Goal: Use online tool/utility: Utilize a website feature to perform a specific function

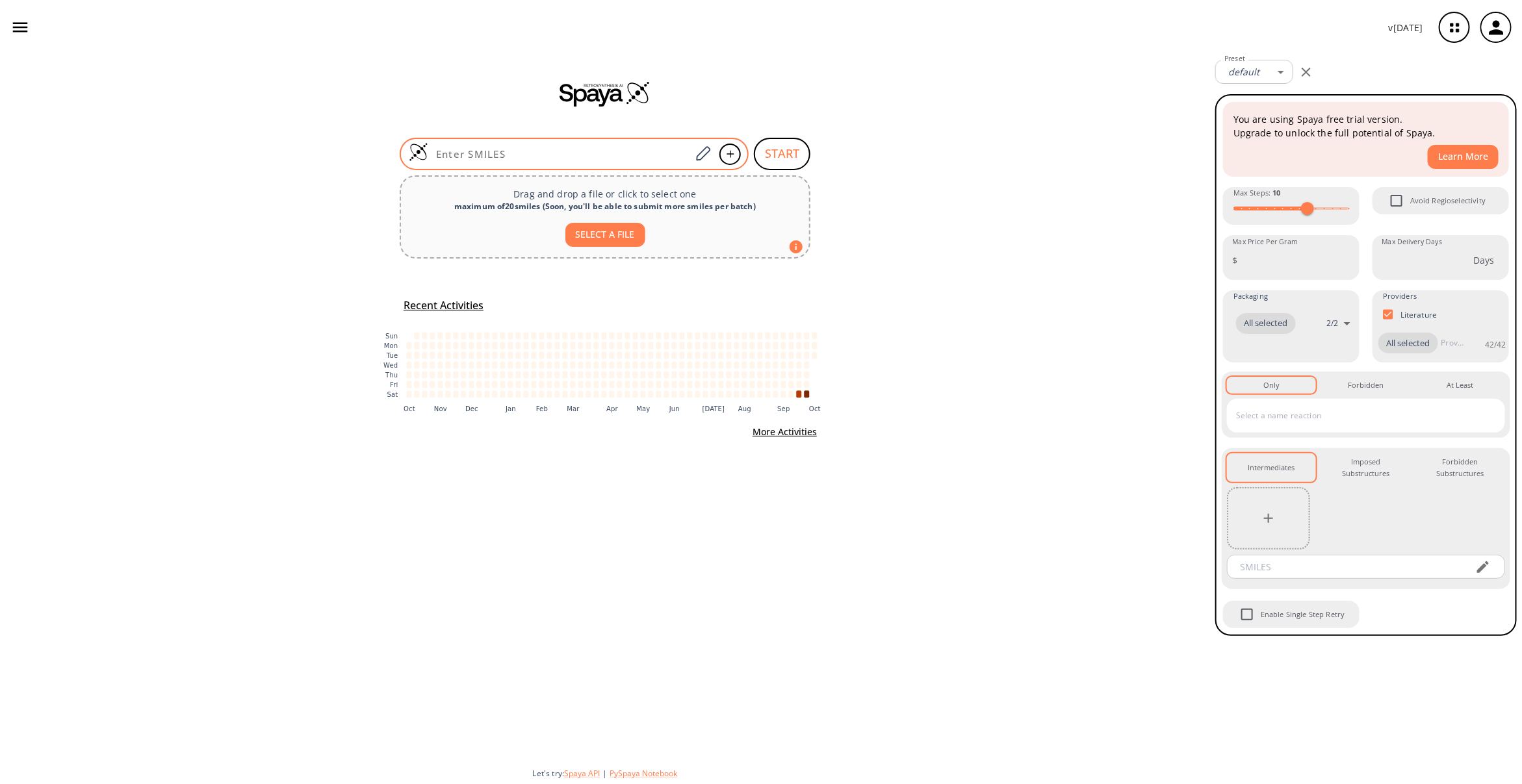
click at [482, 143] on div at bounding box center [574, 154] width 349 height 33
paste input "CCCCC[C@@H](CC[C@H]1[C@@H](C[C@H]2[C@@H]1CC3=C(C2)C(=CC=C3)OCC(=O)O)O)O"
type input "CCCCC[C@@H](CC[C@H]1[C@@H](C[C@H]2[C@@H]1CC3=C(C2)C(=CC=C3)OCC(=O)O)O)O"
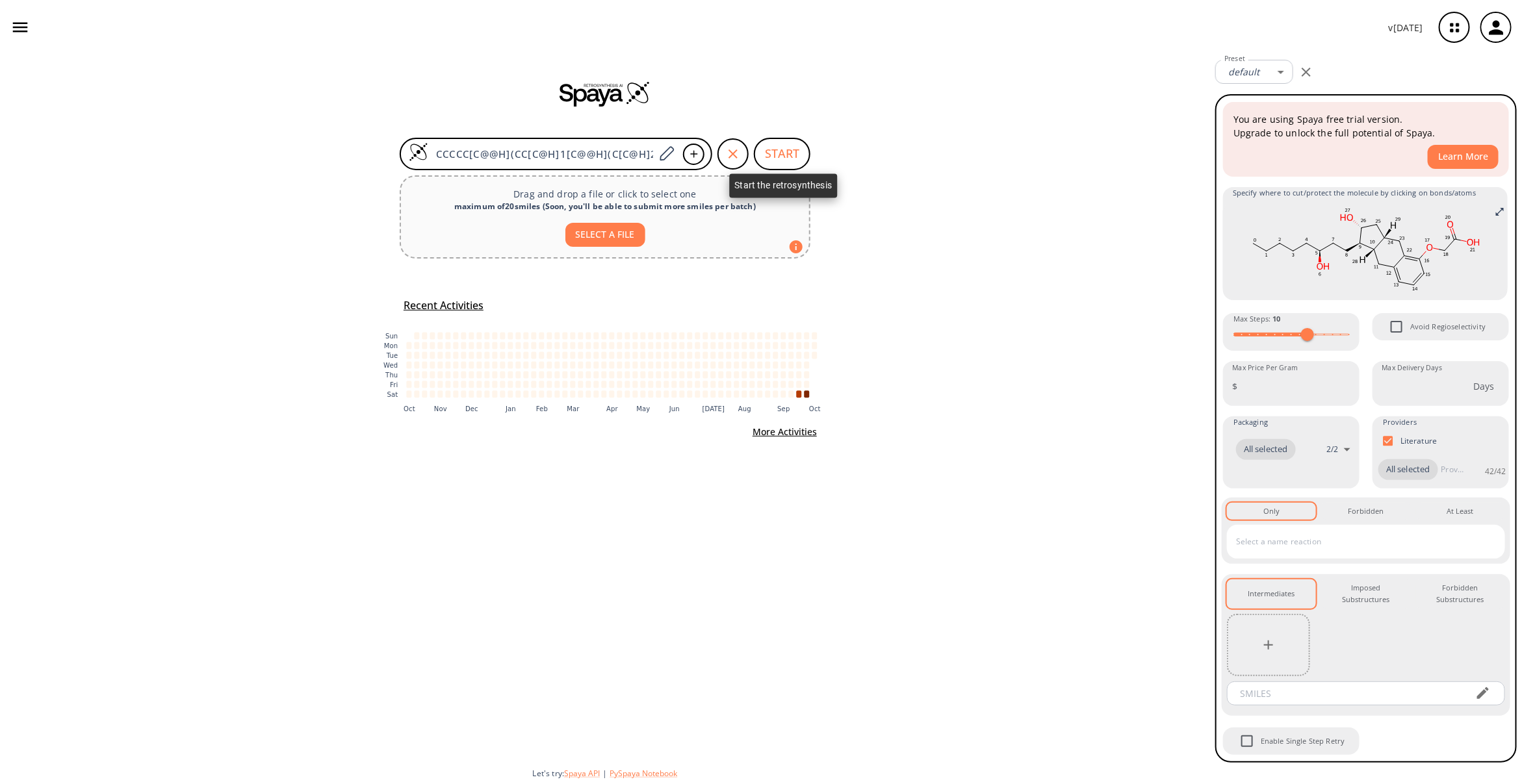
click at [790, 154] on button "START" at bounding box center [782, 154] width 56 height 33
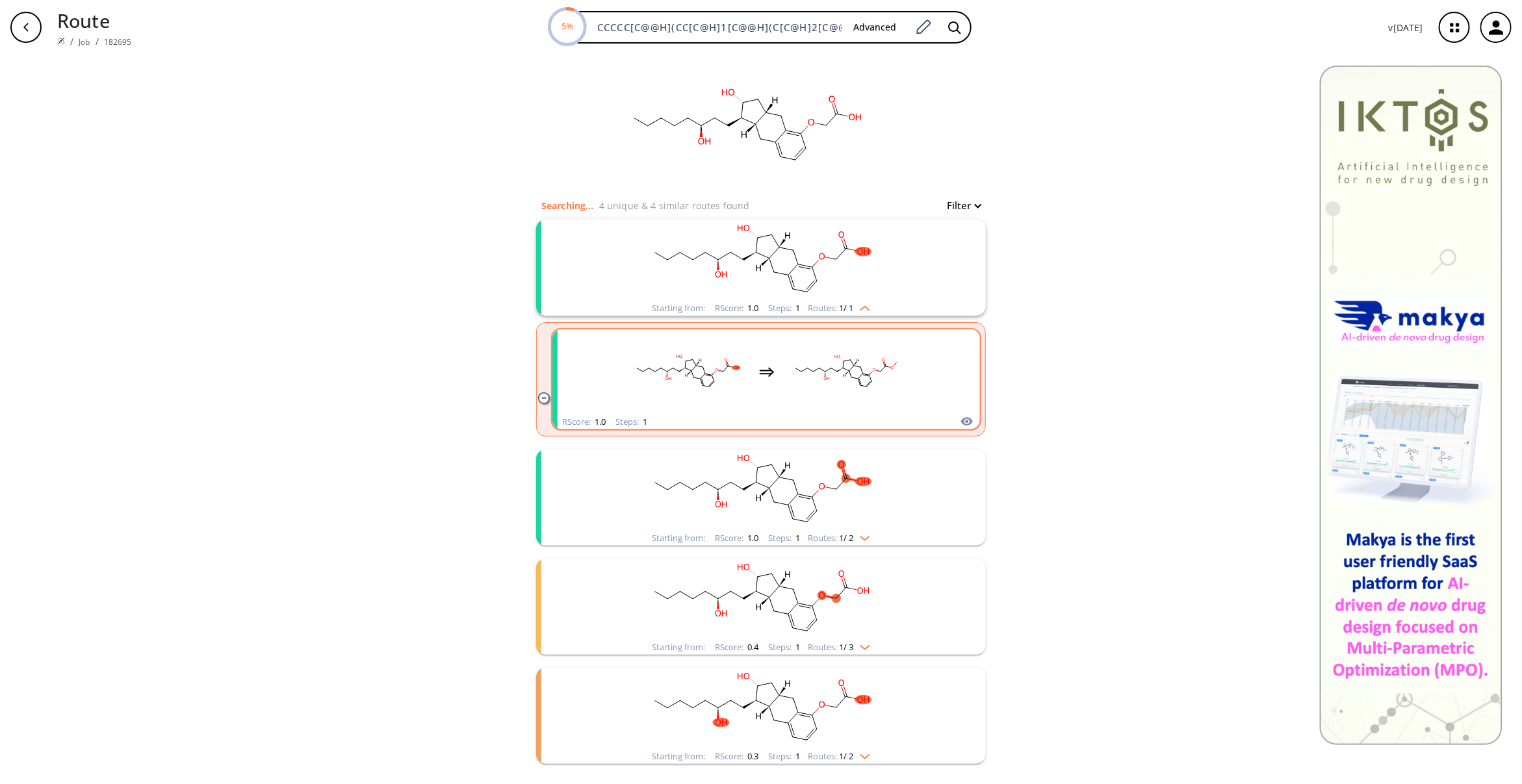
click at [799, 355] on rect "clusters" at bounding box center [846, 372] width 117 height 81
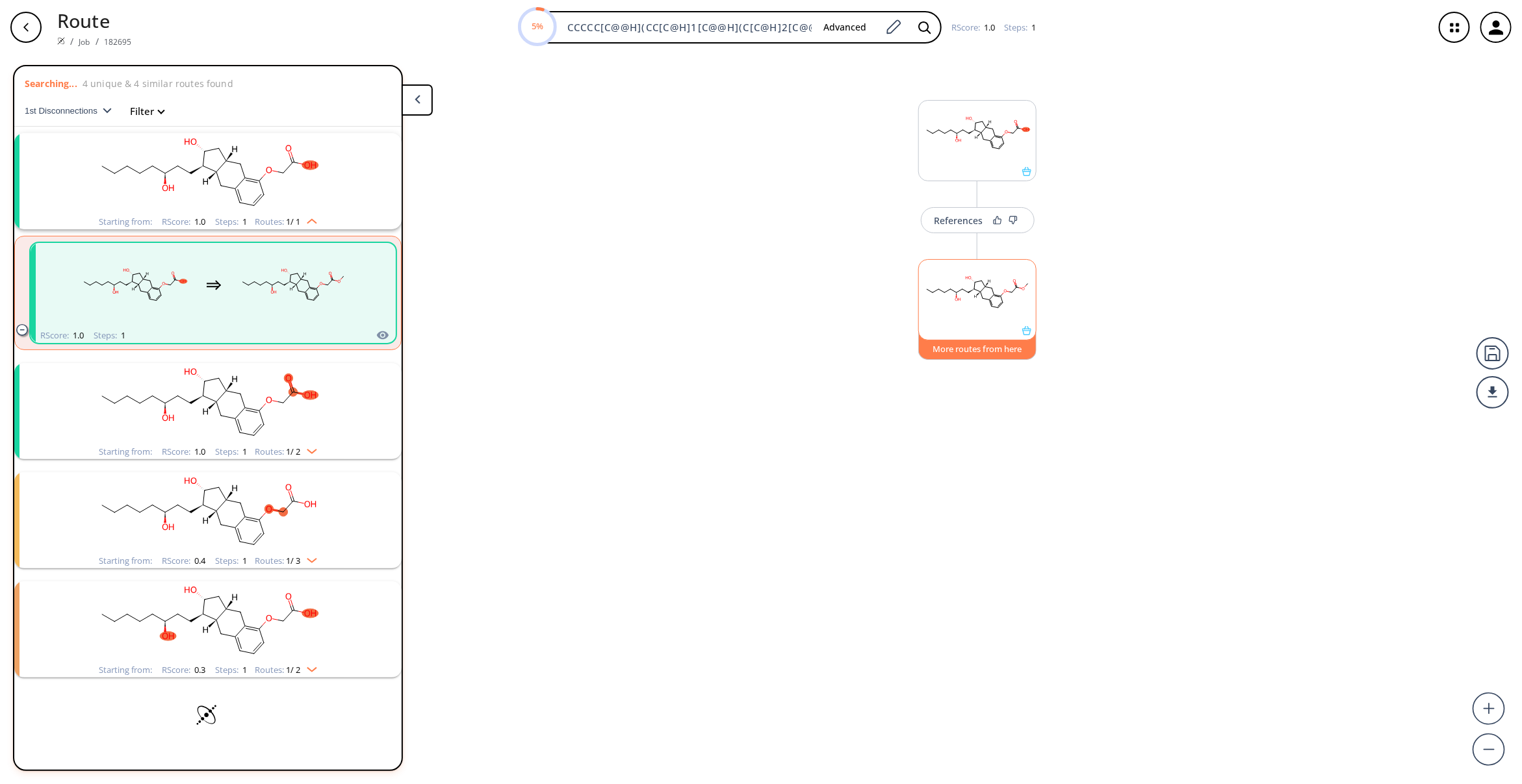
click at [979, 351] on button "More routes from here" at bounding box center [978, 346] width 118 height 28
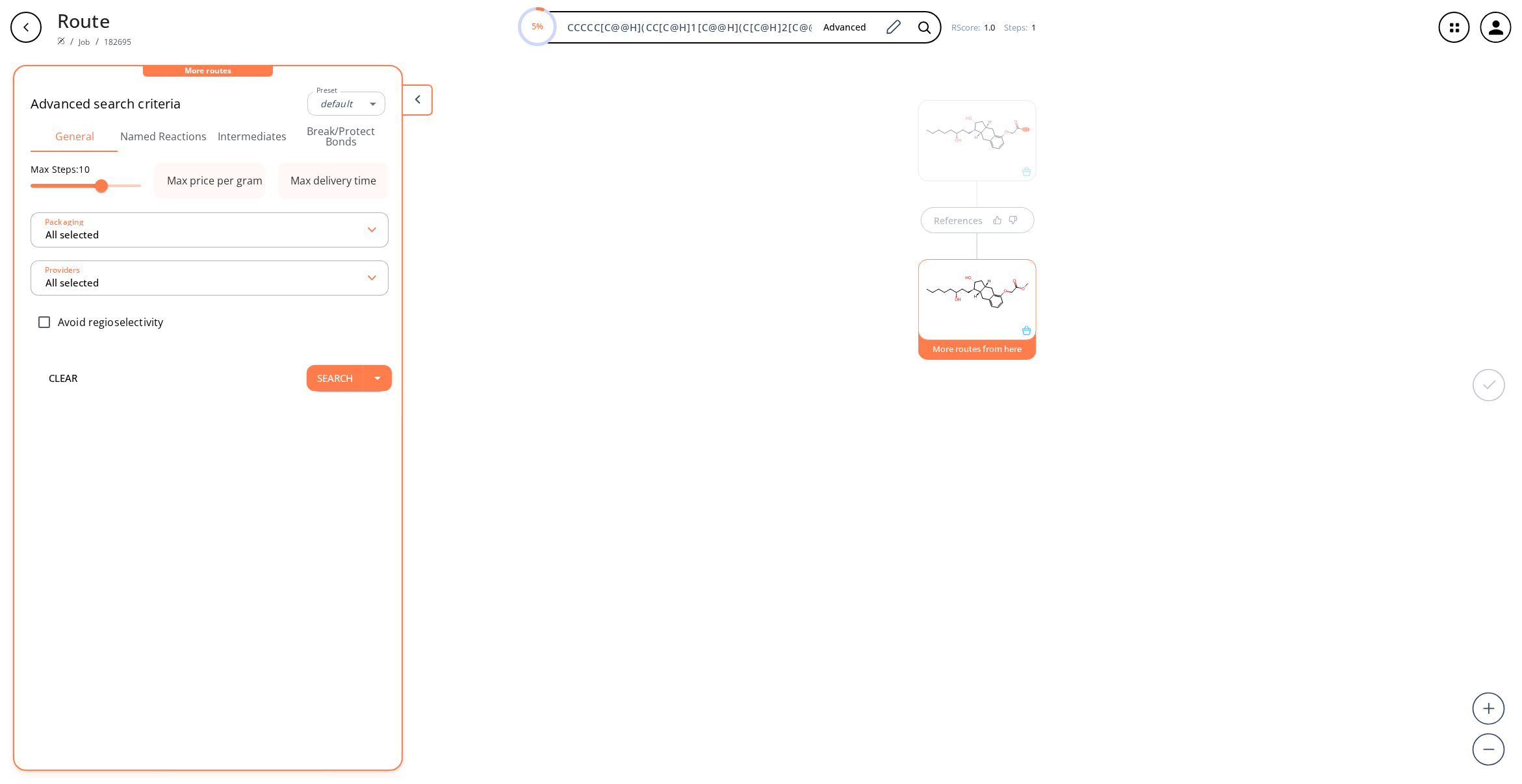
type input "-1"
type input "All selected"
click at [338, 385] on button "Search" at bounding box center [334, 378] width 56 height 26
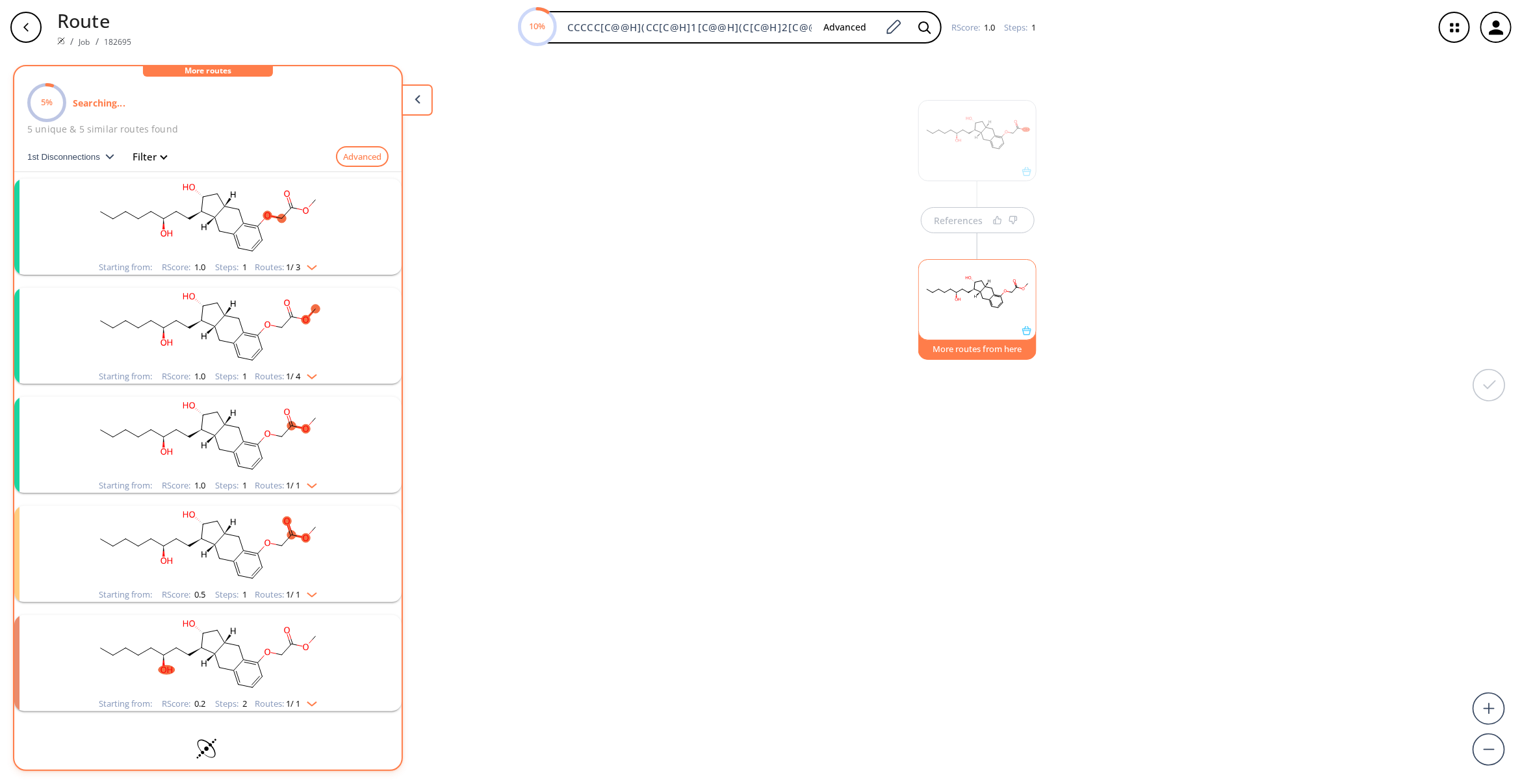
click at [307, 237] on rect "clusters" at bounding box center [207, 219] width 338 height 81
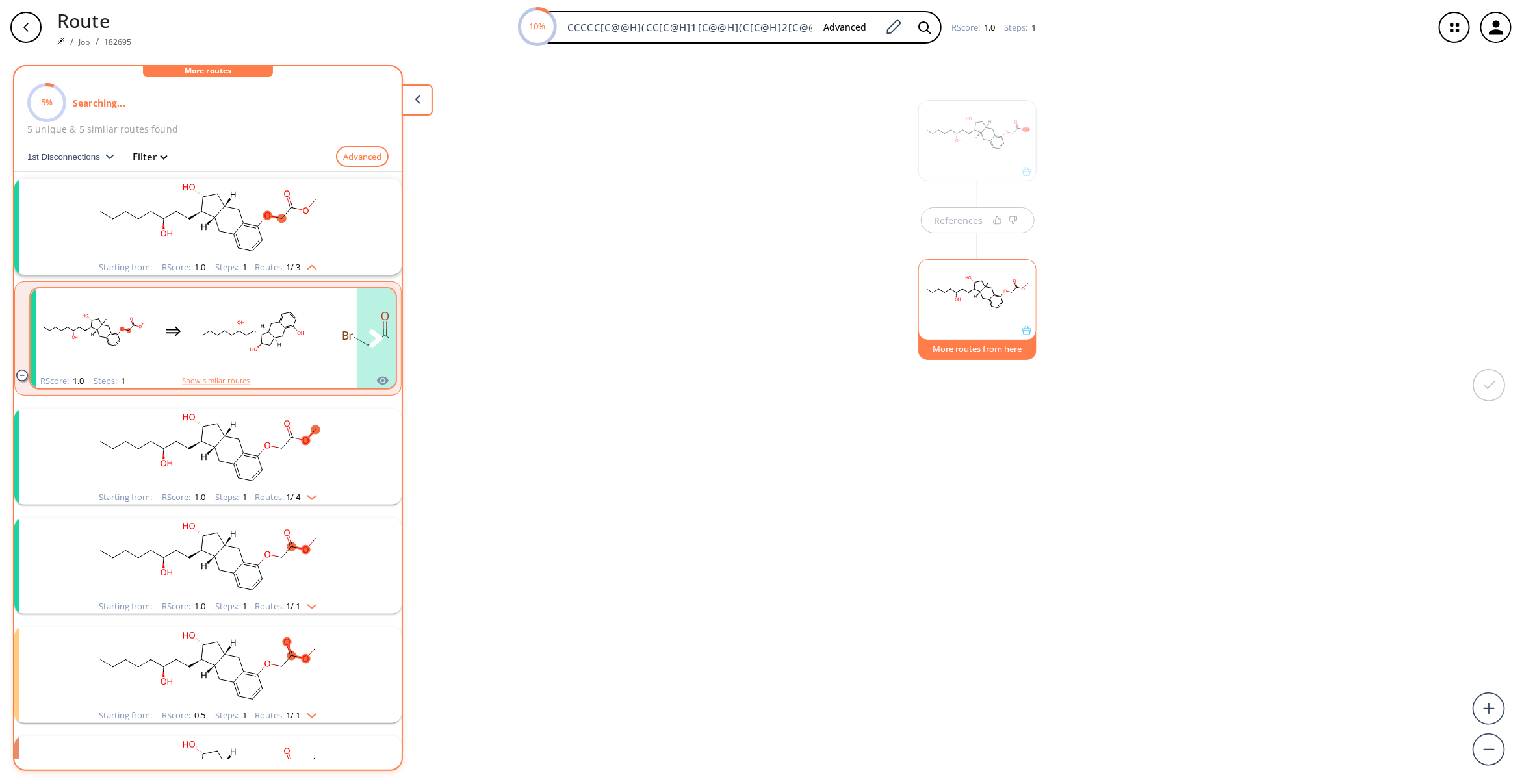
click at [292, 321] on rect "clusters" at bounding box center [253, 330] width 117 height 81
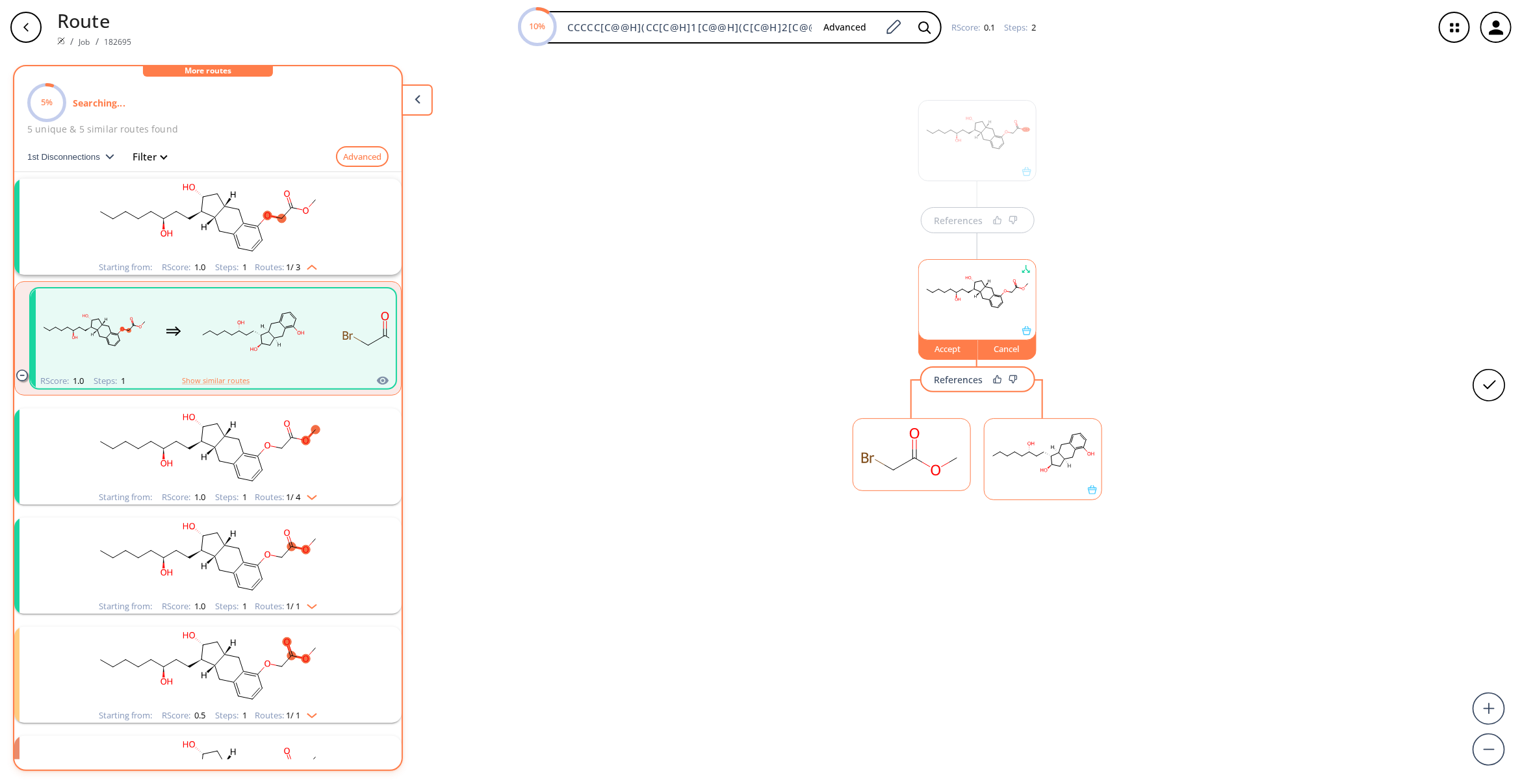
click at [1022, 455] on ellipse at bounding box center [1022, 457] width 5 height 5
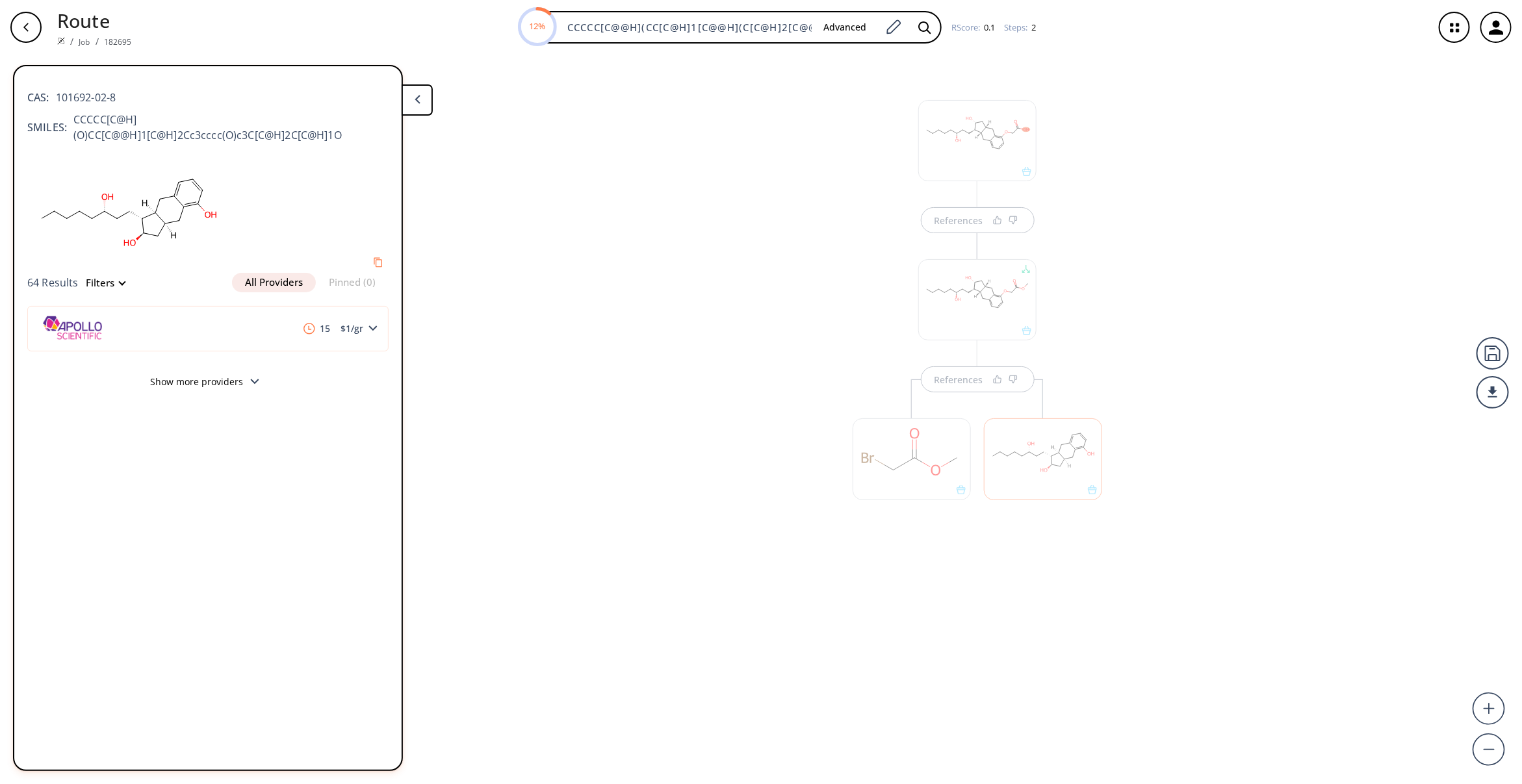
click at [1011, 465] on div at bounding box center [1043, 459] width 118 height 81
click at [661, 436] on div "References References" at bounding box center [761, 414] width 1522 height 719
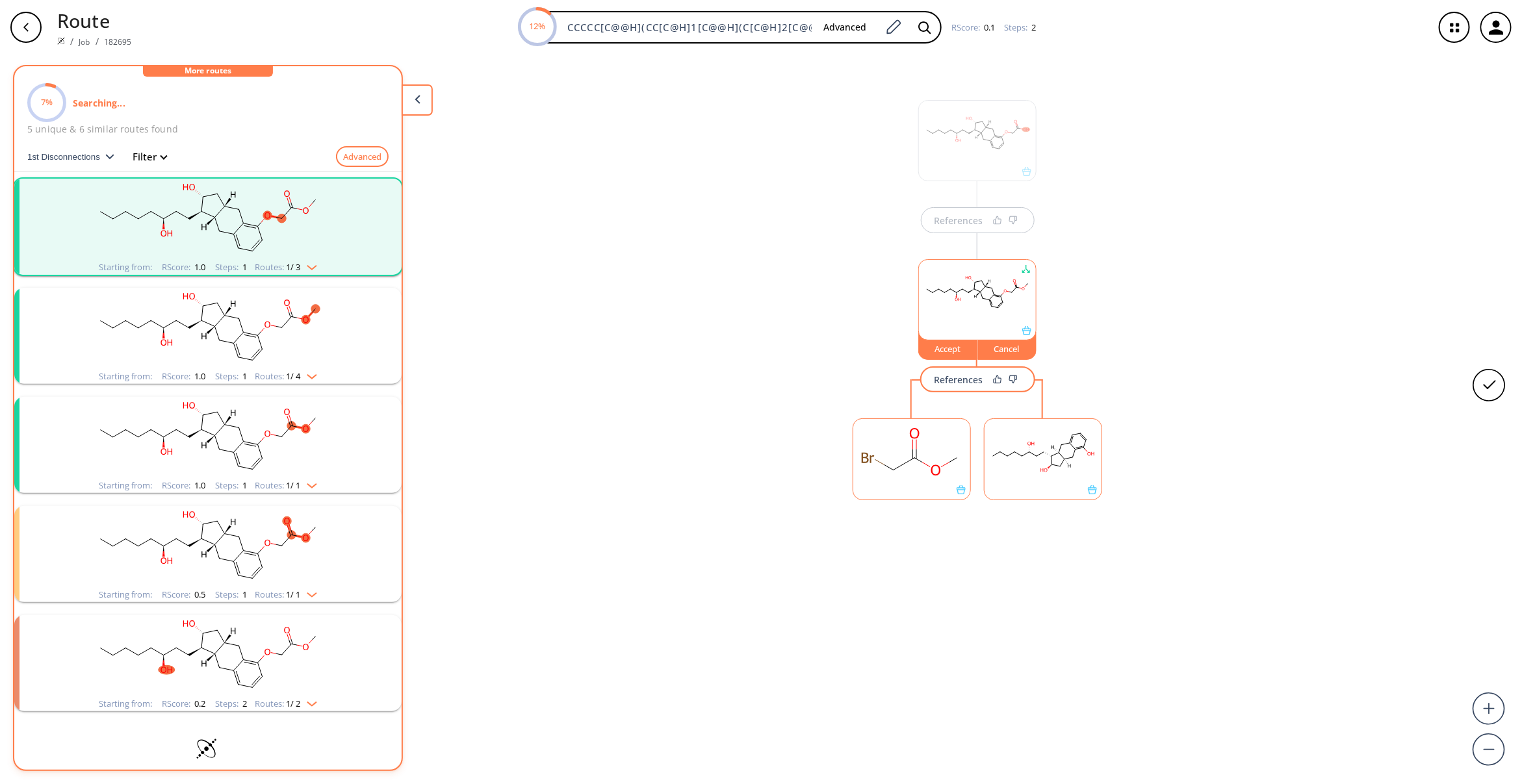
click at [196, 344] on rect "clusters" at bounding box center [207, 328] width 338 height 81
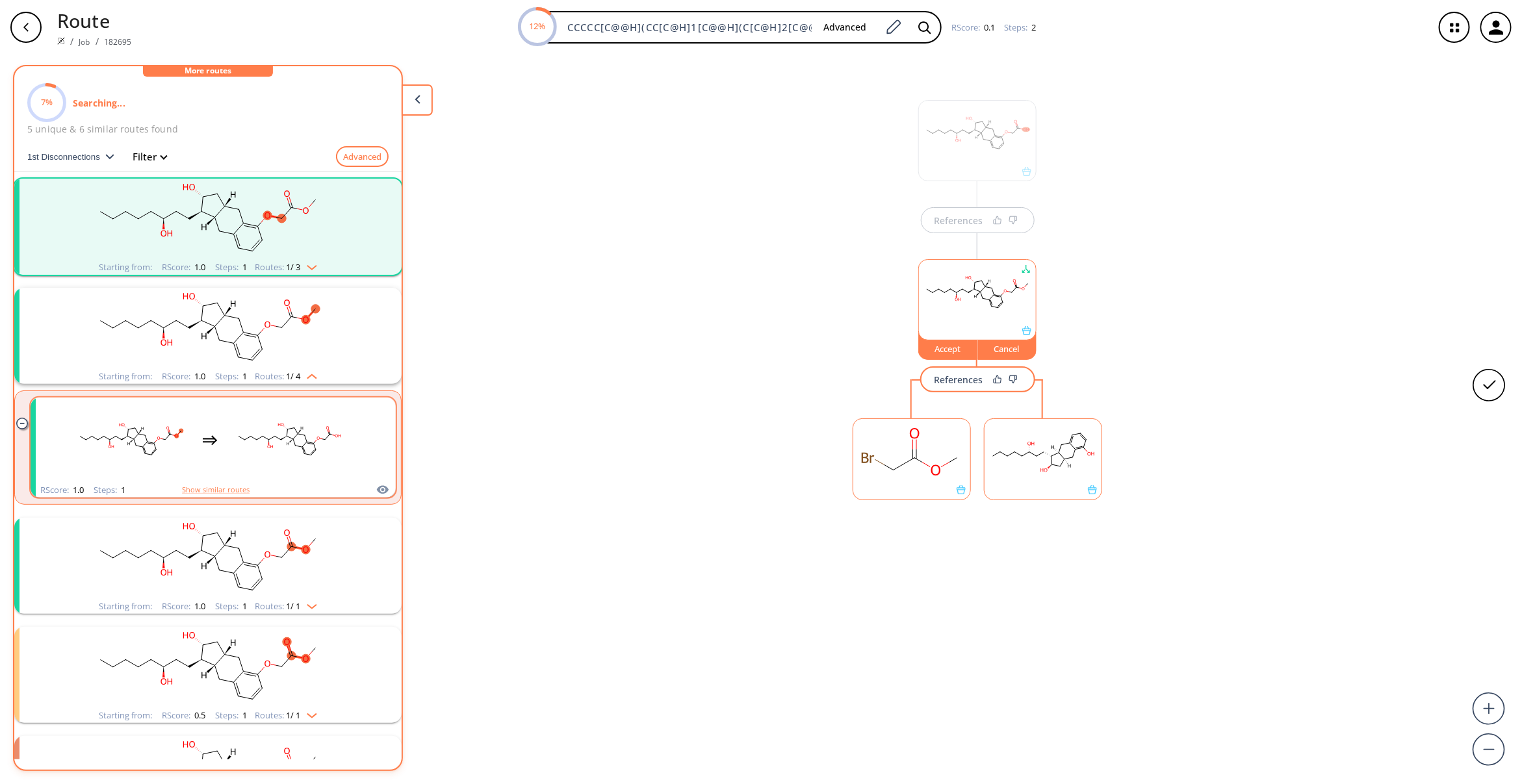
click at [277, 455] on rect "clusters" at bounding box center [289, 440] width 117 height 81
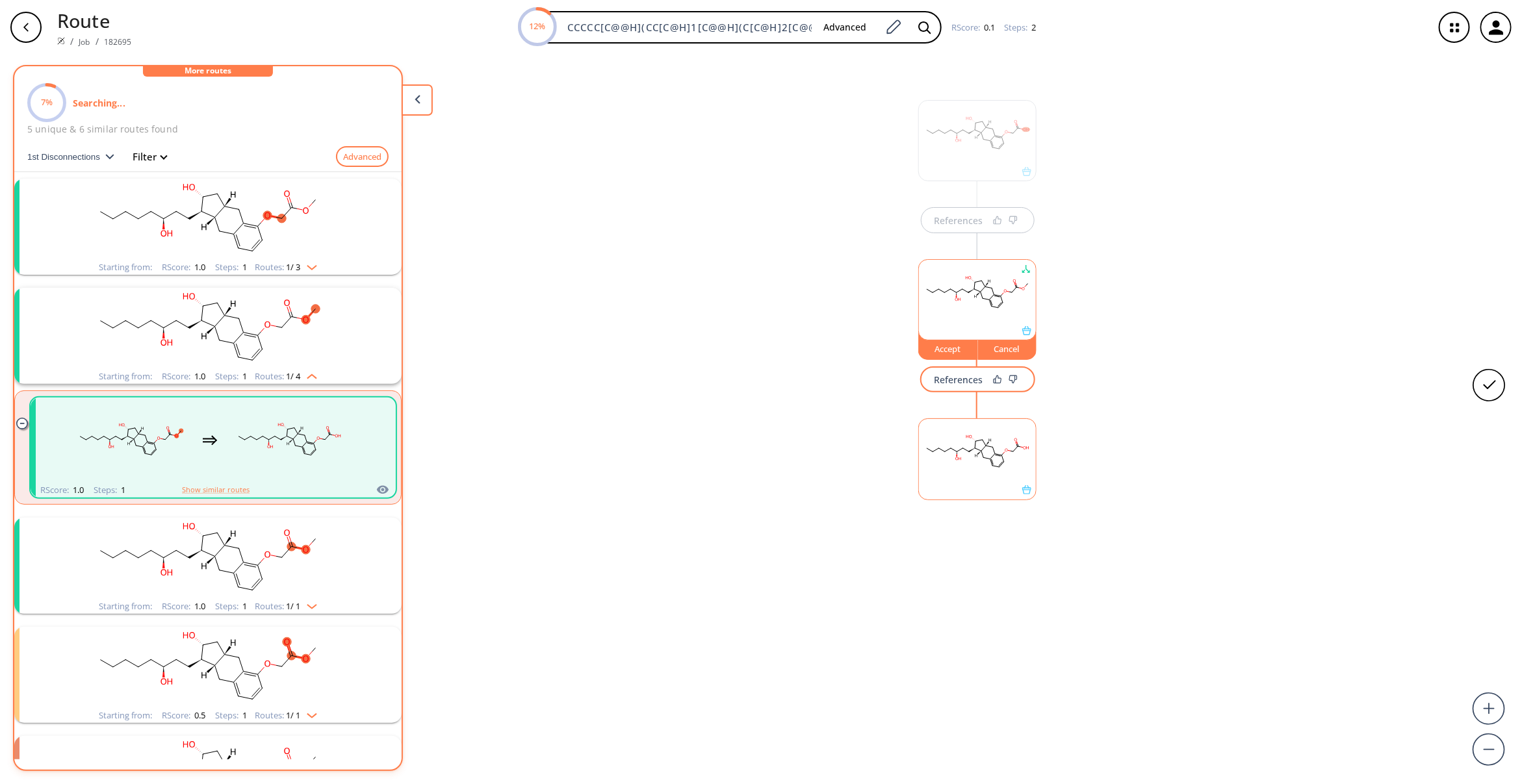
click at [304, 546] on ellipse "clusters" at bounding box center [306, 549] width 8 height 9
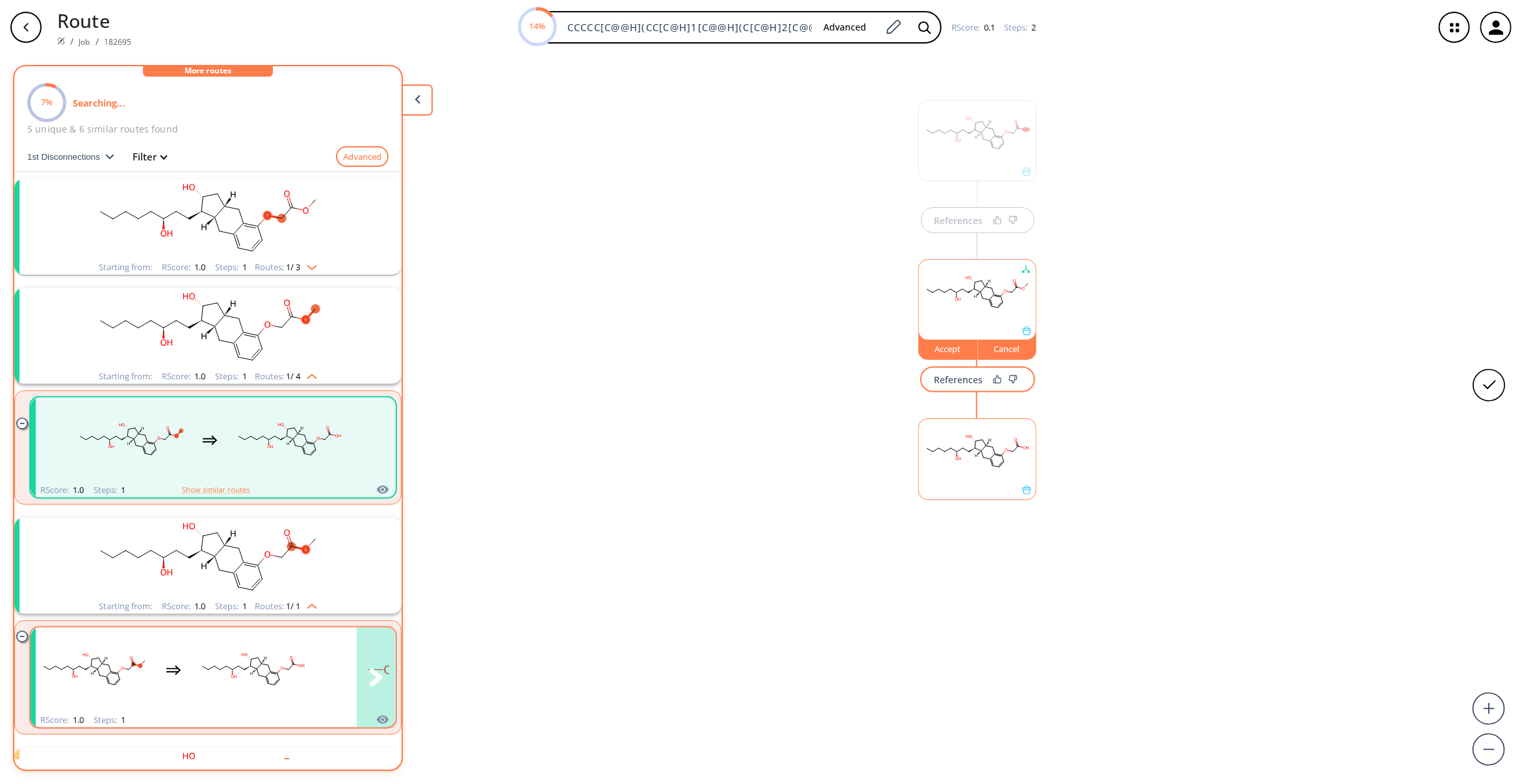
click at [307, 681] on rect "clusters" at bounding box center [253, 669] width 117 height 81
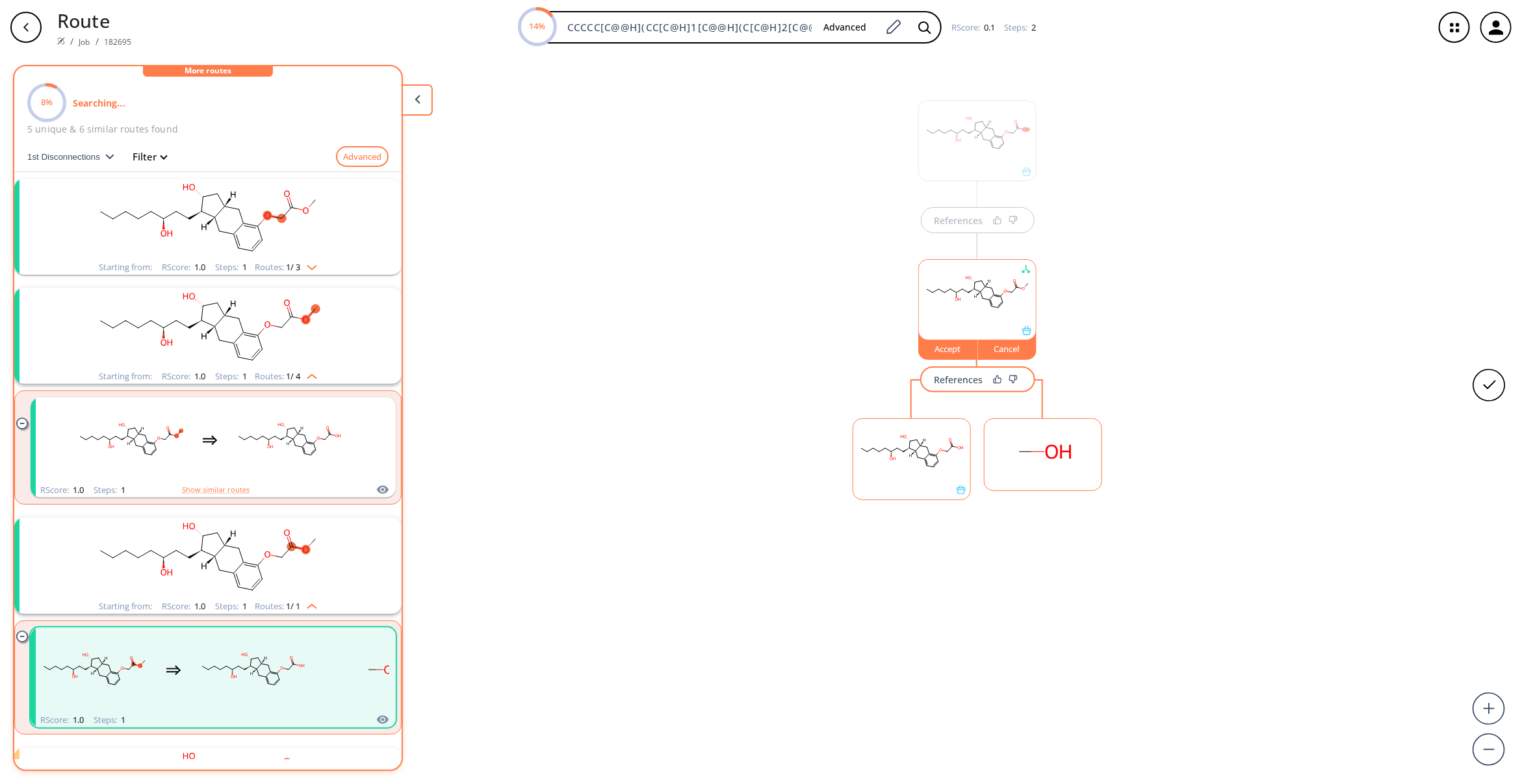
click at [202, 250] on rect "clusters" at bounding box center [207, 219] width 338 height 81
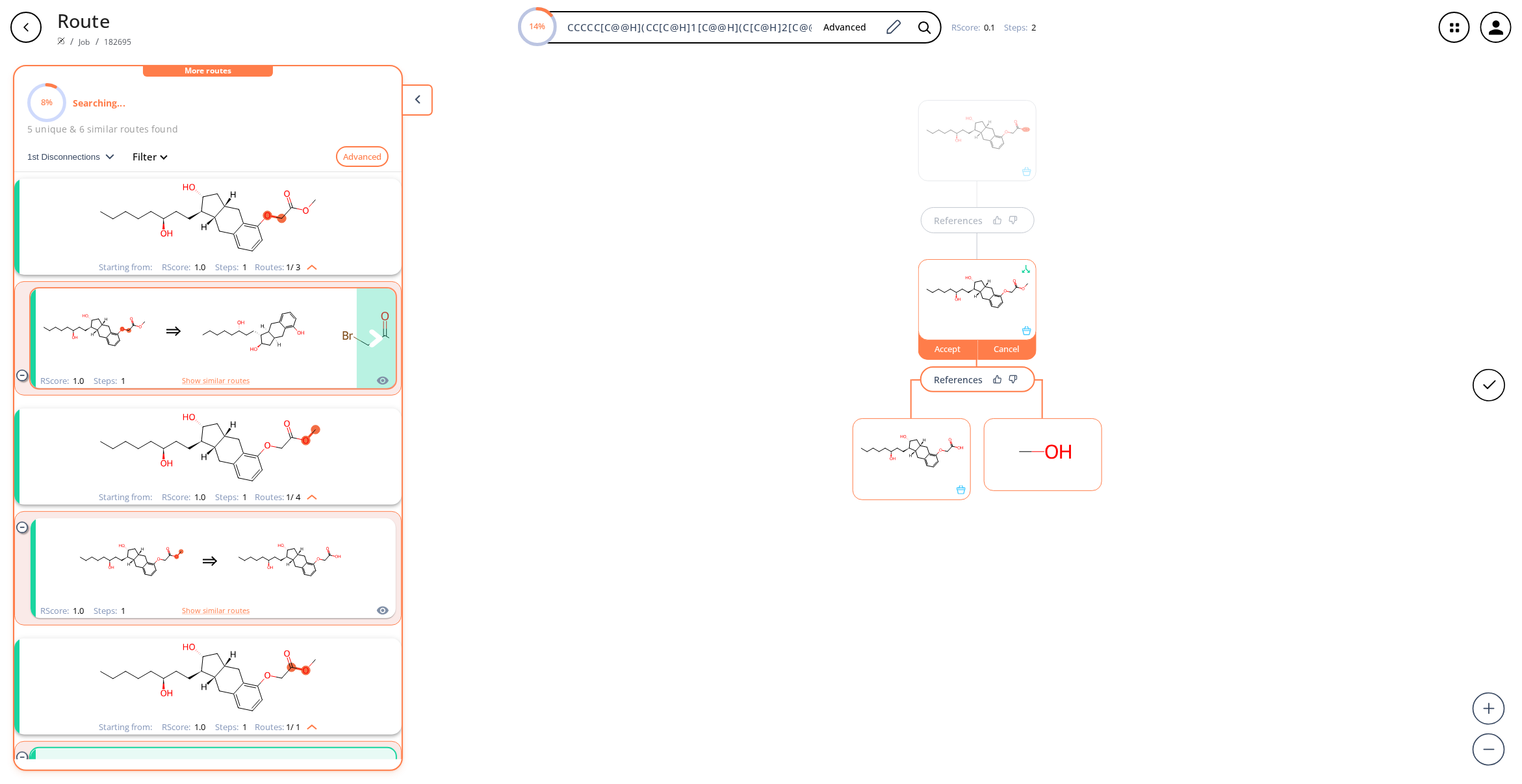
click at [239, 336] on rect "clusters" at bounding box center [253, 330] width 117 height 81
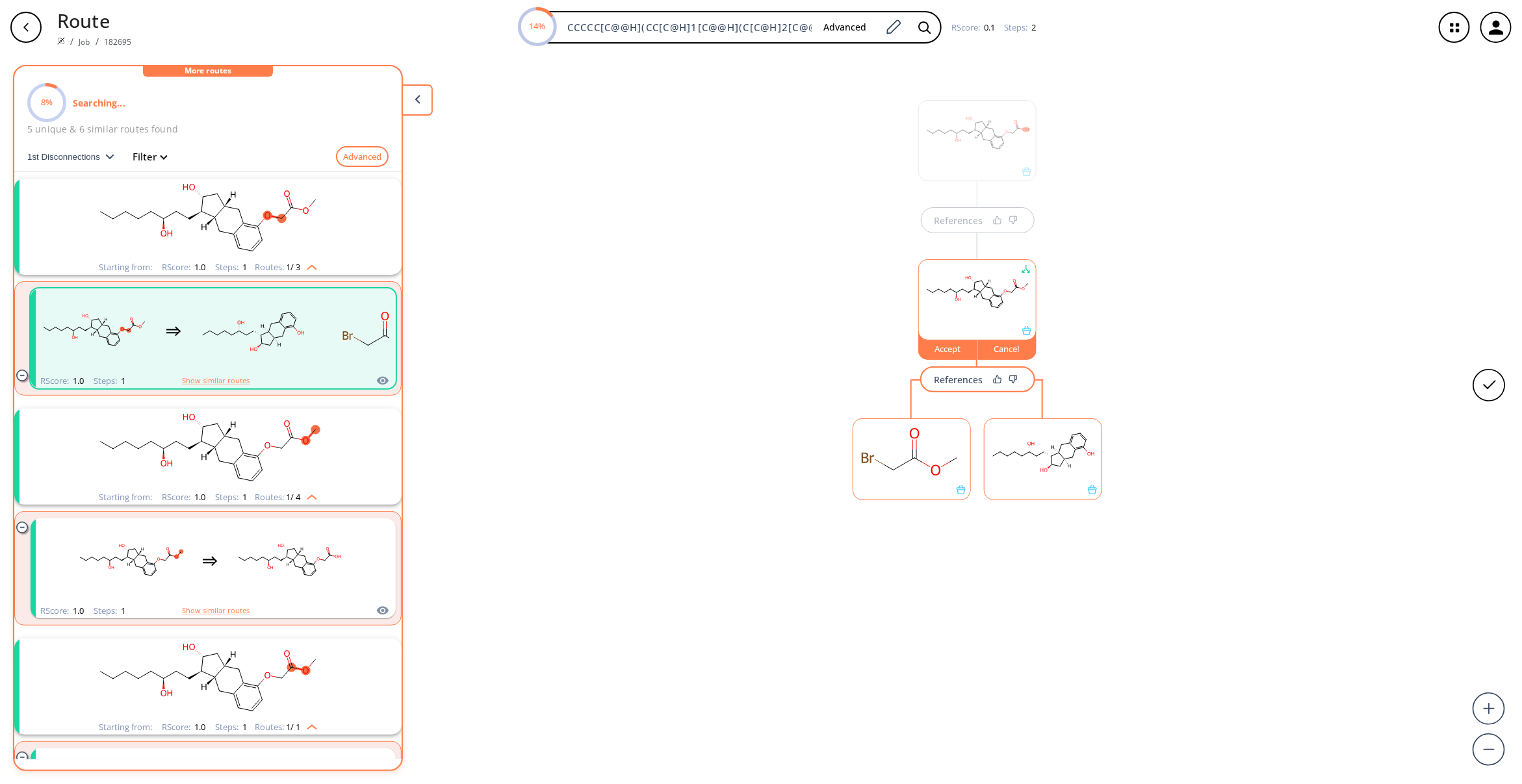
click at [1058, 488] on div at bounding box center [1043, 489] width 117 height 9
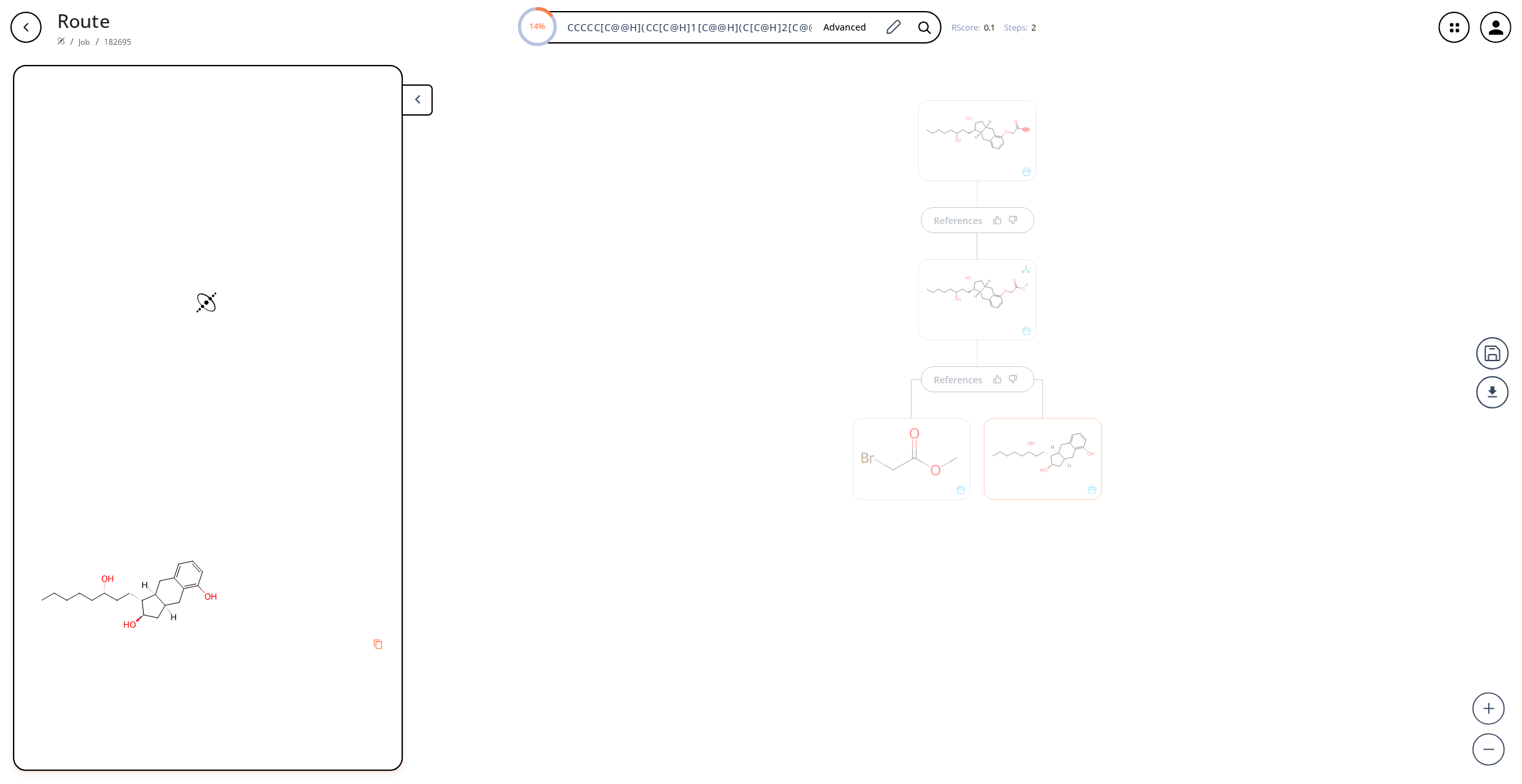
click at [1051, 469] on div at bounding box center [1043, 459] width 118 height 81
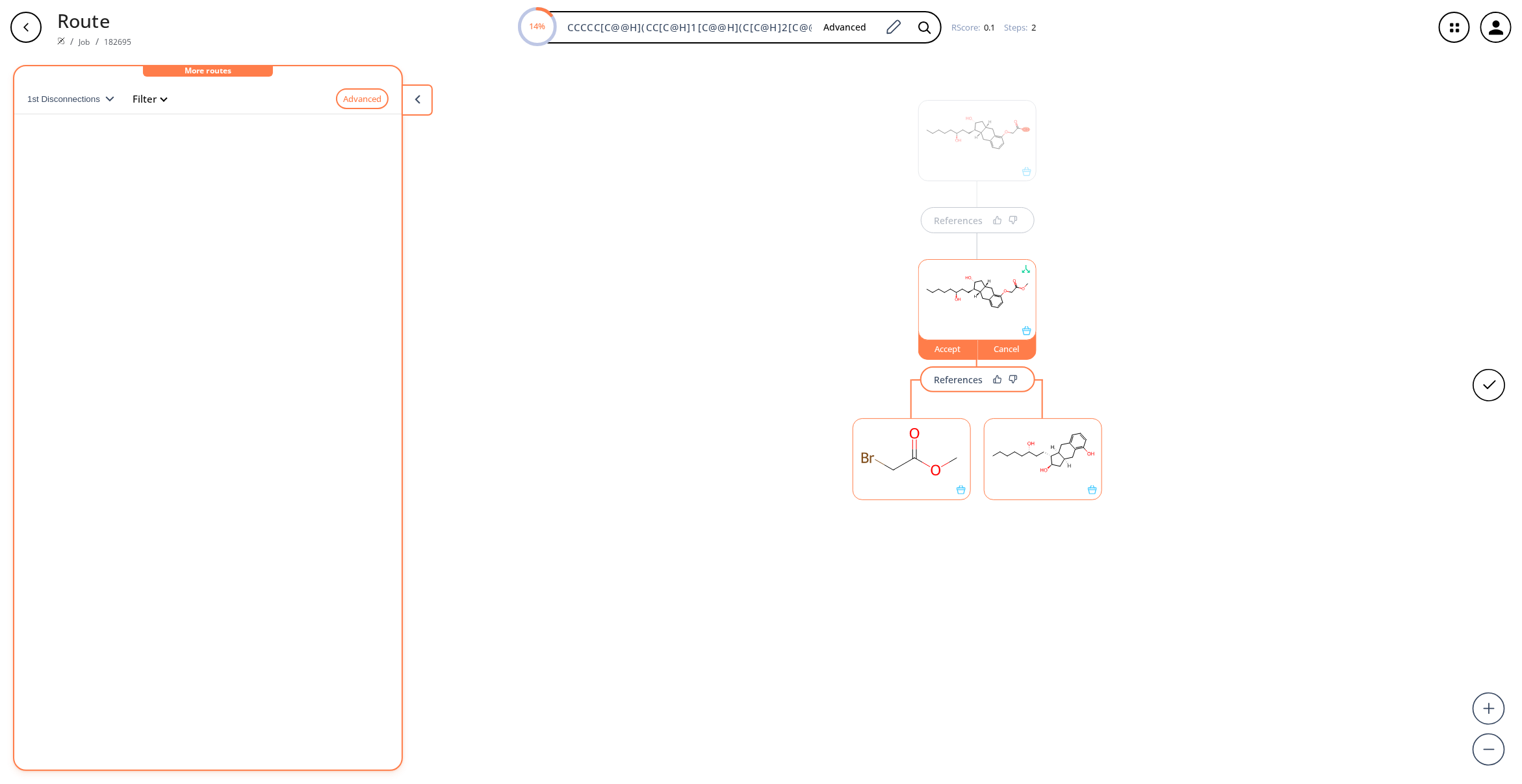
click at [947, 346] on div "Accept" at bounding box center [948, 349] width 58 height 7
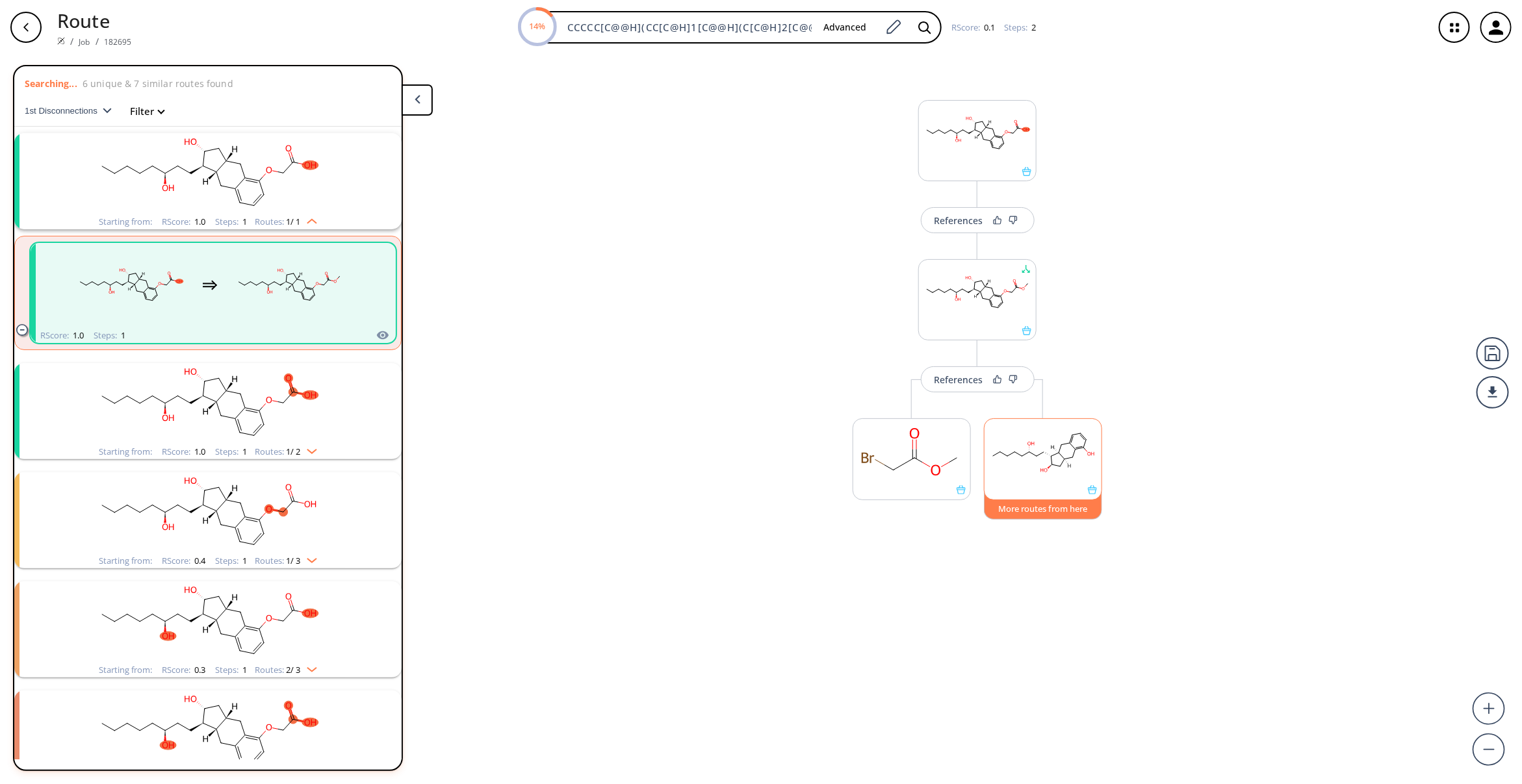
click at [1041, 505] on button "More routes from here" at bounding box center [1043, 505] width 118 height 28
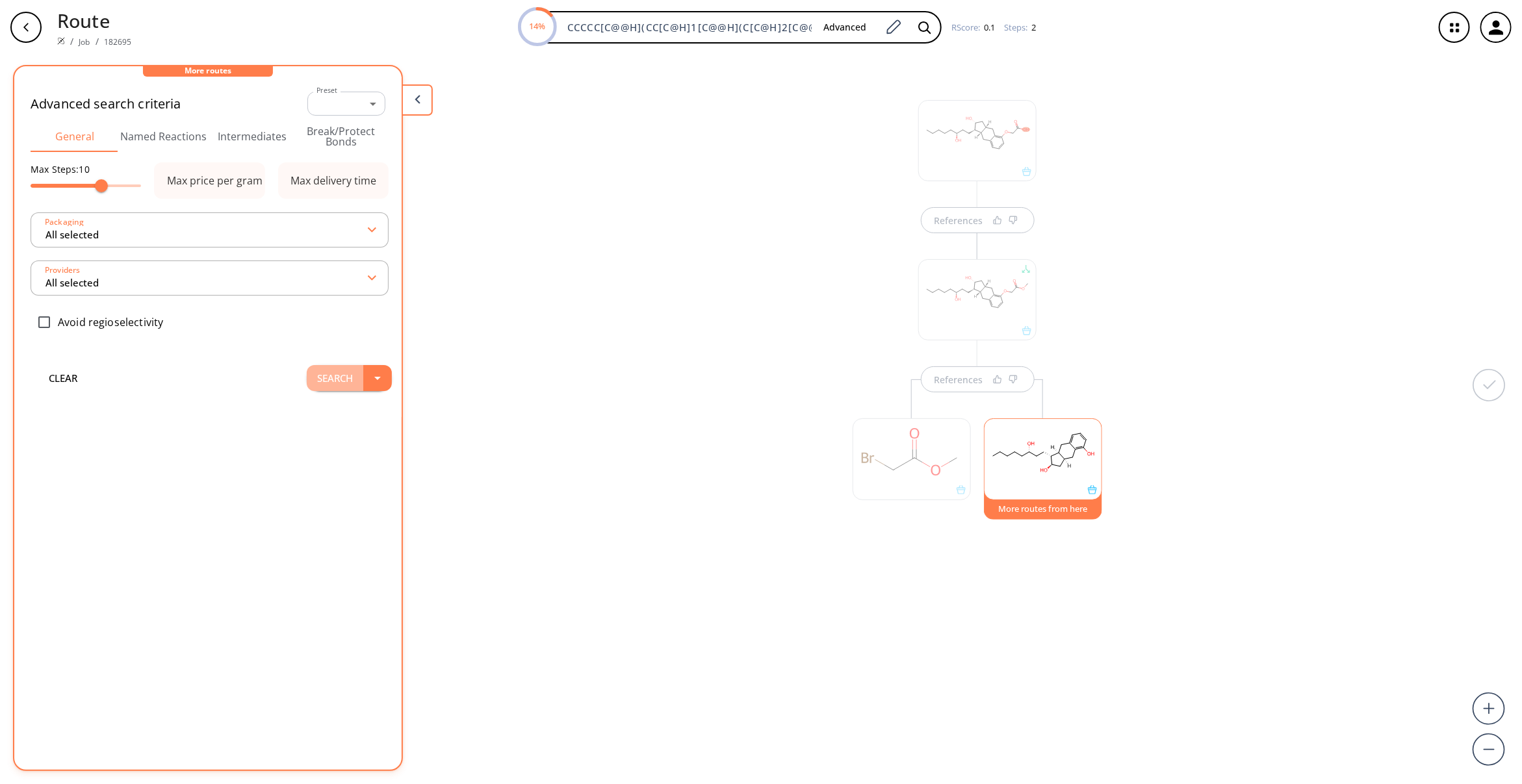
click at [328, 368] on button "Search" at bounding box center [334, 378] width 56 height 26
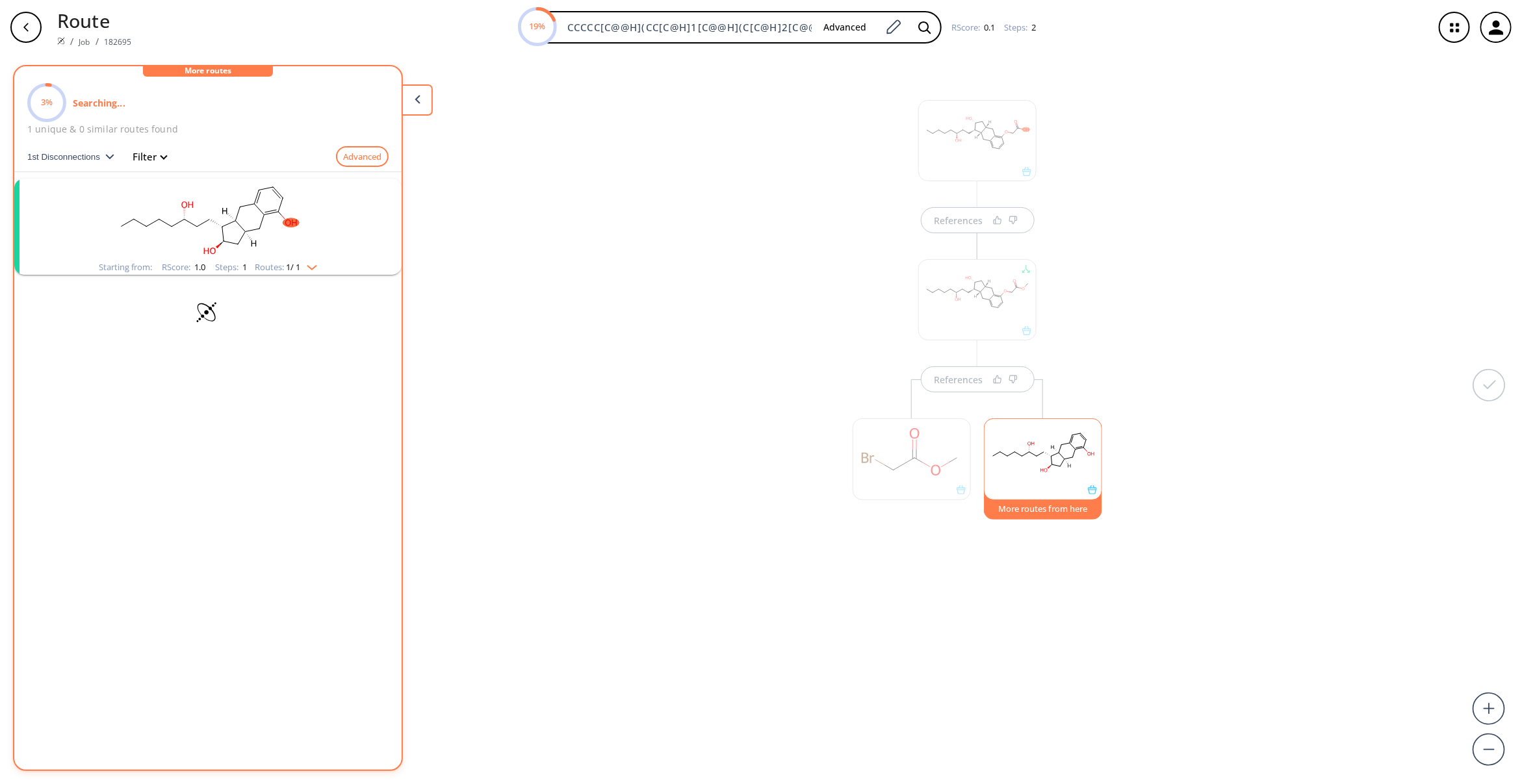
click at [1031, 513] on button "More routes from here" at bounding box center [1043, 505] width 118 height 28
click at [365, 245] on rect "clusters" at bounding box center [207, 219] width 338 height 81
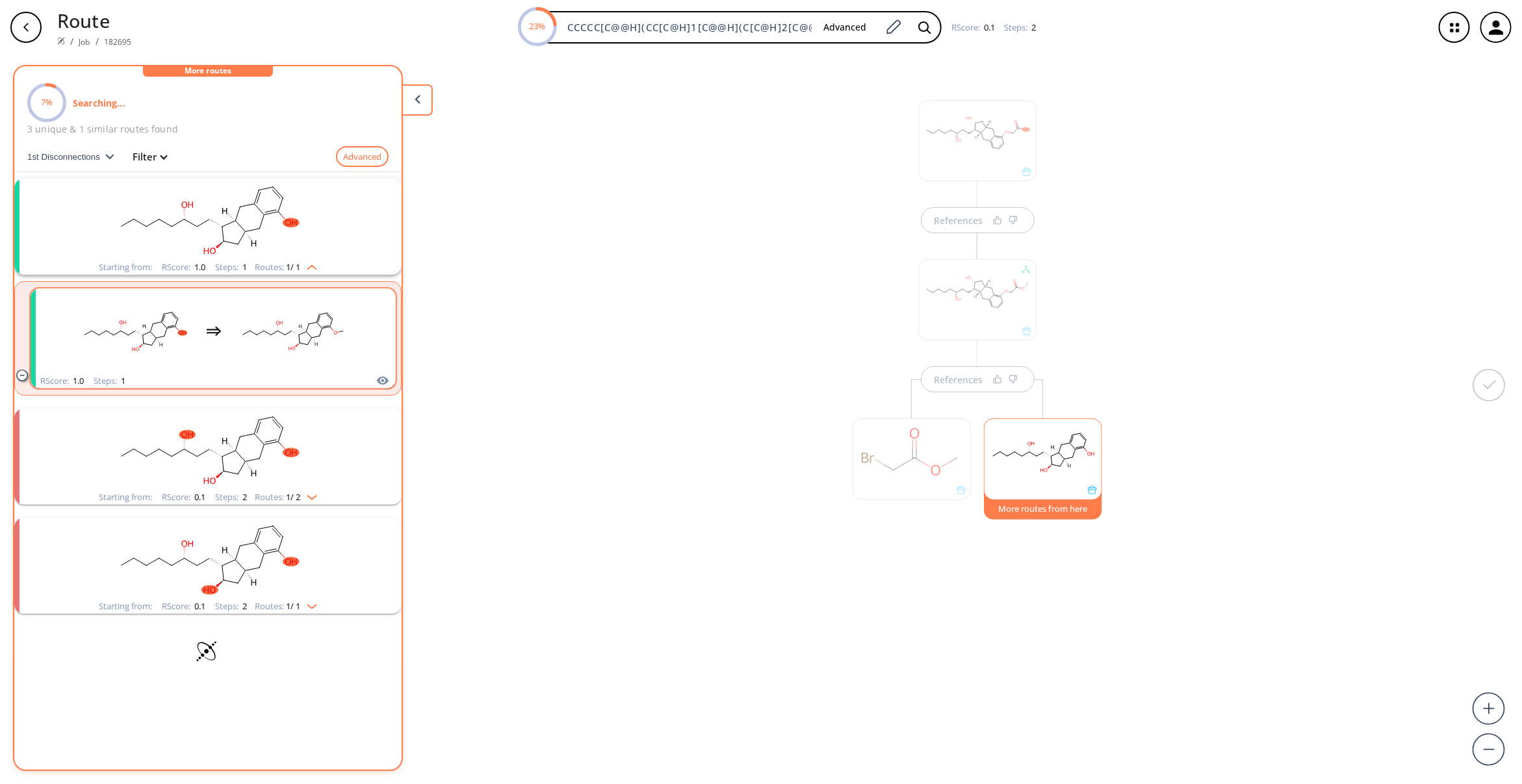
click at [281, 356] on rect "clusters" at bounding box center [293, 330] width 117 height 81
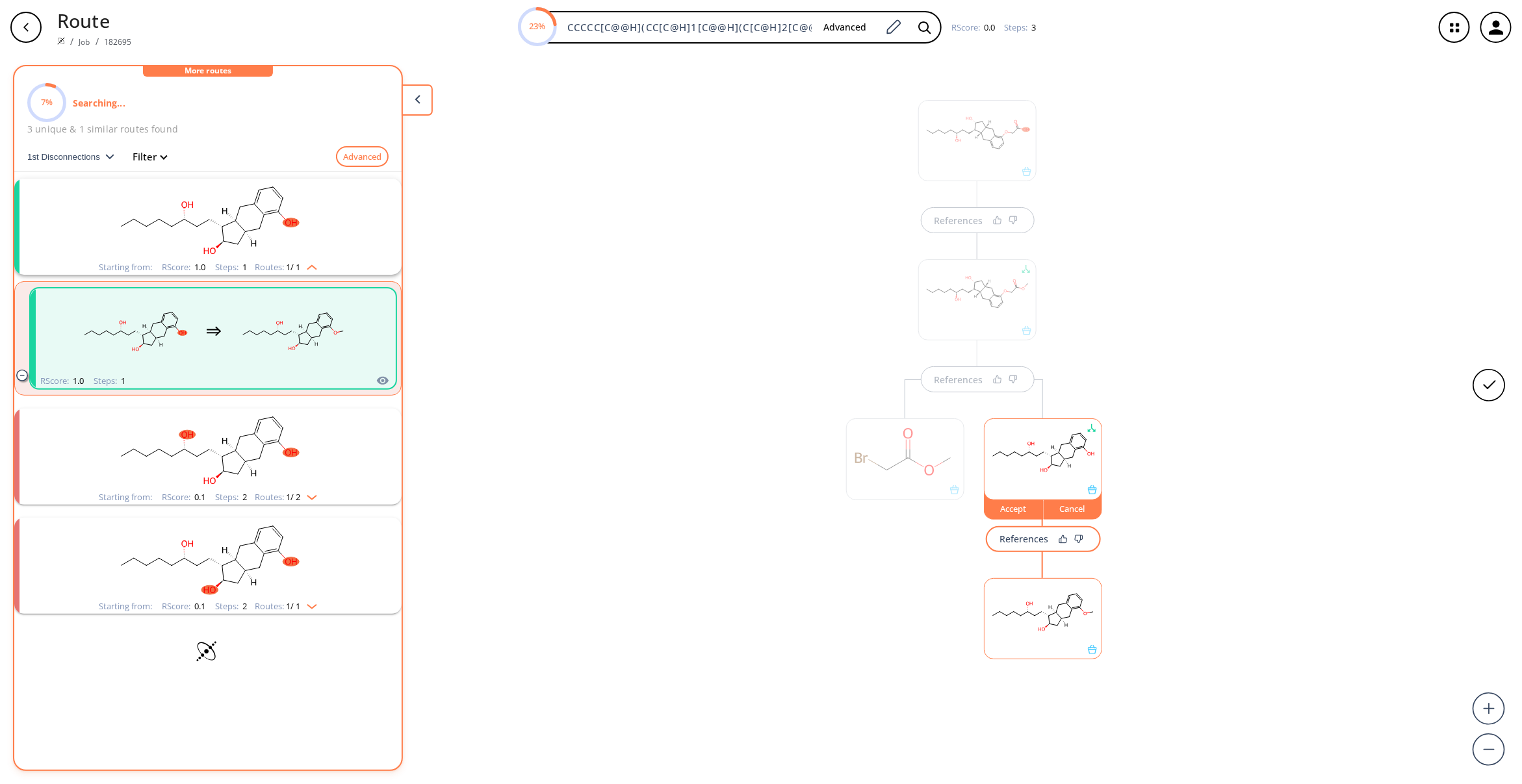
click at [1003, 520] on div "References" at bounding box center [1043, 526] width 122 height 52
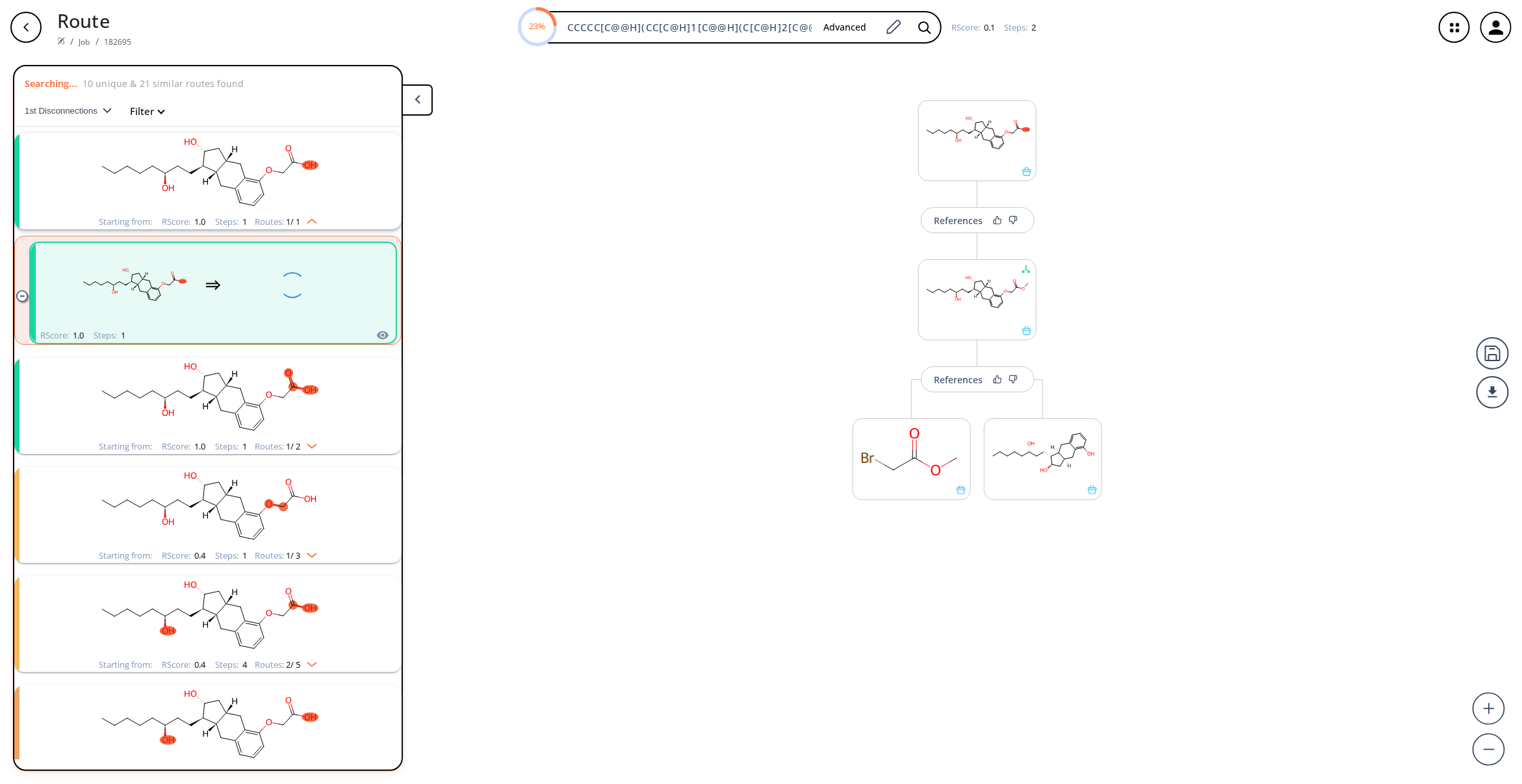
scroll to position [28, 0]
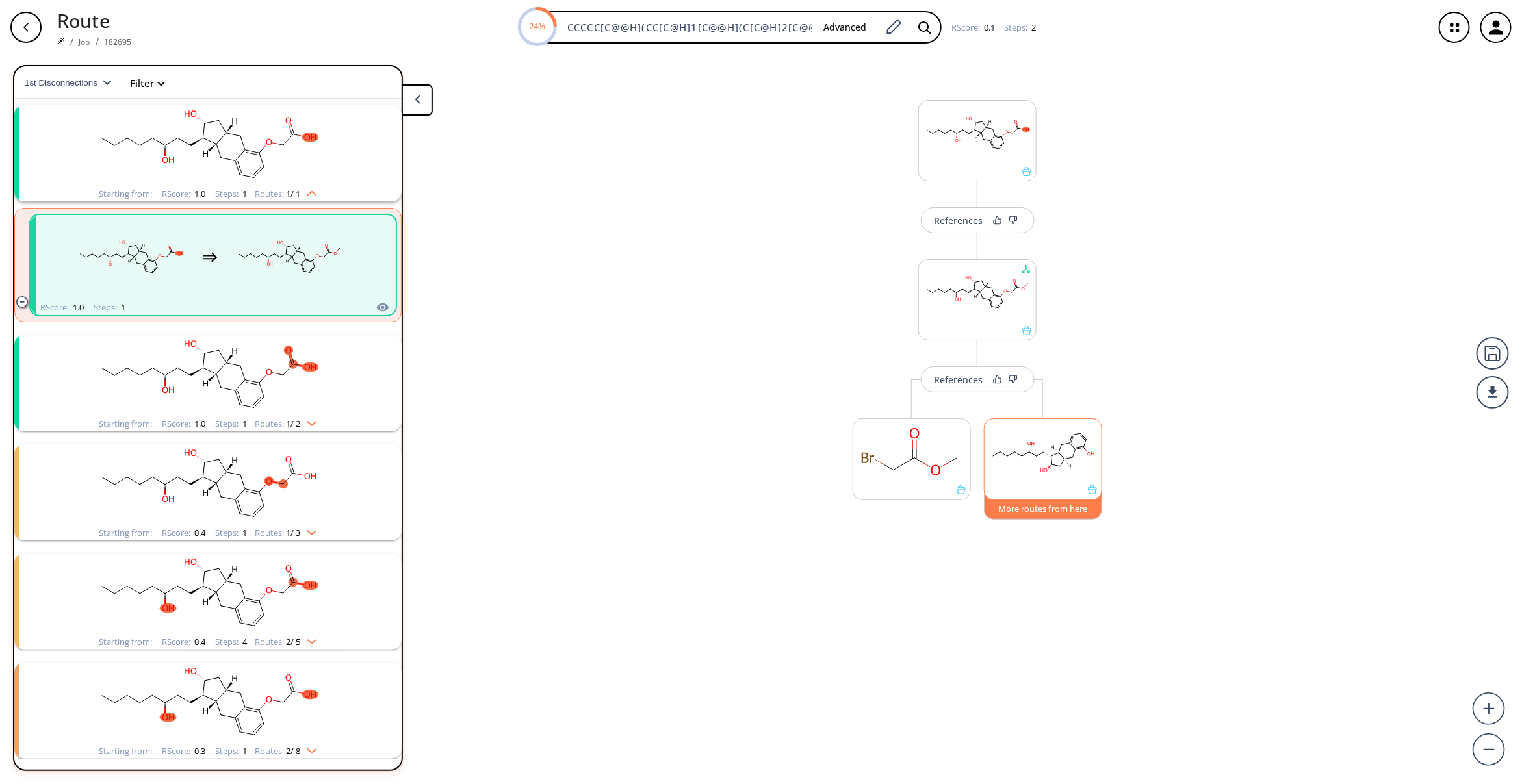
click at [1043, 507] on button "More routes from here" at bounding box center [1043, 505] width 118 height 28
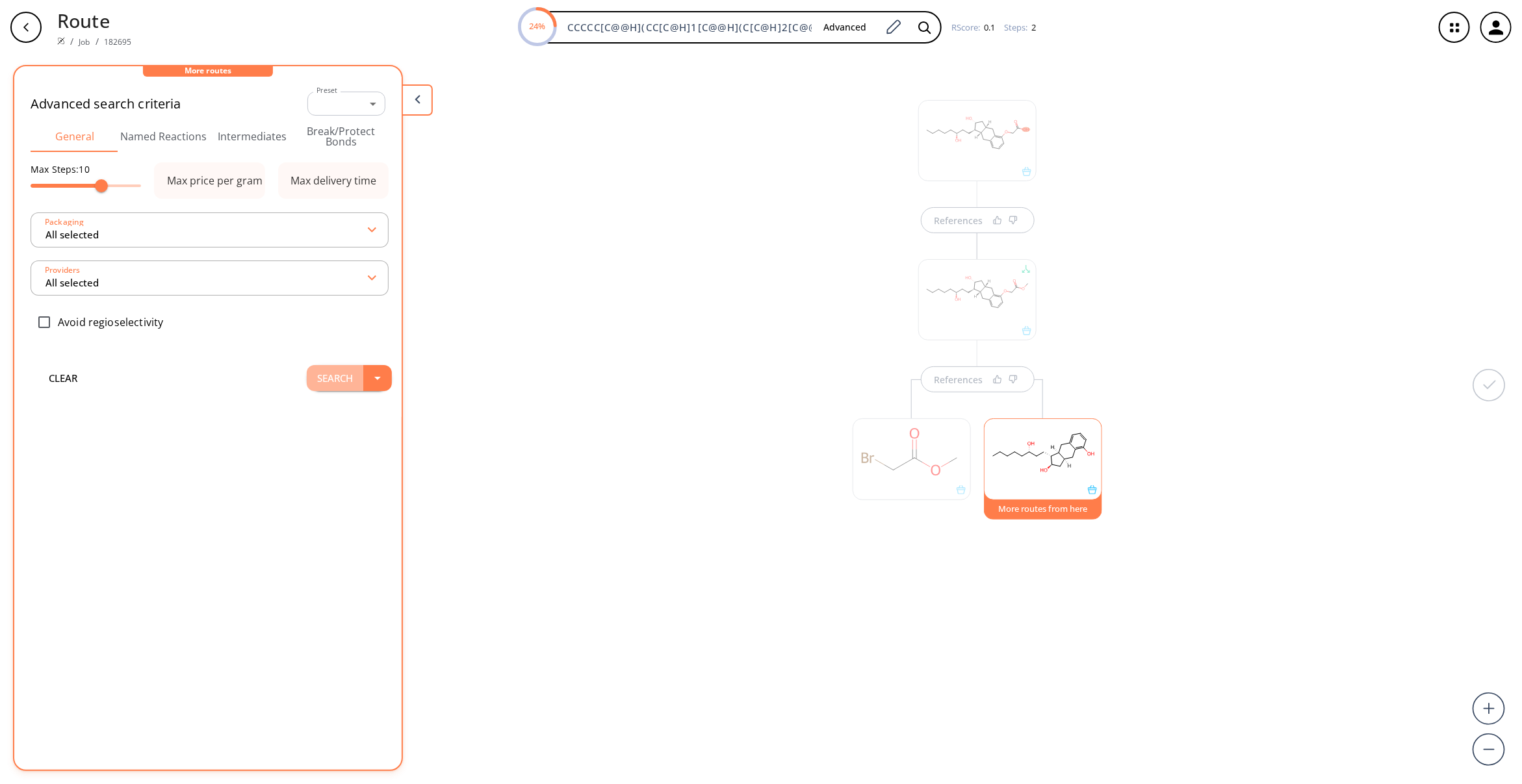
click at [314, 376] on button "Search" at bounding box center [334, 378] width 56 height 26
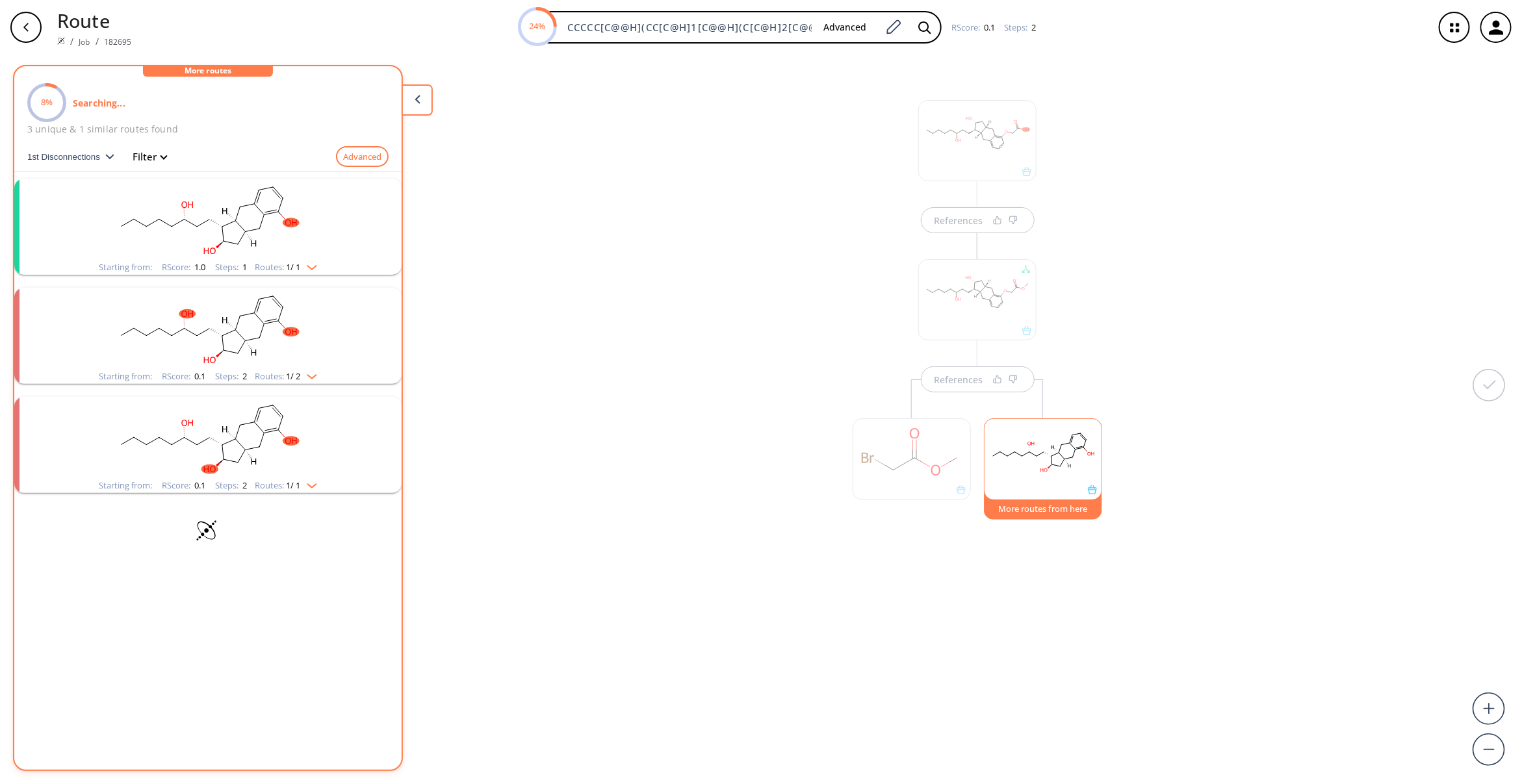
click at [297, 234] on rect "clusters" at bounding box center [207, 219] width 338 height 81
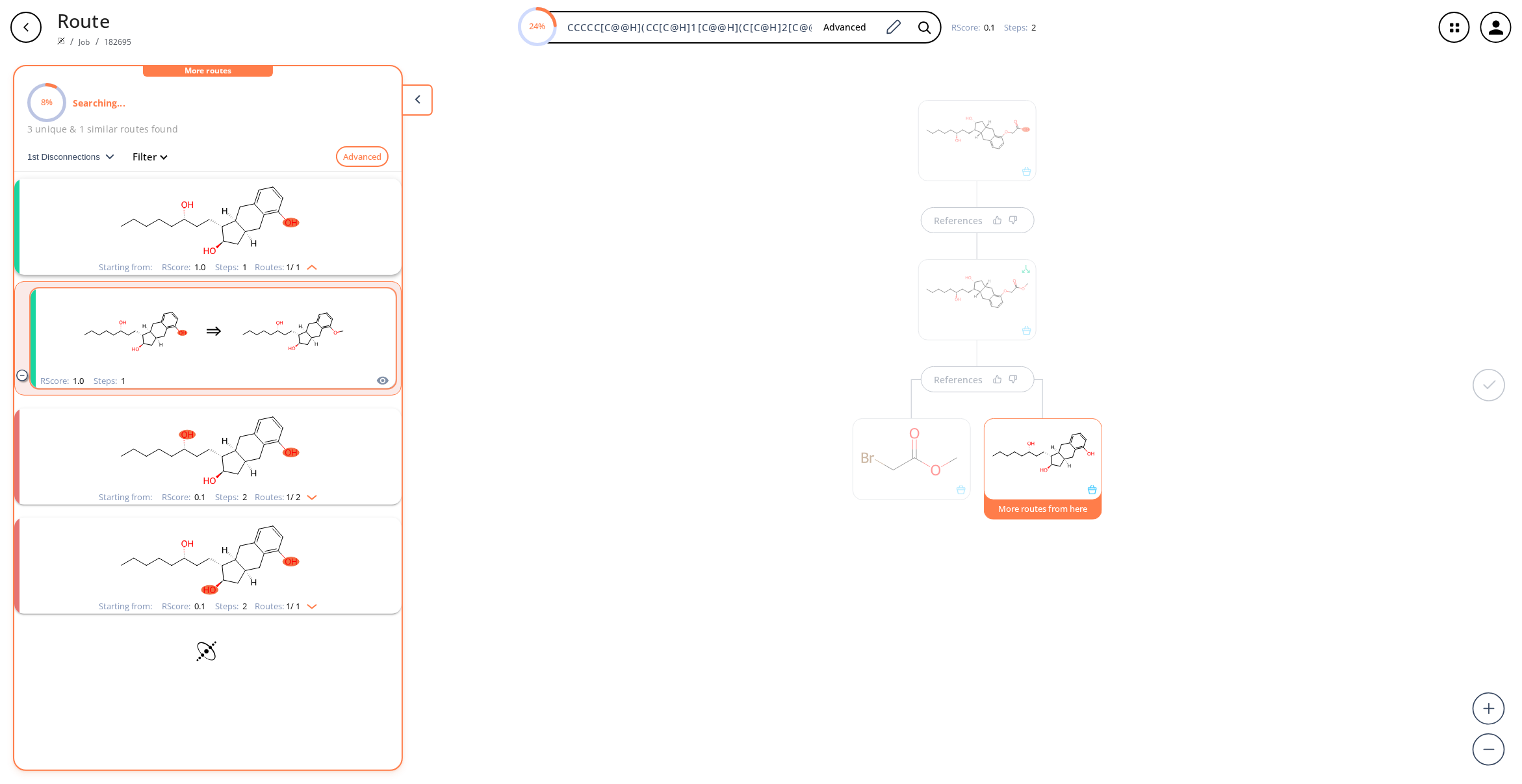
click at [316, 329] on rect "clusters" at bounding box center [293, 330] width 117 height 81
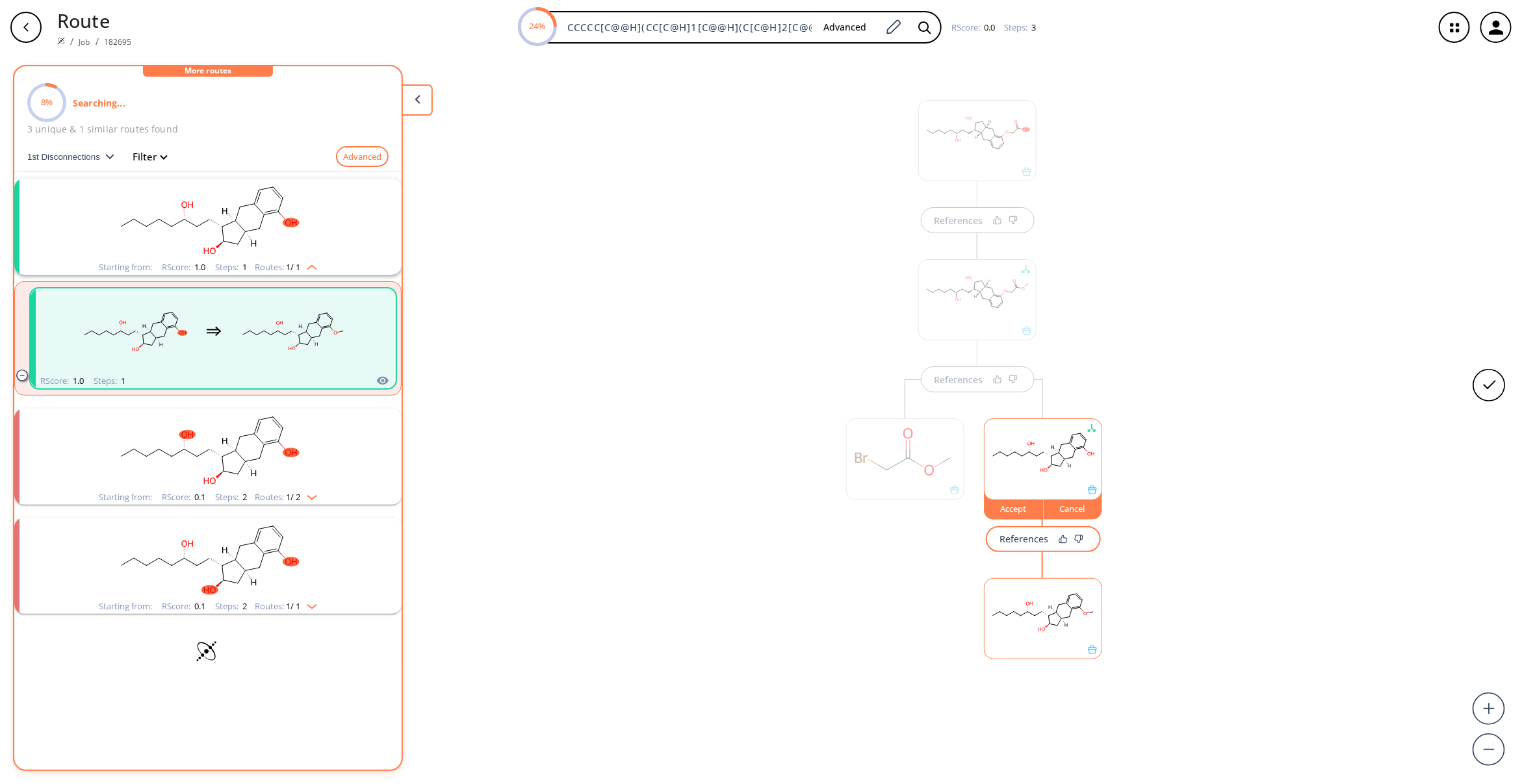
click at [1021, 512] on div "Accept" at bounding box center [1014, 508] width 58 height 7
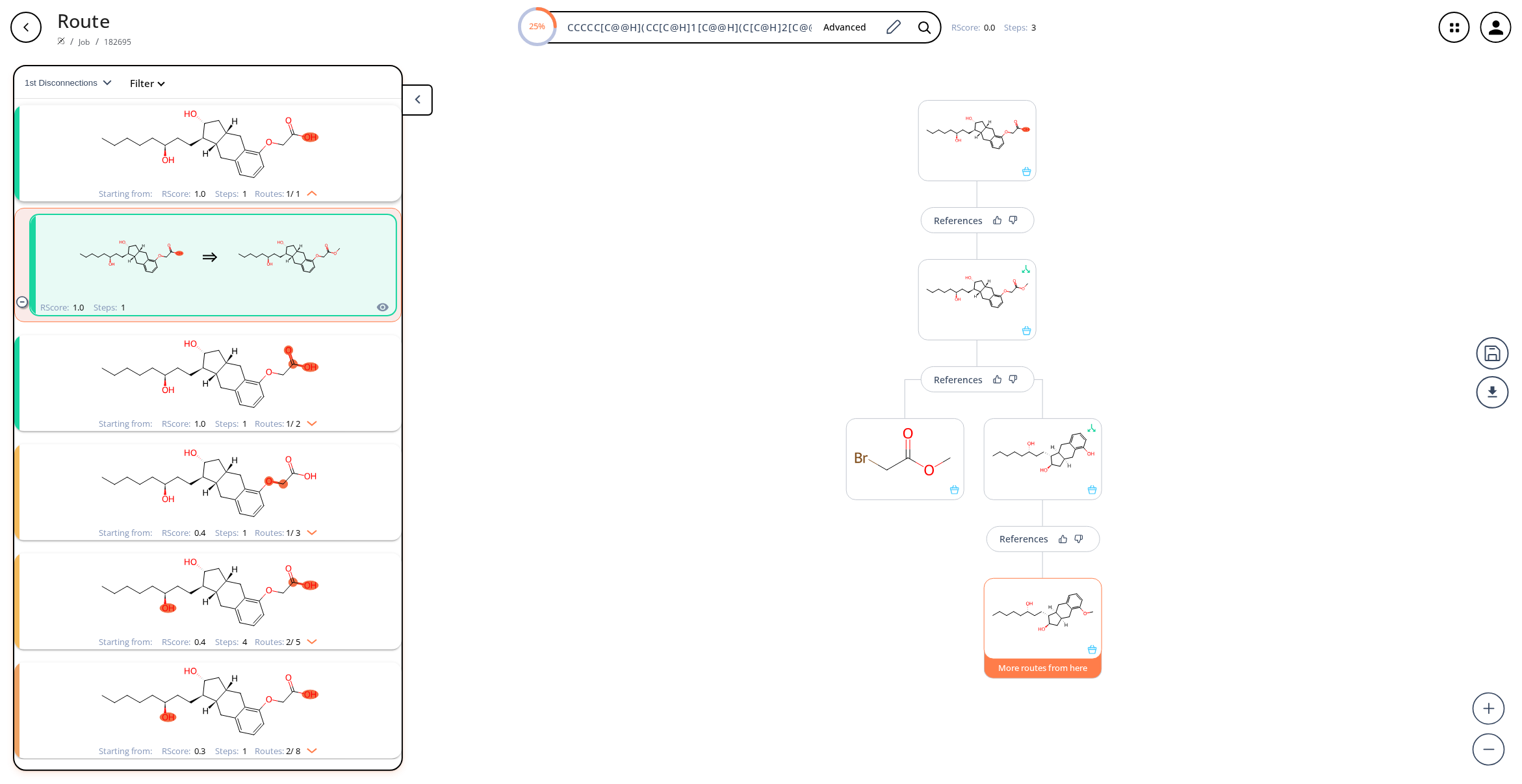
click at [1046, 668] on button "More routes from here" at bounding box center [1043, 664] width 118 height 28
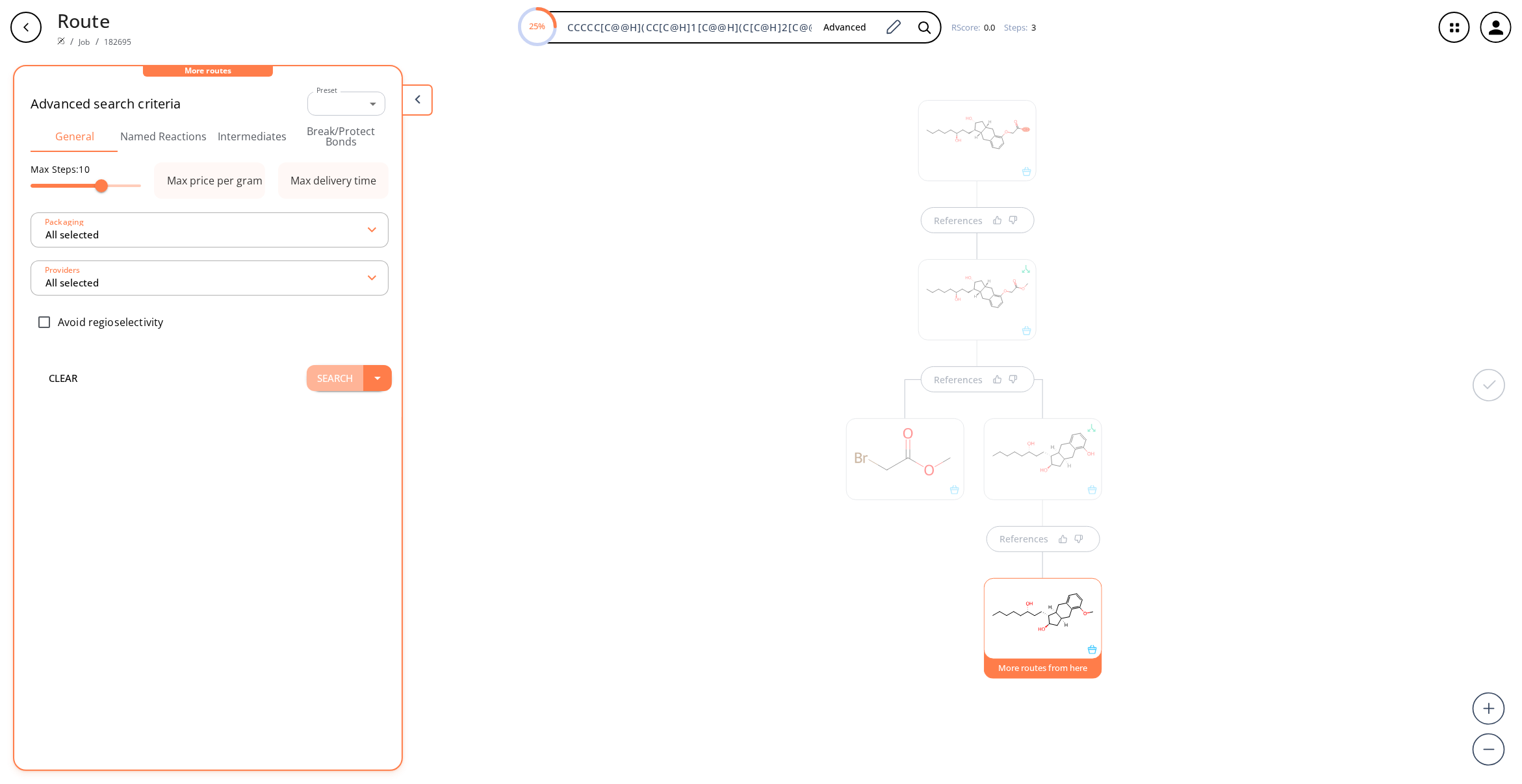
click at [319, 376] on button "Search" at bounding box center [334, 378] width 56 height 26
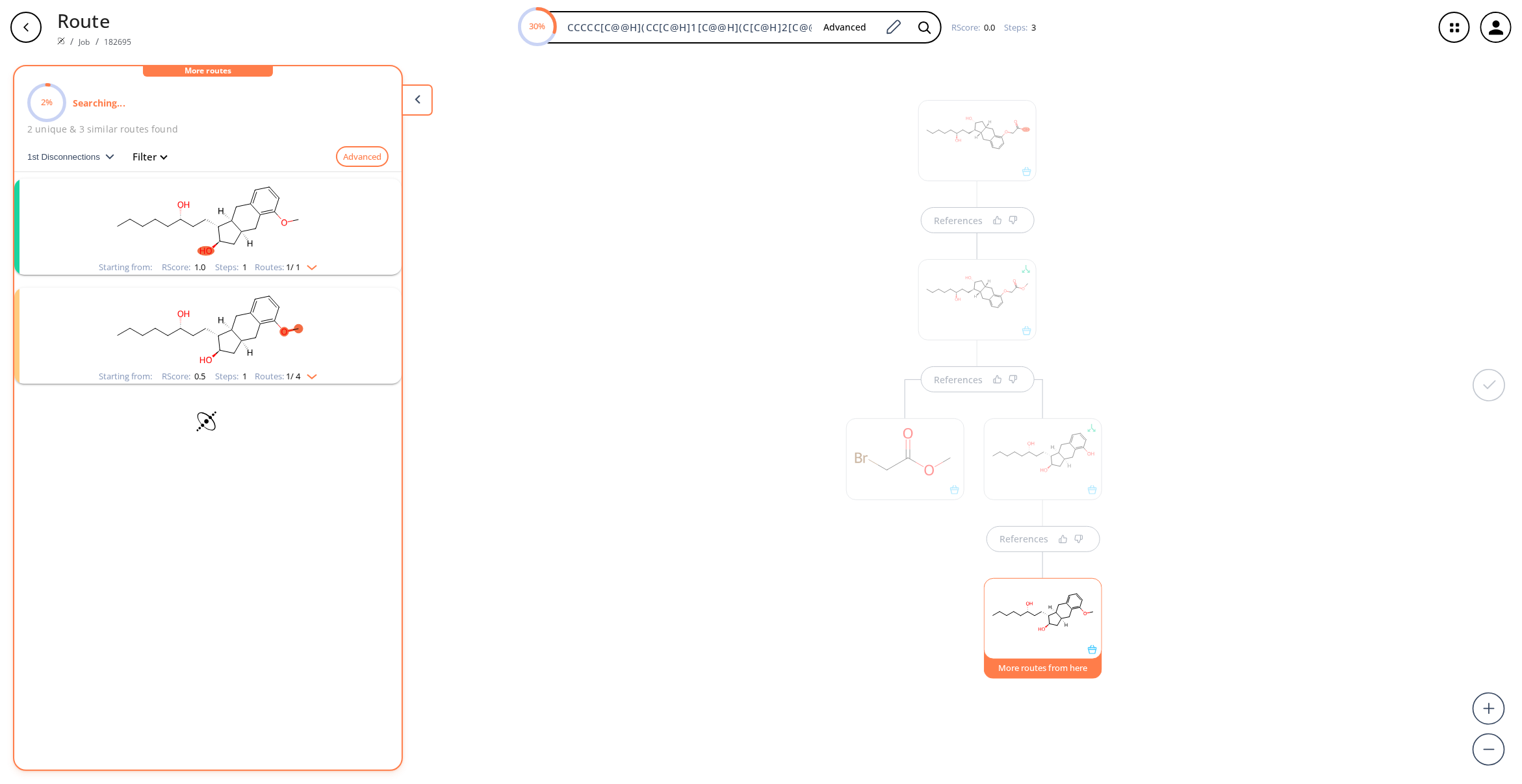
click at [1017, 670] on button "More routes from here" at bounding box center [1043, 664] width 118 height 28
click at [1028, 673] on button "More routes from here" at bounding box center [1043, 664] width 118 height 28
click at [258, 199] on rect "clusters" at bounding box center [207, 219] width 338 height 81
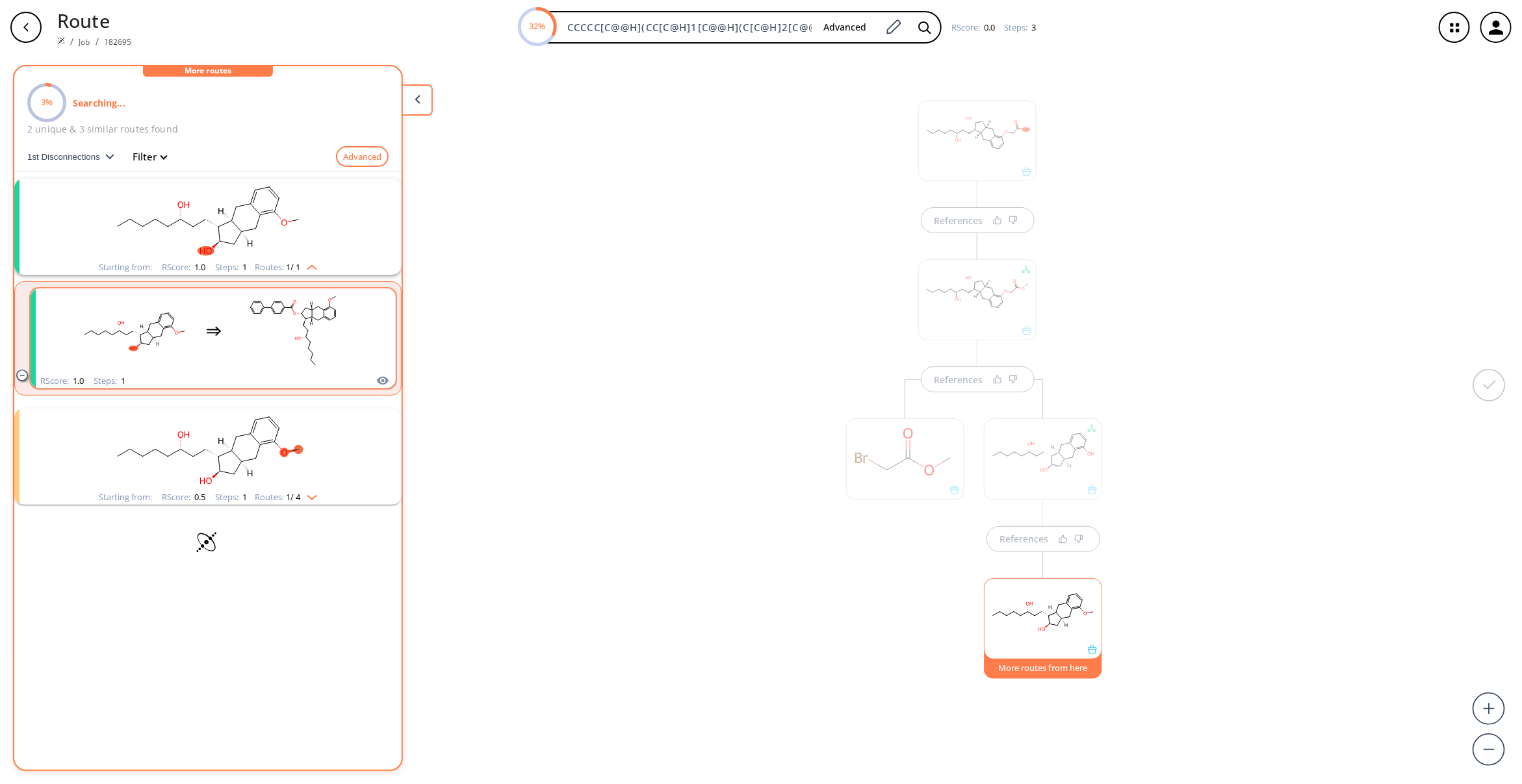
click at [292, 329] on rect "clusters" at bounding box center [293, 330] width 117 height 81
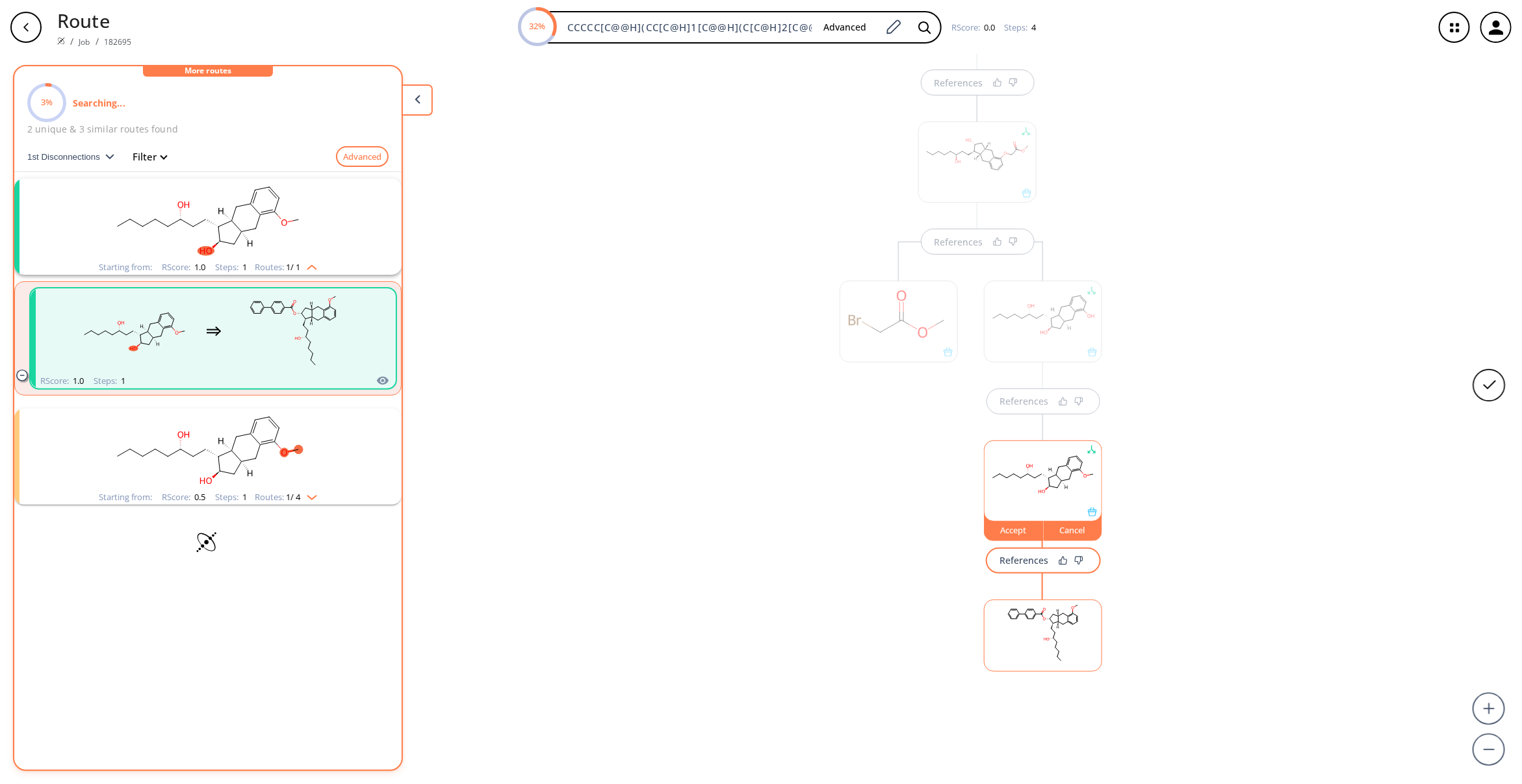
scroll to position [166, 0]
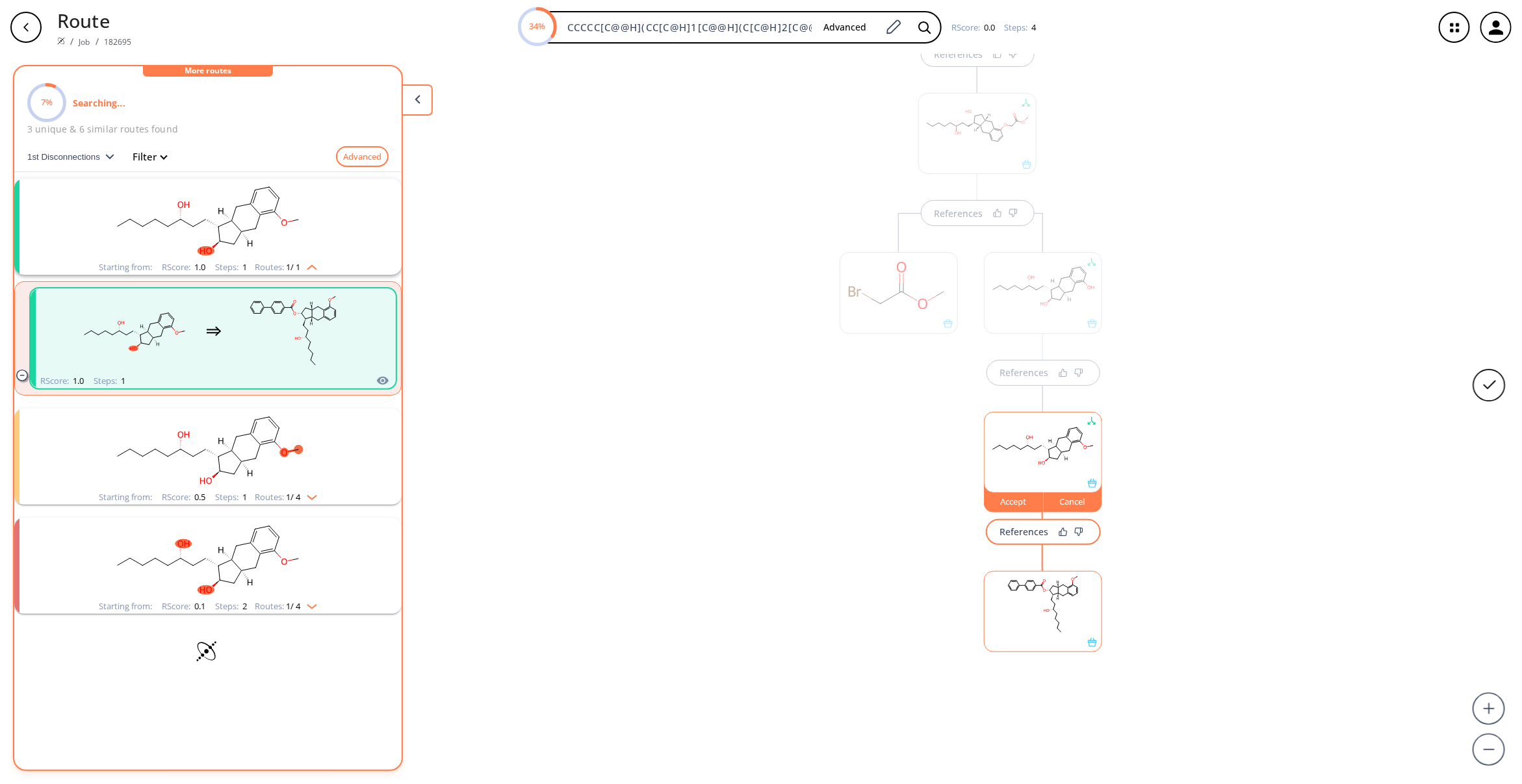
click at [1362, 546] on div "References References References Accept Cancel References" at bounding box center [761, 414] width 1522 height 719
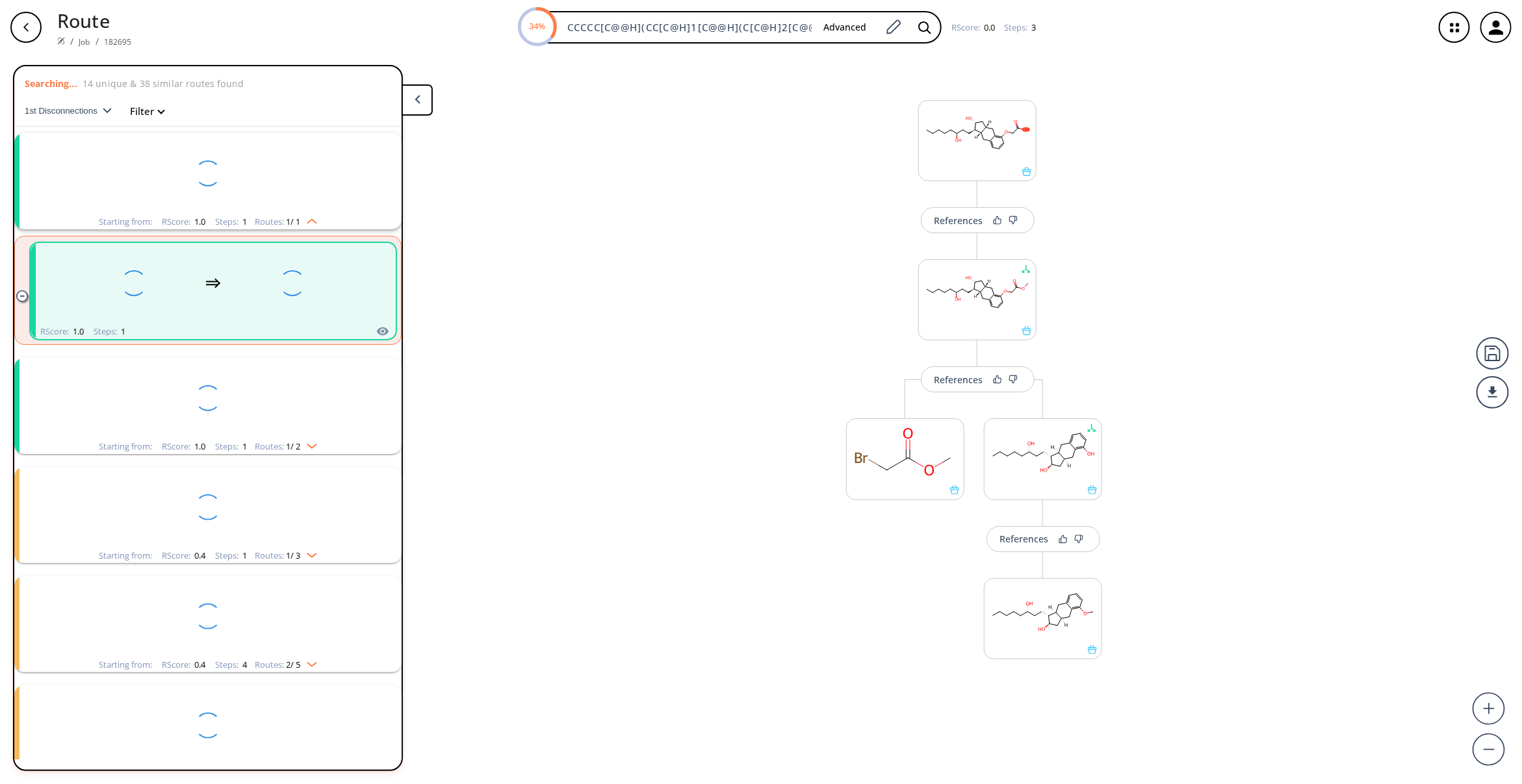
scroll to position [28, 0]
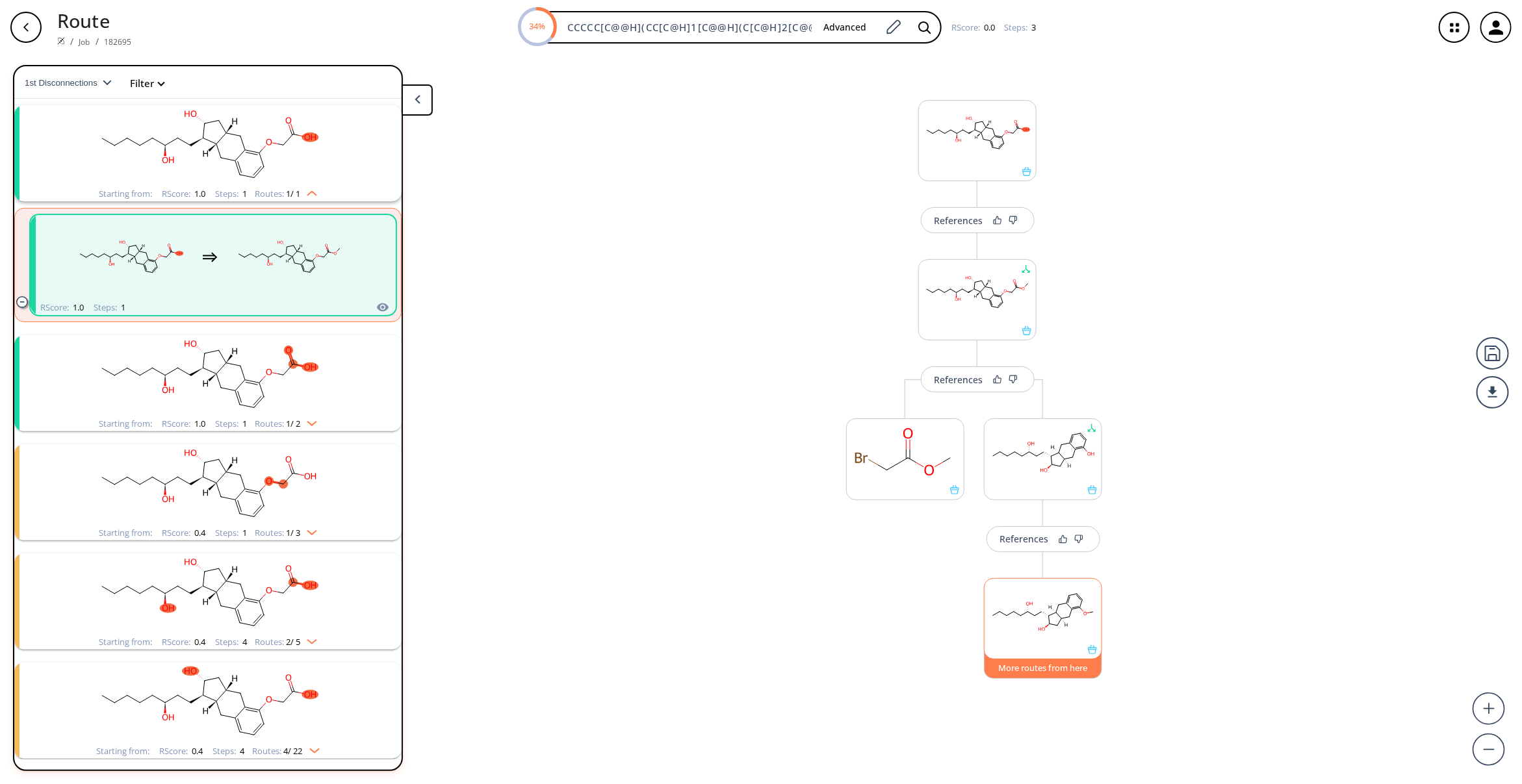
click at [1051, 672] on button "More routes from here" at bounding box center [1043, 664] width 118 height 28
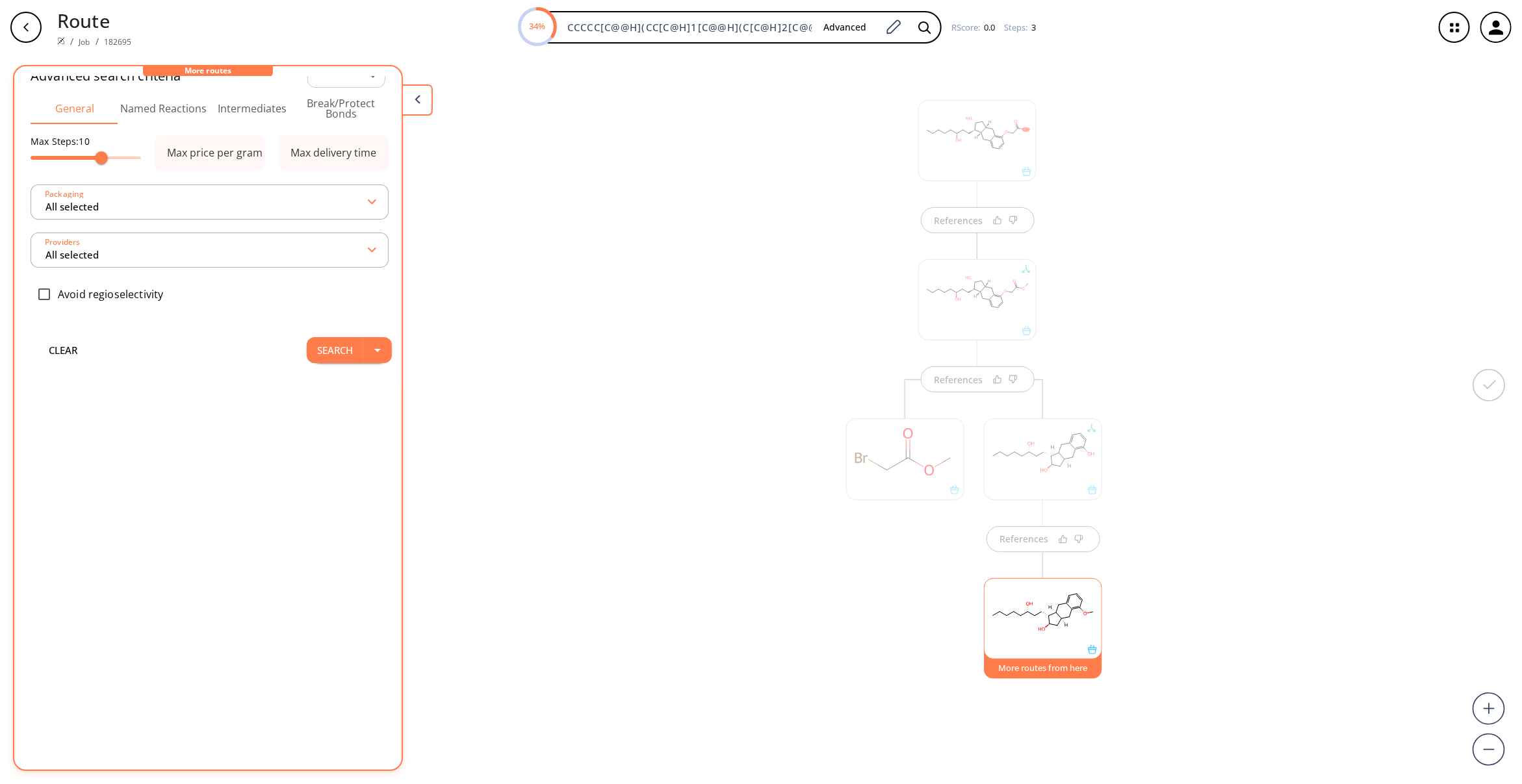
scroll to position [0, 0]
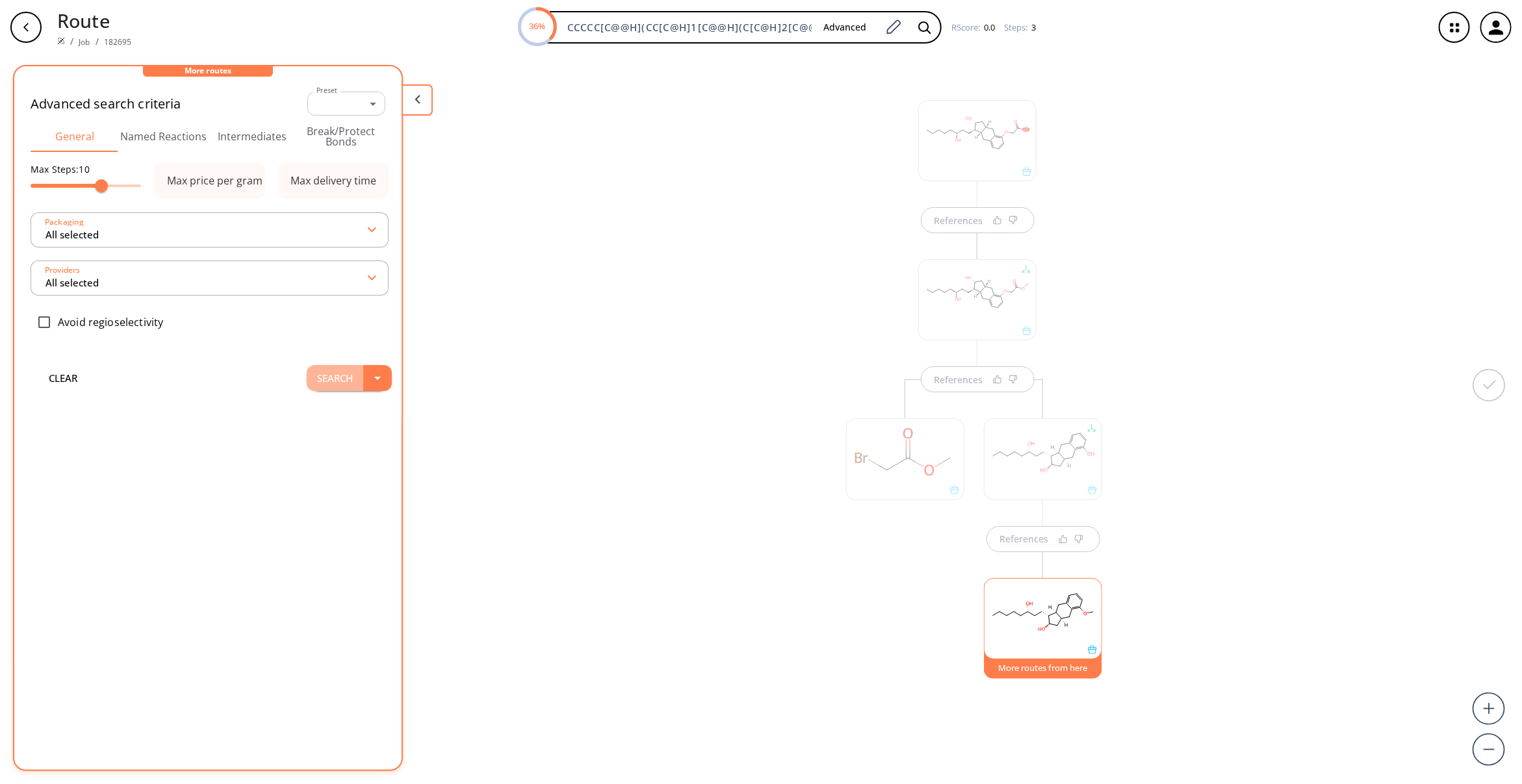
click at [336, 376] on button "Search" at bounding box center [334, 378] width 56 height 26
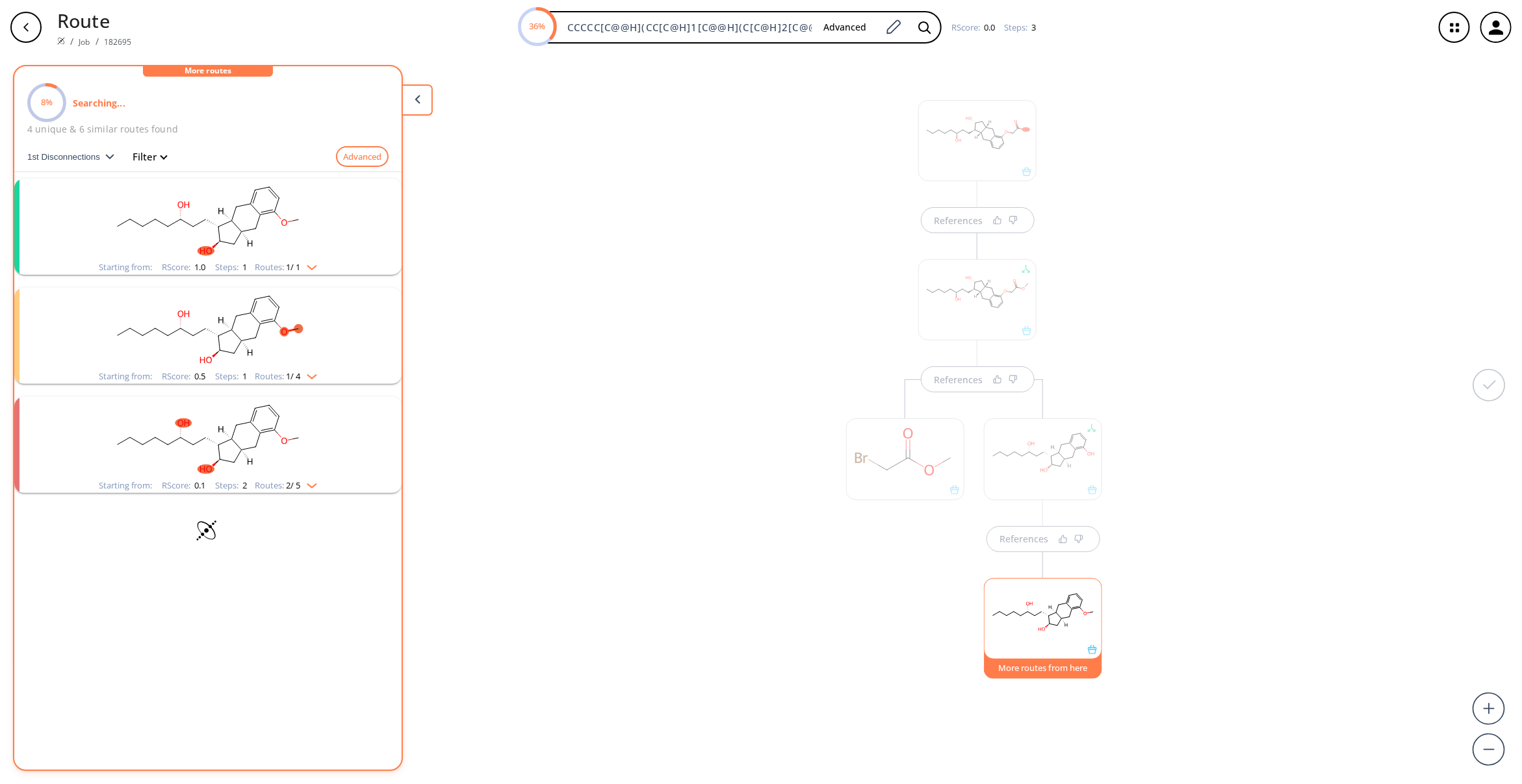
click at [285, 210] on rect "clusters" at bounding box center [207, 219] width 338 height 81
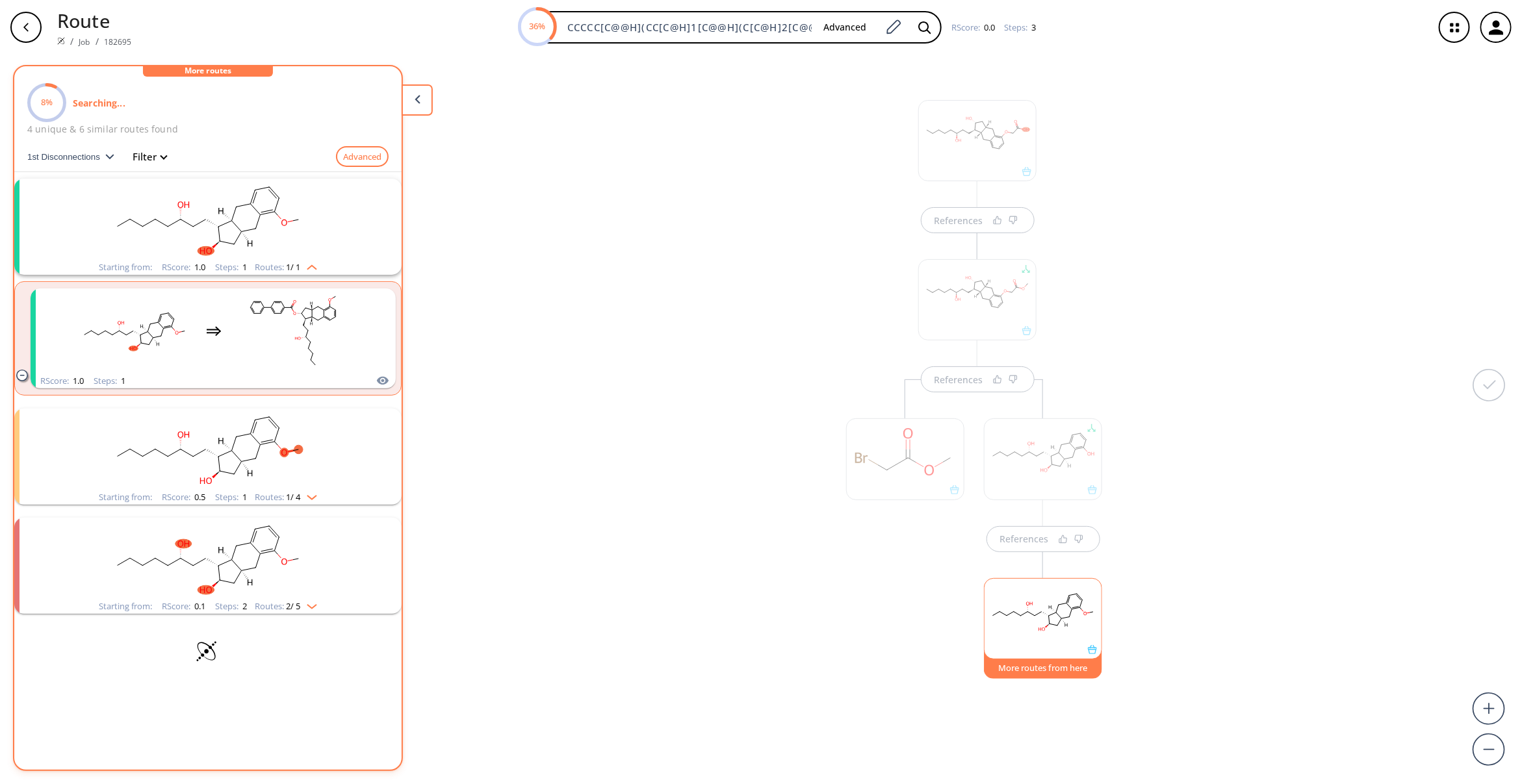
click at [695, 468] on div "References References References More routes from here" at bounding box center [761, 414] width 1522 height 719
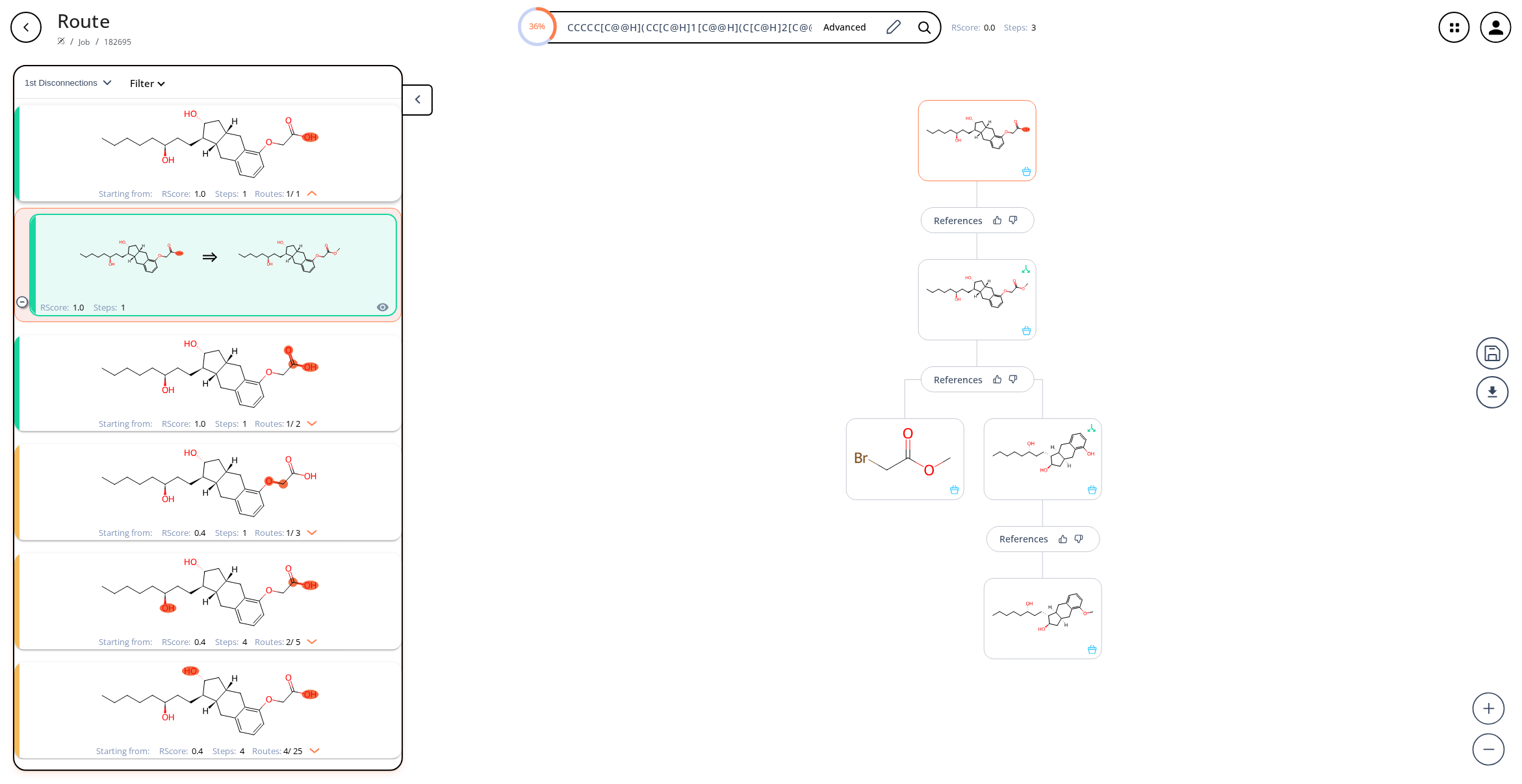
click at [967, 169] on div at bounding box center [978, 171] width 117 height 9
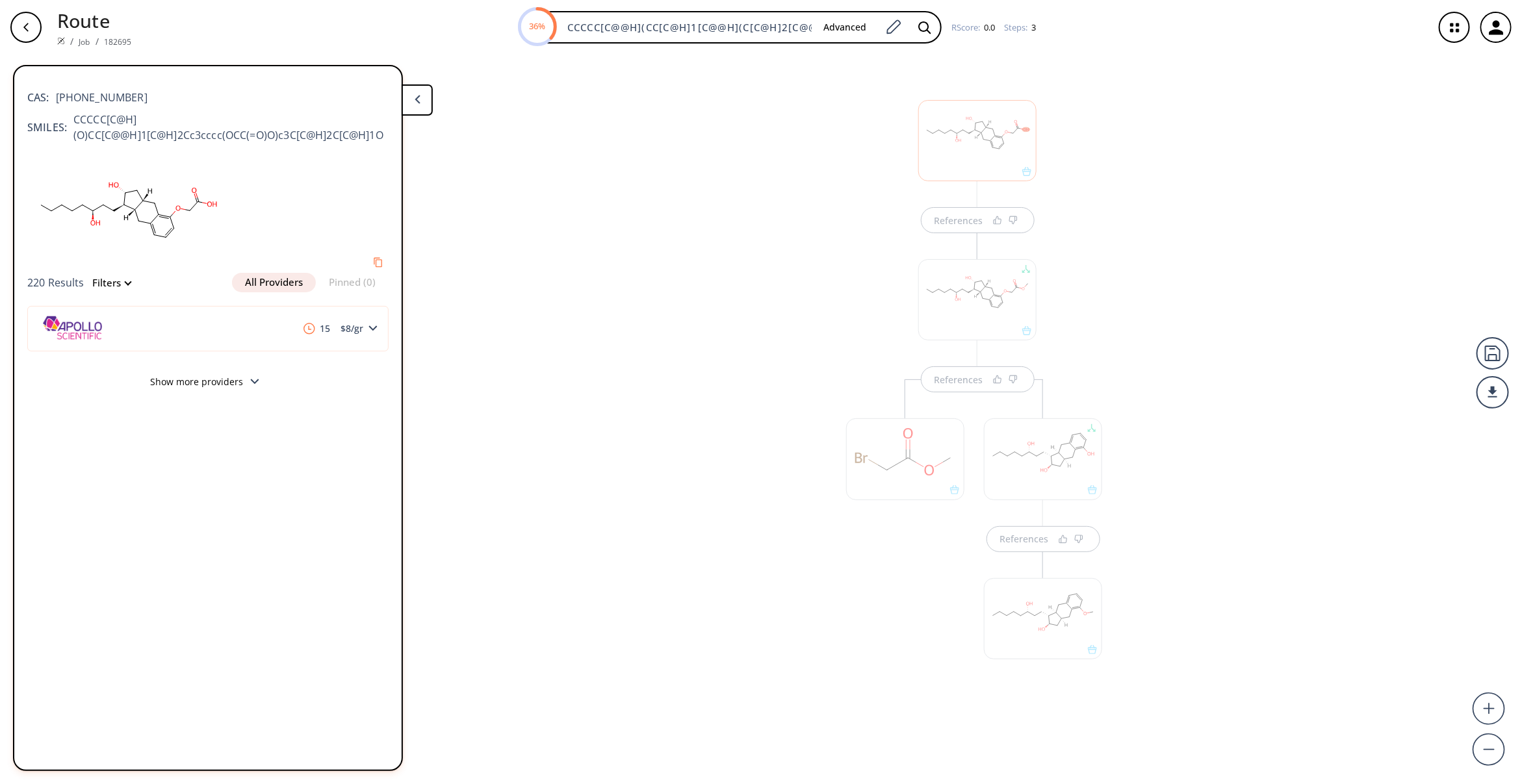
click at [990, 264] on div at bounding box center [978, 299] width 118 height 81
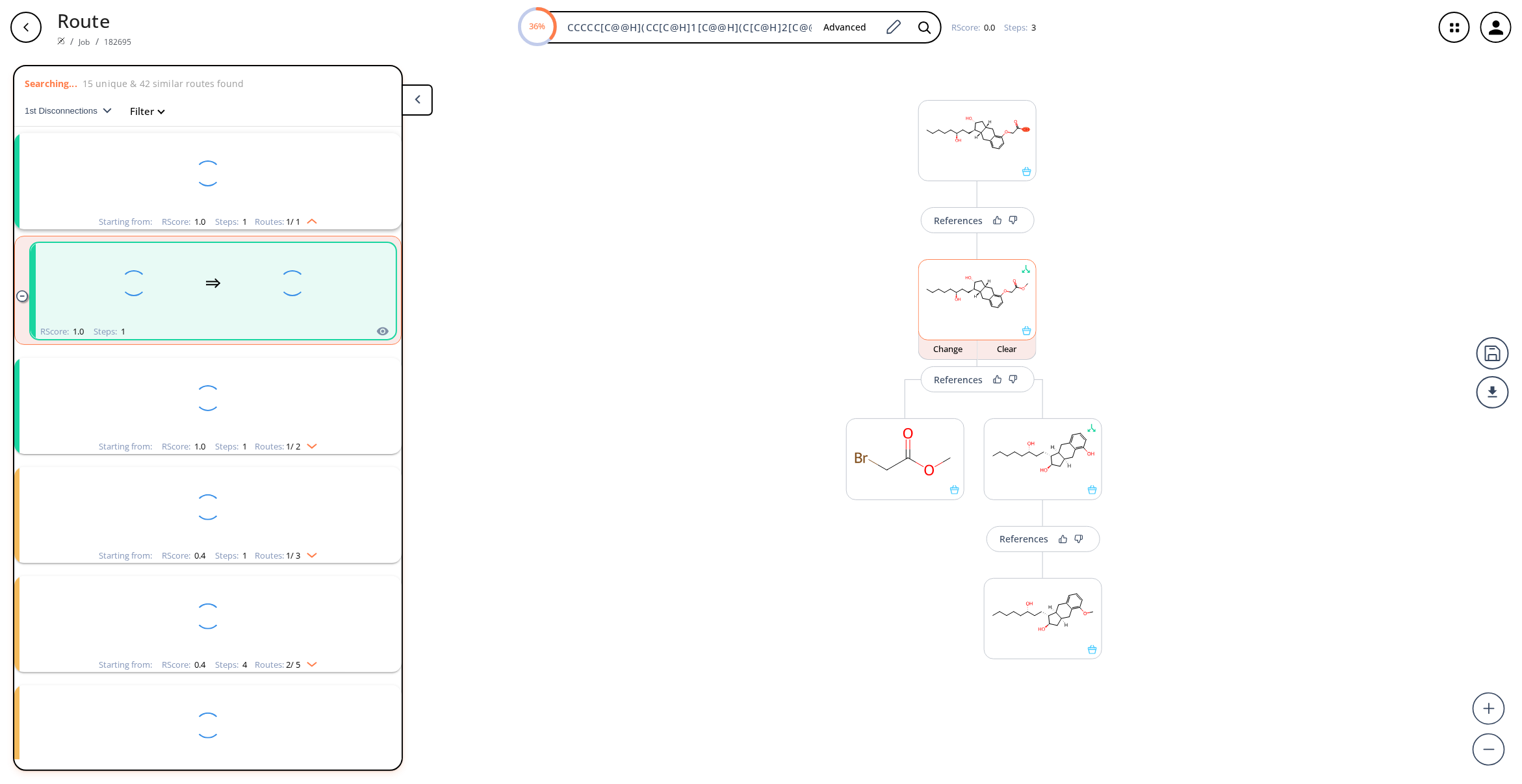
scroll to position [28, 0]
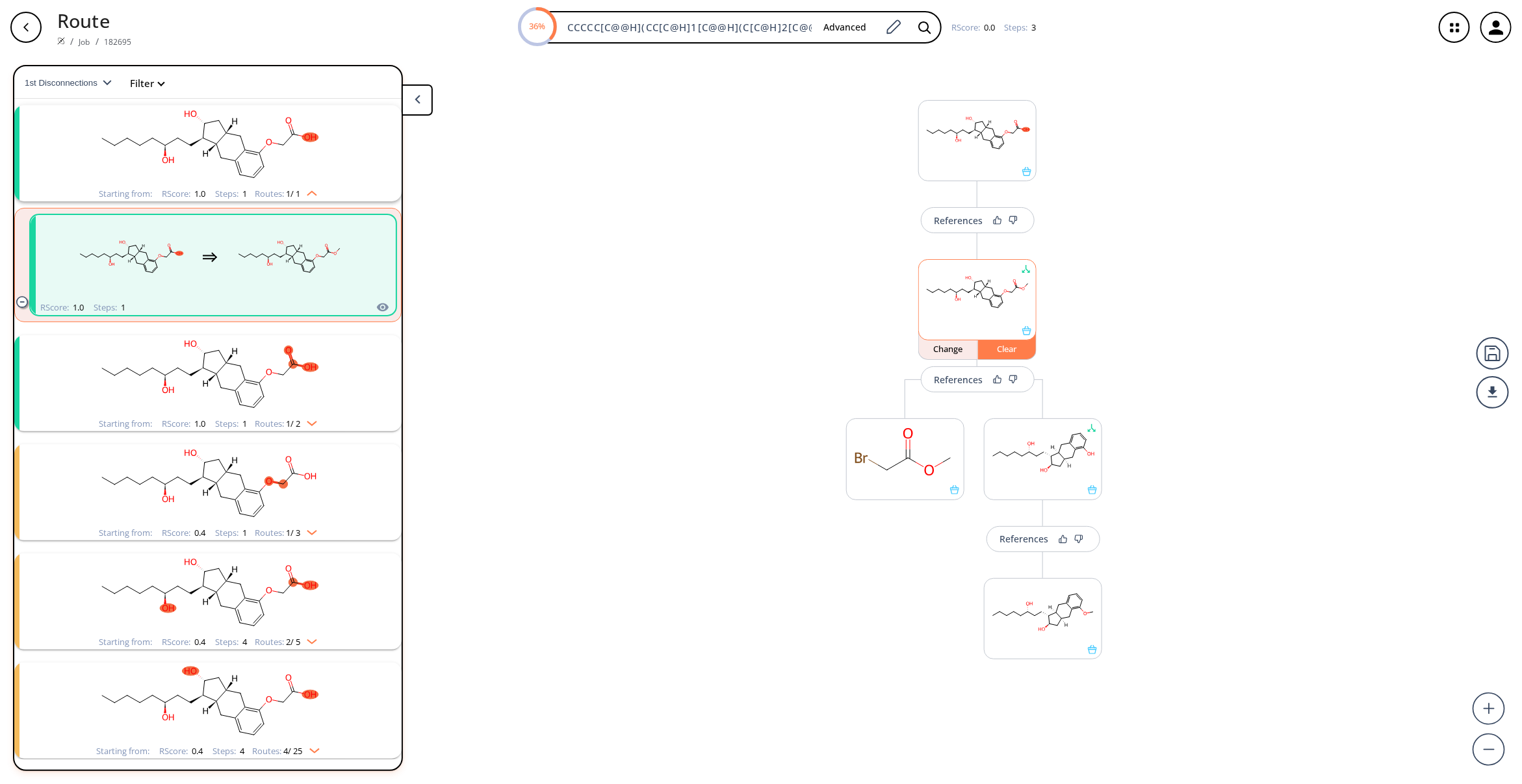
click at [988, 349] on div "Clear" at bounding box center [1007, 349] width 58 height 7
click at [749, 359] on div "References More routes from here" at bounding box center [761, 414] width 1522 height 719
click at [739, 303] on div "References More routes from here" at bounding box center [761, 414] width 1522 height 719
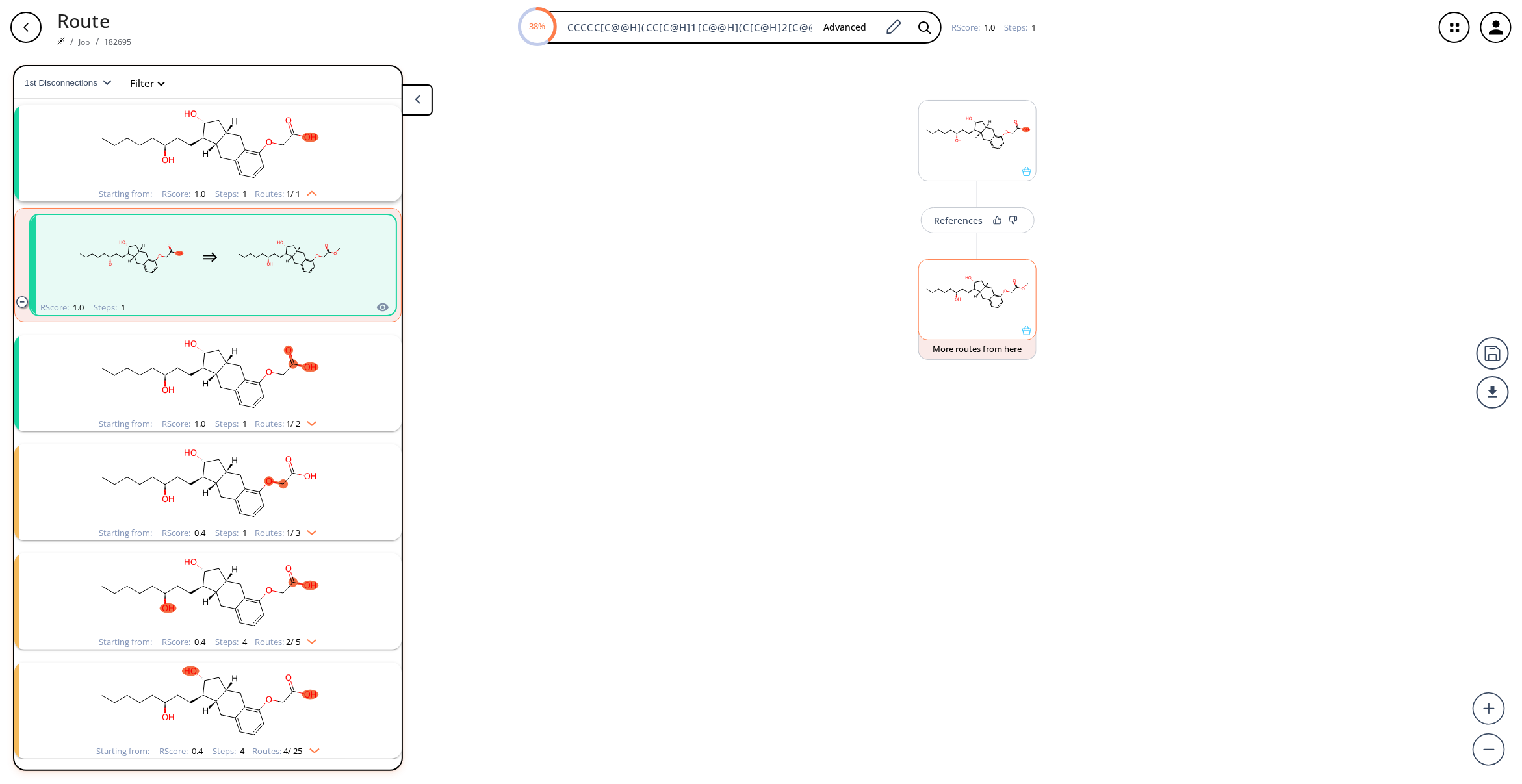
click at [418, 97] on icon at bounding box center [417, 99] width 6 height 9
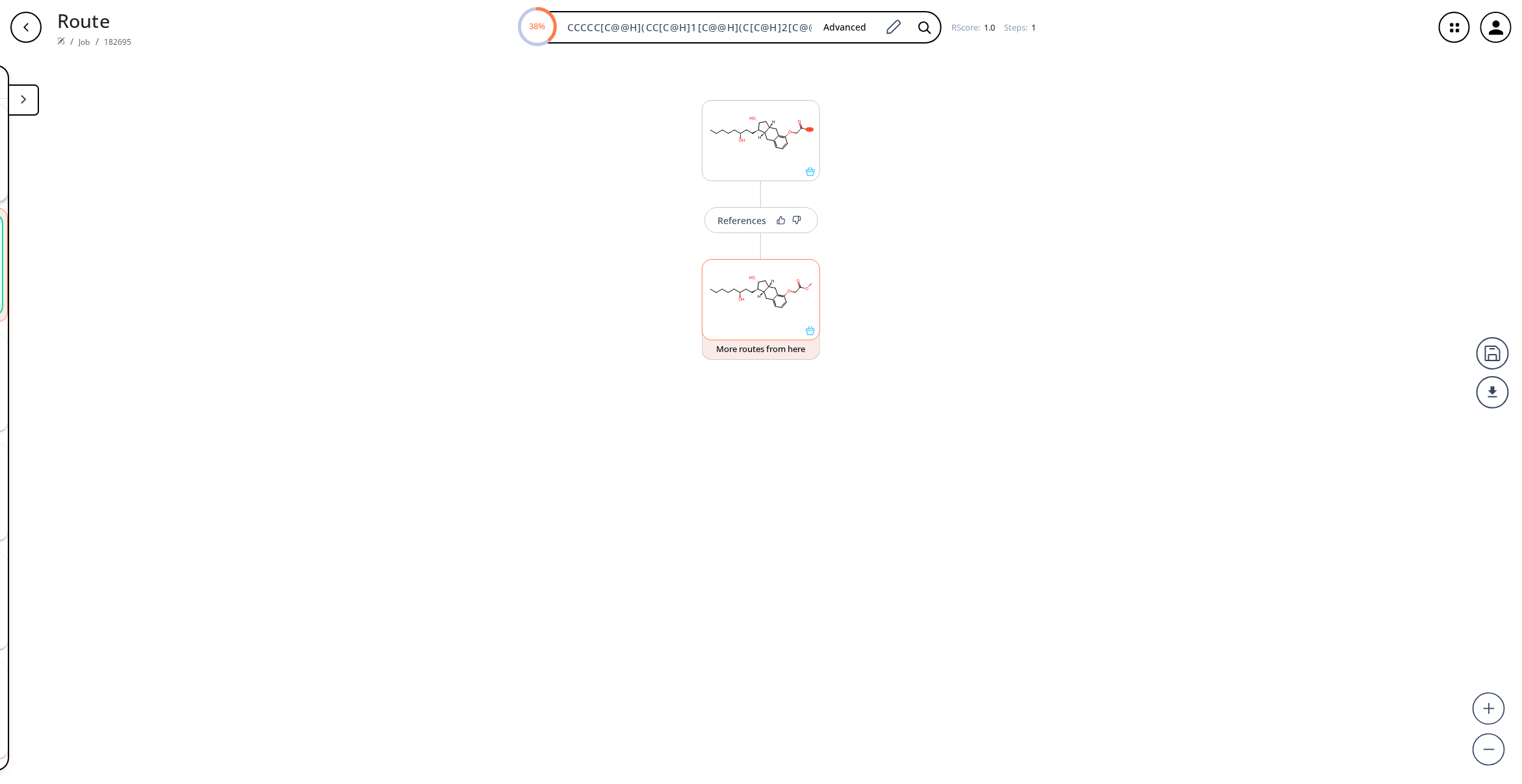
click at [465, 172] on div "References More routes from here" at bounding box center [761, 414] width 1522 height 719
click at [17, 99] on button at bounding box center [23, 100] width 31 height 31
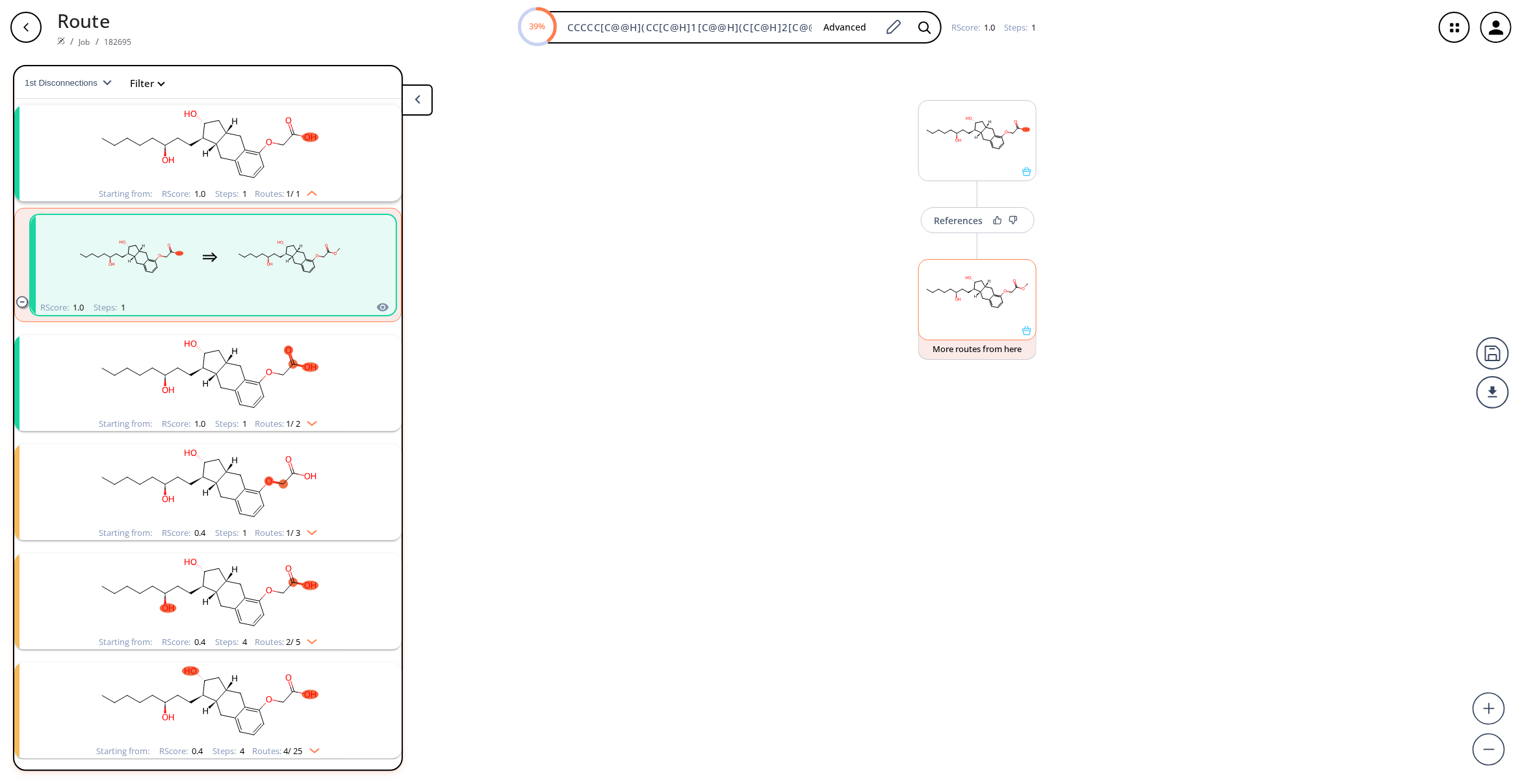
click at [312, 371] on rect "clusters" at bounding box center [207, 375] width 338 height 81
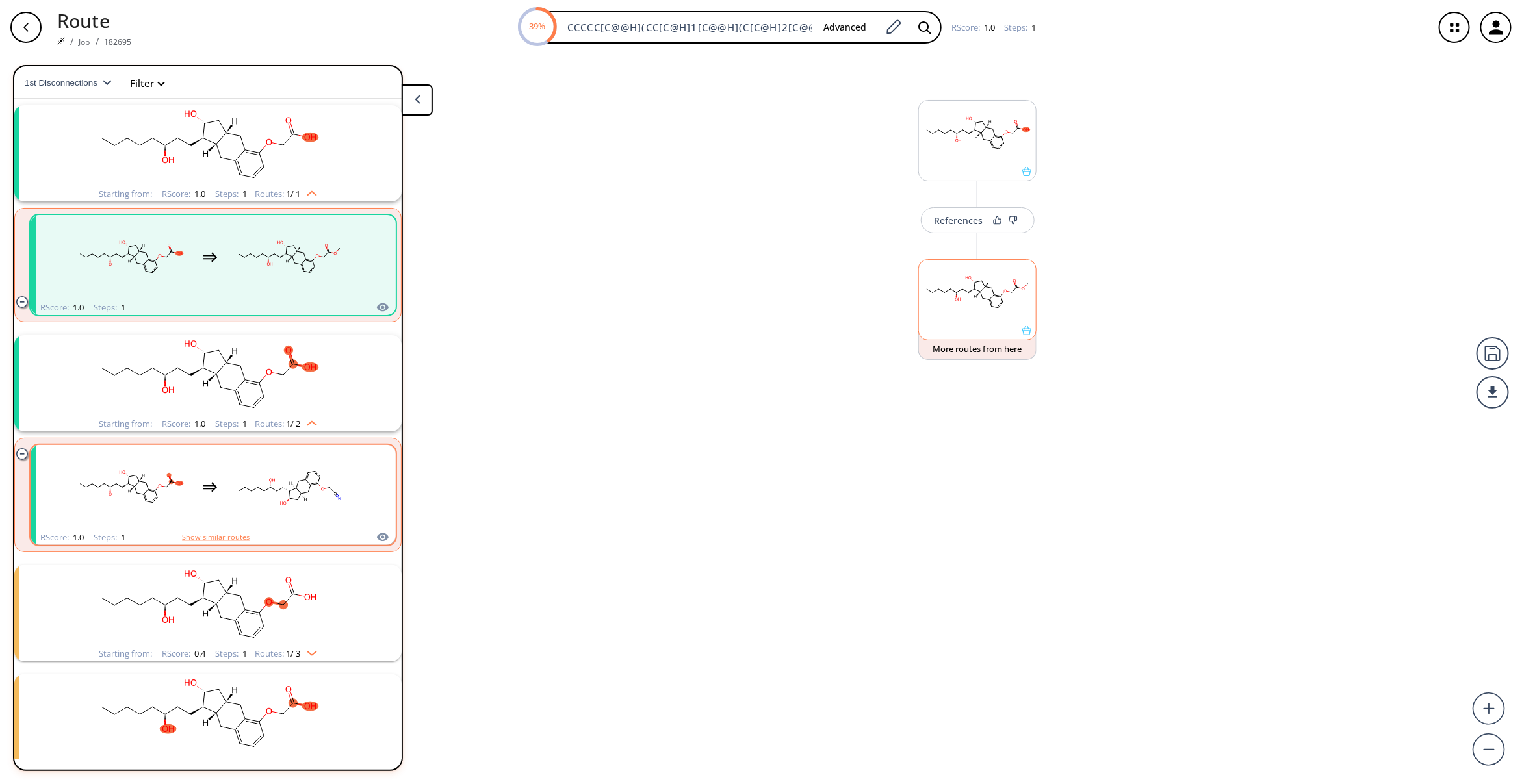
click at [296, 469] on rect "clusters" at bounding box center [289, 487] width 117 height 81
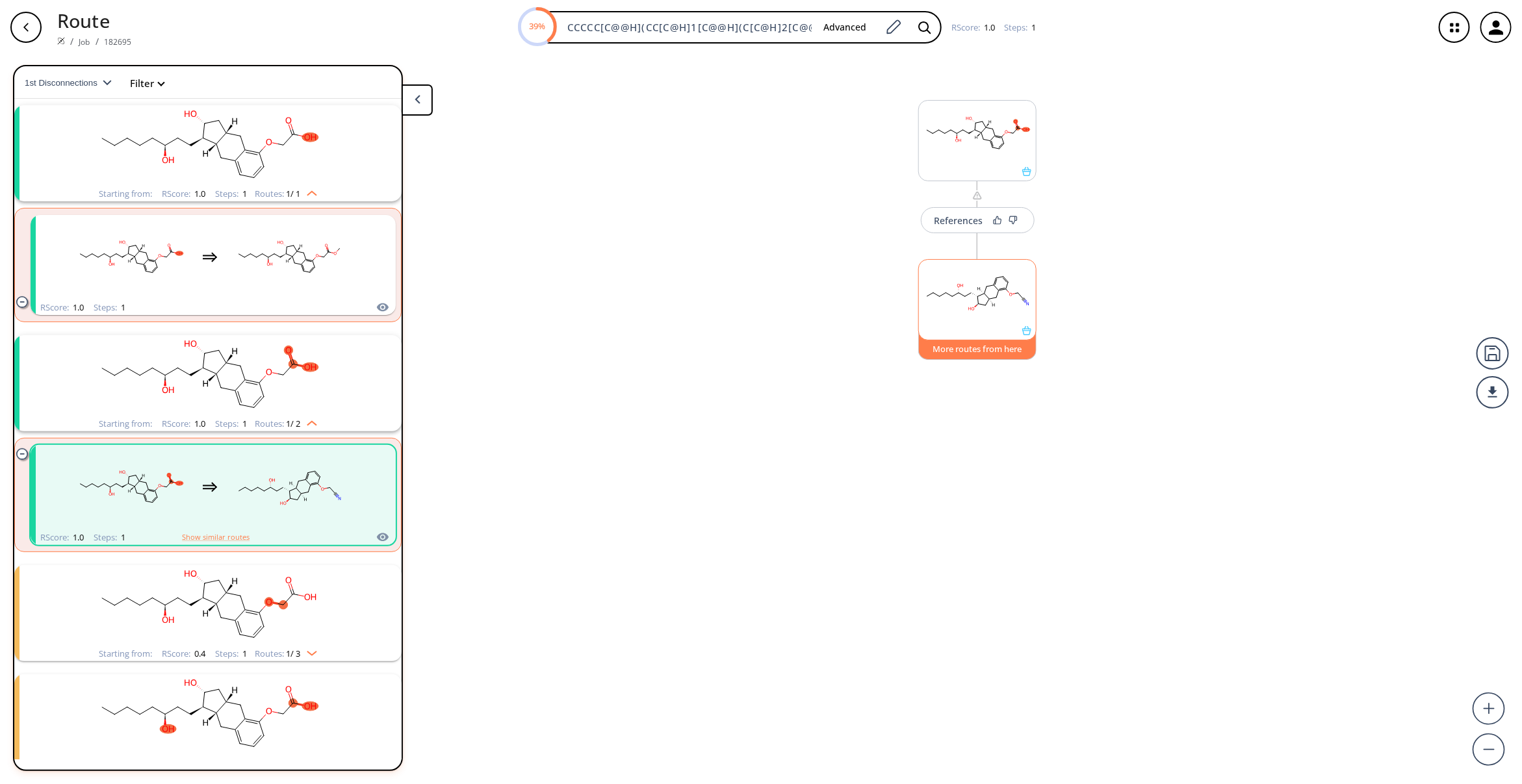
click at [970, 351] on button "More routes from here" at bounding box center [978, 346] width 118 height 28
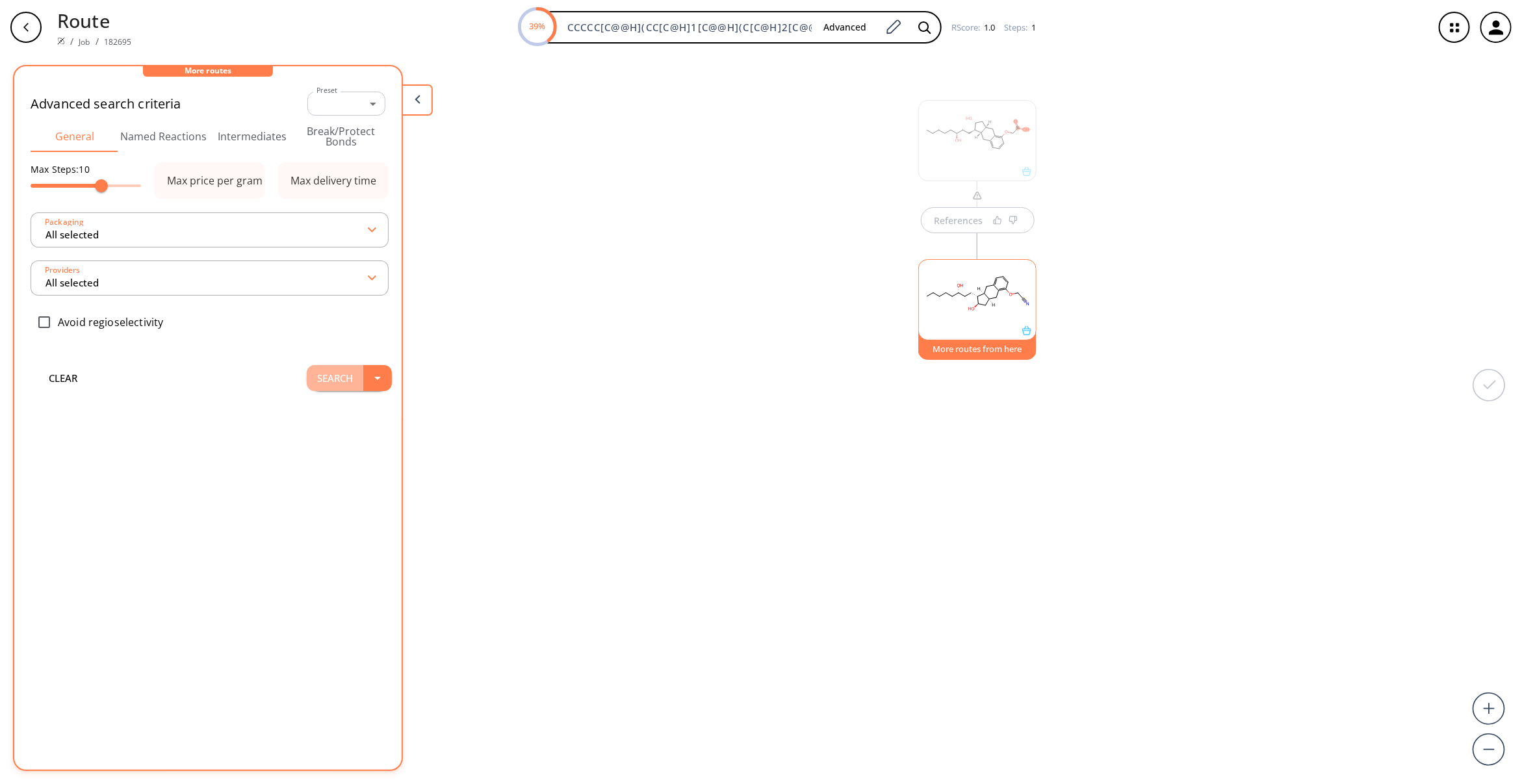
click at [332, 382] on button "Search" at bounding box center [334, 378] width 56 height 26
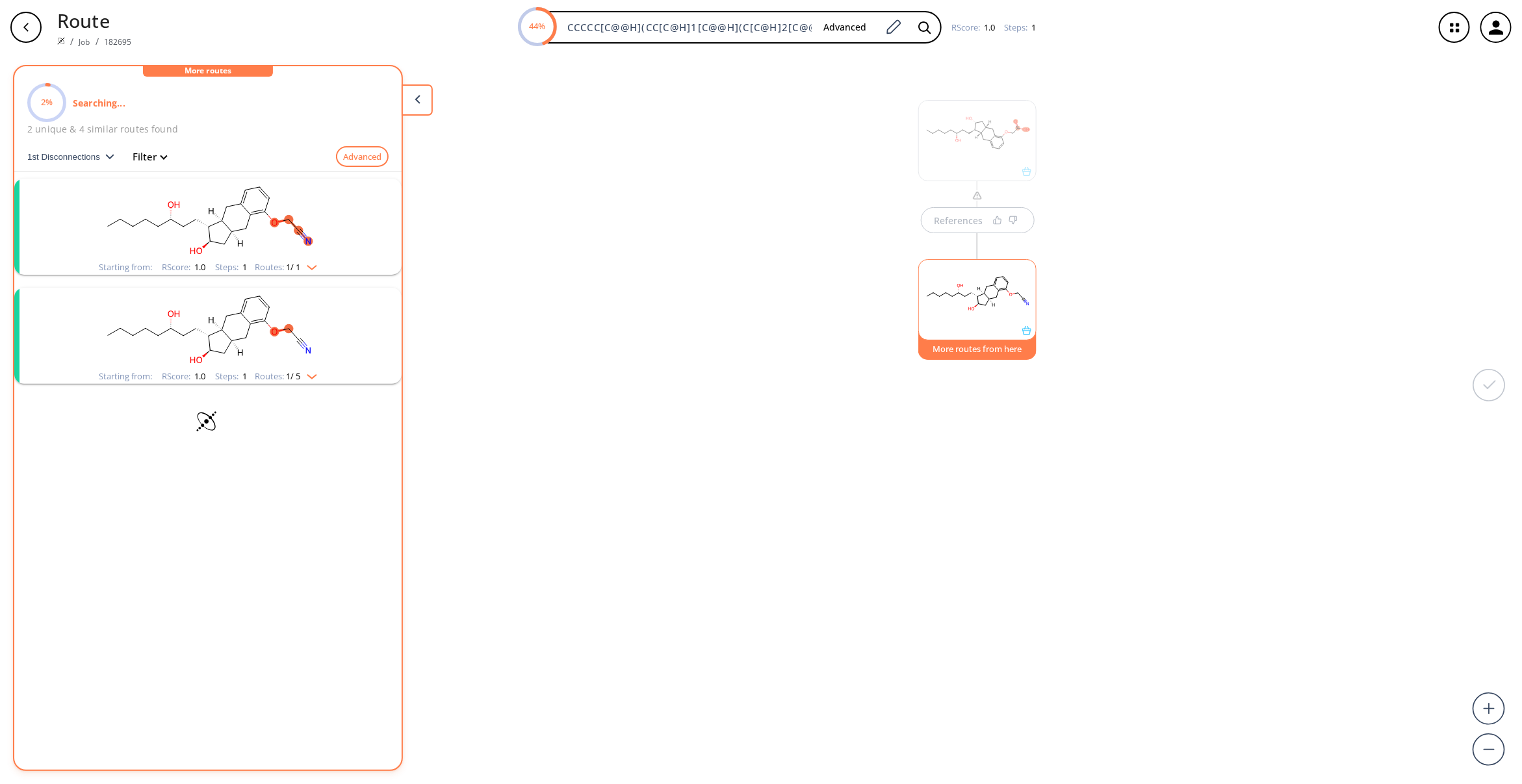
click at [273, 232] on rect "clusters" at bounding box center [207, 219] width 338 height 81
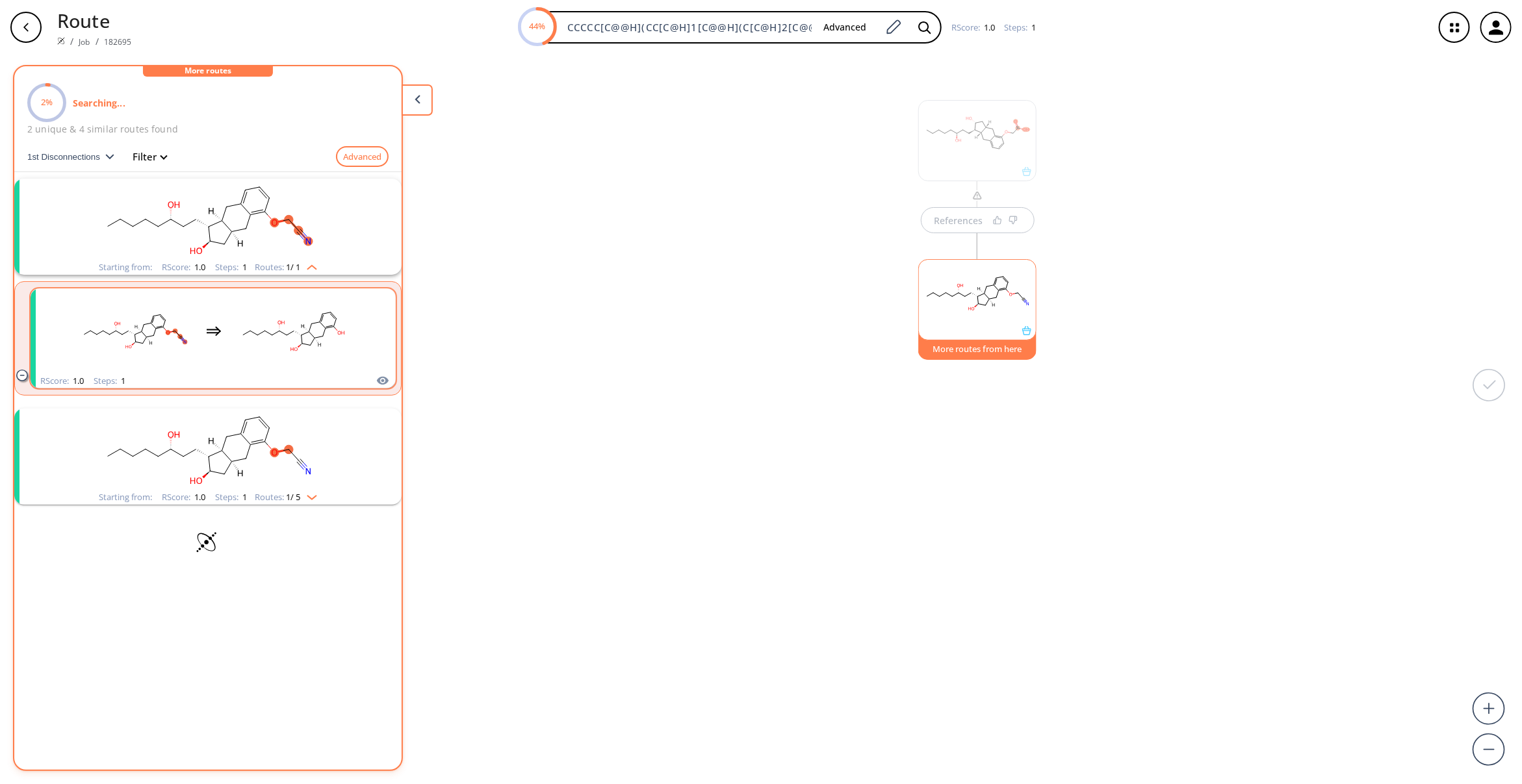
click at [273, 327] on rect "clusters" at bounding box center [293, 330] width 117 height 81
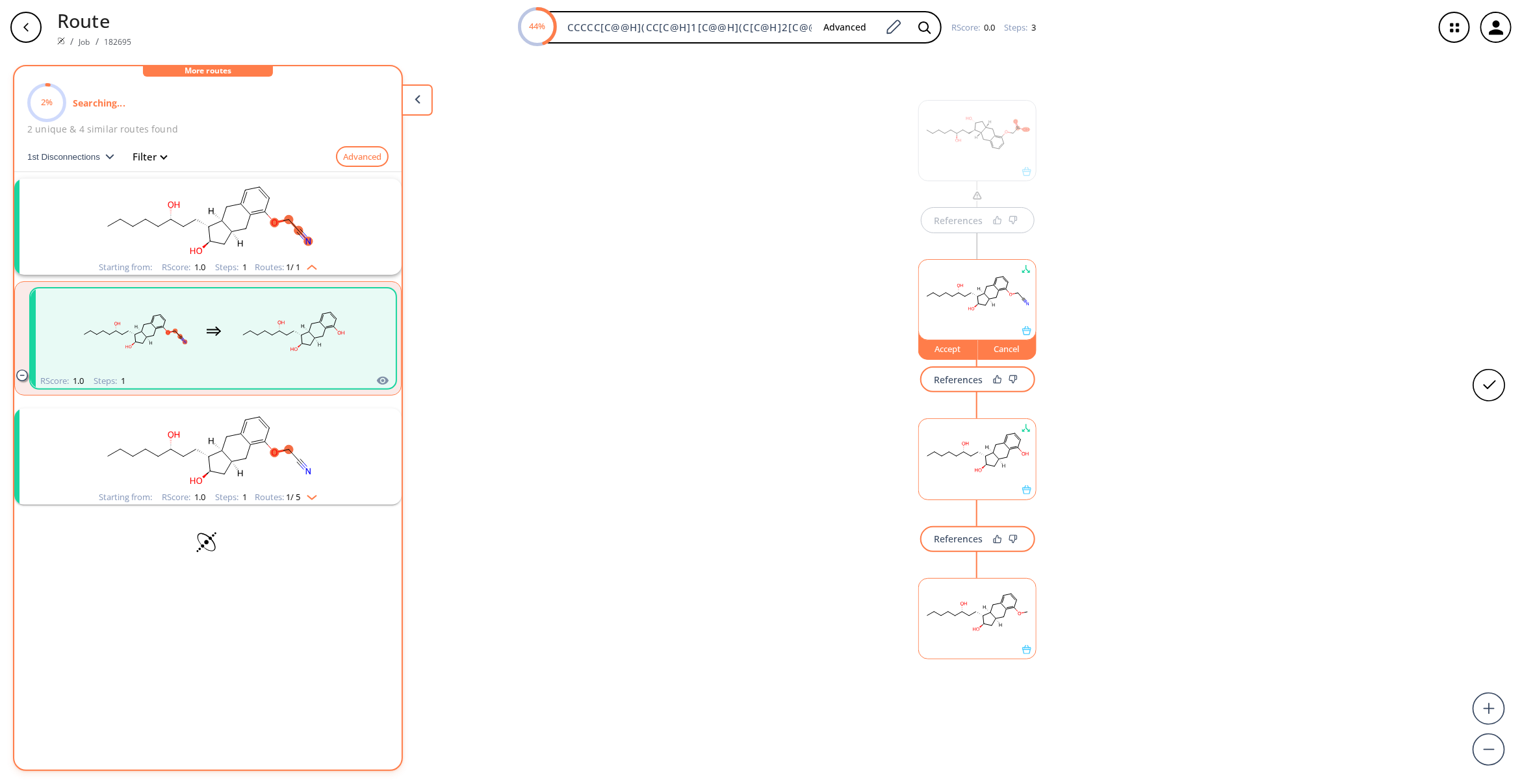
click at [288, 443] on rect "clusters" at bounding box center [207, 448] width 338 height 81
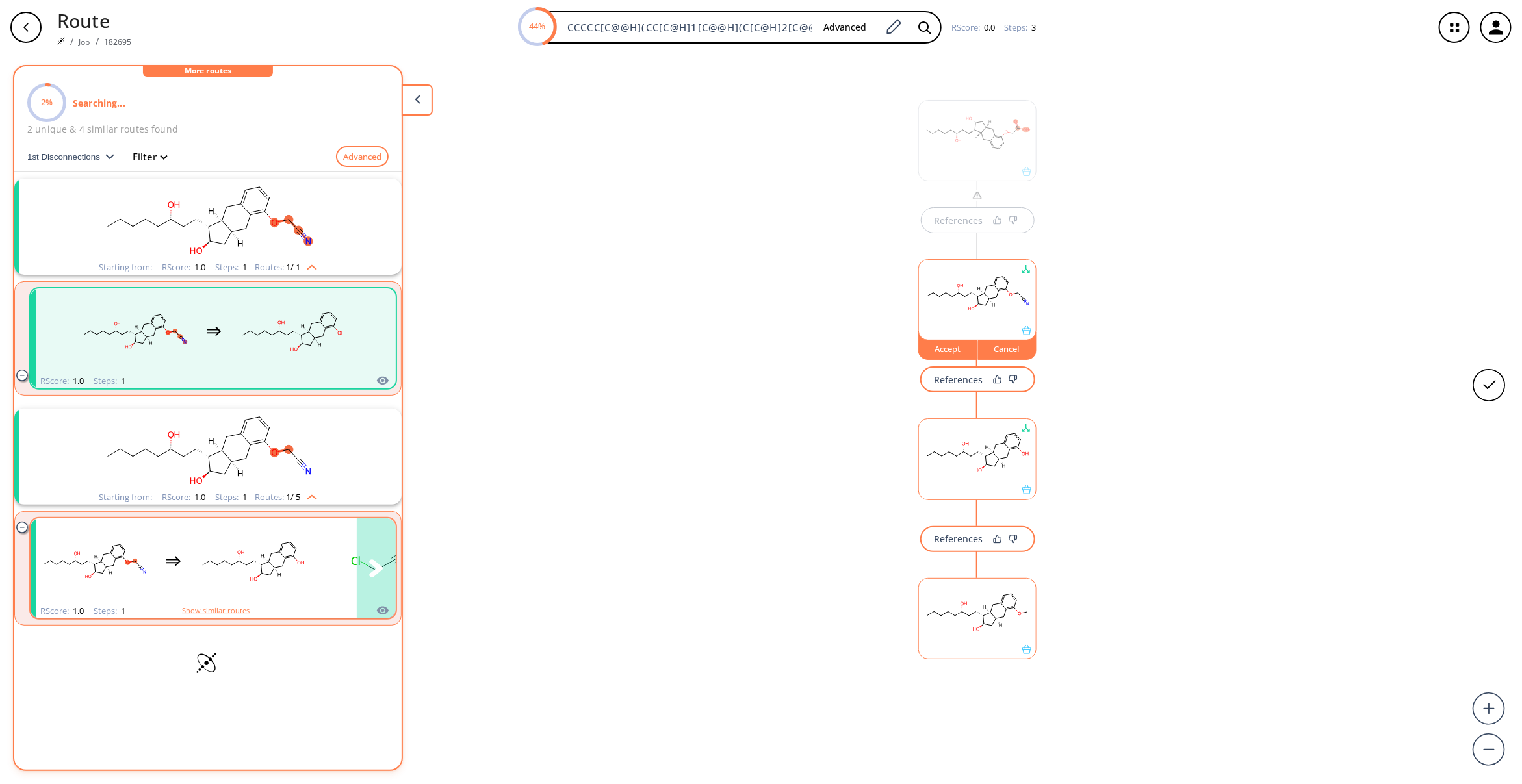
click at [292, 583] on rect "clusters" at bounding box center [253, 560] width 117 height 81
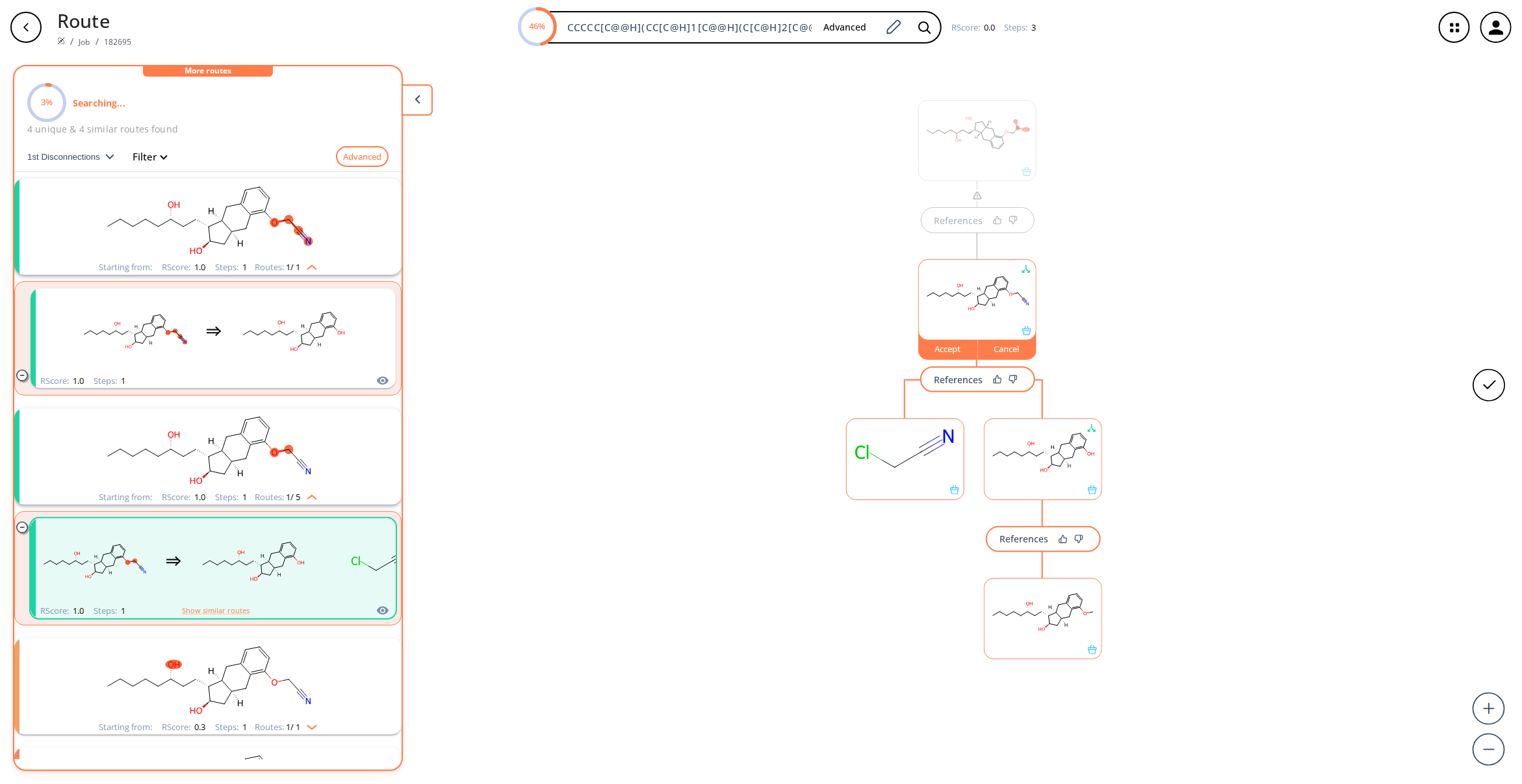
click at [868, 461] on rect at bounding box center [905, 452] width 117 height 67
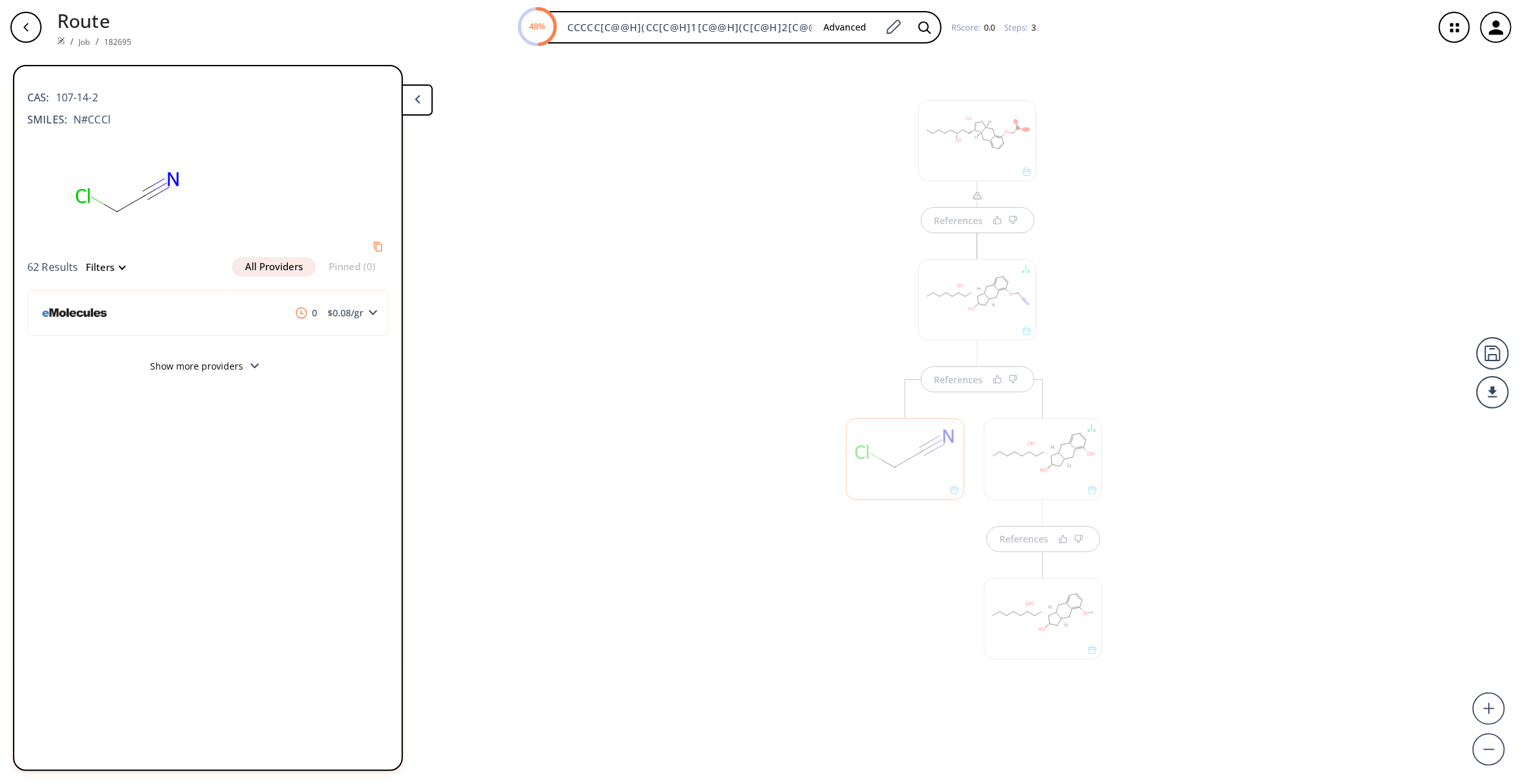
click at [247, 361] on button "Show more providers" at bounding box center [208, 368] width 362 height 31
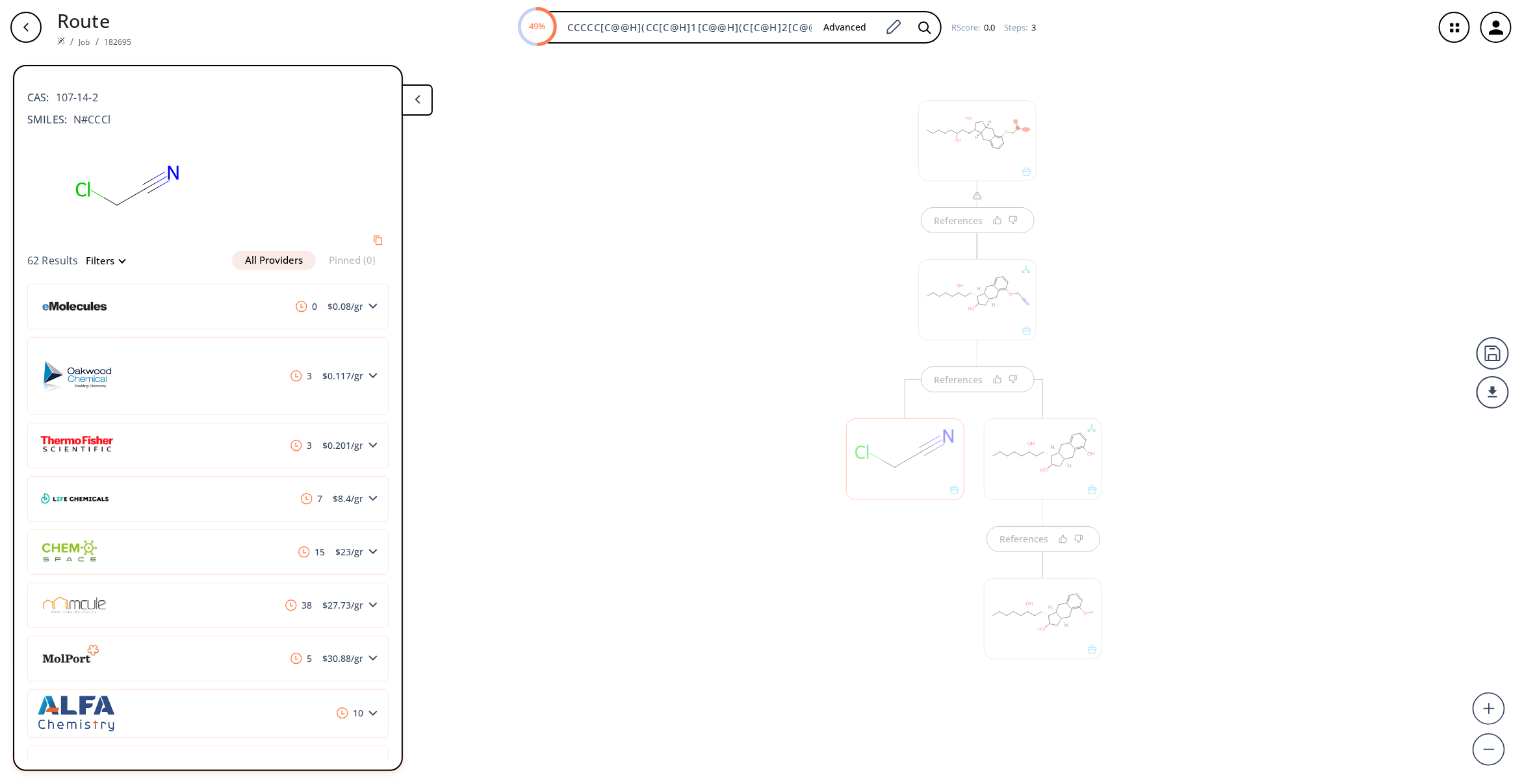
click at [741, 628] on div "References References References" at bounding box center [761, 414] width 1522 height 719
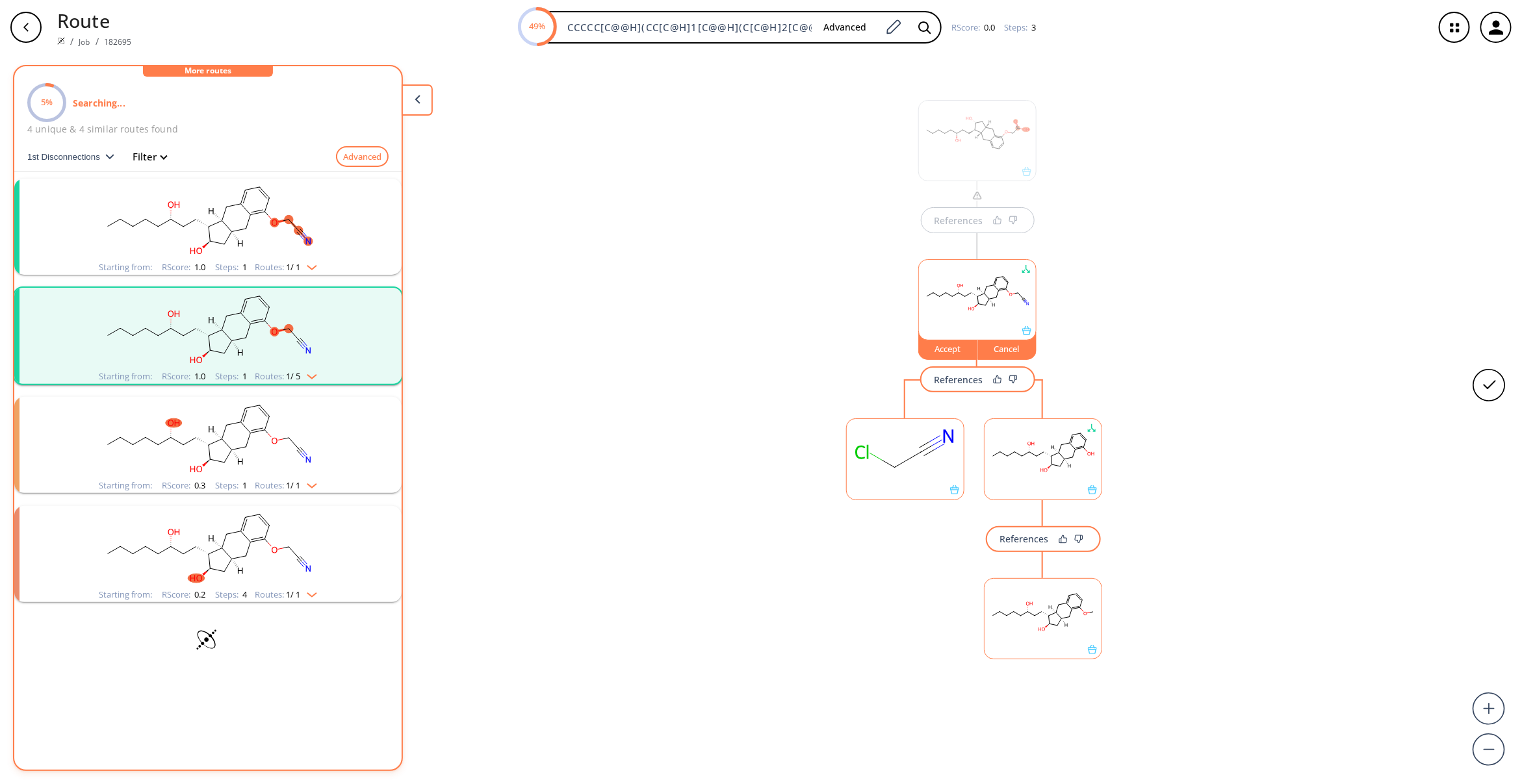
click at [998, 355] on button "Cancel" at bounding box center [1007, 346] width 59 height 28
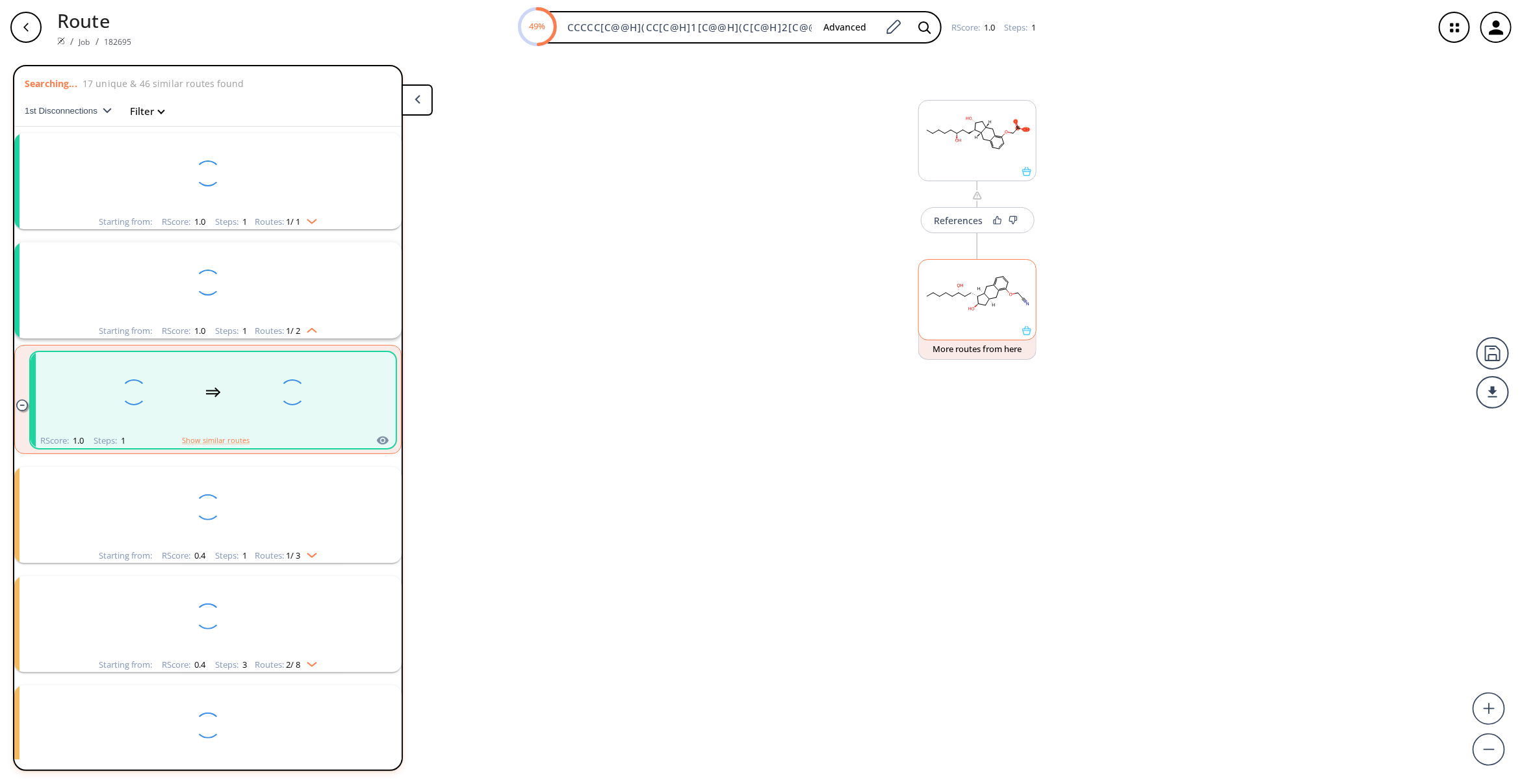
scroll to position [28, 0]
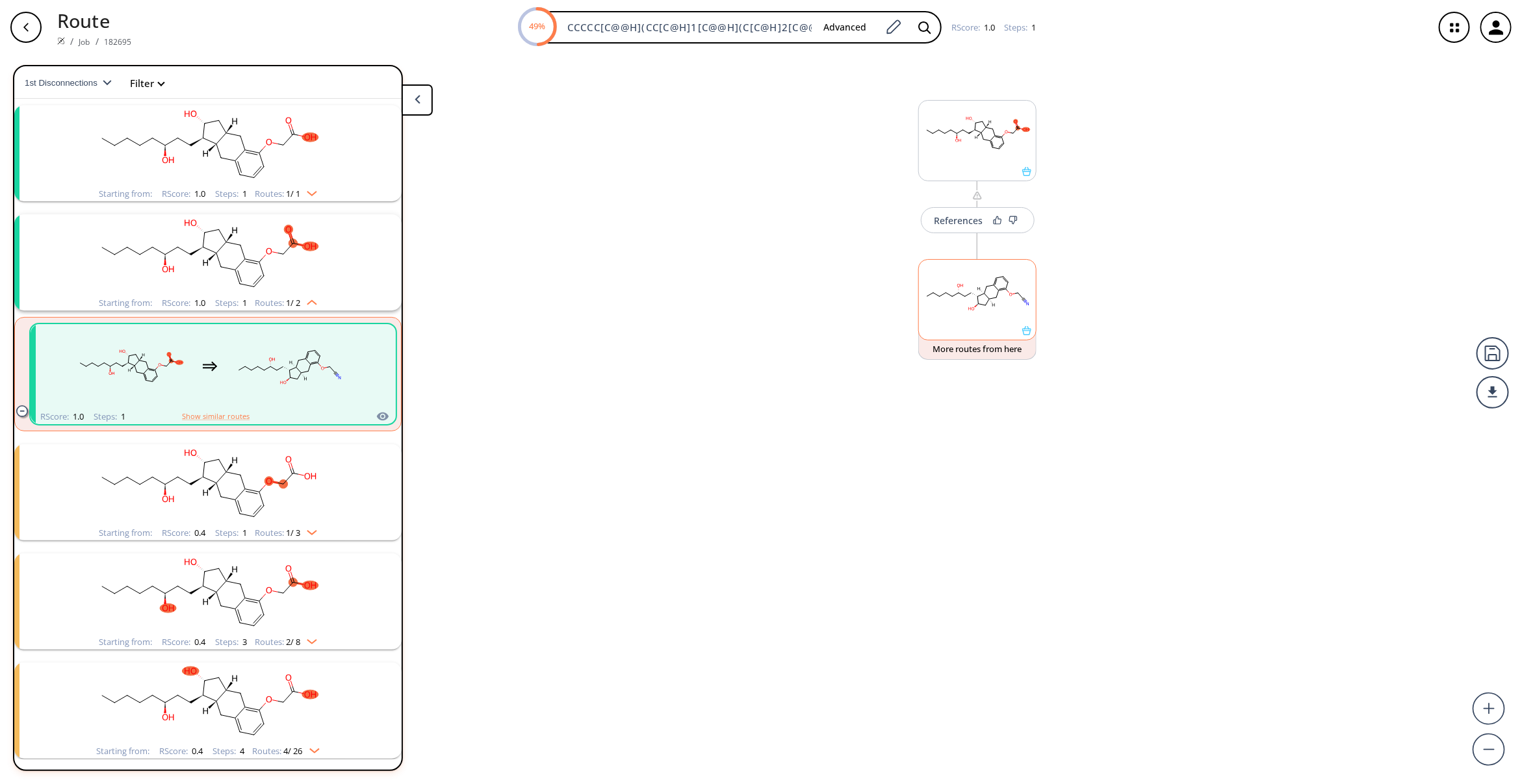
click at [659, 351] on div "References More routes from here" at bounding box center [761, 414] width 1522 height 719
click at [254, 173] on rect "clusters" at bounding box center [207, 145] width 338 height 81
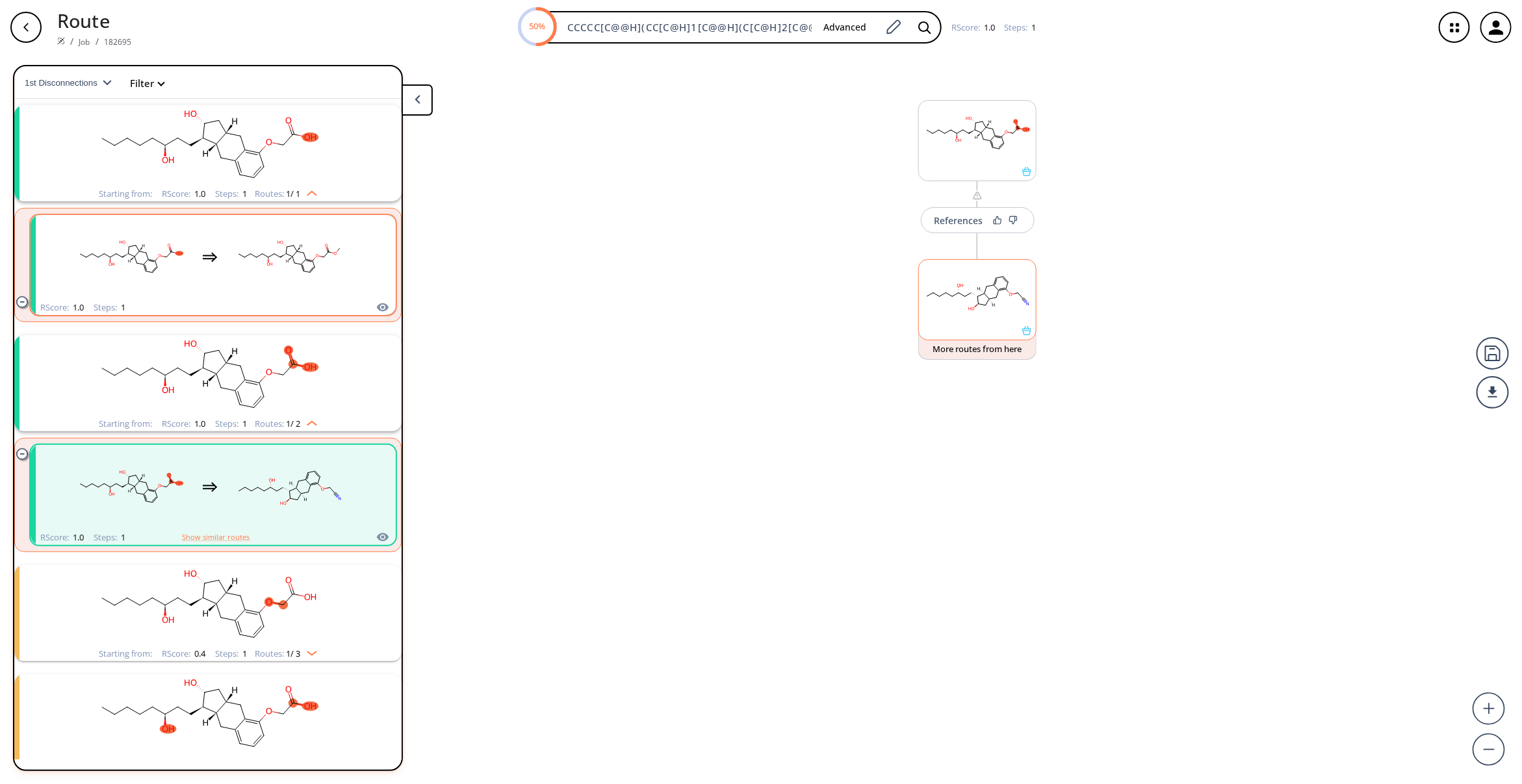
click at [268, 266] on rect "clusters" at bounding box center [289, 257] width 117 height 81
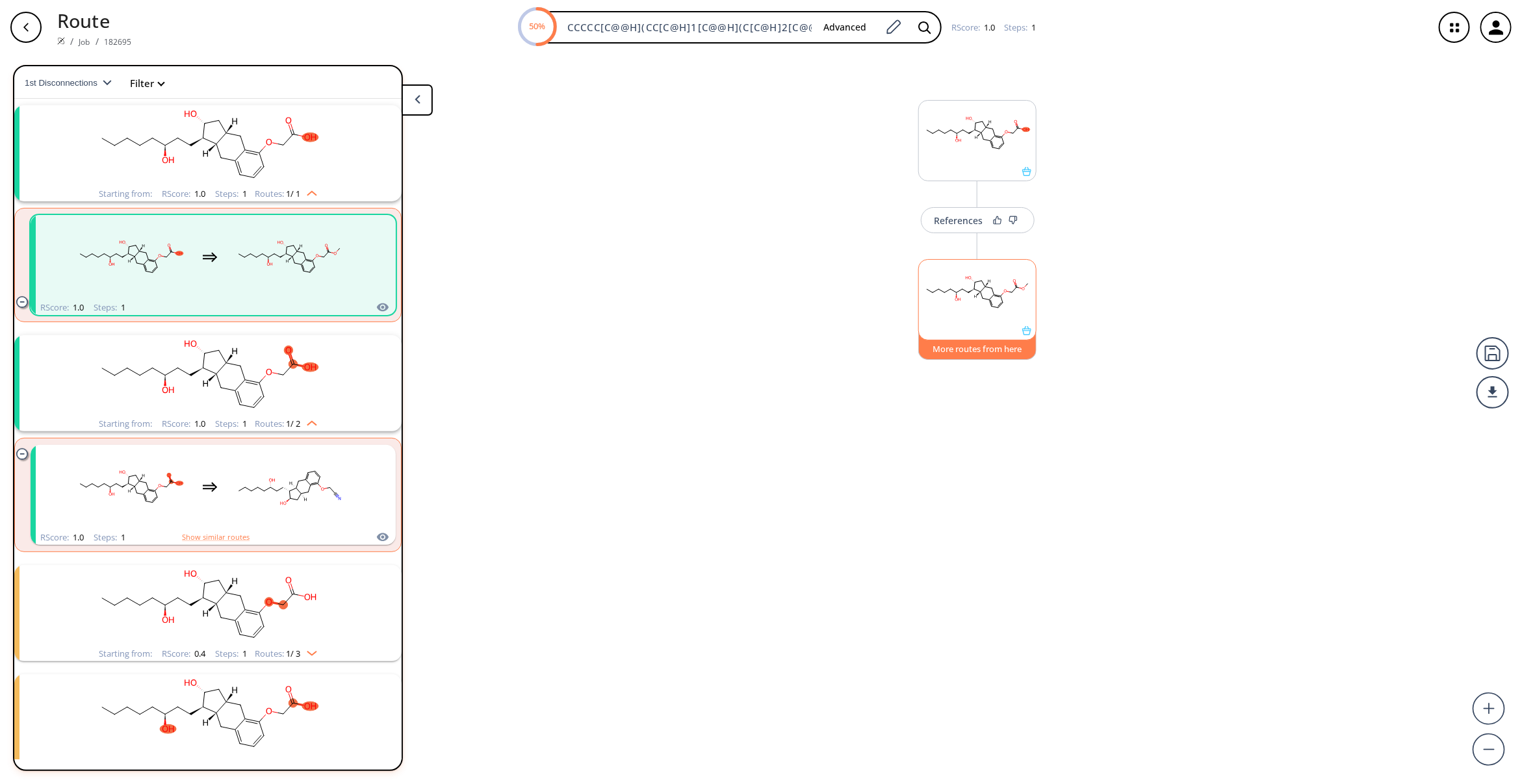
click at [962, 347] on button "More routes from here" at bounding box center [978, 346] width 118 height 28
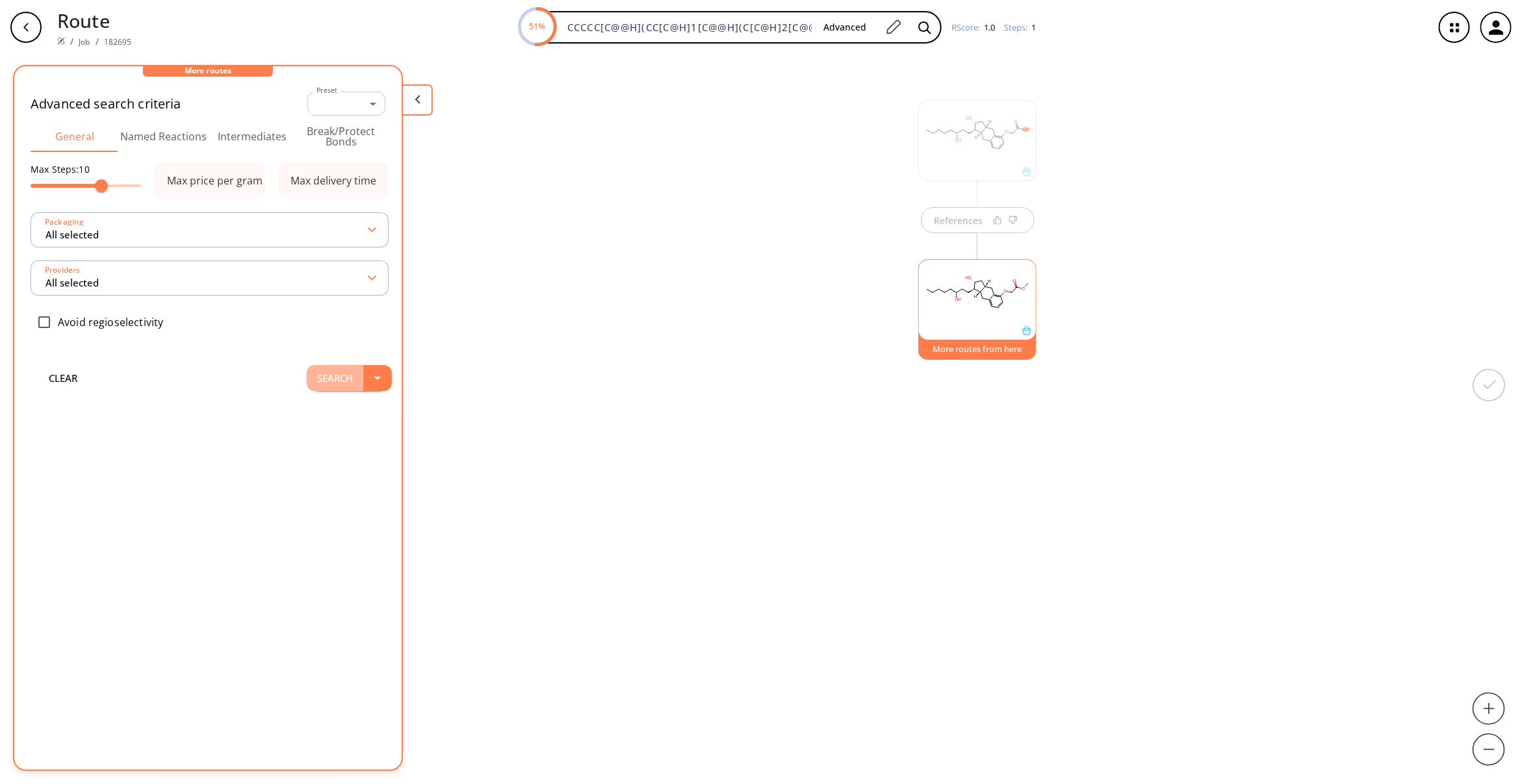
click at [336, 368] on button "Search" at bounding box center [334, 378] width 56 height 26
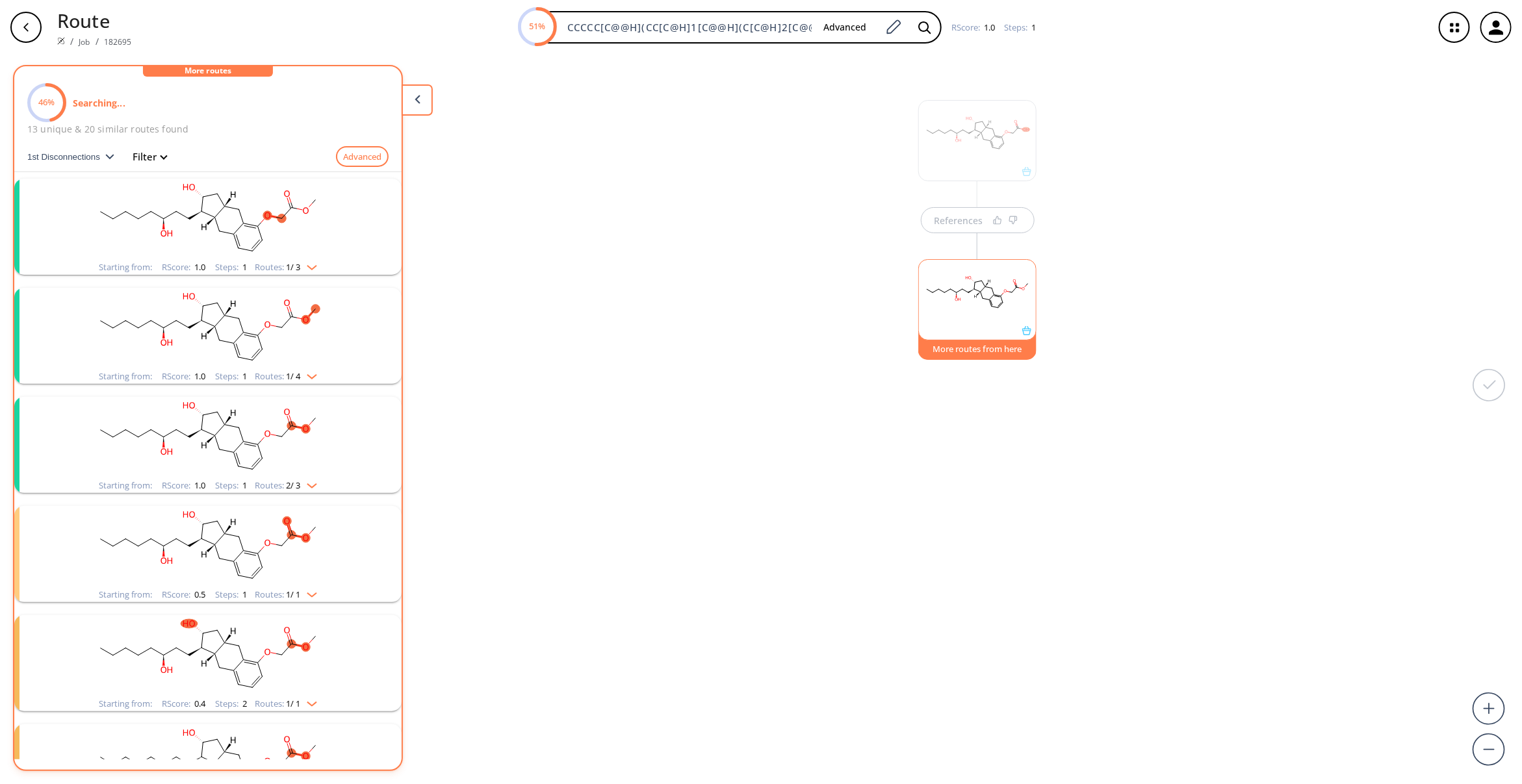
click at [241, 446] on rect "clusters" at bounding box center [207, 437] width 338 height 81
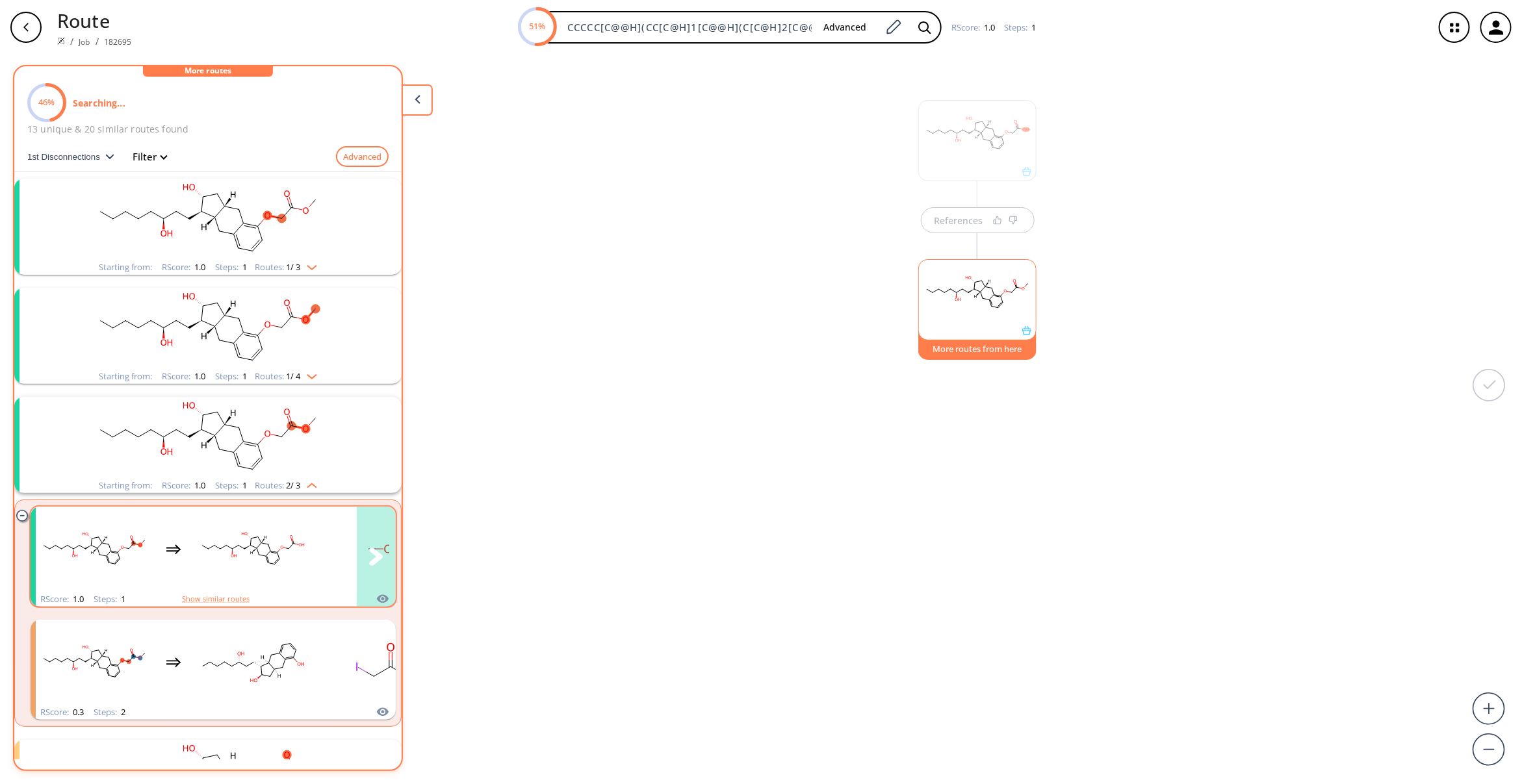
click at [235, 552] on rect "clusters" at bounding box center [253, 549] width 117 height 81
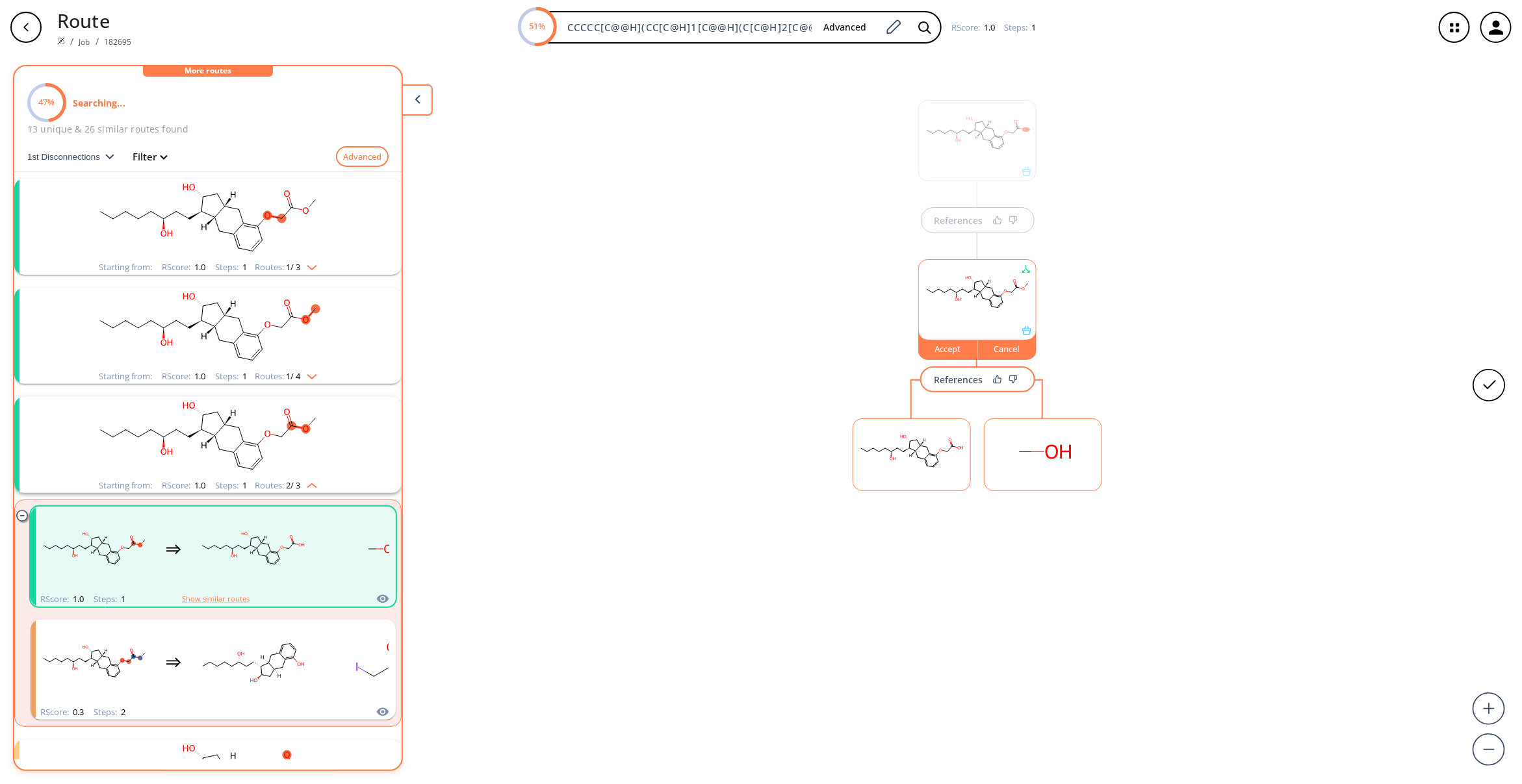
click at [923, 450] on rect at bounding box center [912, 452] width 117 height 67
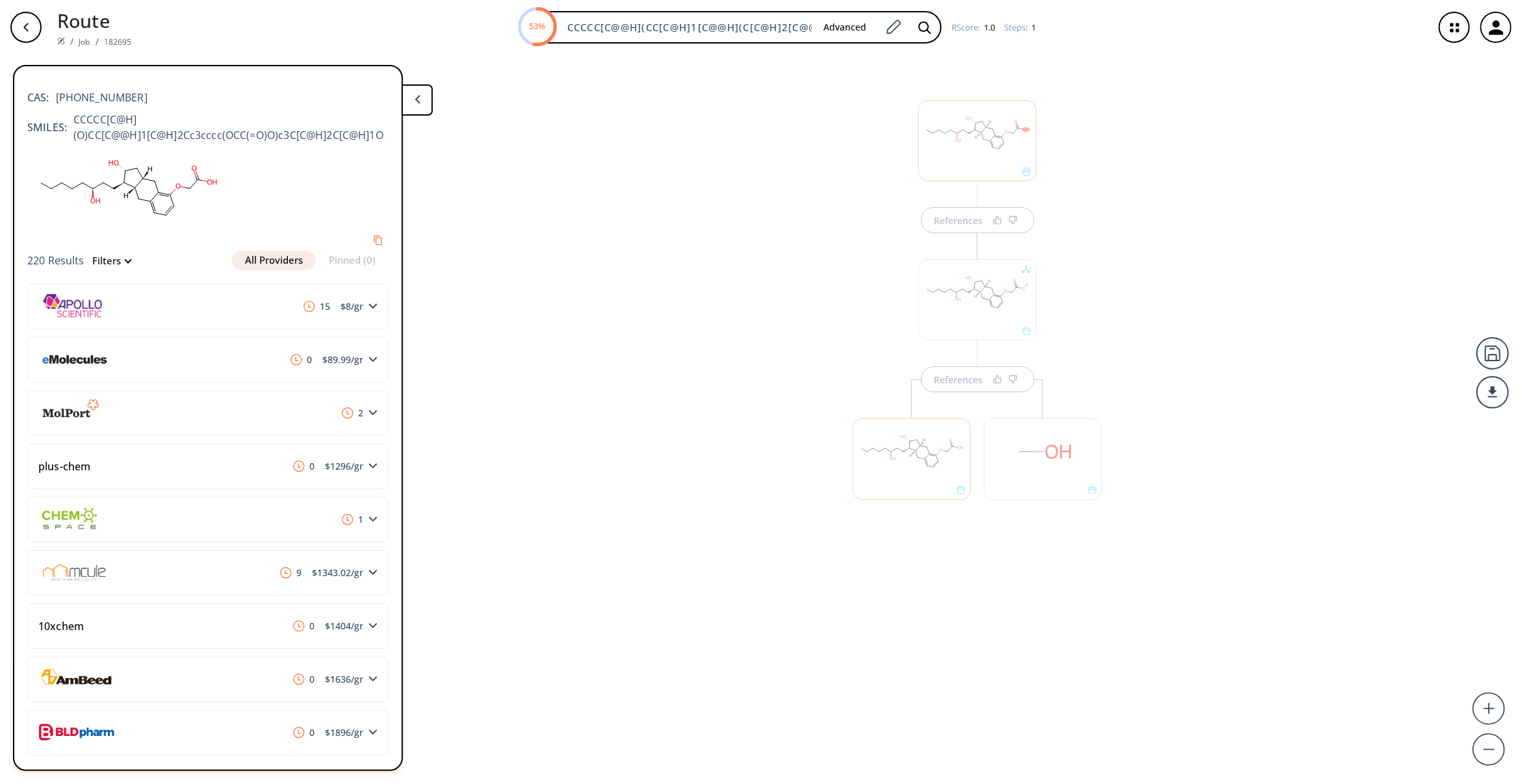
click at [844, 706] on div "References References" at bounding box center [761, 414] width 1522 height 719
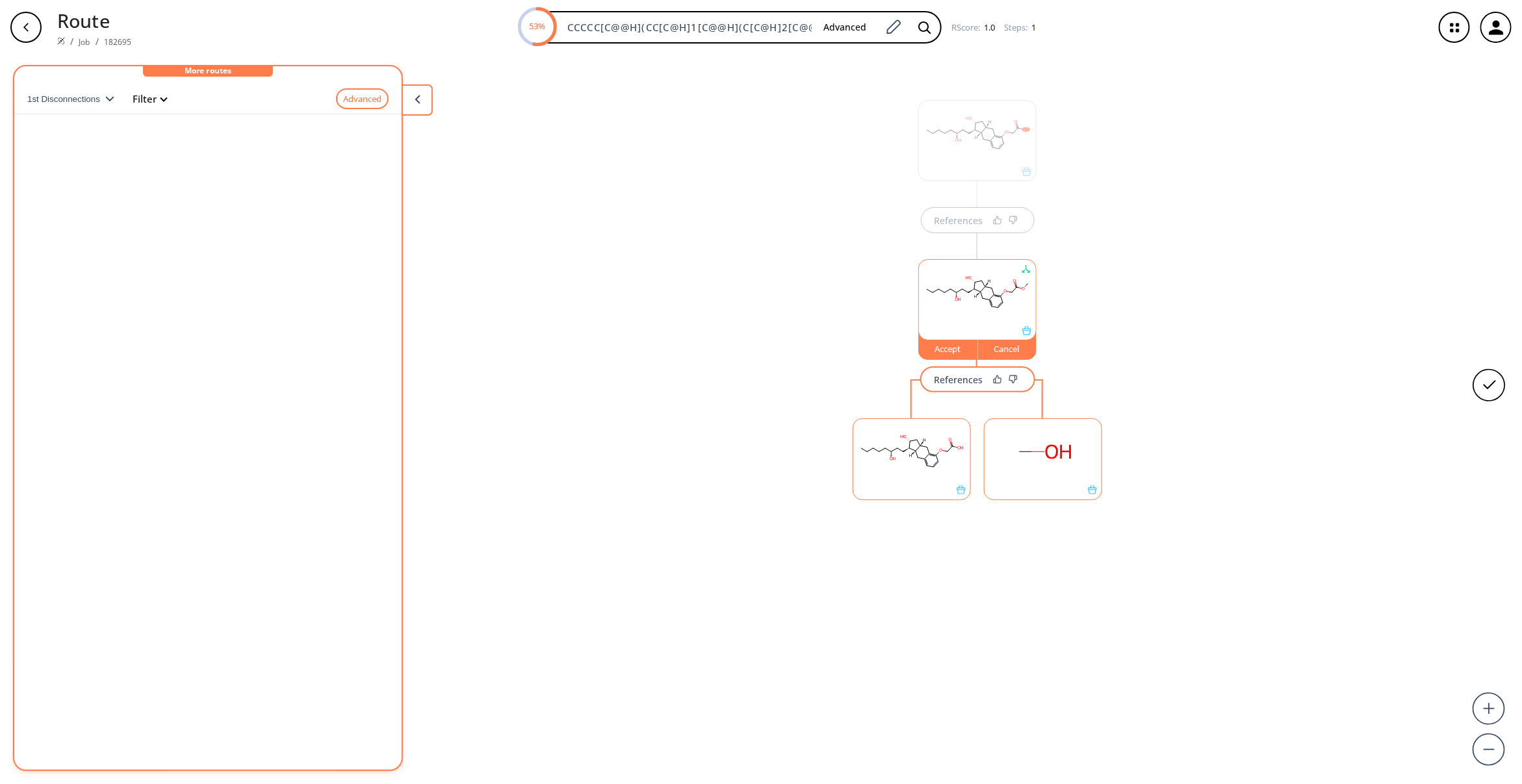
drag, startPoint x: 958, startPoint y: 349, endPoint x: 950, endPoint y: 365, distance: 17.9
click at [956, 349] on div "Accept" at bounding box center [948, 349] width 58 height 7
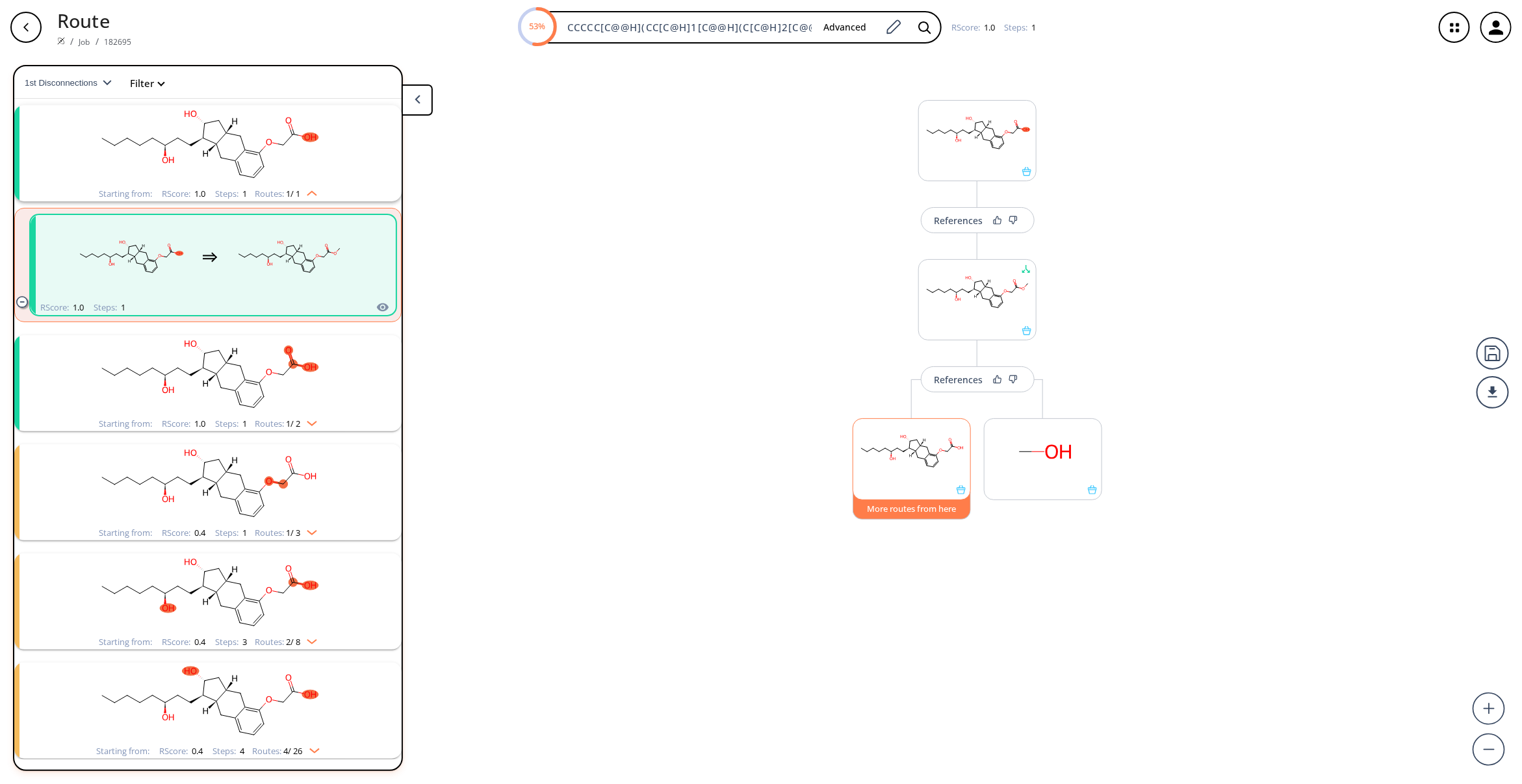
click at [897, 511] on button "More routes from here" at bounding box center [912, 505] width 118 height 28
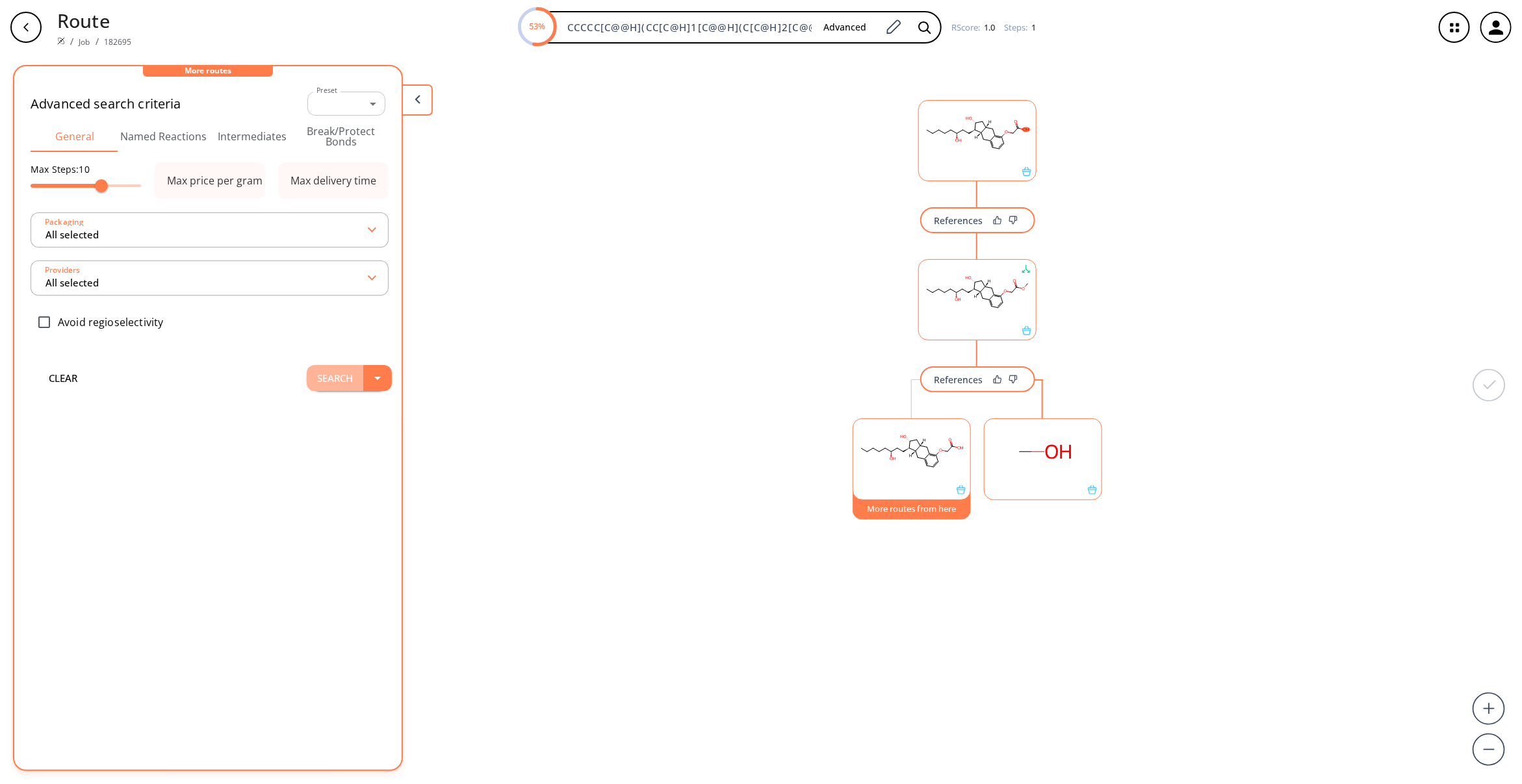
click at [317, 378] on button "Search" at bounding box center [334, 378] width 56 height 26
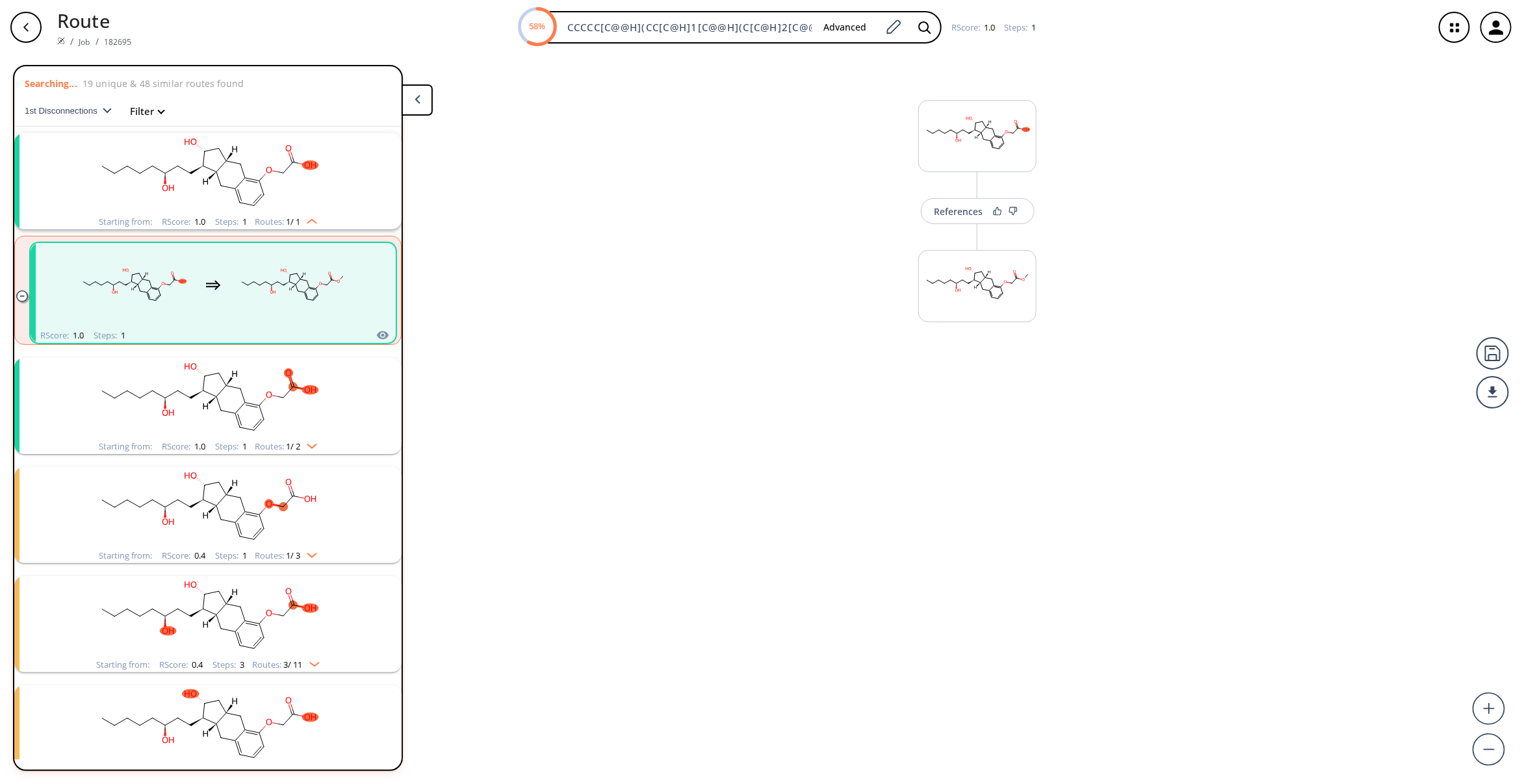
scroll to position [28, 0]
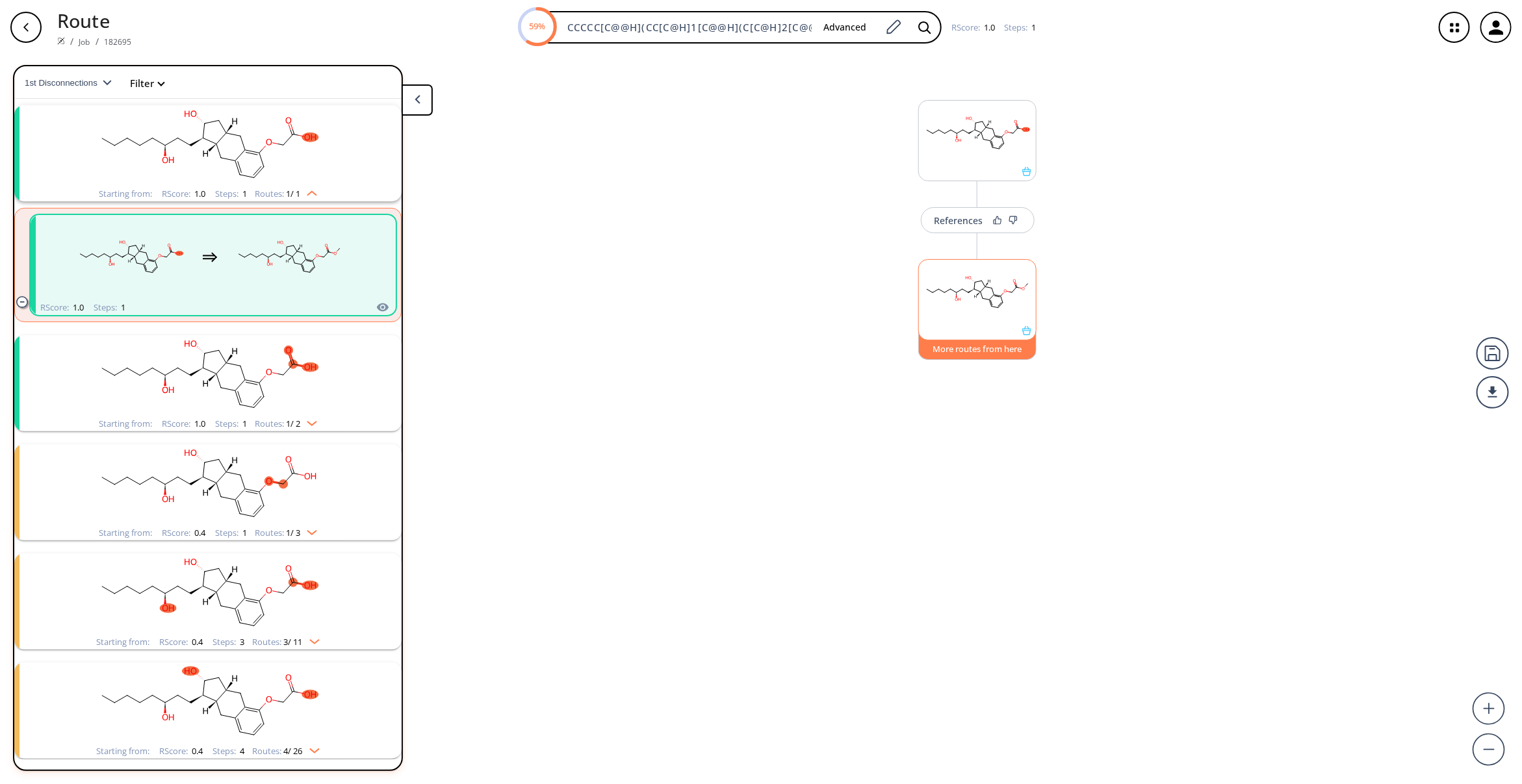
click at [969, 342] on button "More routes from here" at bounding box center [978, 346] width 118 height 28
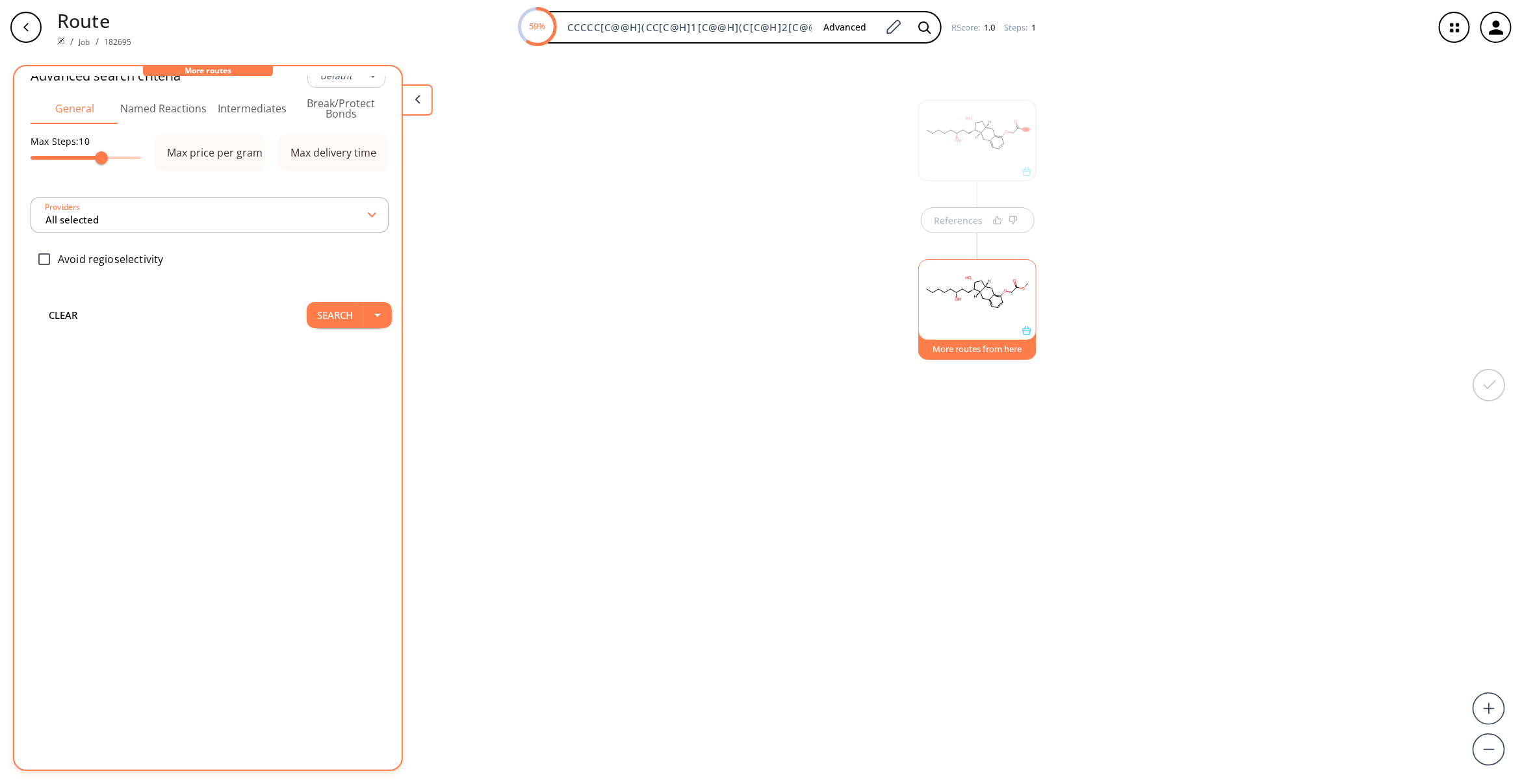
scroll to position [0, 0]
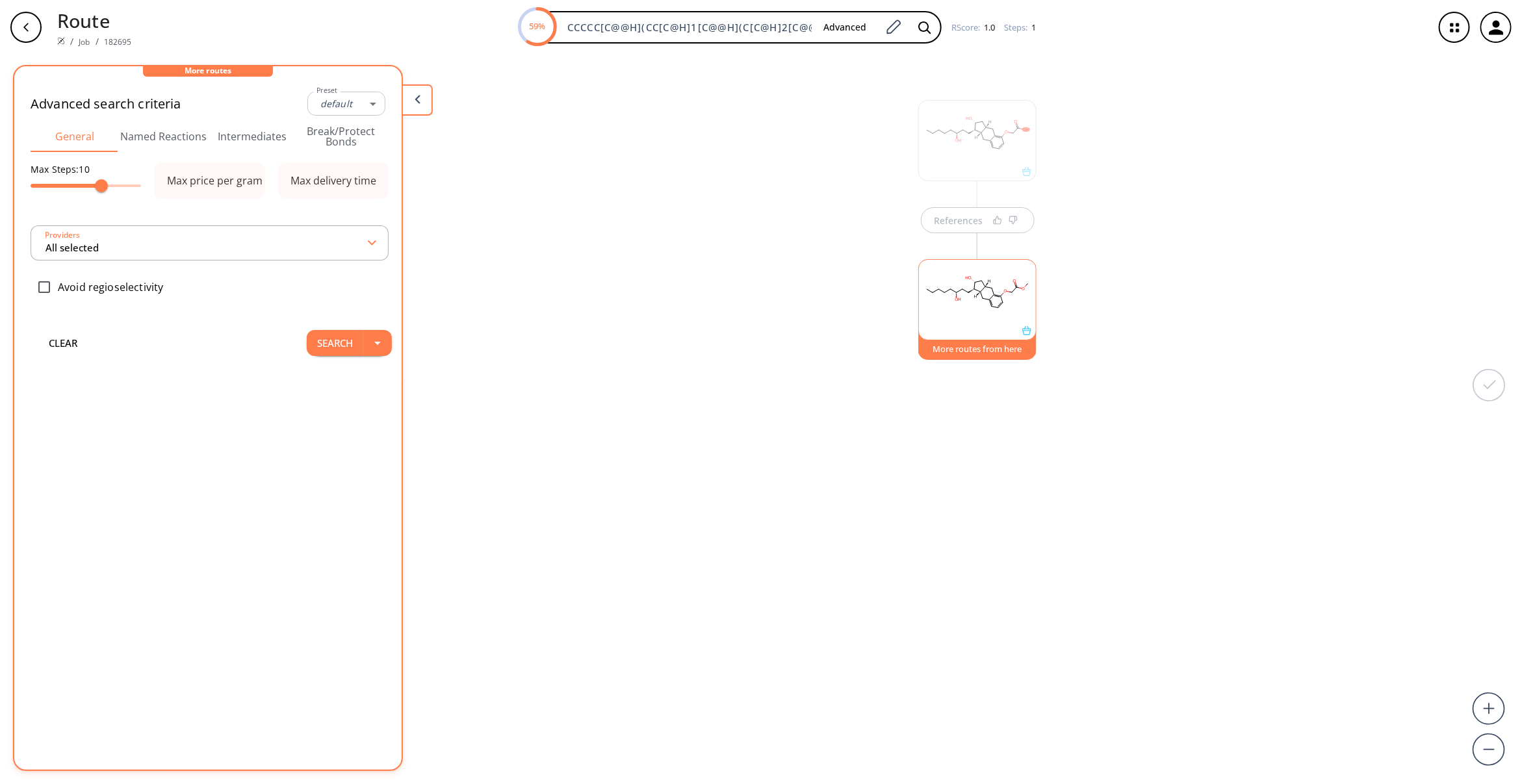
type input "-1"
type input "All selected"
click at [317, 376] on button "Search" at bounding box center [334, 378] width 56 height 26
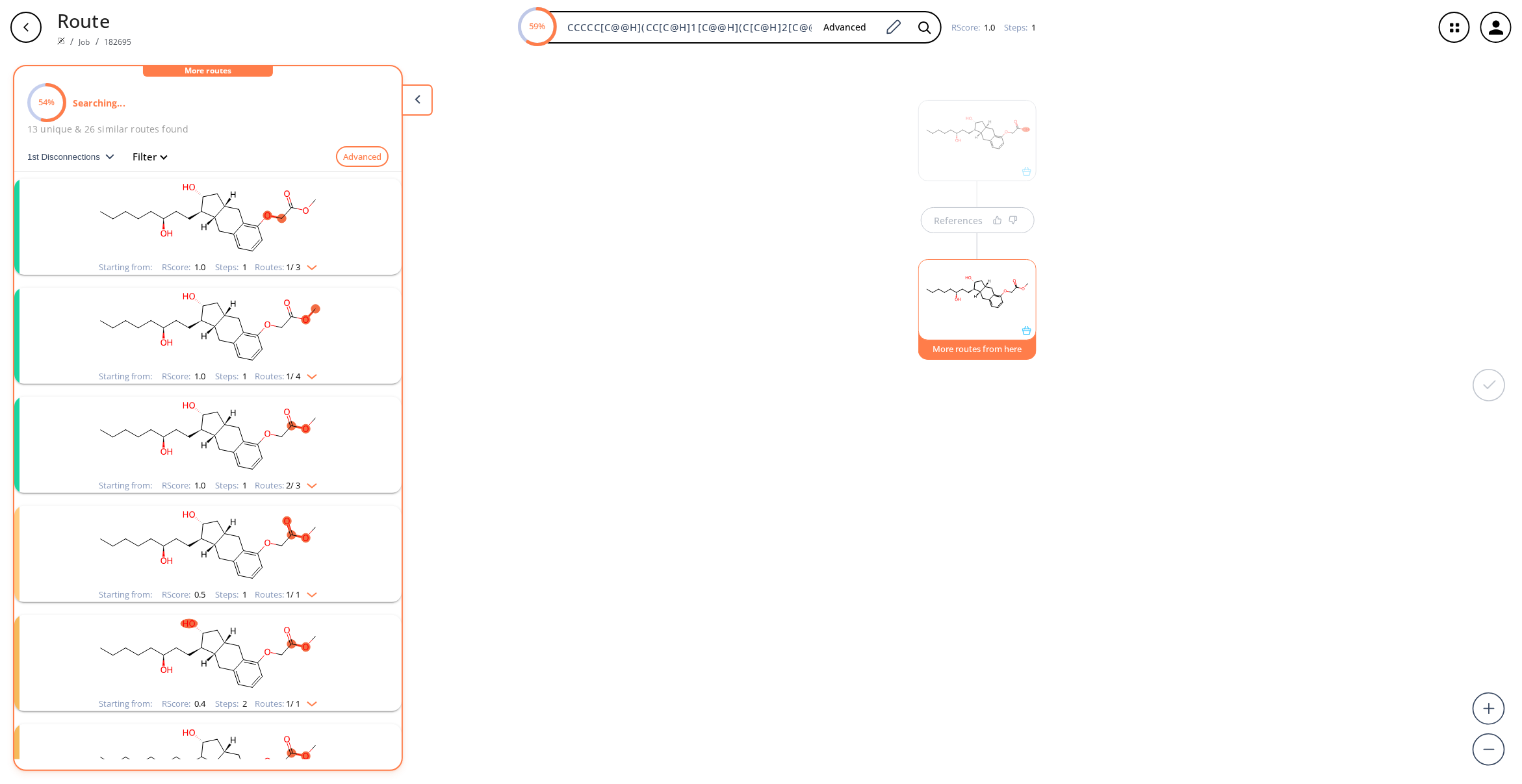
click at [196, 230] on rect "clusters" at bounding box center [207, 219] width 338 height 81
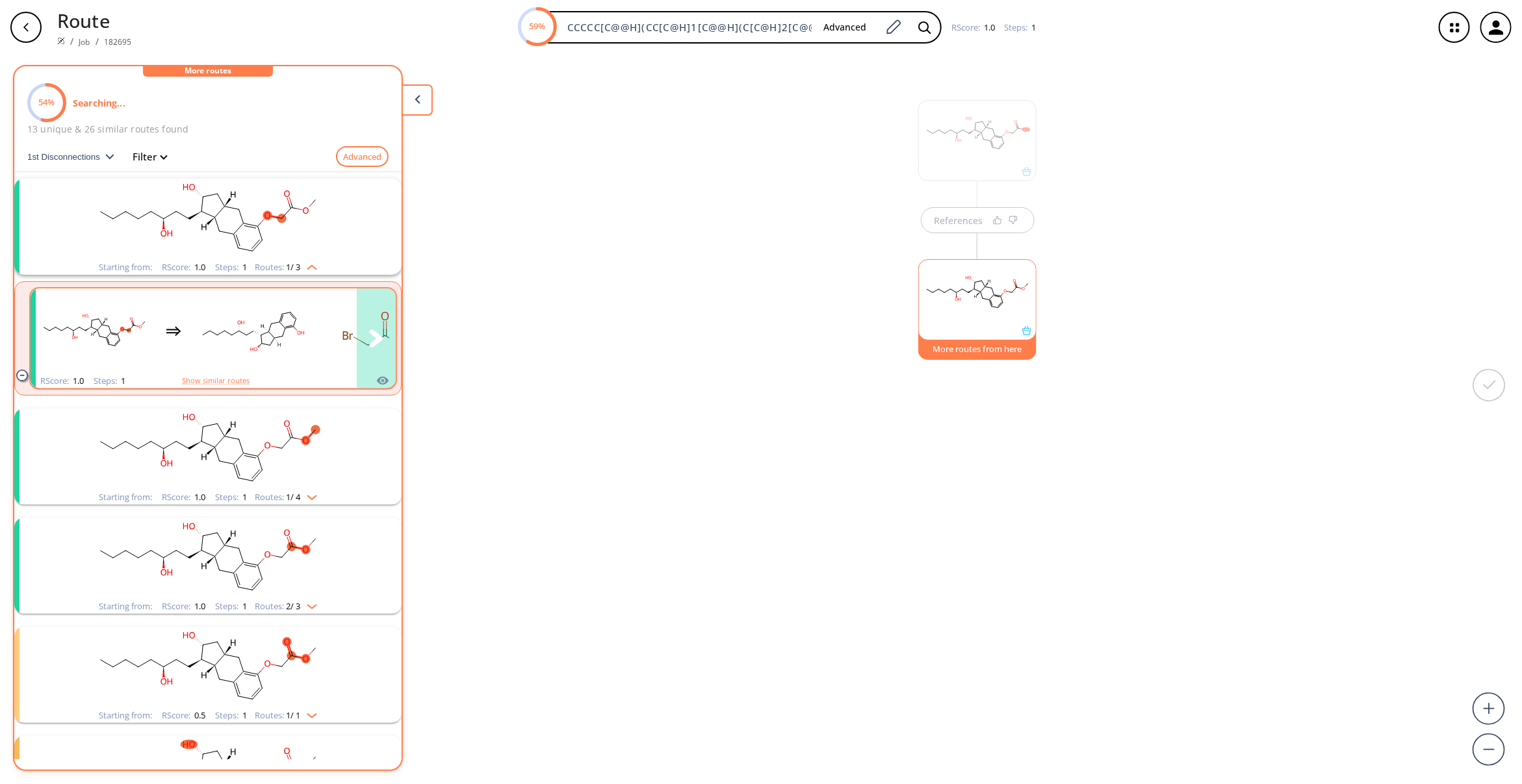
click at [260, 346] on rect "clusters" at bounding box center [253, 330] width 117 height 81
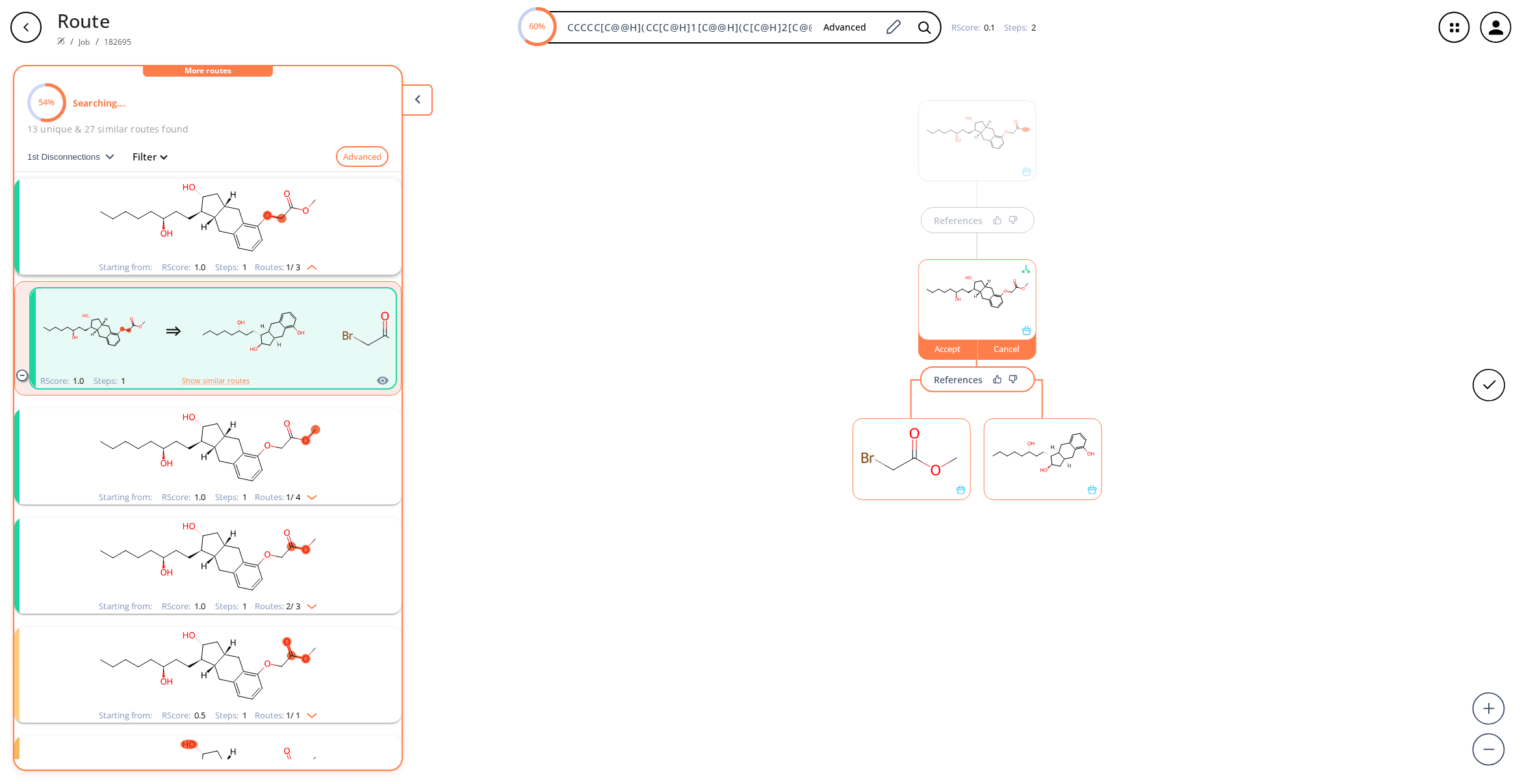
click at [172, 460] on rect "clusters" at bounding box center [207, 448] width 338 height 81
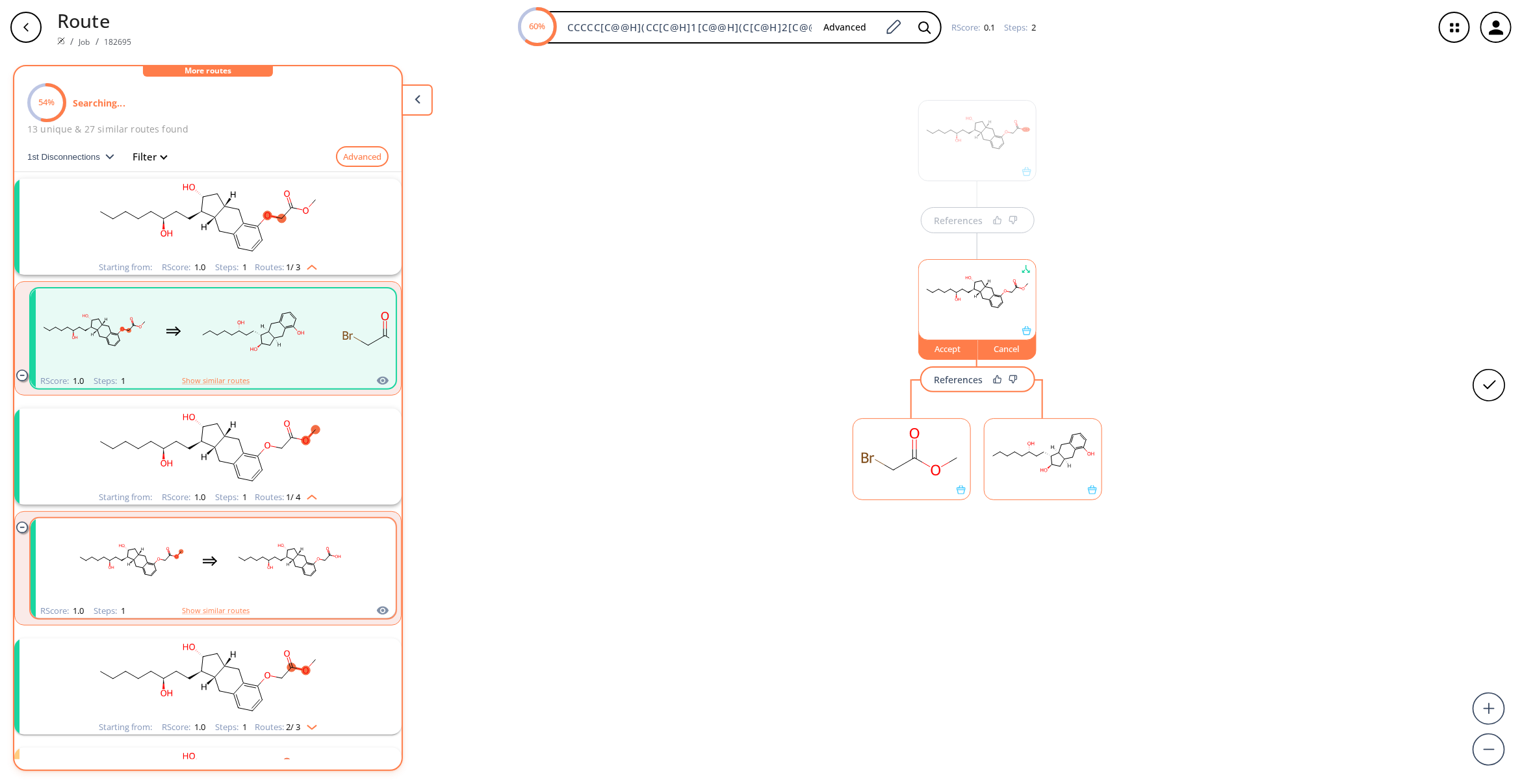
click at [225, 556] on div "clusters" at bounding box center [209, 560] width 275 height 85
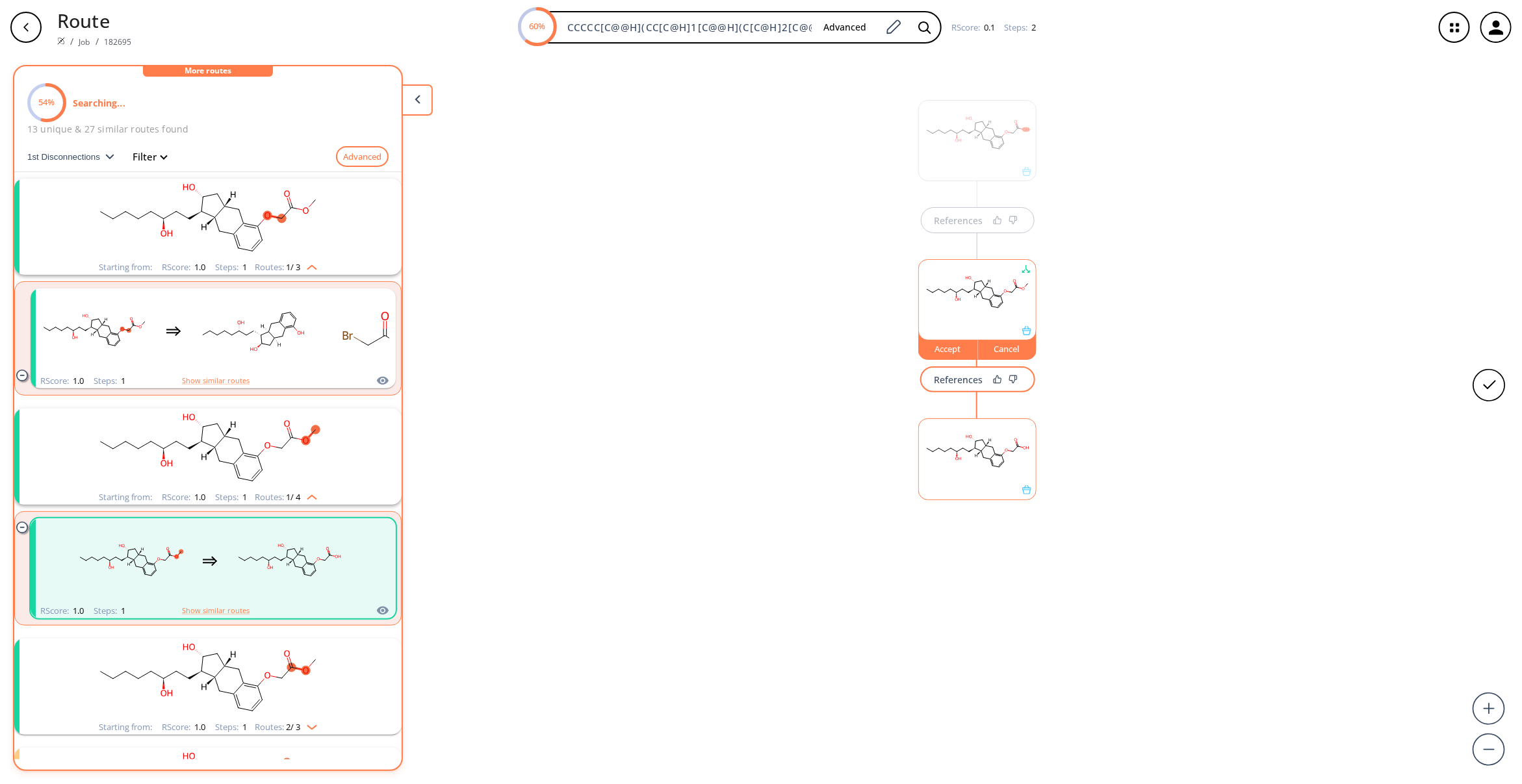
click at [215, 469] on rect "clusters" at bounding box center [207, 448] width 338 height 81
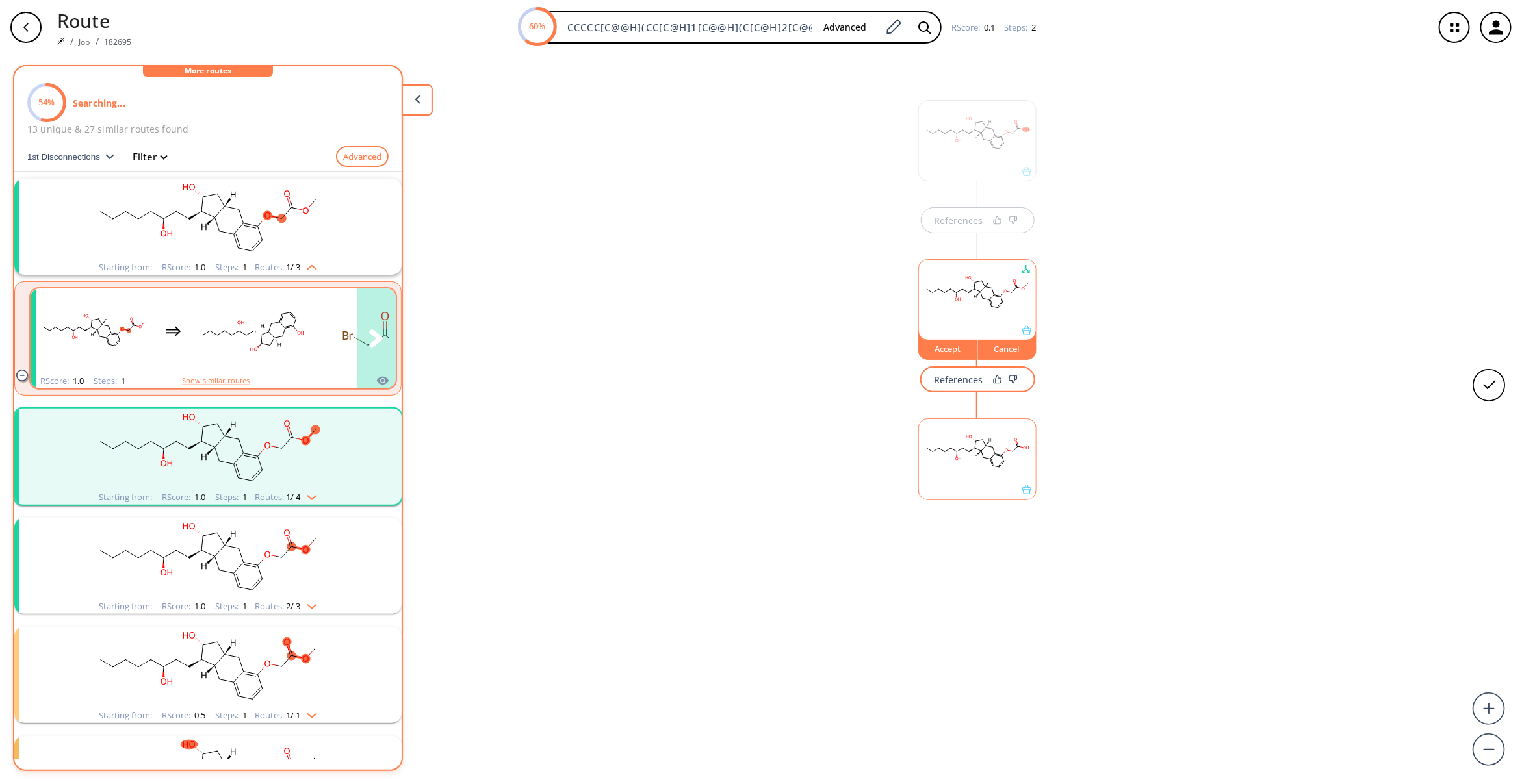
click at [196, 349] on rect "clusters" at bounding box center [253, 330] width 117 height 81
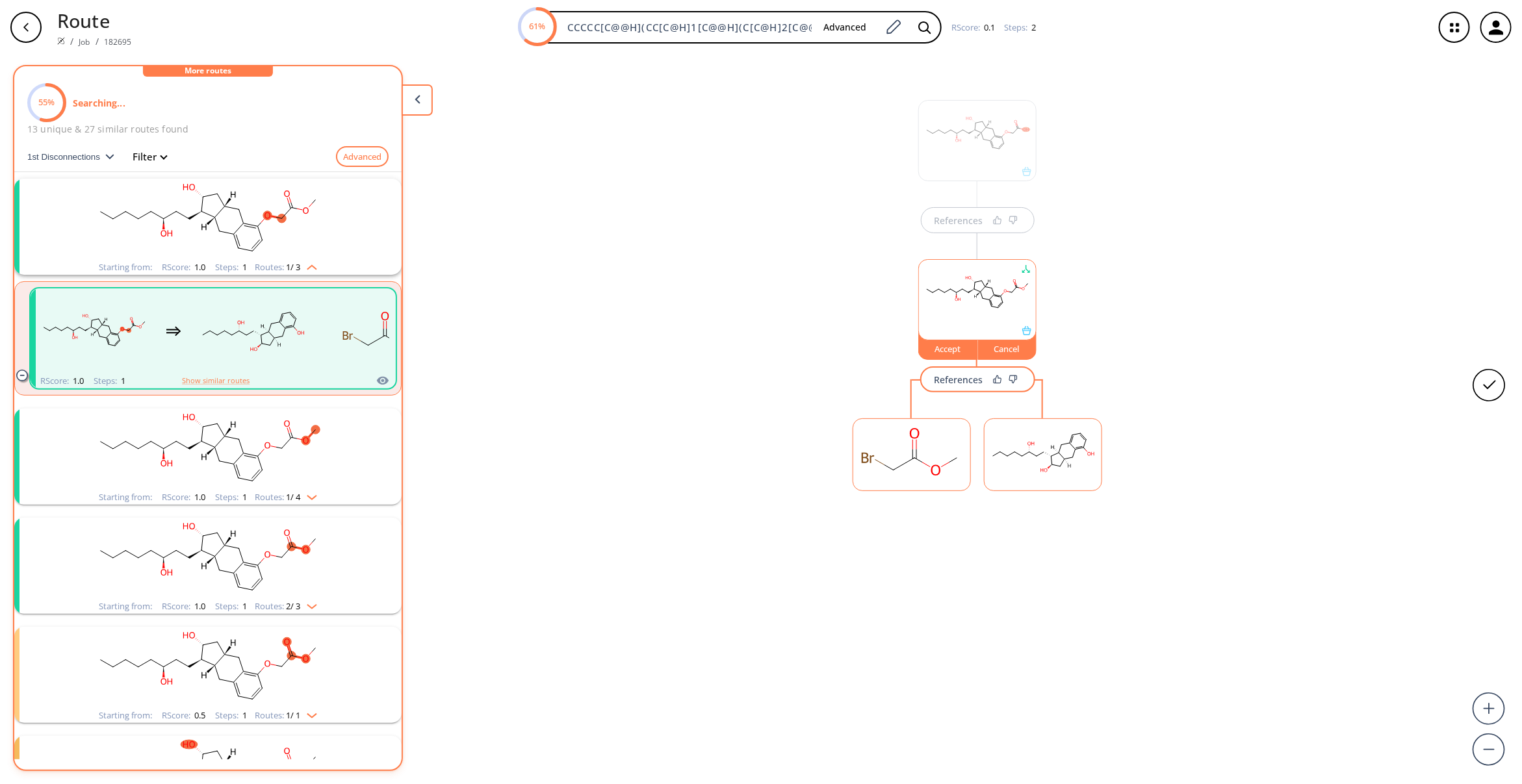
click at [803, 567] on div "References Accept Cancel References" at bounding box center [761, 414] width 1522 height 719
click at [949, 353] on div "Accept" at bounding box center [948, 349] width 58 height 7
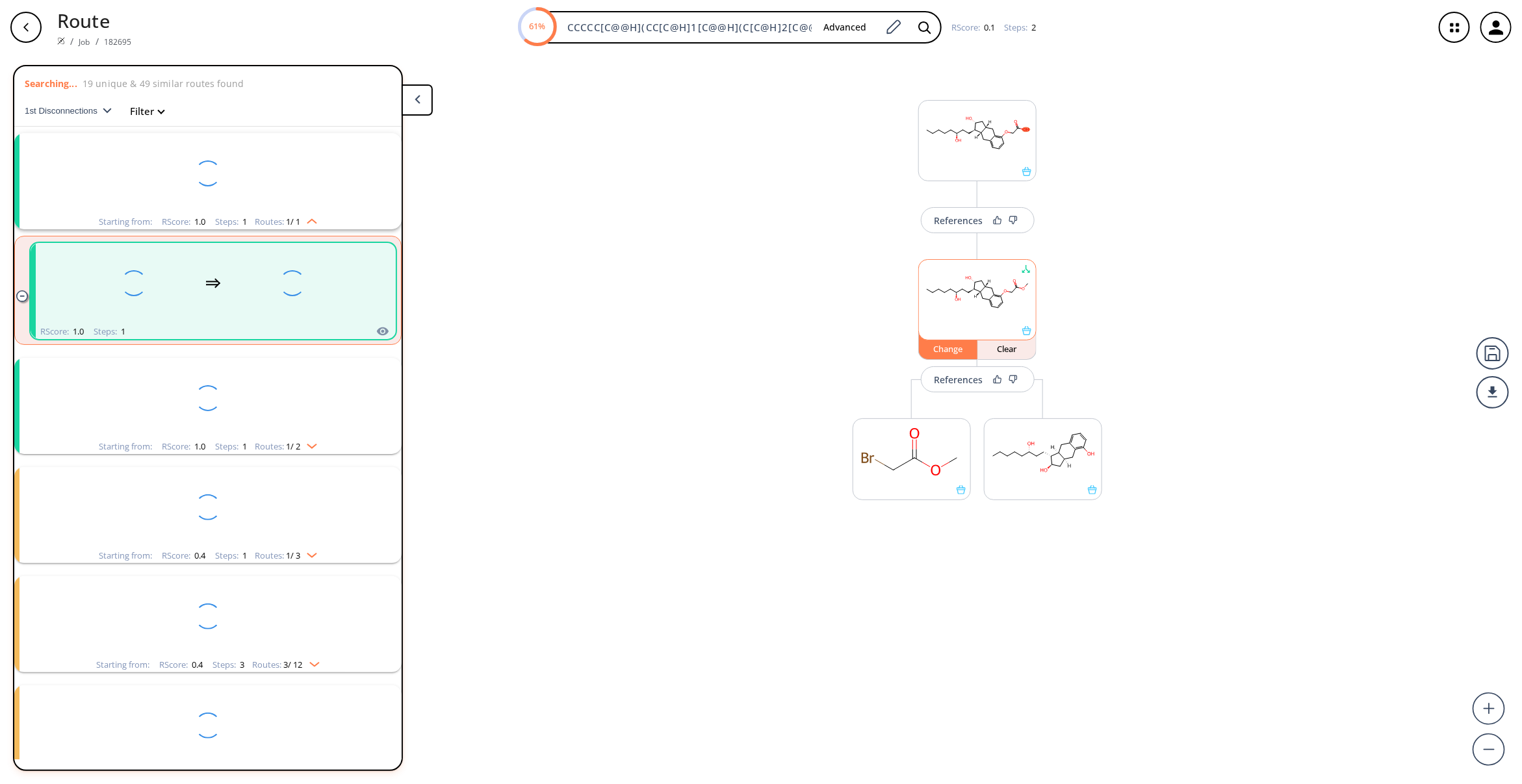
scroll to position [28, 0]
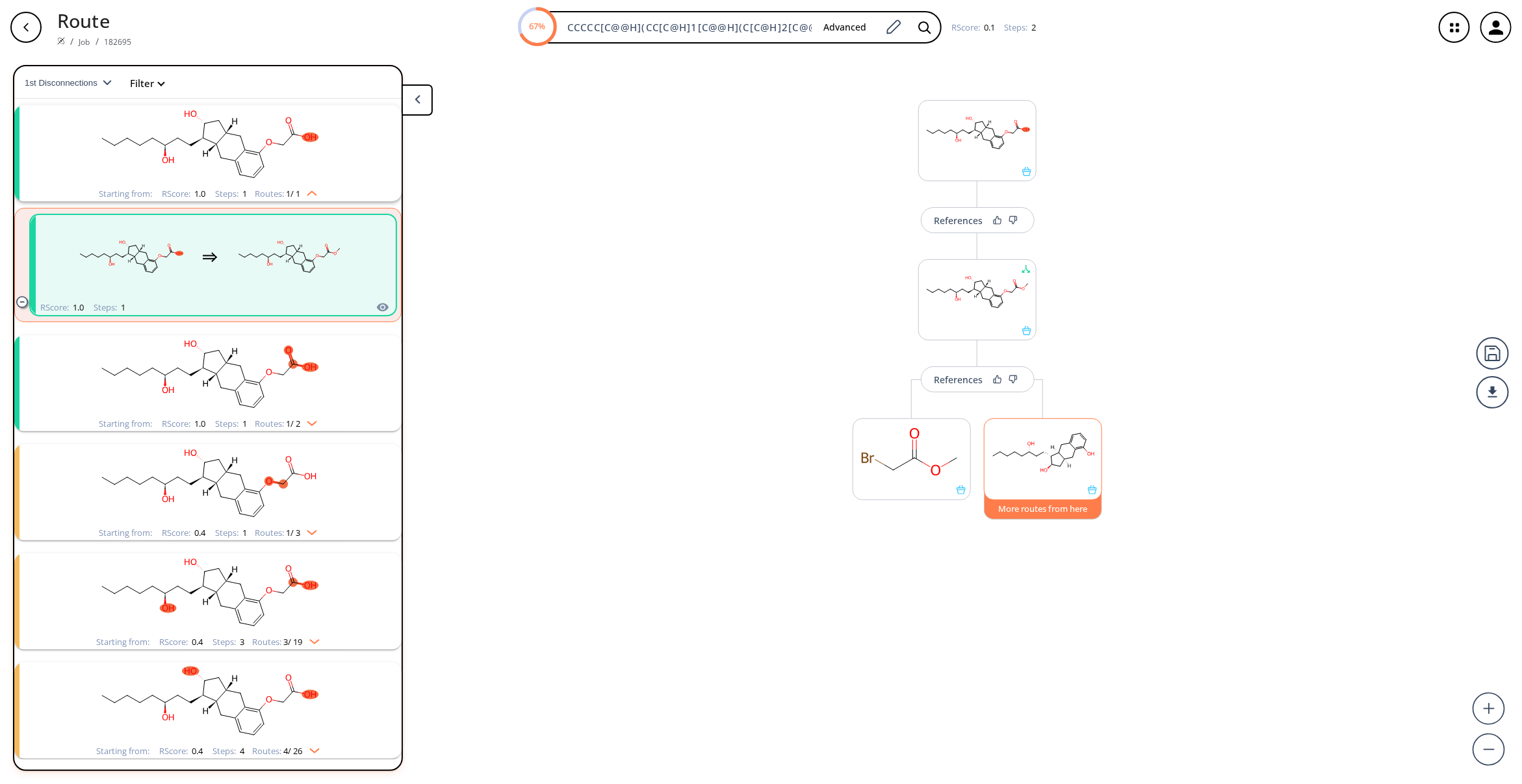
click at [1050, 512] on button "More routes from here" at bounding box center [1043, 505] width 118 height 28
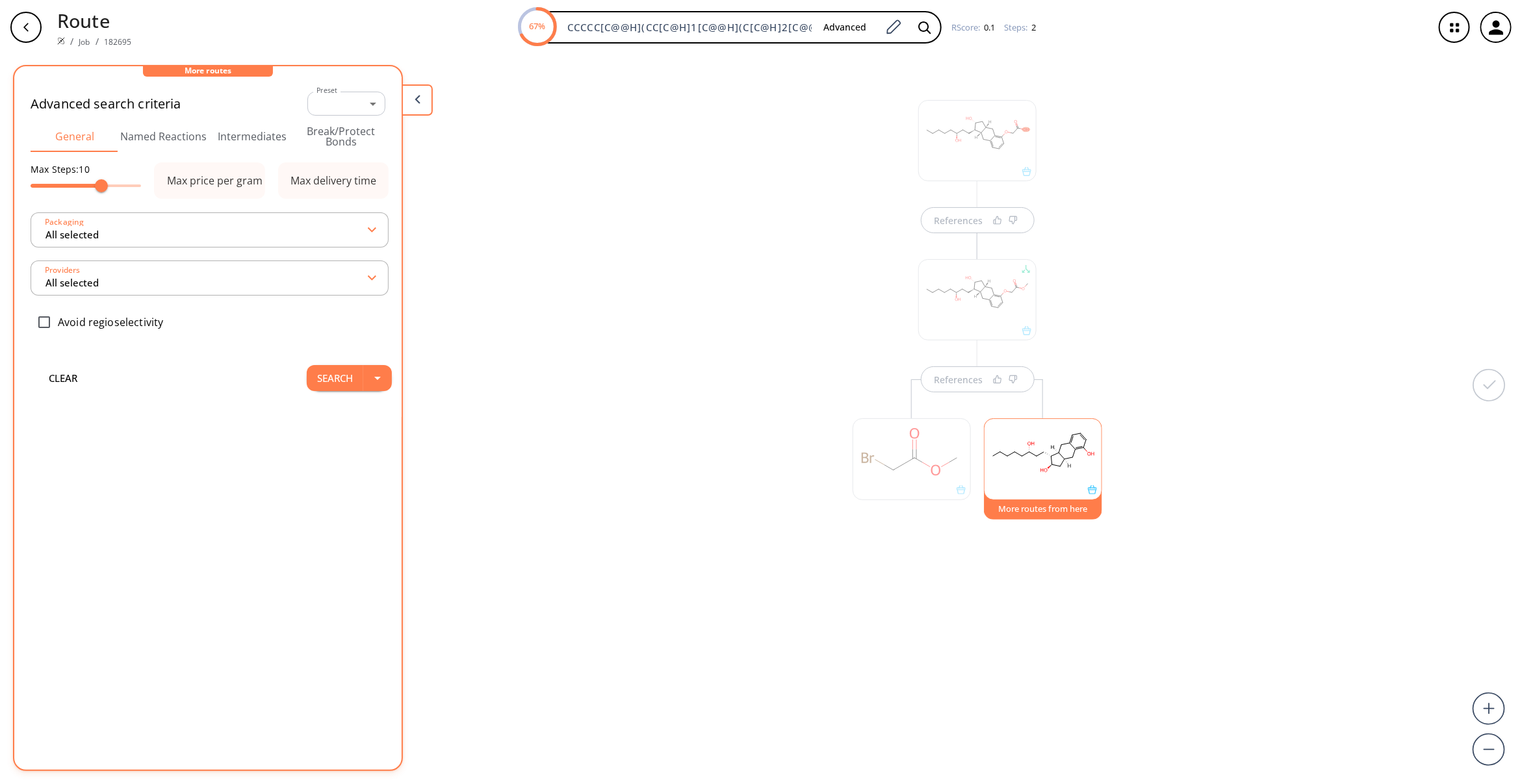
click at [322, 361] on div "clear Search" at bounding box center [207, 378] width 368 height 52
click at [326, 372] on button "Search" at bounding box center [334, 378] width 56 height 26
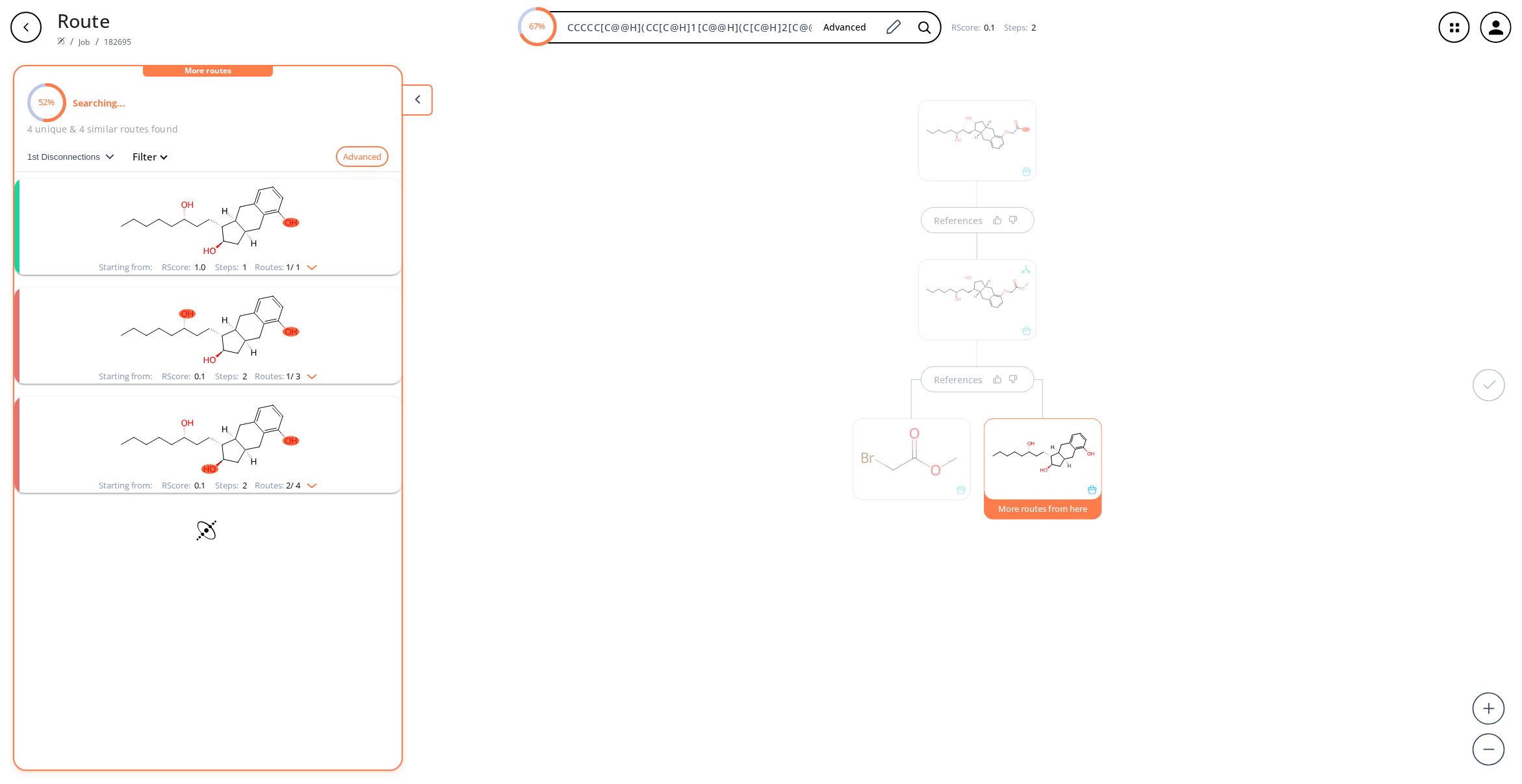
click at [272, 234] on rect "clusters" at bounding box center [207, 219] width 338 height 81
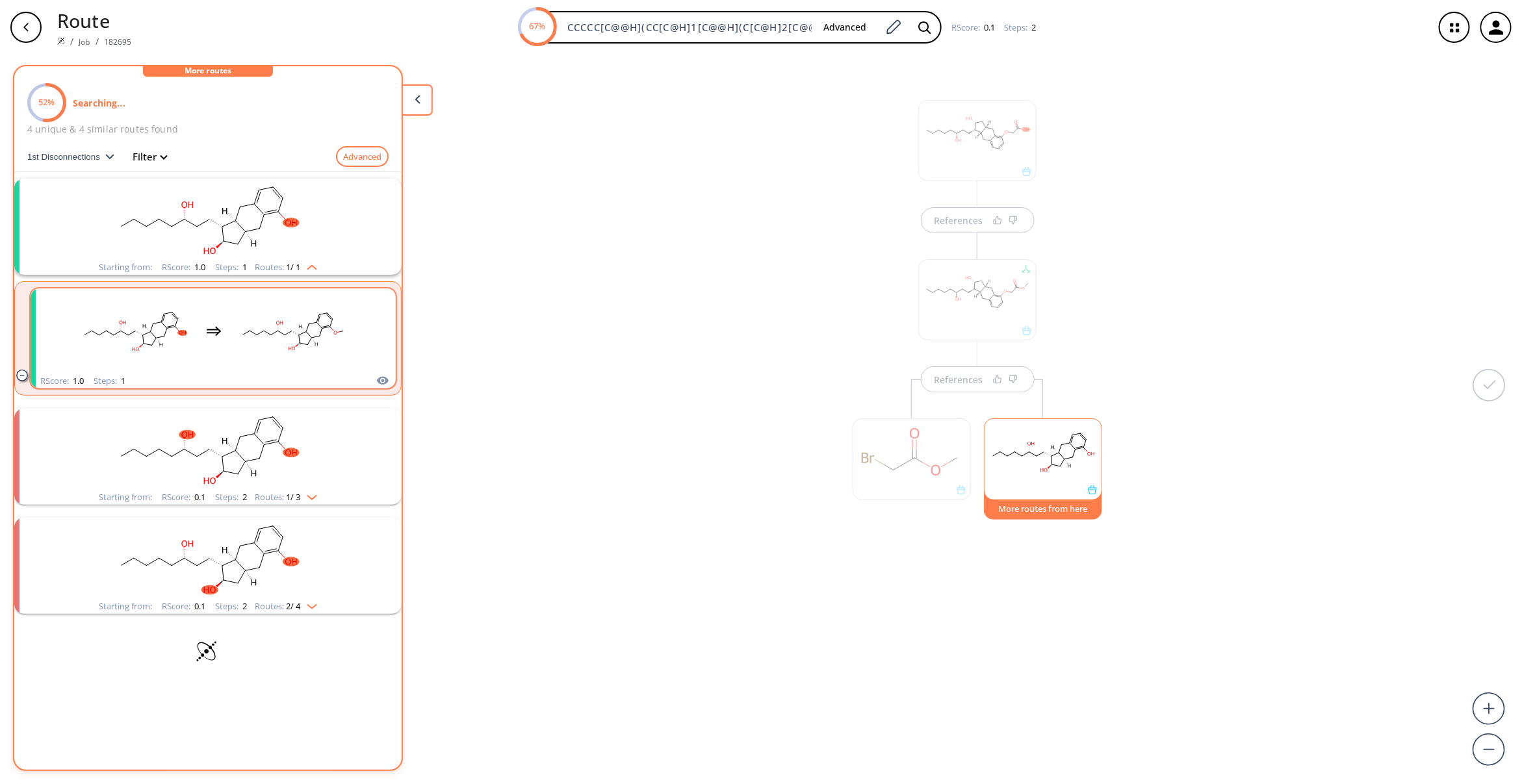
click at [294, 346] on ellipse "clusters" at bounding box center [292, 349] width 9 height 5
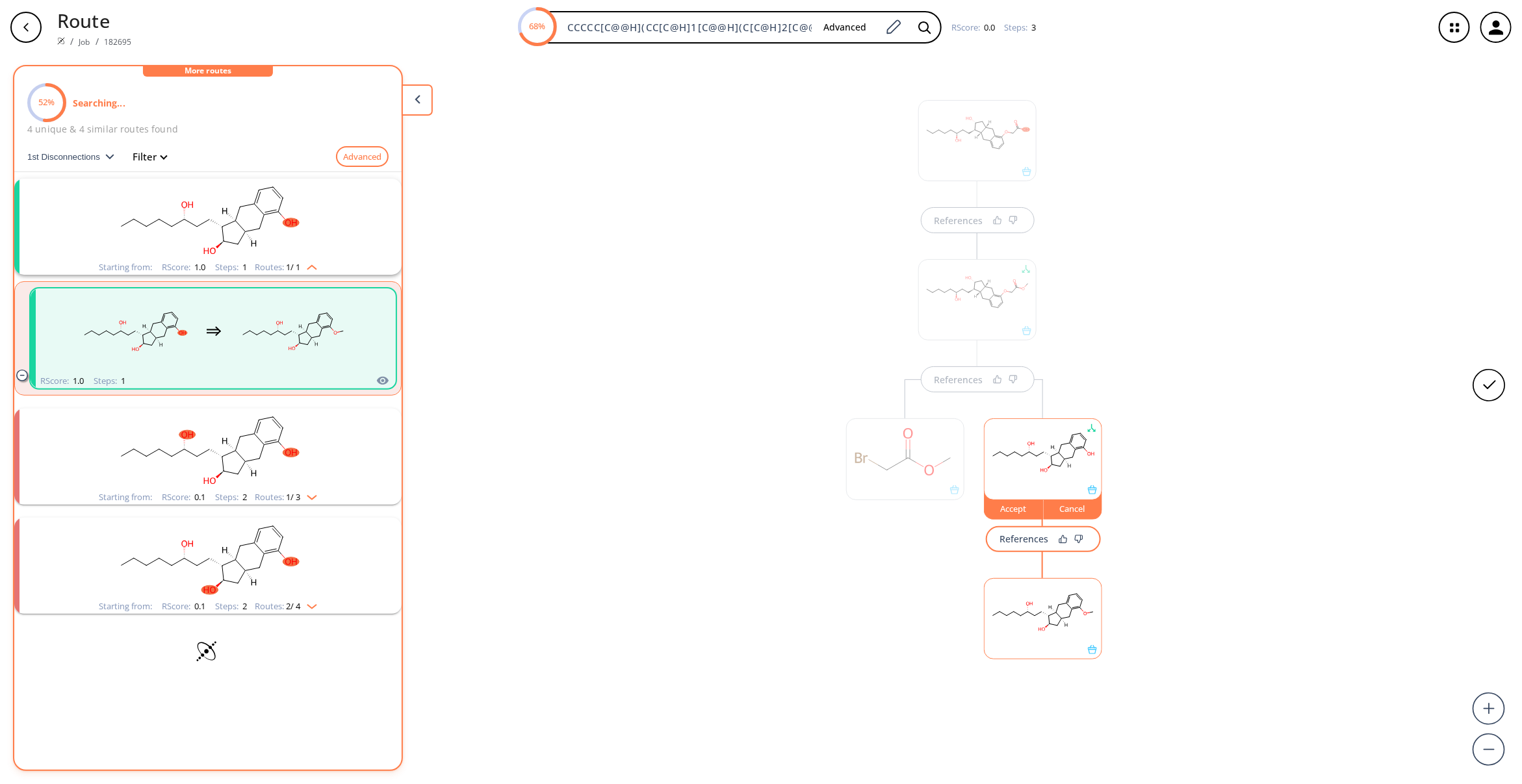
click at [770, 591] on div "References References Accept Cancel References" at bounding box center [761, 414] width 1522 height 719
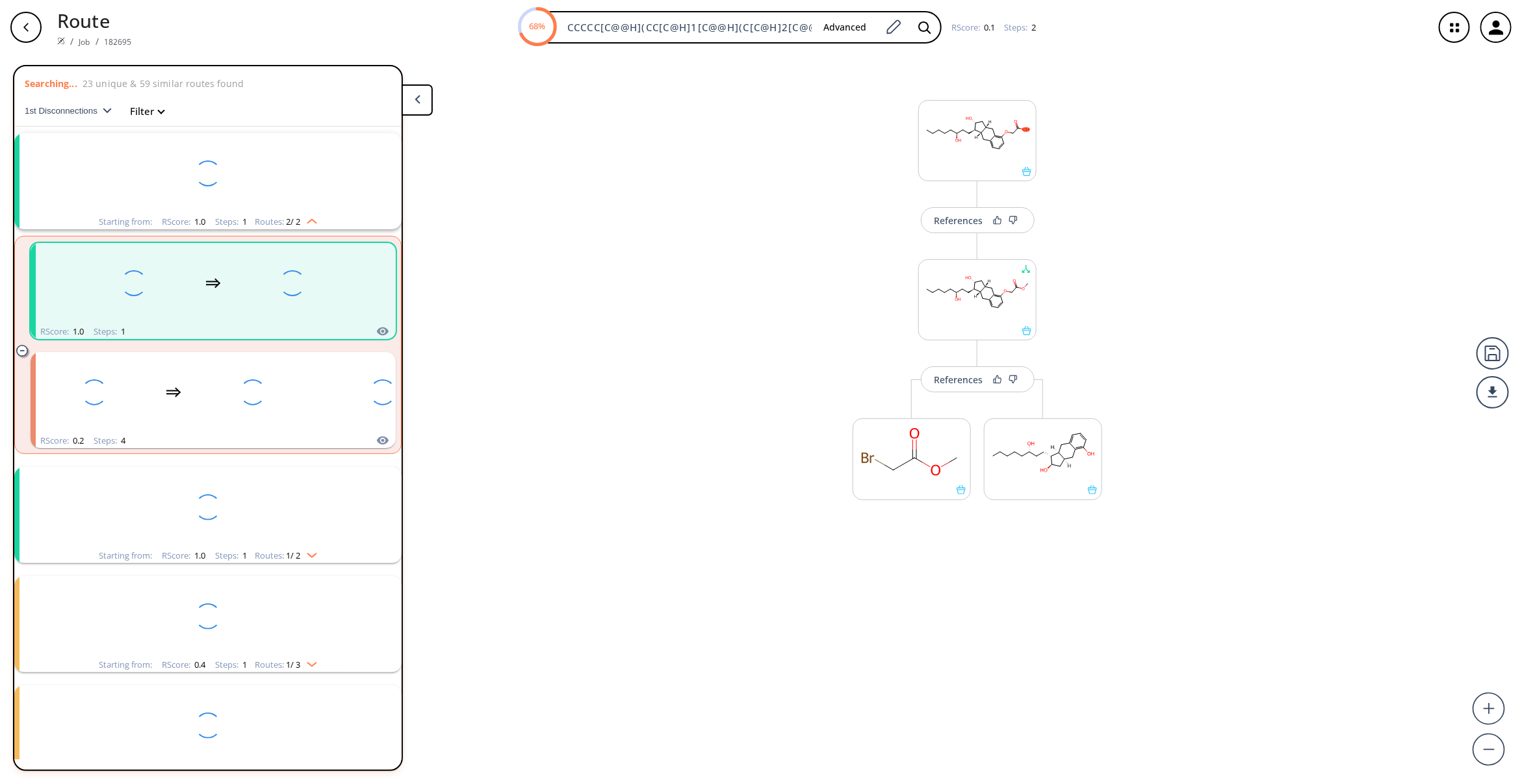
scroll to position [28, 0]
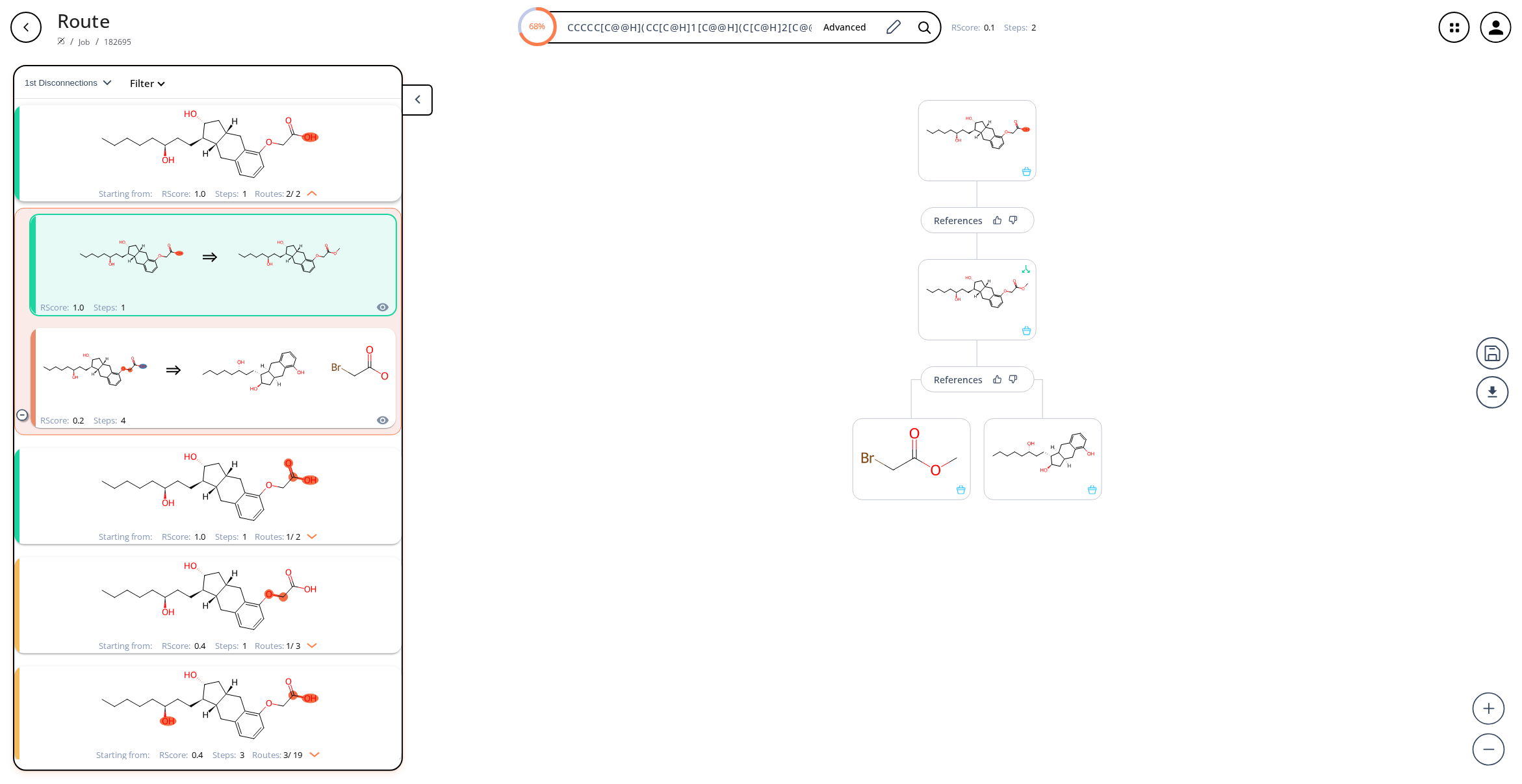
click at [800, 315] on div "References Change Clear References More routes from here More routes from here" at bounding box center [761, 414] width 1522 height 719
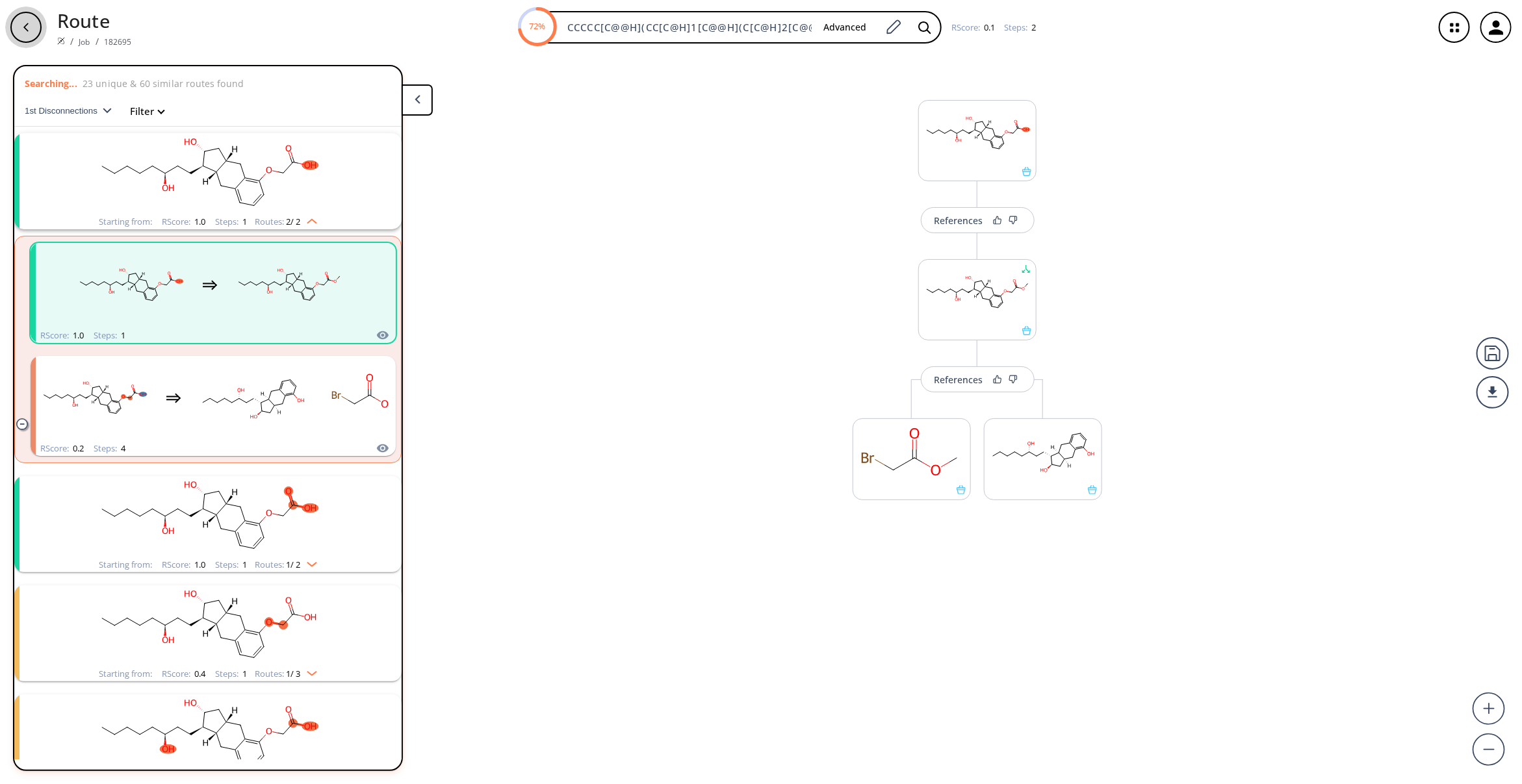
click at [37, 28] on div "button" at bounding box center [26, 27] width 31 height 31
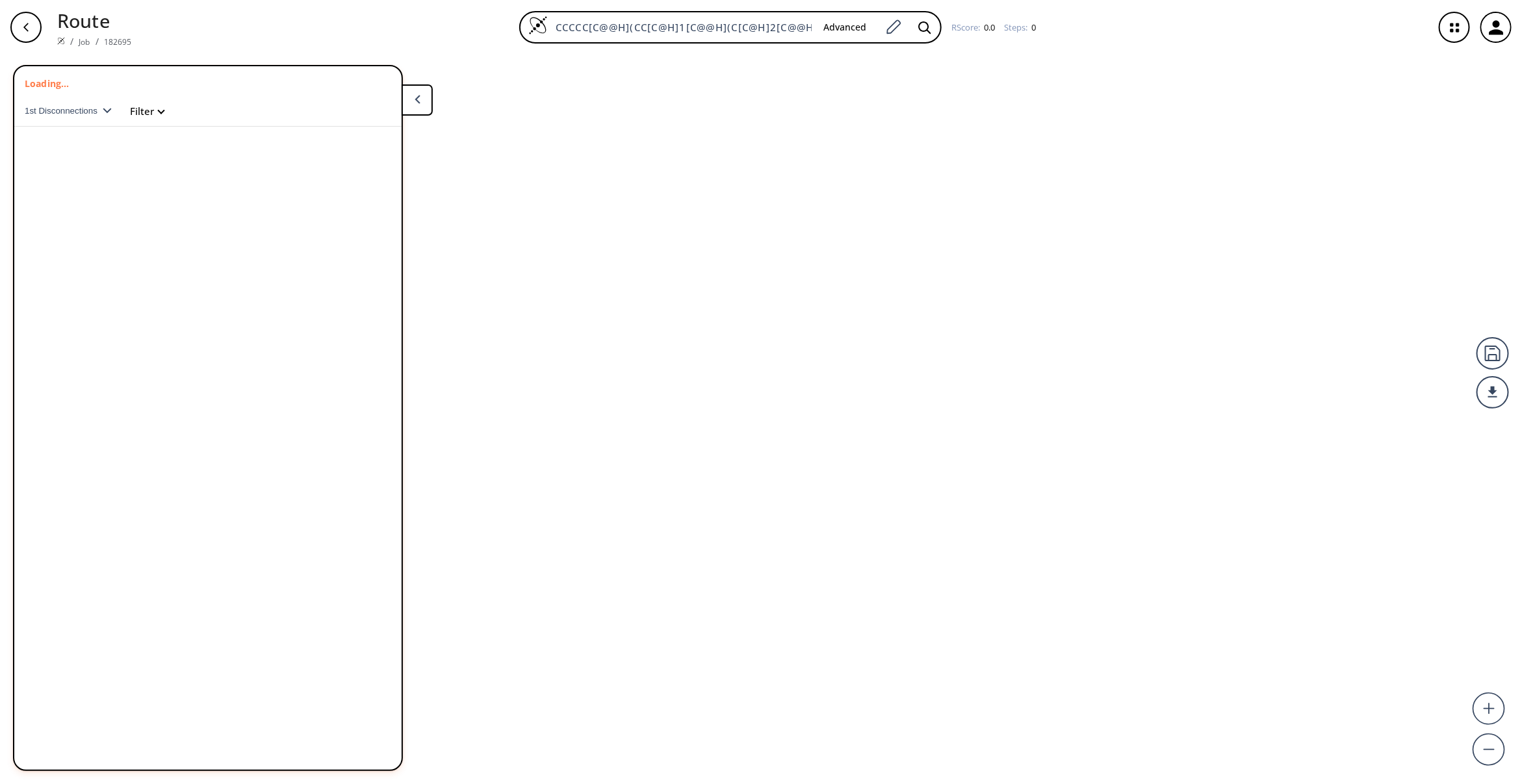
click at [28, 22] on icon "button" at bounding box center [26, 27] width 10 height 10
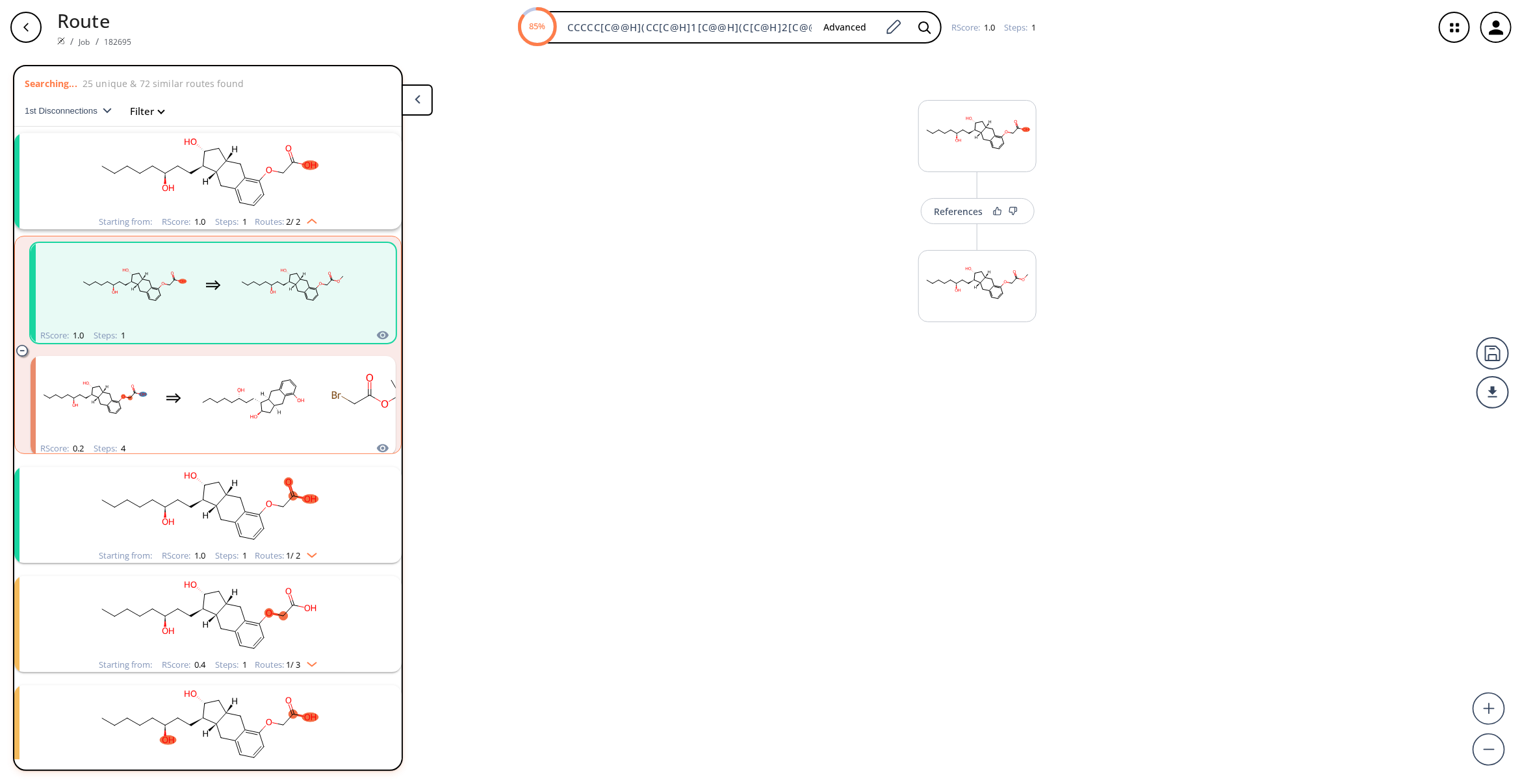
scroll to position [28, 0]
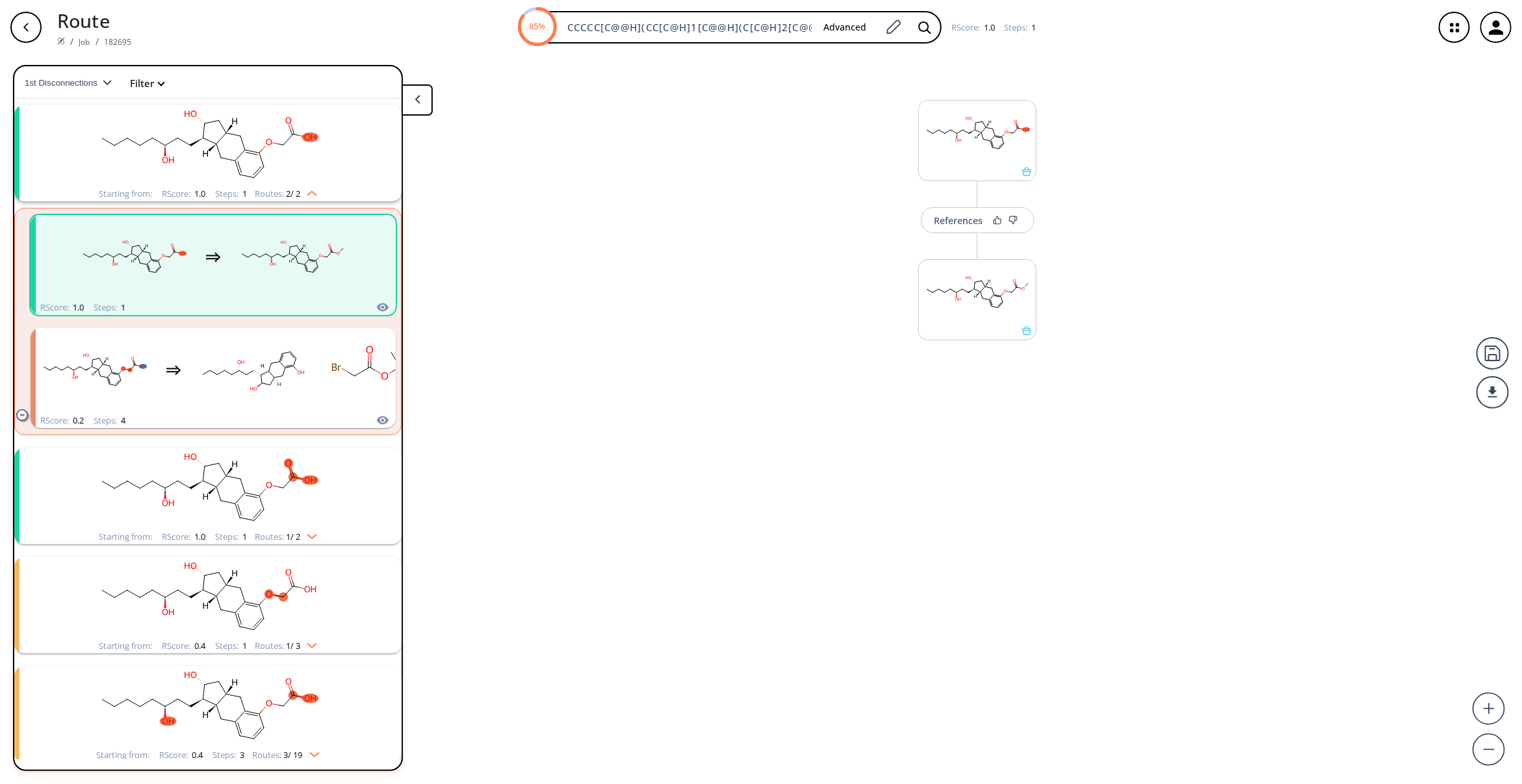
click at [355, 492] on rect "clusters" at bounding box center [207, 488] width 338 height 81
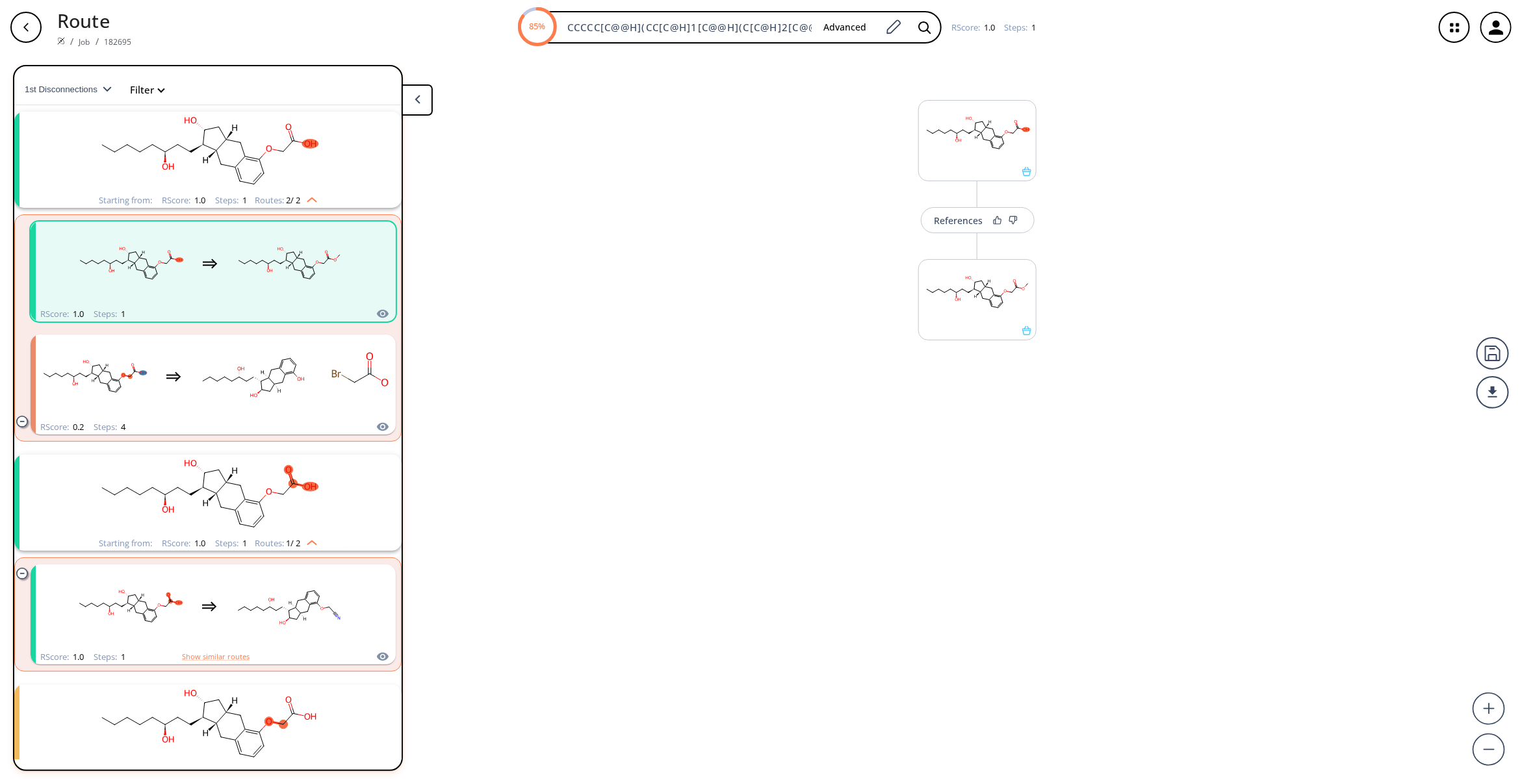
scroll to position [0, 0]
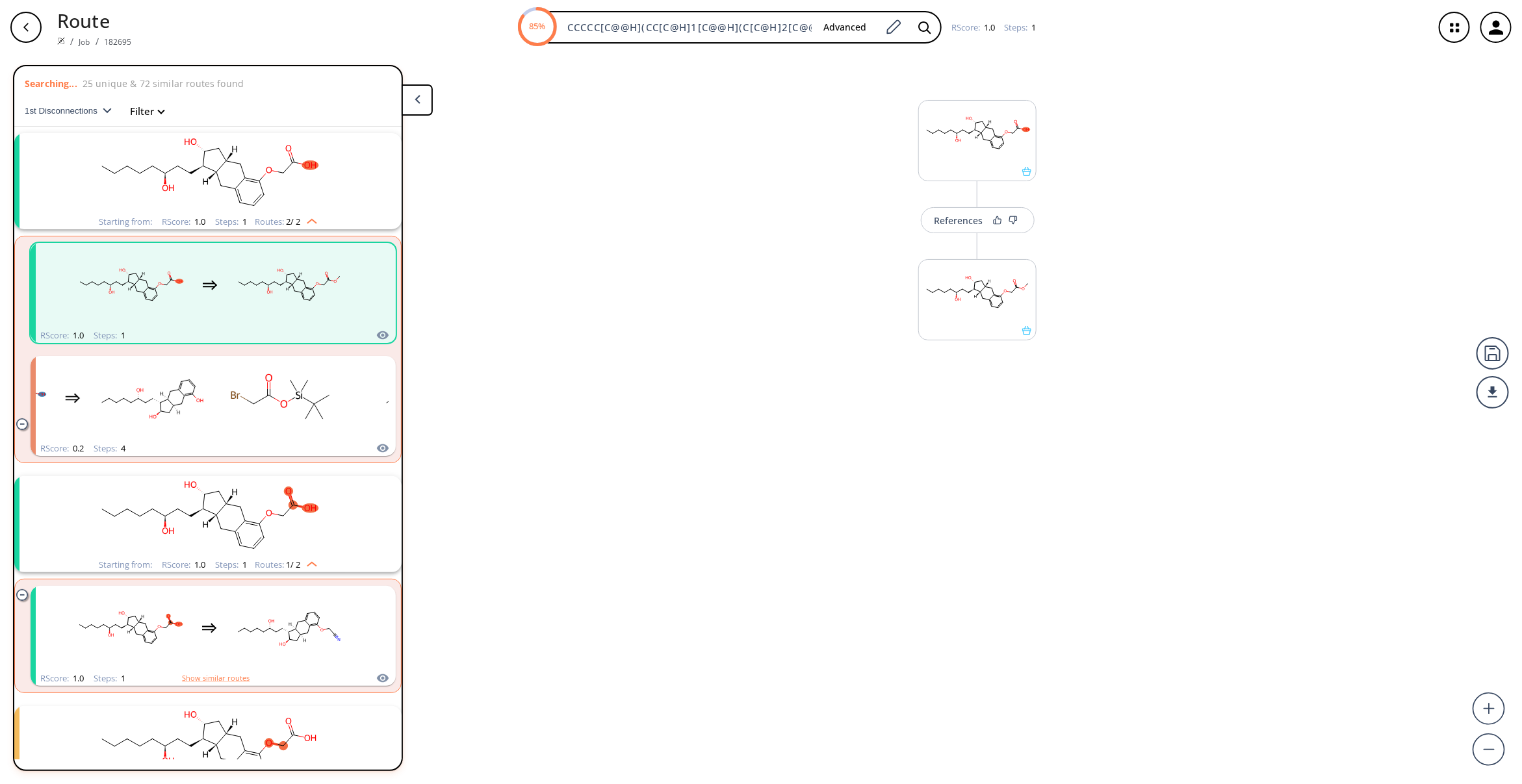
click at [241, 189] on rect "clusters" at bounding box center [207, 173] width 338 height 81
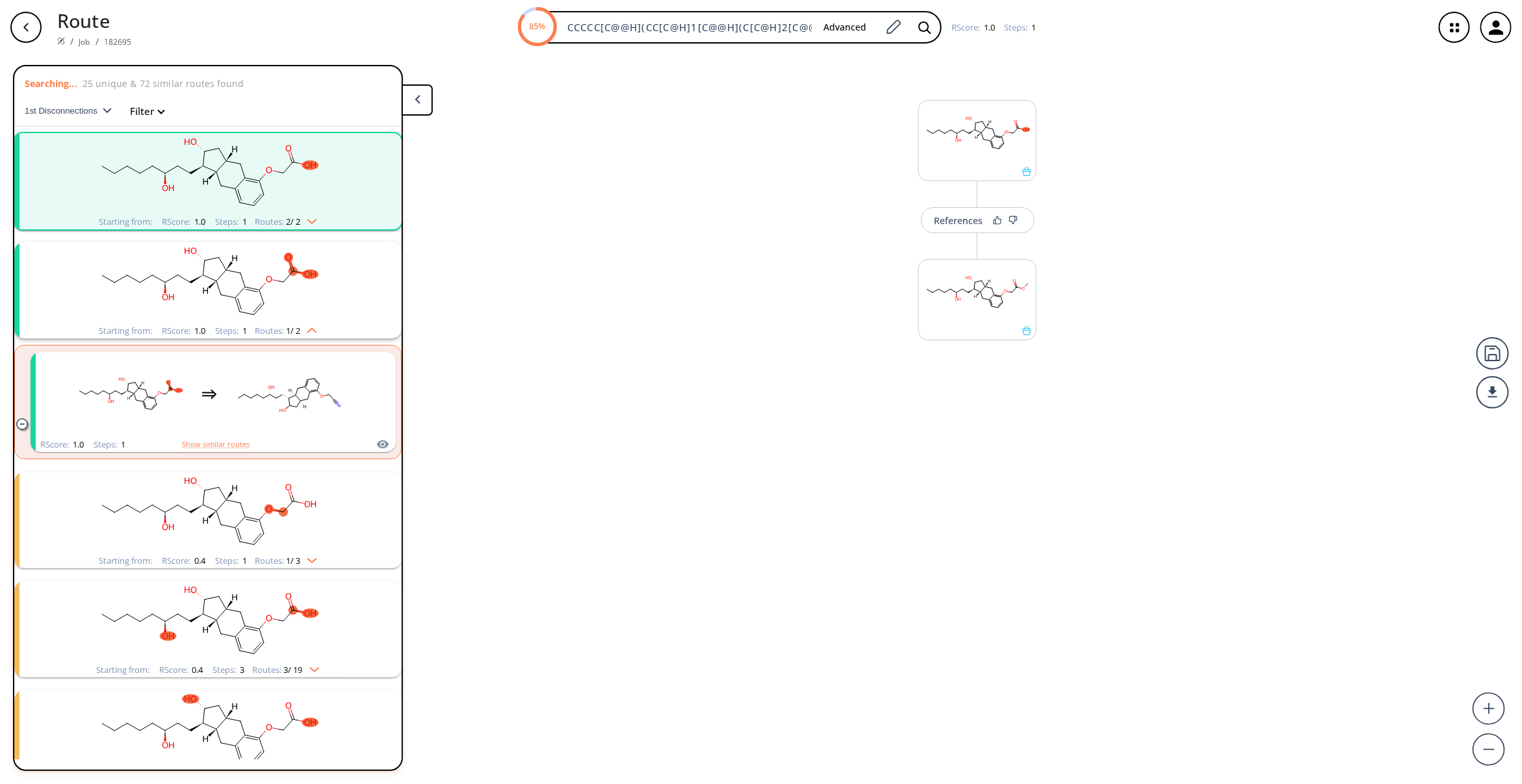
click at [247, 300] on rect "clusters" at bounding box center [207, 283] width 338 height 81
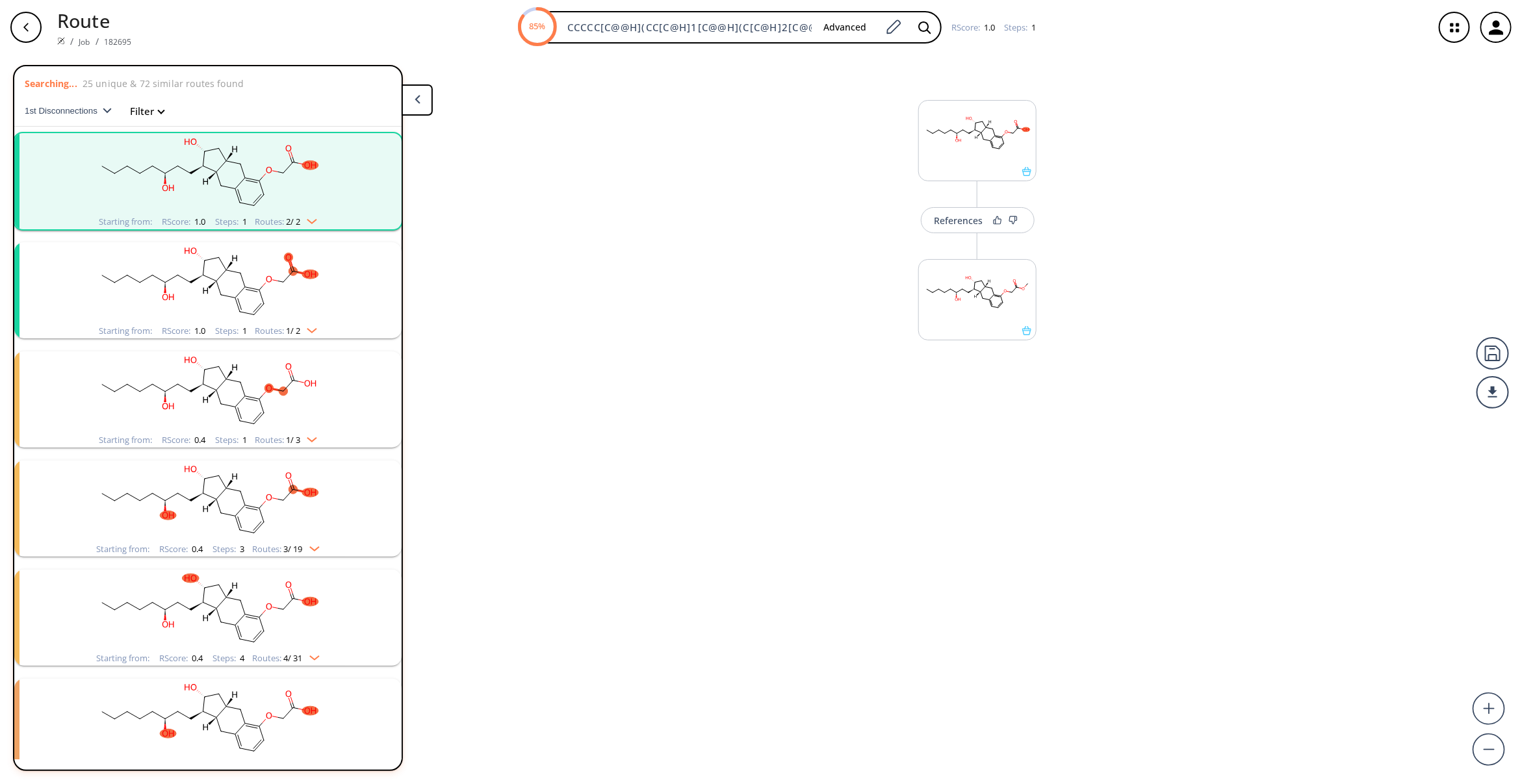
click at [615, 419] on div "References More routes from here" at bounding box center [761, 414] width 1522 height 719
click at [418, 101] on icon at bounding box center [417, 99] width 6 height 9
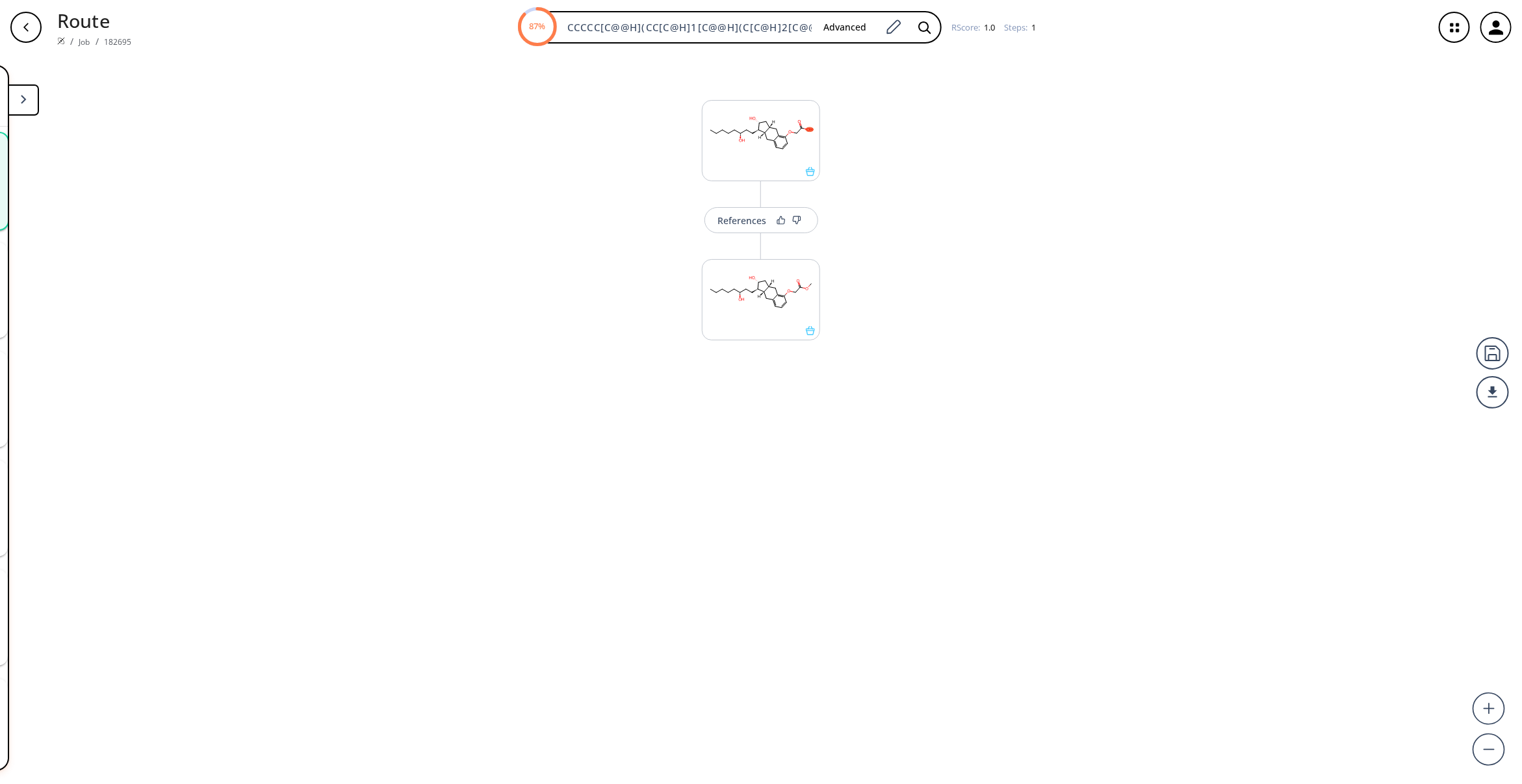
click at [37, 95] on button at bounding box center [23, 100] width 31 height 31
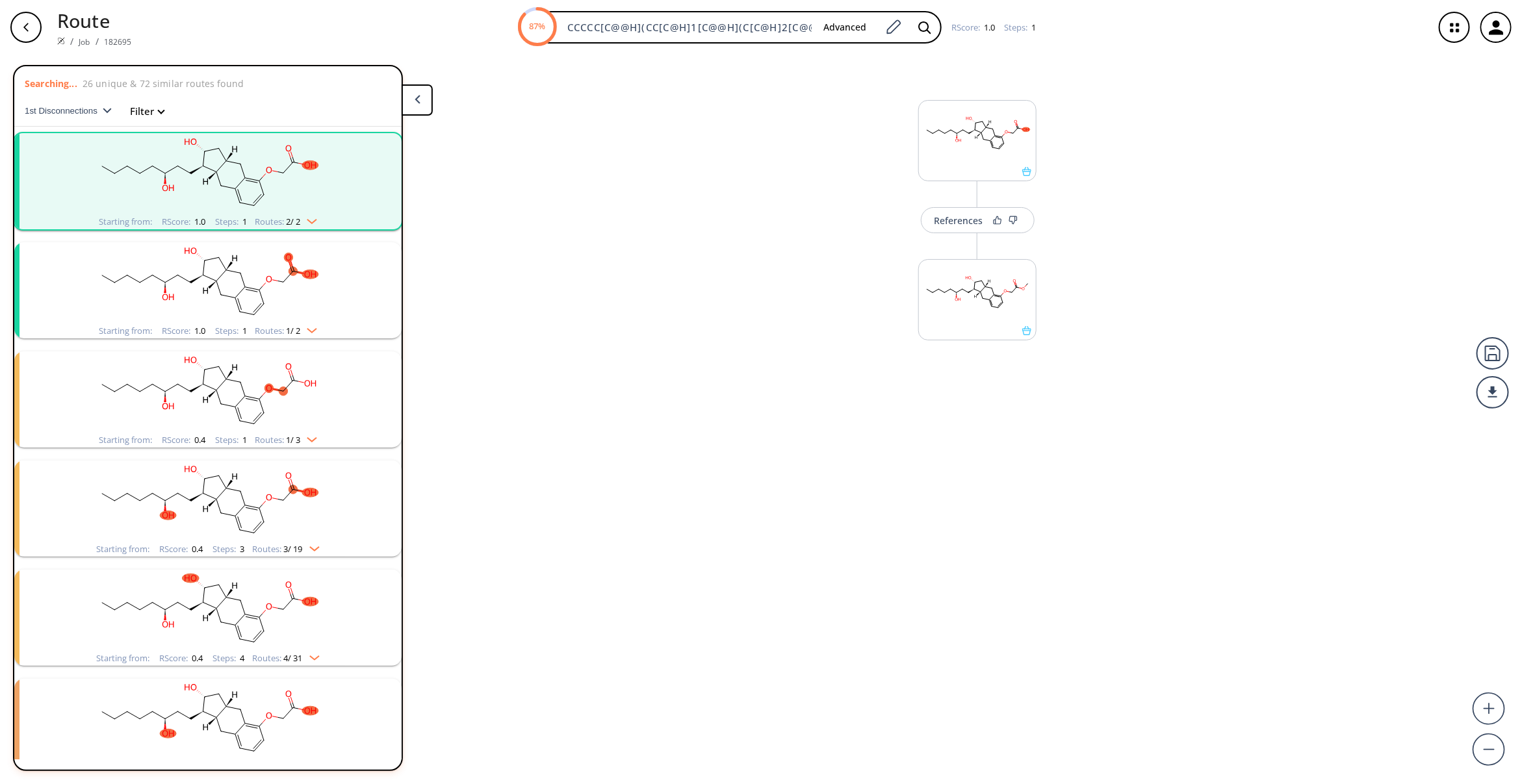
click at [33, 31] on div "button" at bounding box center [26, 27] width 31 height 31
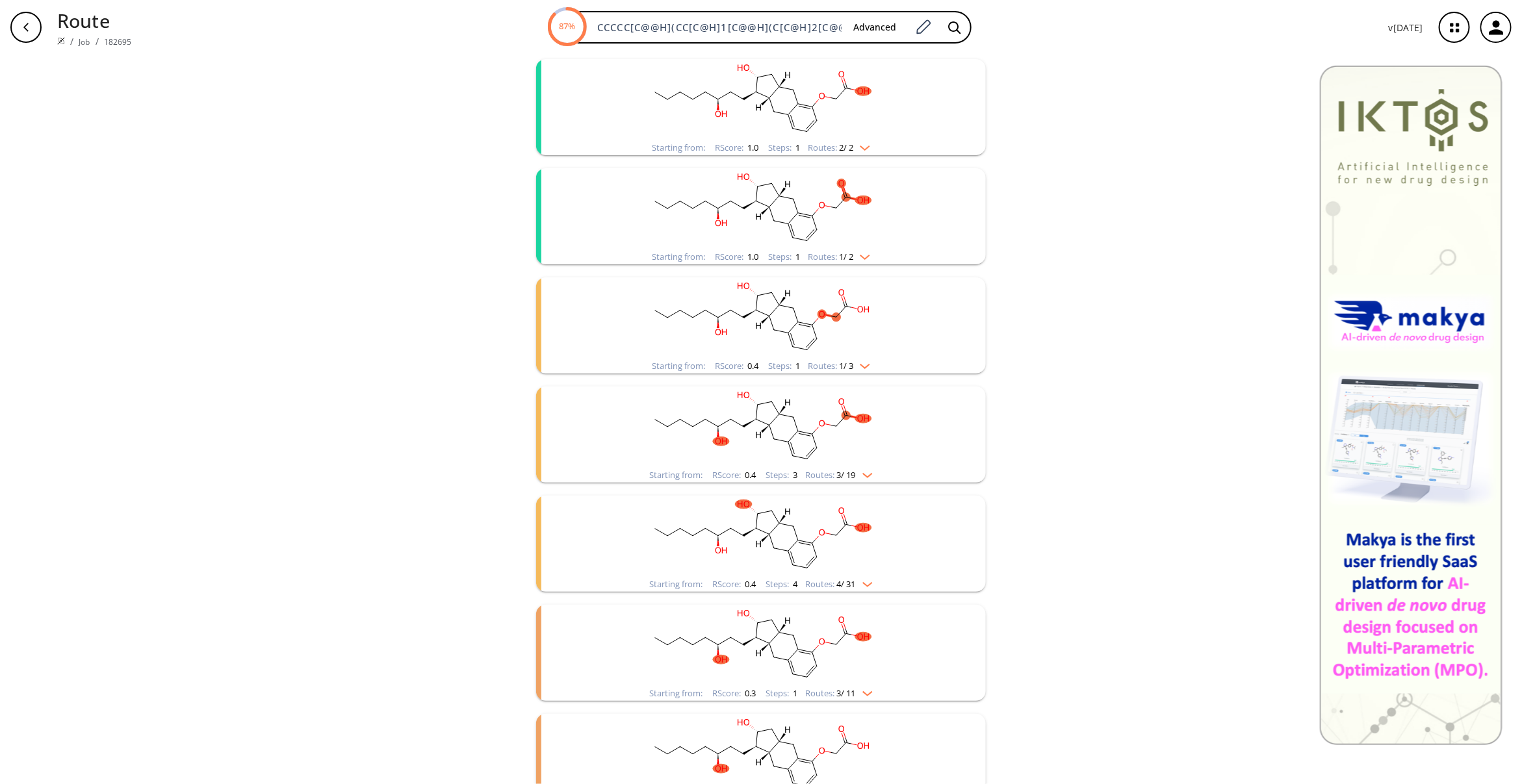
scroll to position [195, 0]
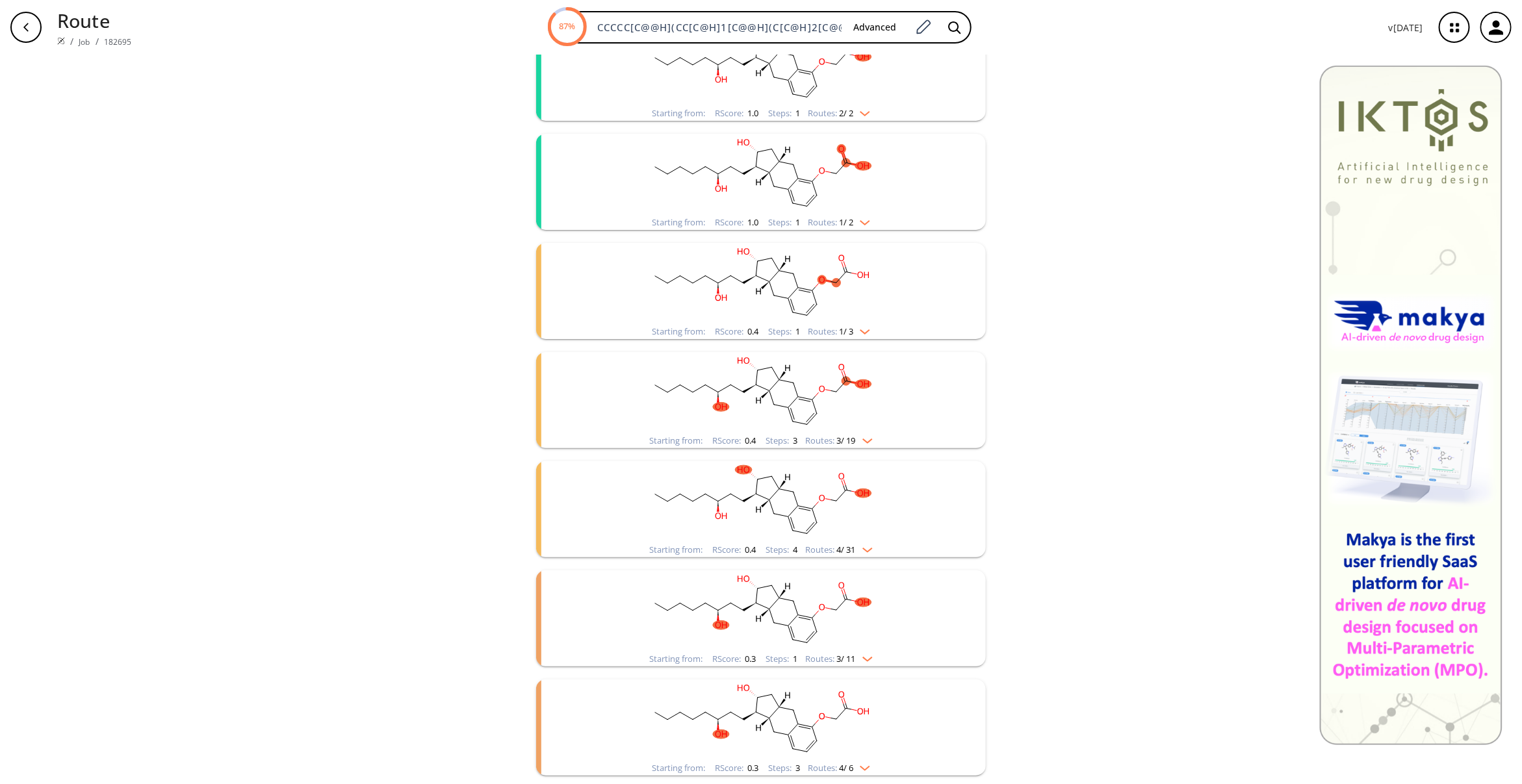
click at [855, 162] on ellipse "clusters" at bounding box center [863, 165] width 16 height 9
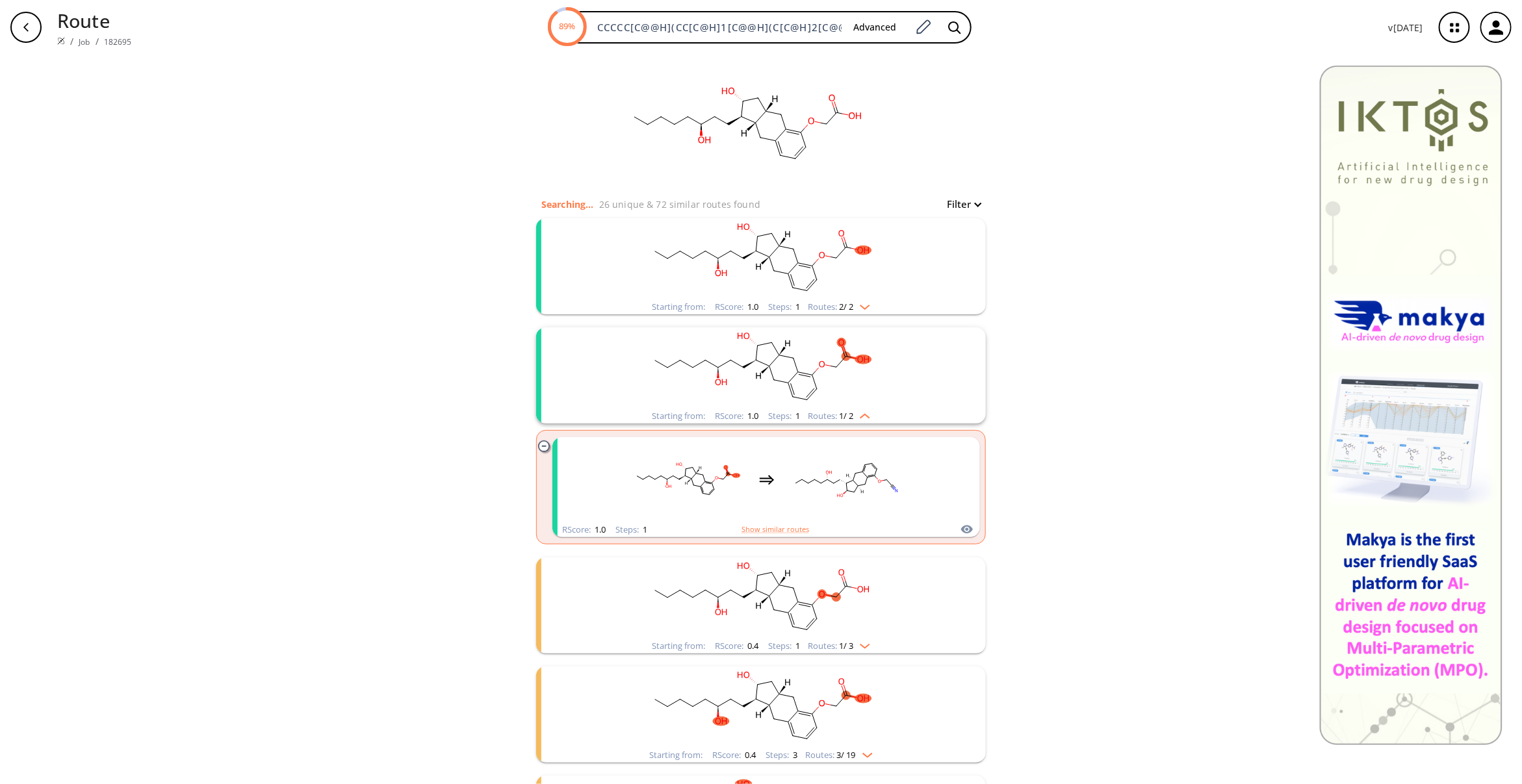
scroll to position [0, 0]
click at [951, 273] on div "Starting from: RScore : 1.0 Steps : 1 Routes: 2 / 2" at bounding box center [761, 267] width 450 height 96
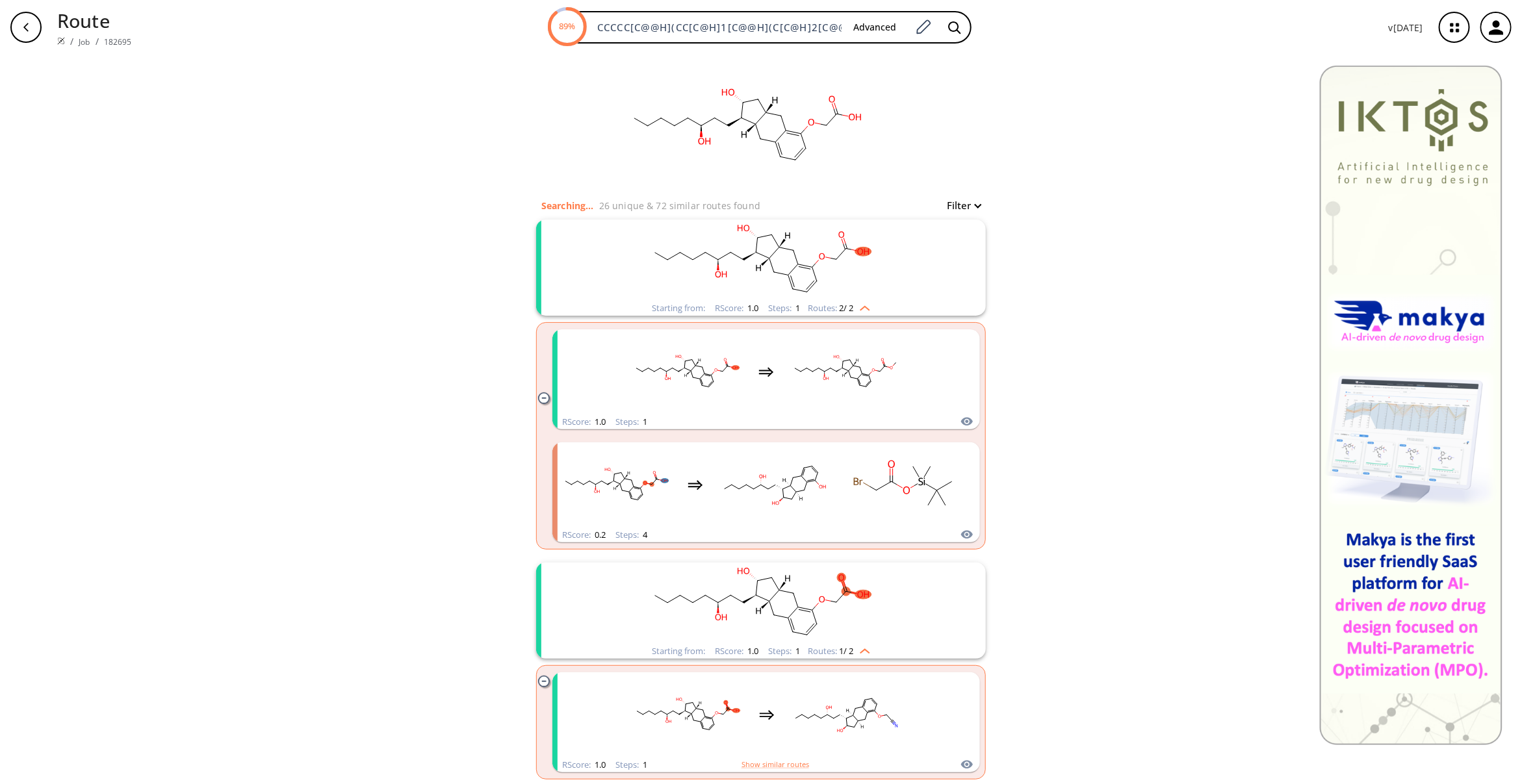
click at [36, 29] on div "button" at bounding box center [26, 27] width 31 height 31
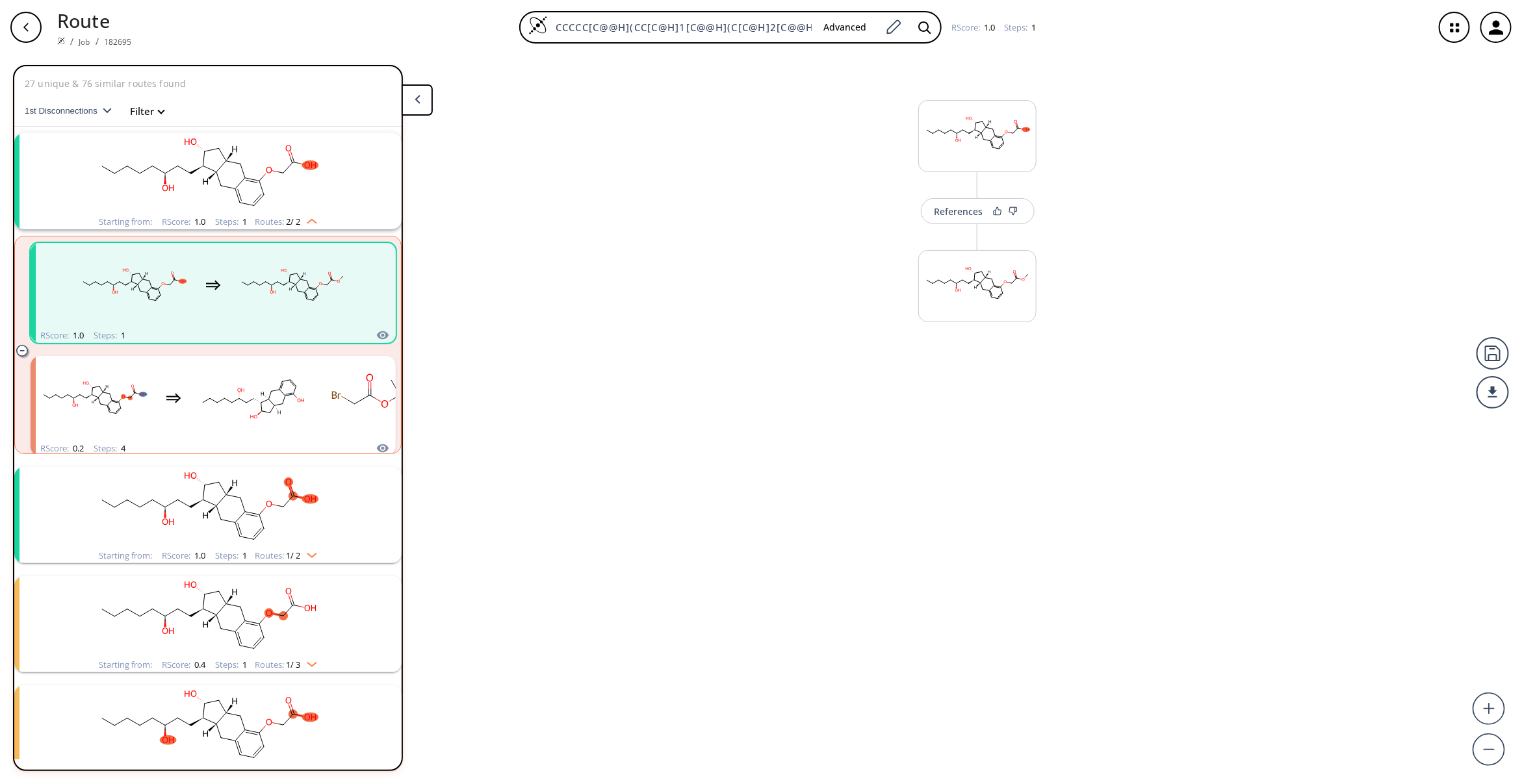
scroll to position [28, 0]
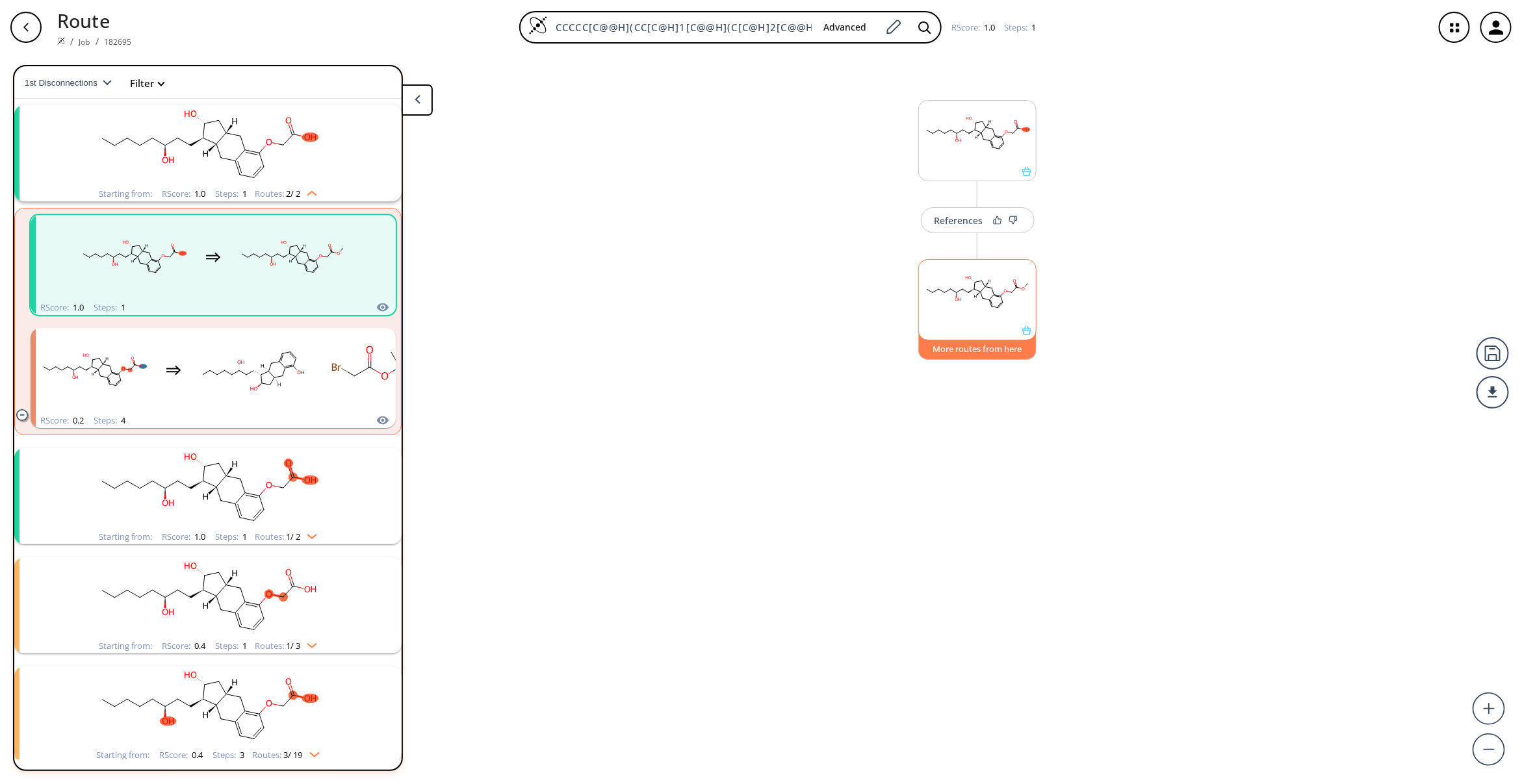
click at [955, 342] on button "More routes from here" at bounding box center [978, 346] width 118 height 28
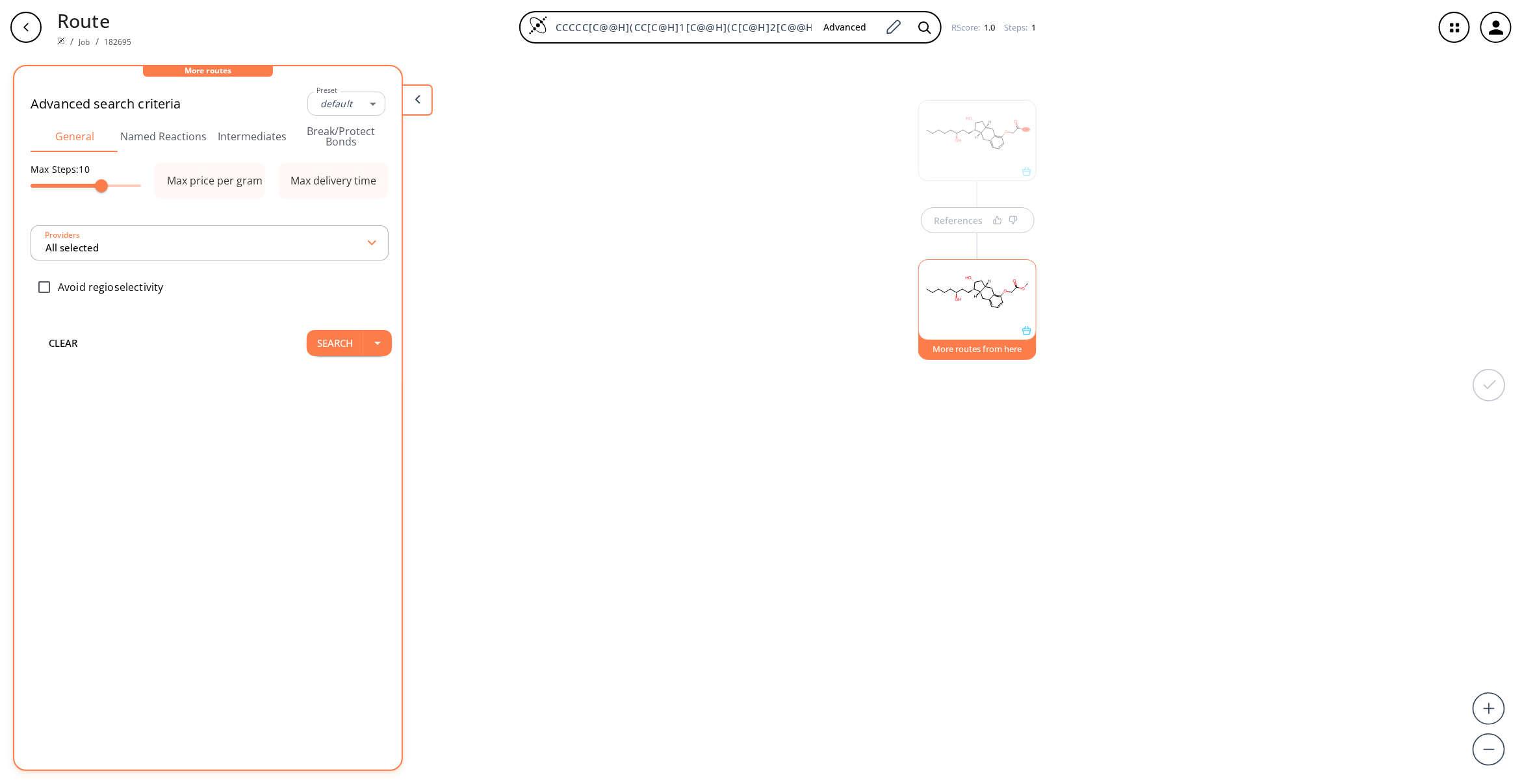
type input "-1"
type input "All selected"
click at [325, 385] on button "Search" at bounding box center [334, 378] width 56 height 26
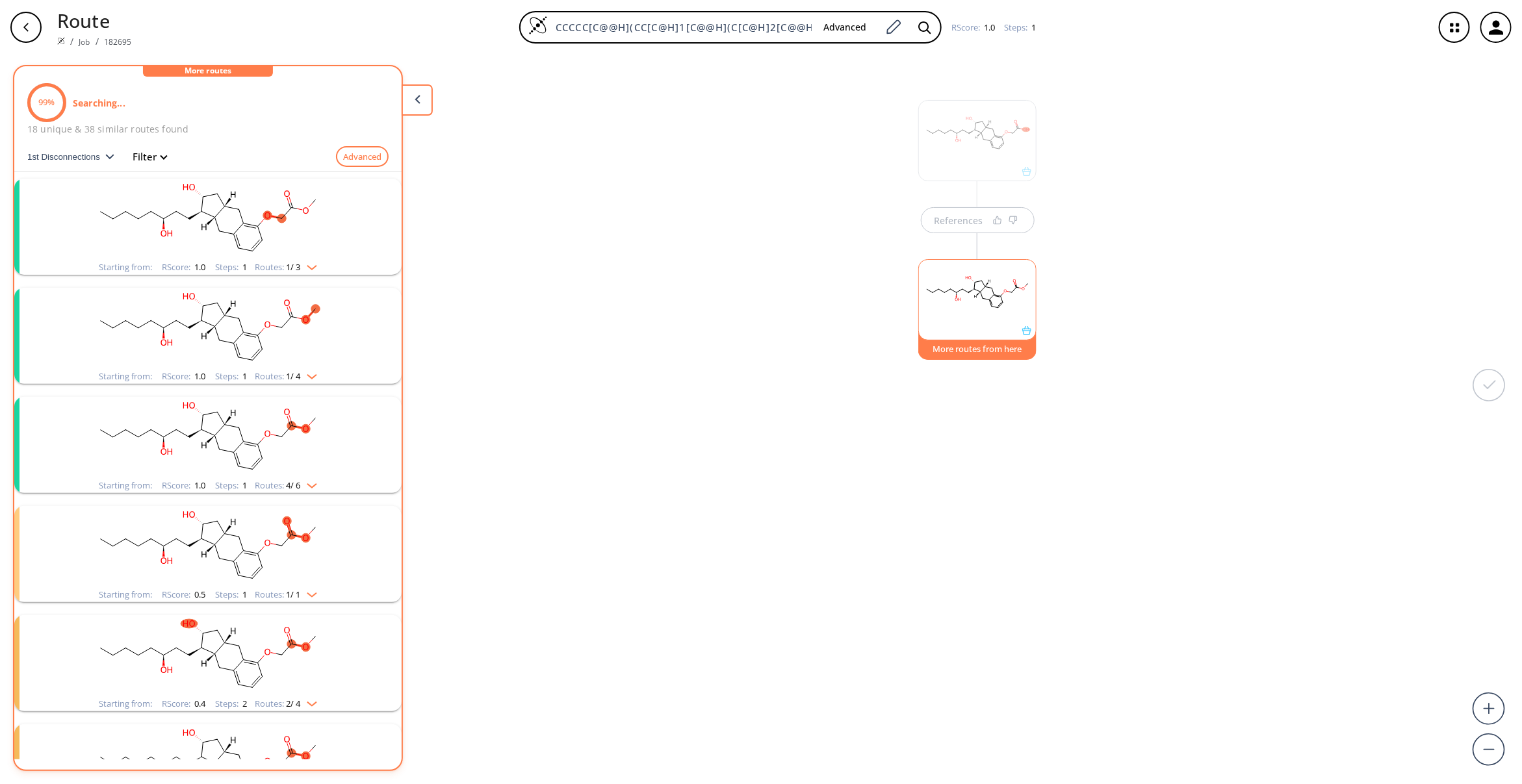
click at [278, 213] on rect "clusters" at bounding box center [207, 219] width 338 height 81
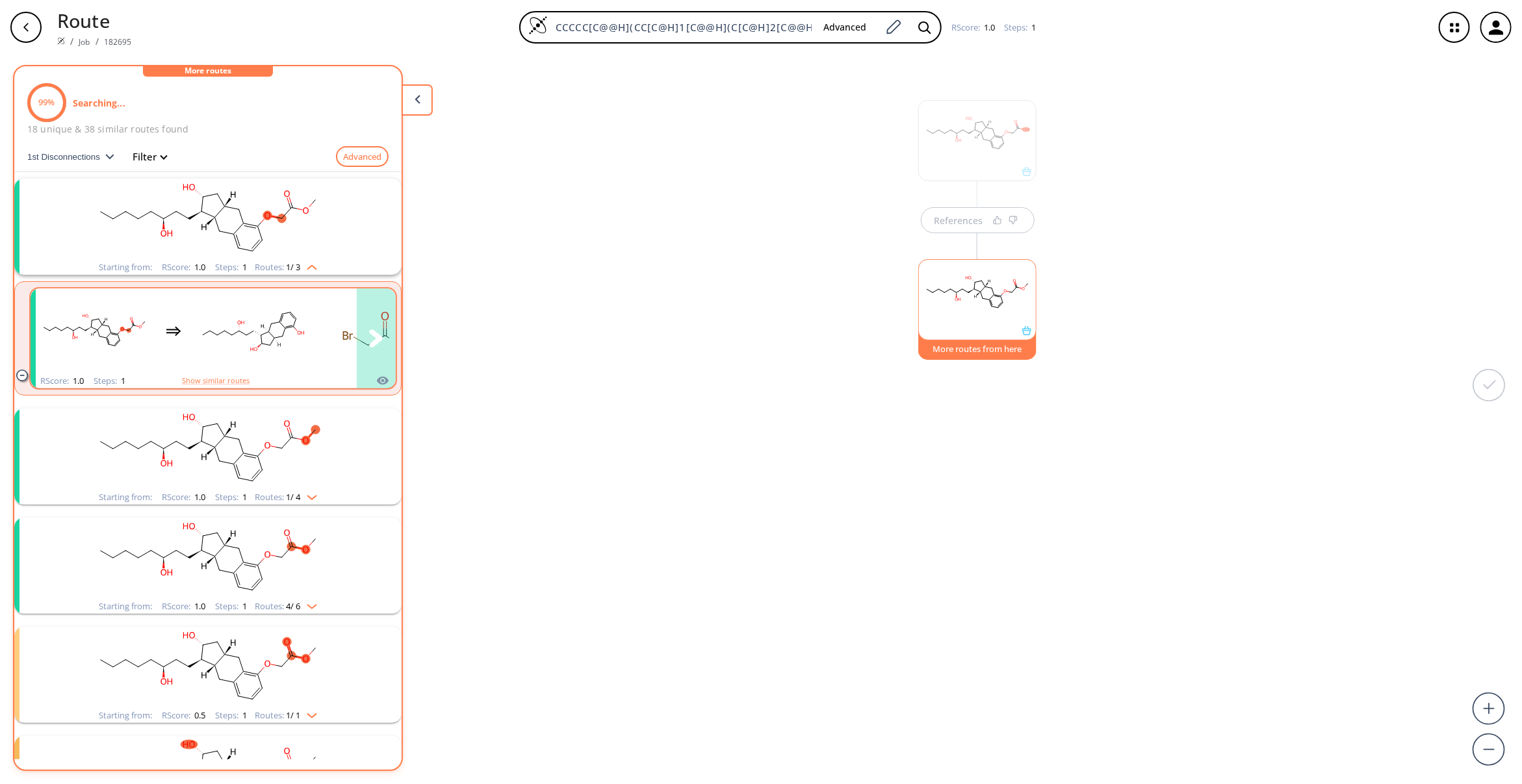
click at [281, 341] on rect "clusters" at bounding box center [253, 330] width 117 height 81
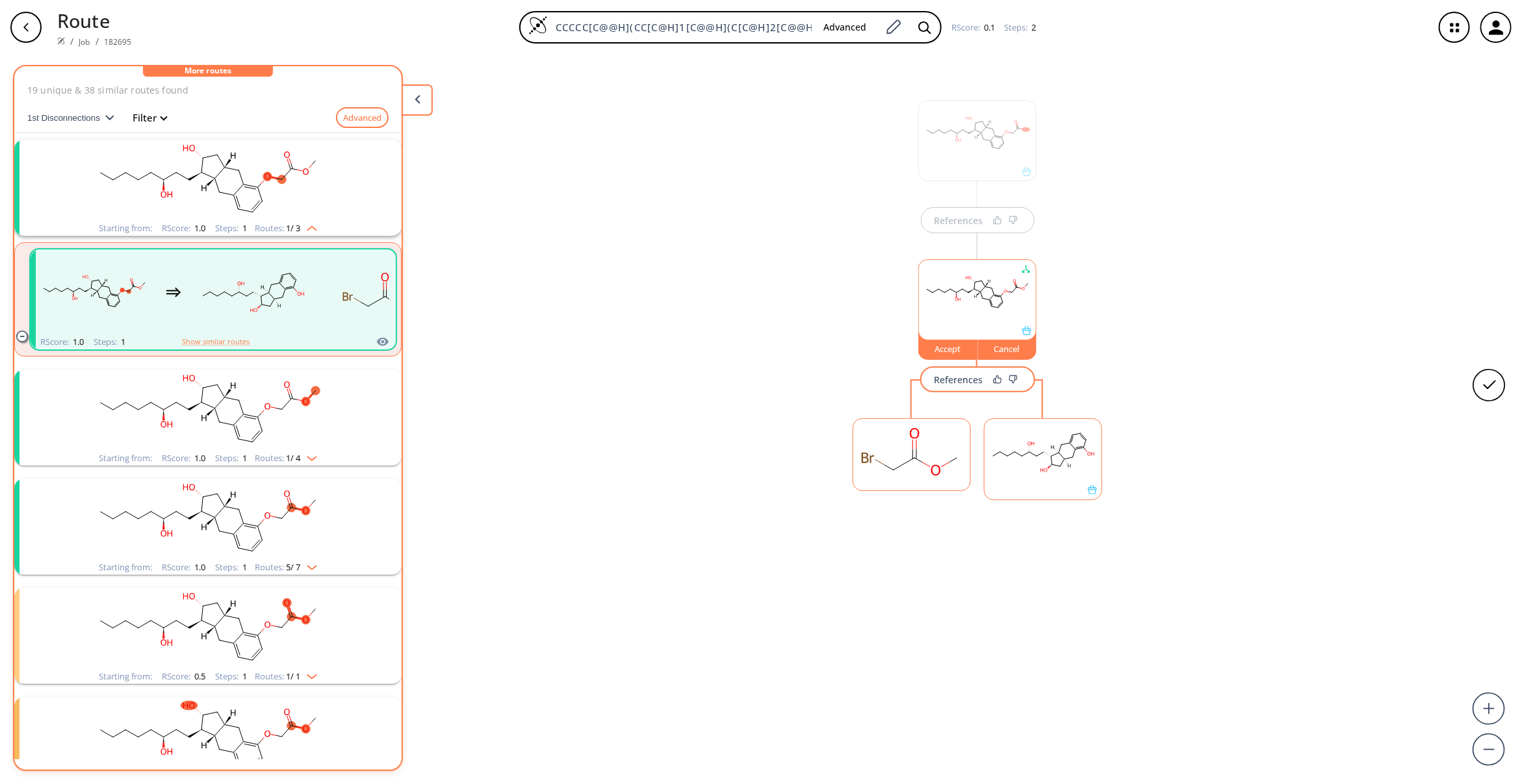
click at [254, 442] on rect "clusters" at bounding box center [207, 410] width 338 height 81
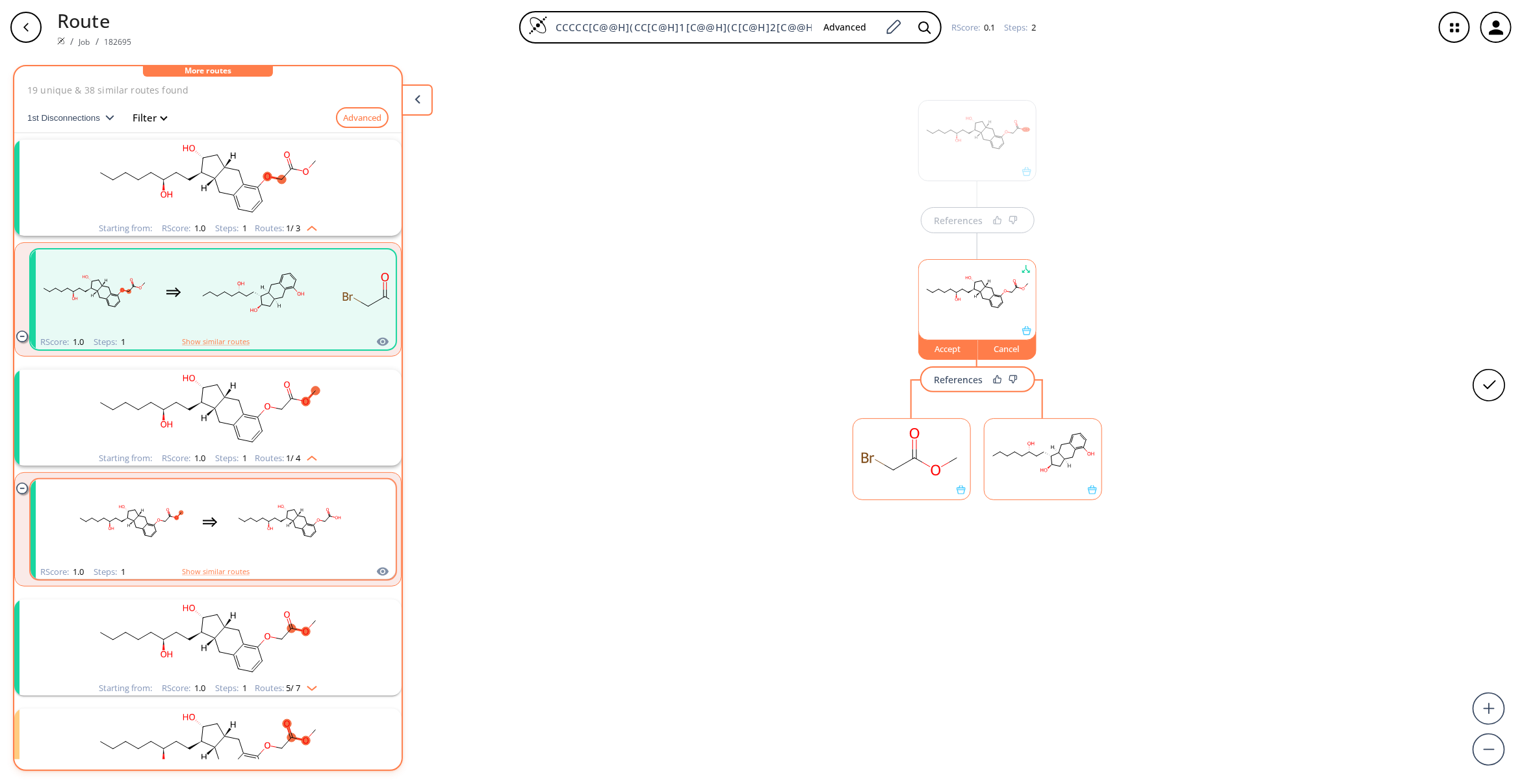
click at [288, 523] on rect "clusters" at bounding box center [289, 521] width 117 height 81
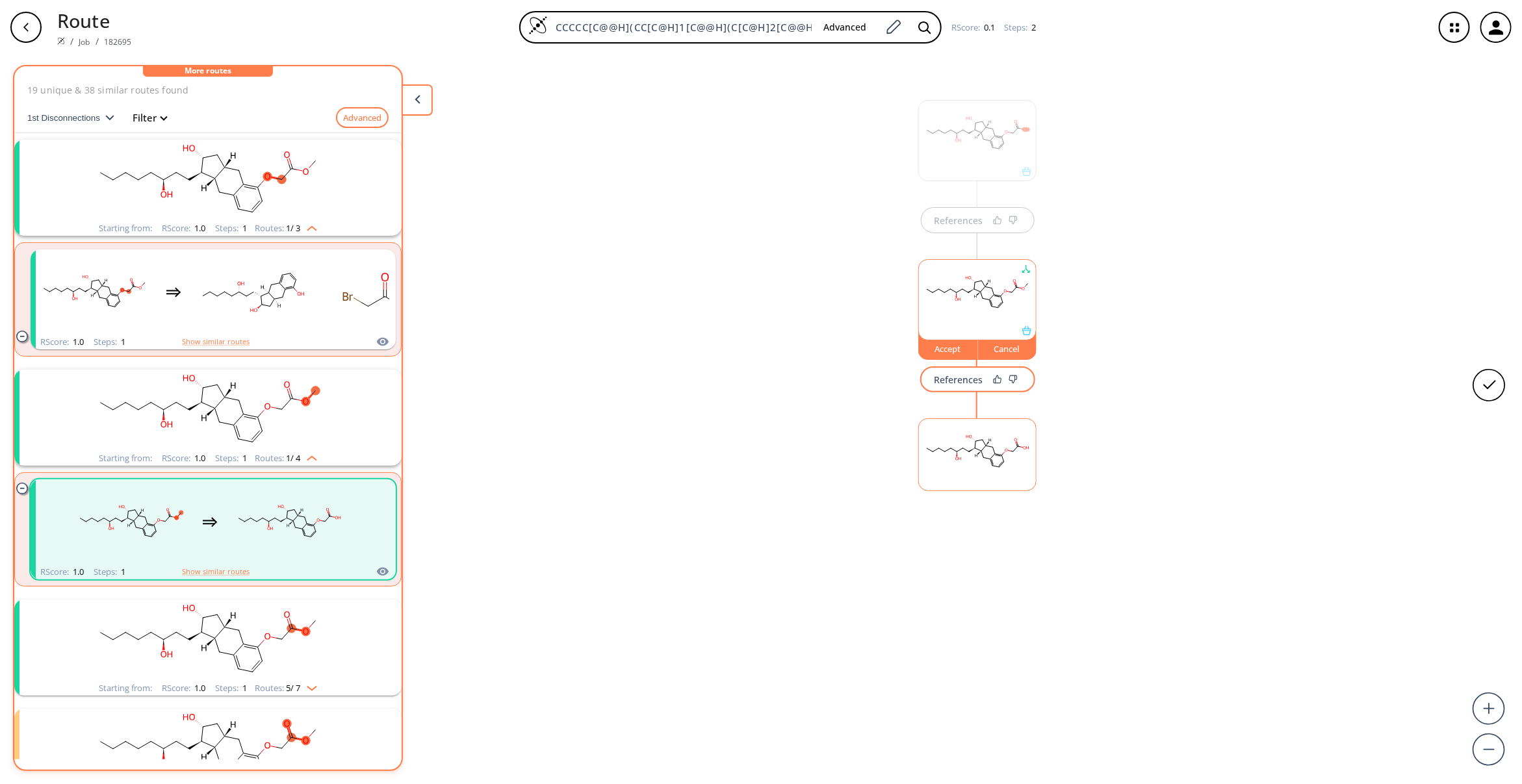
click at [278, 628] on rect "clusters" at bounding box center [207, 639] width 338 height 81
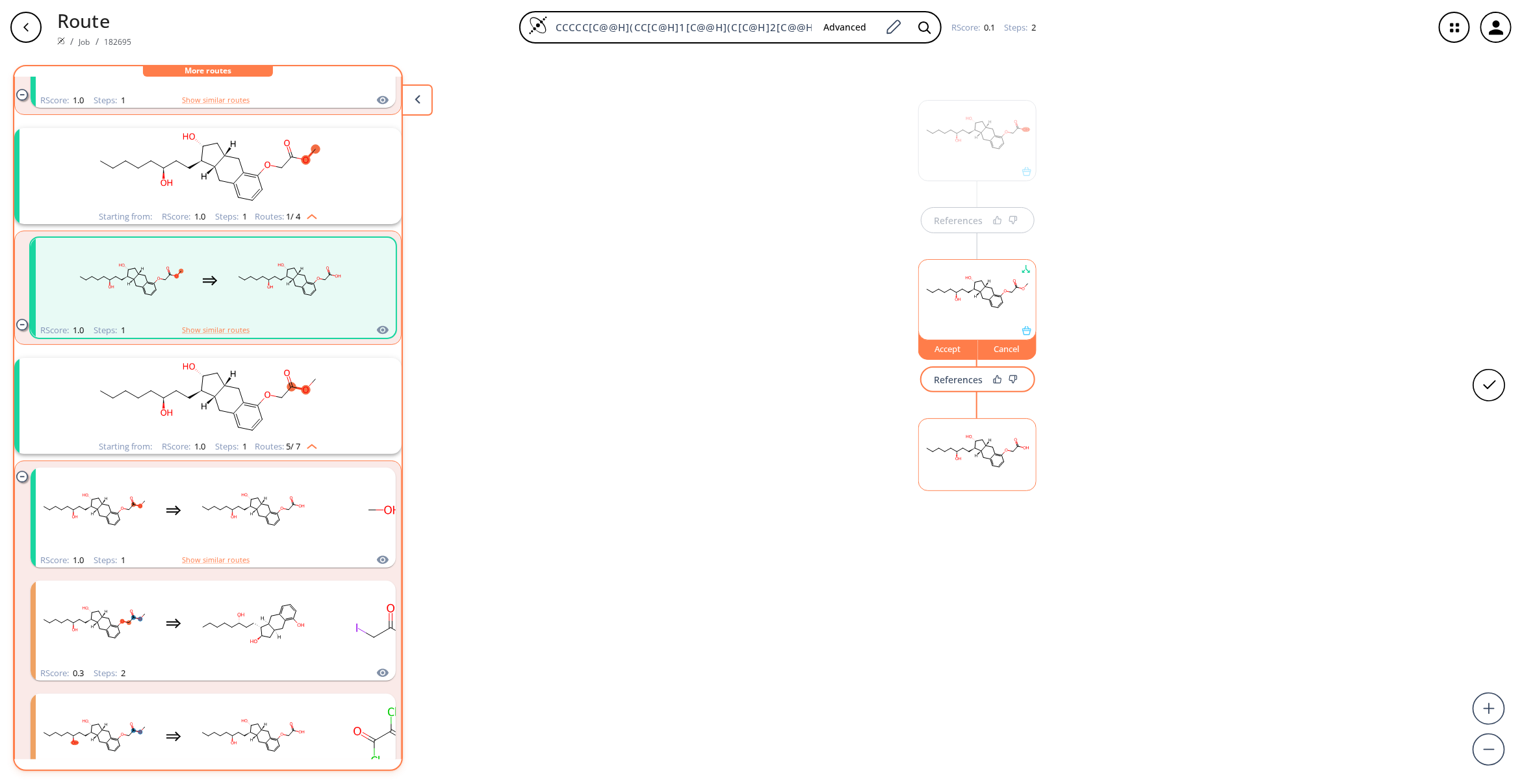
scroll to position [292, 0]
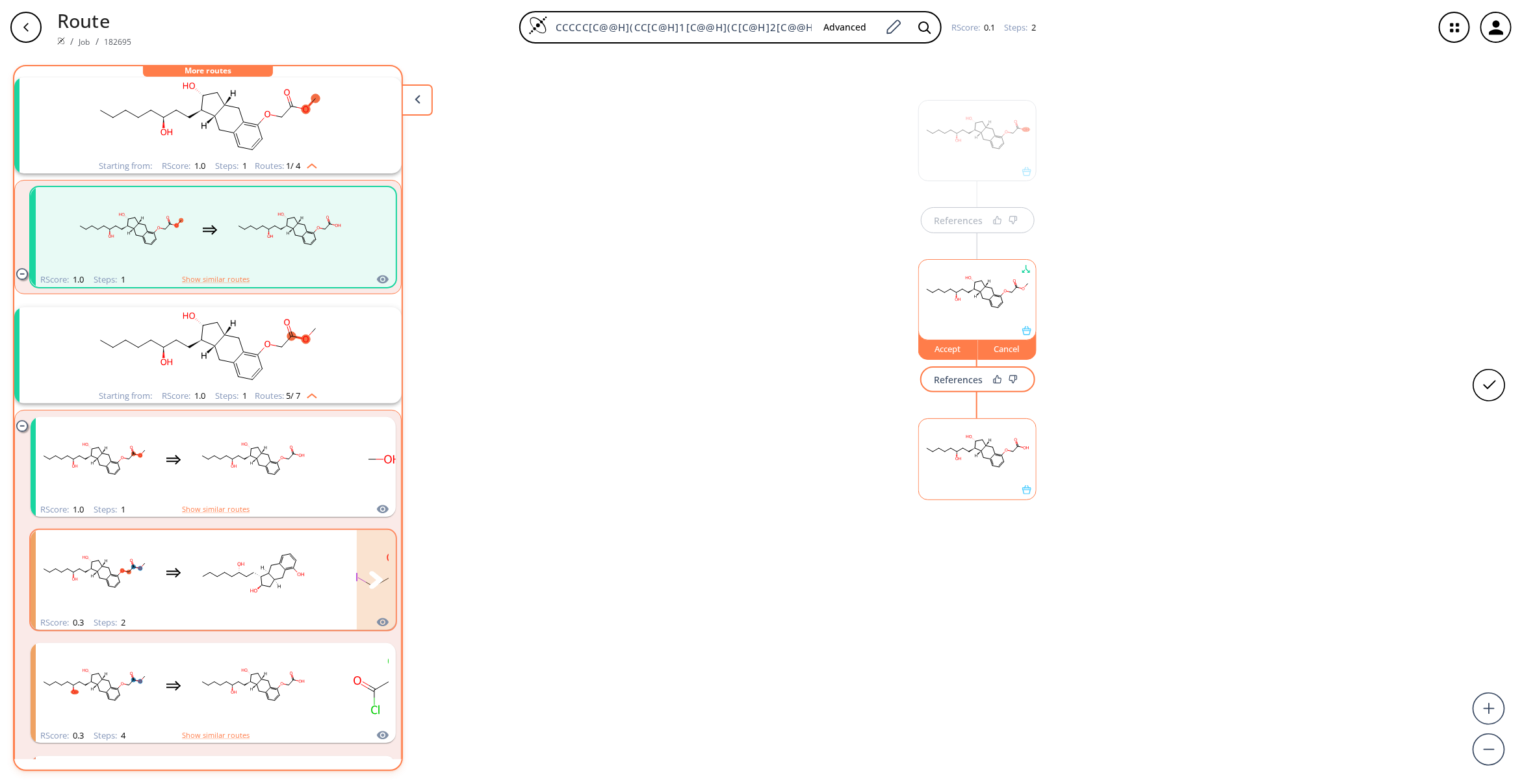
click at [302, 608] on rect "clusters" at bounding box center [253, 572] width 117 height 81
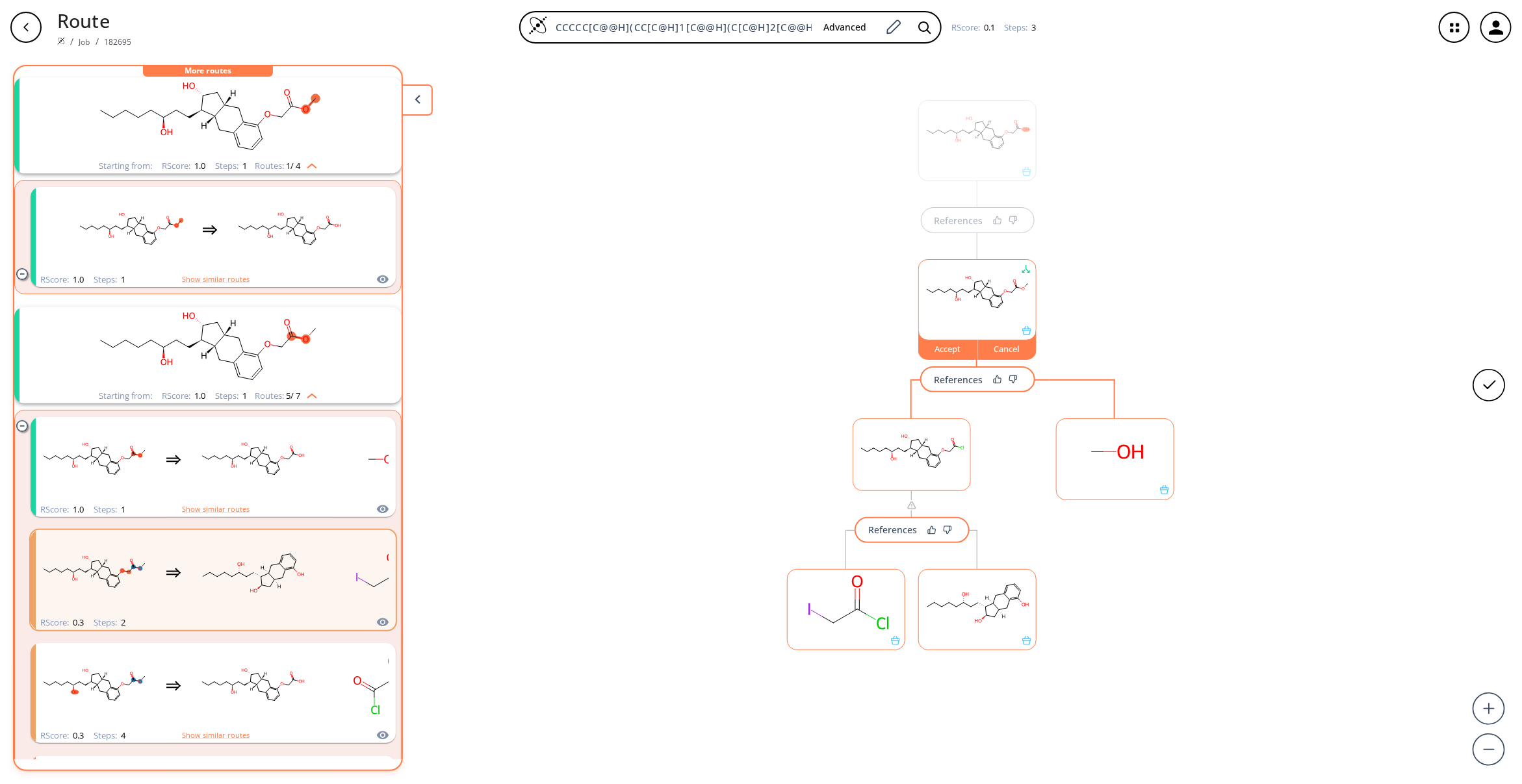
click at [973, 624] on rect at bounding box center [978, 603] width 117 height 67
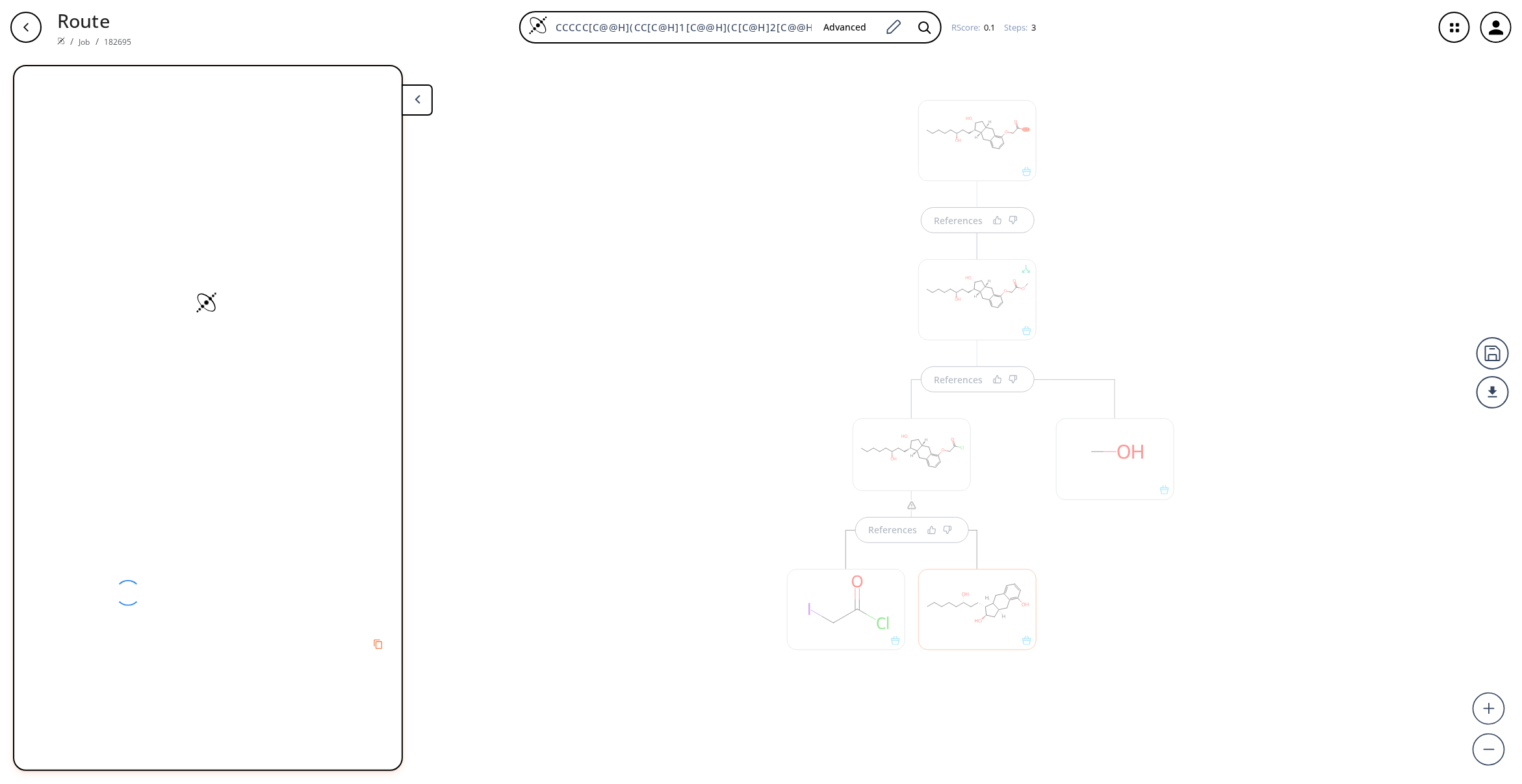
scroll to position [0, 0]
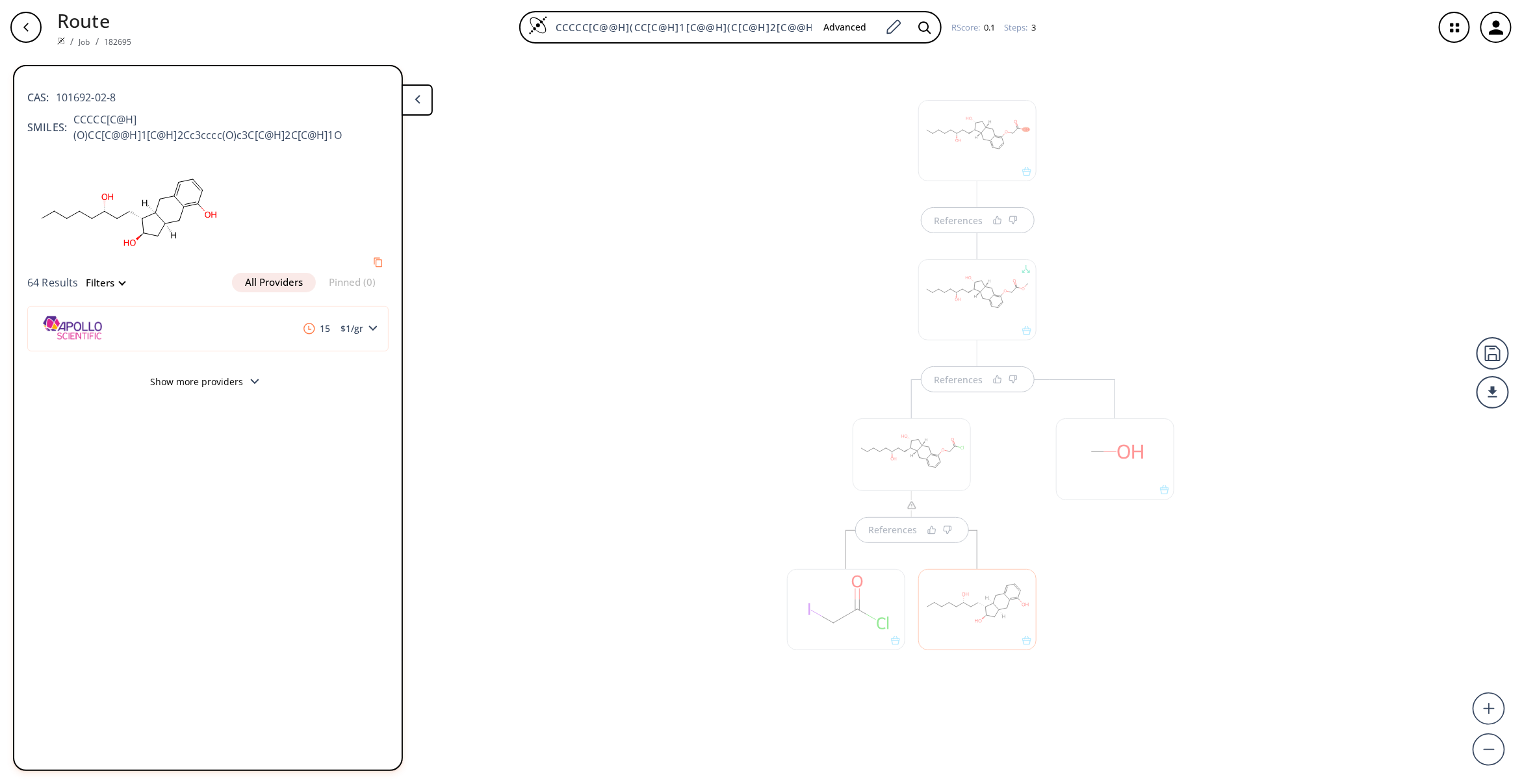
click at [231, 383] on button "Show more providers" at bounding box center [208, 383] width 362 height 31
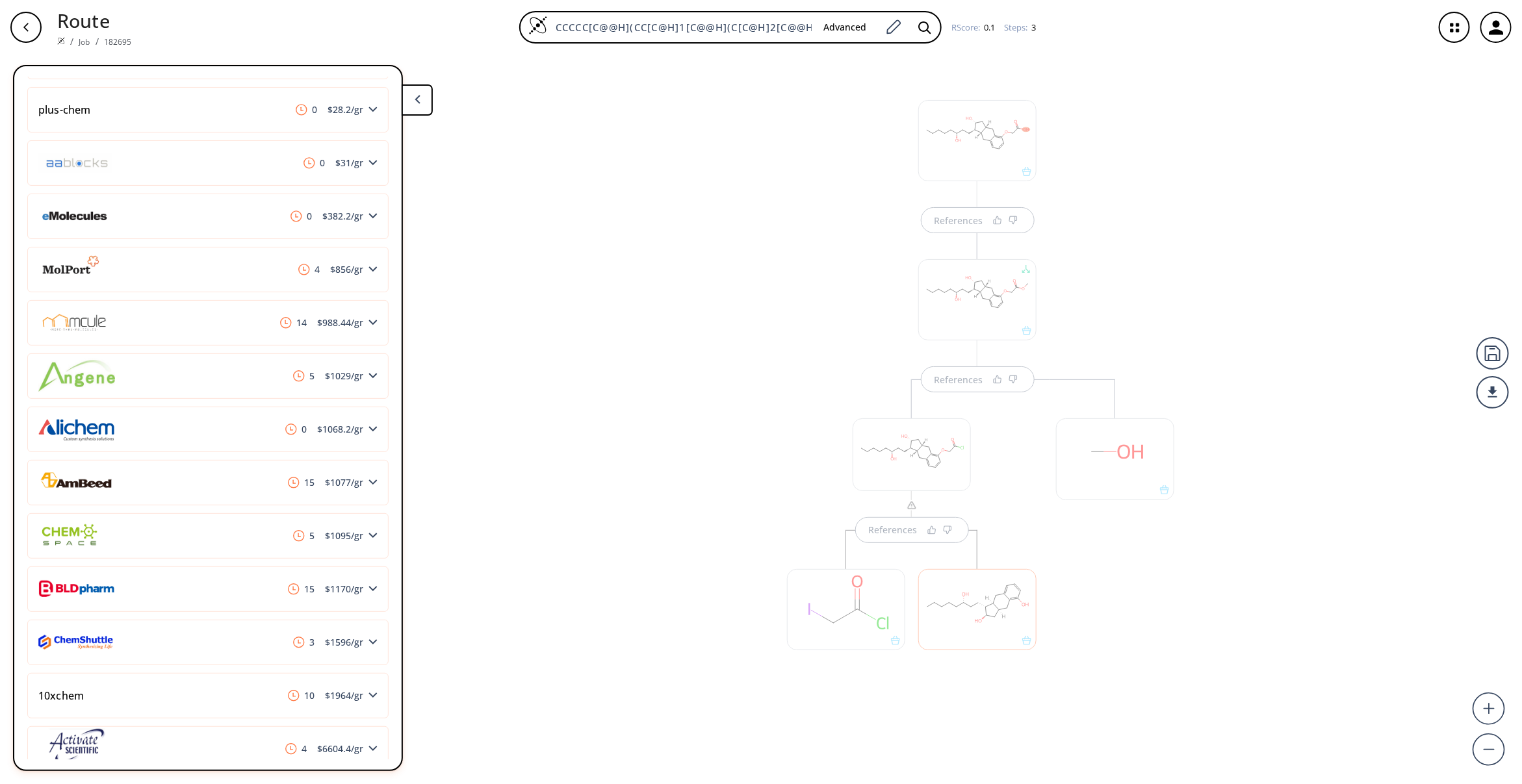
scroll to position [384, 0]
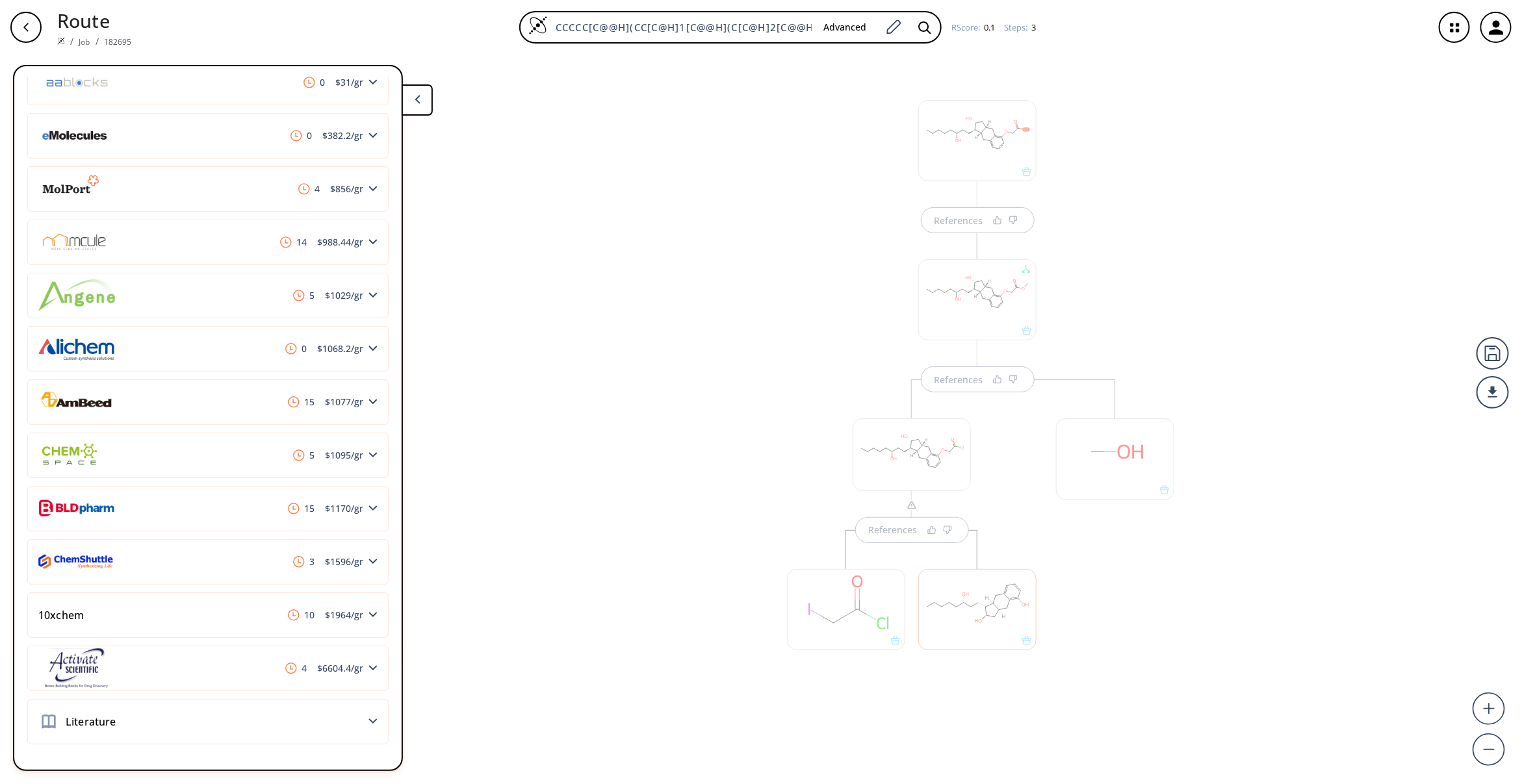
click at [714, 566] on div "References References References" at bounding box center [761, 414] width 1522 height 719
click at [845, 603] on div at bounding box center [846, 609] width 118 height 81
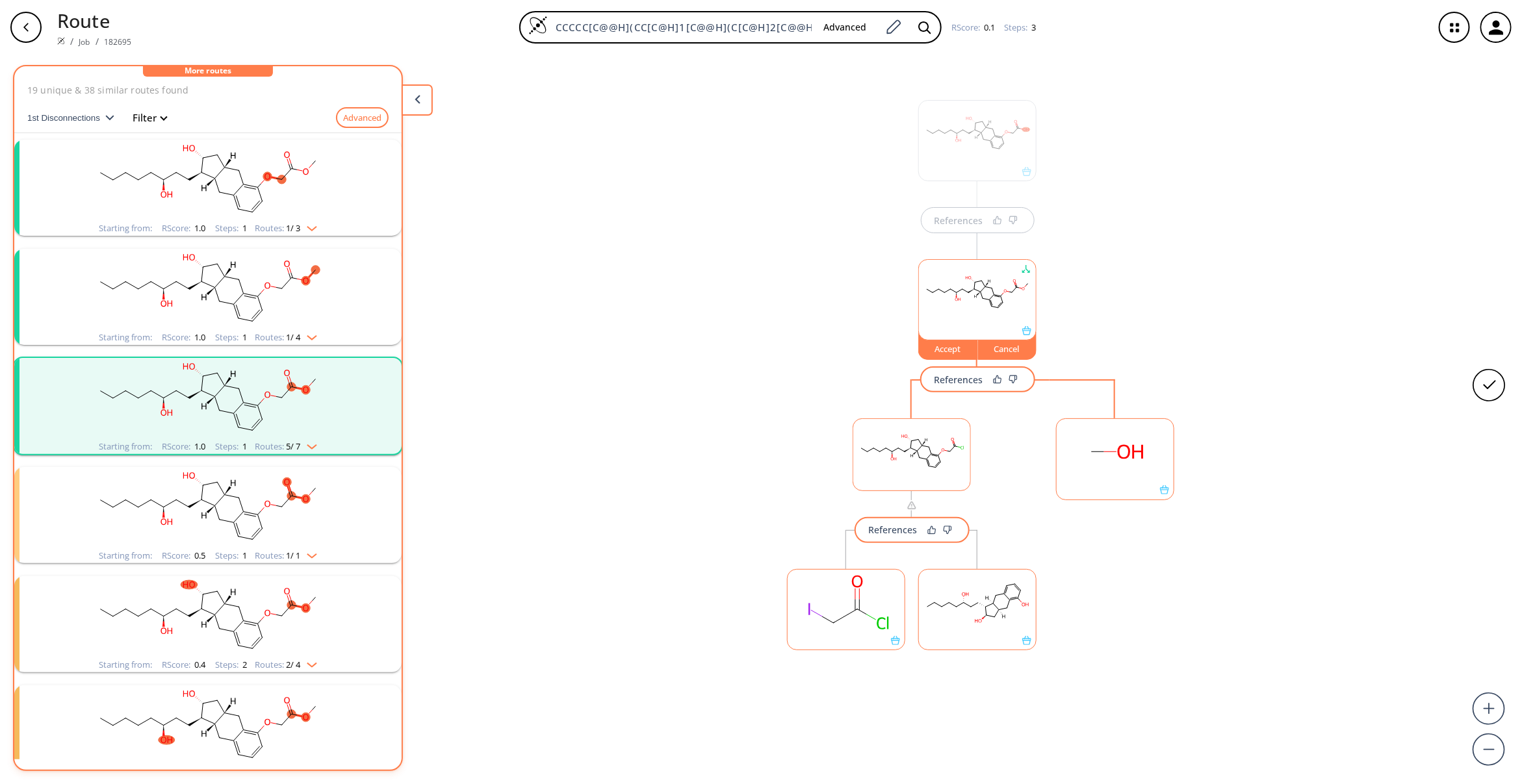
click at [845, 603] on rect at bounding box center [846, 603] width 117 height 67
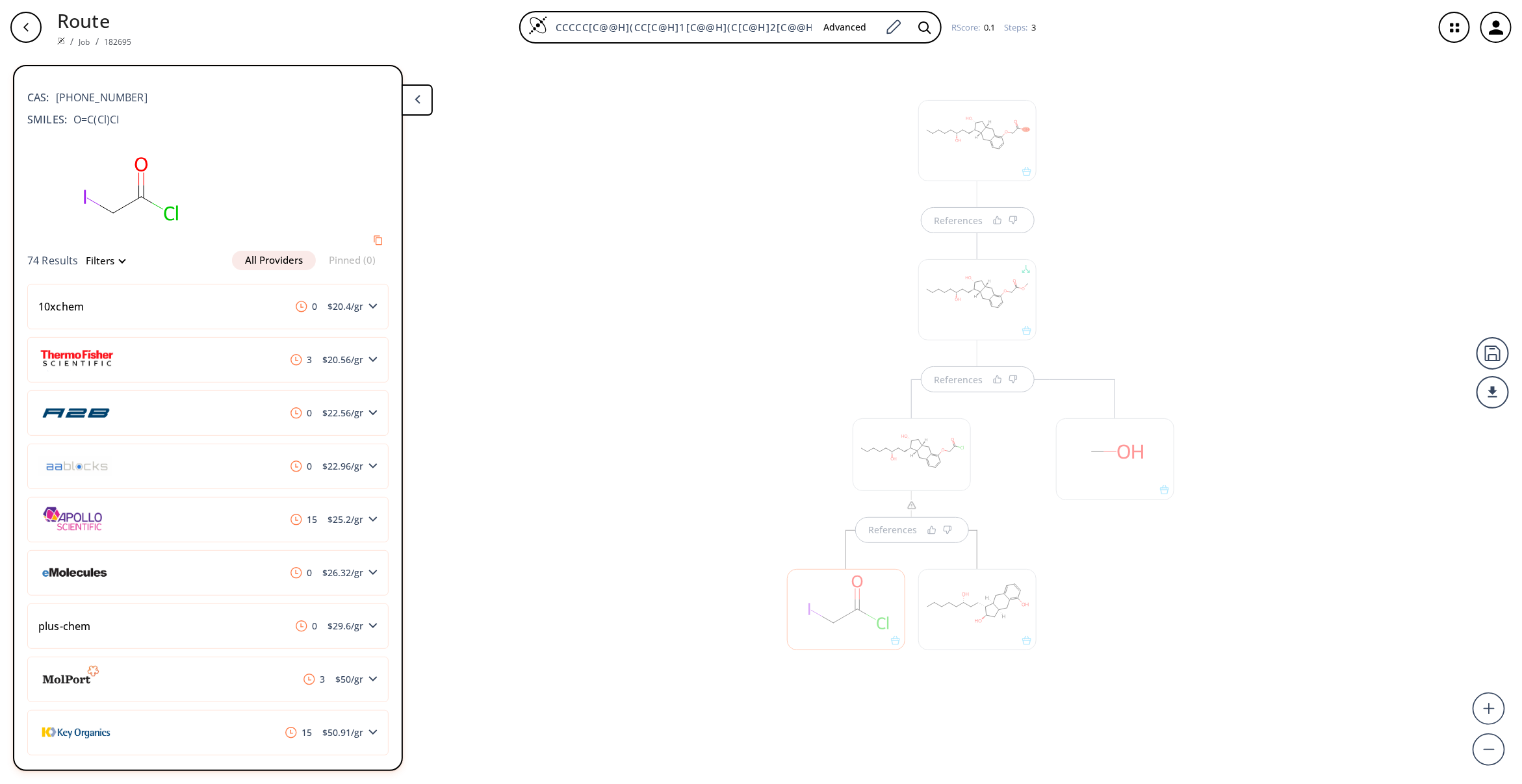
click at [1248, 606] on div "References References References" at bounding box center [761, 414] width 1522 height 719
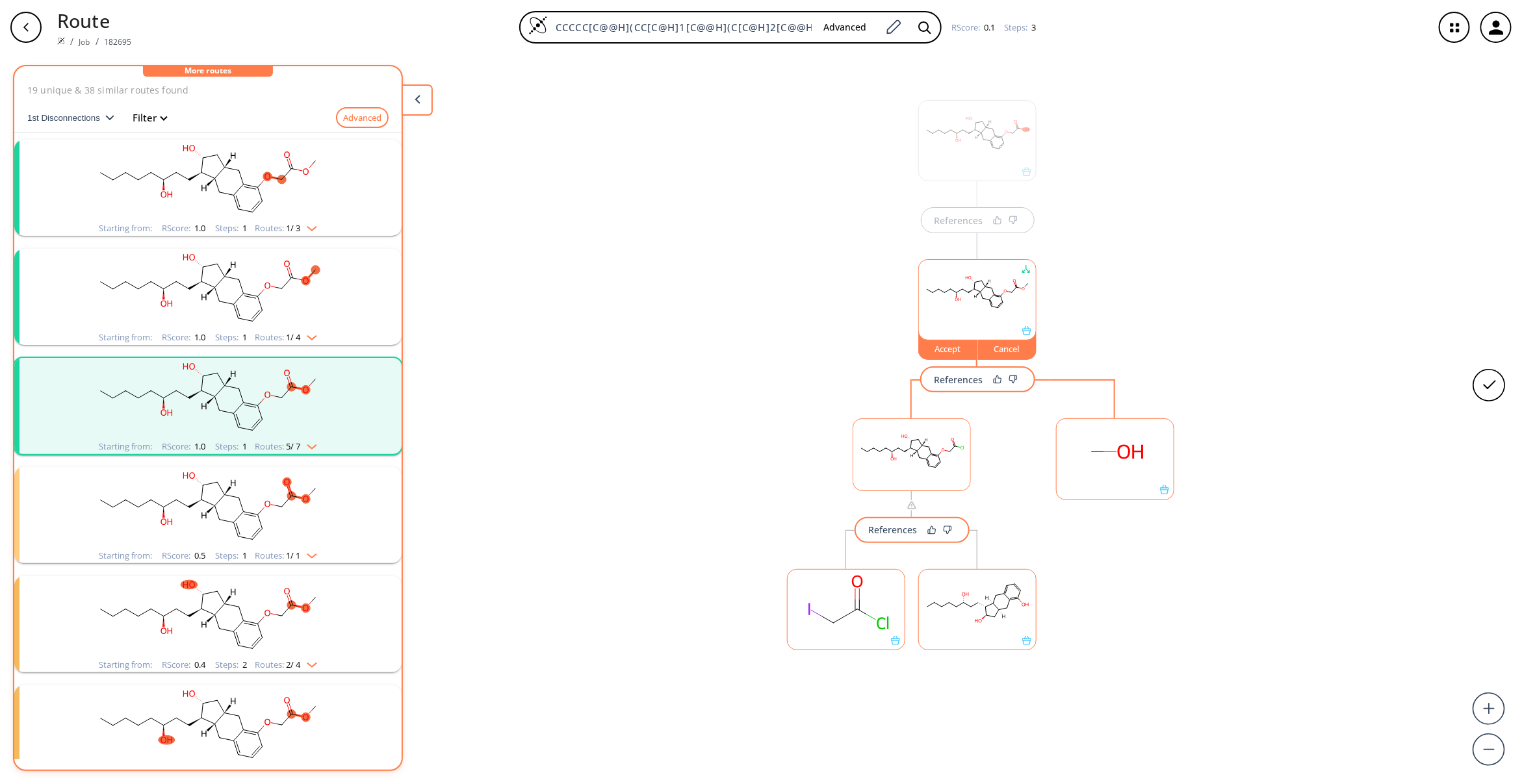
click at [950, 351] on div "Accept" at bounding box center [948, 349] width 58 height 7
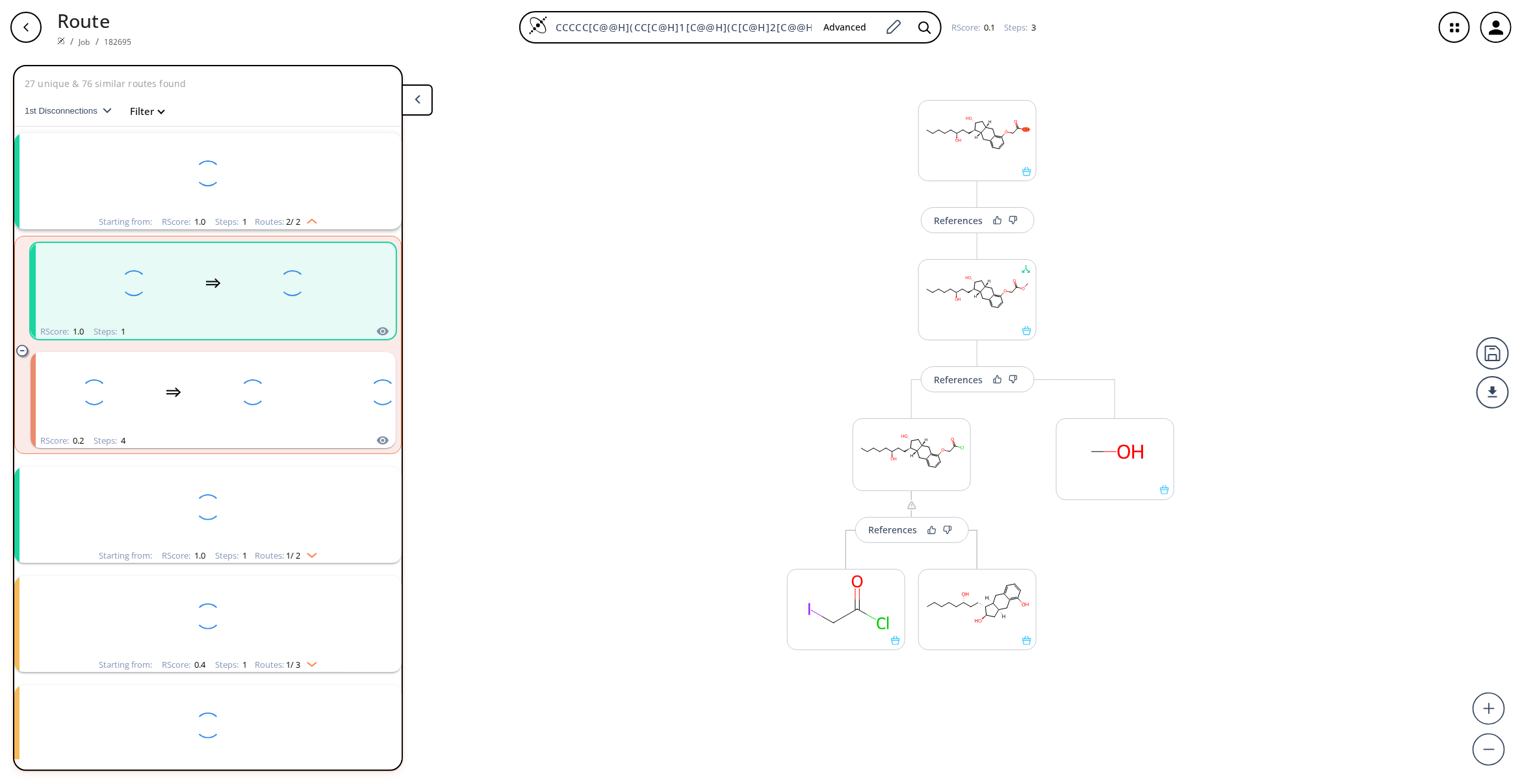
scroll to position [28, 0]
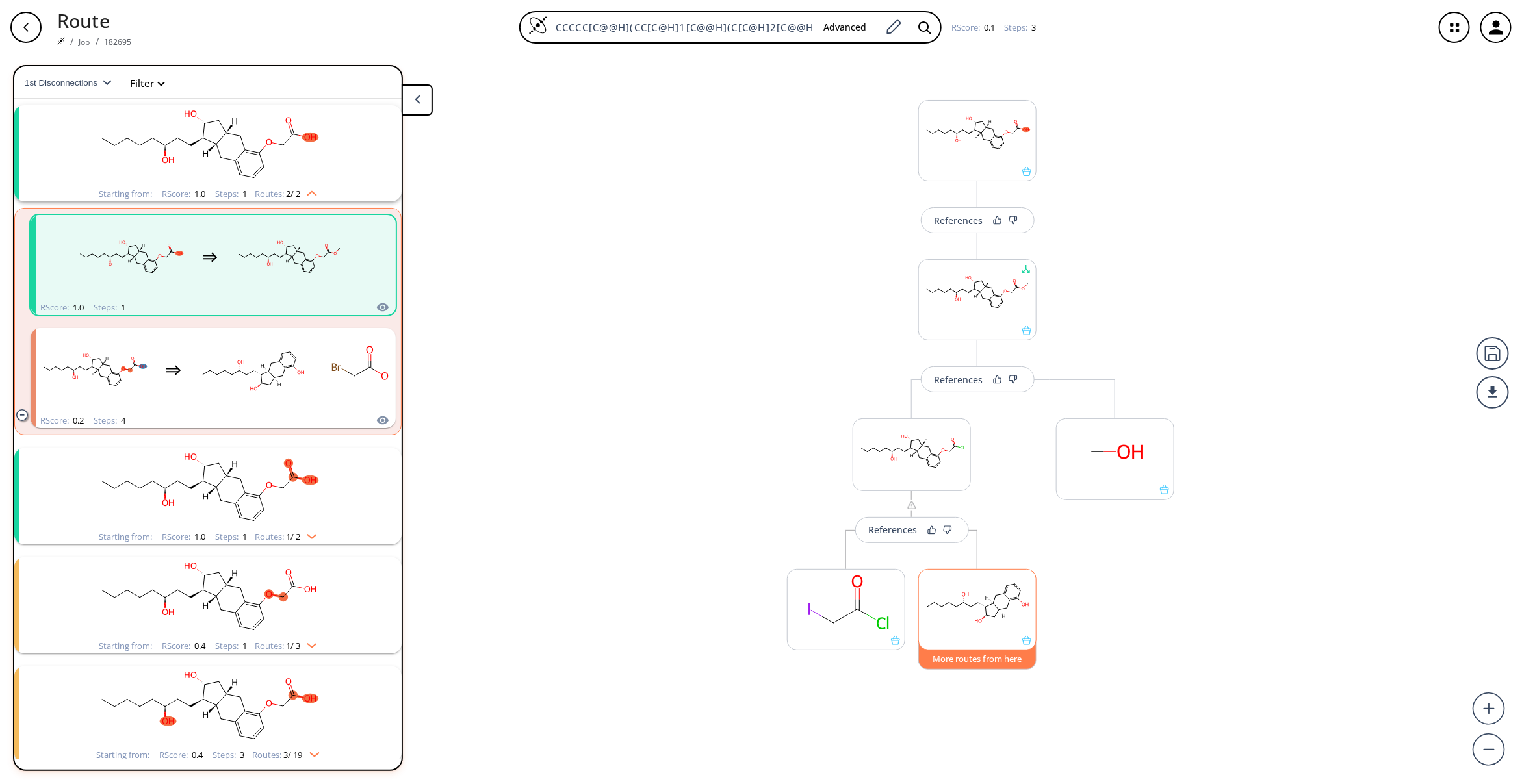
click at [997, 660] on button "More routes from here" at bounding box center [978, 656] width 118 height 28
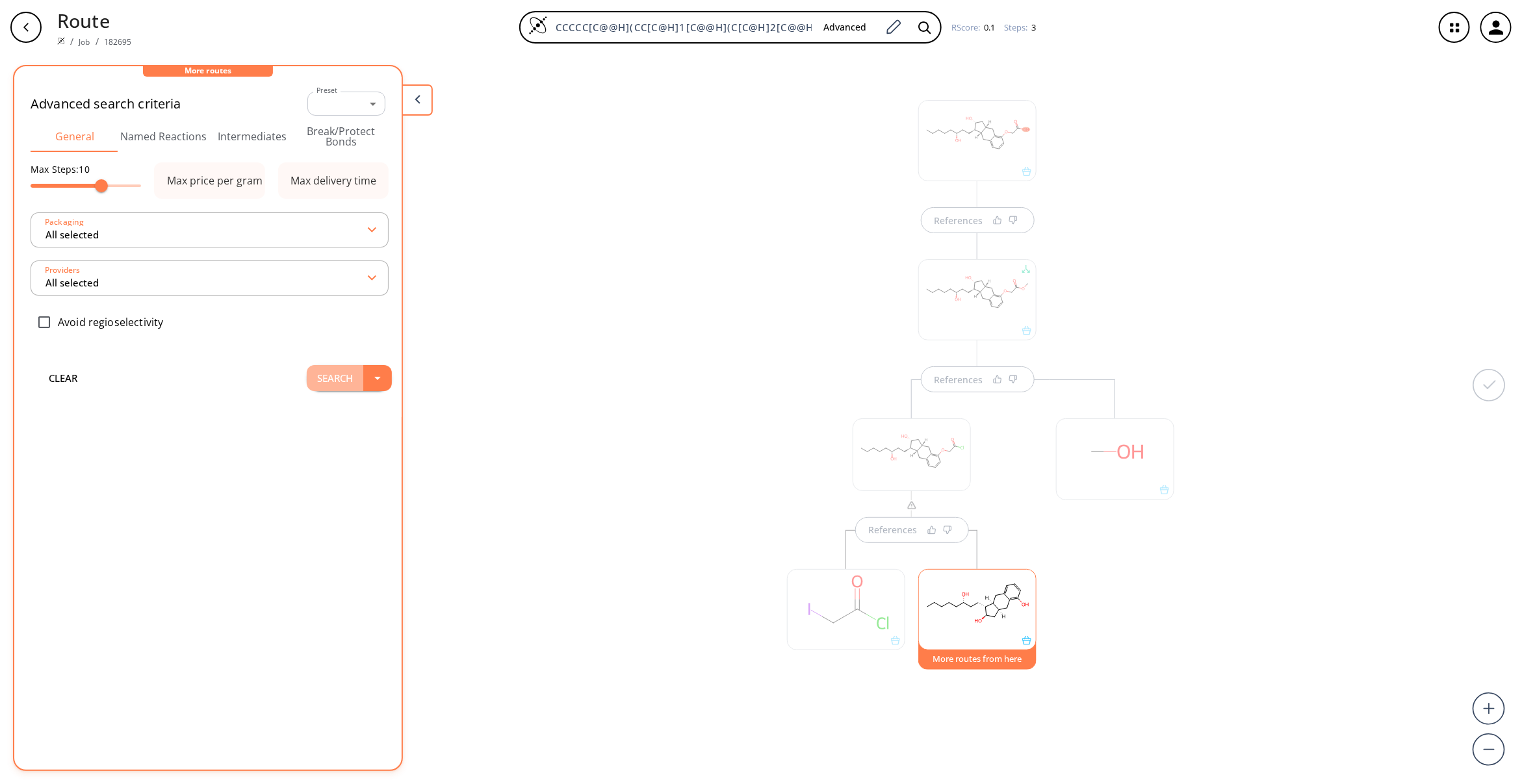
click at [326, 368] on button "Search" at bounding box center [334, 378] width 56 height 26
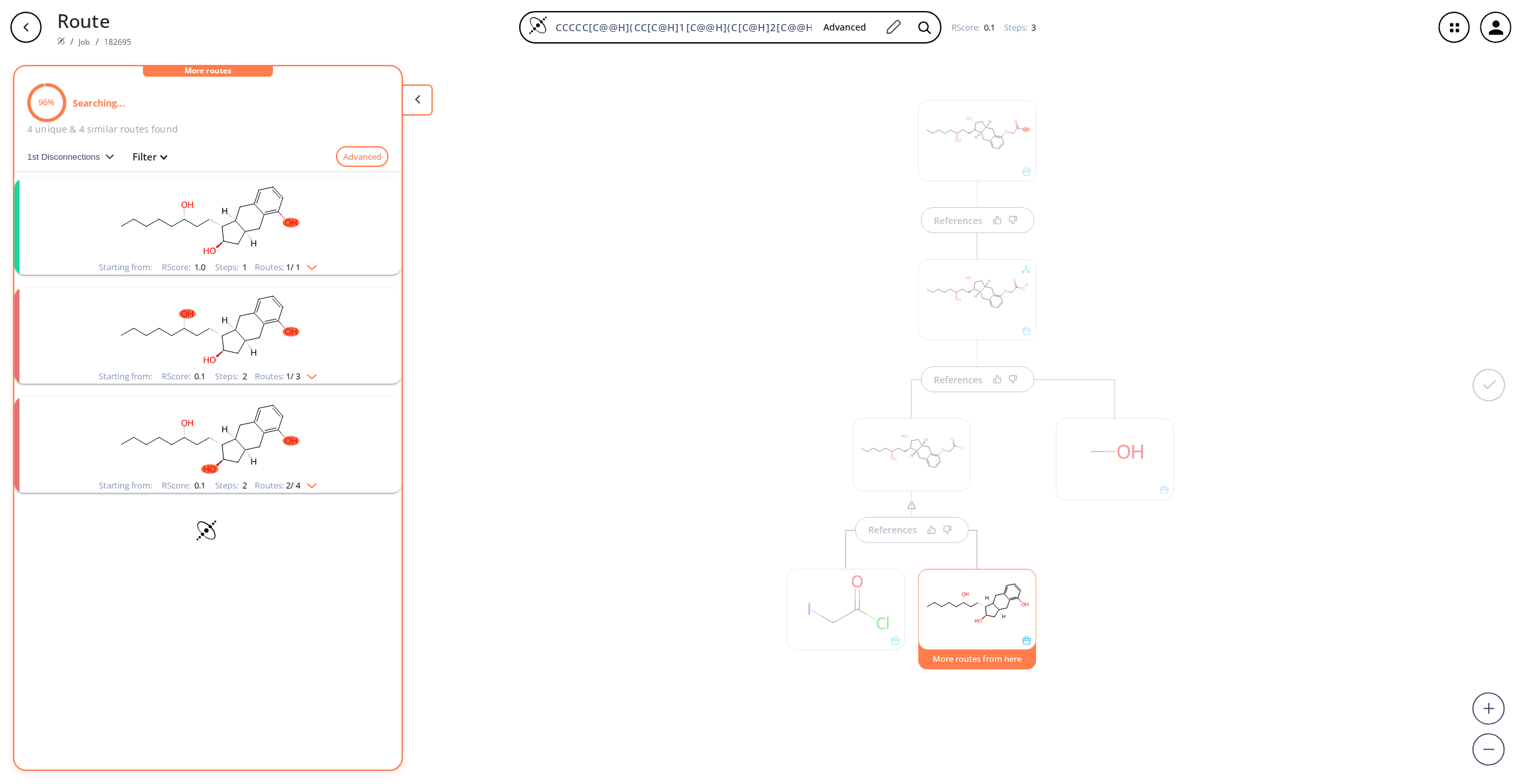
click at [254, 209] on rect "clusters" at bounding box center [207, 219] width 338 height 81
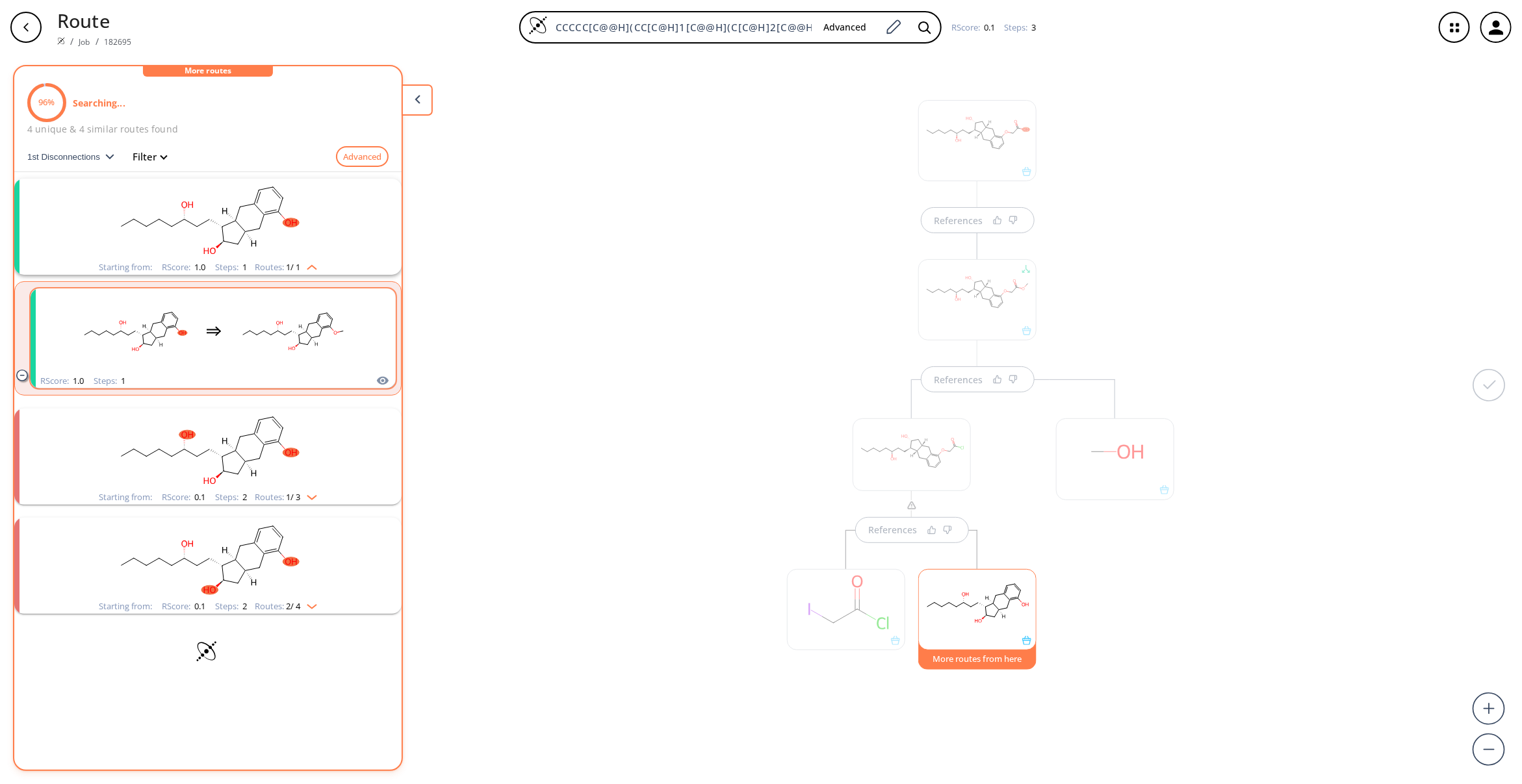
click at [275, 334] on rect "clusters" at bounding box center [293, 330] width 117 height 81
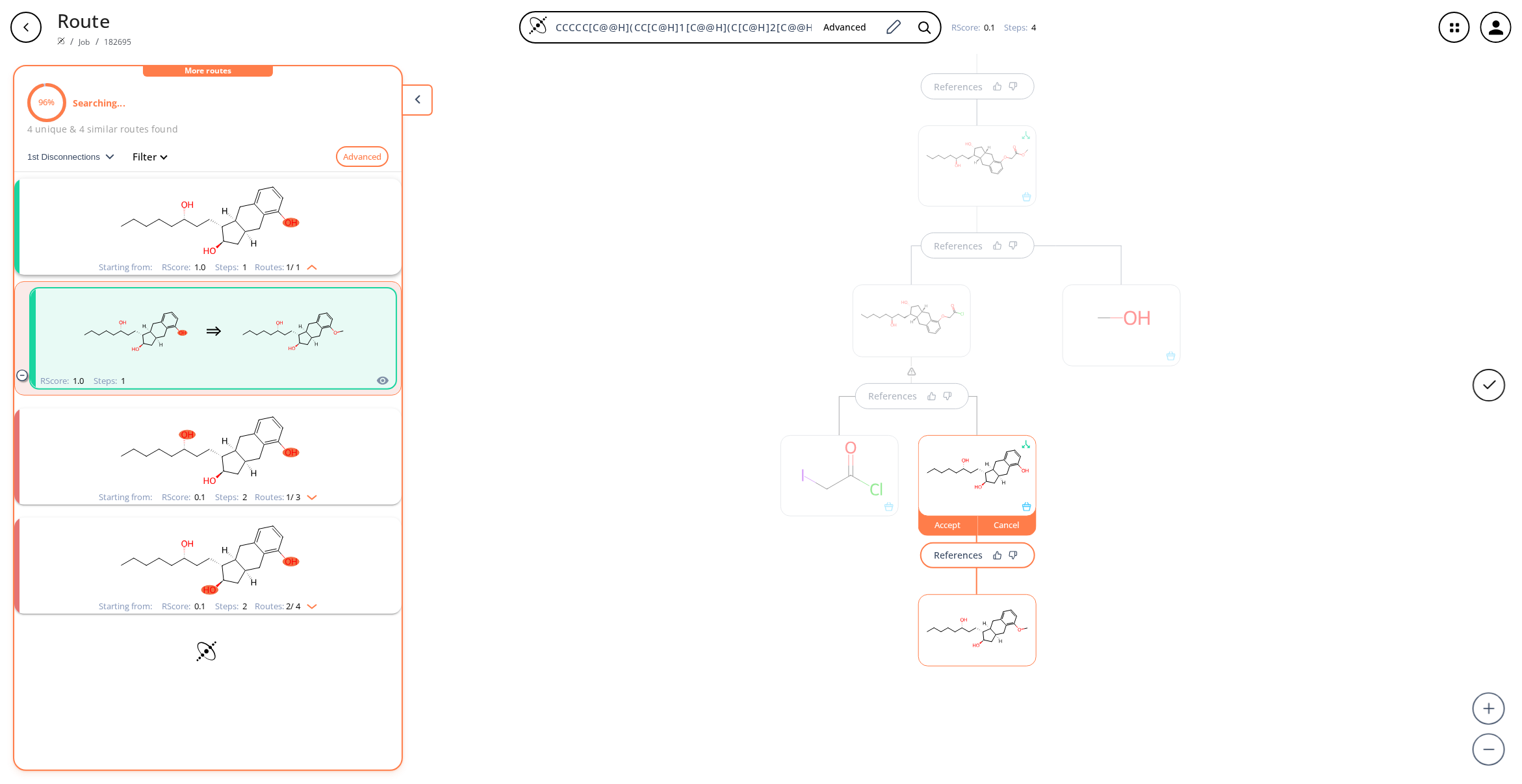
scroll to position [157, 0]
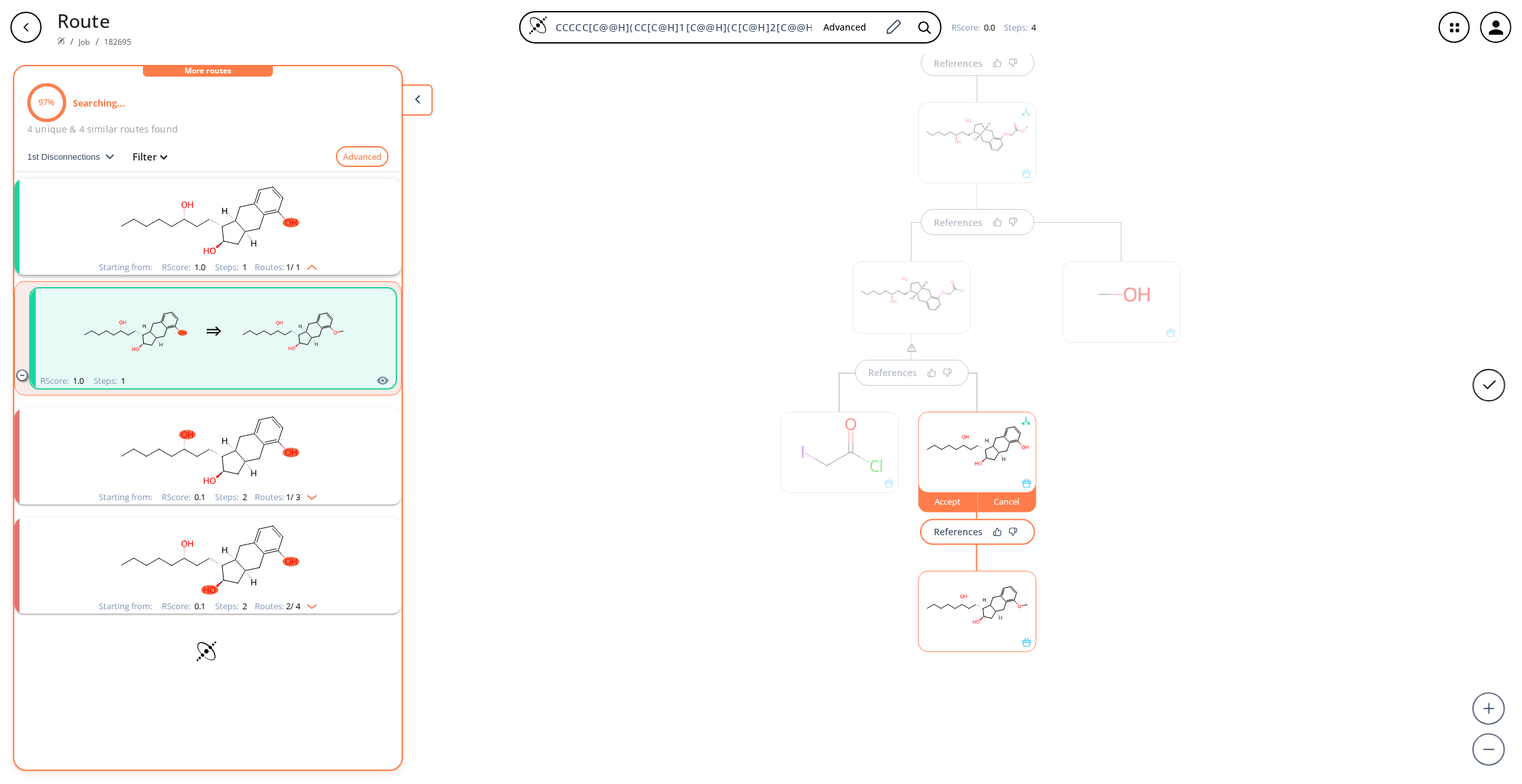
click at [953, 622] on rect at bounding box center [978, 605] width 117 height 67
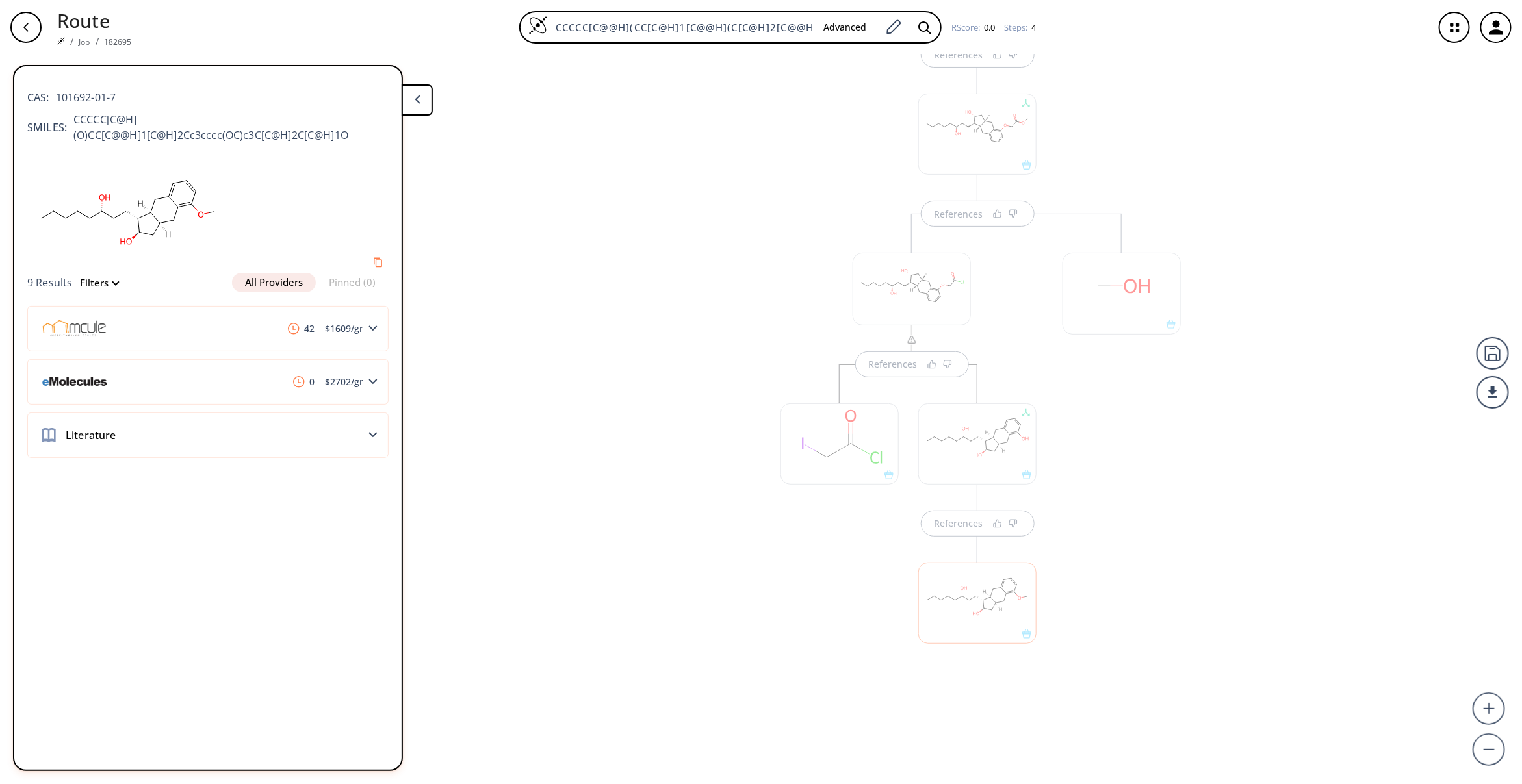
click at [912, 580] on div at bounding box center [977, 596] width 131 height 146
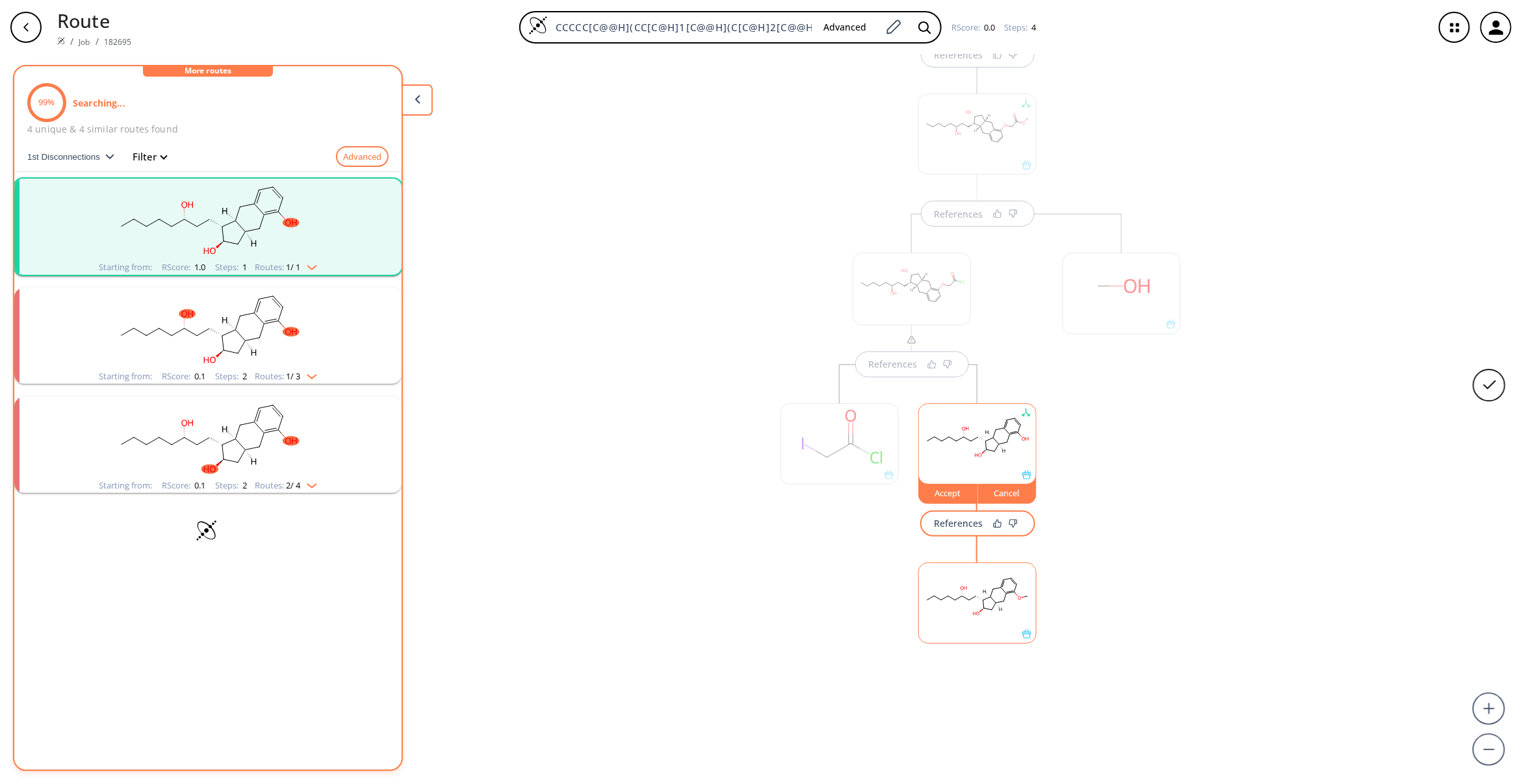
click at [1018, 492] on div "Cancel" at bounding box center [1007, 493] width 58 height 7
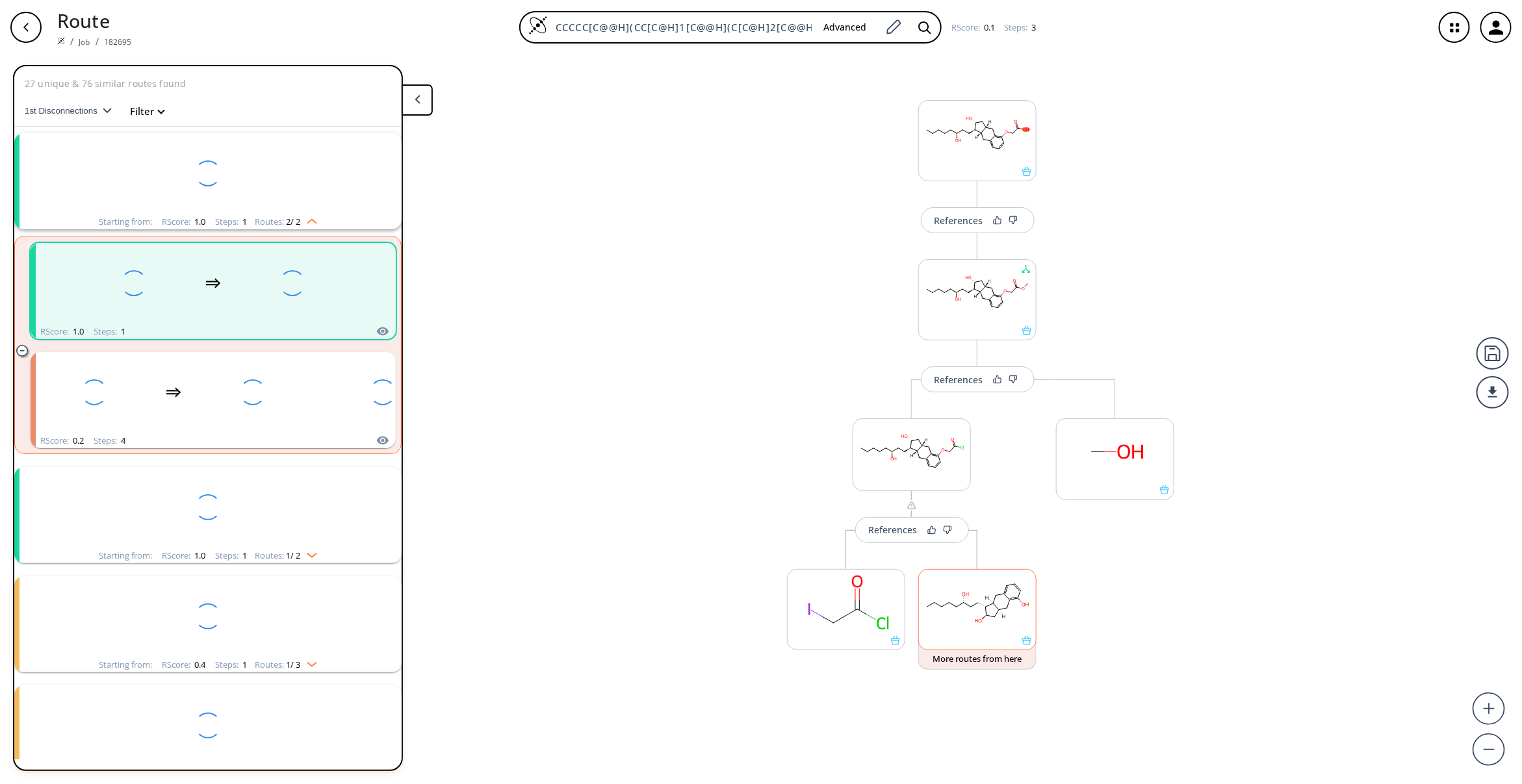
scroll to position [28, 0]
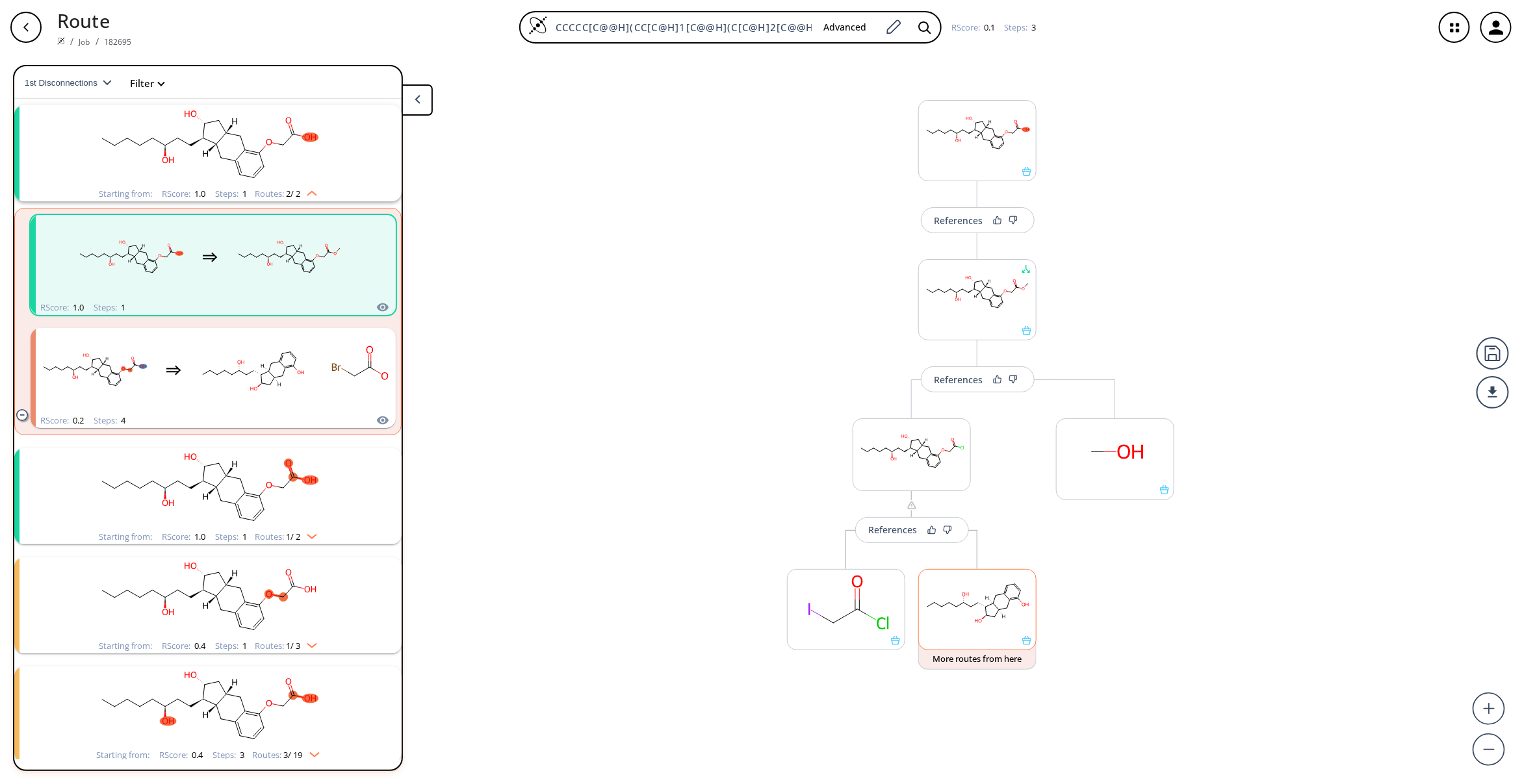
click at [957, 622] on rect at bounding box center [978, 603] width 117 height 67
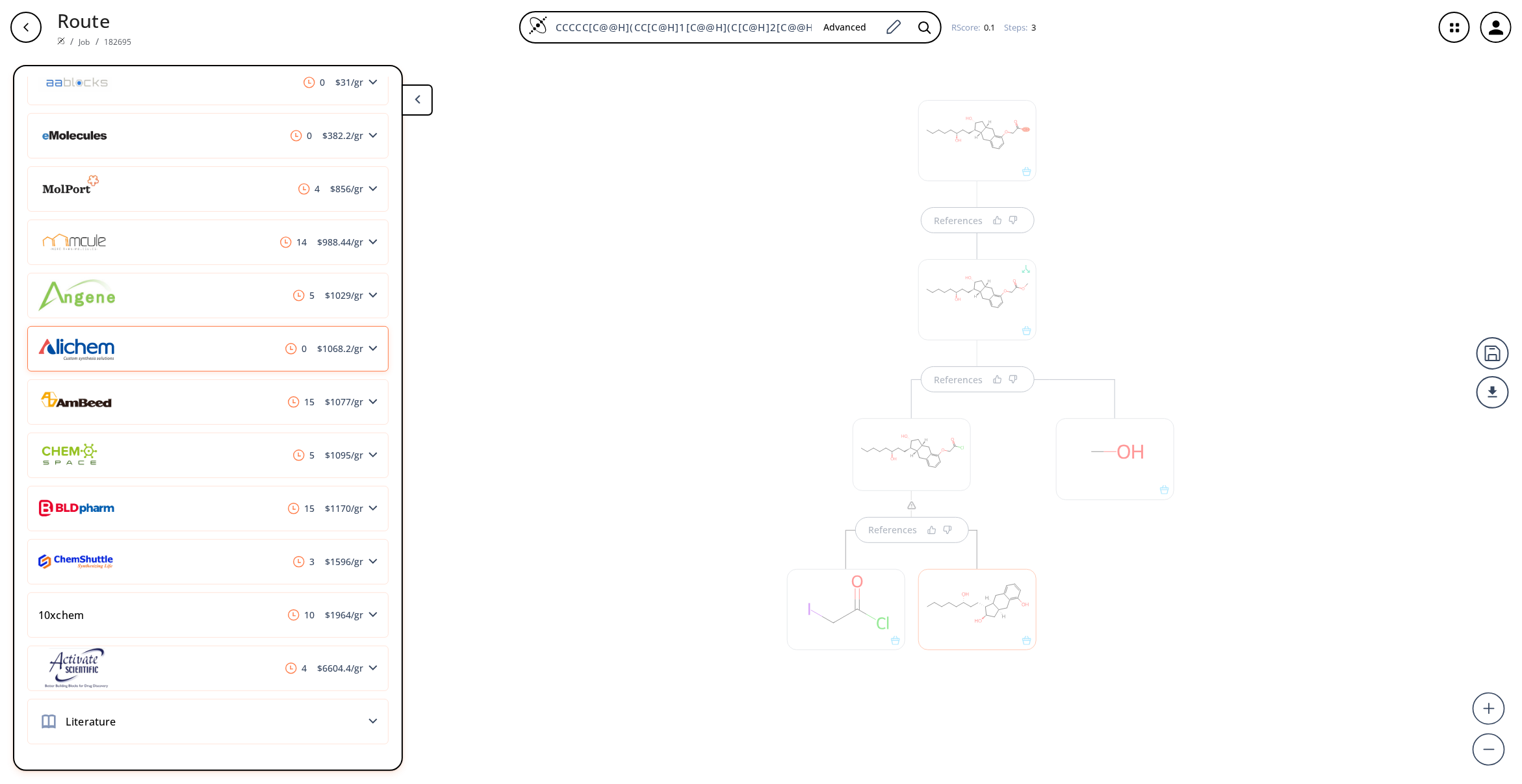
scroll to position [0, 0]
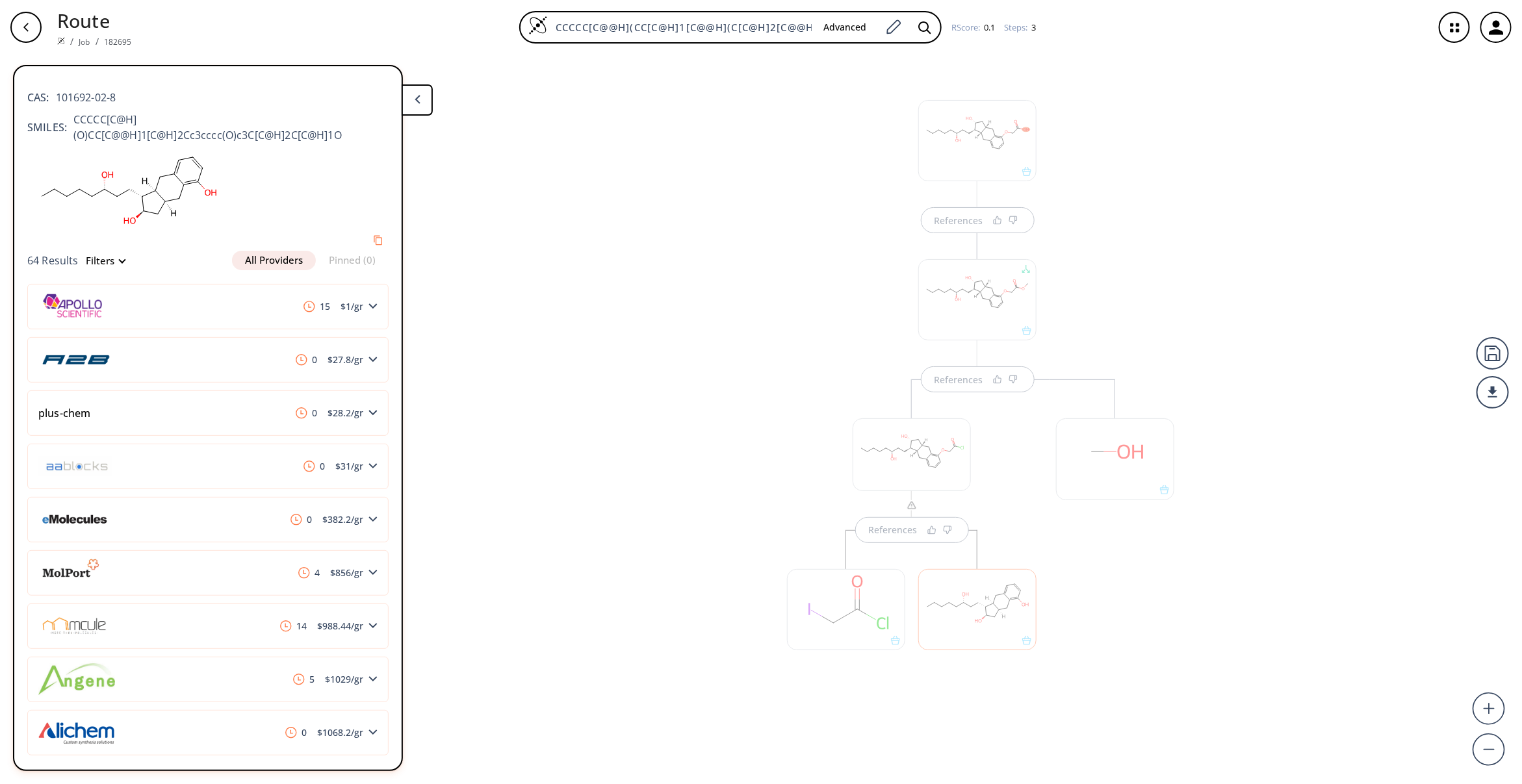
click at [621, 378] on div "References References References" at bounding box center [761, 414] width 1522 height 719
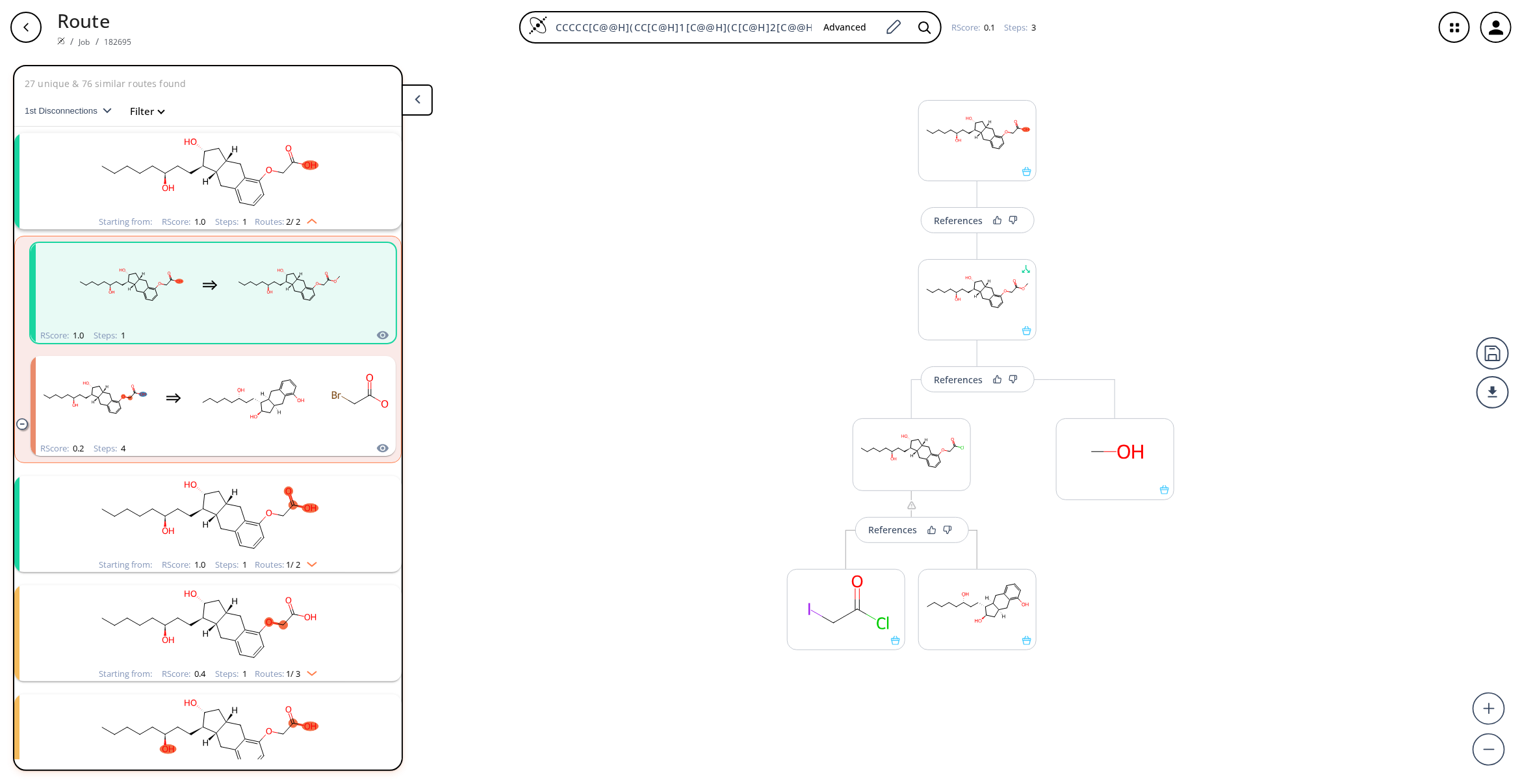
click at [257, 202] on rect "clusters" at bounding box center [207, 173] width 338 height 81
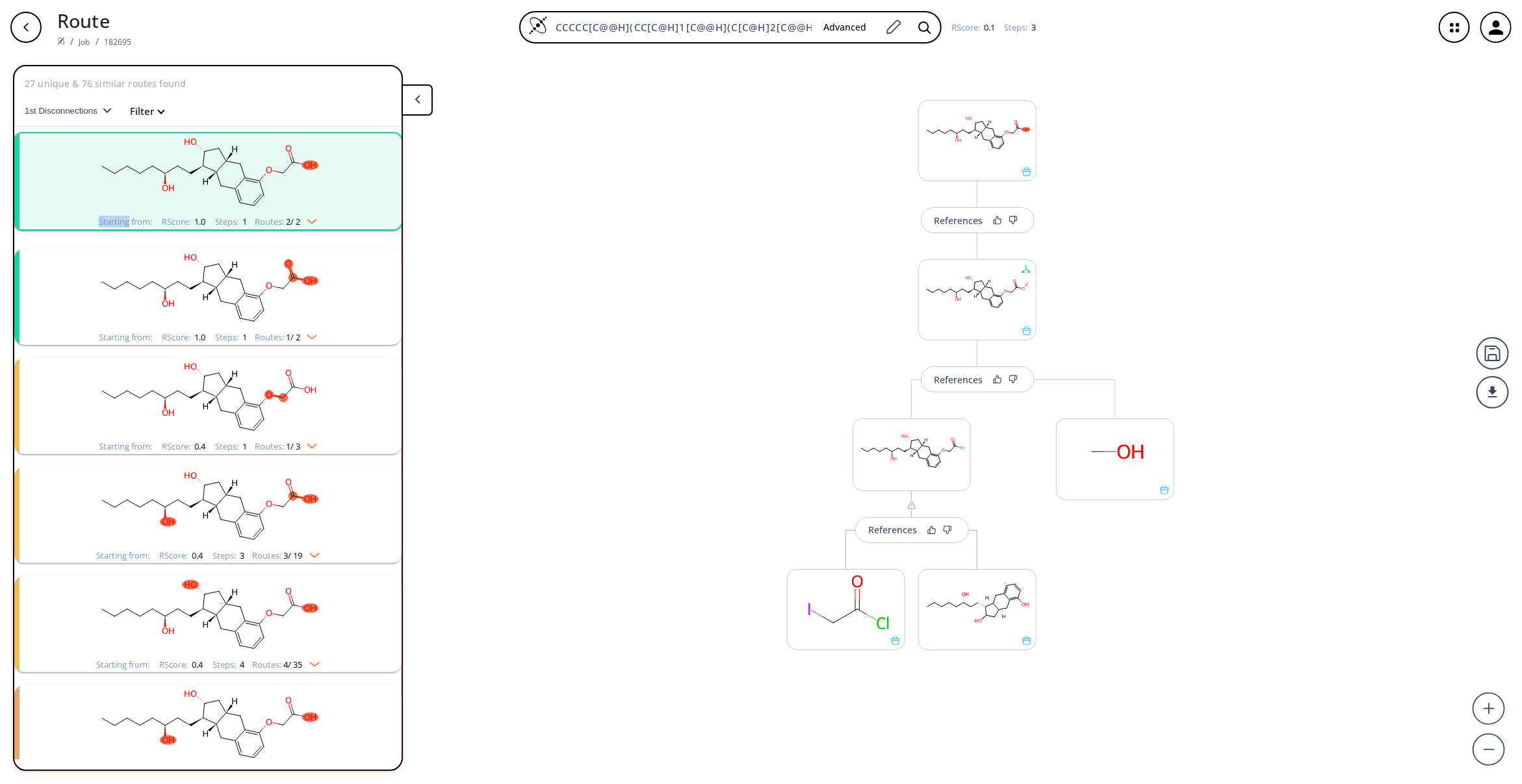
click at [257, 202] on rect "clusters" at bounding box center [207, 173] width 338 height 81
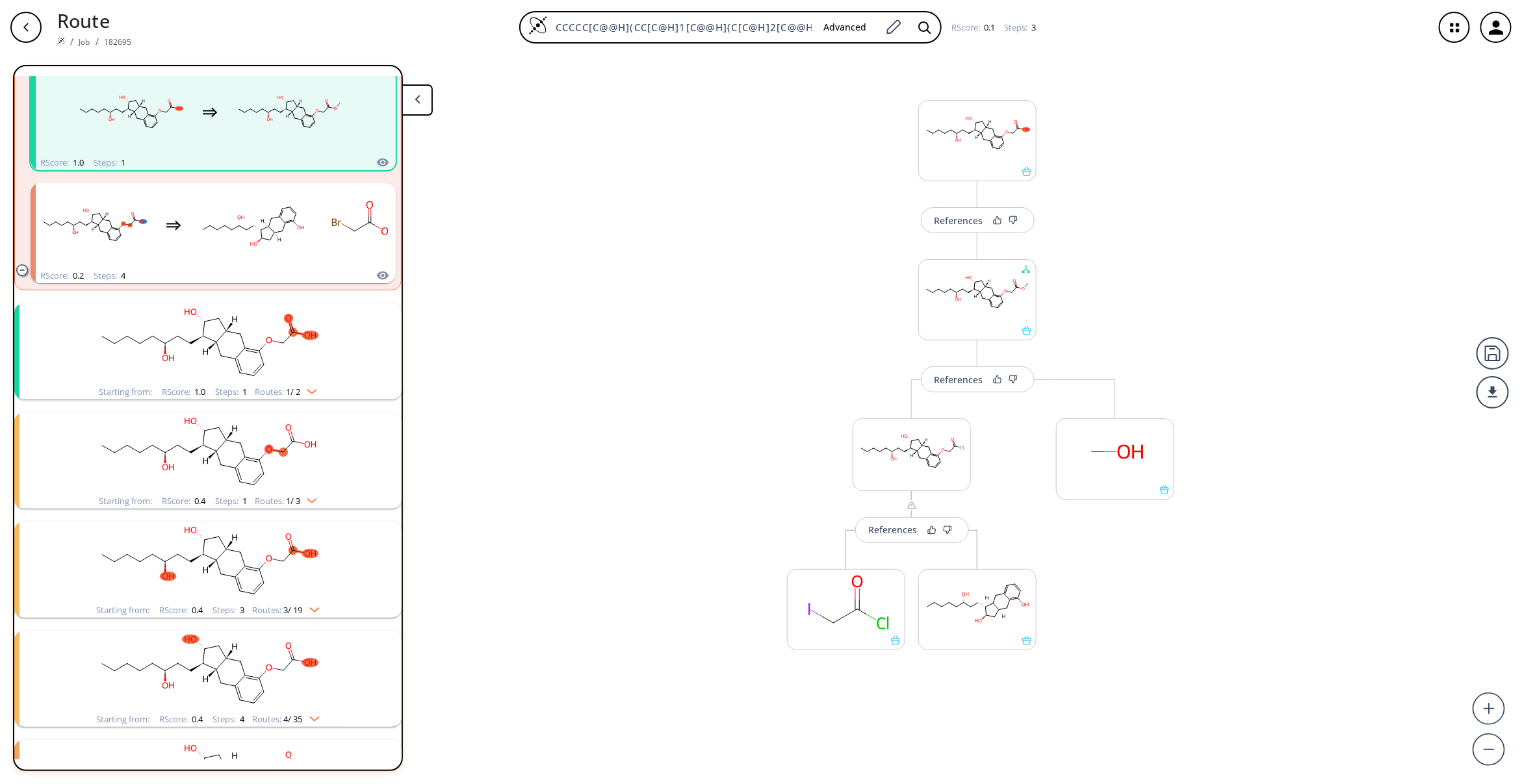
scroll to position [195, 0]
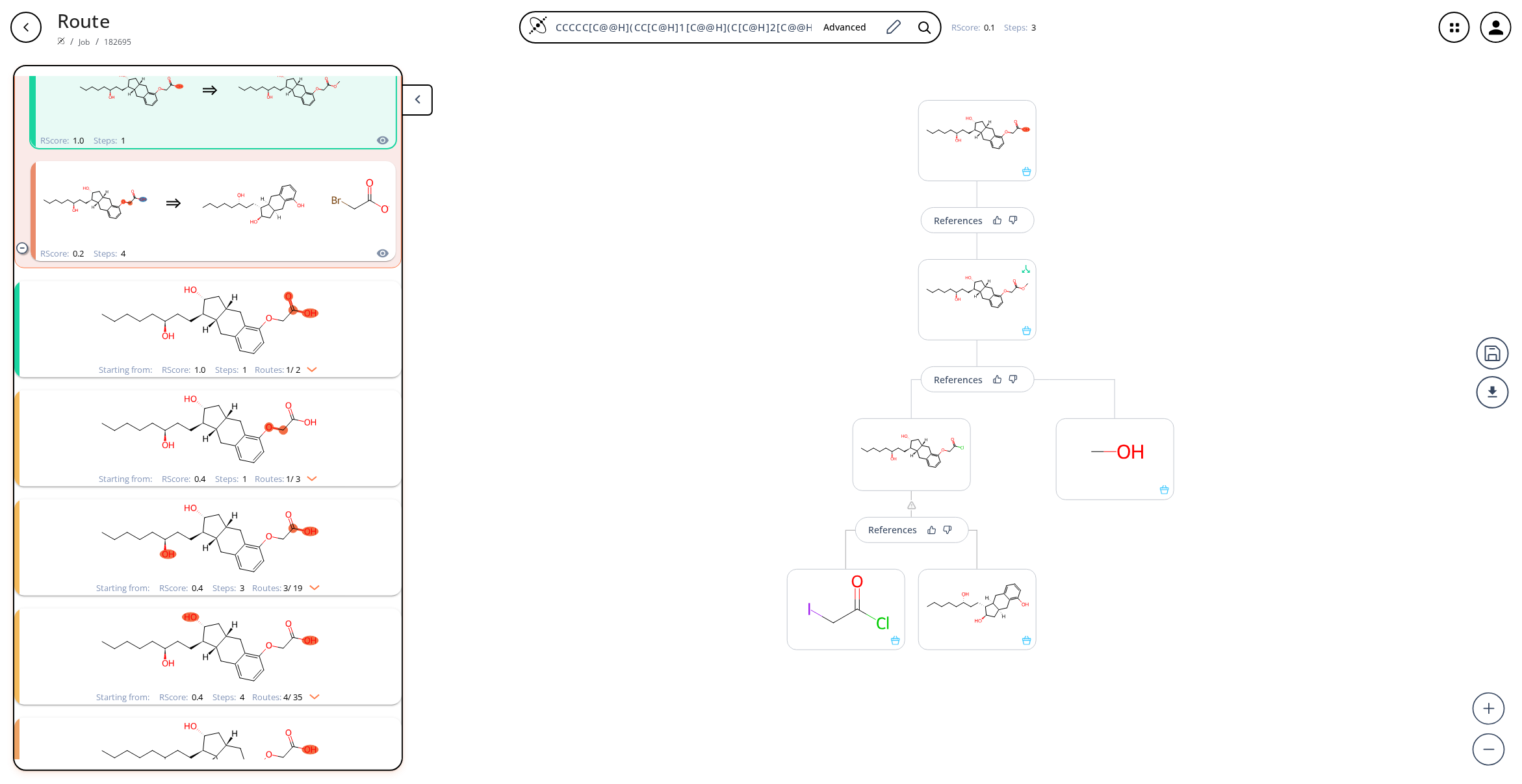
click at [251, 338] on rect "clusters" at bounding box center [207, 321] width 338 height 81
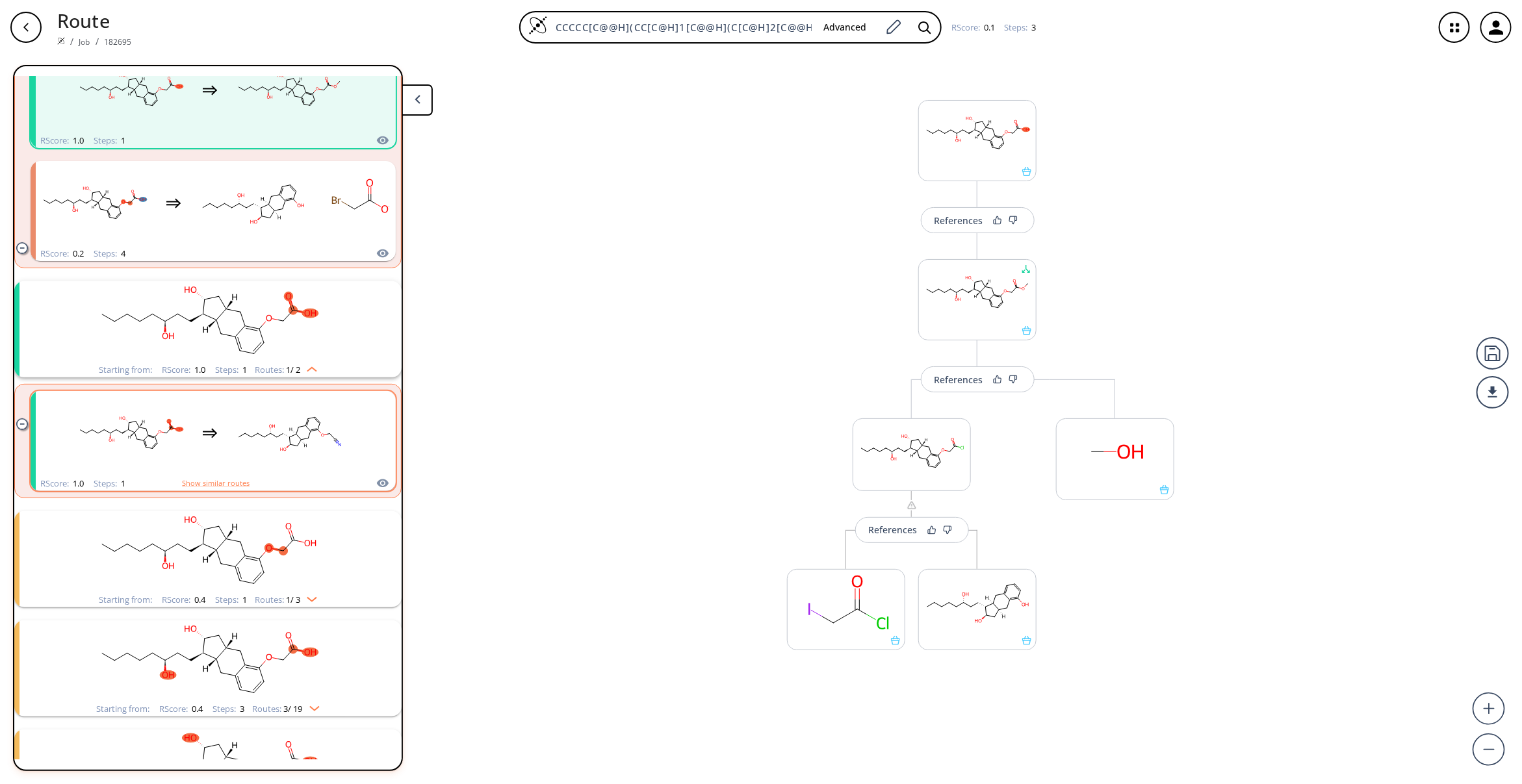
click at [281, 450] on ellipse "clusters" at bounding box center [283, 449] width 8 height 5
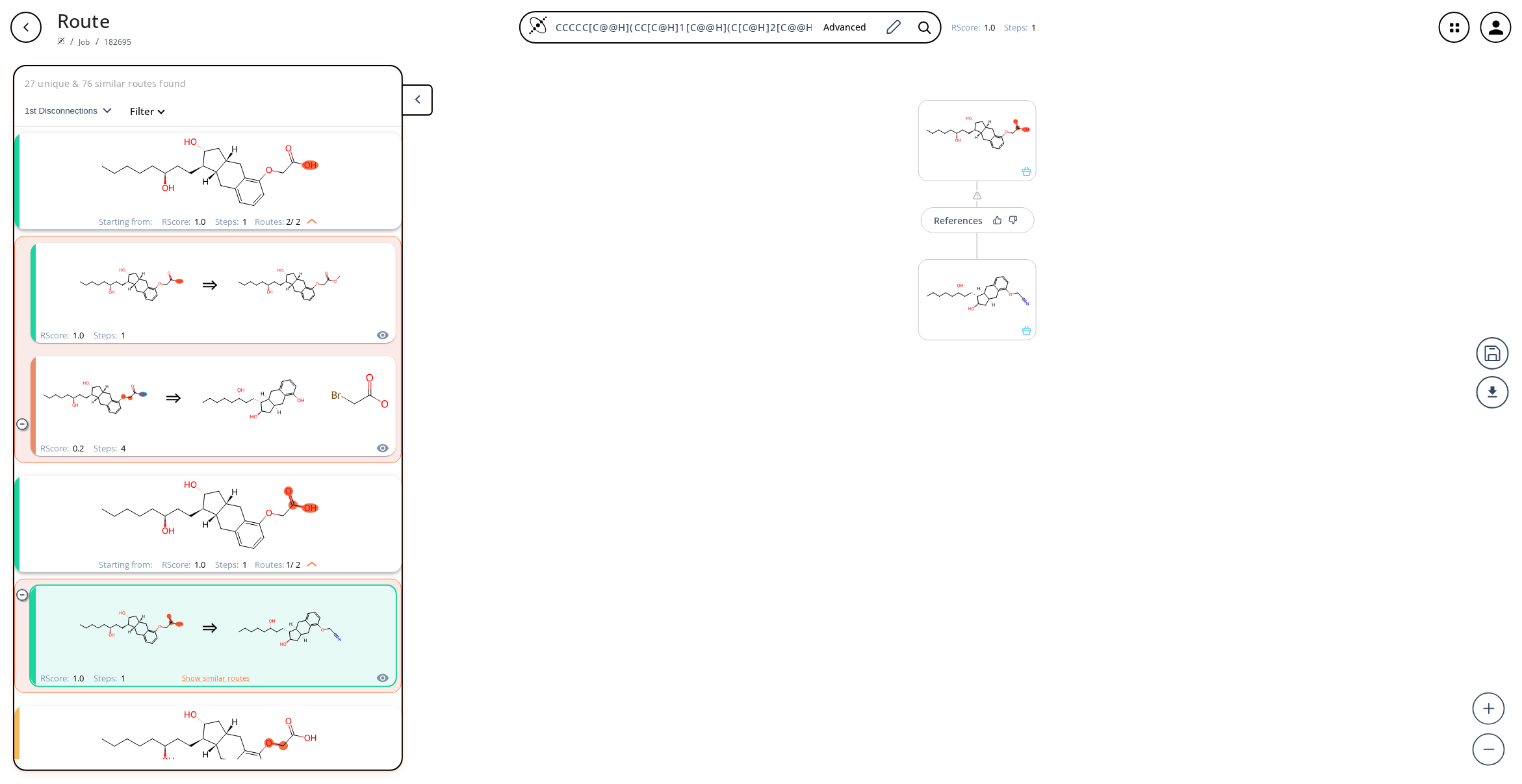
click at [275, 185] on rect "clusters" at bounding box center [207, 173] width 338 height 81
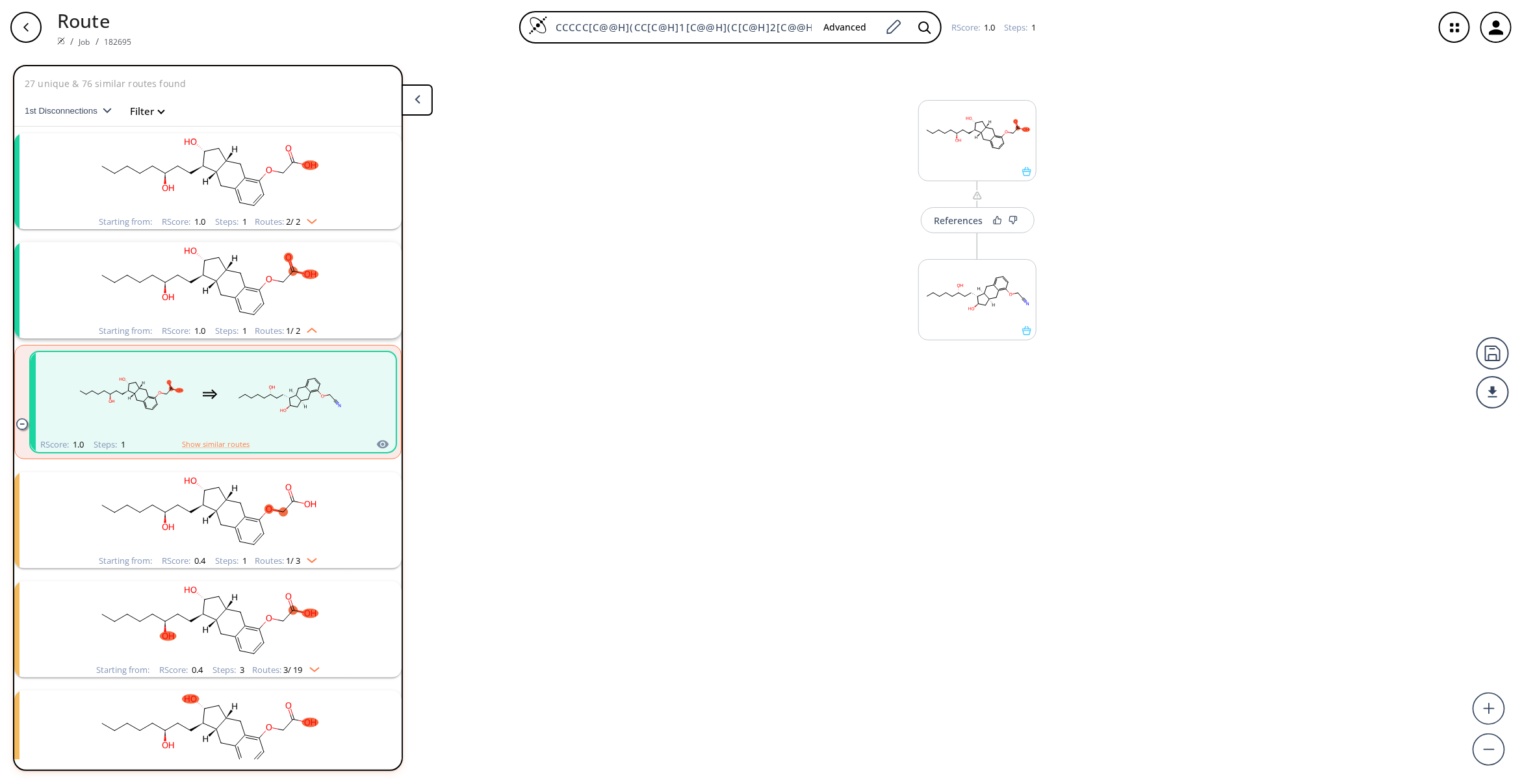
click at [279, 186] on rect "clusters" at bounding box center [207, 173] width 338 height 81
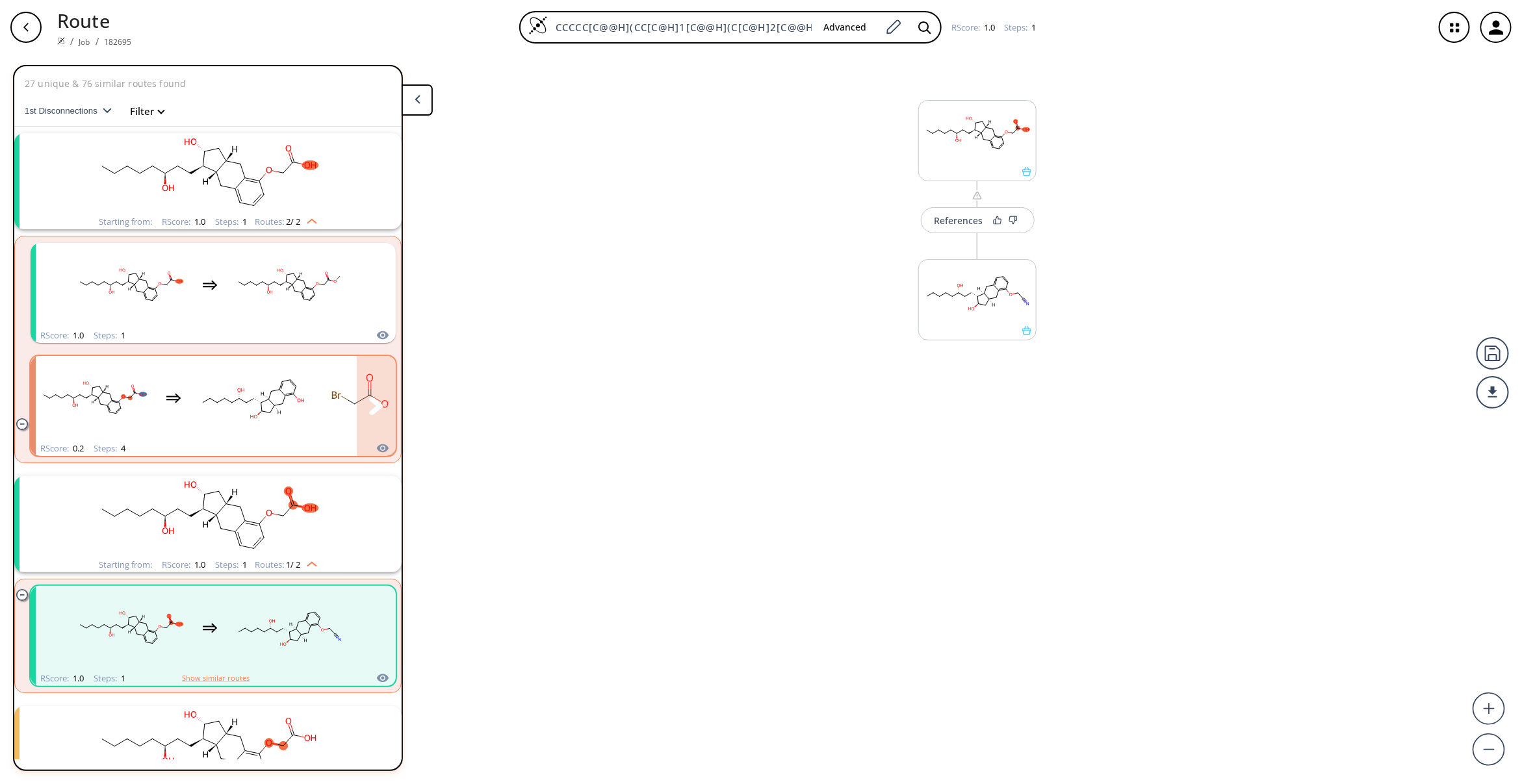
click at [318, 393] on div "clusters" at bounding box center [304, 398] width 536 height 85
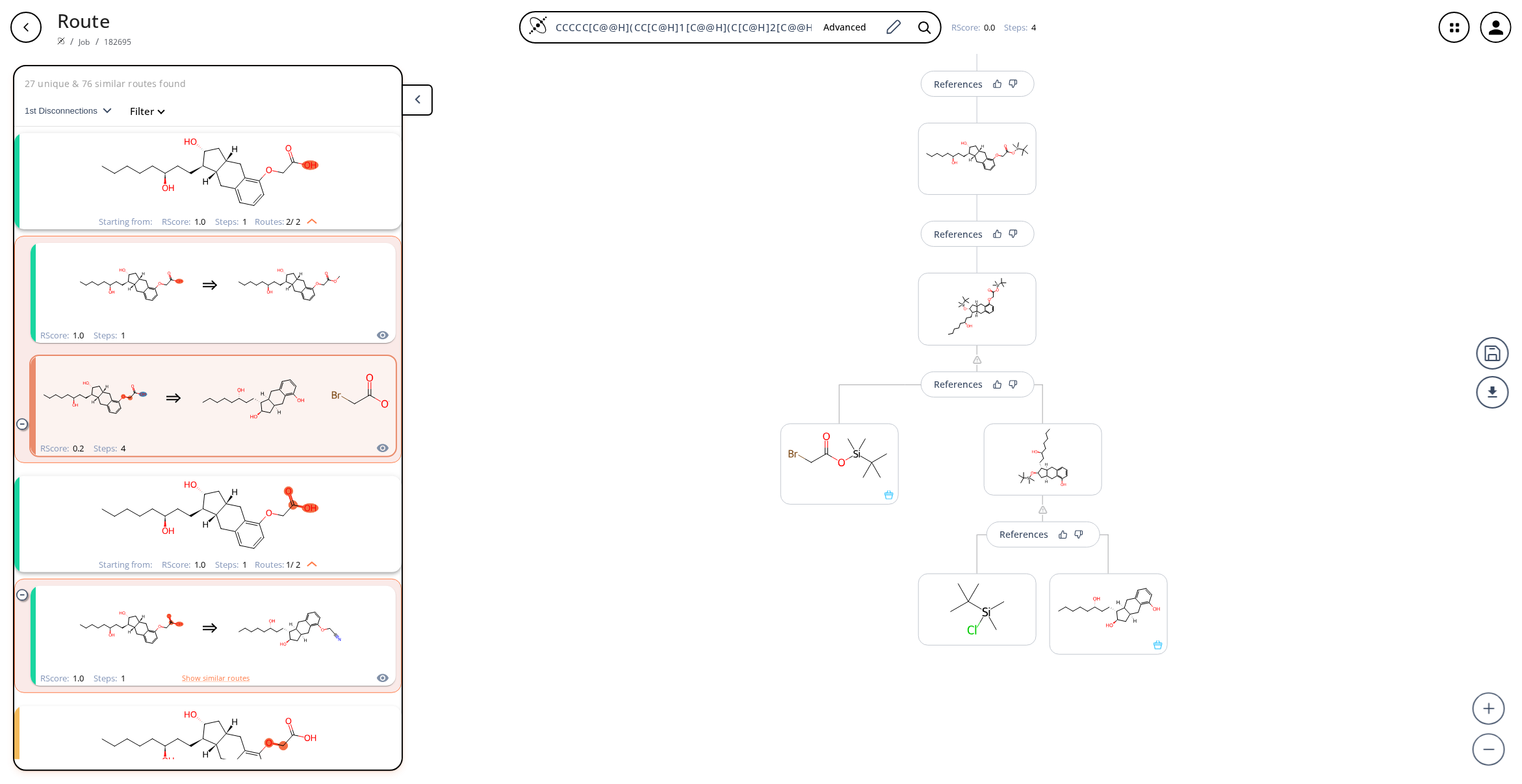
scroll to position [148, 0]
click at [1071, 609] on rect at bounding box center [1109, 596] width 117 height 67
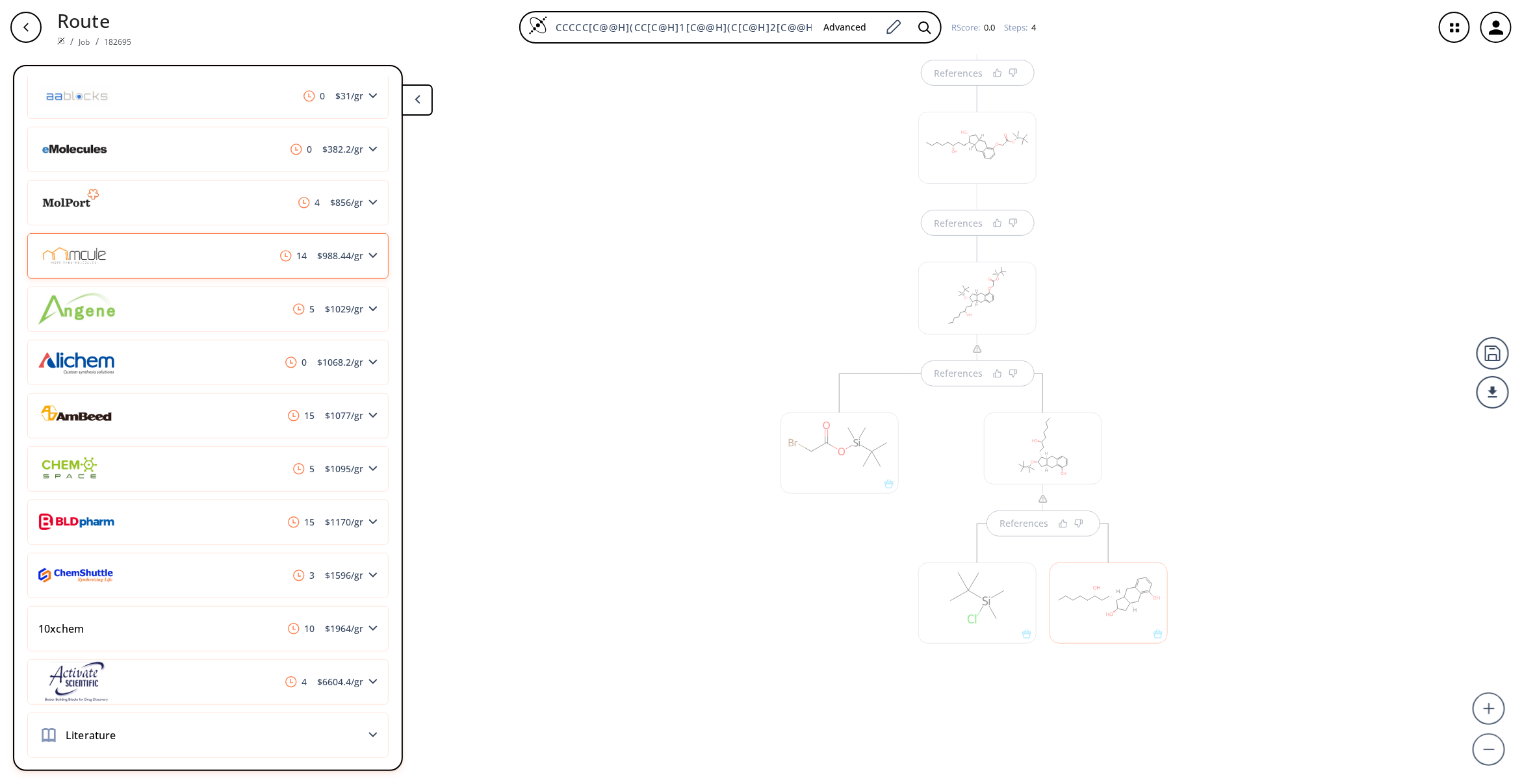
scroll to position [384, 0]
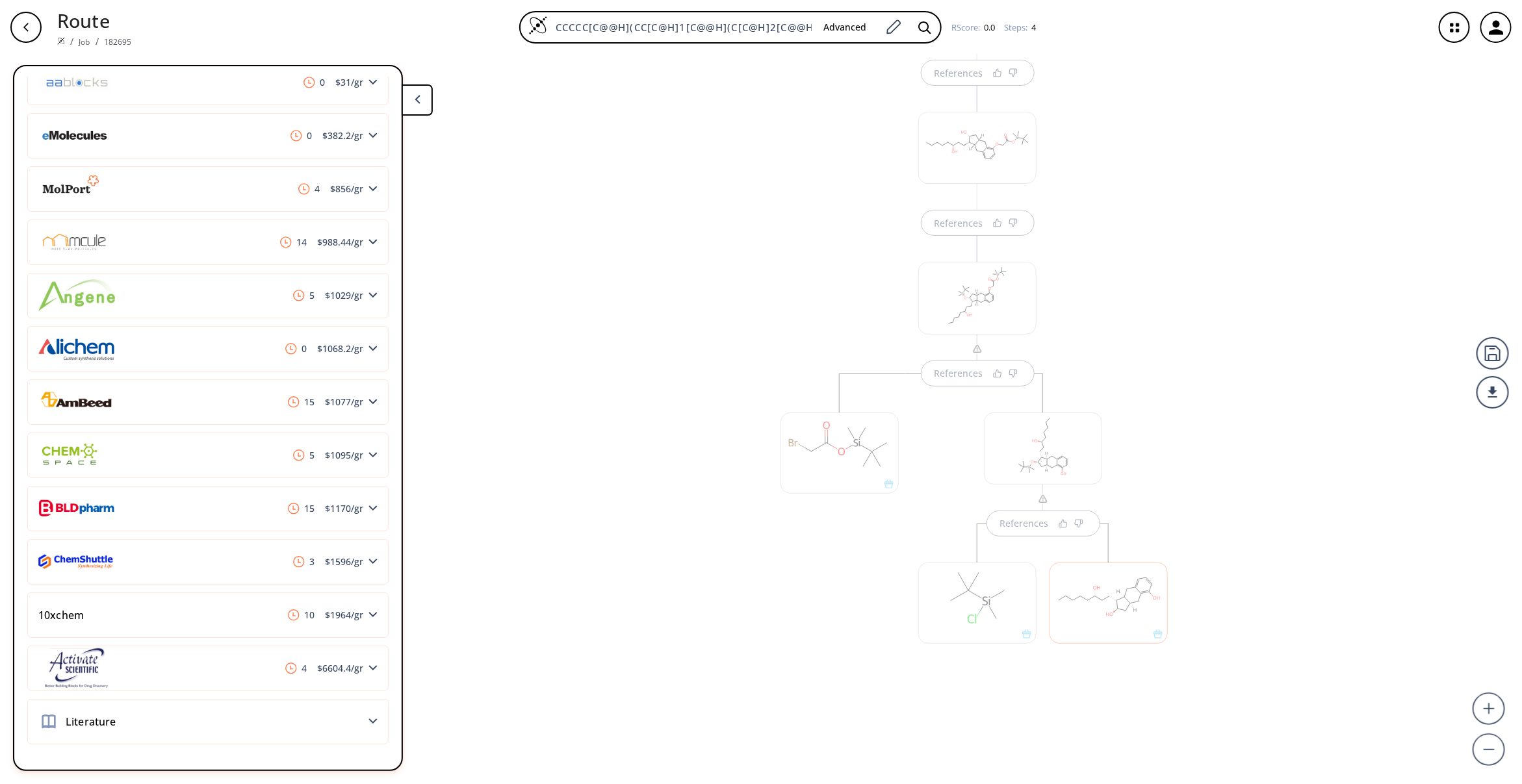
click at [985, 583] on div at bounding box center [978, 603] width 118 height 81
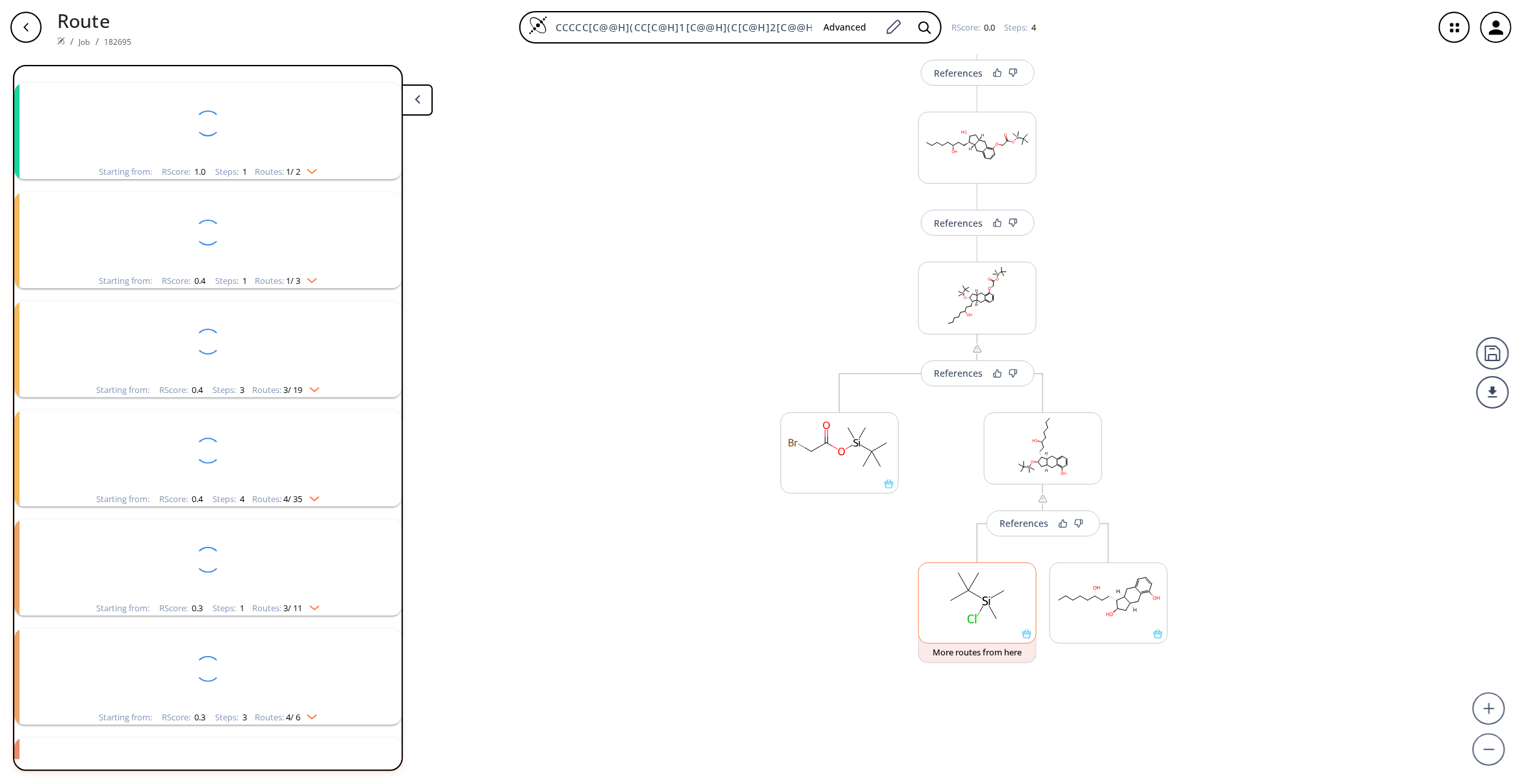
scroll to position [0, 0]
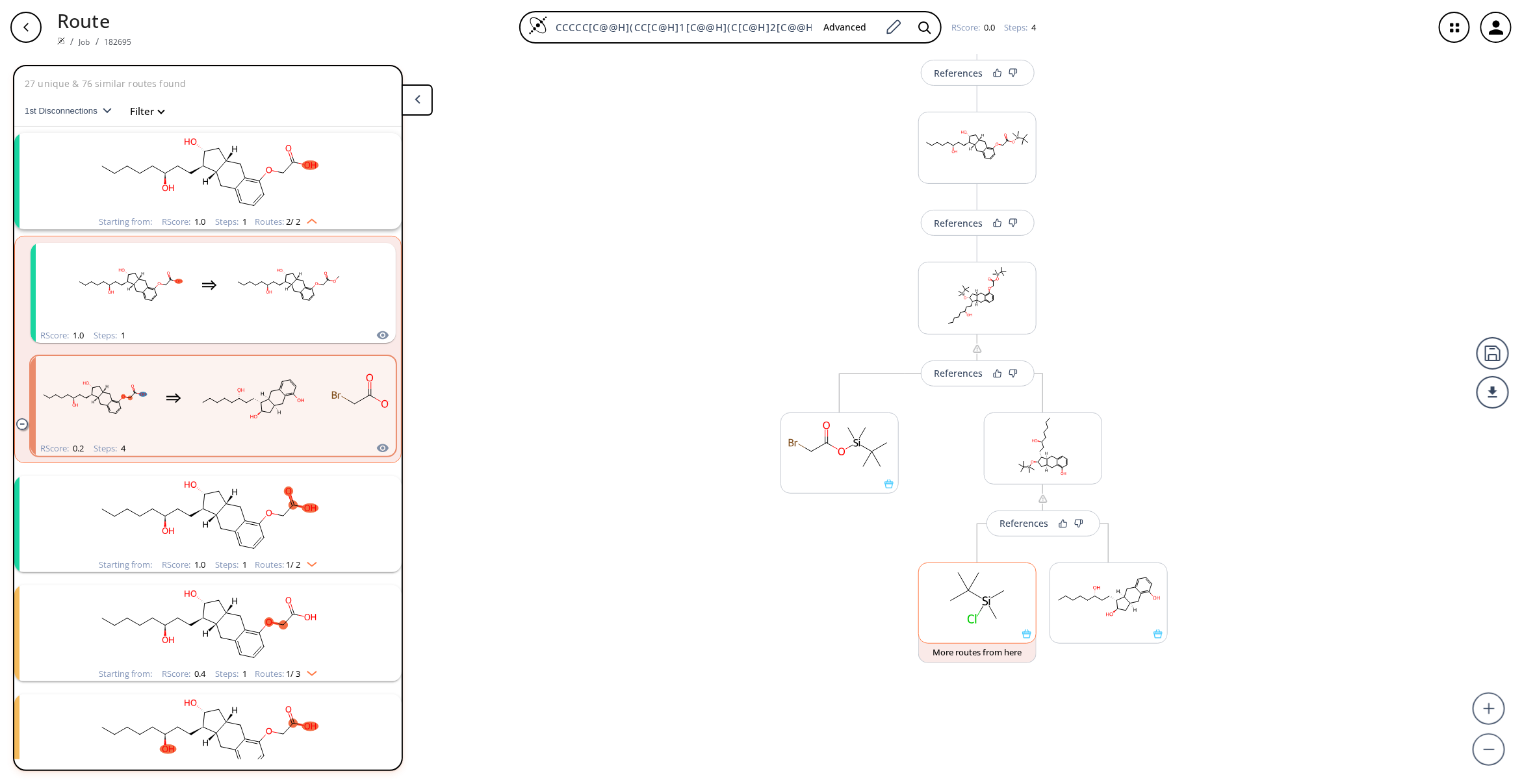
click at [930, 605] on rect at bounding box center [978, 596] width 117 height 67
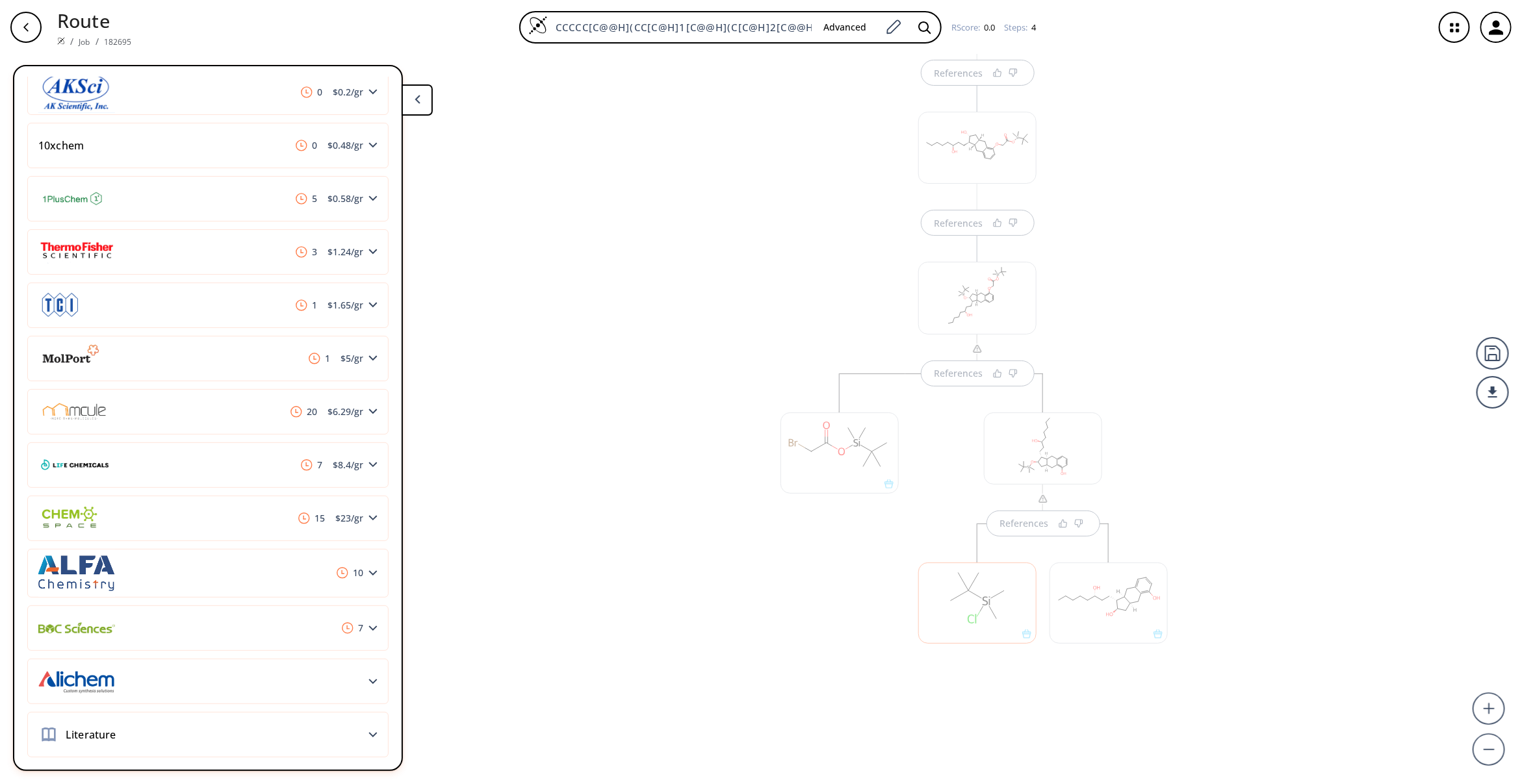
scroll to position [686, 0]
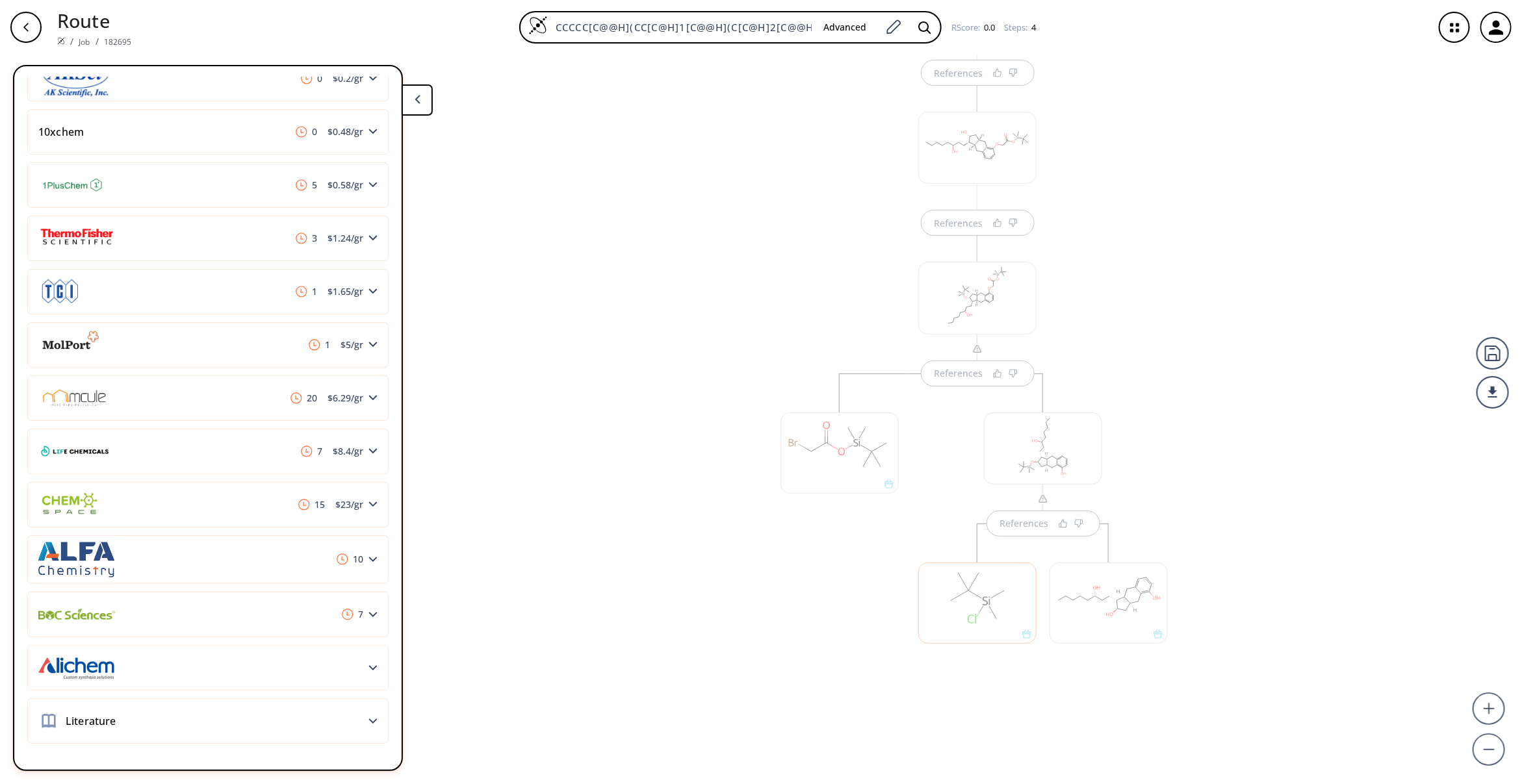
click at [837, 451] on div at bounding box center [840, 452] width 118 height 81
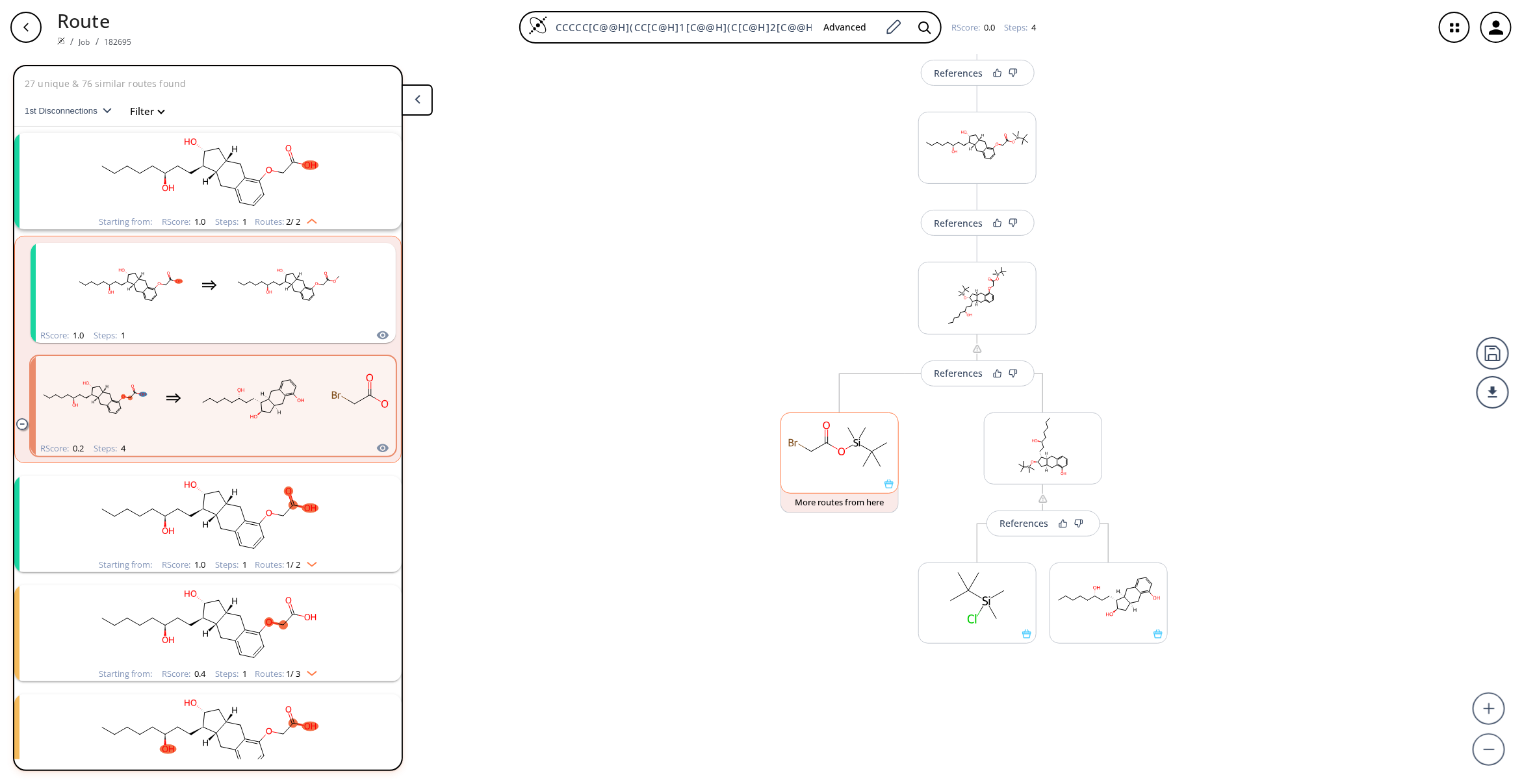
click at [837, 451] on ellipse at bounding box center [841, 452] width 10 height 11
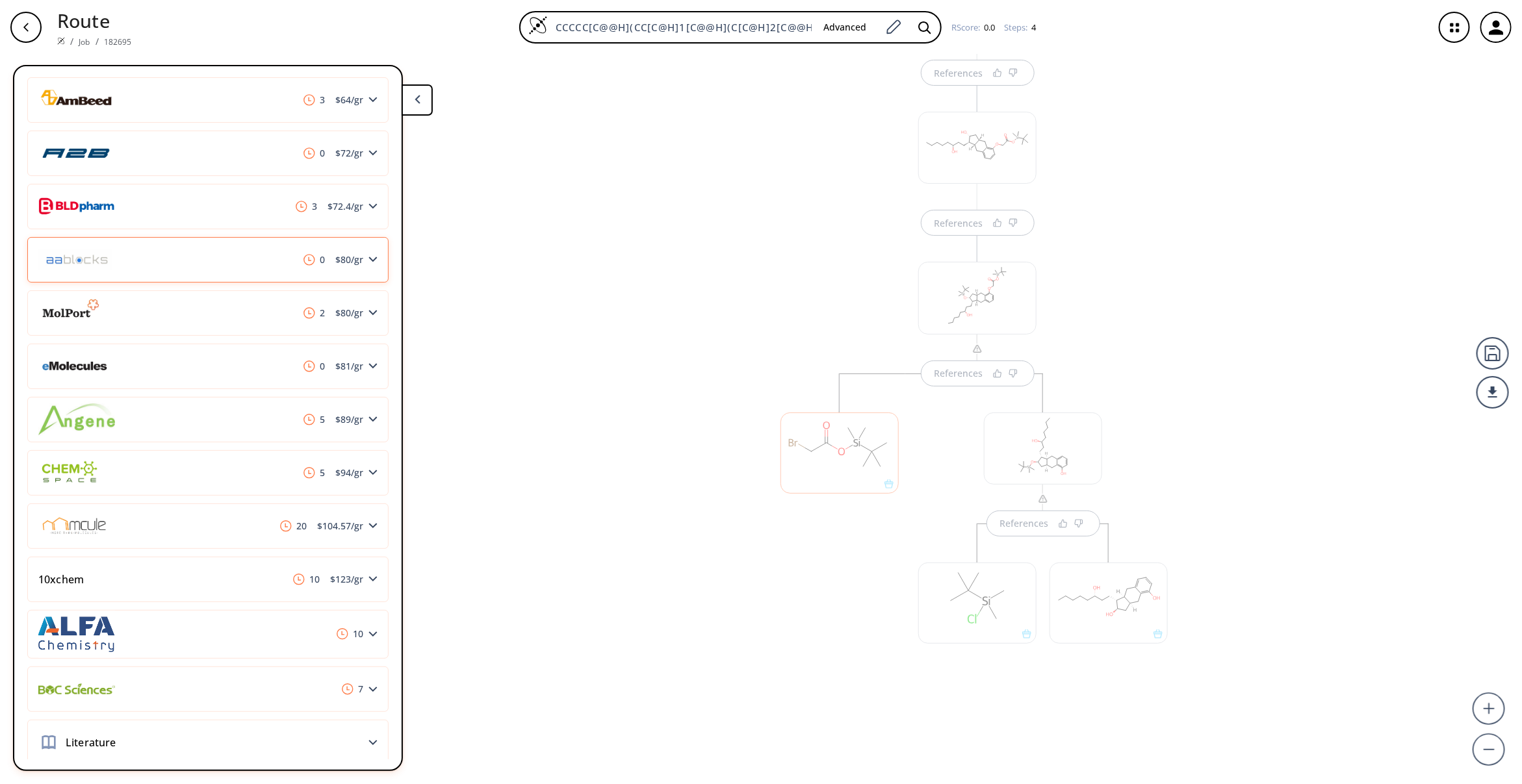
scroll to position [334, 0]
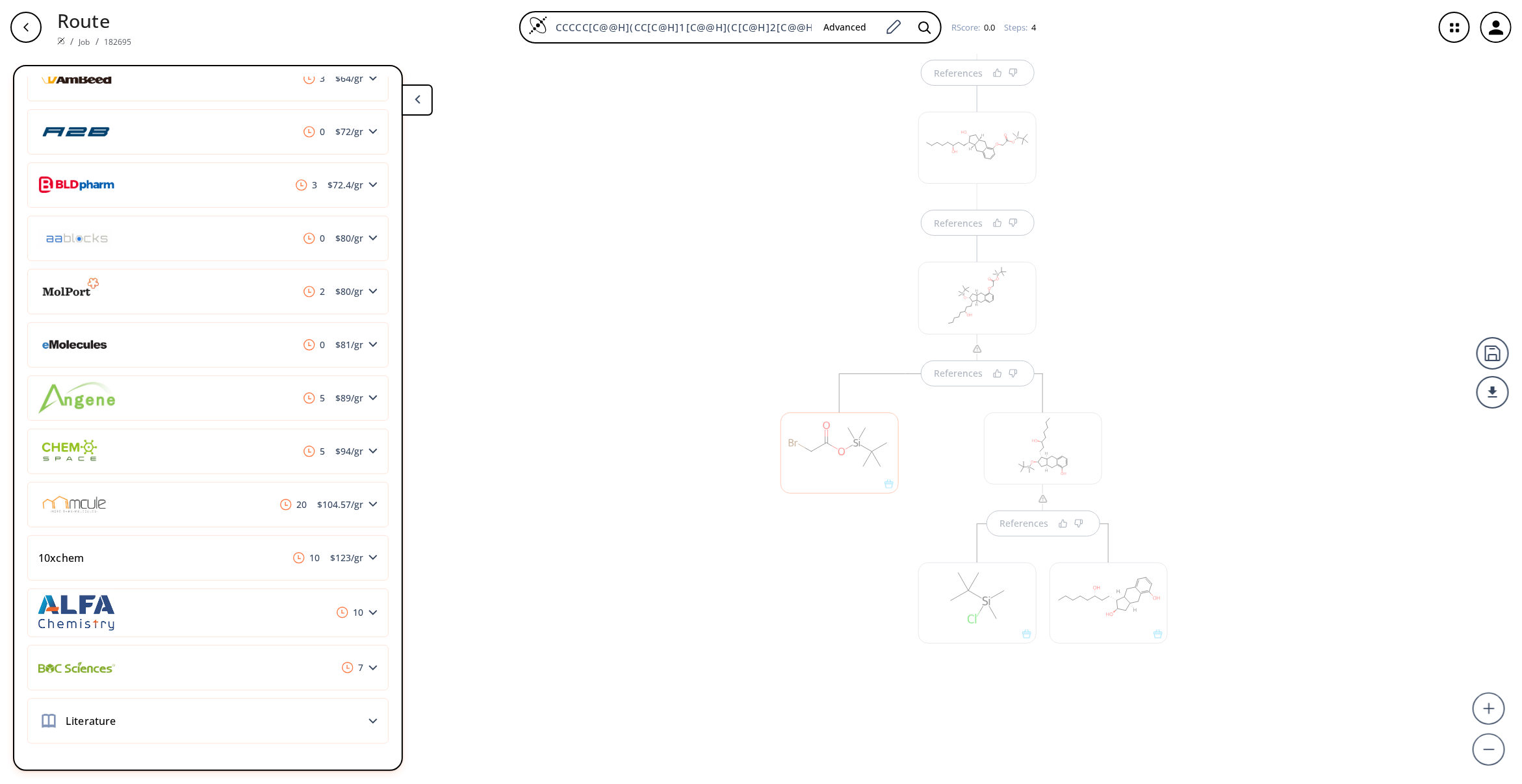
click at [684, 716] on div "References References References References" at bounding box center [761, 414] width 1522 height 719
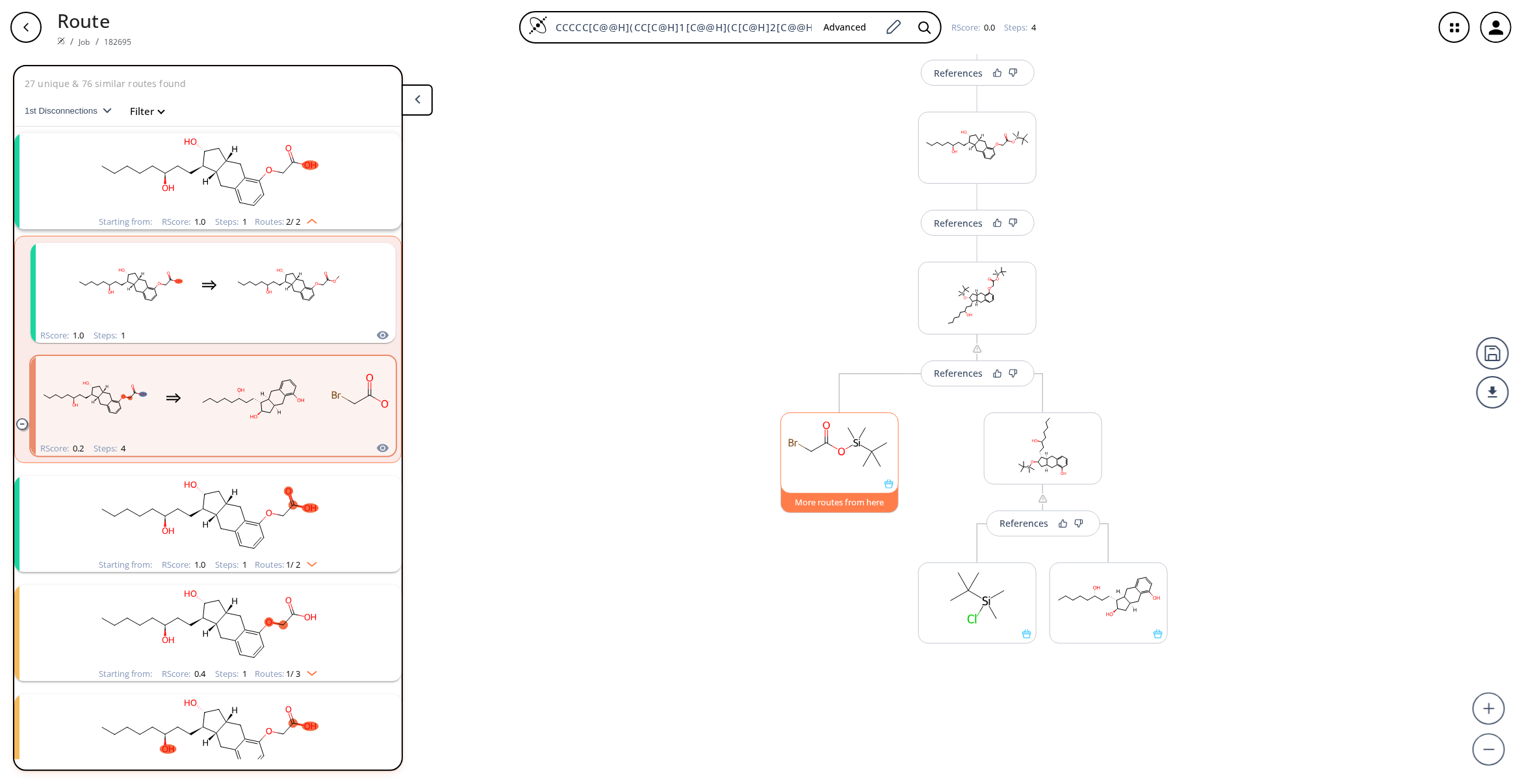
click at [856, 510] on button "More routes from here" at bounding box center [840, 499] width 118 height 28
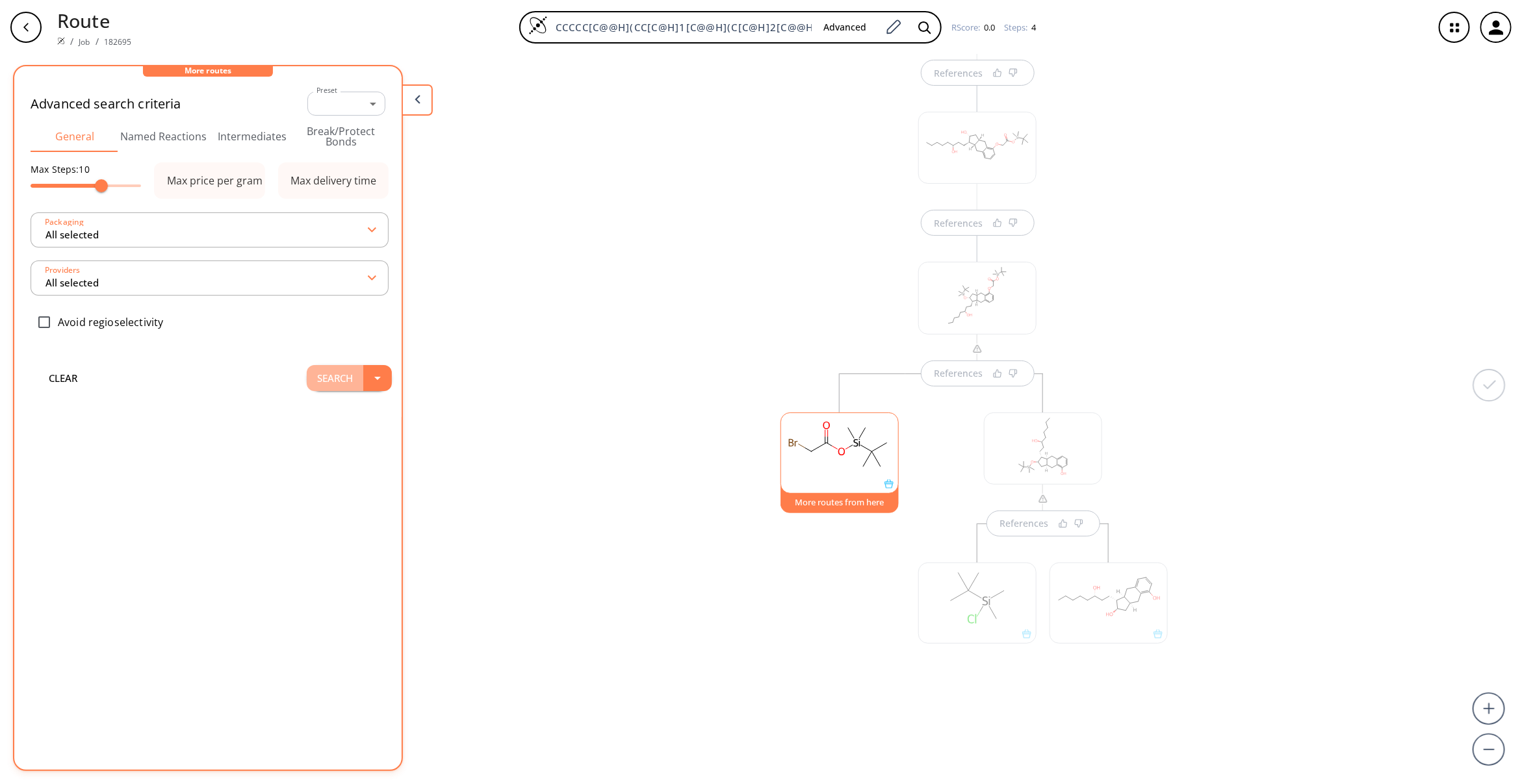
click at [343, 380] on button "Search" at bounding box center [334, 378] width 56 height 26
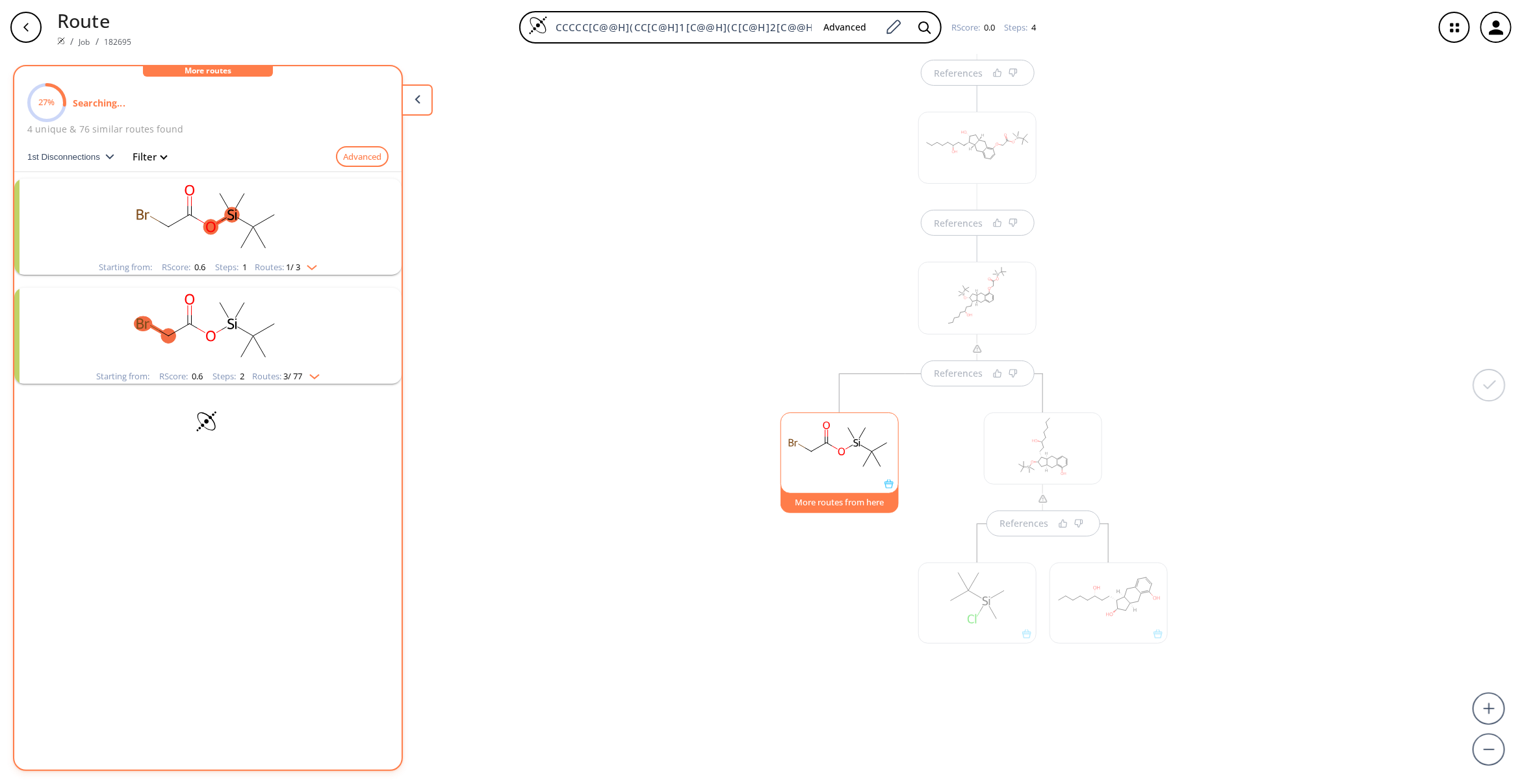
click at [791, 258] on div "References More routes from here References" at bounding box center [978, 472] width 420 height 499
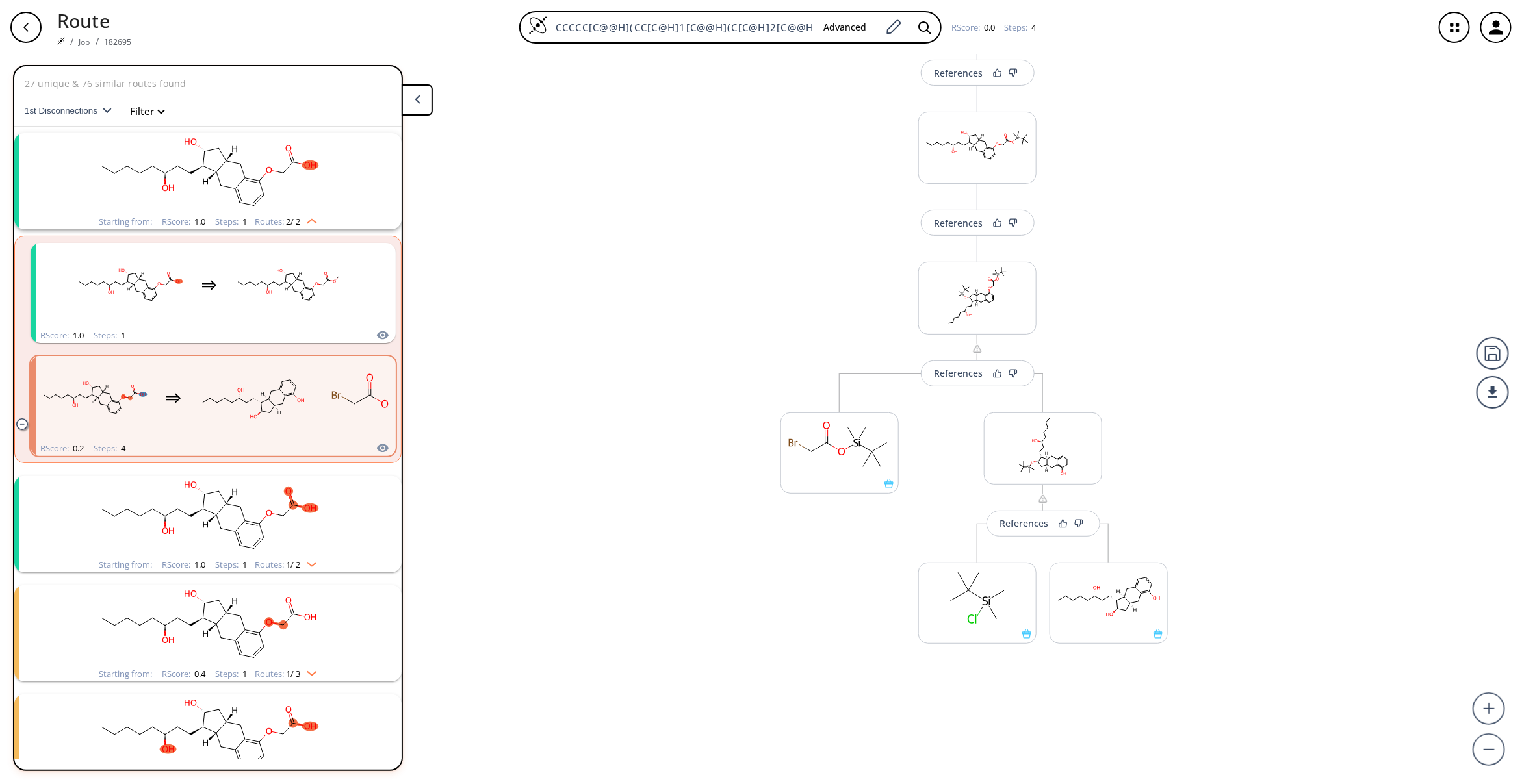
click at [671, 264] on div "References More routes from here References More routes from here References Mo…" at bounding box center [761, 414] width 1522 height 719
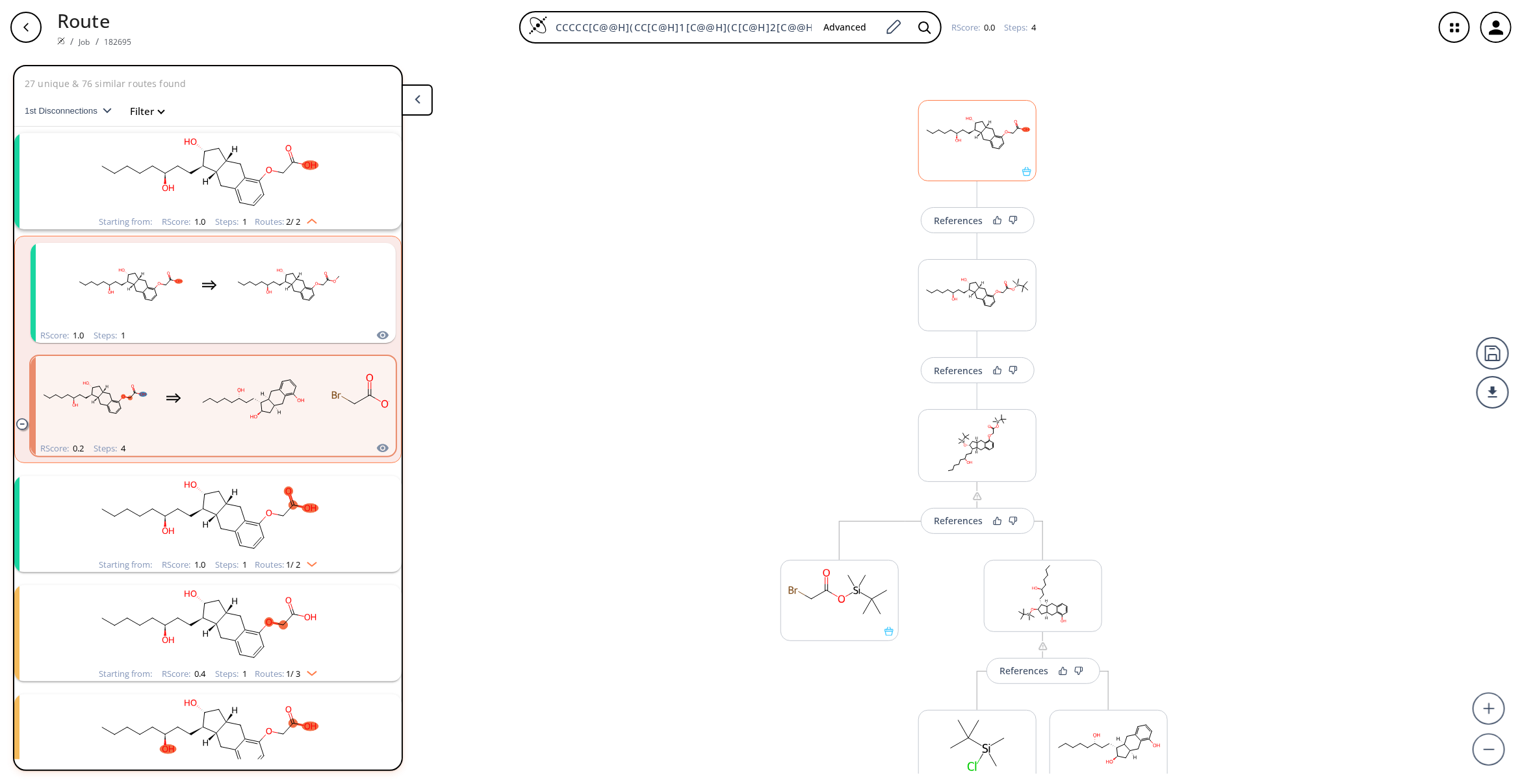
click at [967, 148] on rect at bounding box center [978, 134] width 117 height 67
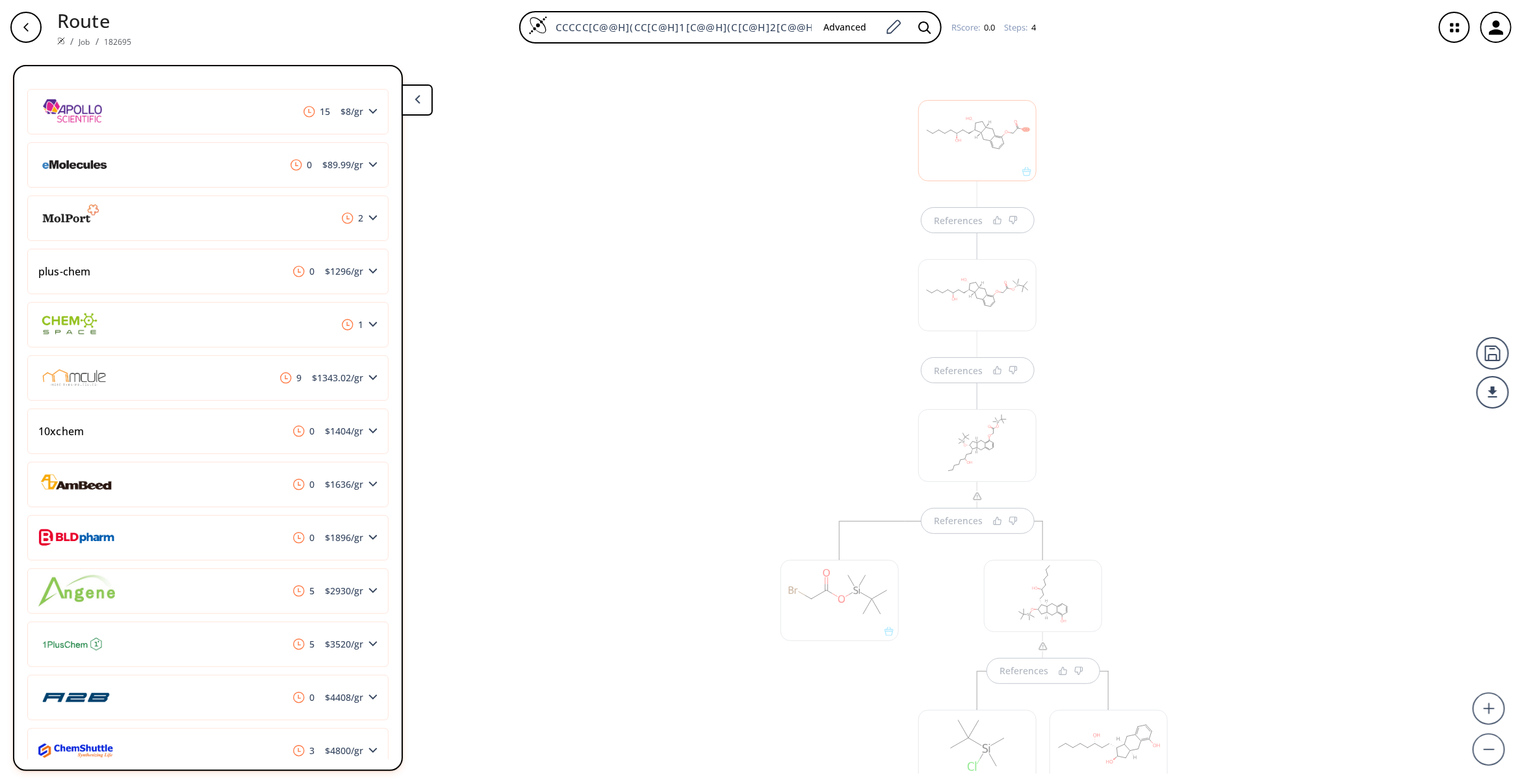
click at [666, 132] on div "References References References References" at bounding box center [761, 414] width 1522 height 719
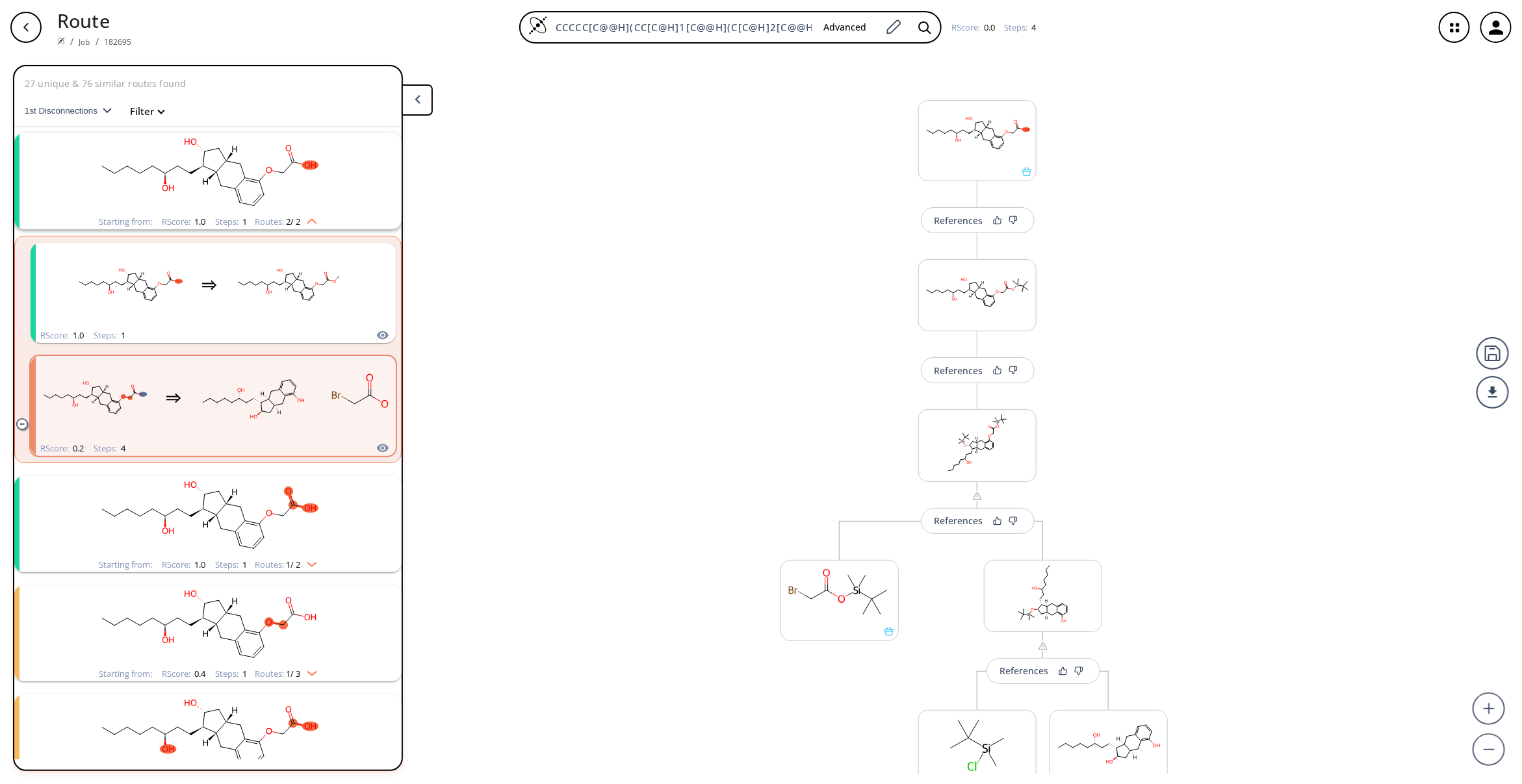
click at [765, 170] on div "References More routes from here References More routes from here References Mo…" at bounding box center [978, 491] width 446 height 860
click at [612, 306] on div "References More routes from here References More routes from here References Mo…" at bounding box center [761, 414] width 1522 height 719
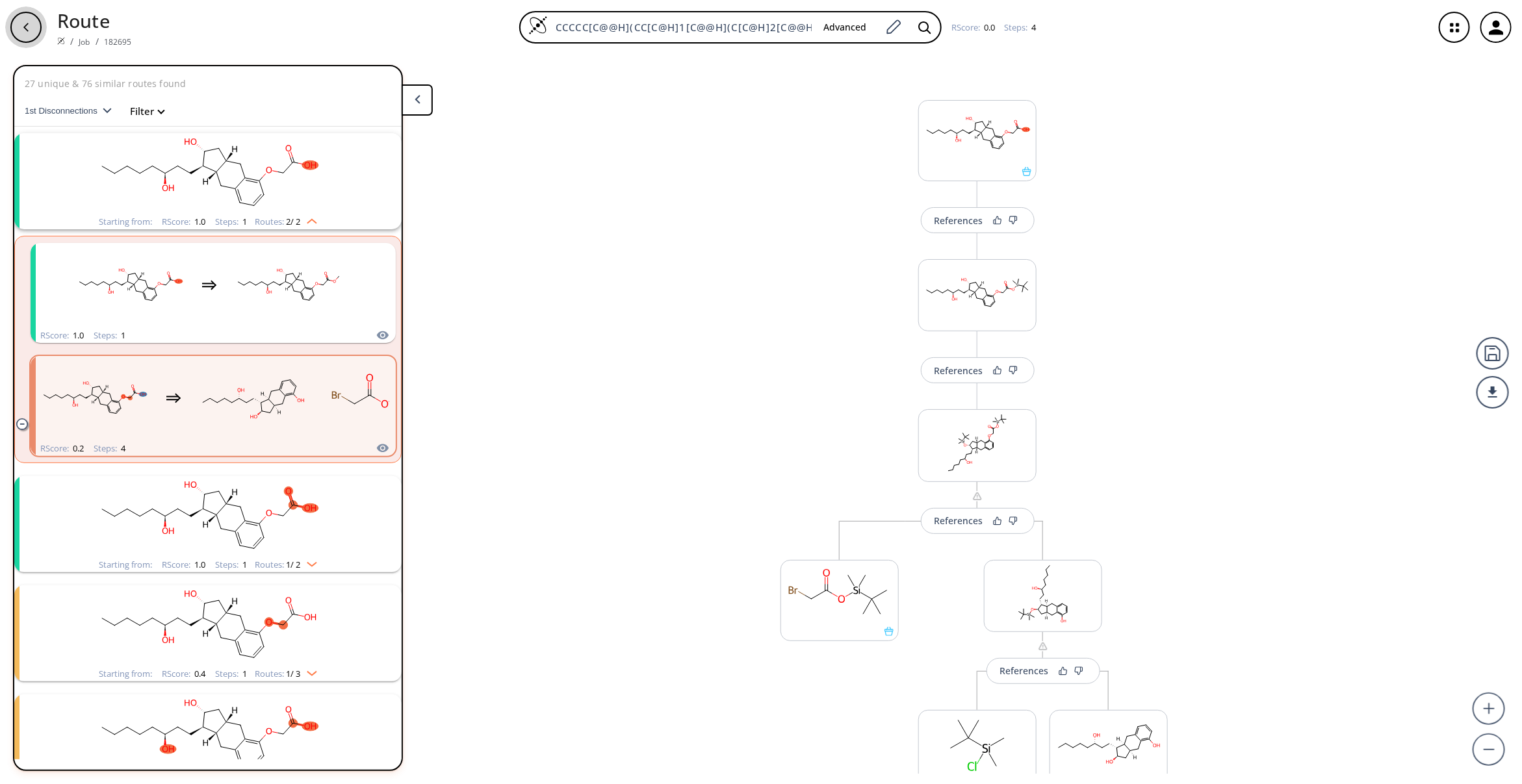
click at [27, 26] on icon "button" at bounding box center [26, 27] width 10 height 10
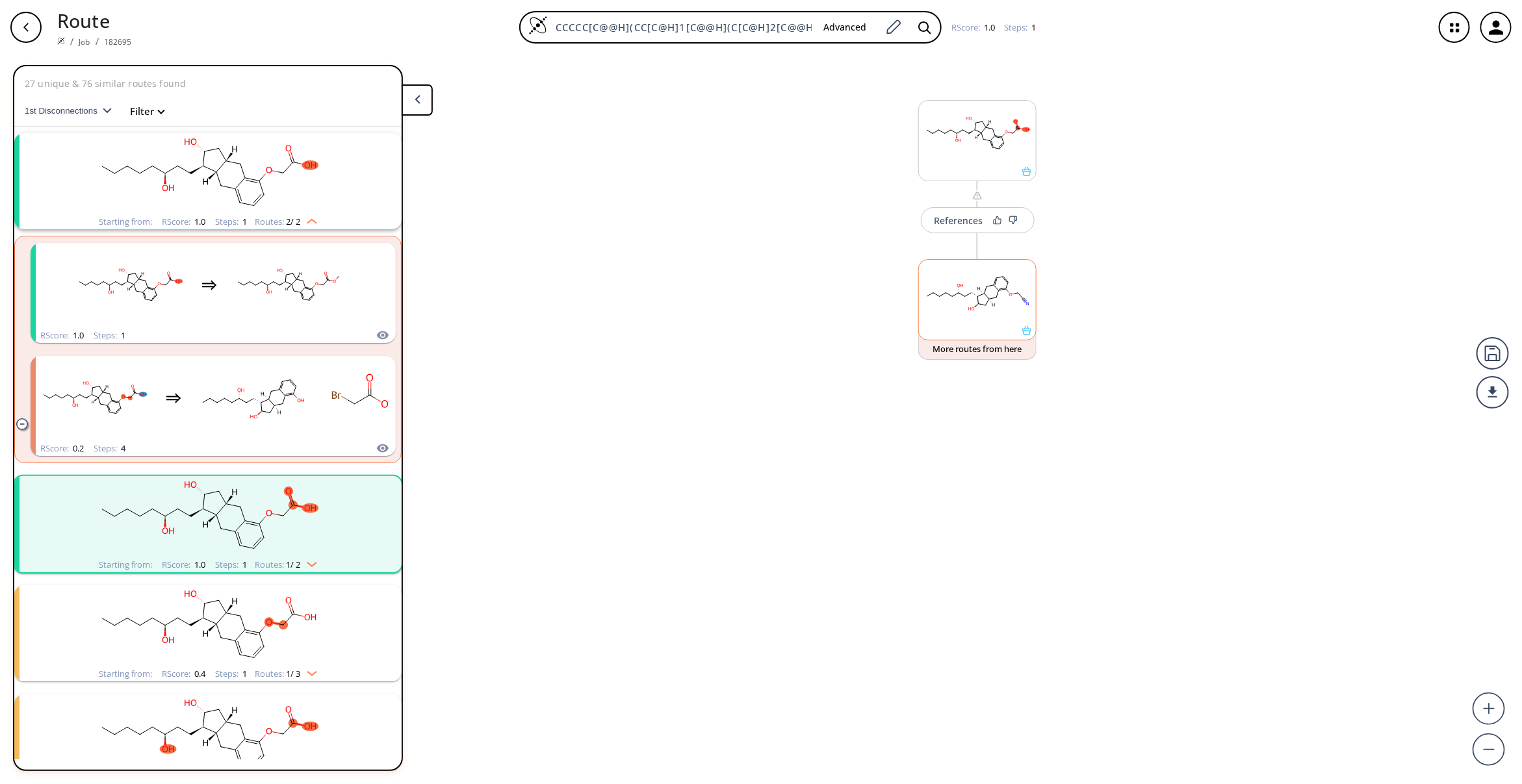
click at [968, 293] on rect at bounding box center [978, 293] width 117 height 67
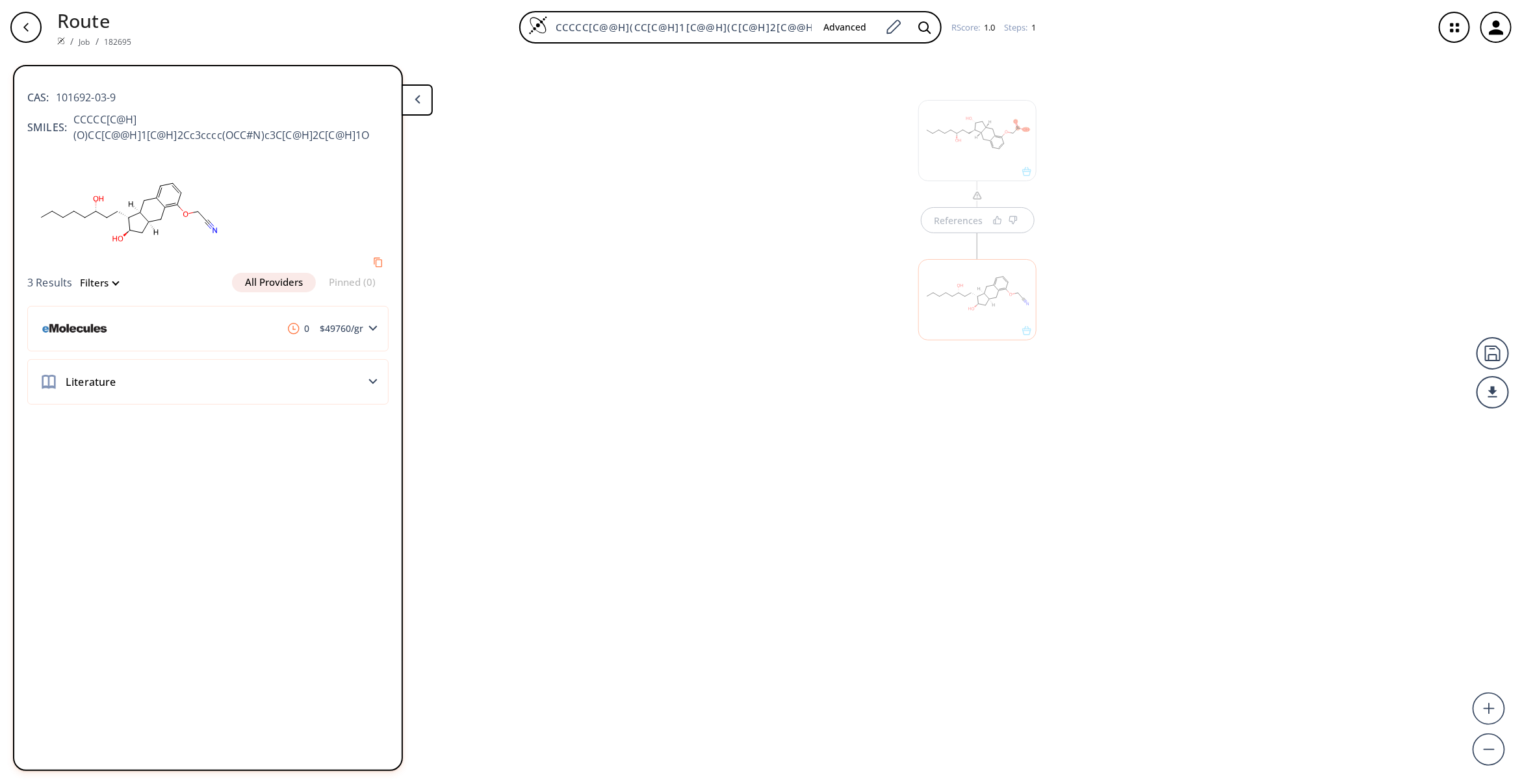
click at [999, 134] on div at bounding box center [978, 140] width 118 height 81
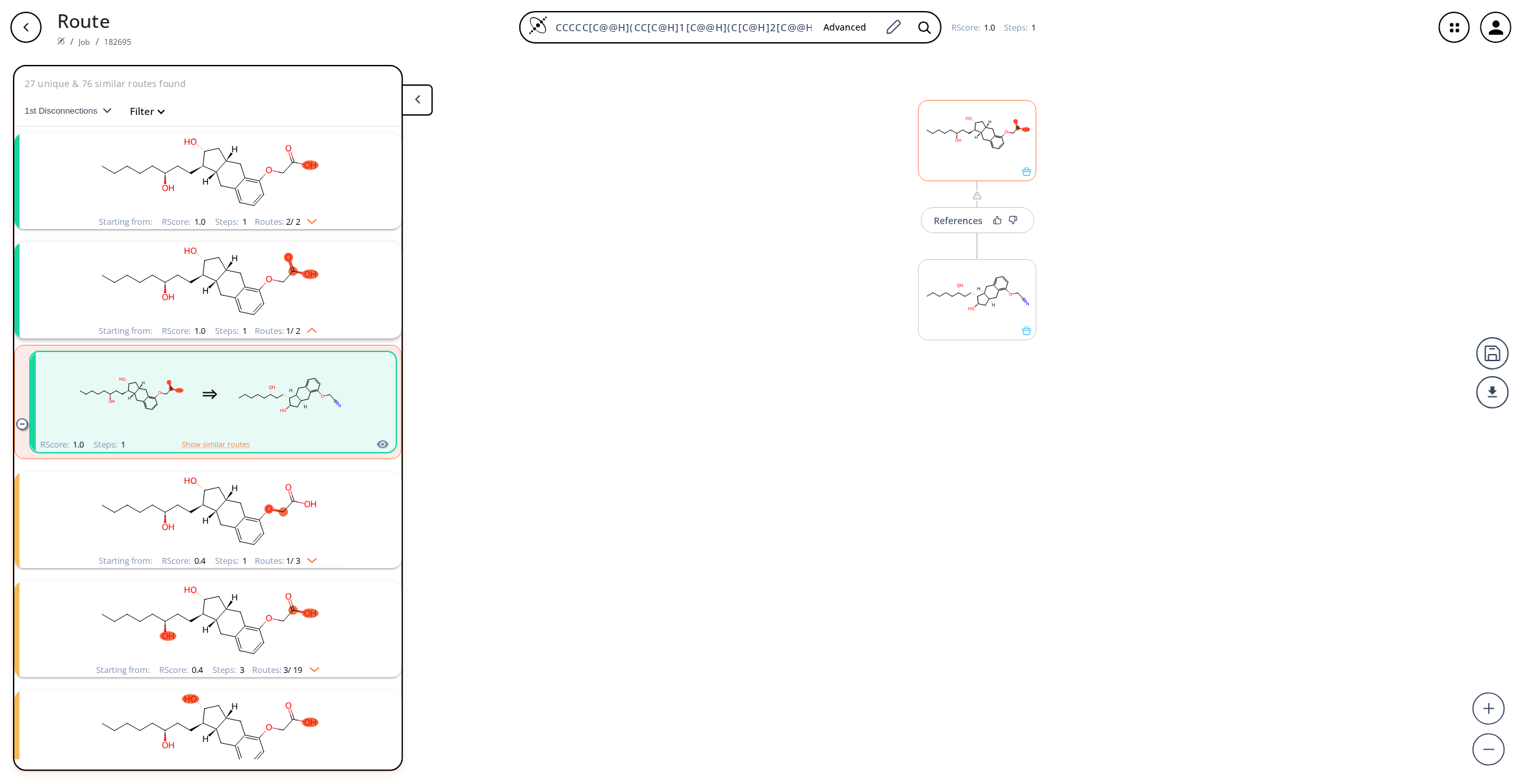
click at [999, 134] on rect at bounding box center [978, 134] width 117 height 67
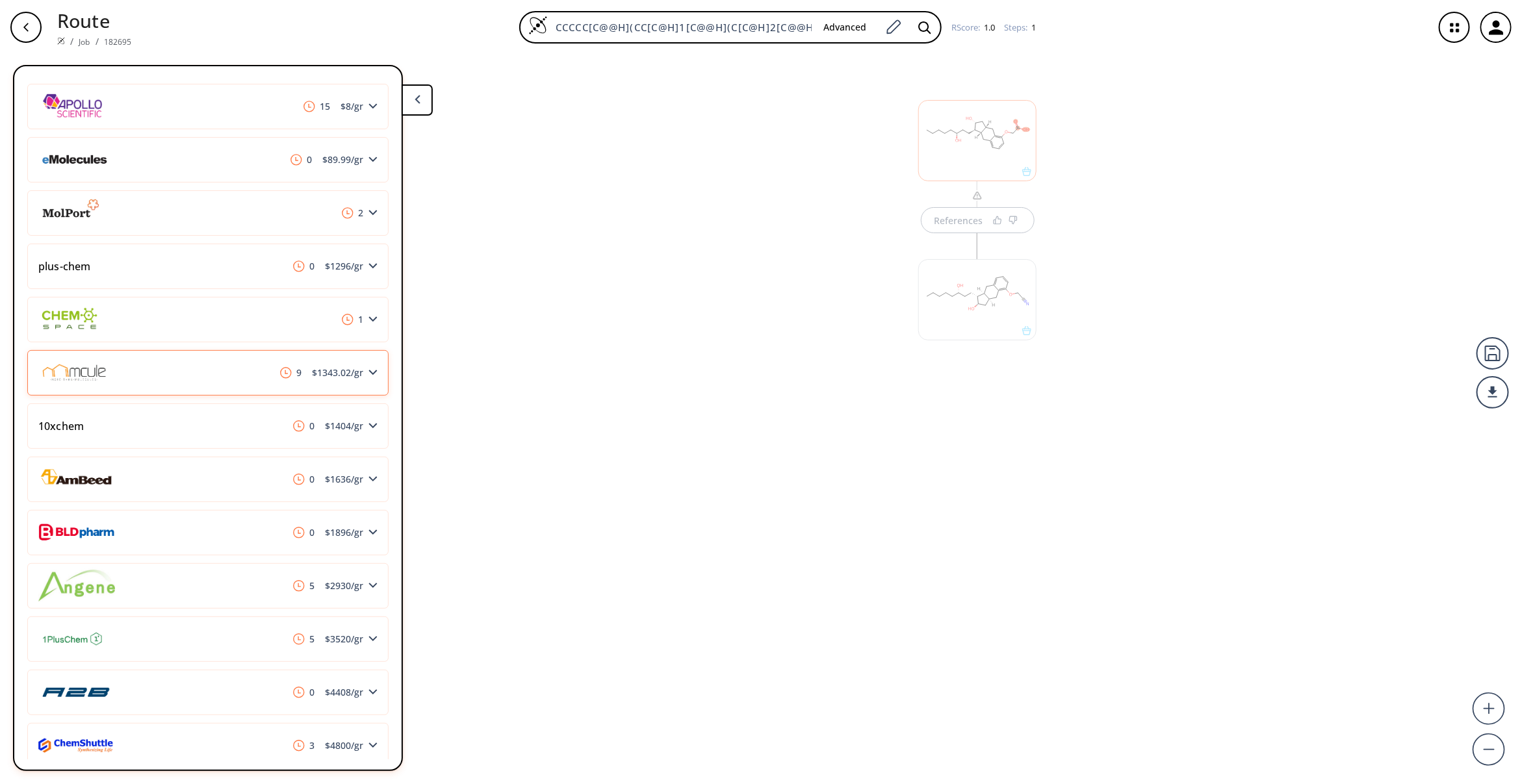
scroll to position [390, 0]
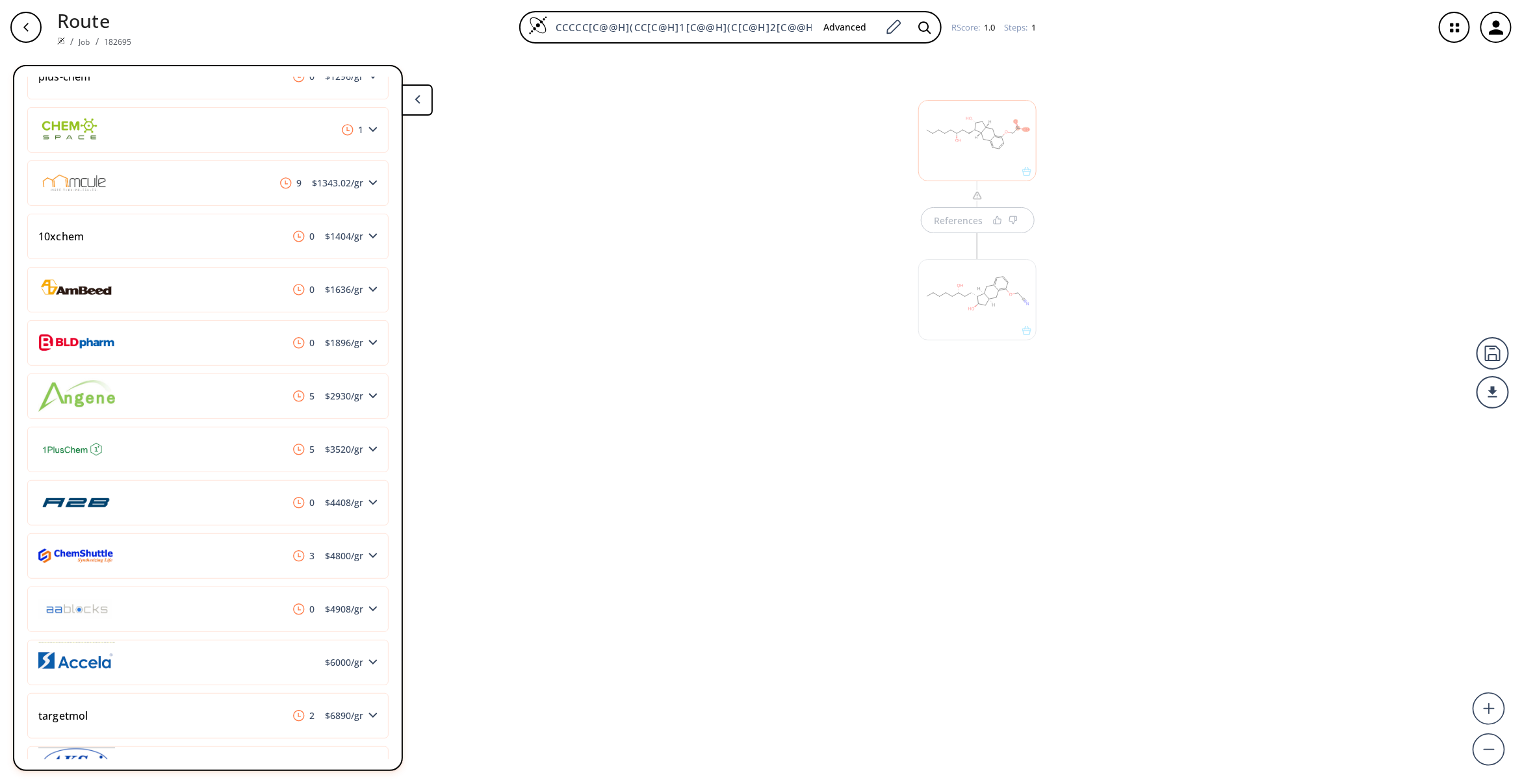
click at [905, 563] on div "References" at bounding box center [761, 414] width 1522 height 719
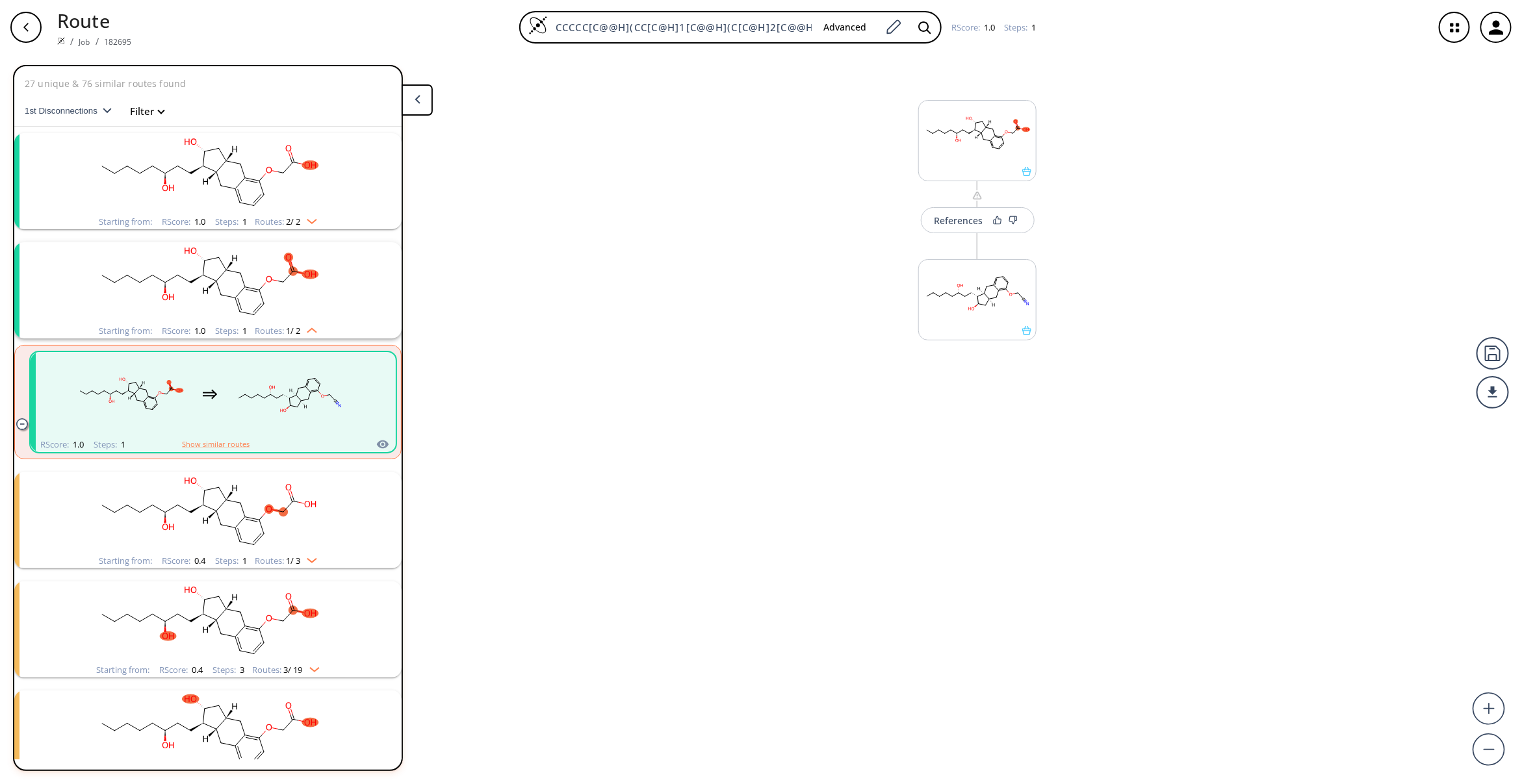
click at [275, 189] on rect "clusters" at bounding box center [207, 173] width 338 height 81
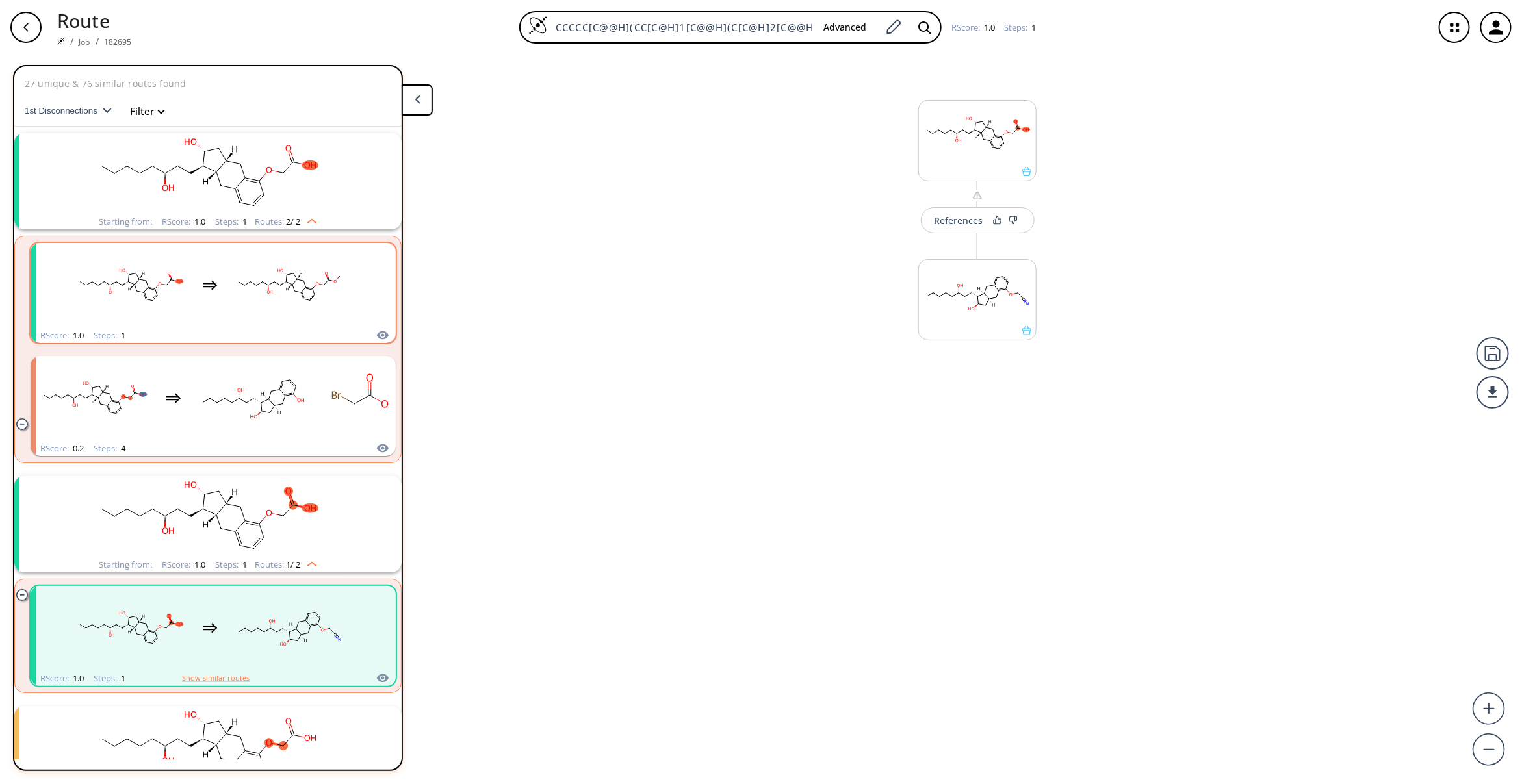
click at [287, 334] on div "RScore : 1.0 Steps : 1" at bounding box center [213, 336] width 365 height 15
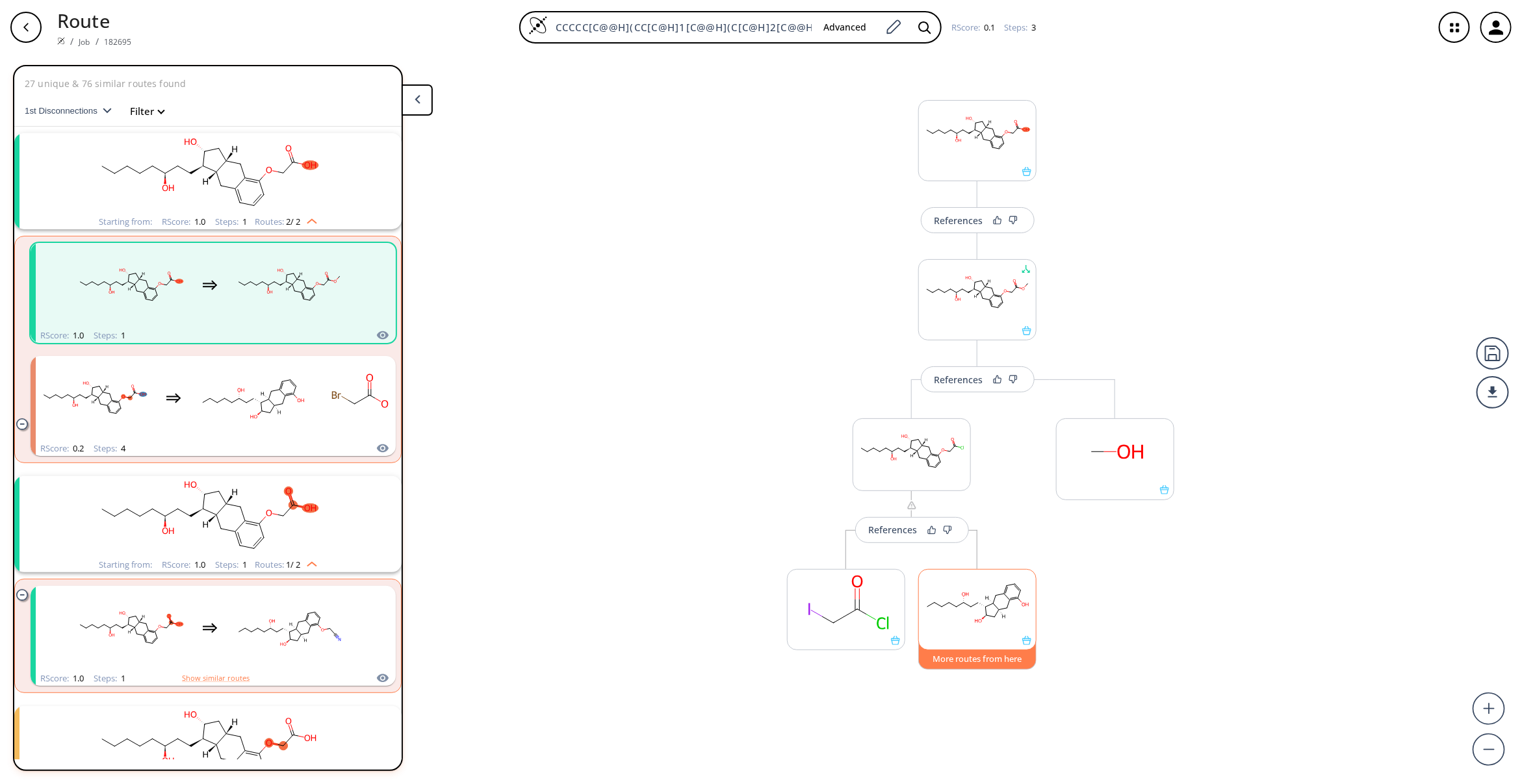
click at [973, 653] on button "More routes from here" at bounding box center [978, 656] width 118 height 28
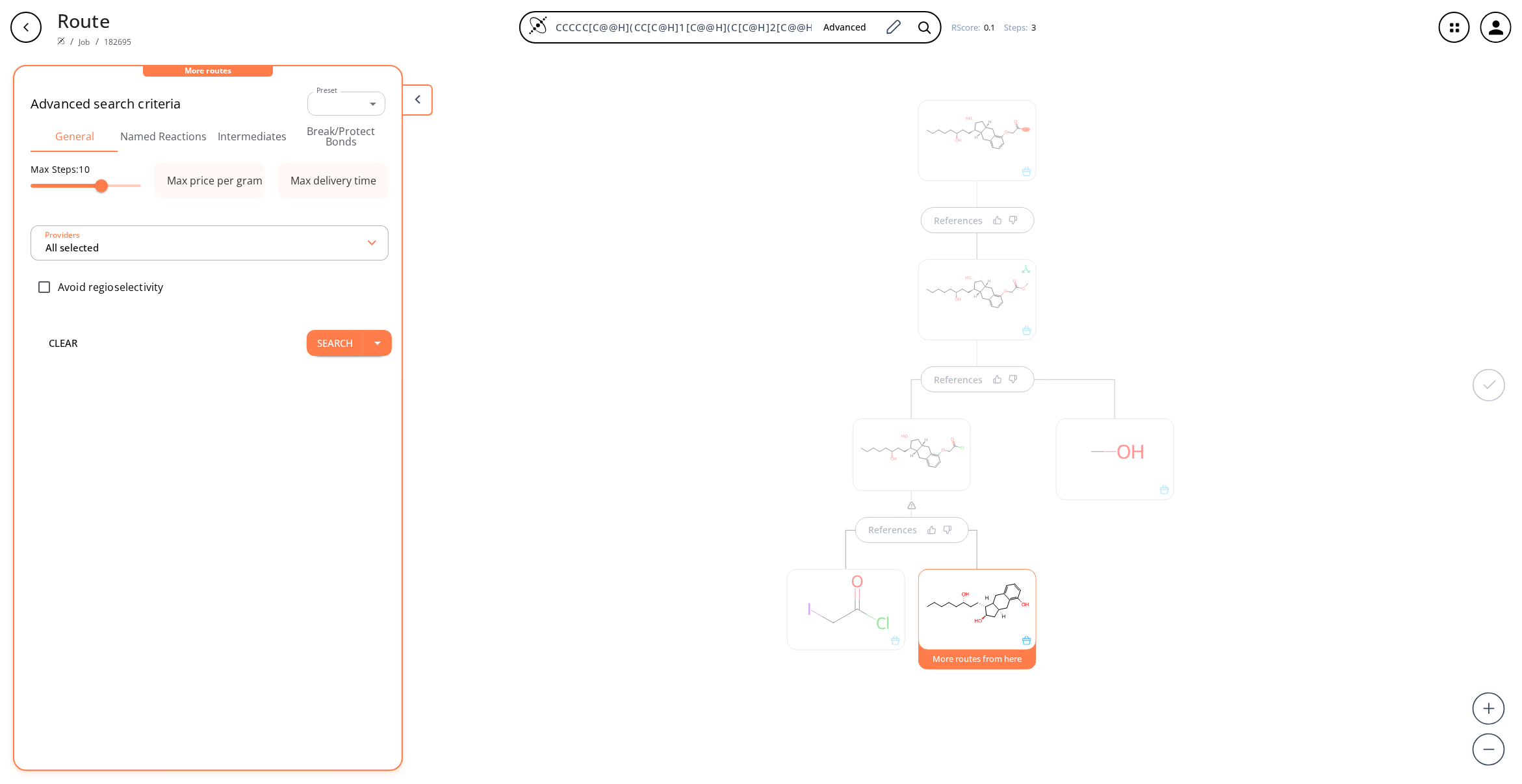
type input "All selected"
click at [335, 382] on button "Search" at bounding box center [334, 378] width 56 height 26
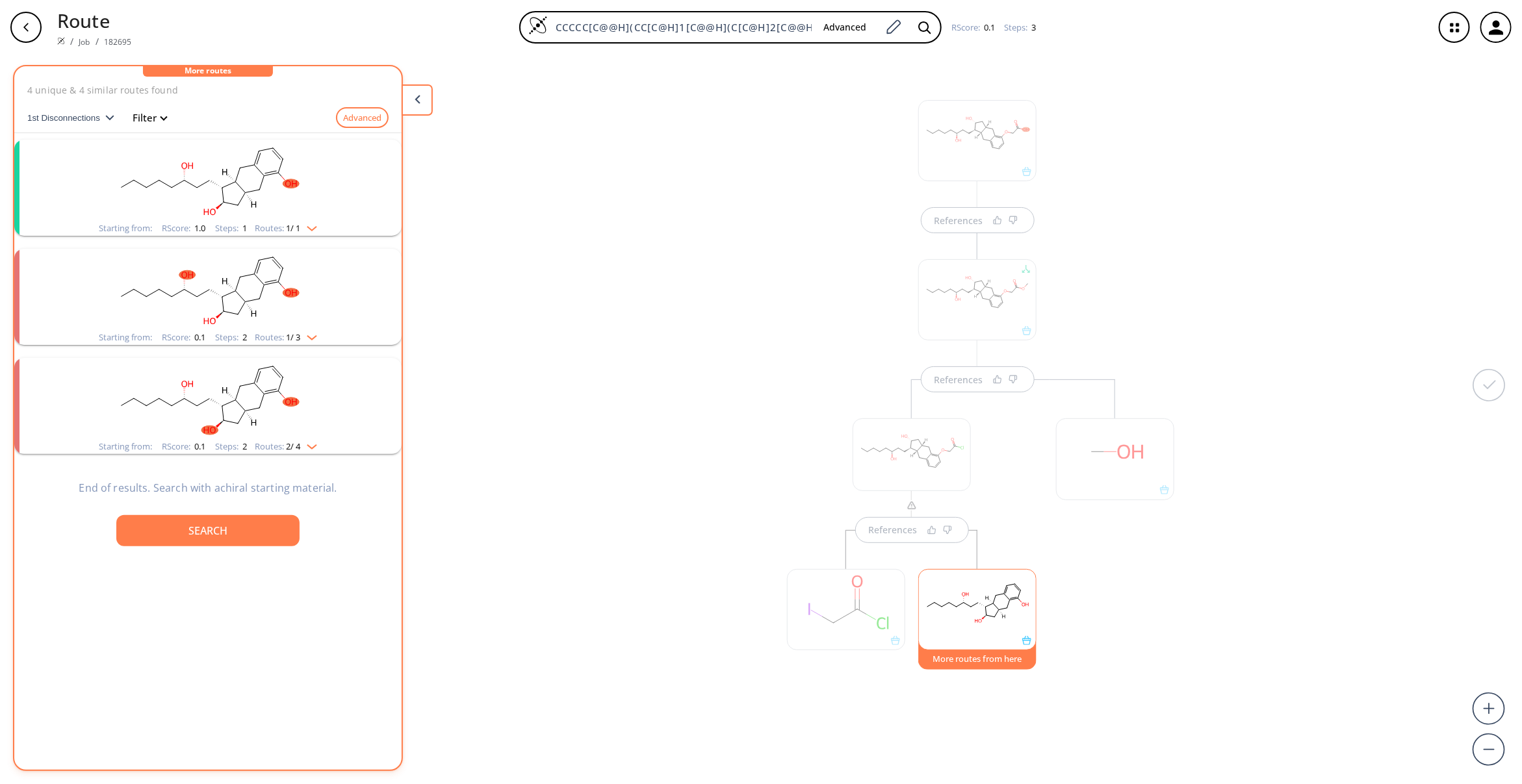
click at [228, 188] on rect "clusters" at bounding box center [207, 180] width 338 height 81
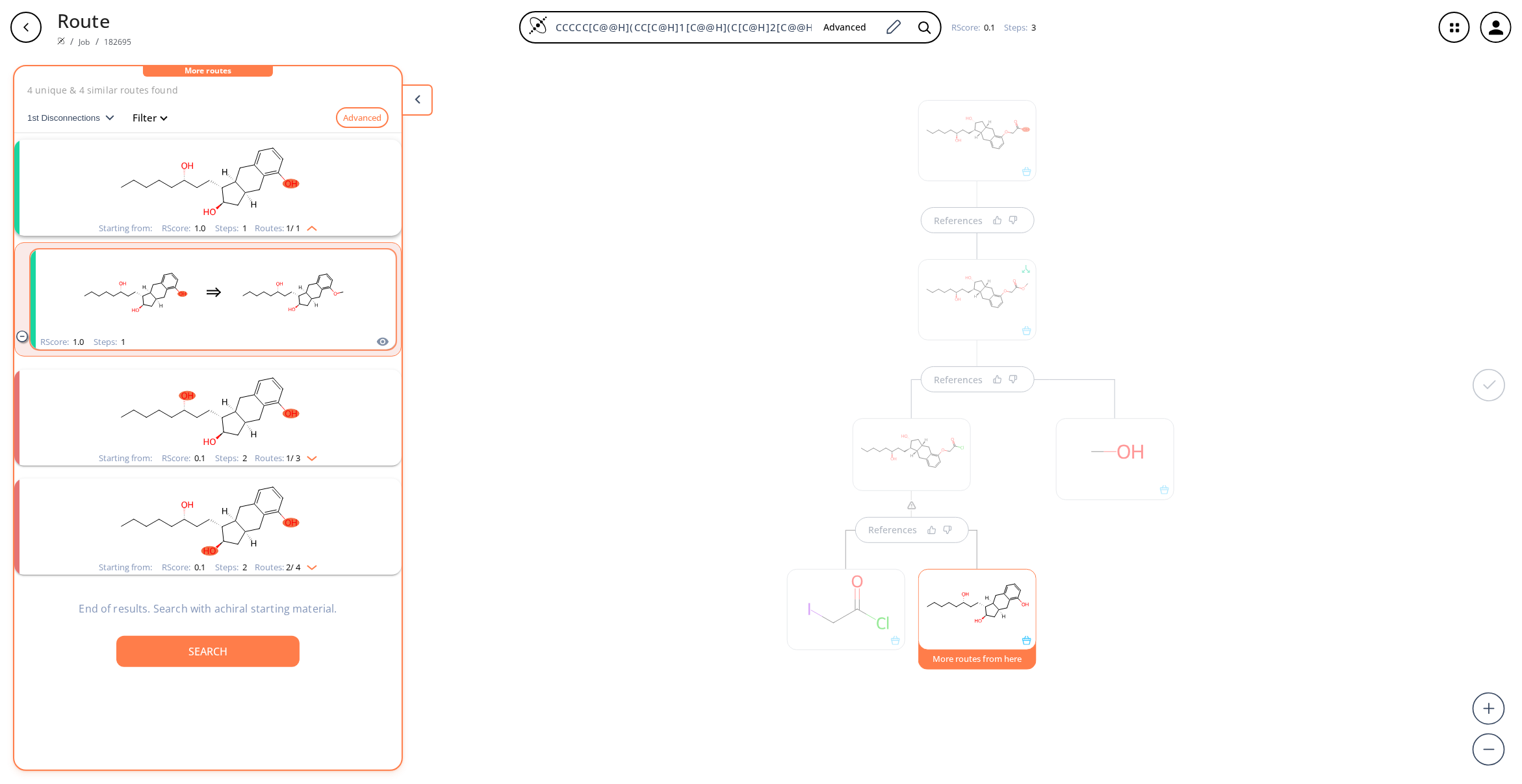
click at [255, 306] on rect "clusters" at bounding box center [293, 291] width 117 height 81
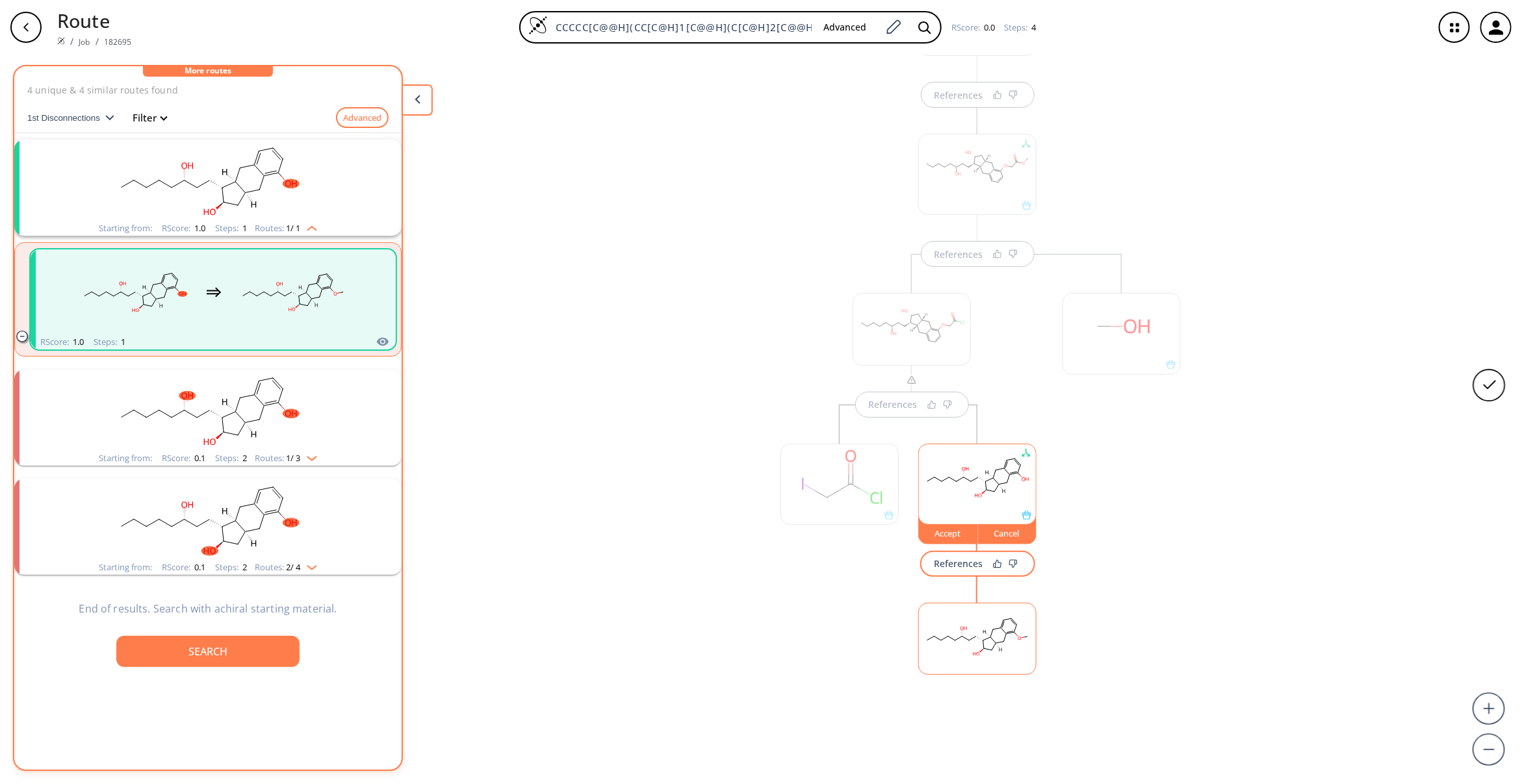
scroll to position [157, 0]
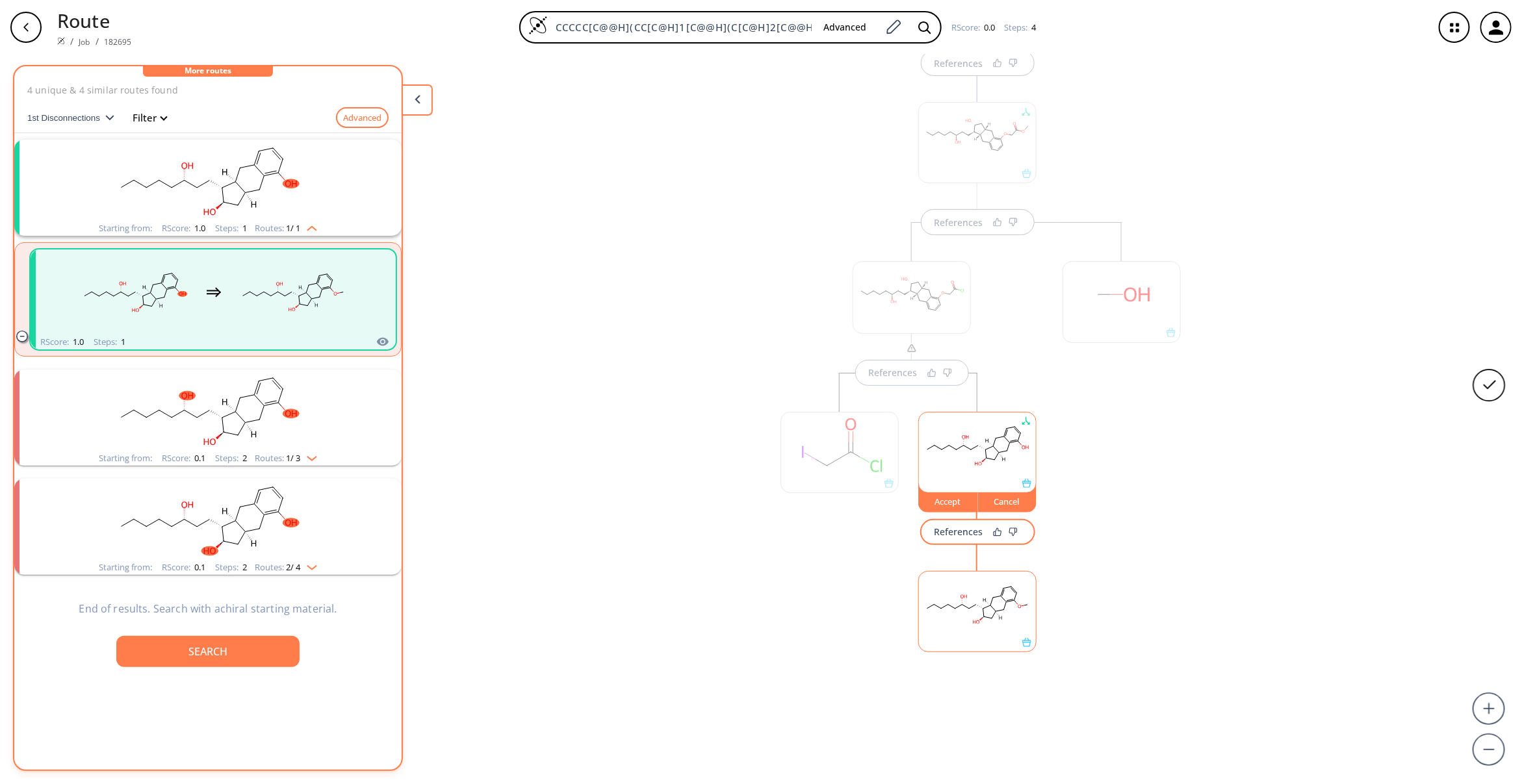
click at [937, 500] on div "Accept" at bounding box center [948, 501] width 58 height 7
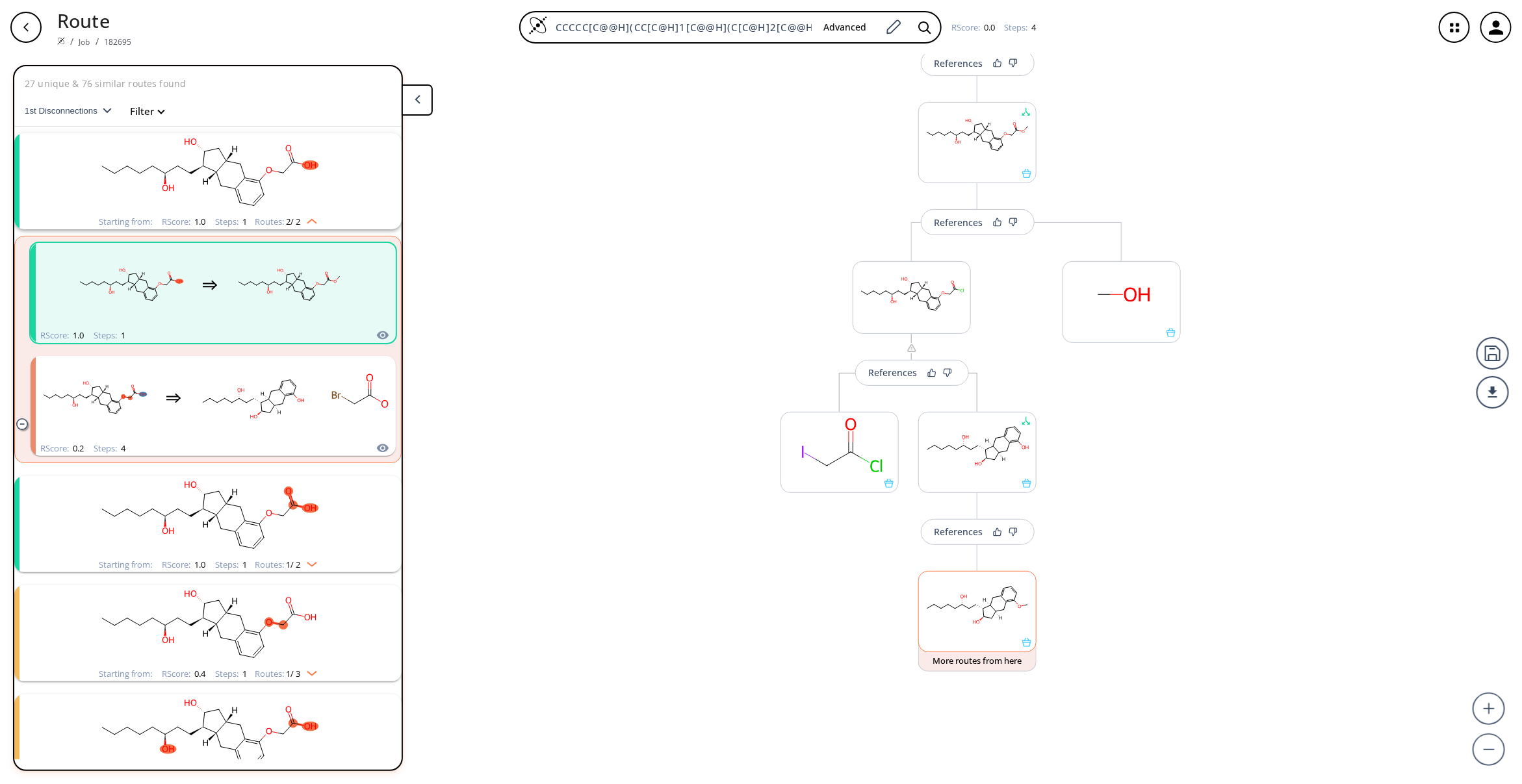
click at [967, 609] on ellipse at bounding box center [969, 608] width 5 height 5
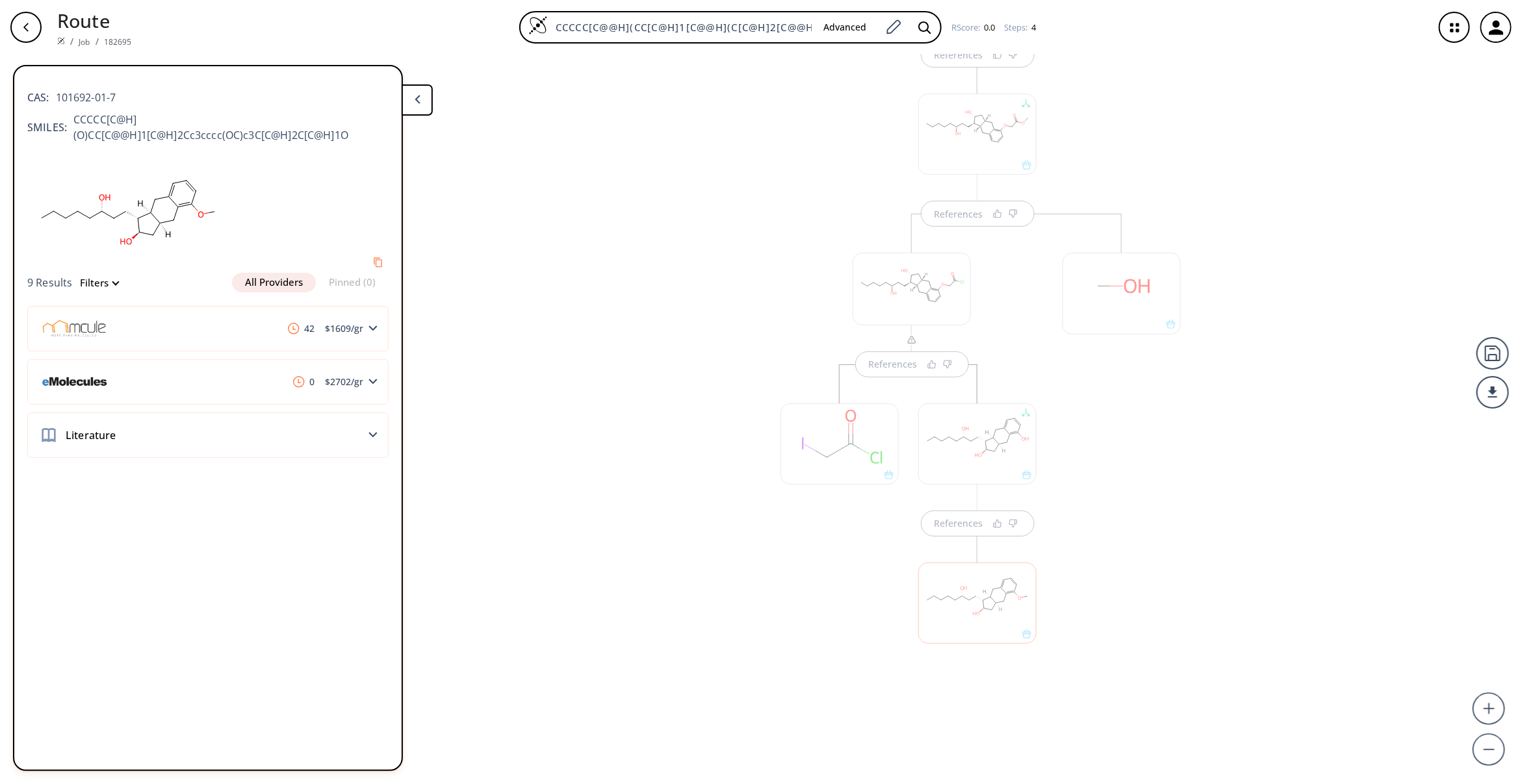
click at [918, 611] on div at bounding box center [978, 603] width 118 height 81
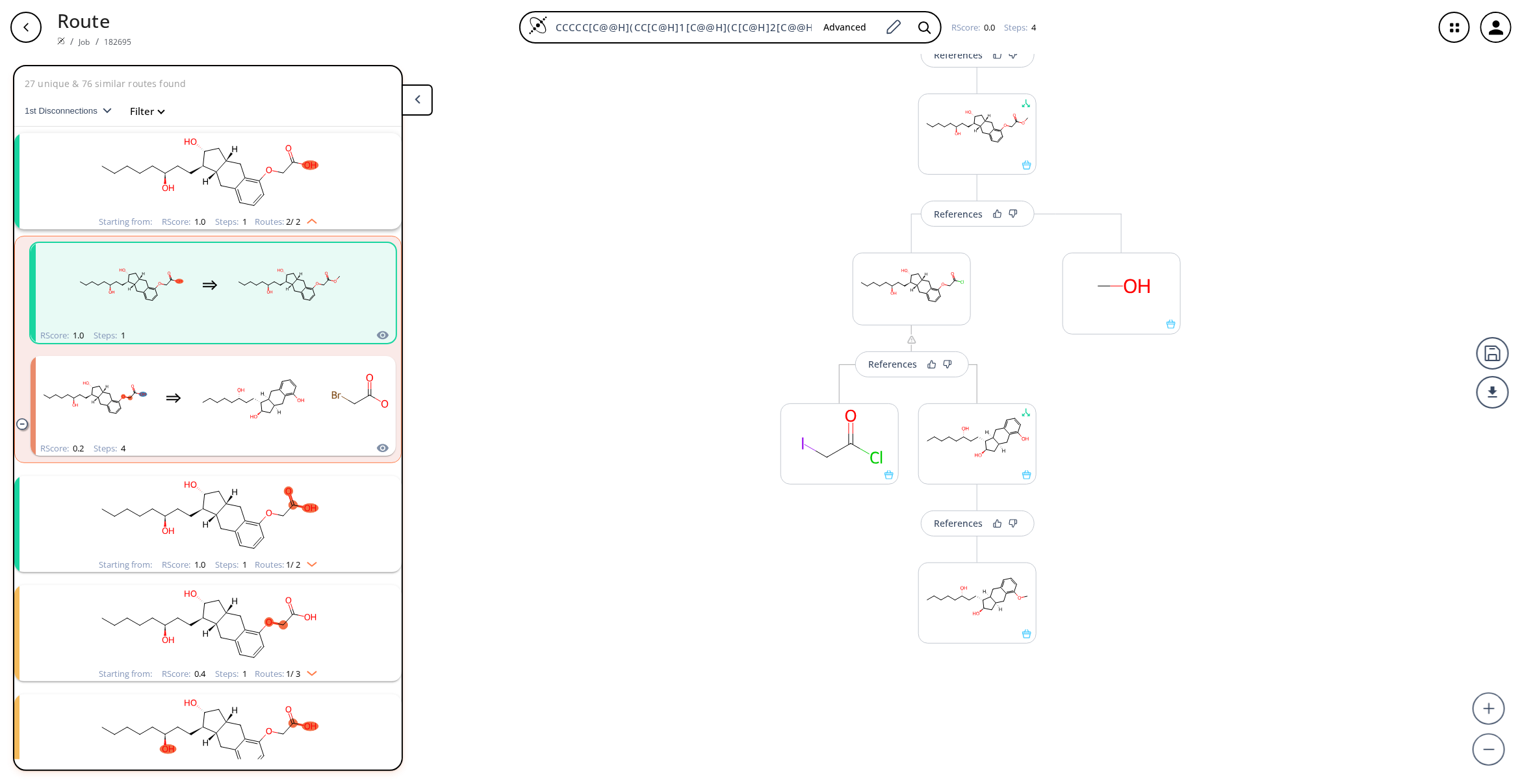
click at [712, 181] on div "References Change Clear References More routes from here References More routes…" at bounding box center [761, 414] width 1522 height 719
click at [16, 23] on div "button" at bounding box center [26, 27] width 31 height 31
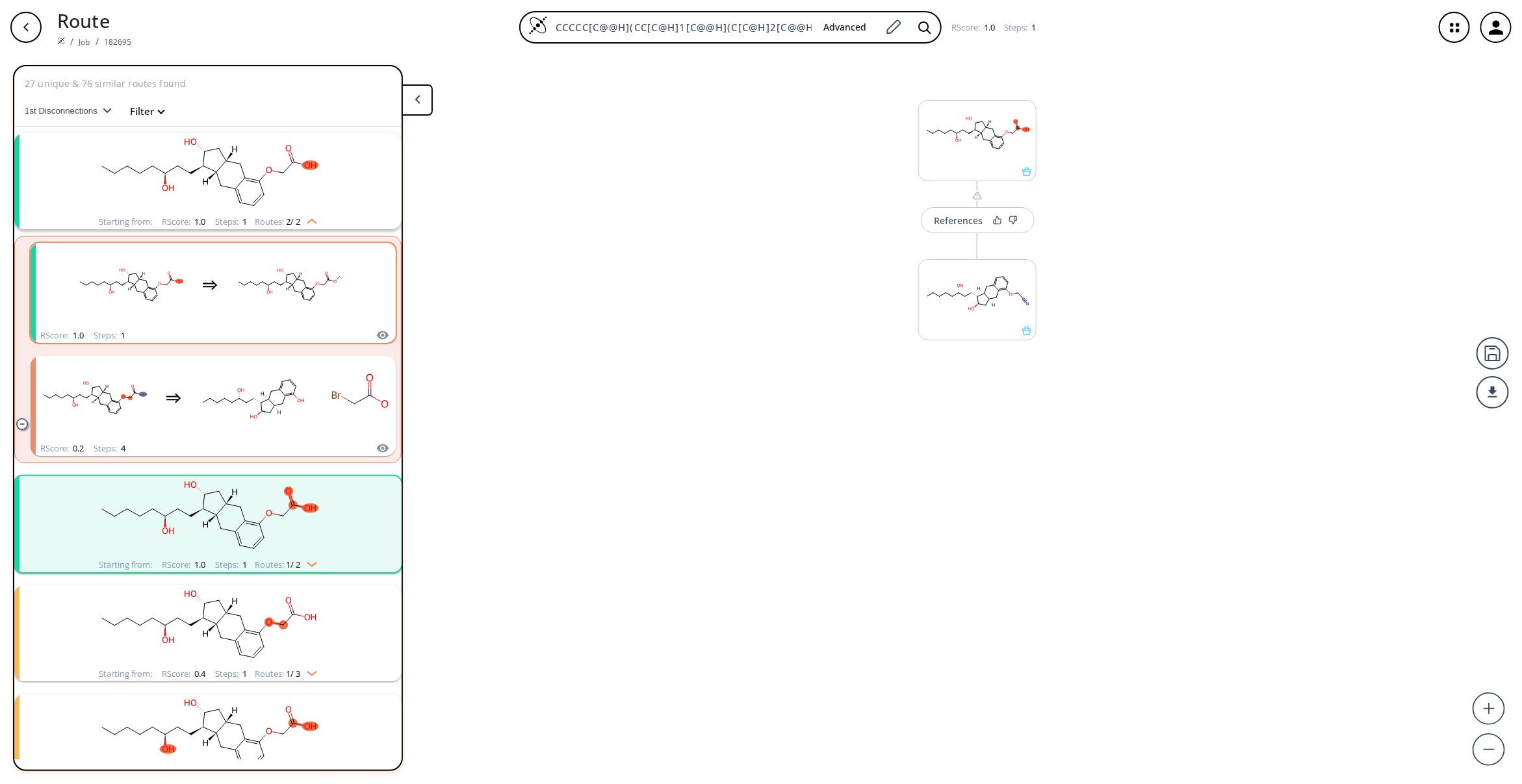
click at [319, 317] on rect "clusters" at bounding box center [289, 285] width 117 height 81
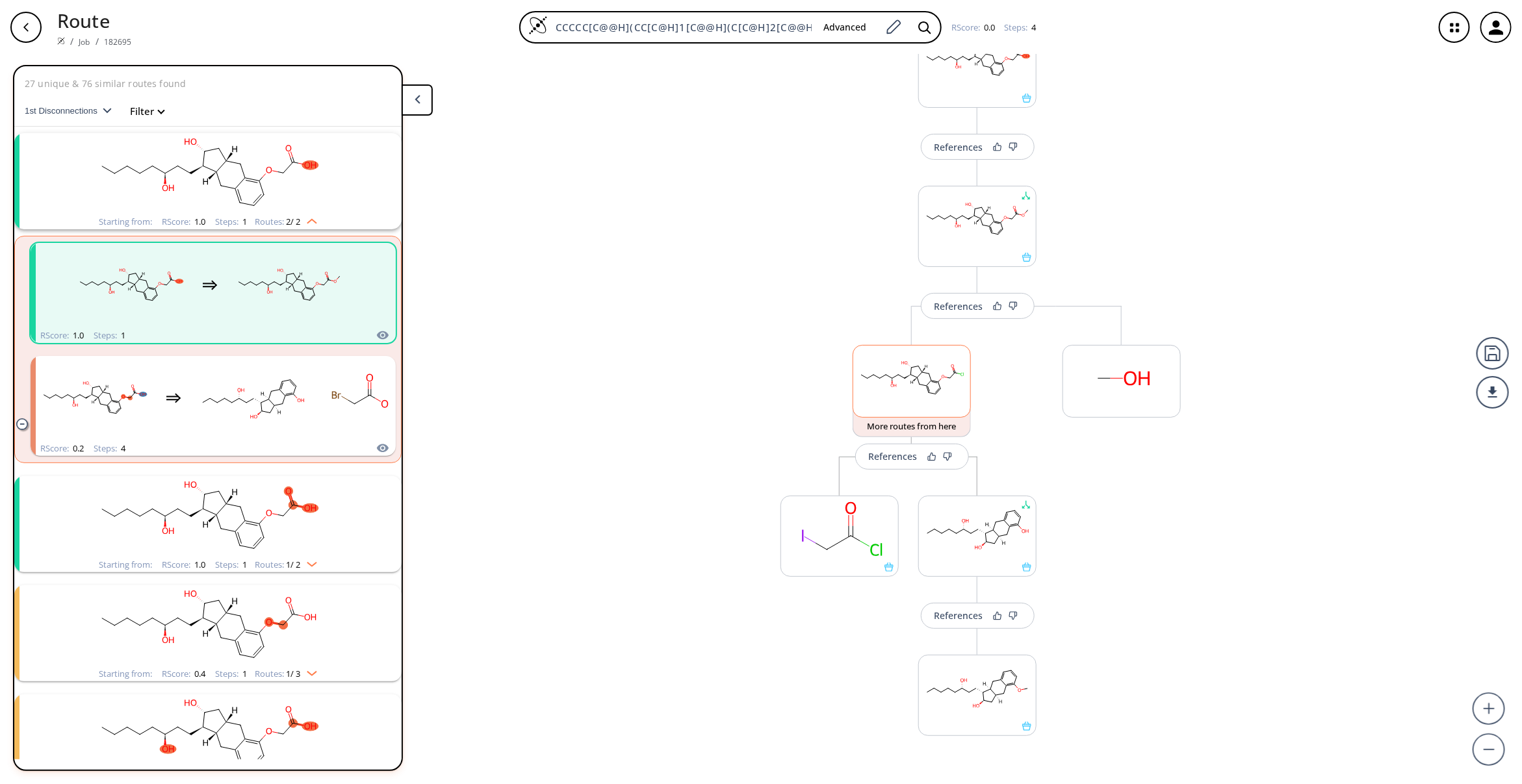
scroll to position [166, 0]
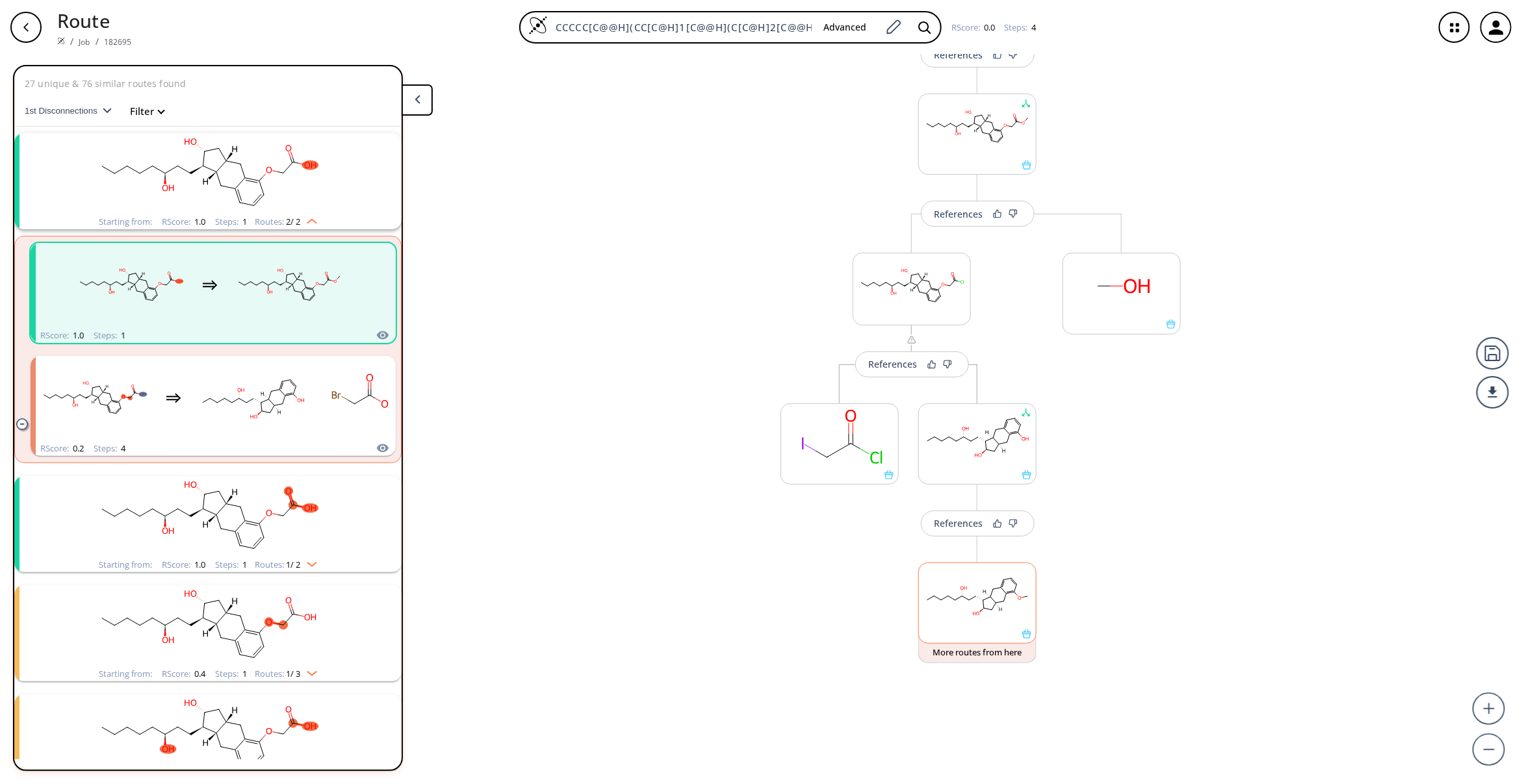
click at [995, 583] on rect at bounding box center [978, 596] width 117 height 67
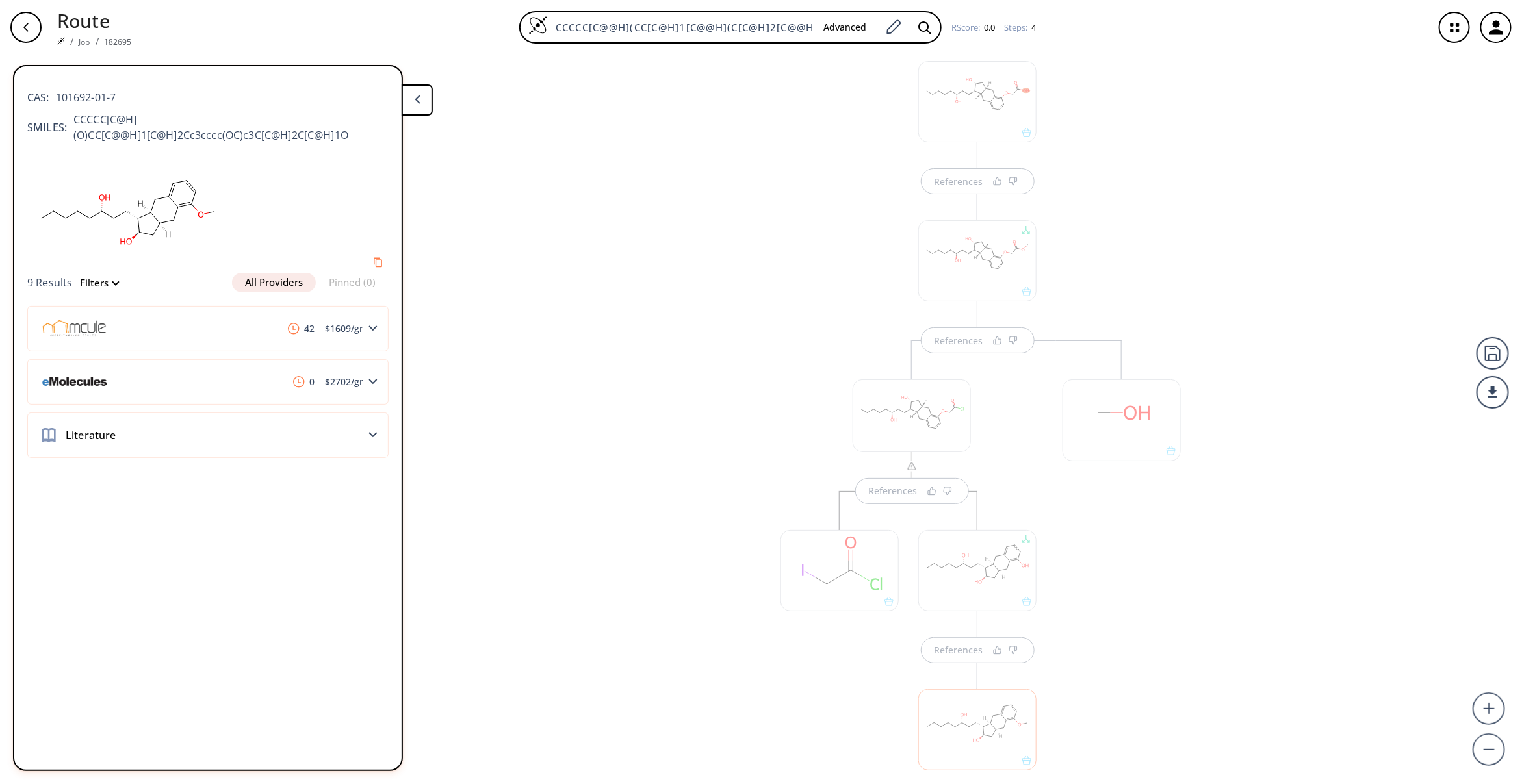
scroll to position [0, 0]
click at [956, 132] on div at bounding box center [978, 140] width 118 height 81
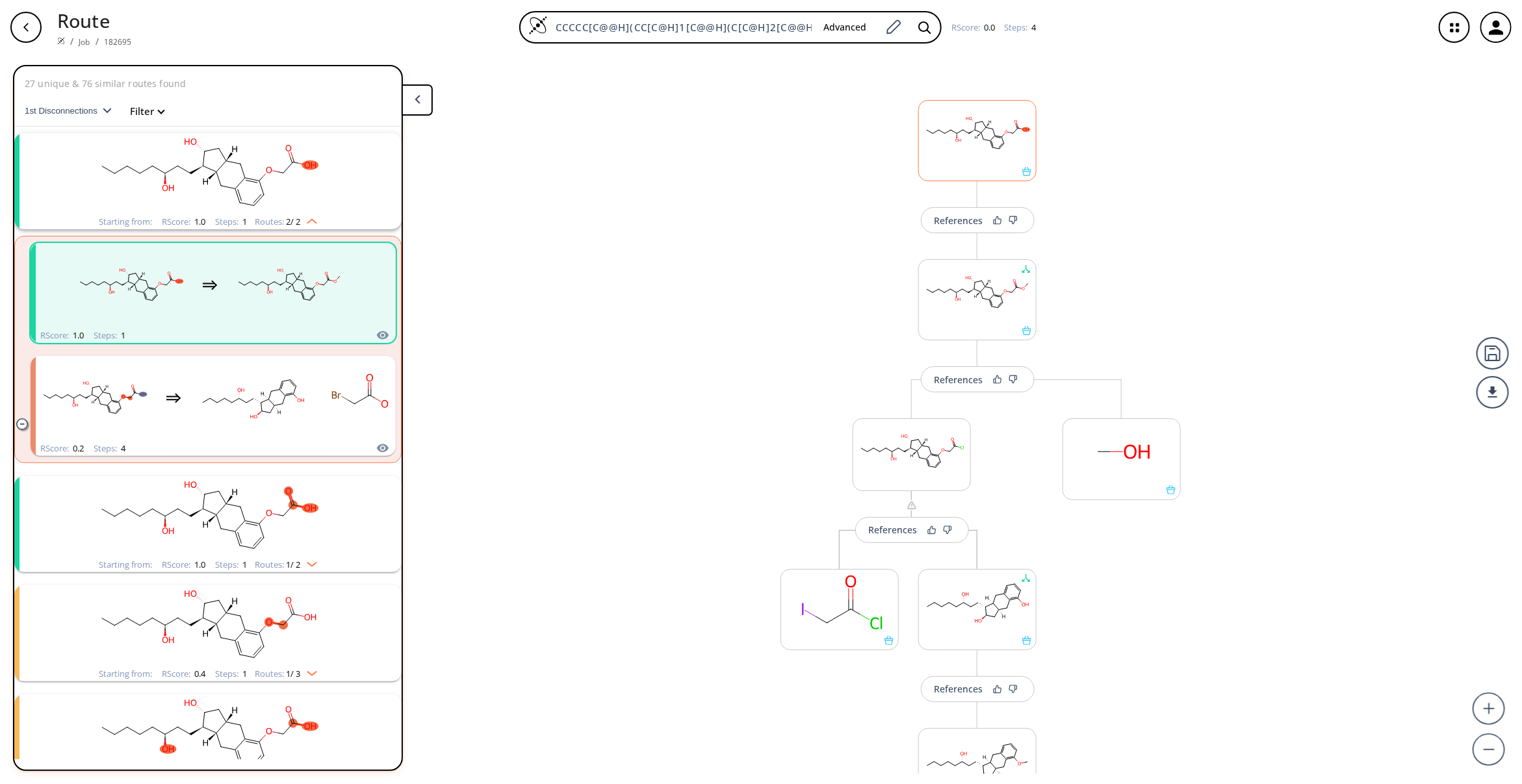
click at [956, 132] on rect at bounding box center [978, 134] width 117 height 67
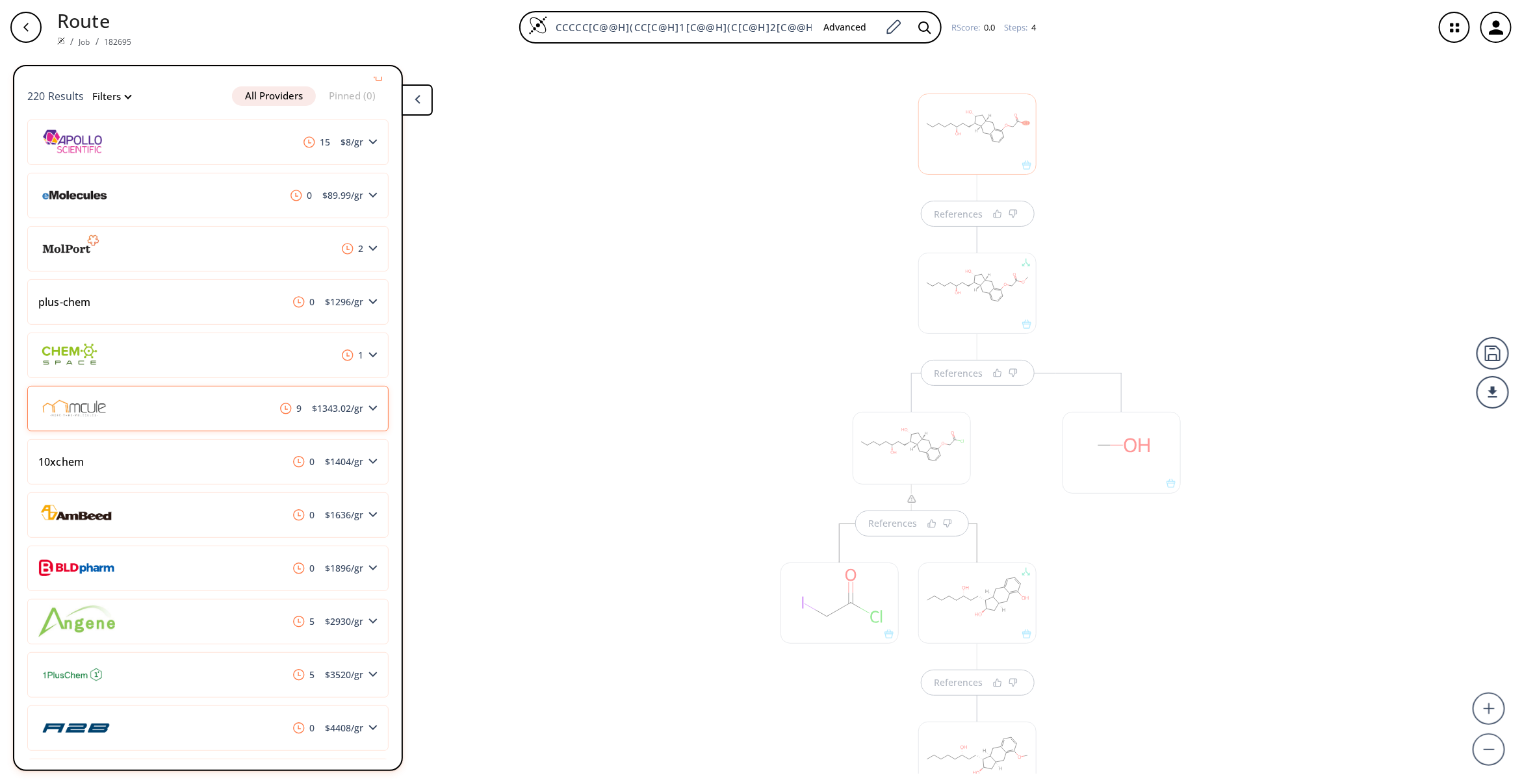
scroll to position [195, 0]
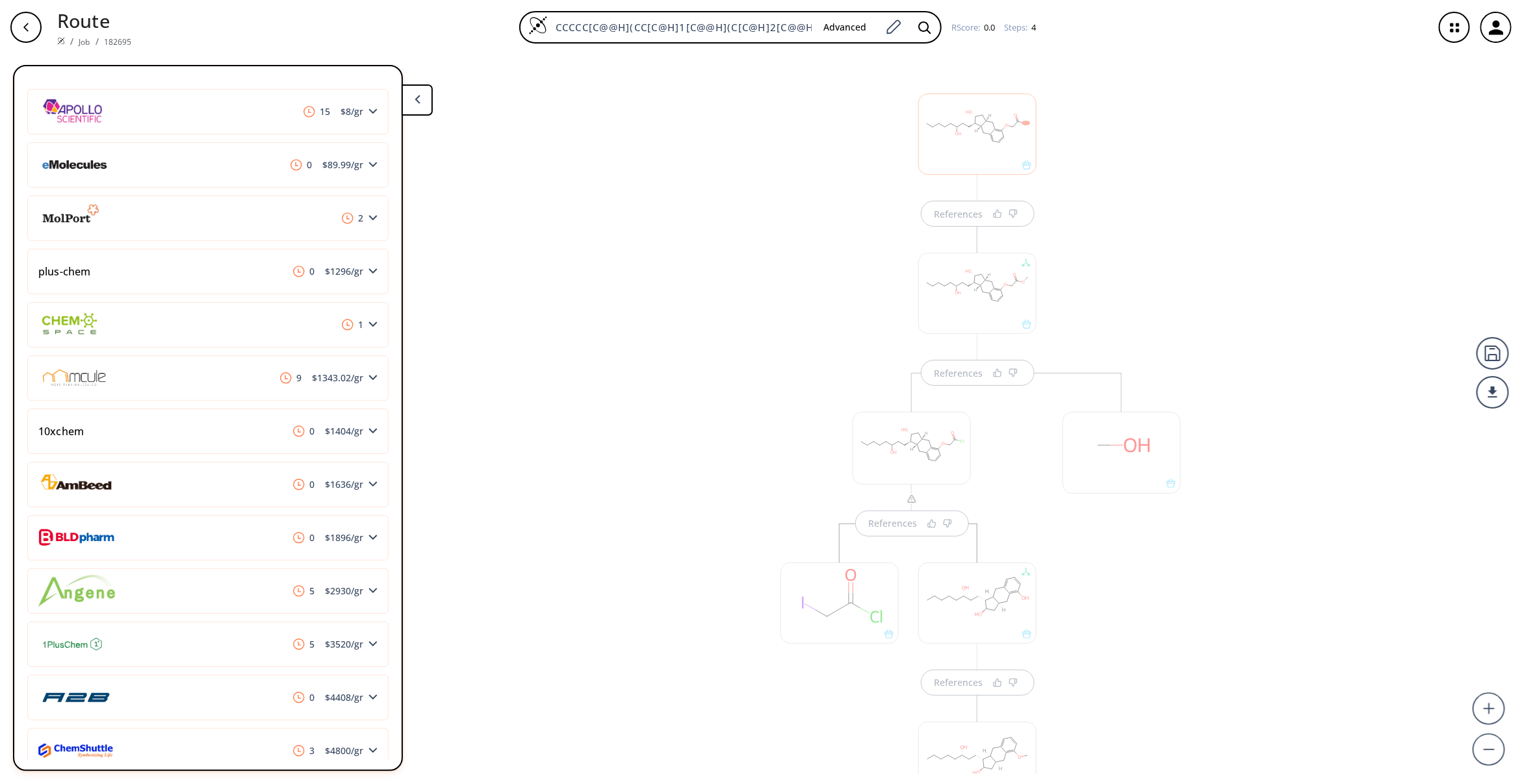
click at [676, 406] on div "References References References References" at bounding box center [761, 414] width 1522 height 719
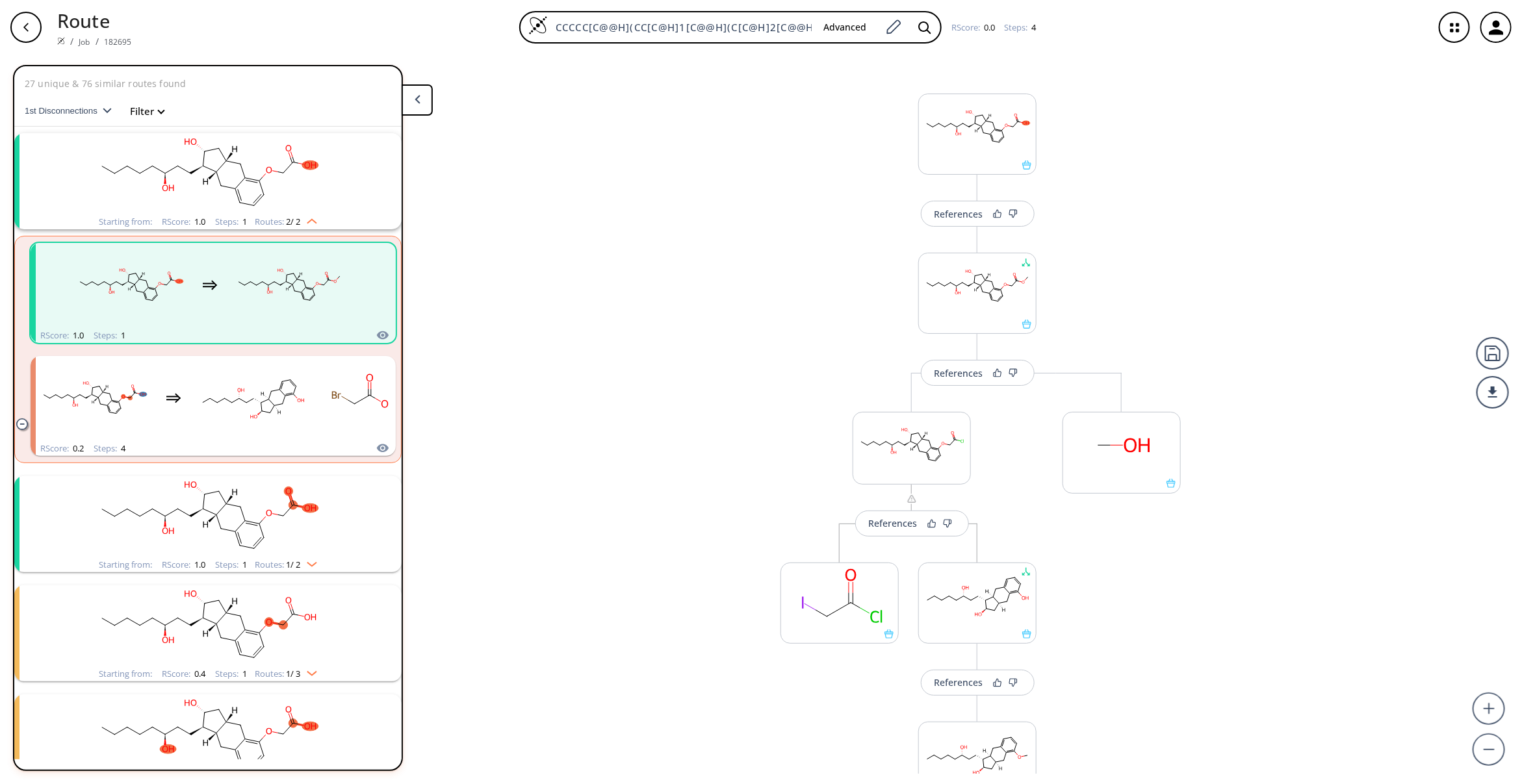
click at [685, 347] on div "References Change Clear References More routes from here References More routes…" at bounding box center [761, 414] width 1522 height 719
click at [33, 40] on div "button" at bounding box center [26, 27] width 31 height 31
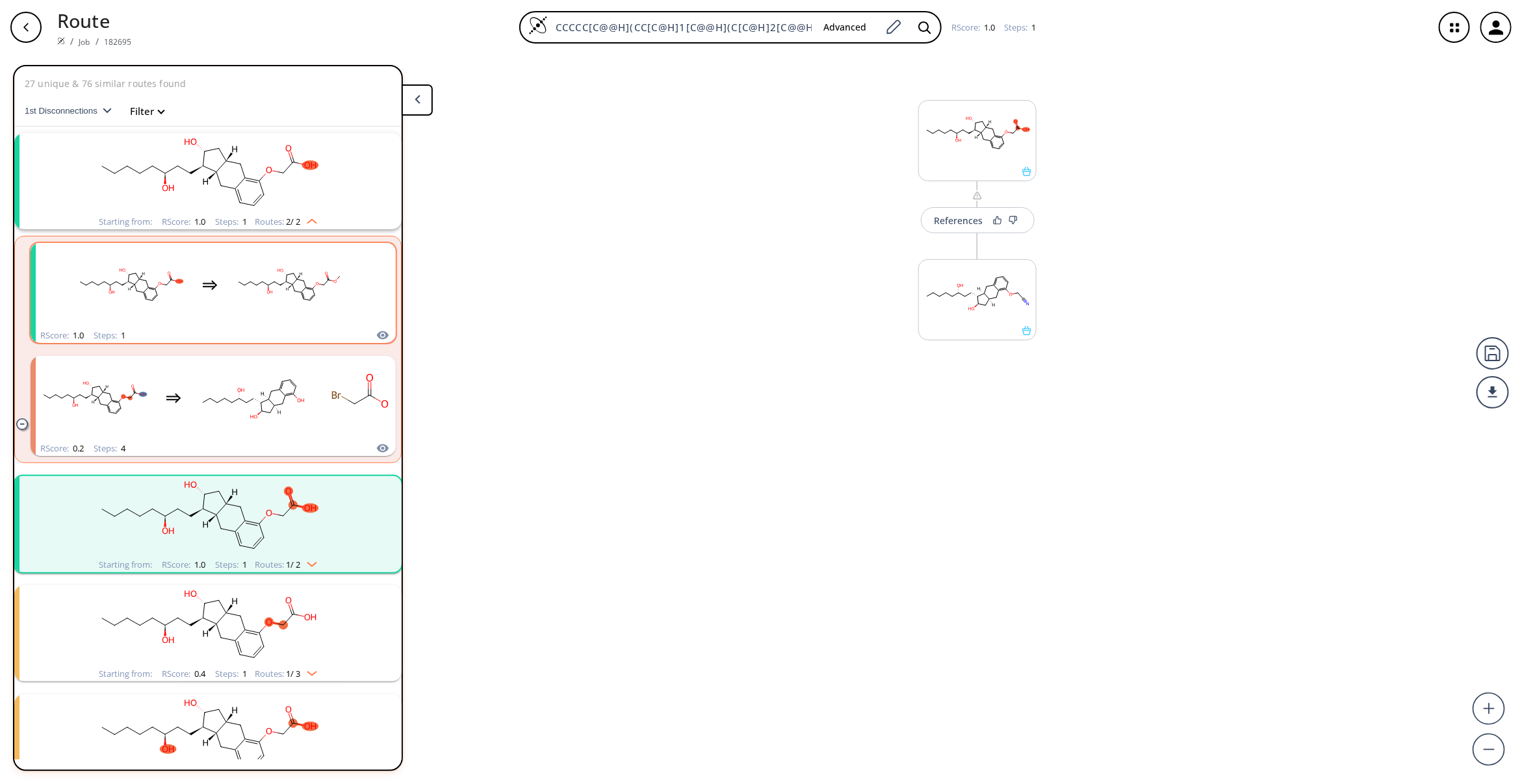
click at [322, 293] on rect "clusters" at bounding box center [289, 285] width 117 height 81
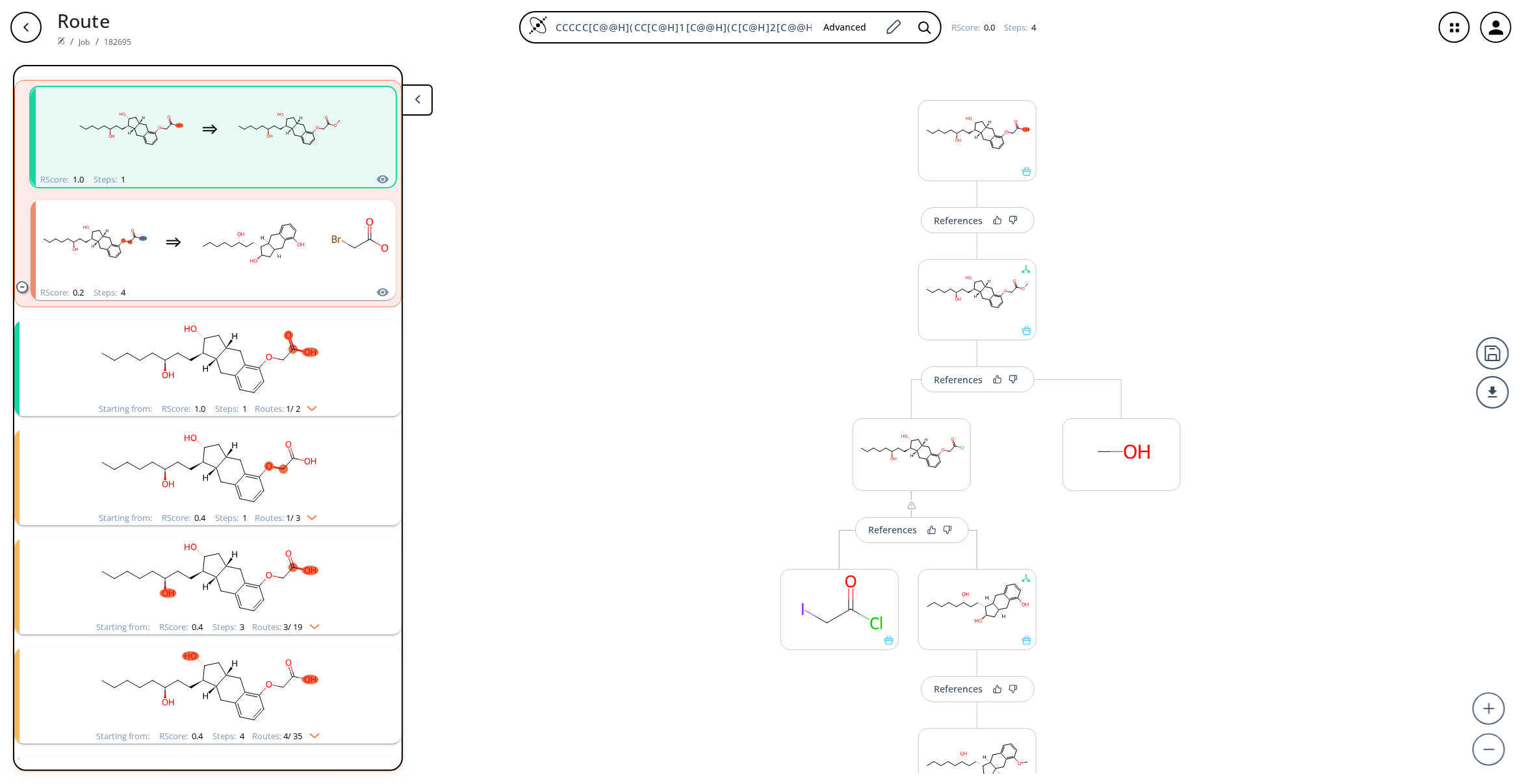
scroll to position [195, 0]
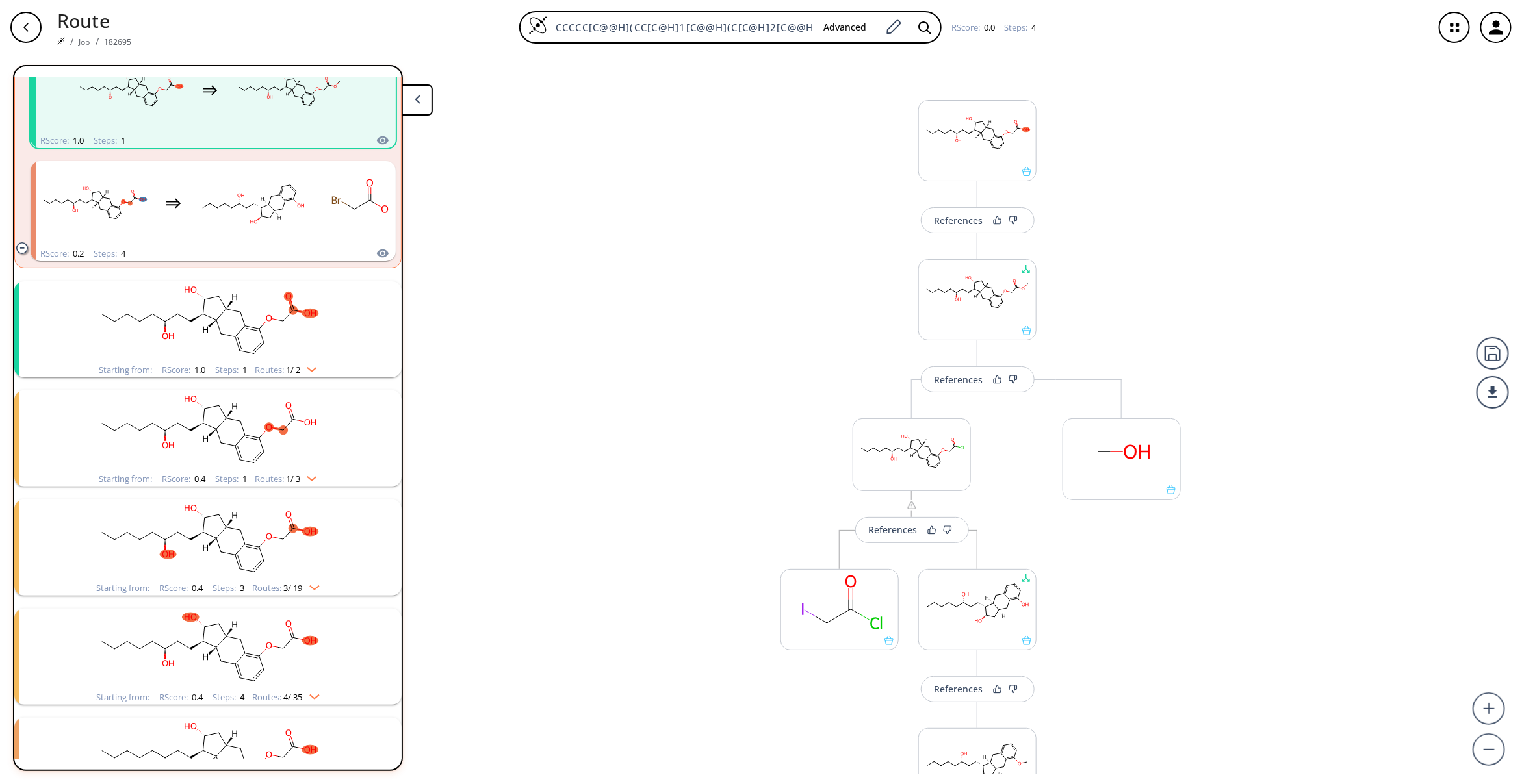
click at [167, 303] on rect "clusters" at bounding box center [207, 321] width 338 height 81
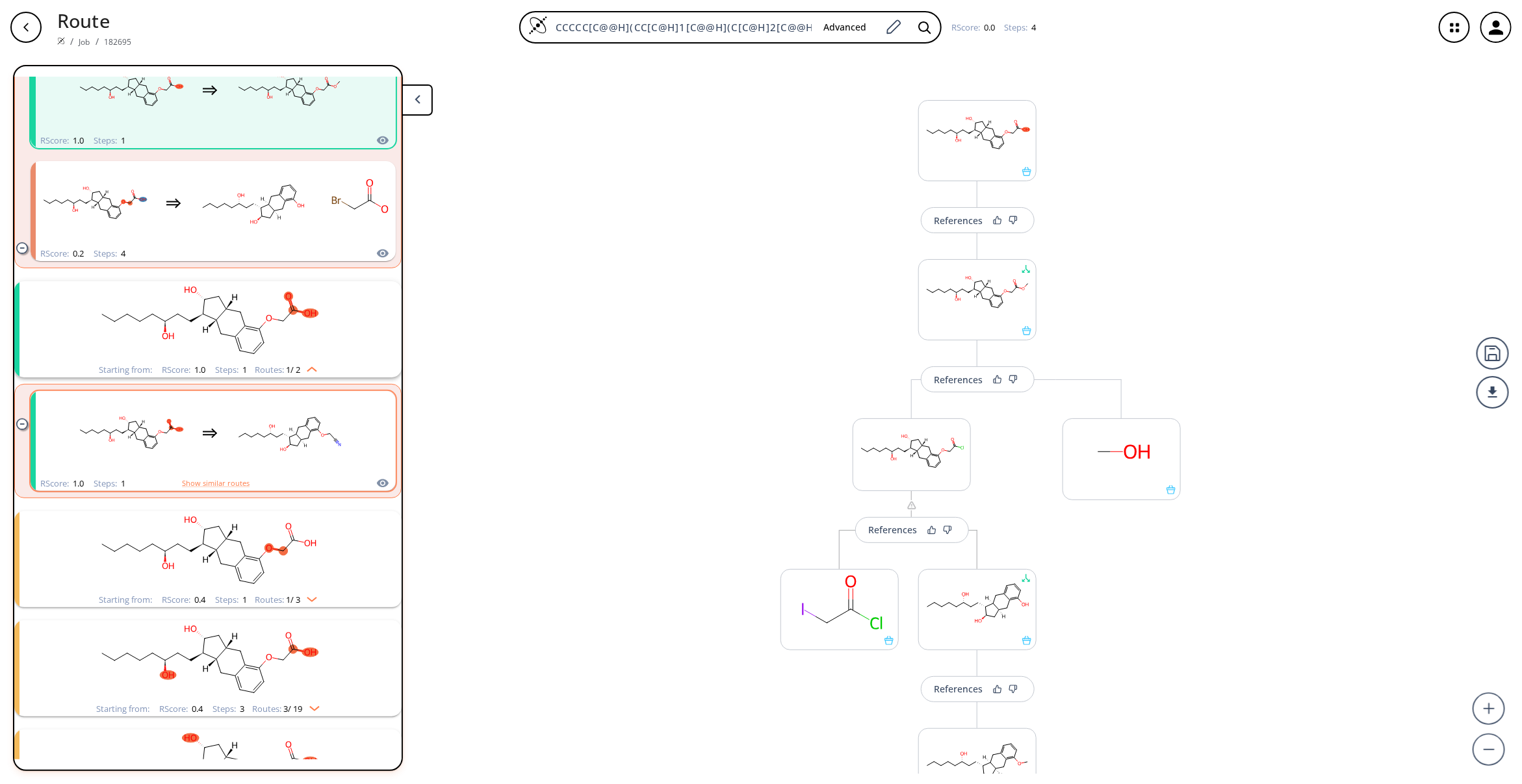
click at [213, 427] on icon "clusters" at bounding box center [209, 433] width 16 height 16
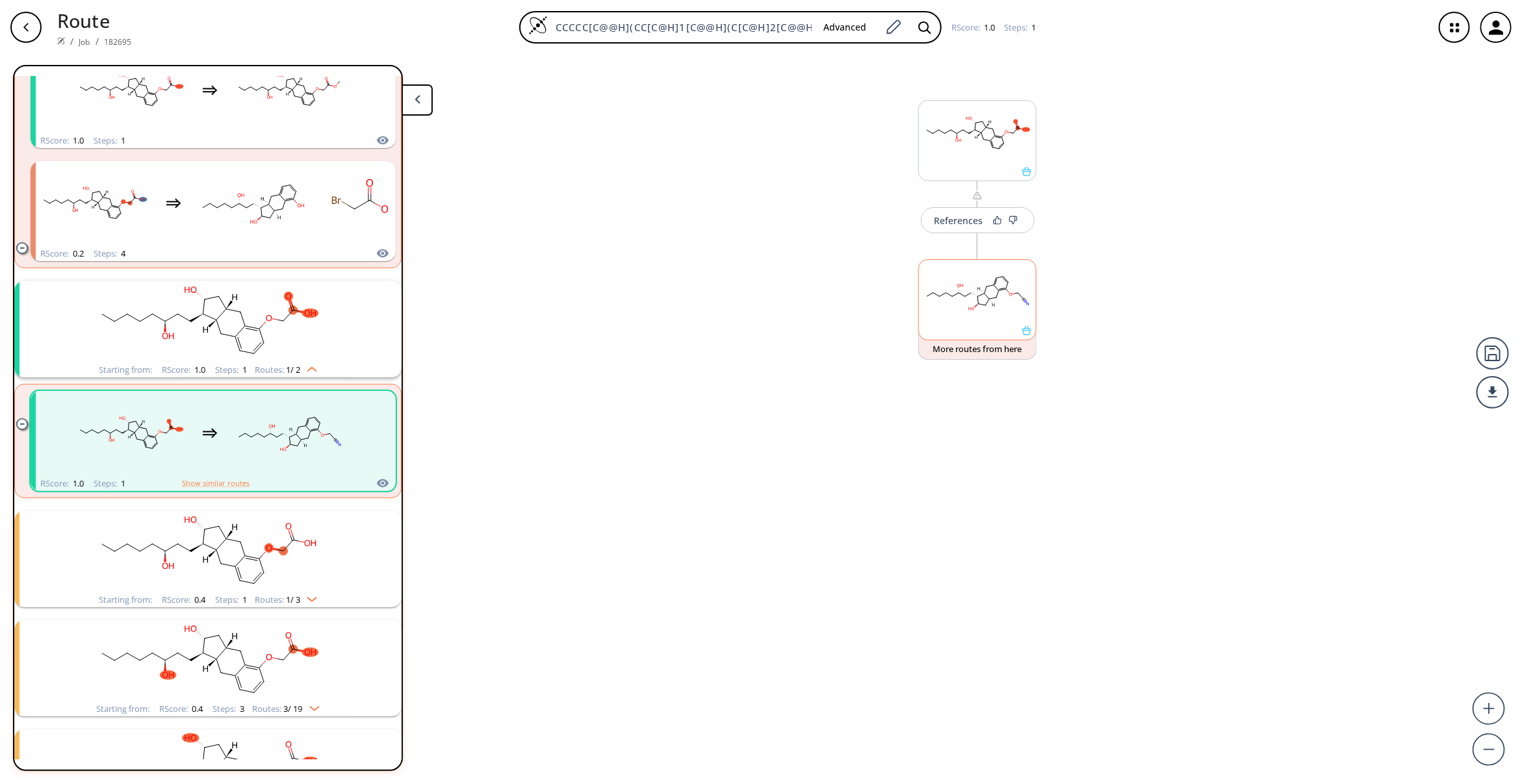
click at [982, 321] on rect at bounding box center [978, 293] width 117 height 67
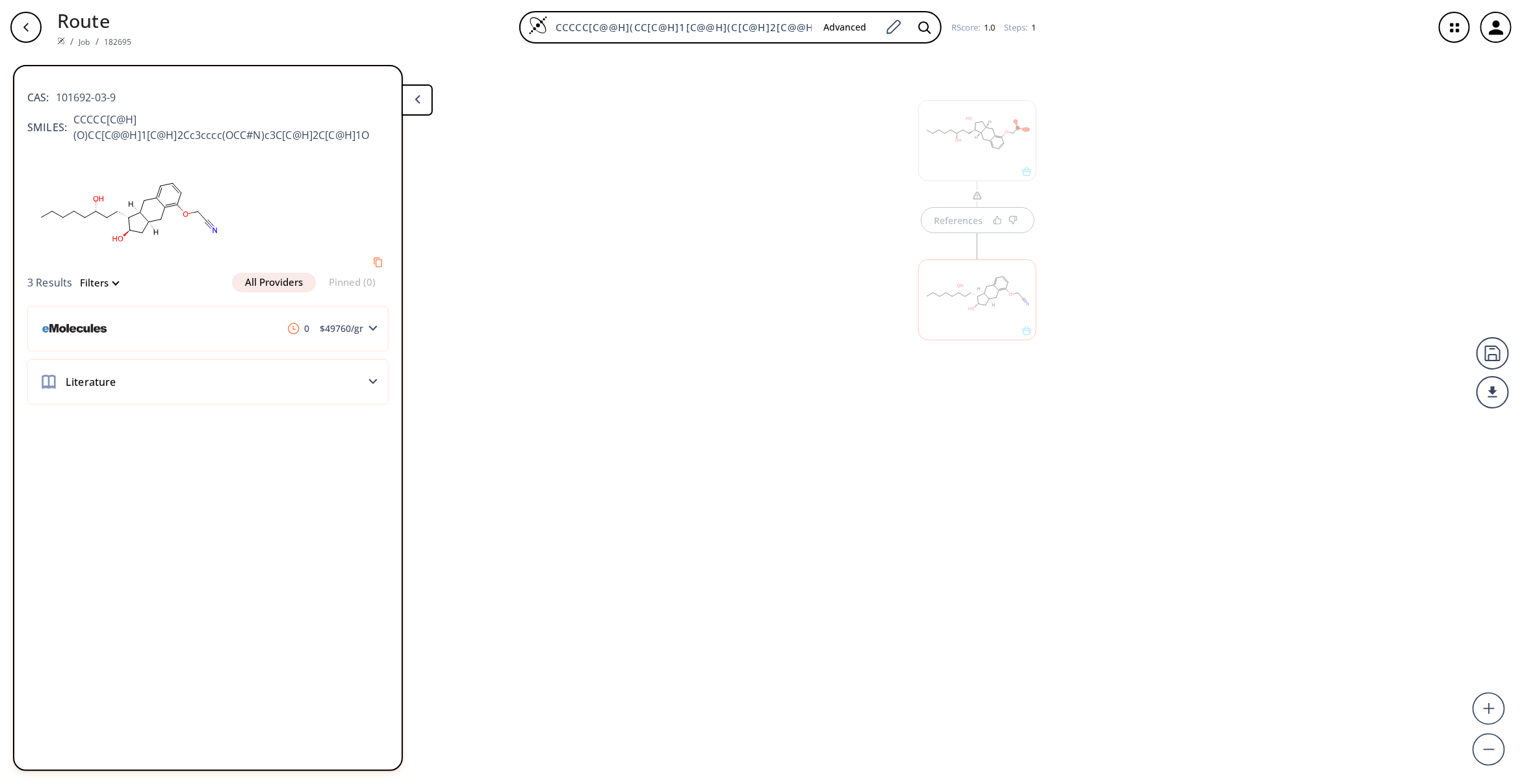
click at [1005, 450] on div "References" at bounding box center [761, 414] width 1522 height 719
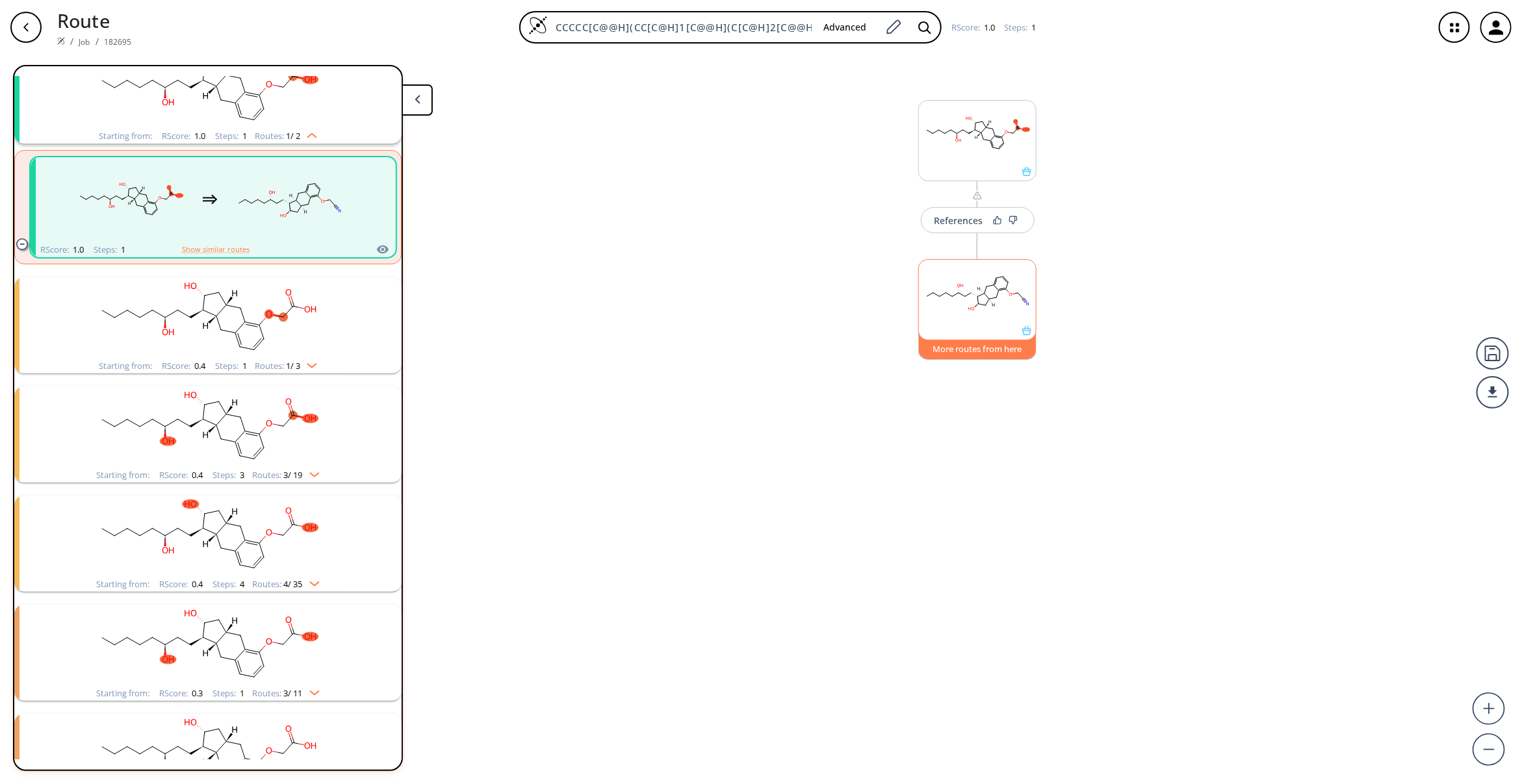
click at [995, 349] on button "More routes from here" at bounding box center [978, 346] width 118 height 28
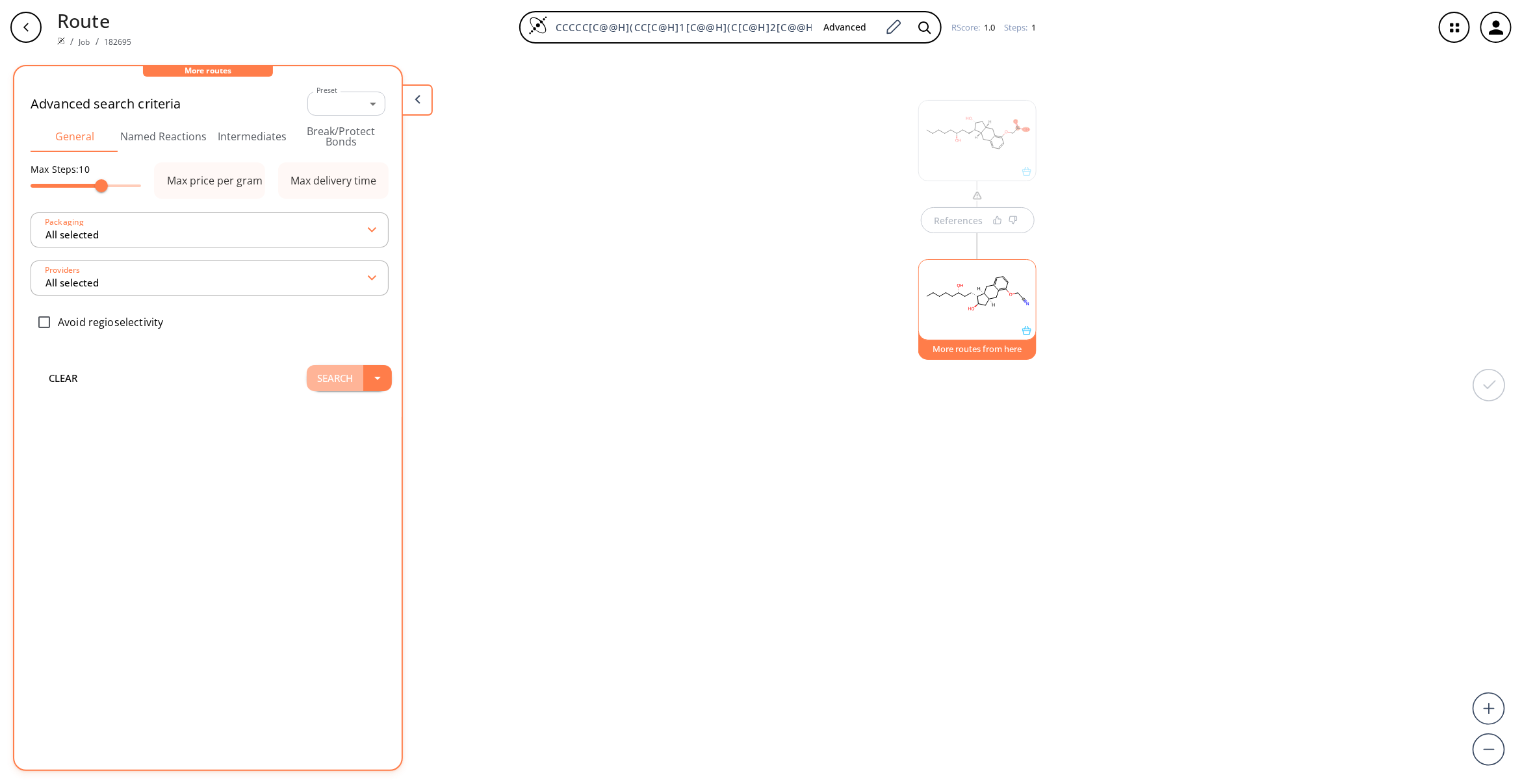
click at [315, 374] on button "Search" at bounding box center [334, 378] width 56 height 26
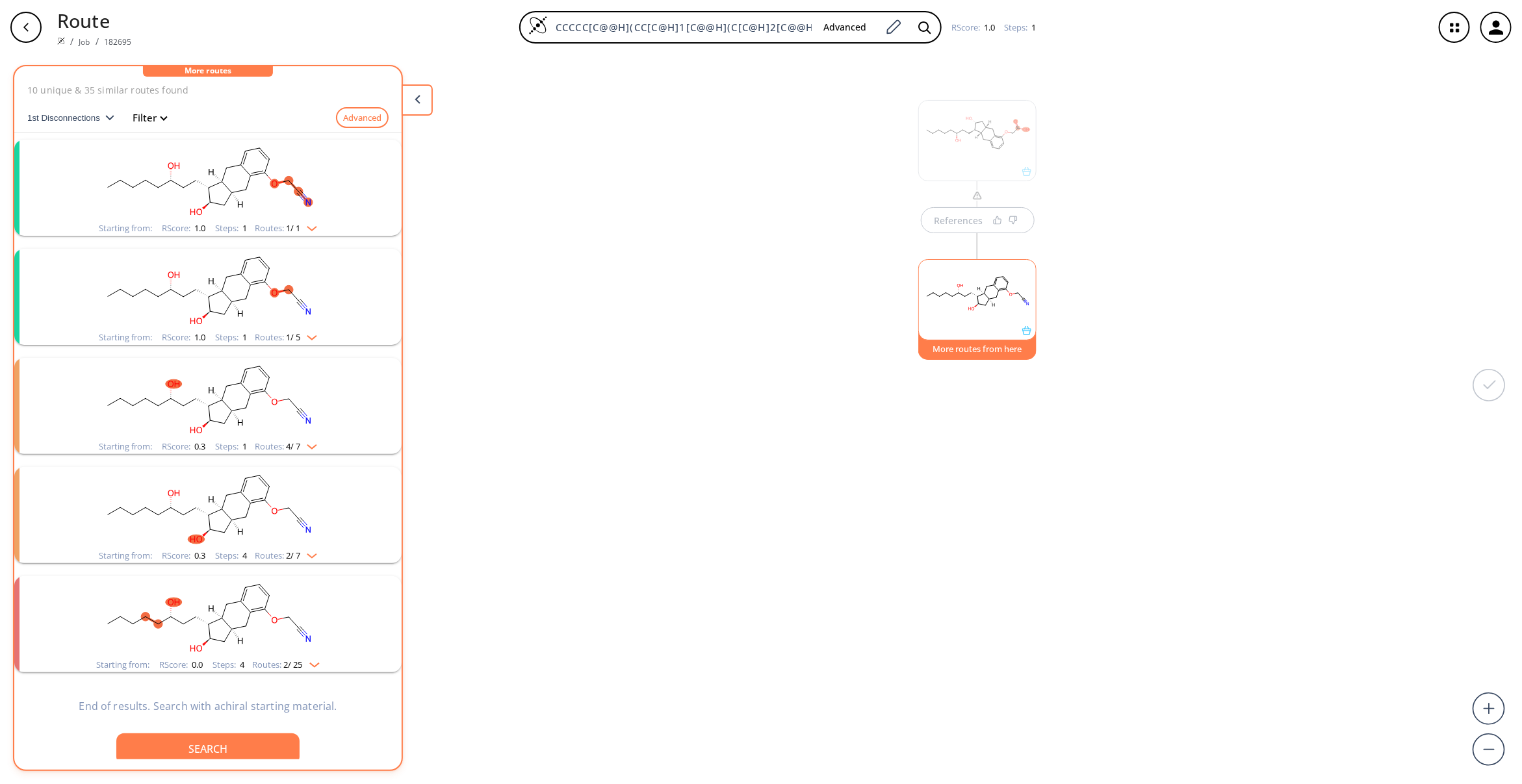
click at [150, 195] on rect "clusters" at bounding box center [207, 180] width 338 height 81
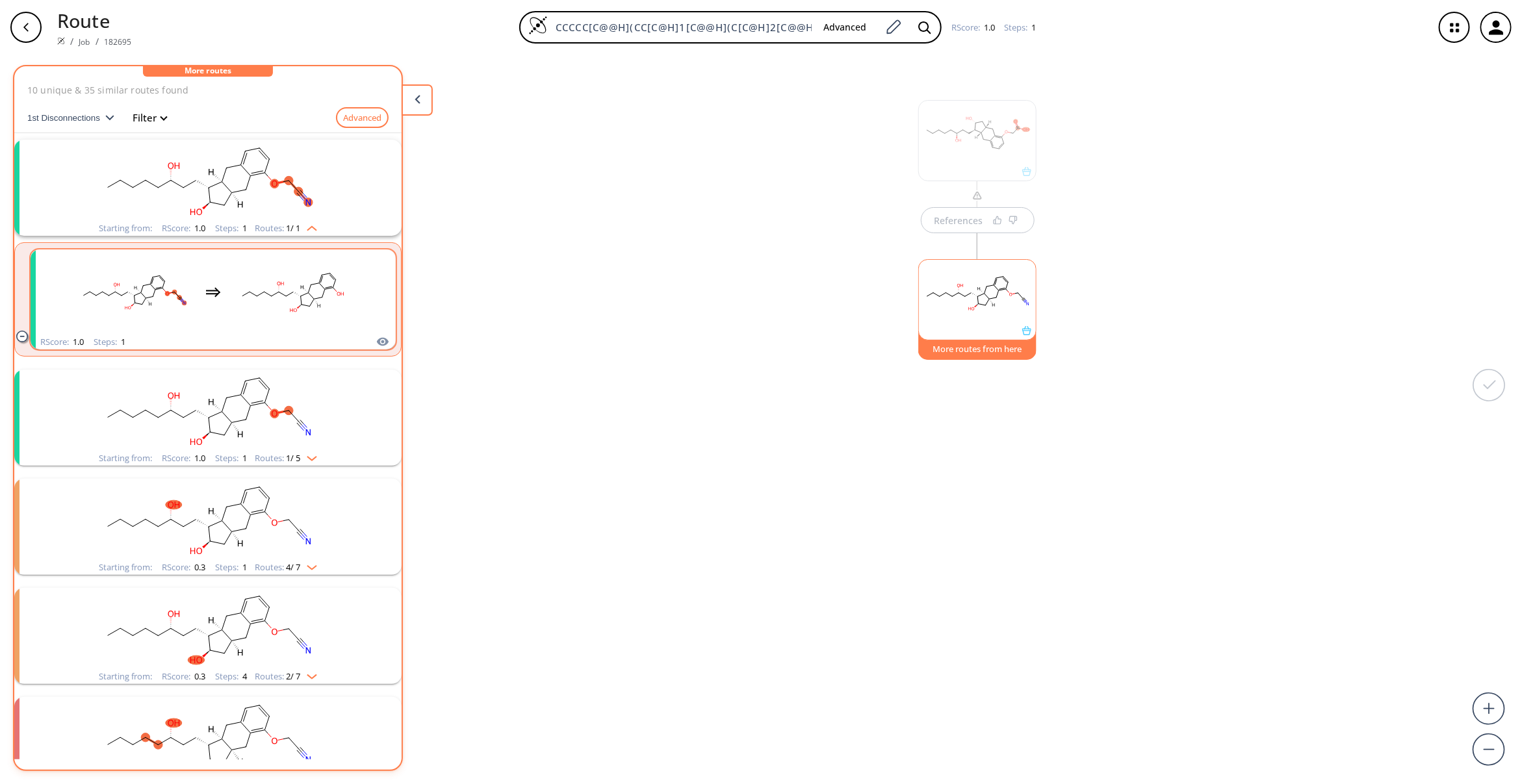
click at [239, 279] on rect "clusters" at bounding box center [292, 291] width 117 height 81
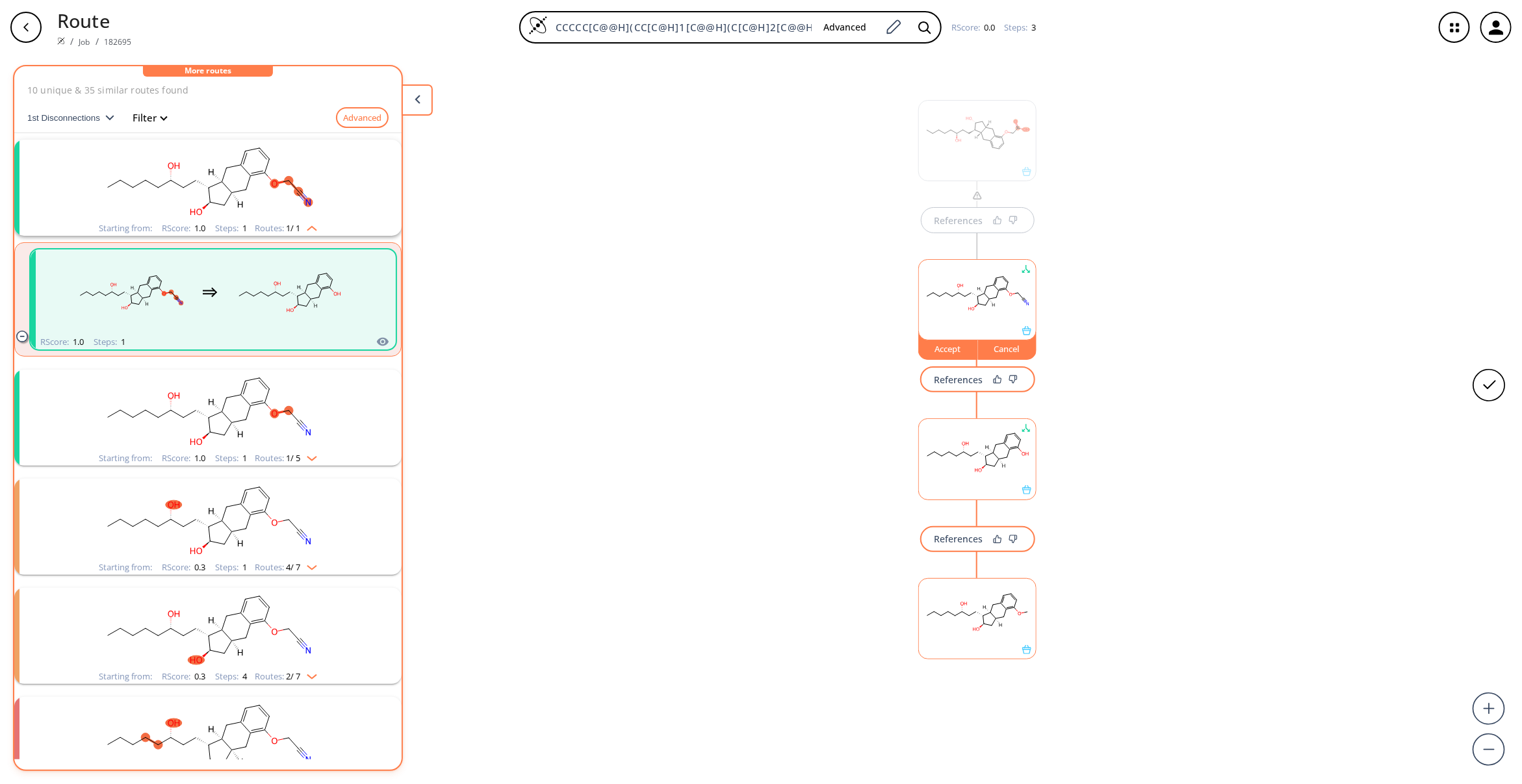
click at [317, 381] on rect "clusters" at bounding box center [207, 410] width 338 height 81
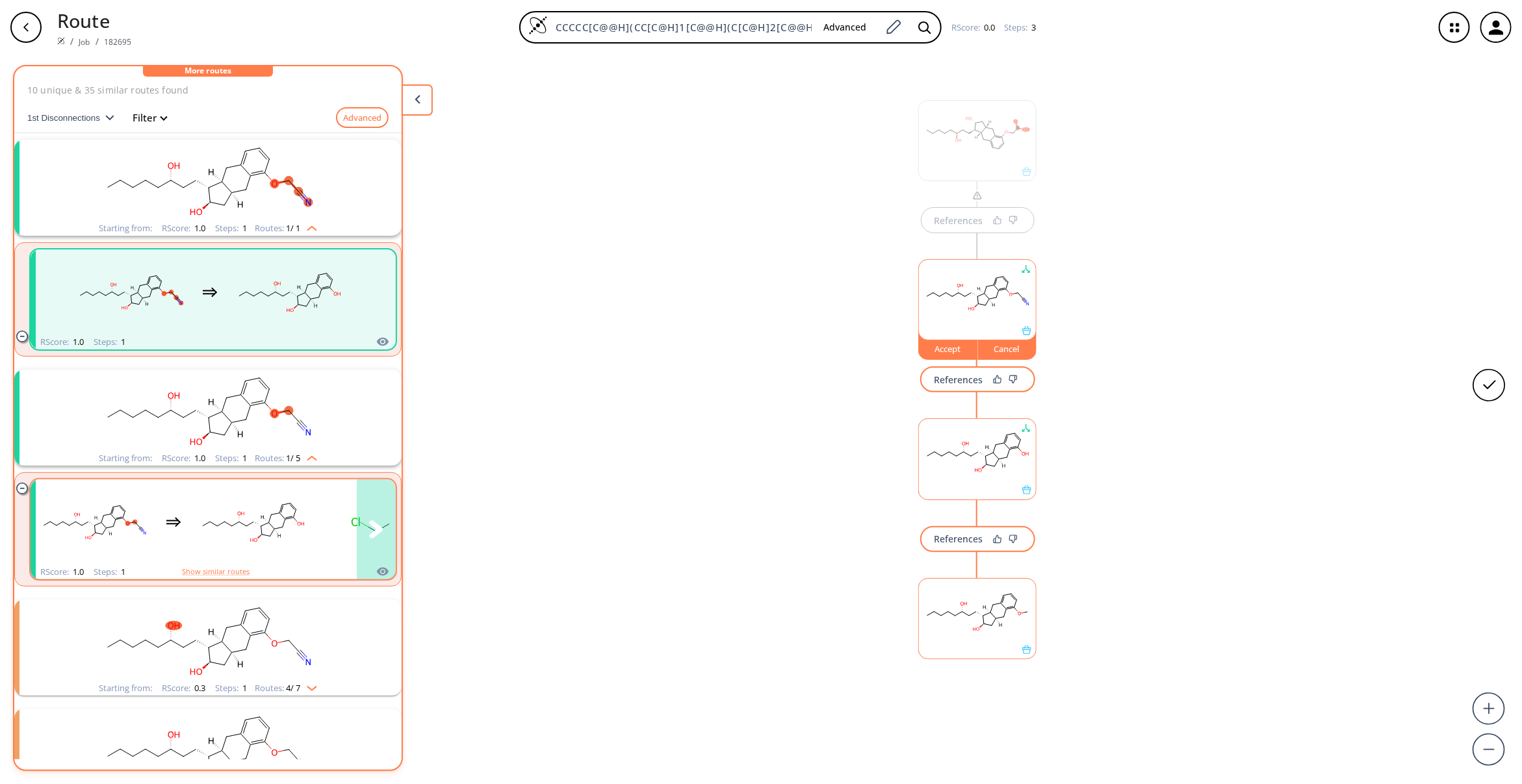
click at [322, 497] on div "clusters" at bounding box center [239, 522] width 406 height 85
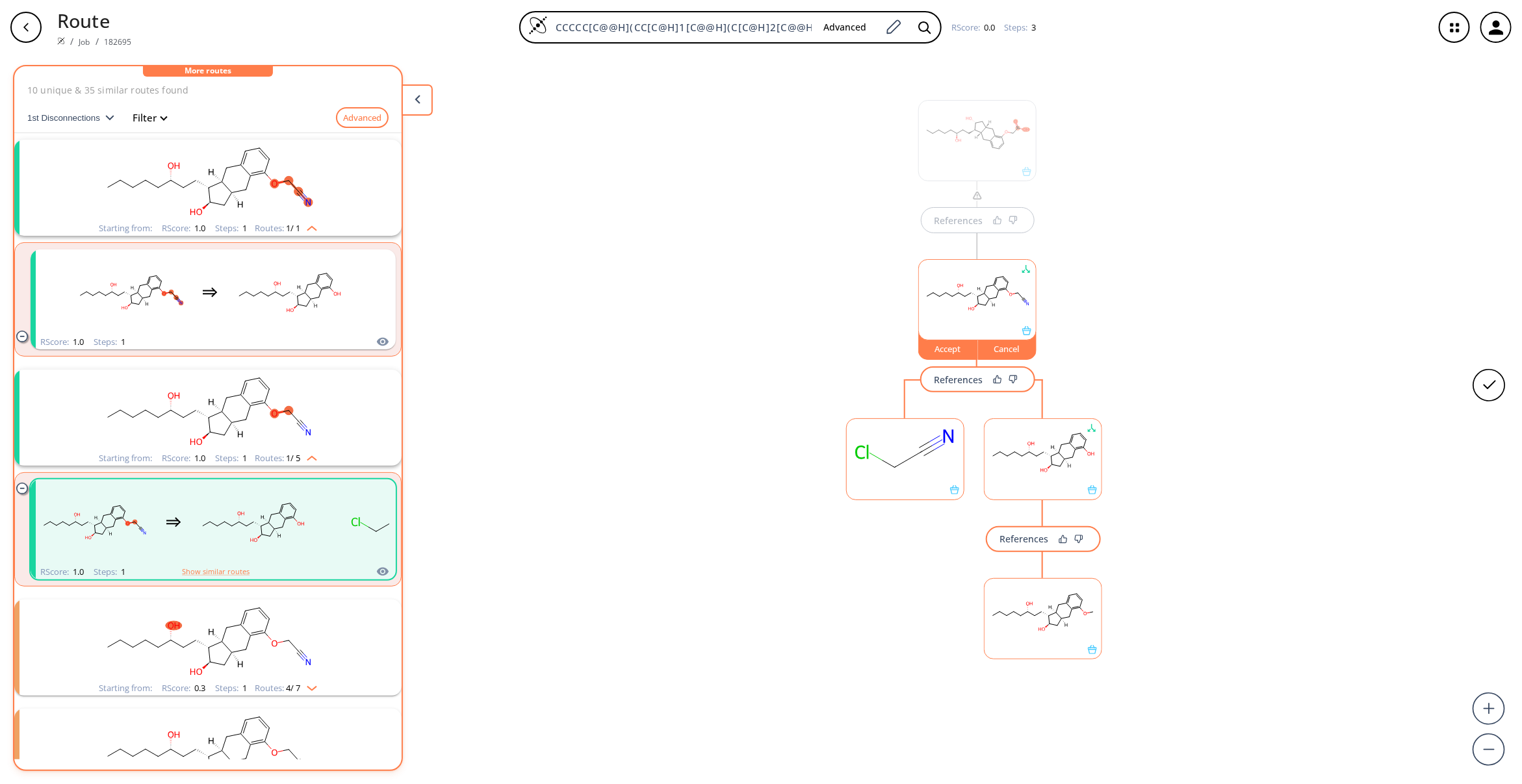
click at [1057, 618] on rect at bounding box center [1043, 612] width 117 height 67
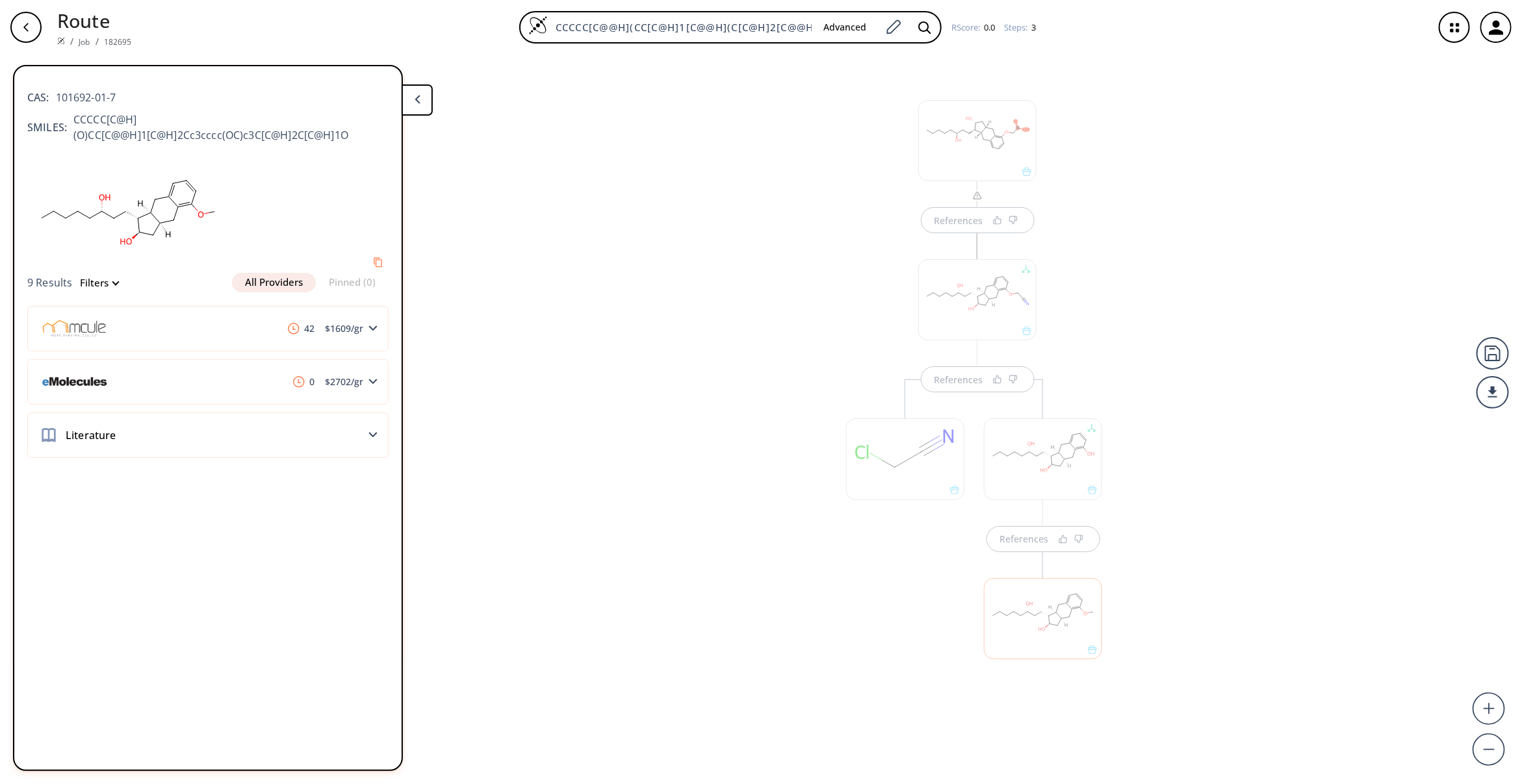
click at [999, 148] on div at bounding box center [978, 140] width 118 height 81
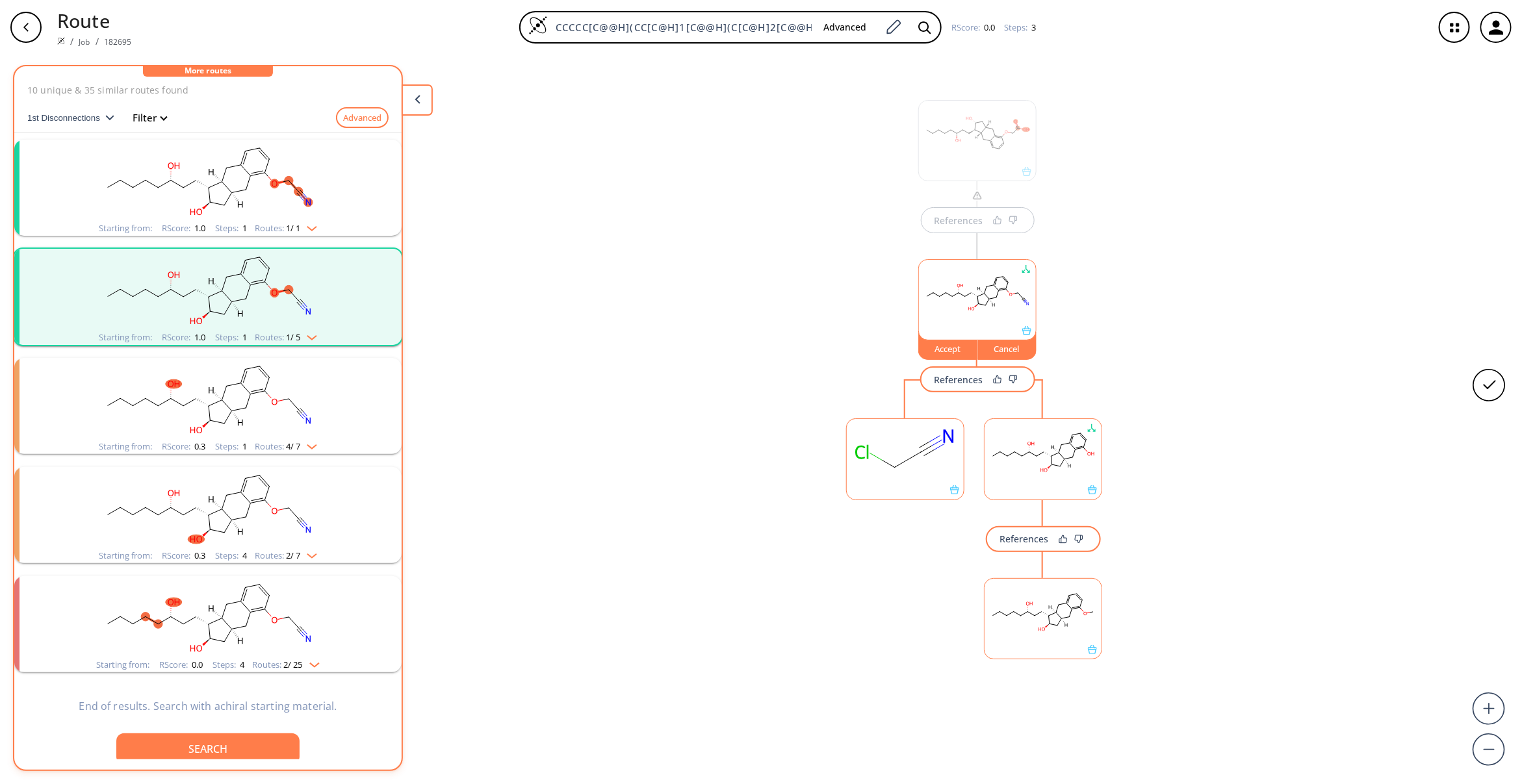
click at [999, 148] on div at bounding box center [978, 140] width 118 height 81
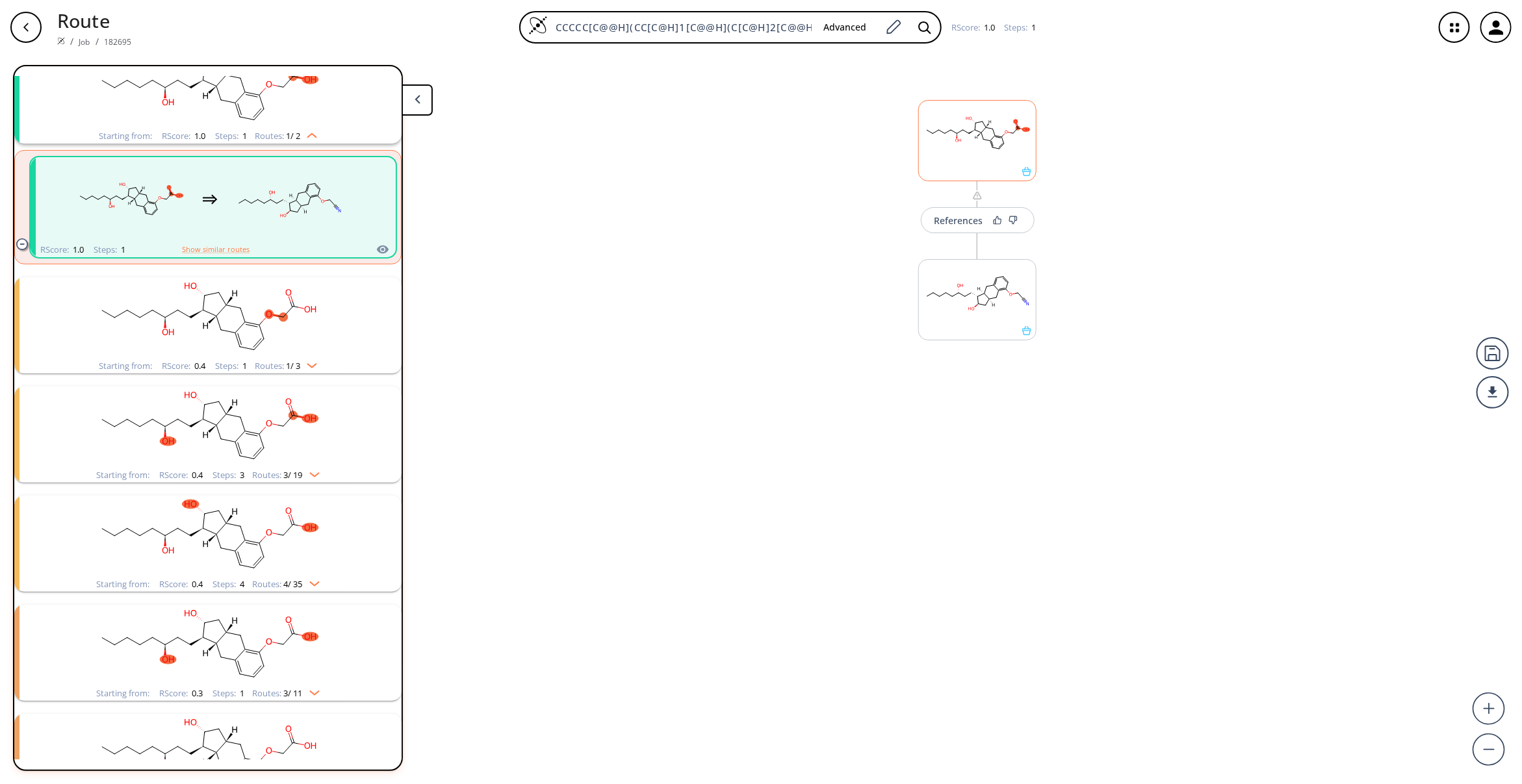
click at [999, 148] on icon at bounding box center [1001, 146] width 5 height 5
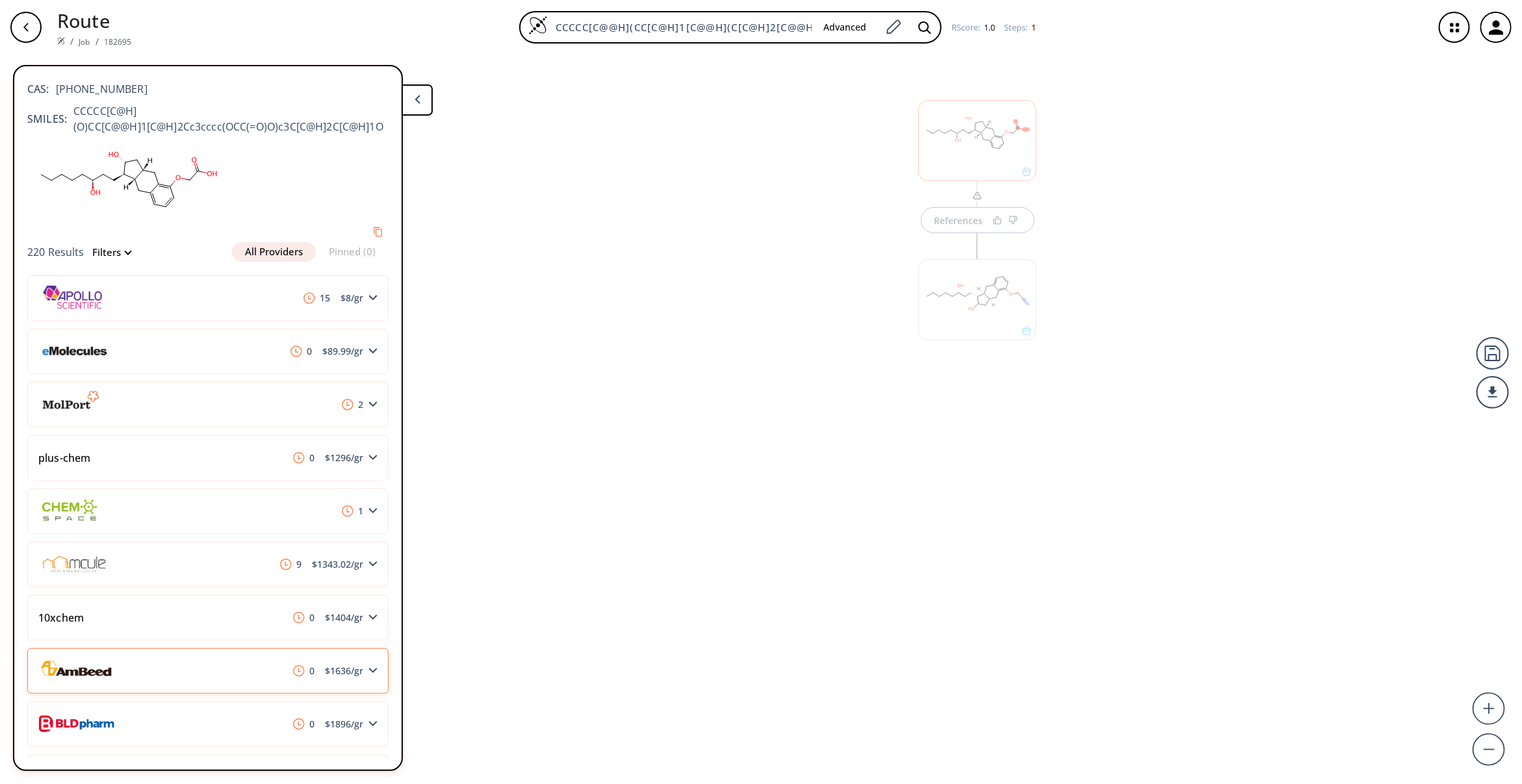
scroll to position [0, 0]
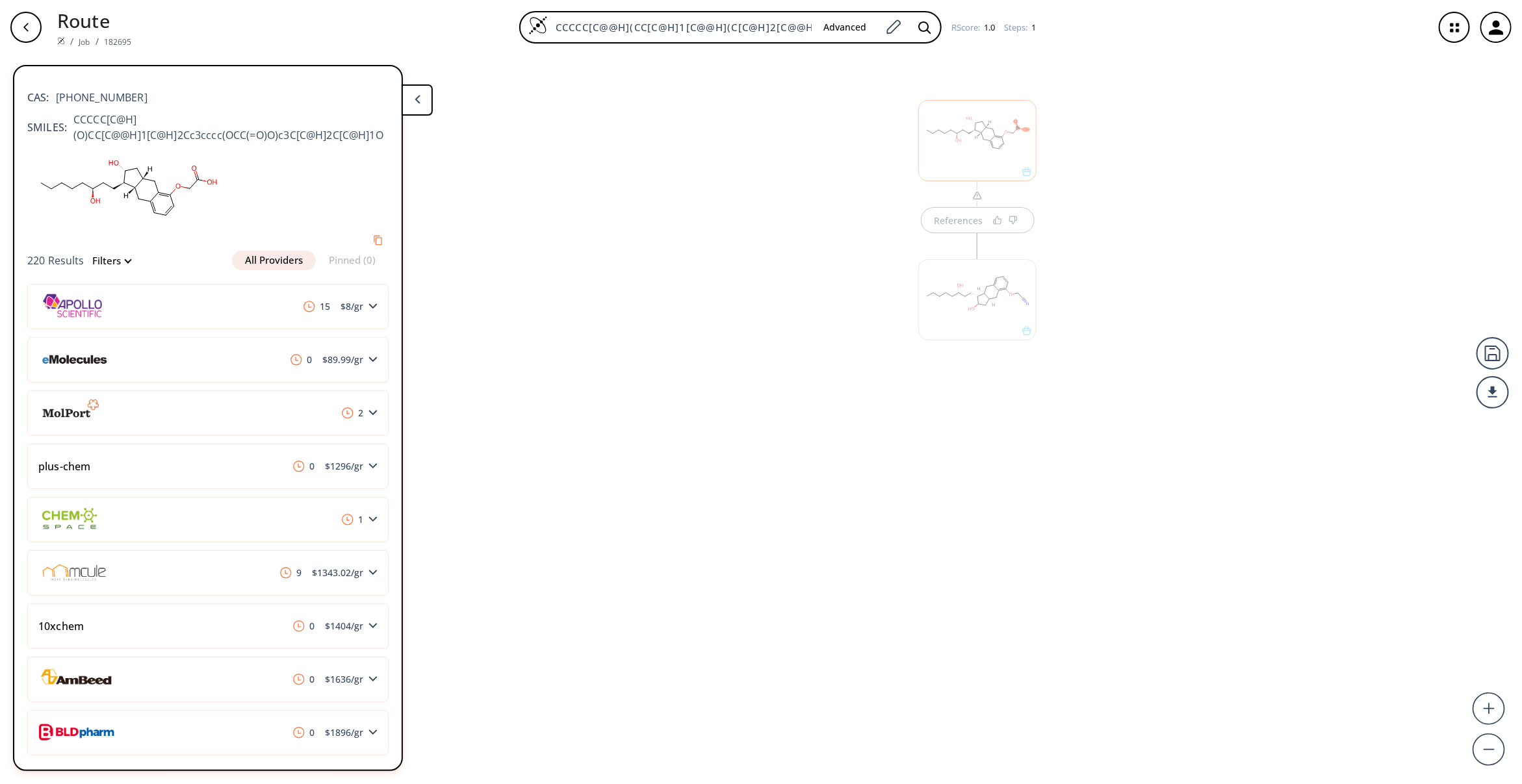
click at [856, 421] on div "References" at bounding box center [761, 414] width 1522 height 719
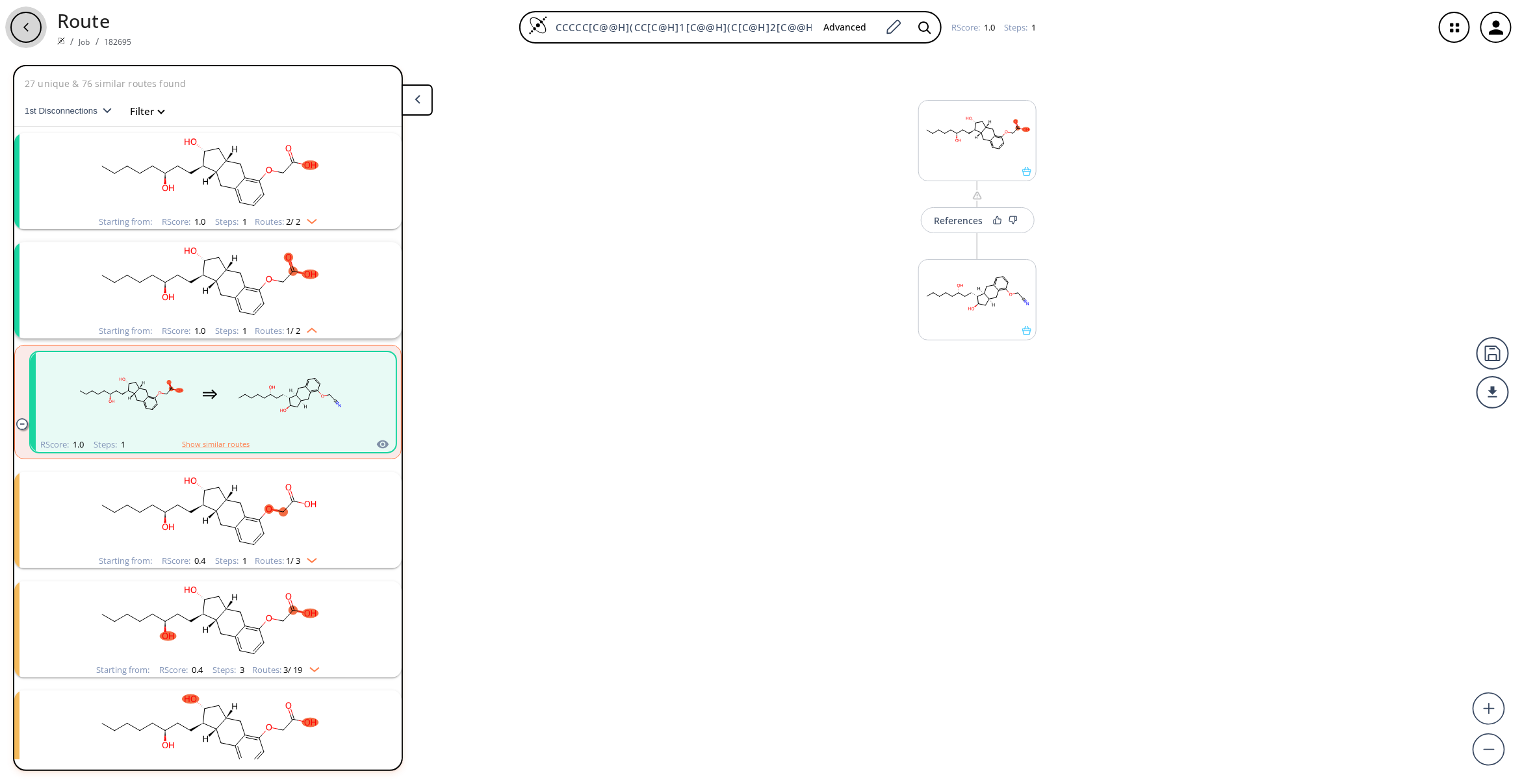
click at [16, 17] on div "button" at bounding box center [26, 27] width 31 height 31
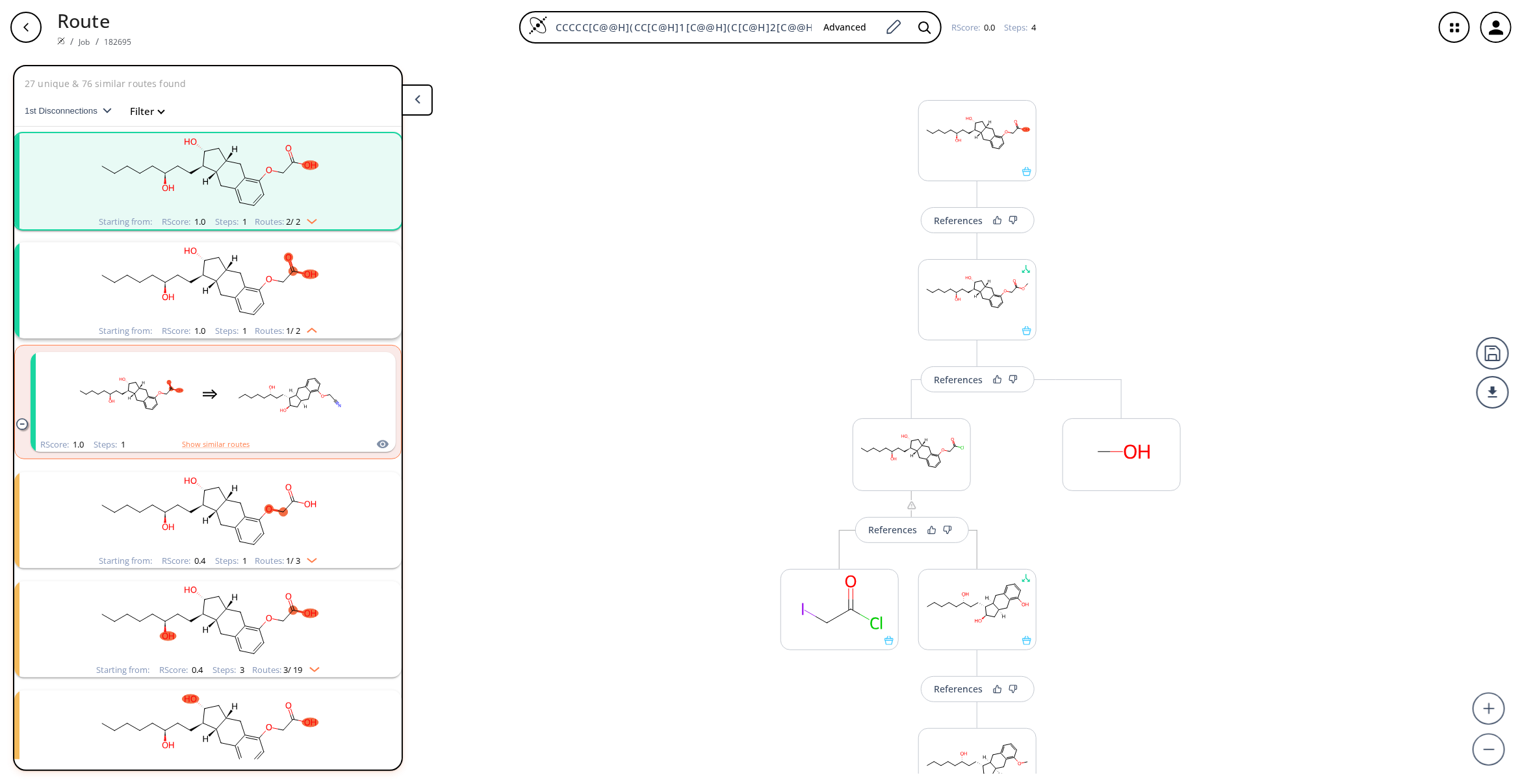
click at [33, 36] on div "button" at bounding box center [26, 27] width 31 height 31
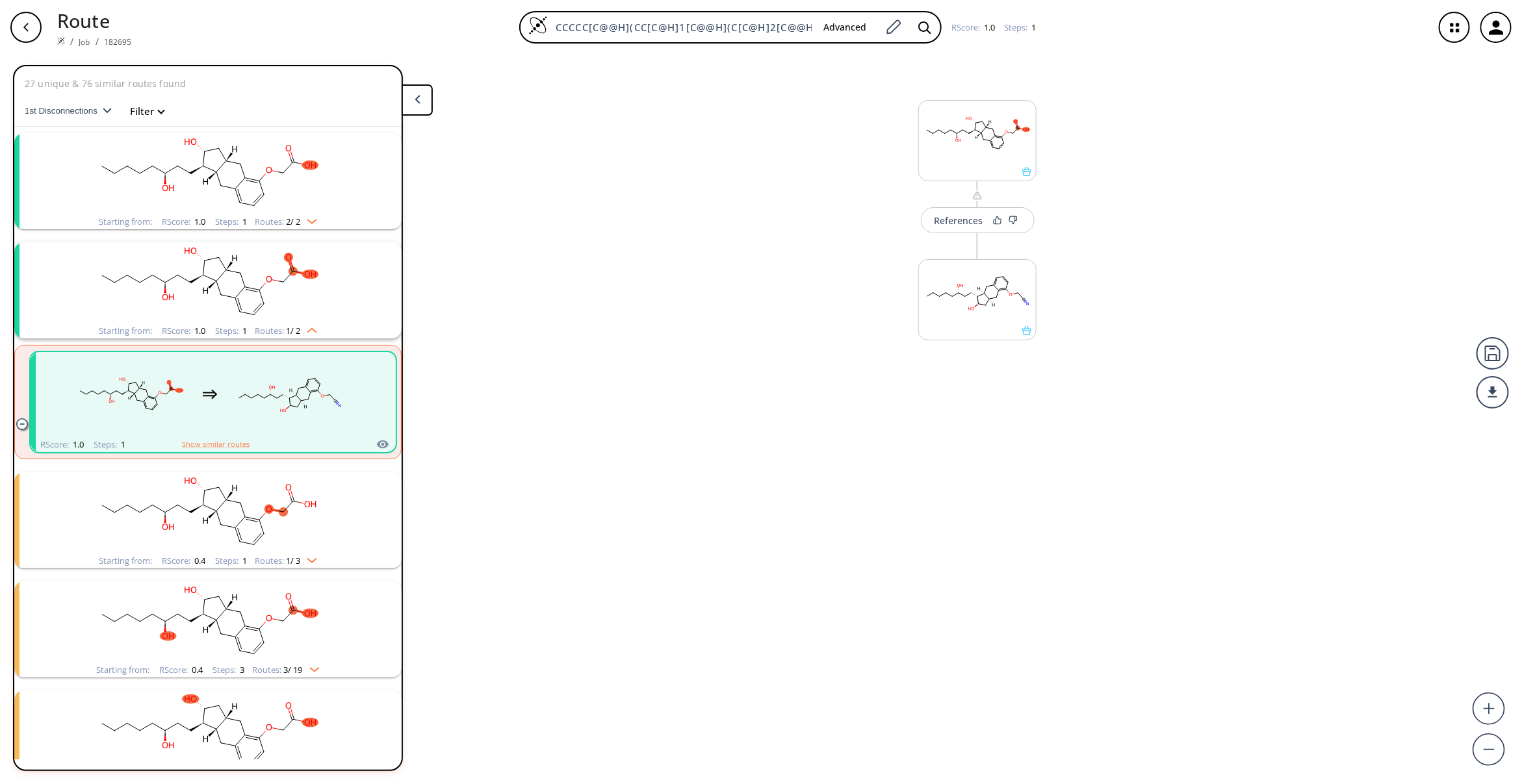
click at [33, 36] on div "button" at bounding box center [26, 27] width 31 height 31
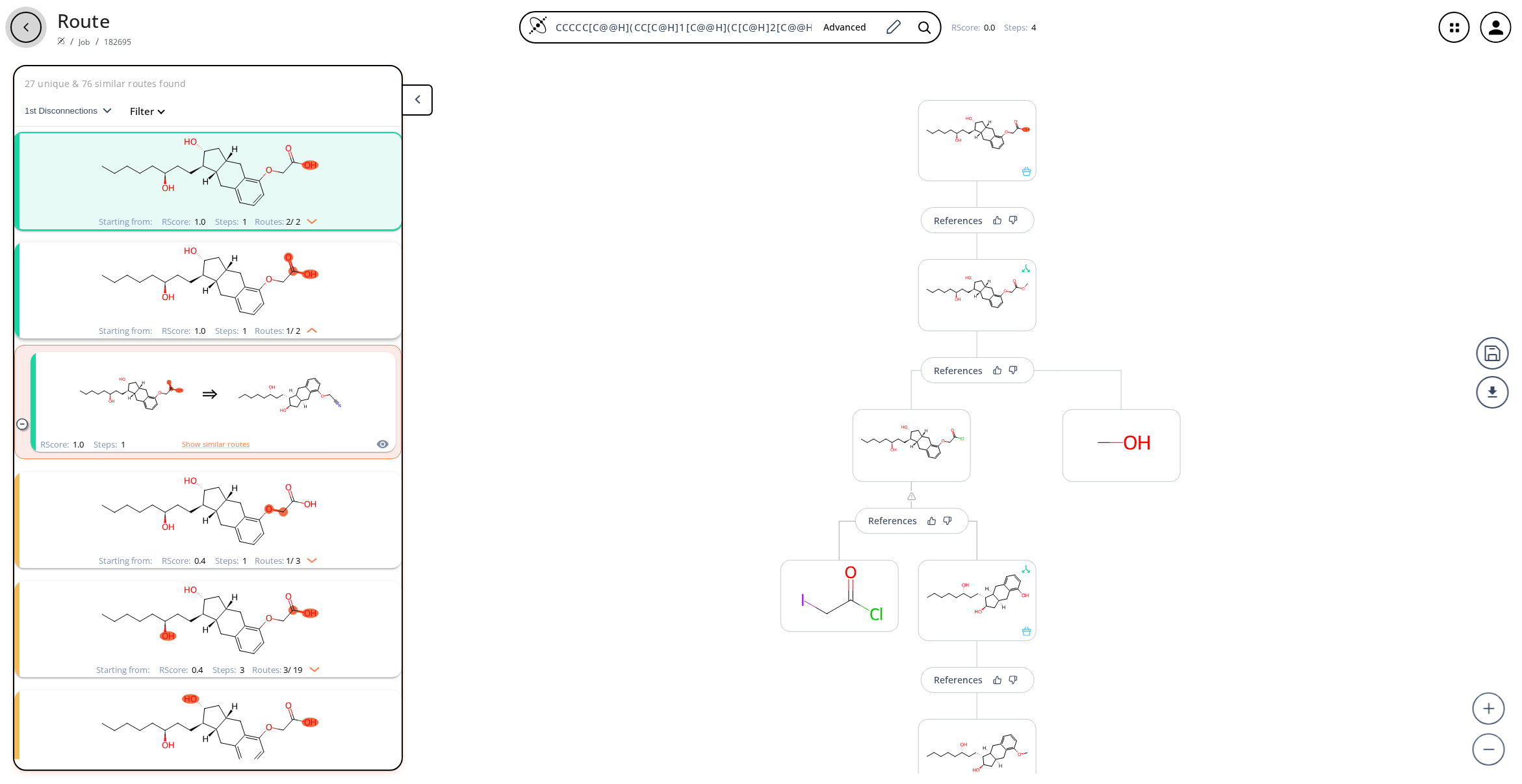
click at [33, 36] on div "button" at bounding box center [26, 27] width 31 height 31
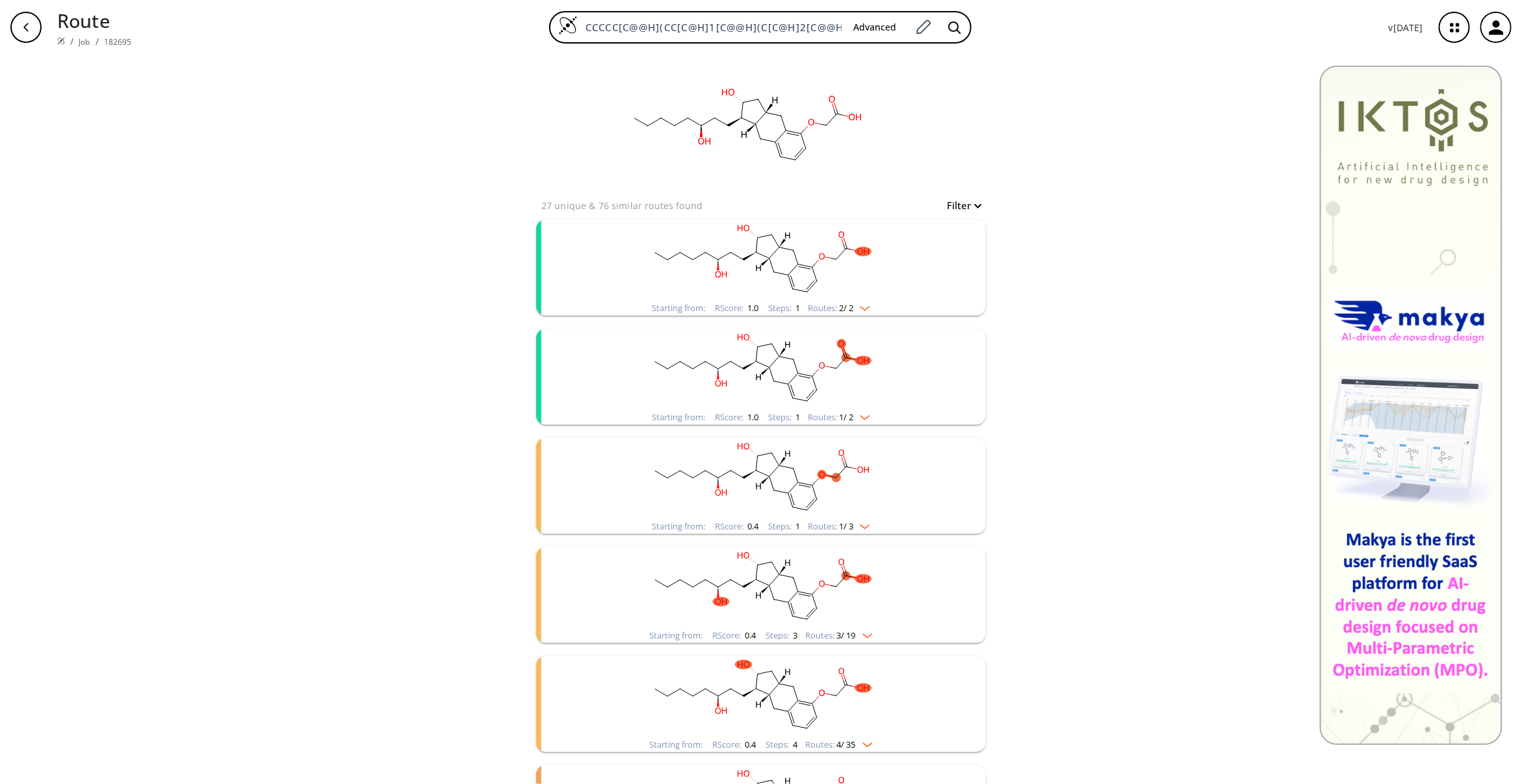
click at [889, 258] on rect "clusters" at bounding box center [761, 260] width 338 height 81
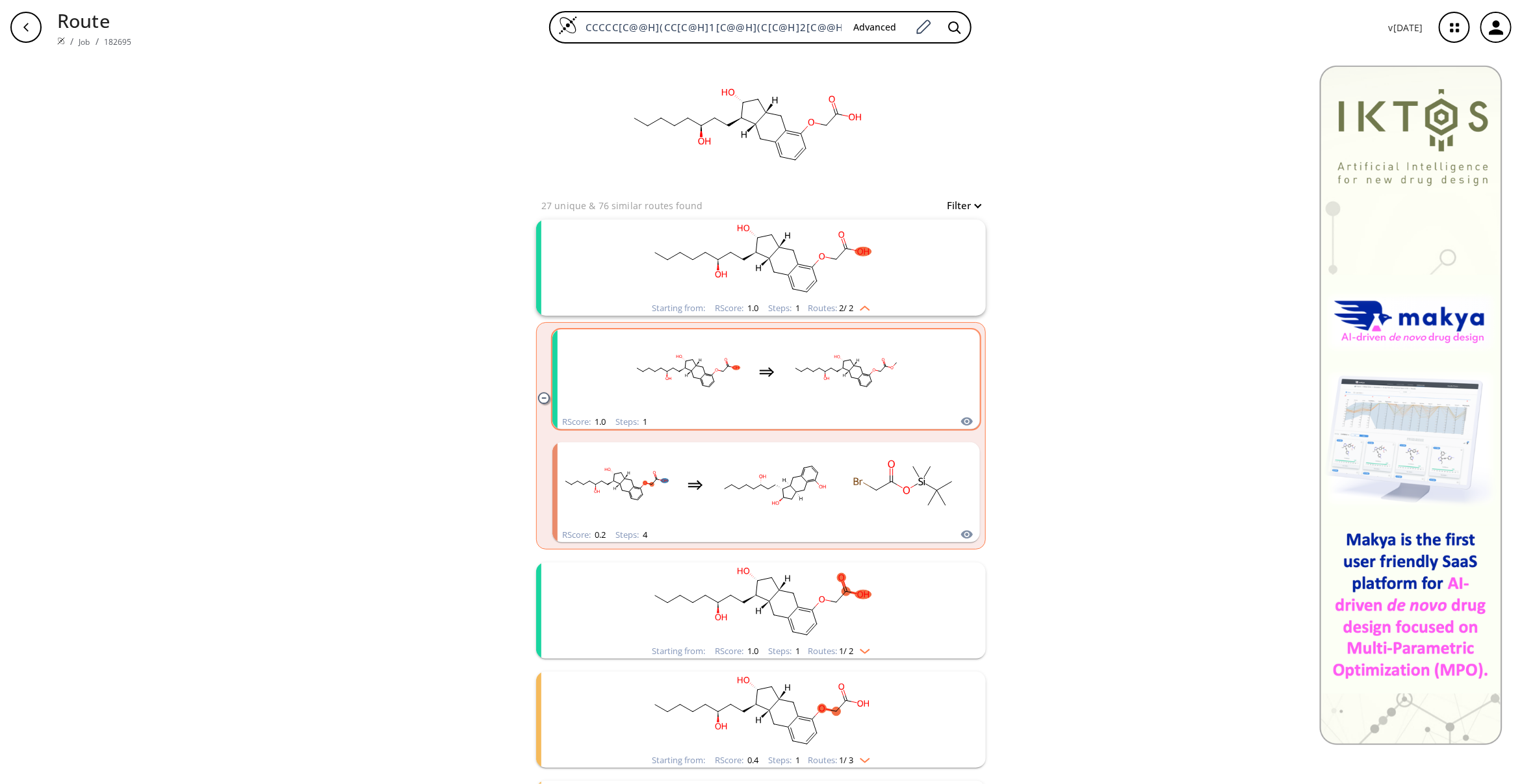
click at [810, 394] on rect "clusters" at bounding box center [846, 372] width 117 height 81
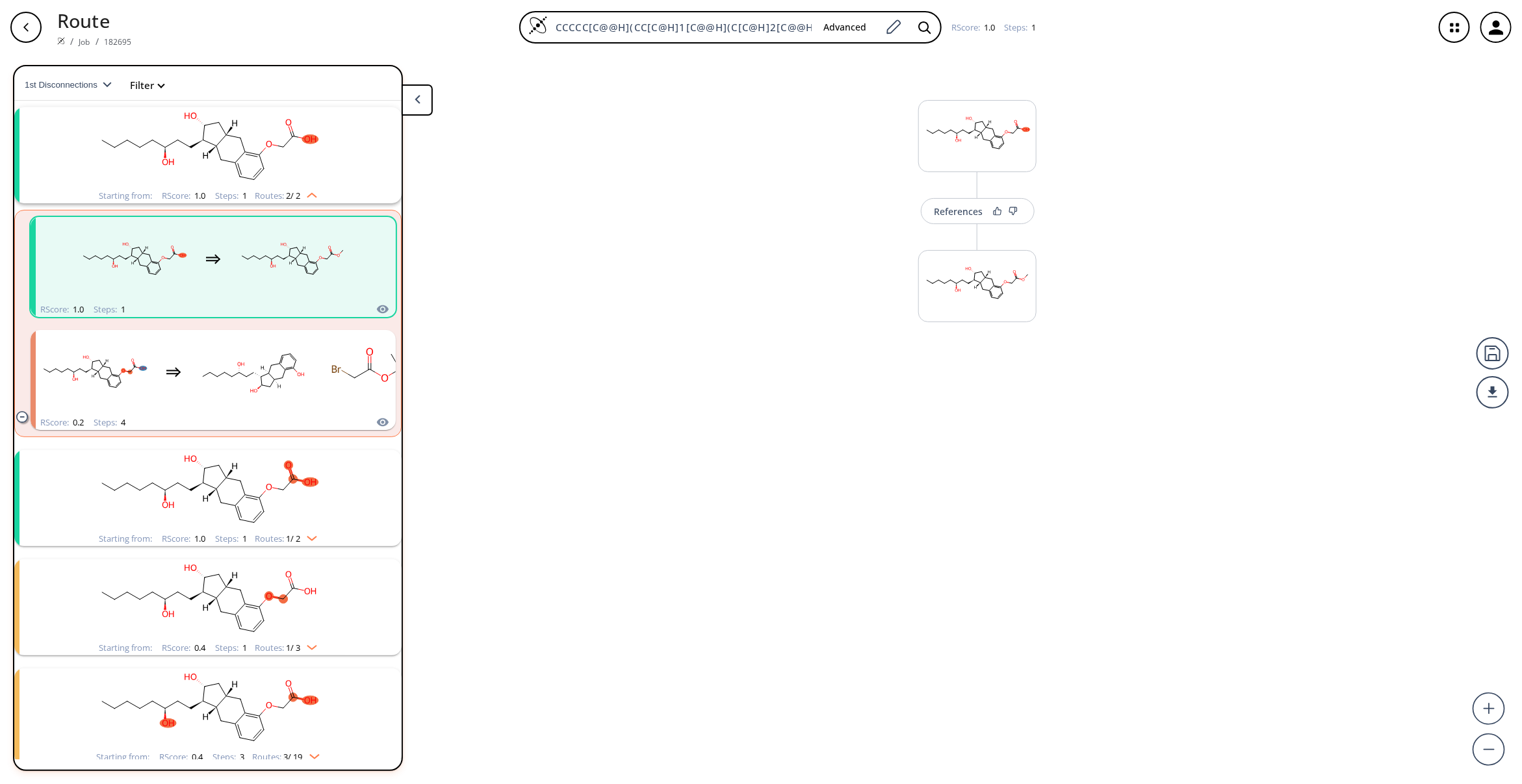
scroll to position [28, 0]
click at [298, 492] on rect "clusters" at bounding box center [207, 488] width 338 height 81
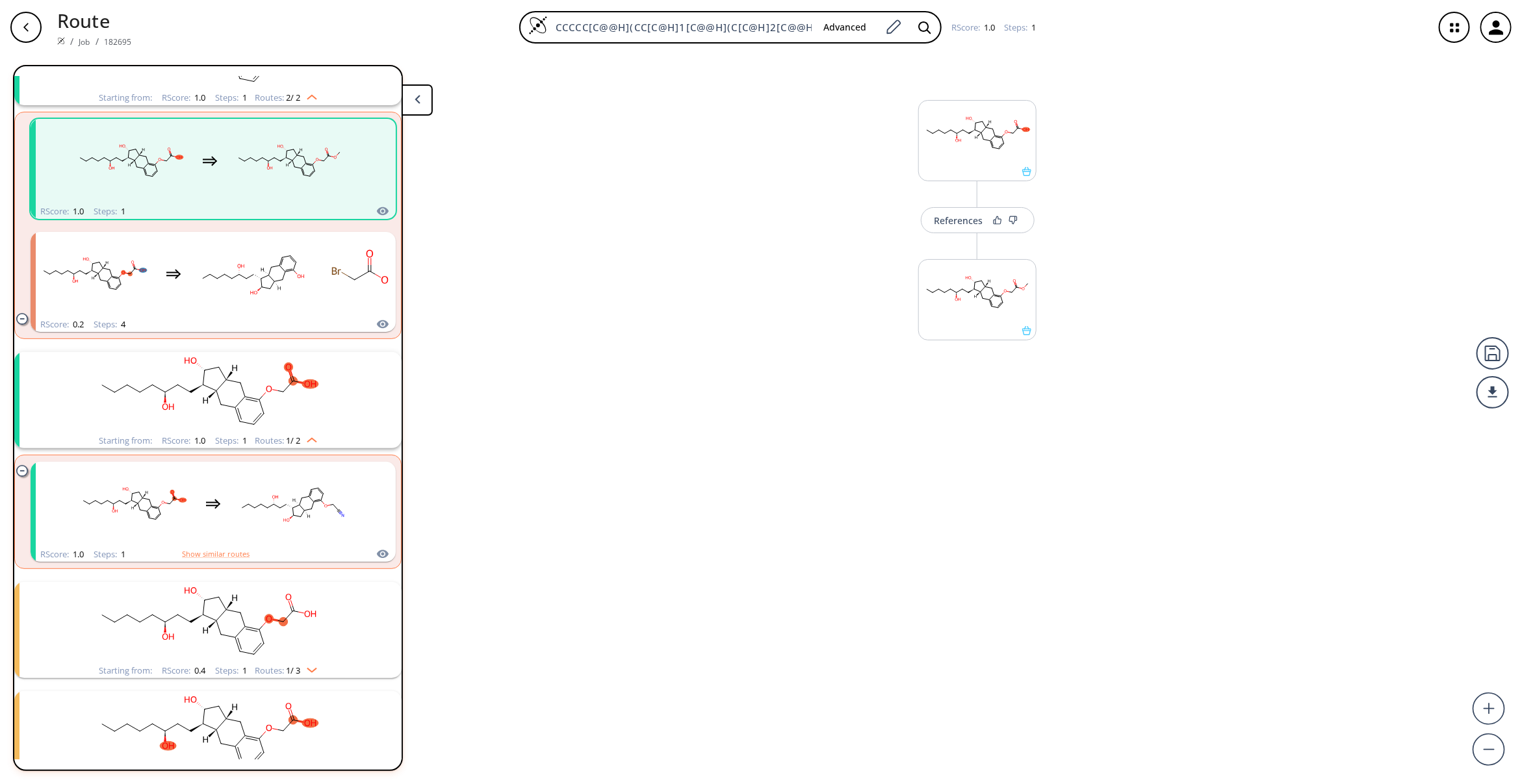
scroll to position [126, 0]
click at [861, 404] on div "References More routes from here" at bounding box center [761, 414] width 1522 height 719
click at [973, 349] on button "More routes from here" at bounding box center [978, 346] width 118 height 28
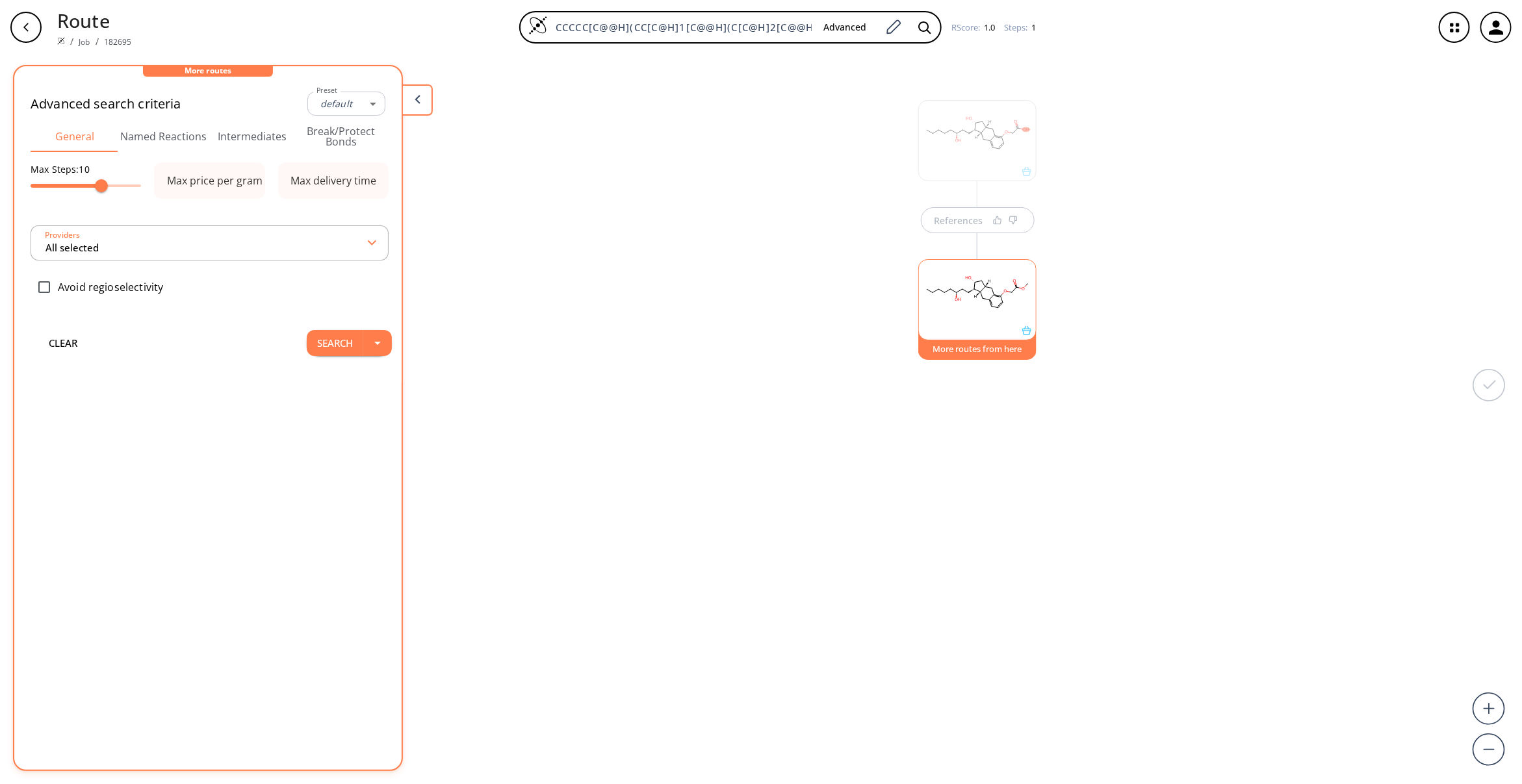
type input "-1"
type input "All selected"
click at [322, 387] on button "Search" at bounding box center [334, 378] width 56 height 26
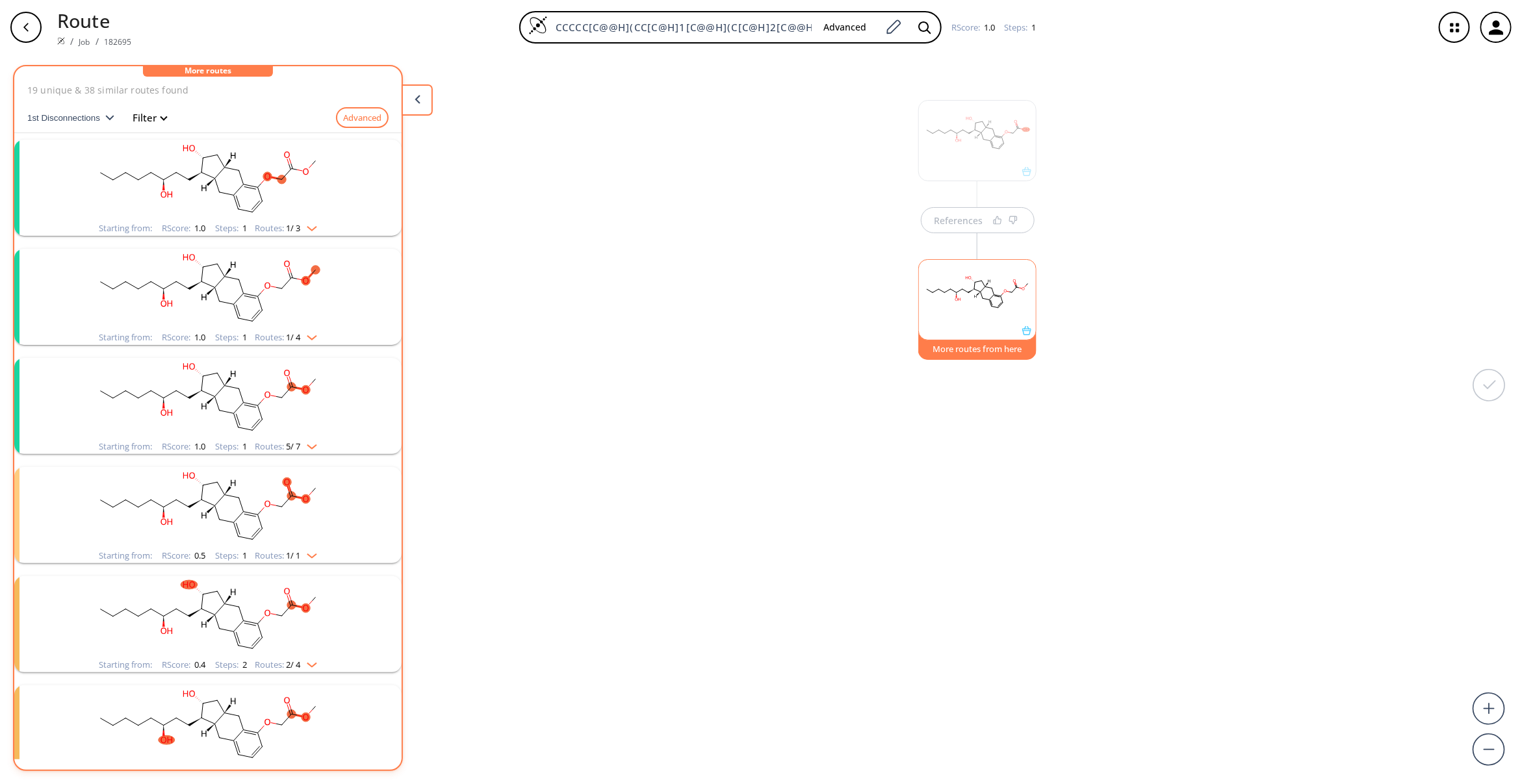
click at [264, 179] on icon "clusters" at bounding box center [267, 177] width 6 height 7
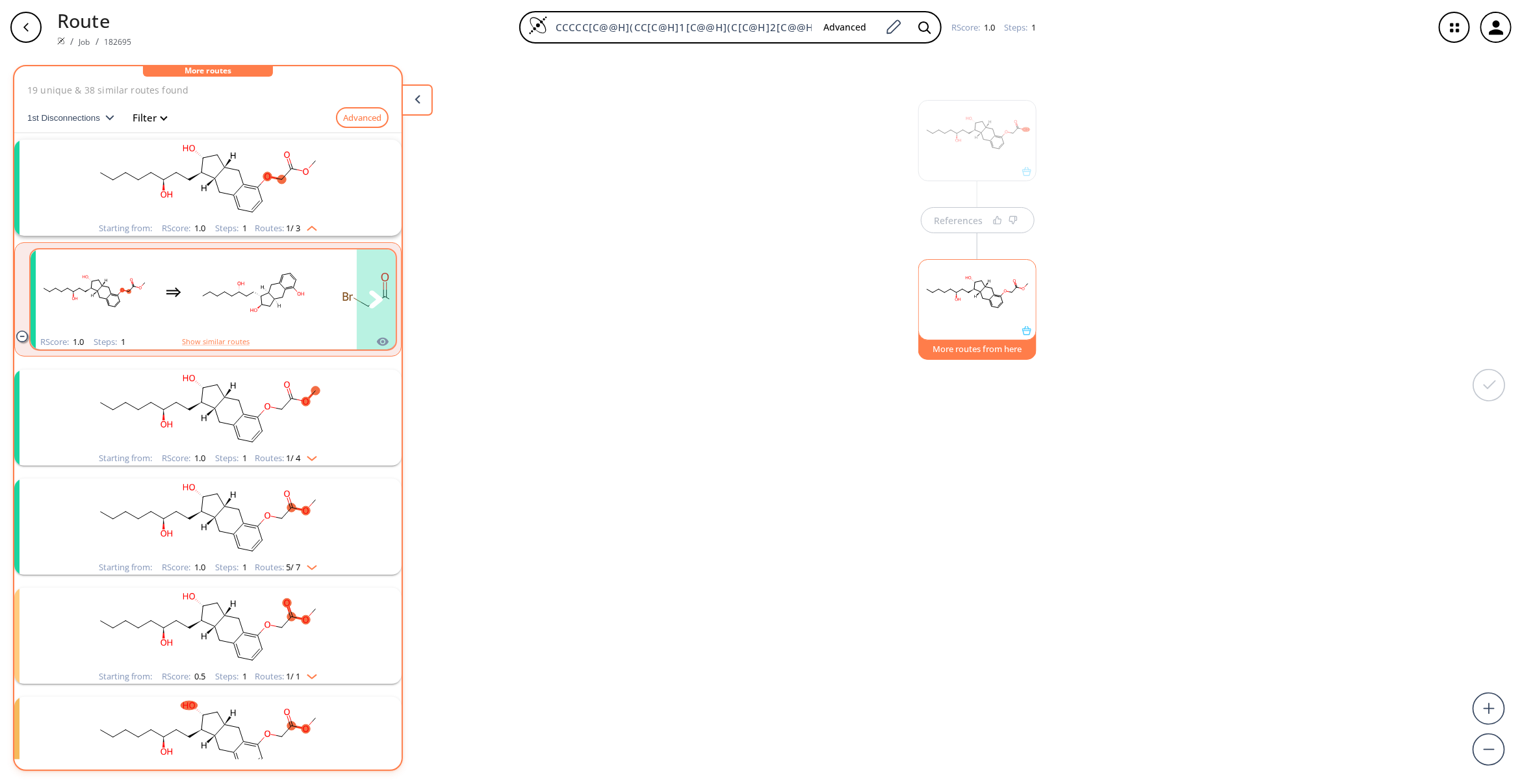
click at [280, 273] on ellipse "clusters" at bounding box center [282, 276] width 5 height 5
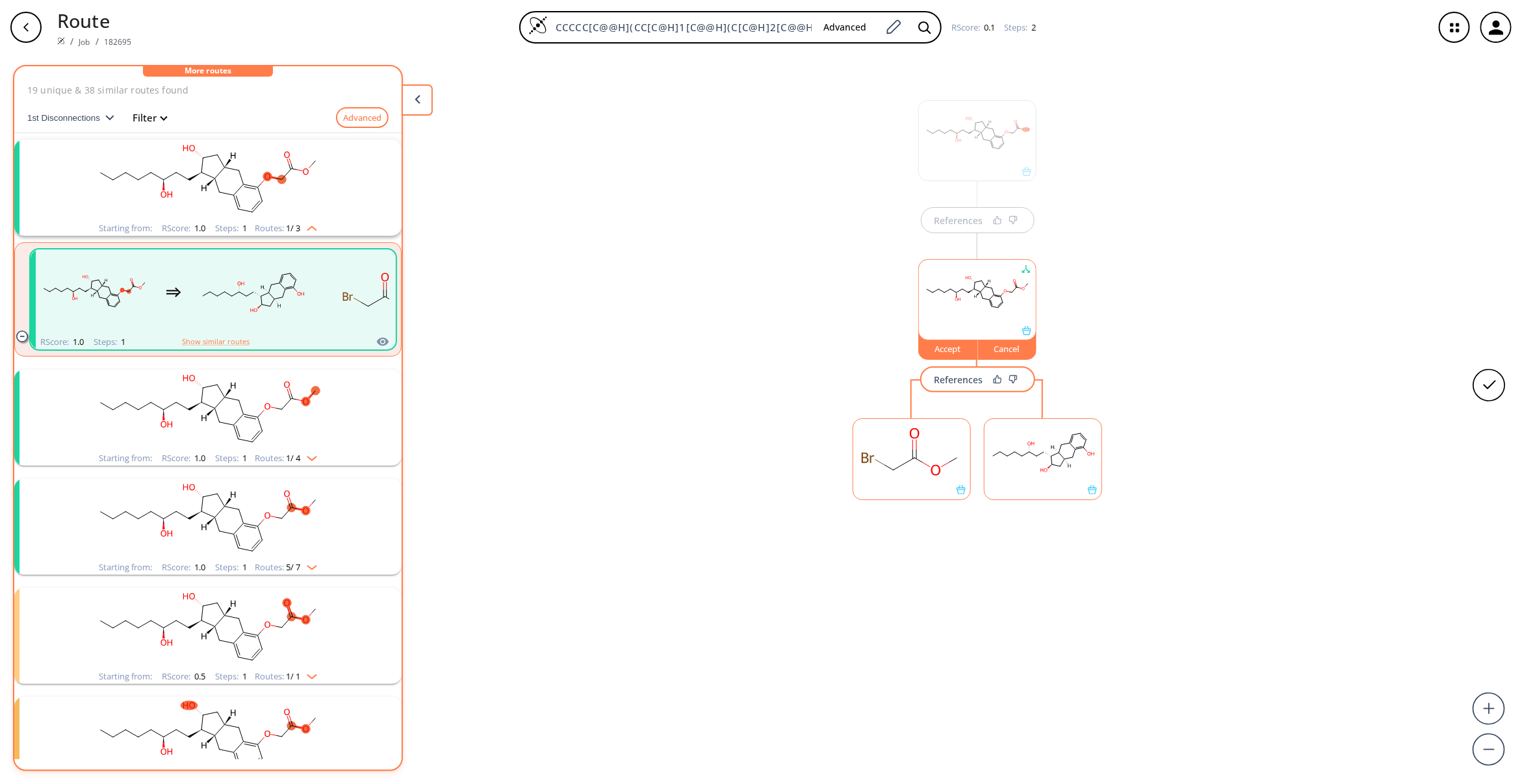
click at [876, 472] on rect at bounding box center [912, 452] width 117 height 67
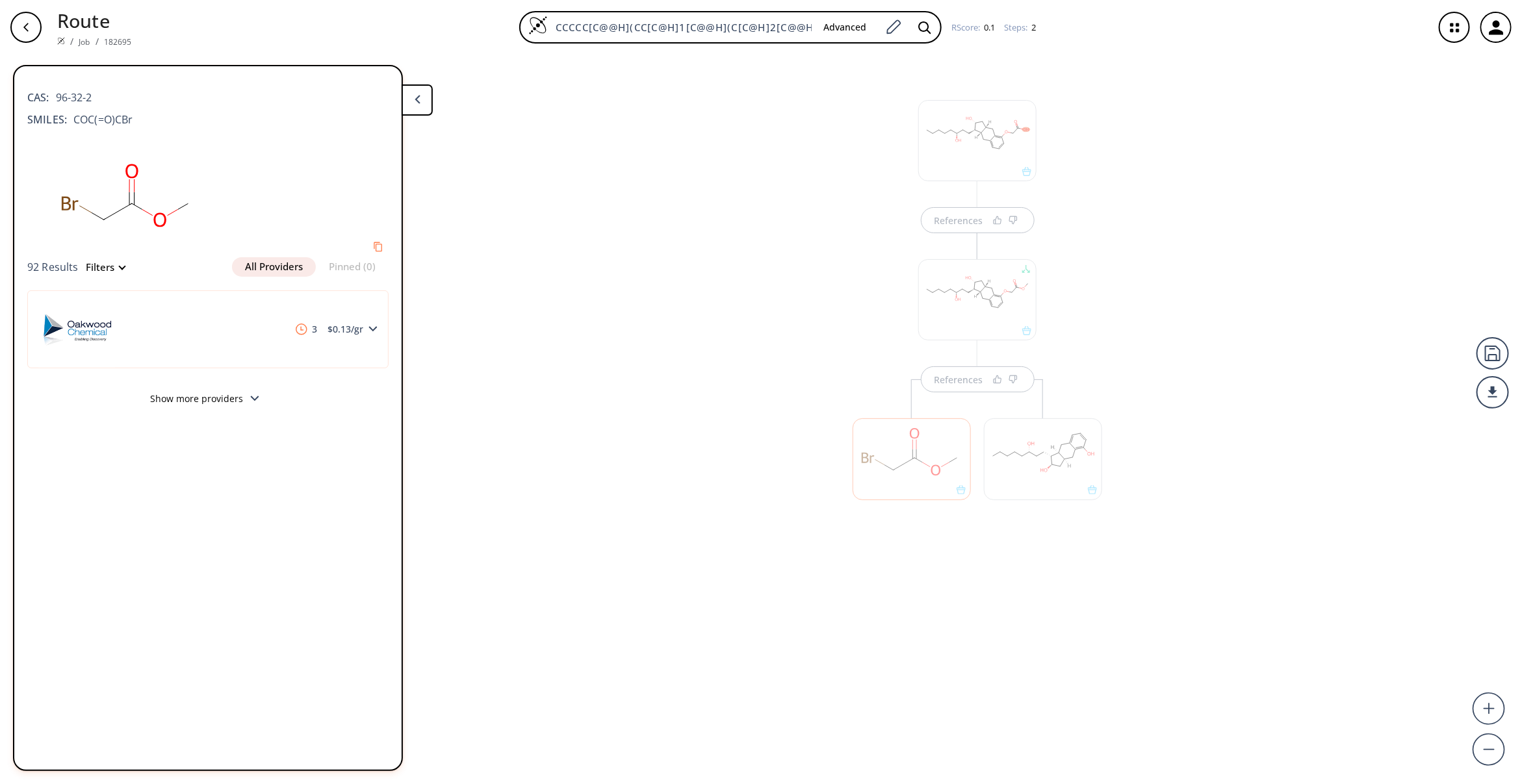
click at [1062, 471] on div at bounding box center [1043, 459] width 118 height 81
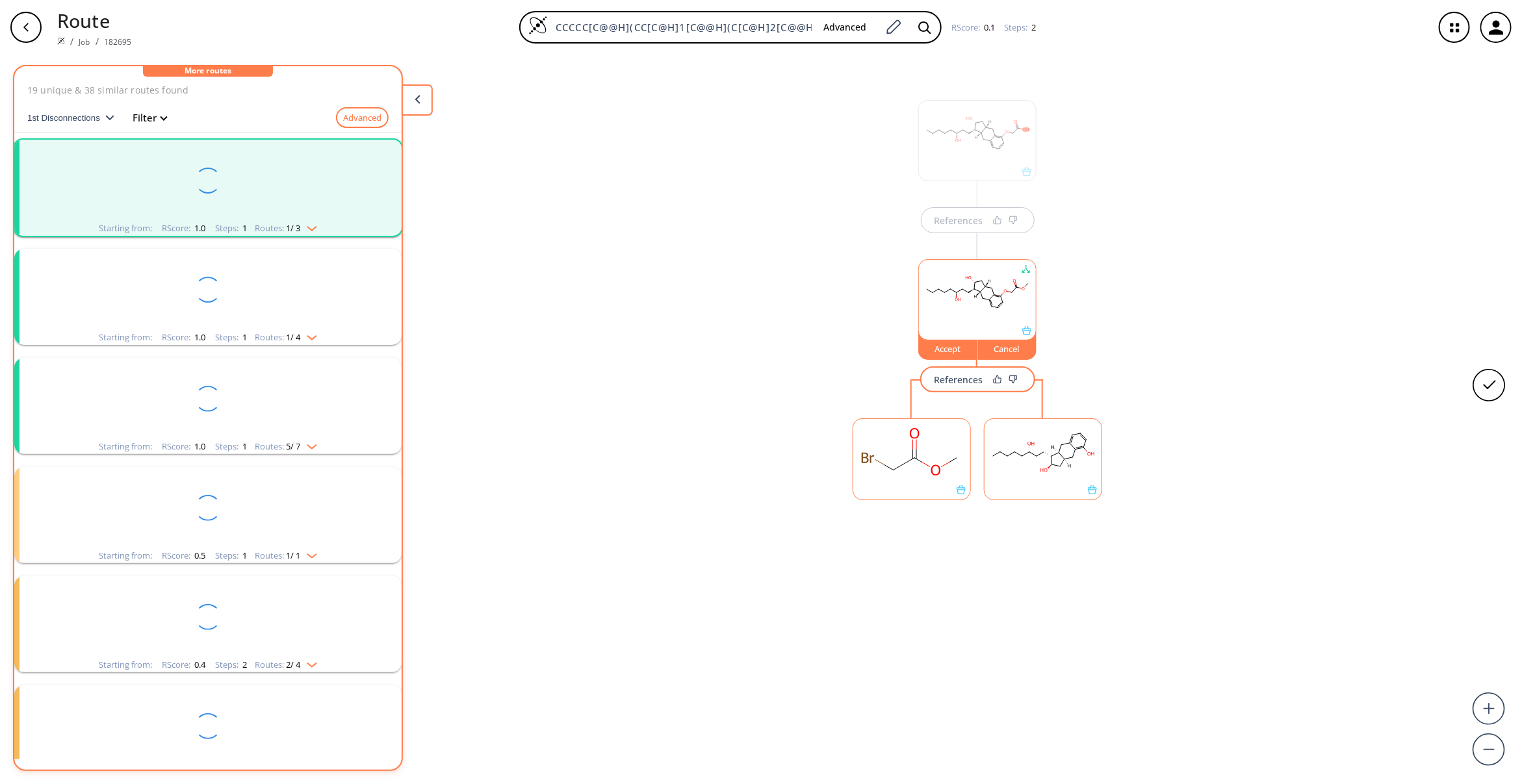
click at [1062, 471] on rect at bounding box center [1043, 452] width 117 height 67
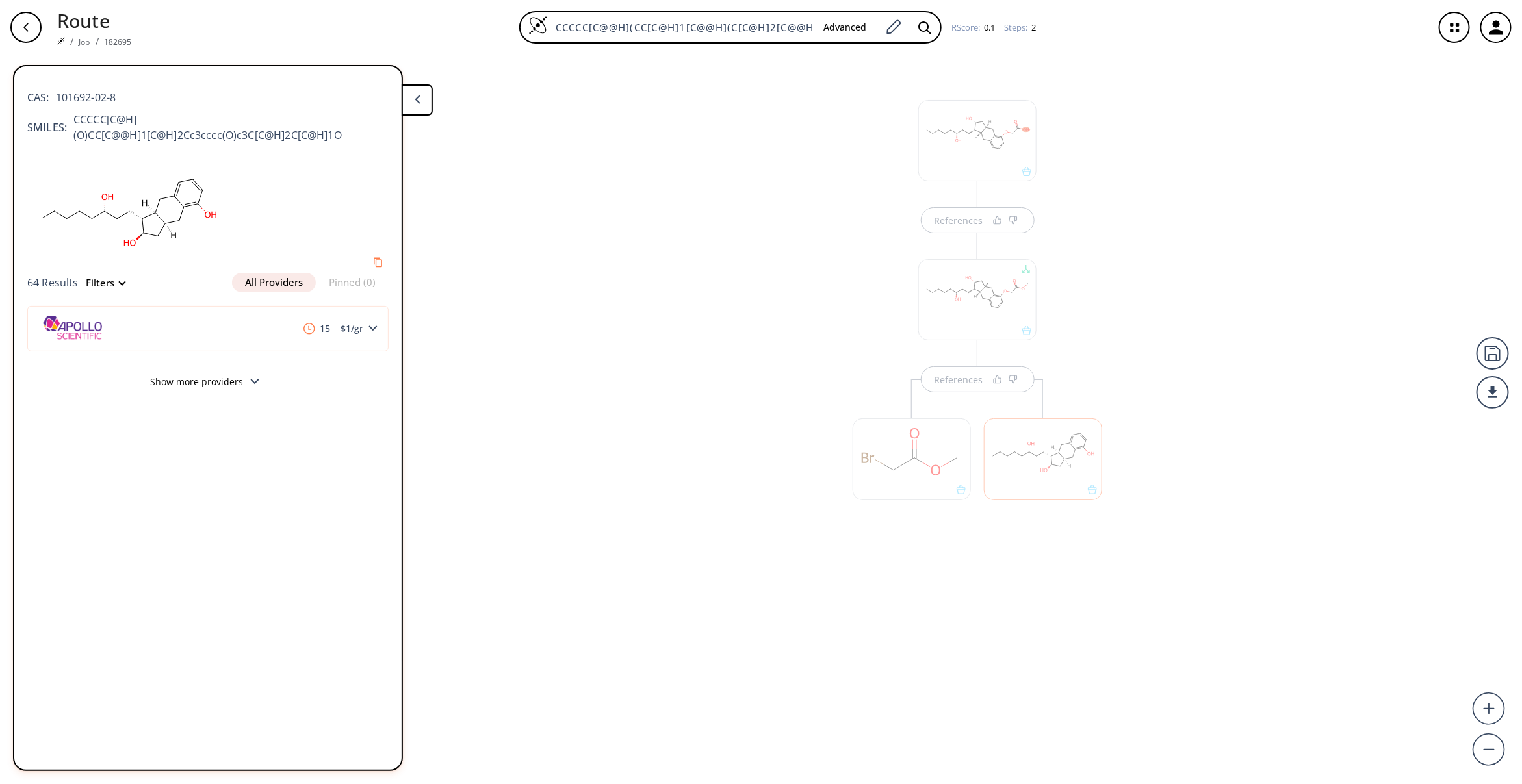
click at [223, 380] on button "Show more providers" at bounding box center [208, 383] width 362 height 31
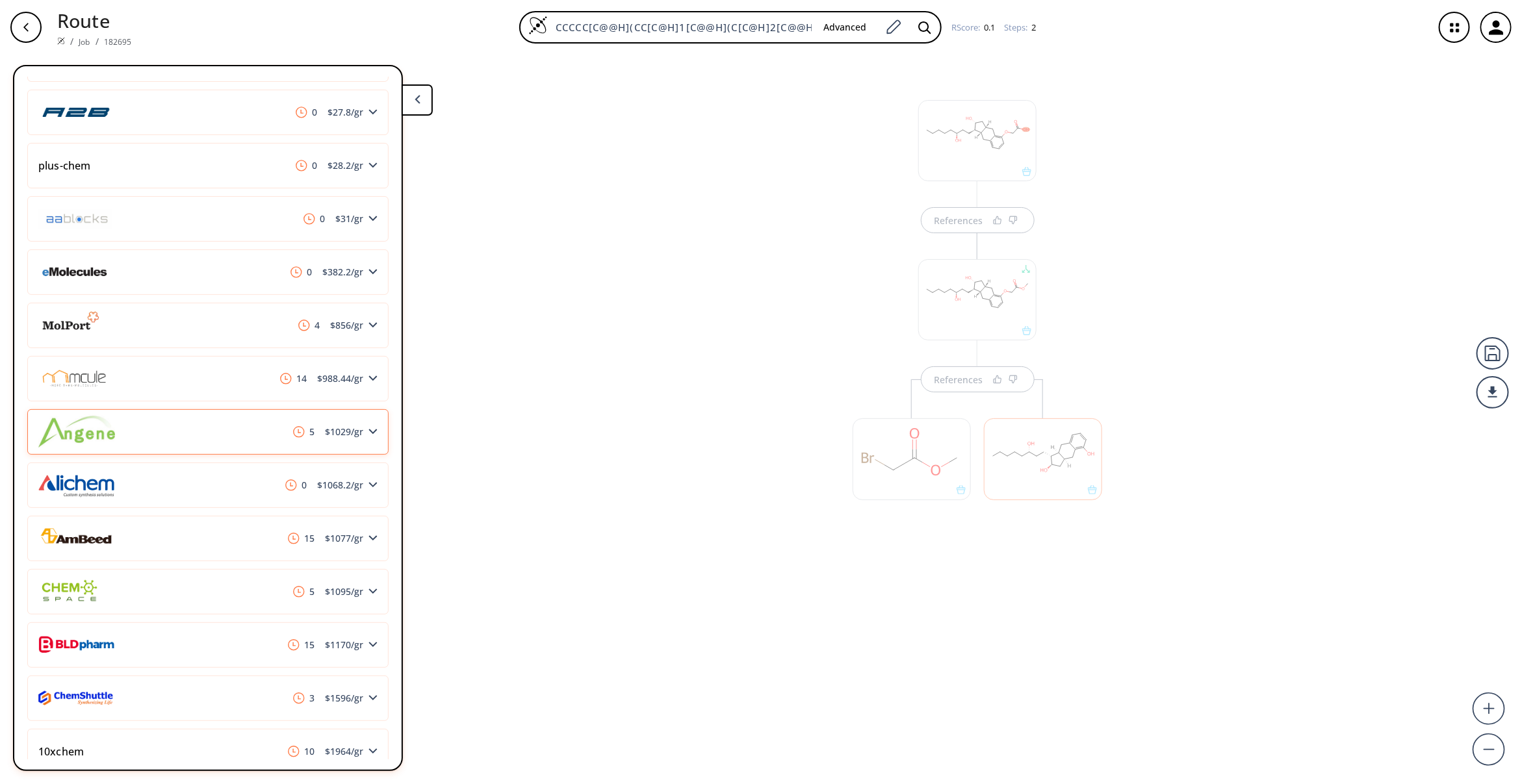
scroll to position [384, 0]
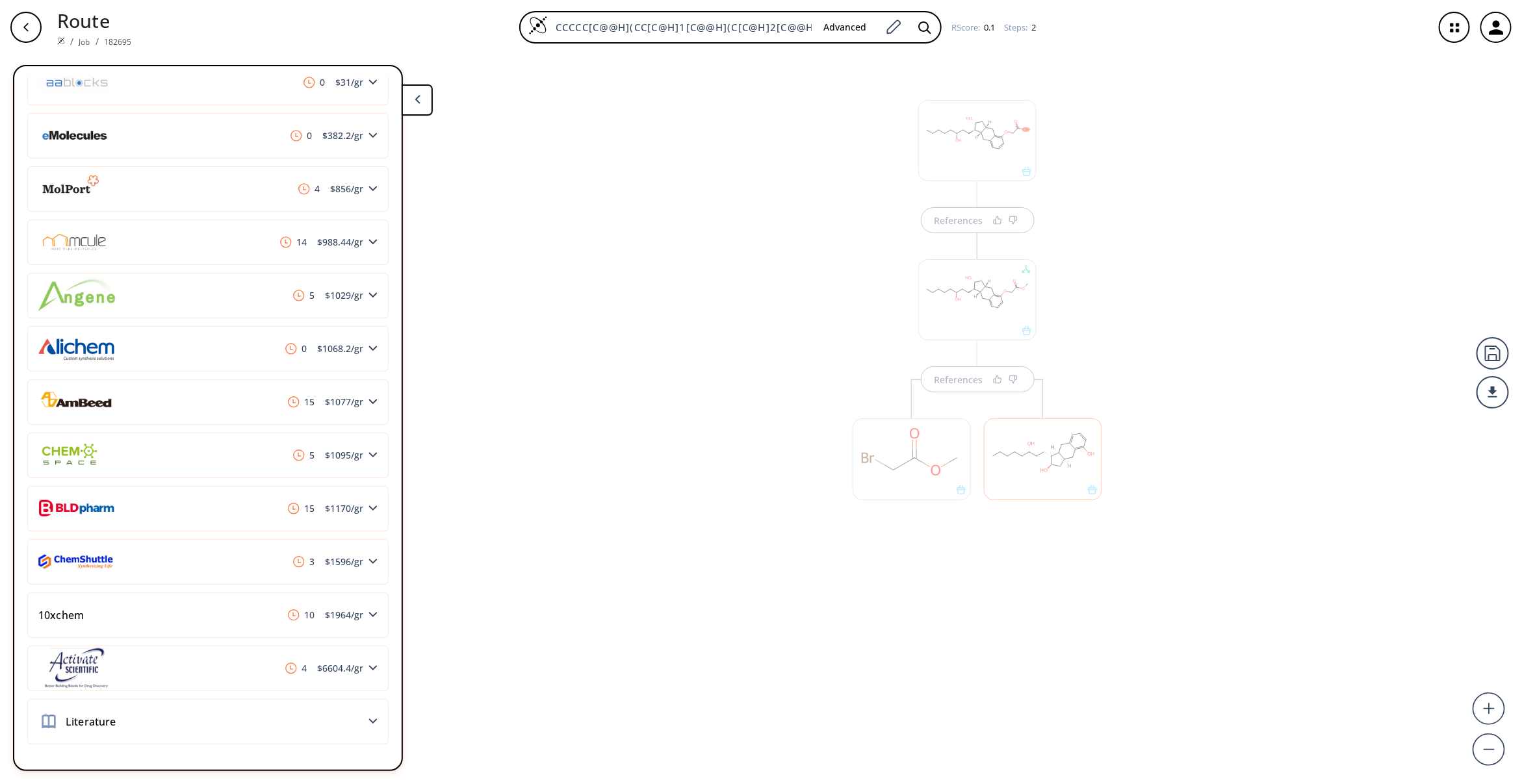
click at [564, 626] on div "References References" at bounding box center [761, 414] width 1522 height 719
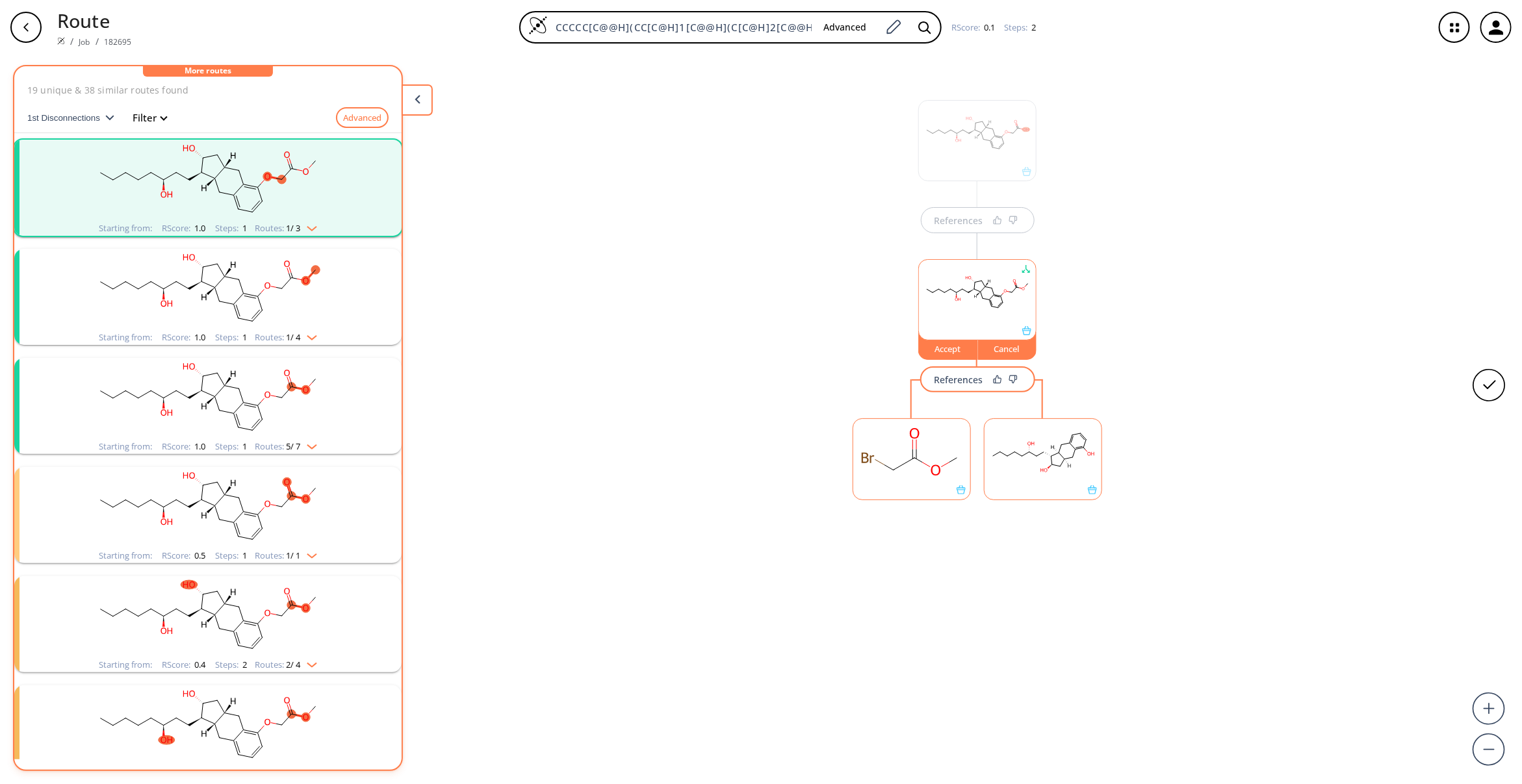
click at [937, 153] on div at bounding box center [978, 140] width 118 height 81
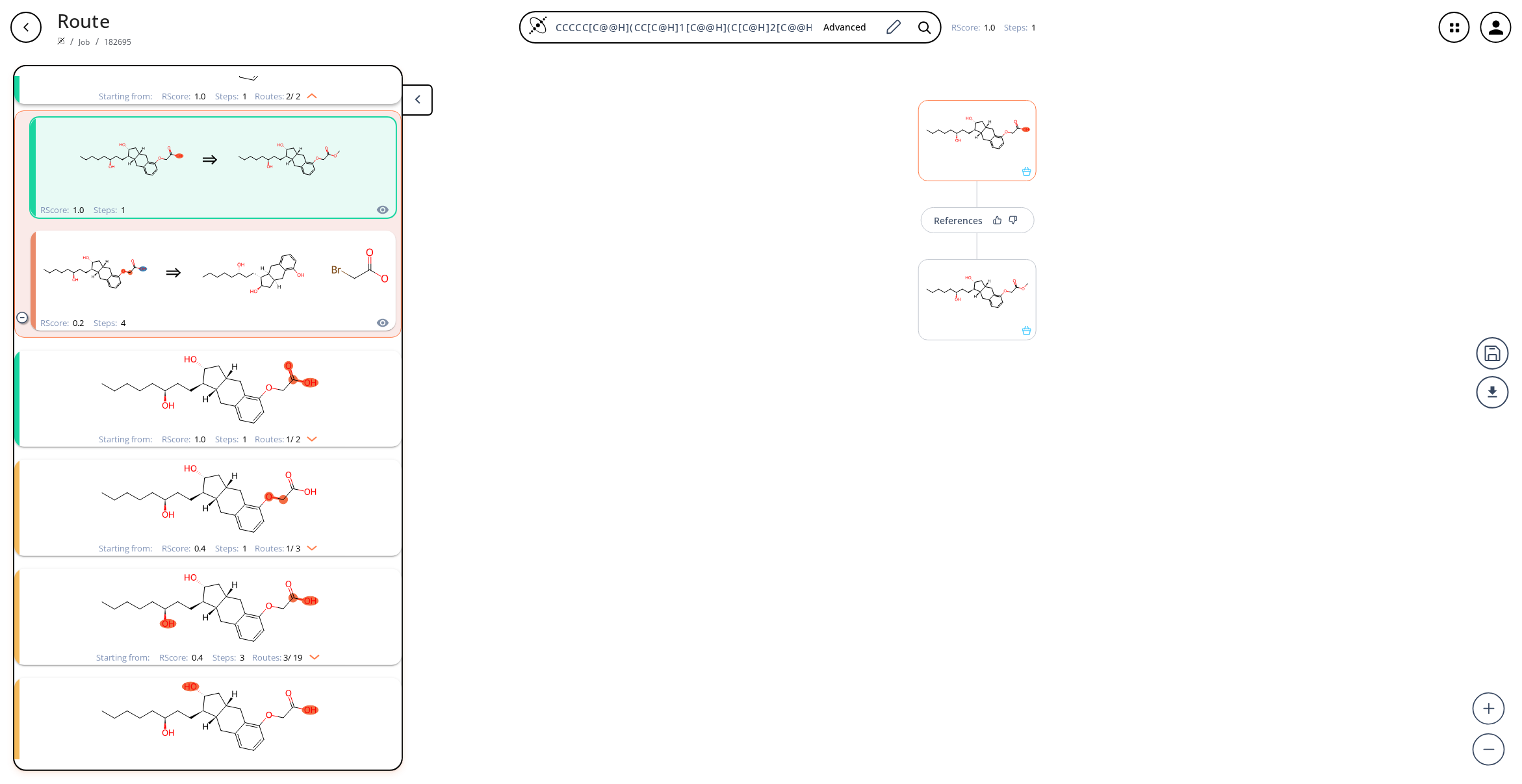
click at [937, 153] on rect at bounding box center [978, 134] width 117 height 67
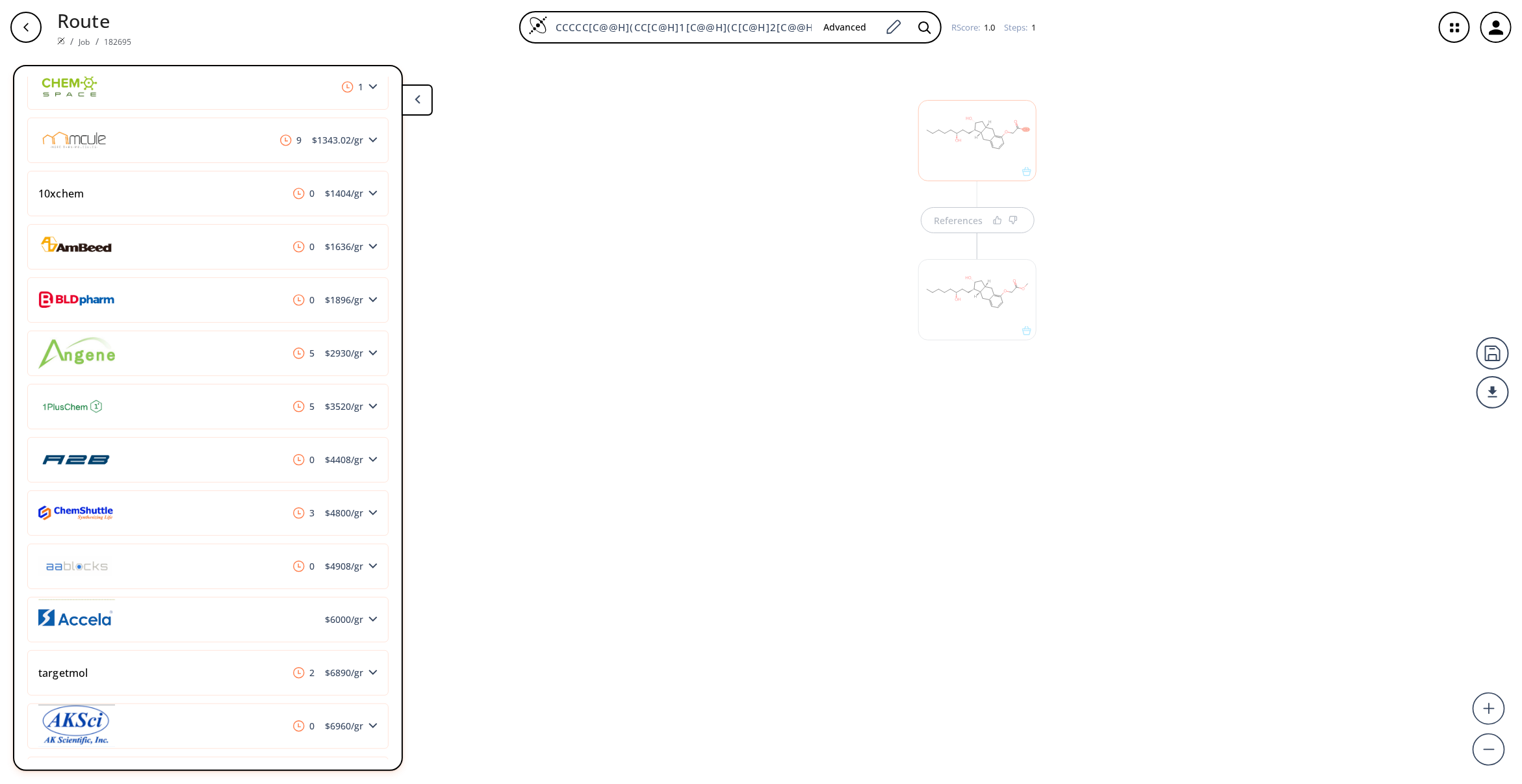
scroll to position [487, 0]
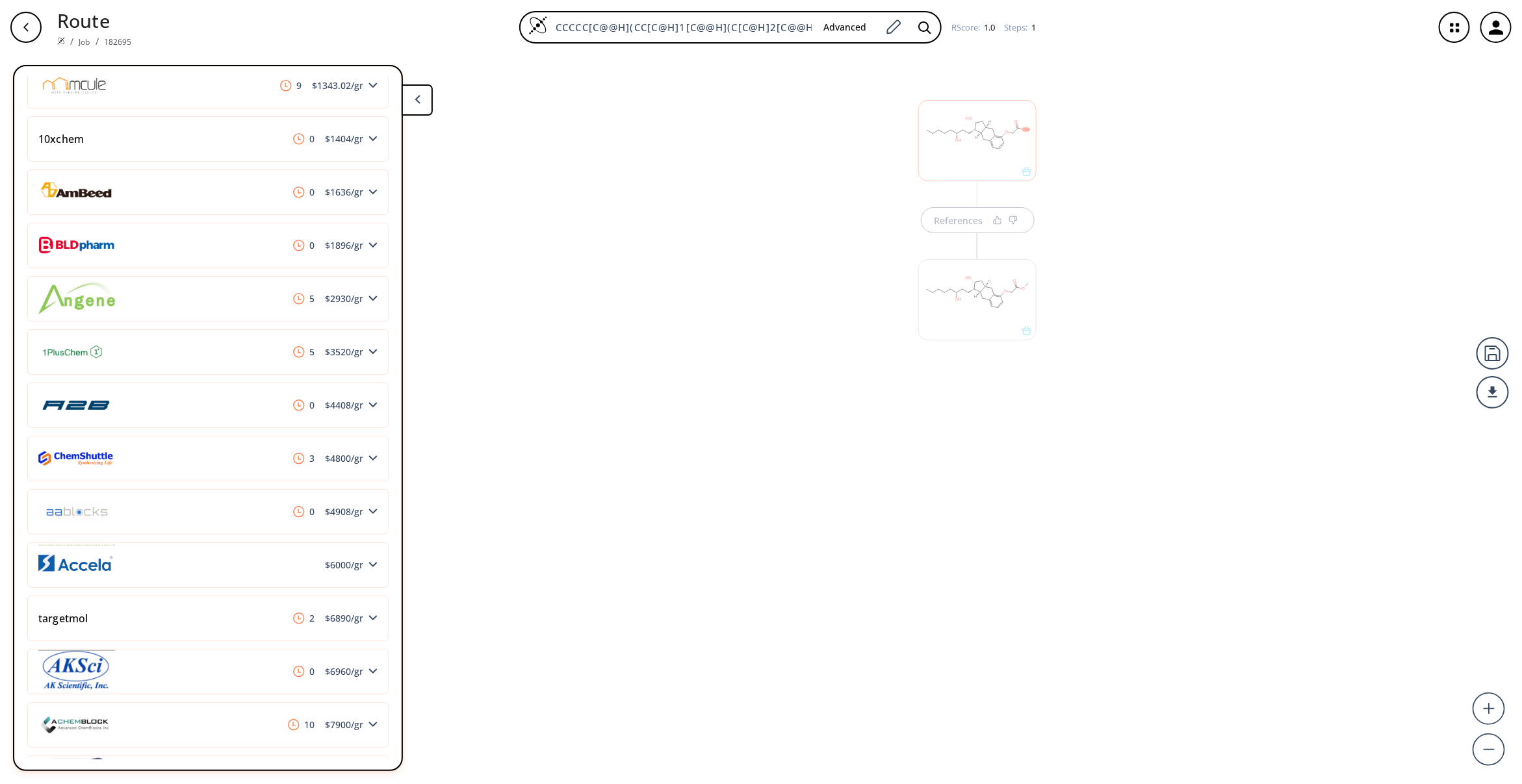
click at [687, 548] on div "References" at bounding box center [761, 414] width 1522 height 719
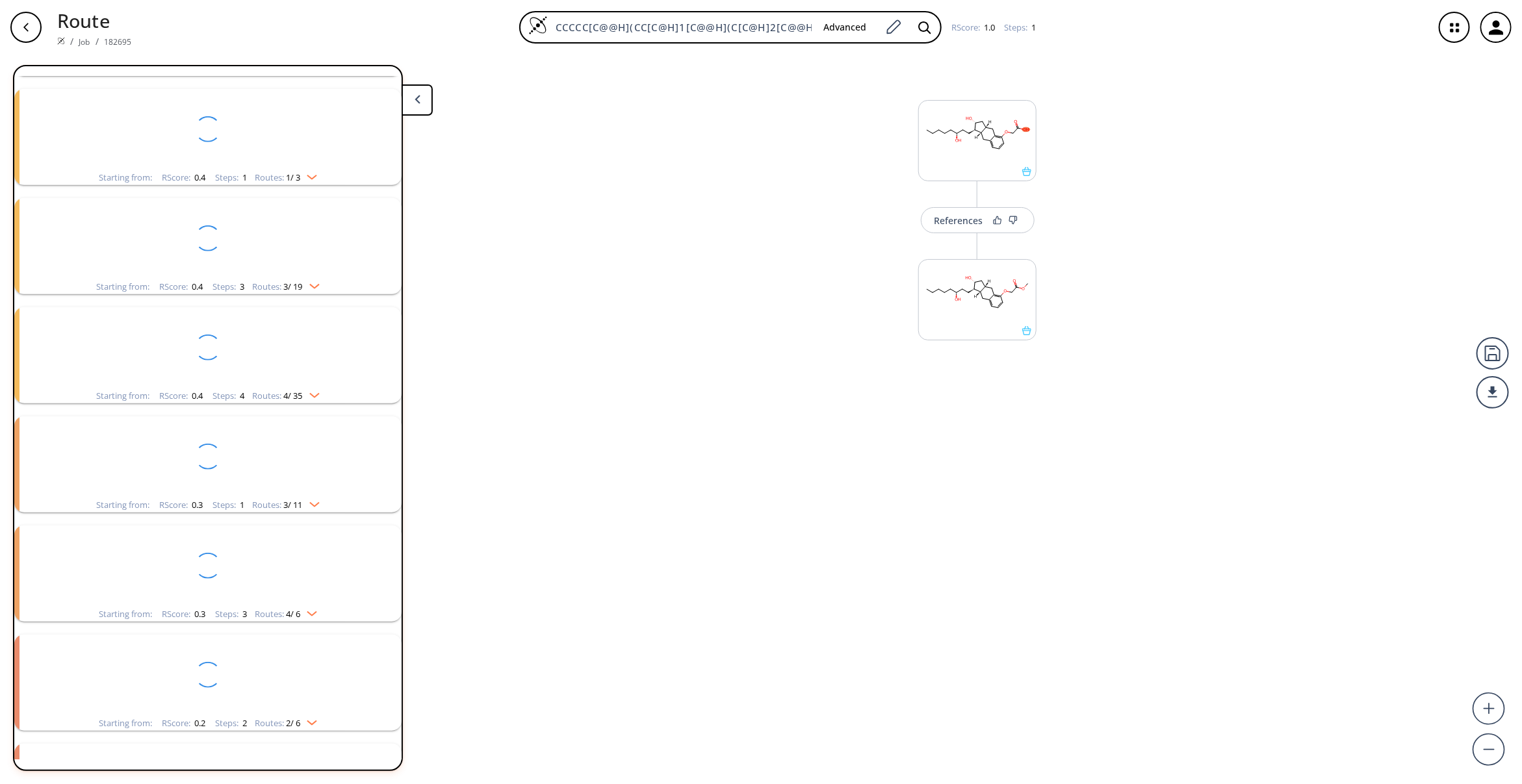
scroll to position [126, 0]
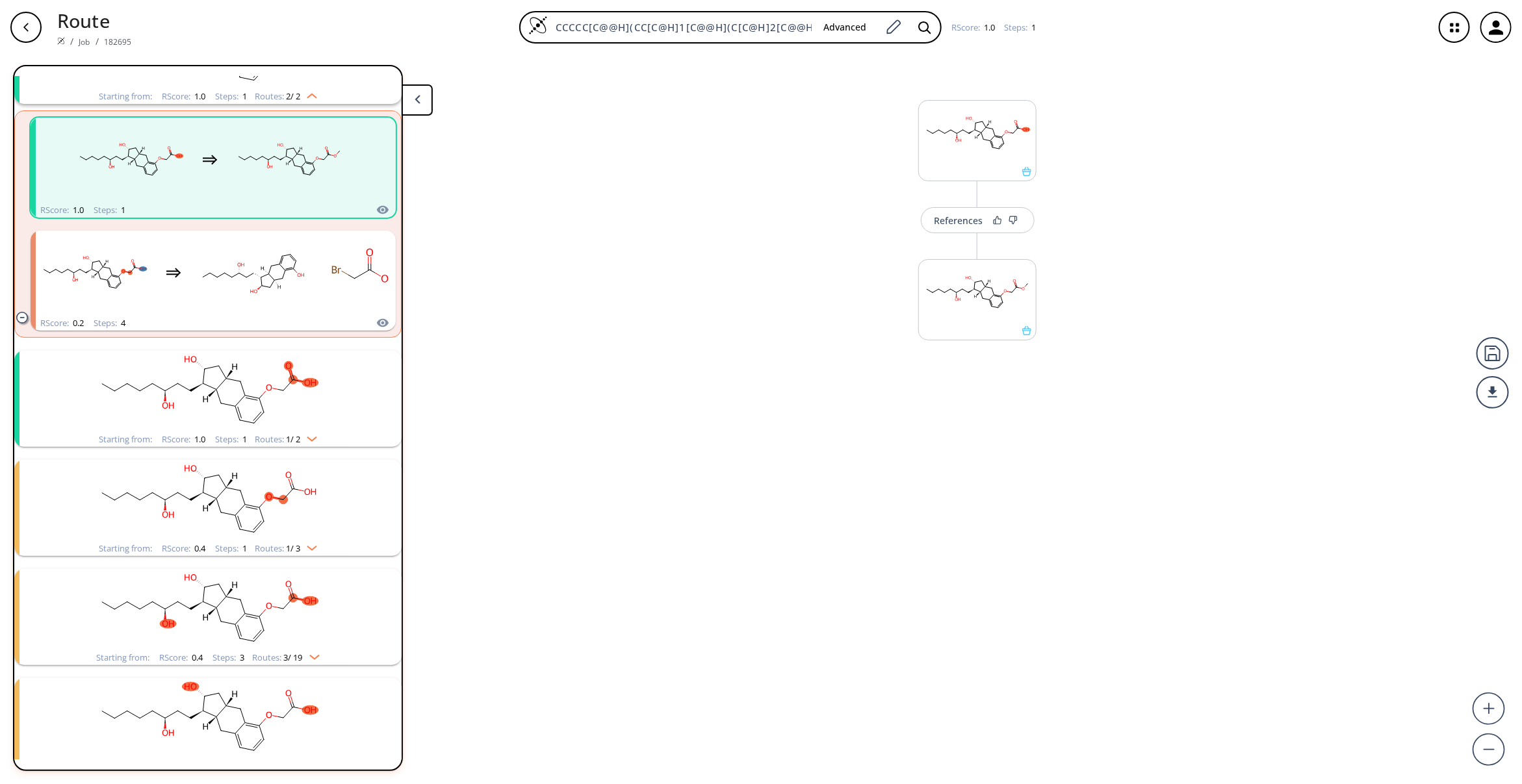
click at [303, 168] on rect "clusters" at bounding box center [289, 160] width 117 height 81
click at [982, 355] on button "More routes from here" at bounding box center [978, 346] width 118 height 28
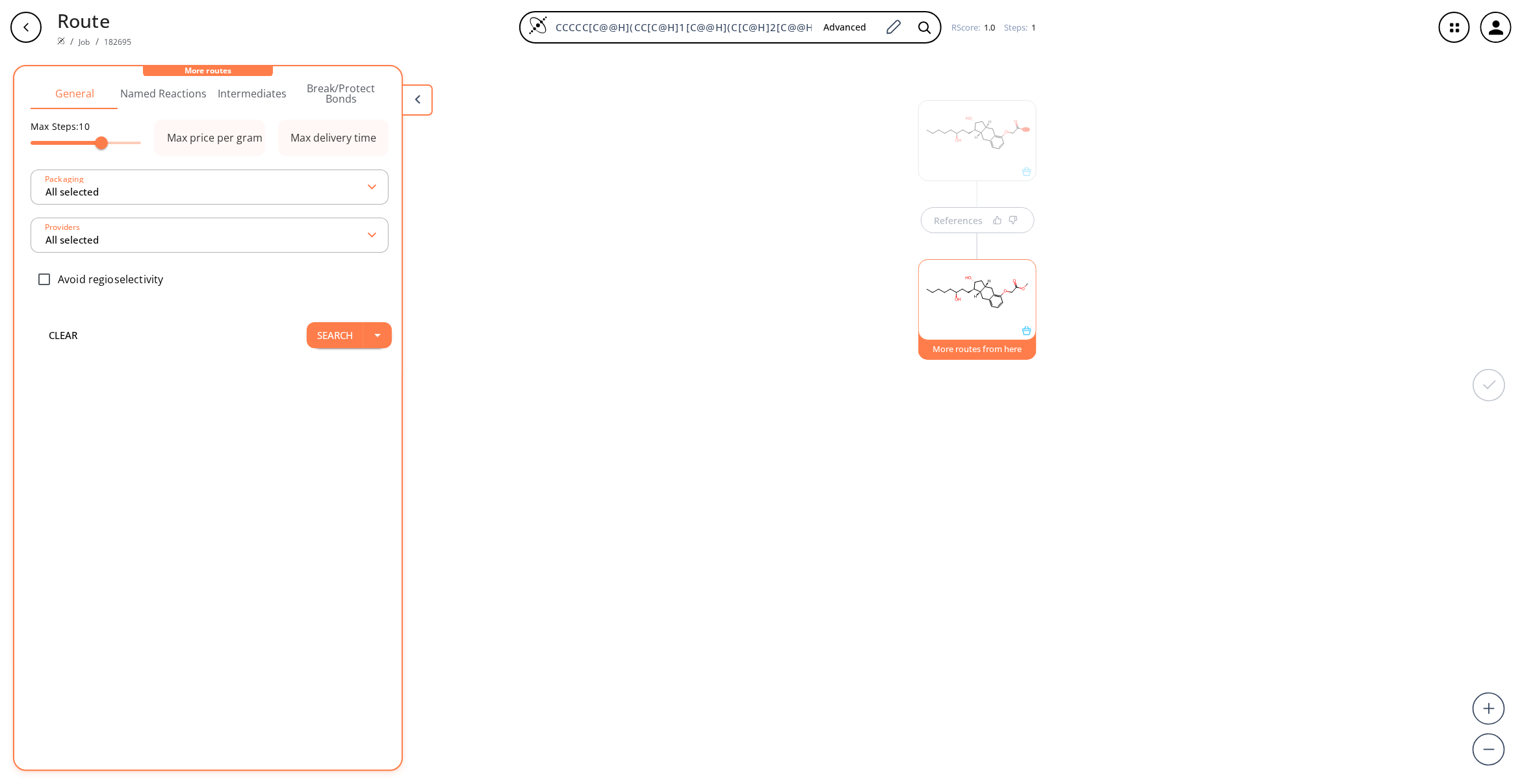
scroll to position [0, 0]
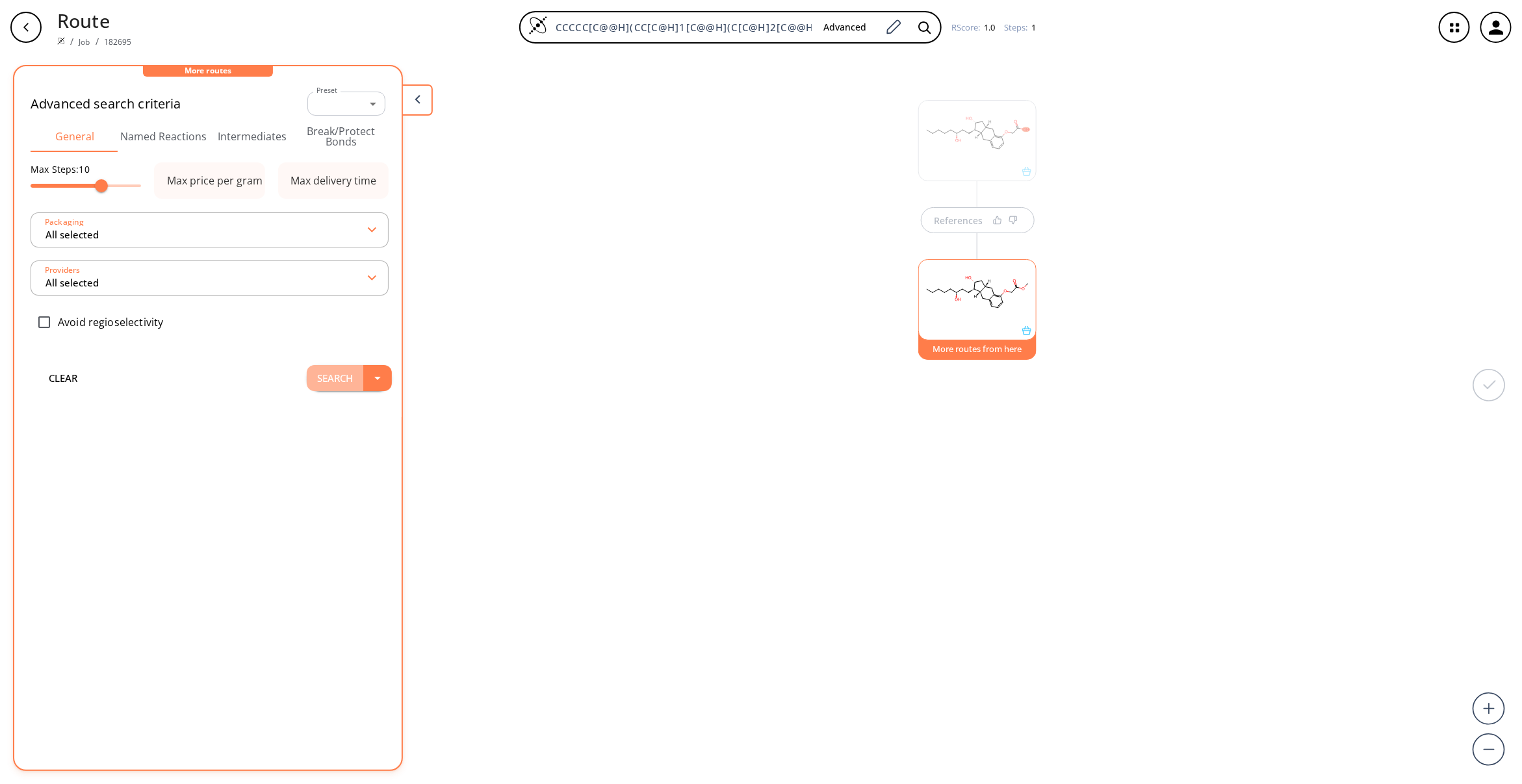
click at [312, 367] on button "Search" at bounding box center [334, 378] width 56 height 26
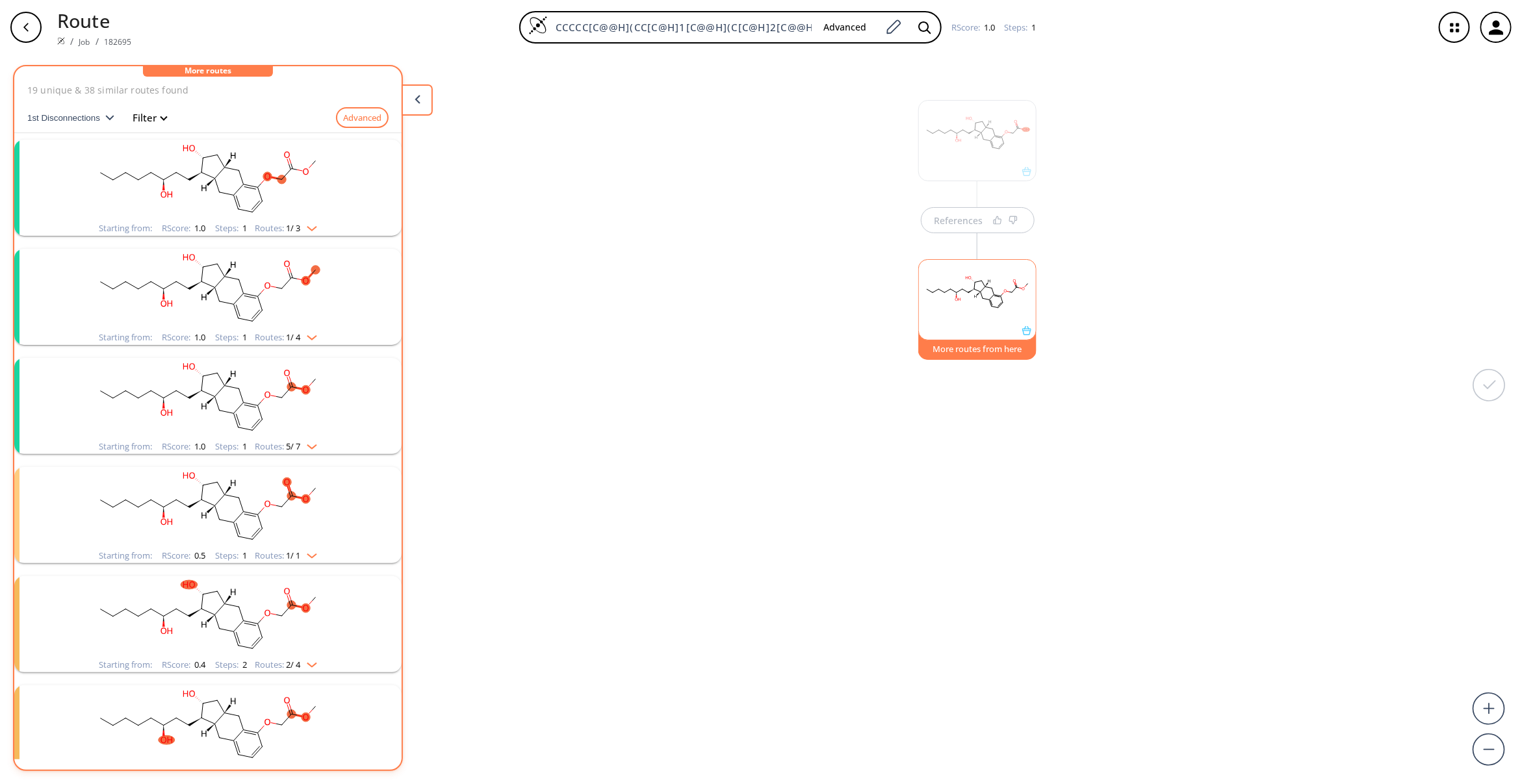
click at [241, 172] on rect "clusters" at bounding box center [207, 180] width 338 height 81
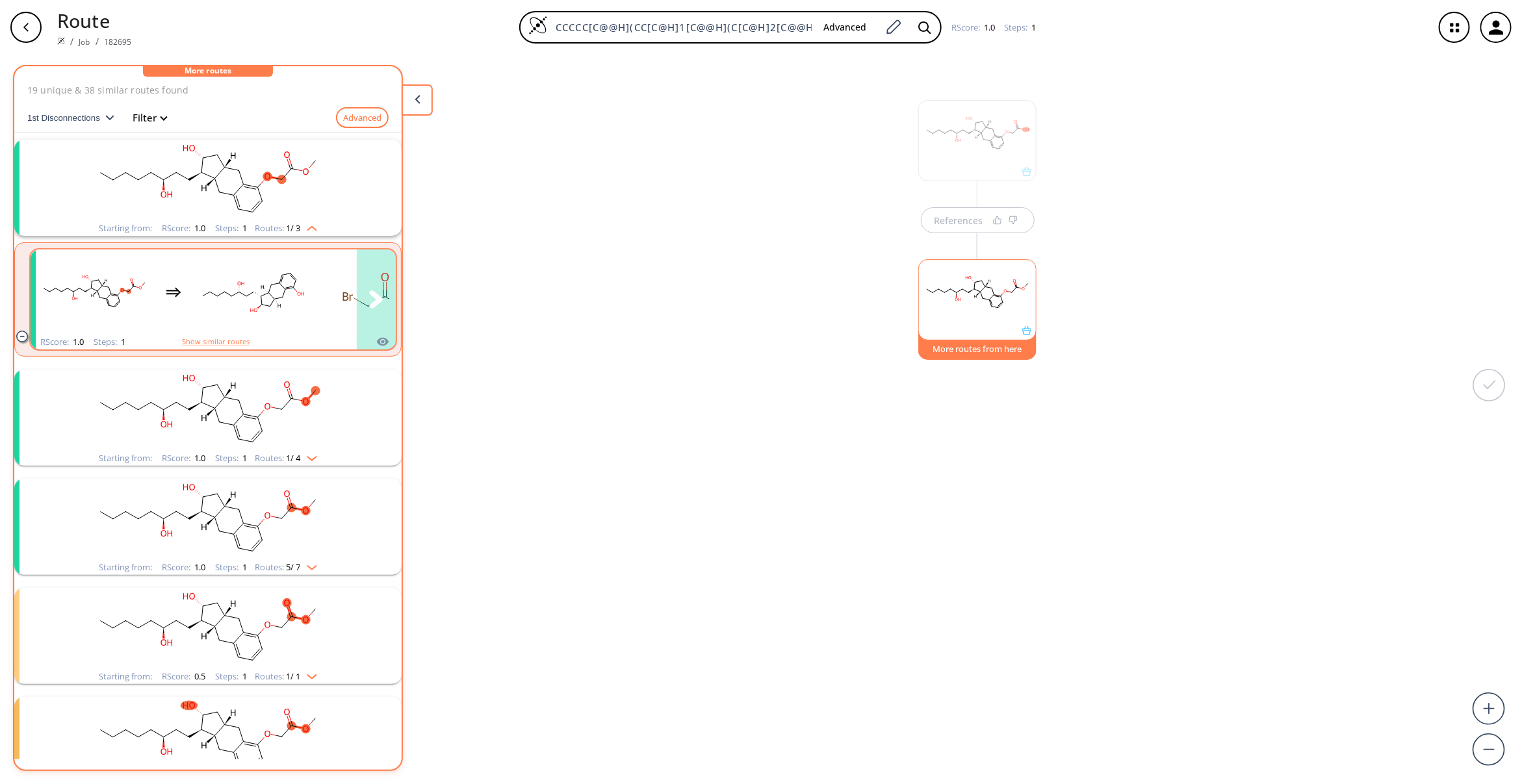
click at [270, 294] on rect "clusters" at bounding box center [253, 291] width 117 height 81
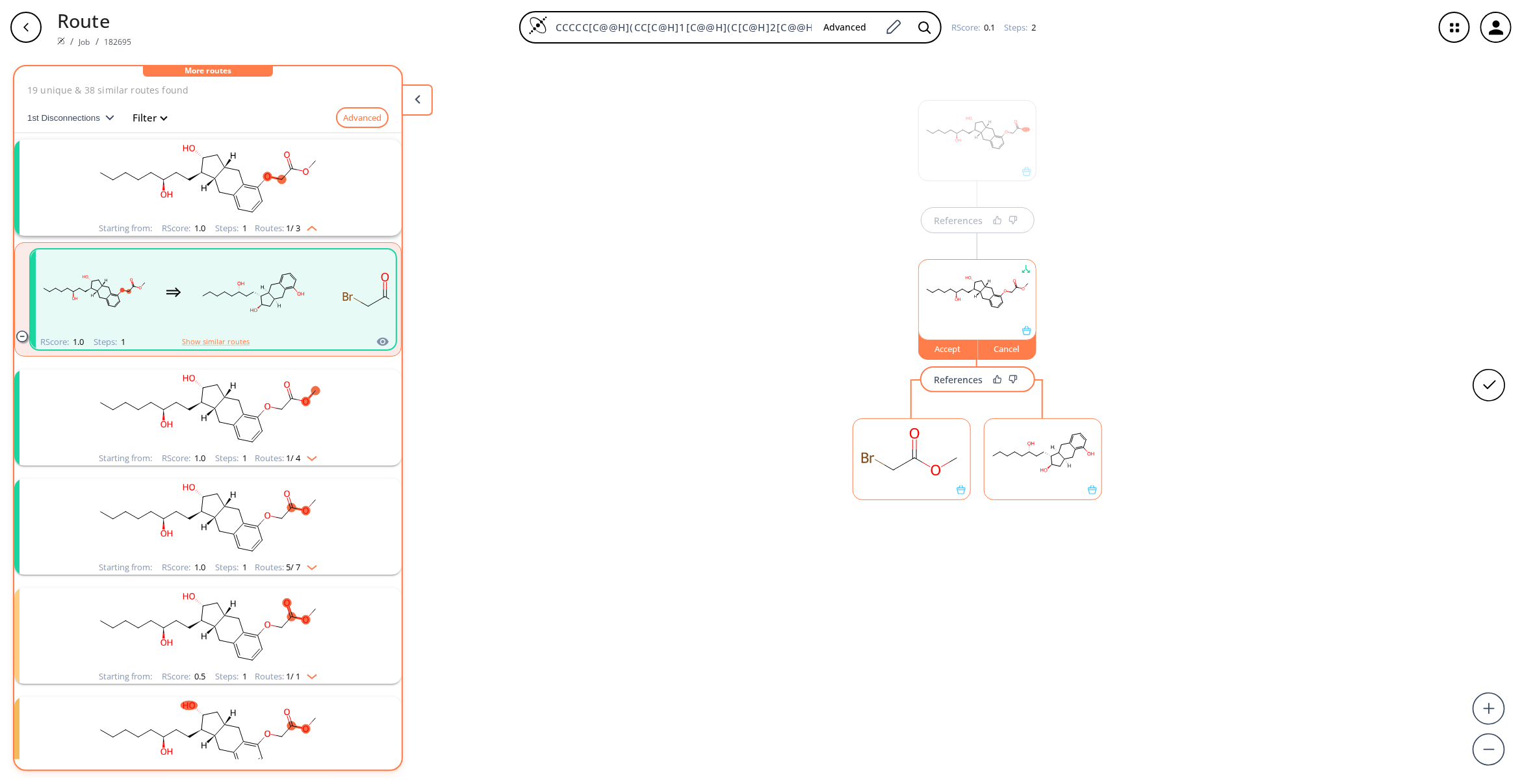
click at [1026, 469] on rect at bounding box center [1043, 452] width 117 height 67
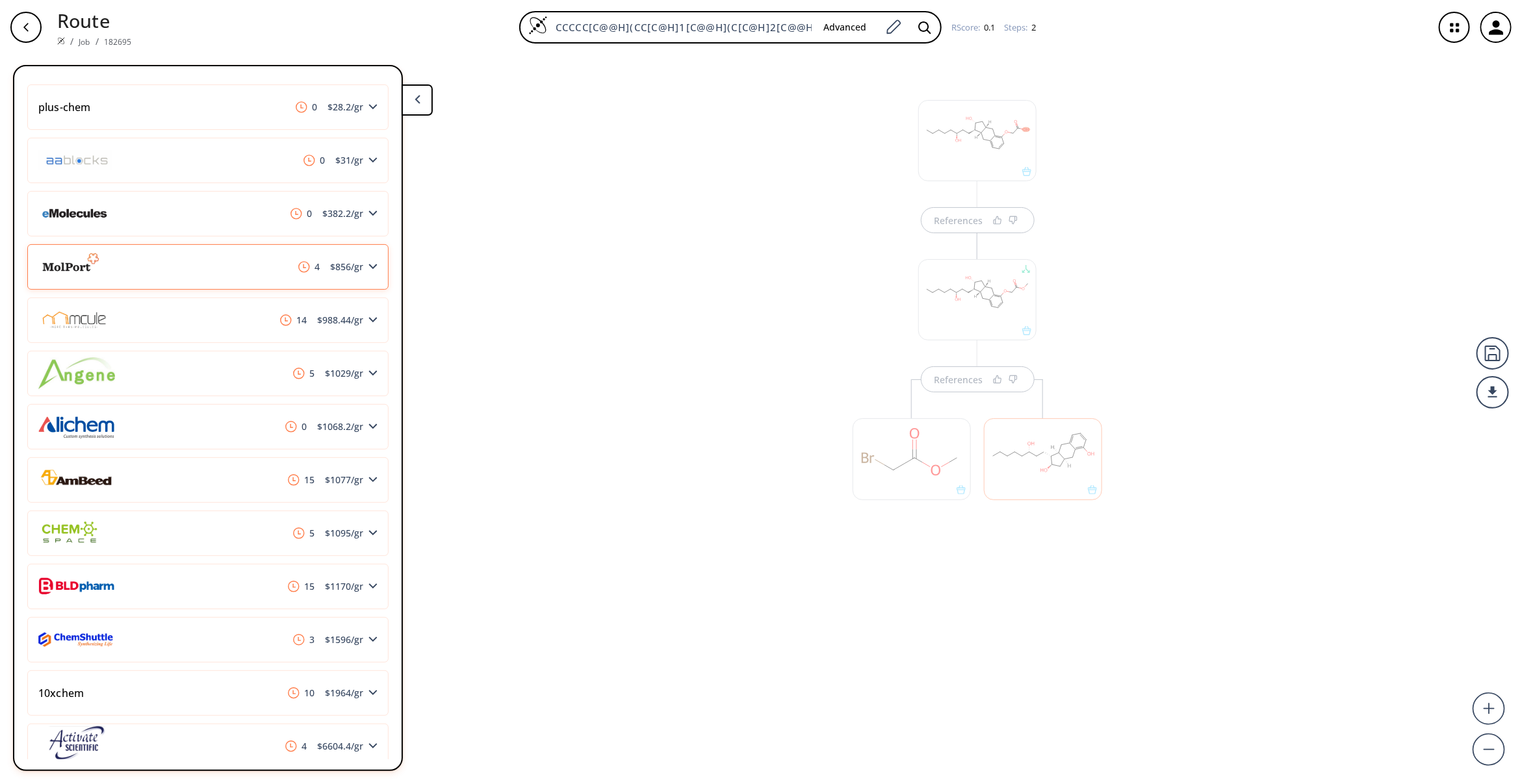
scroll to position [384, 0]
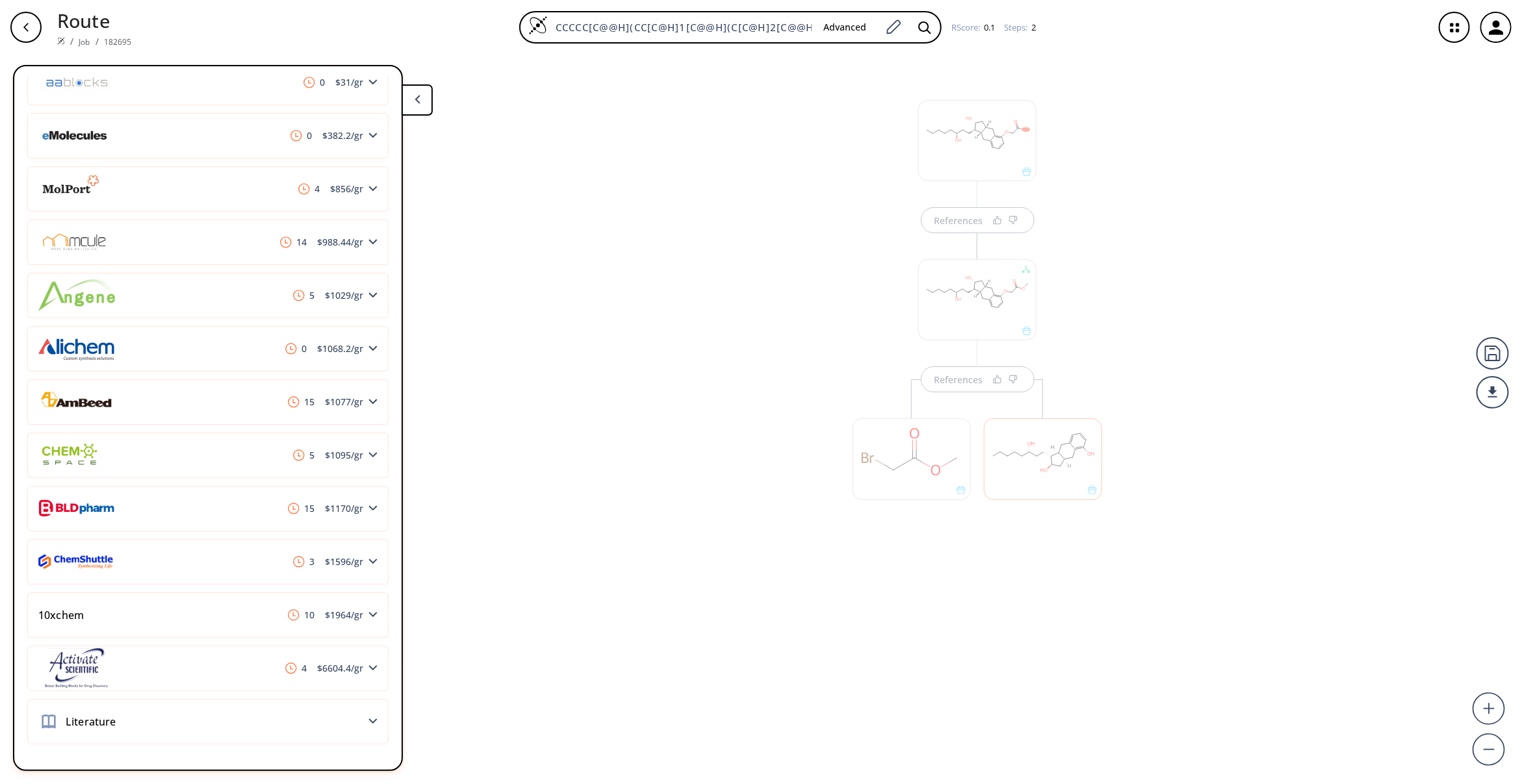
click at [784, 628] on div "References References" at bounding box center [761, 414] width 1522 height 719
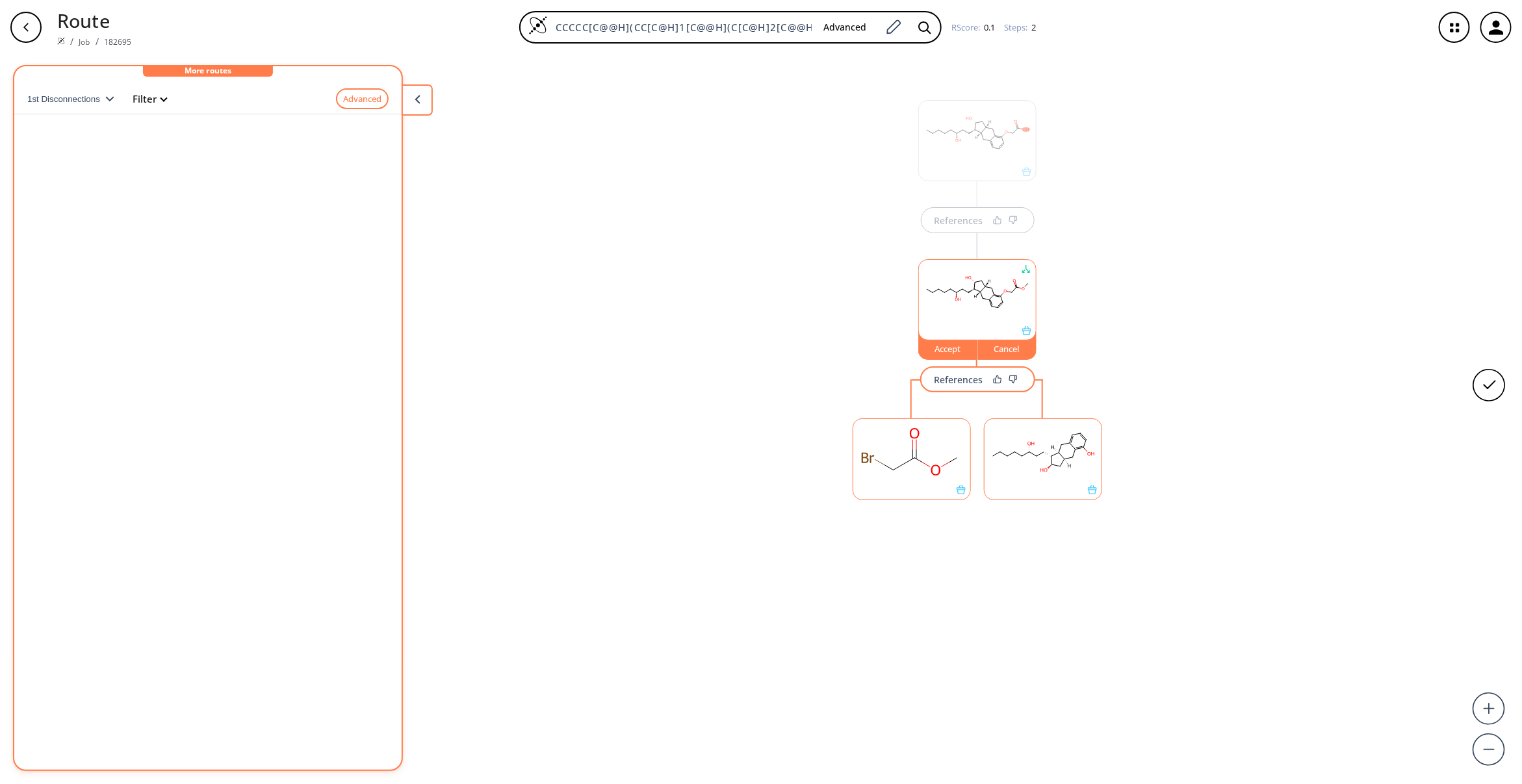
click at [943, 347] on div "Accept" at bounding box center [948, 349] width 58 height 7
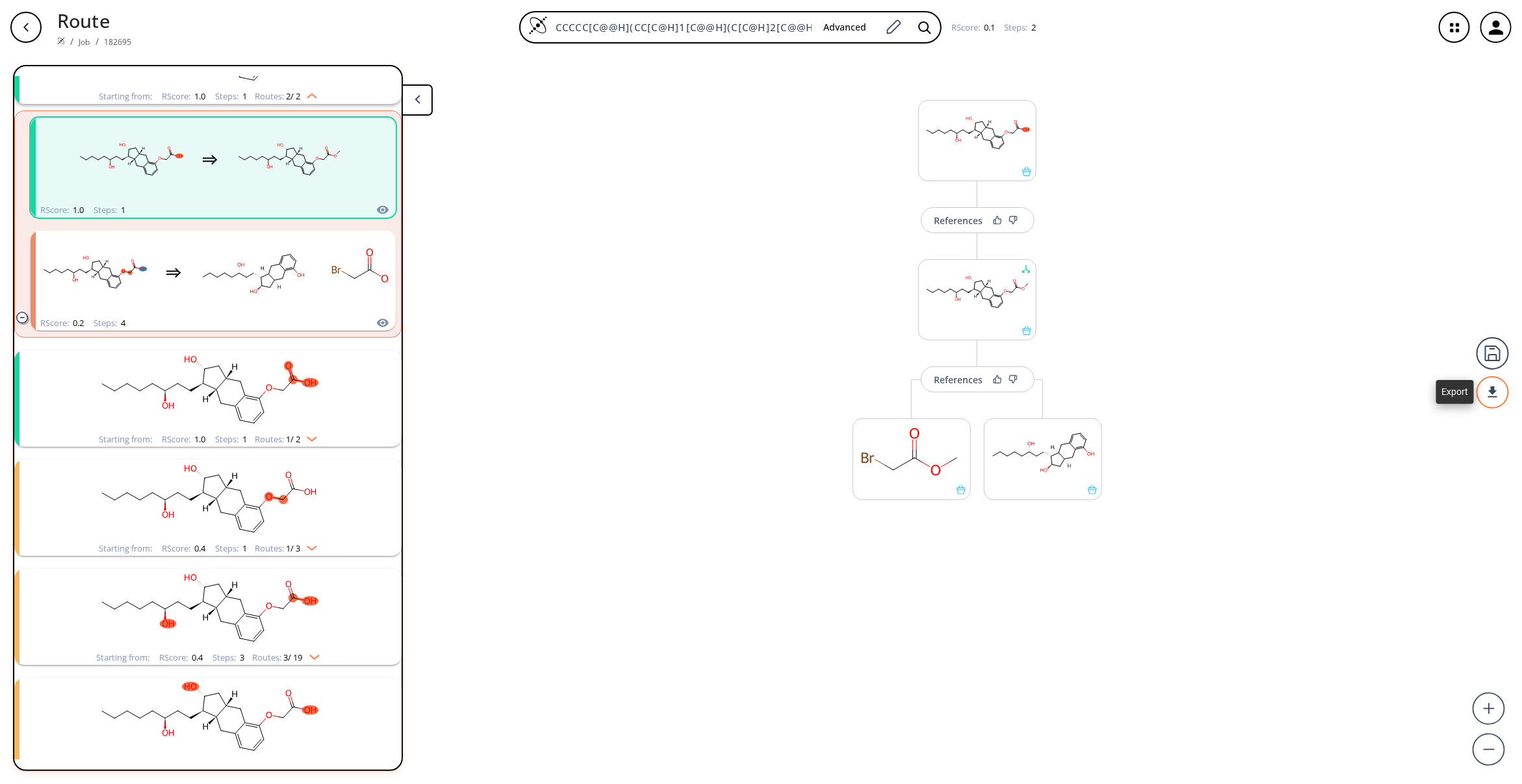
click at [1495, 397] on div at bounding box center [1493, 393] width 33 height 33
click at [1448, 385] on li "PDF" at bounding box center [1445, 387] width 65 height 22
click at [1071, 518] on button "More routes from here" at bounding box center [1043, 505] width 118 height 28
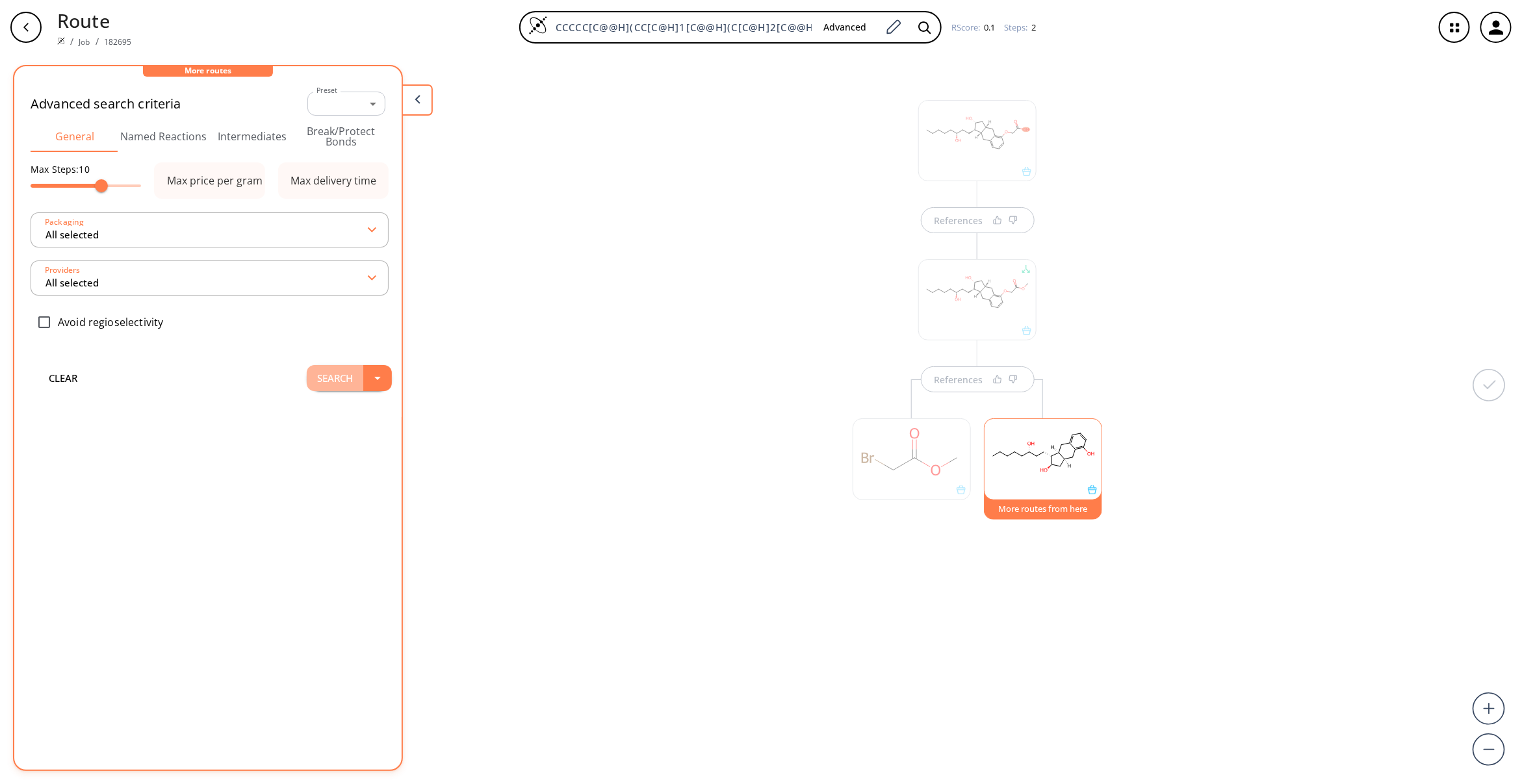
click at [325, 382] on button "Search" at bounding box center [334, 378] width 56 height 26
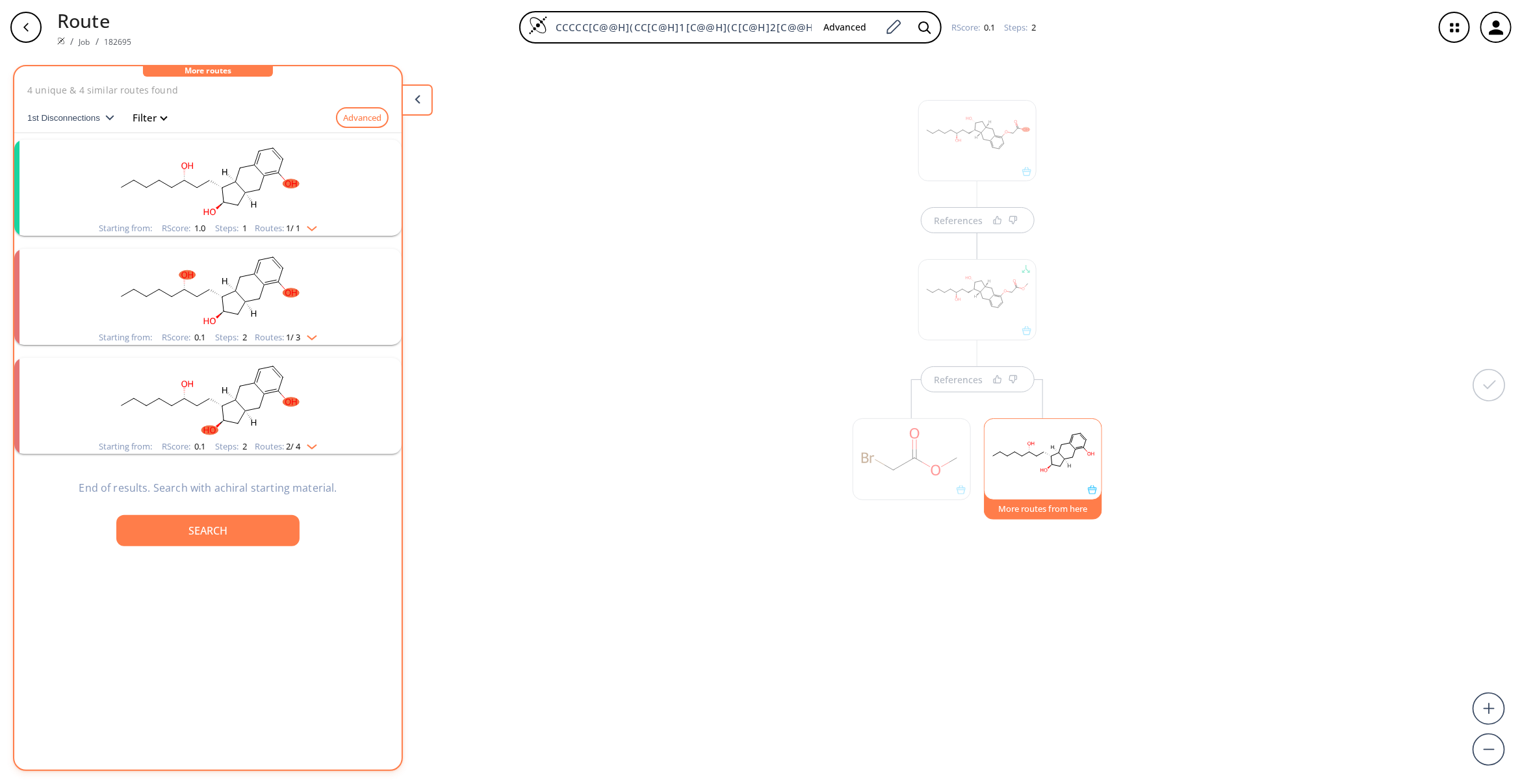
click at [210, 173] on rect "clusters" at bounding box center [207, 180] width 338 height 81
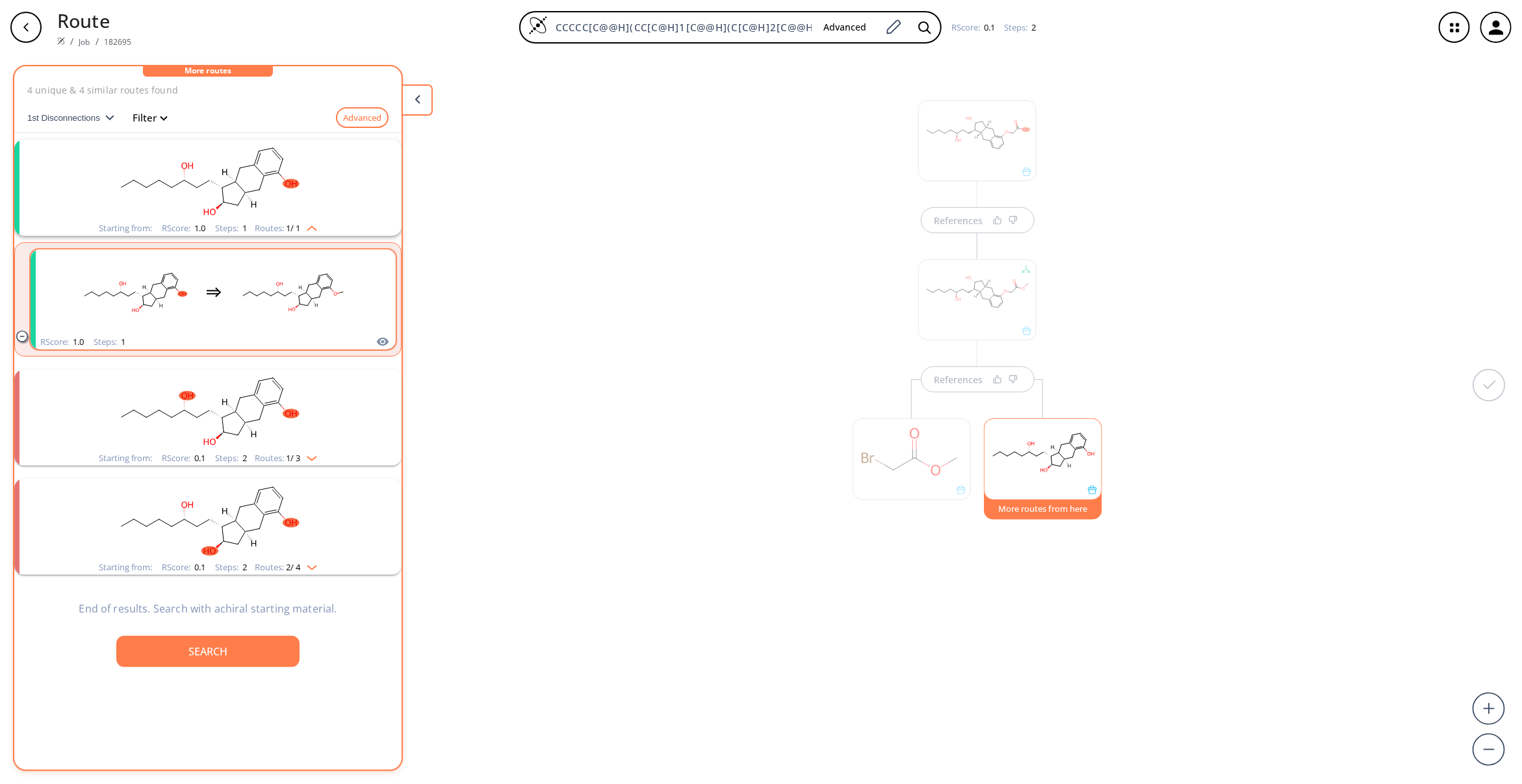
click at [244, 307] on rect "clusters" at bounding box center [293, 291] width 117 height 81
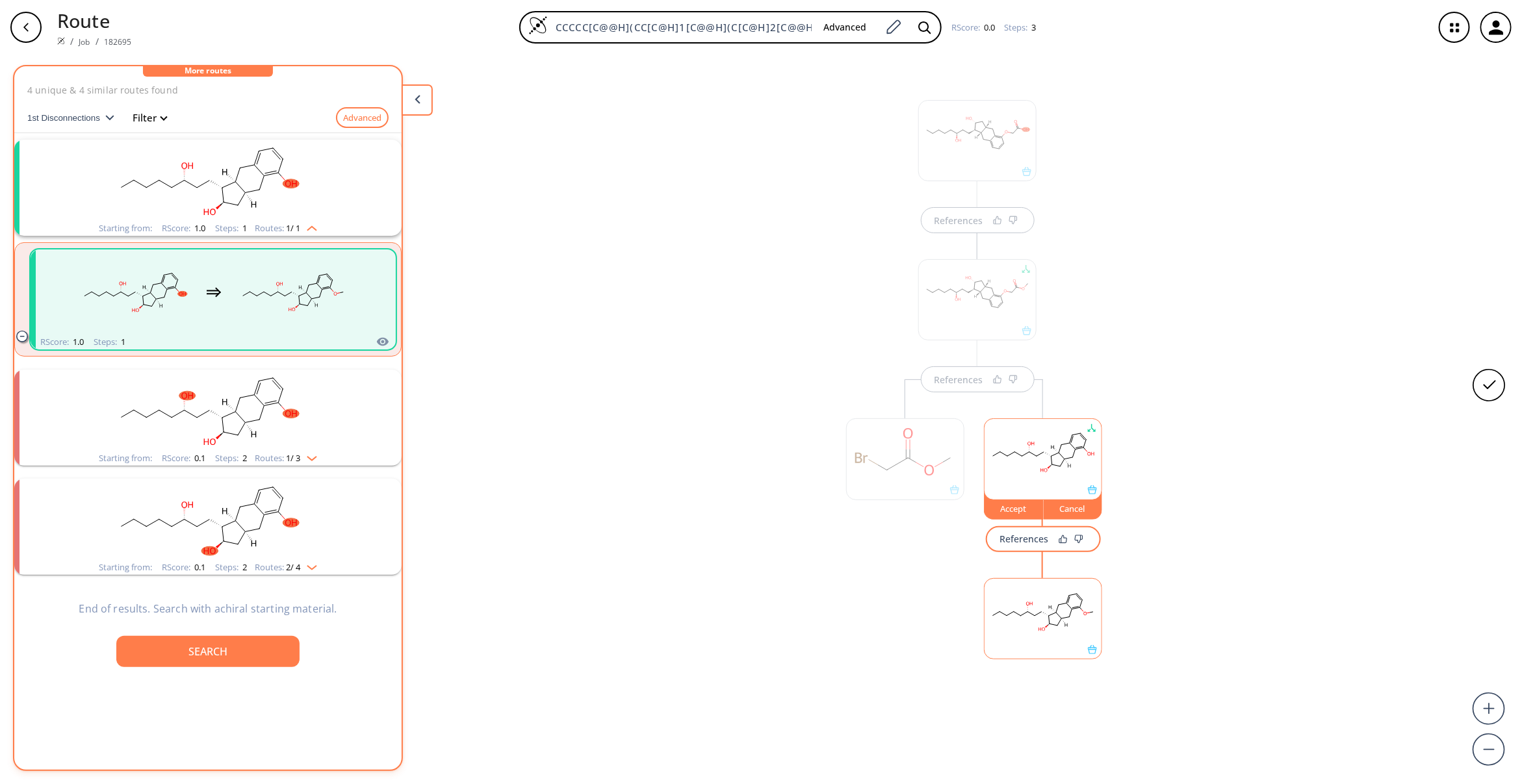
click at [1008, 622] on rect at bounding box center [1043, 612] width 117 height 67
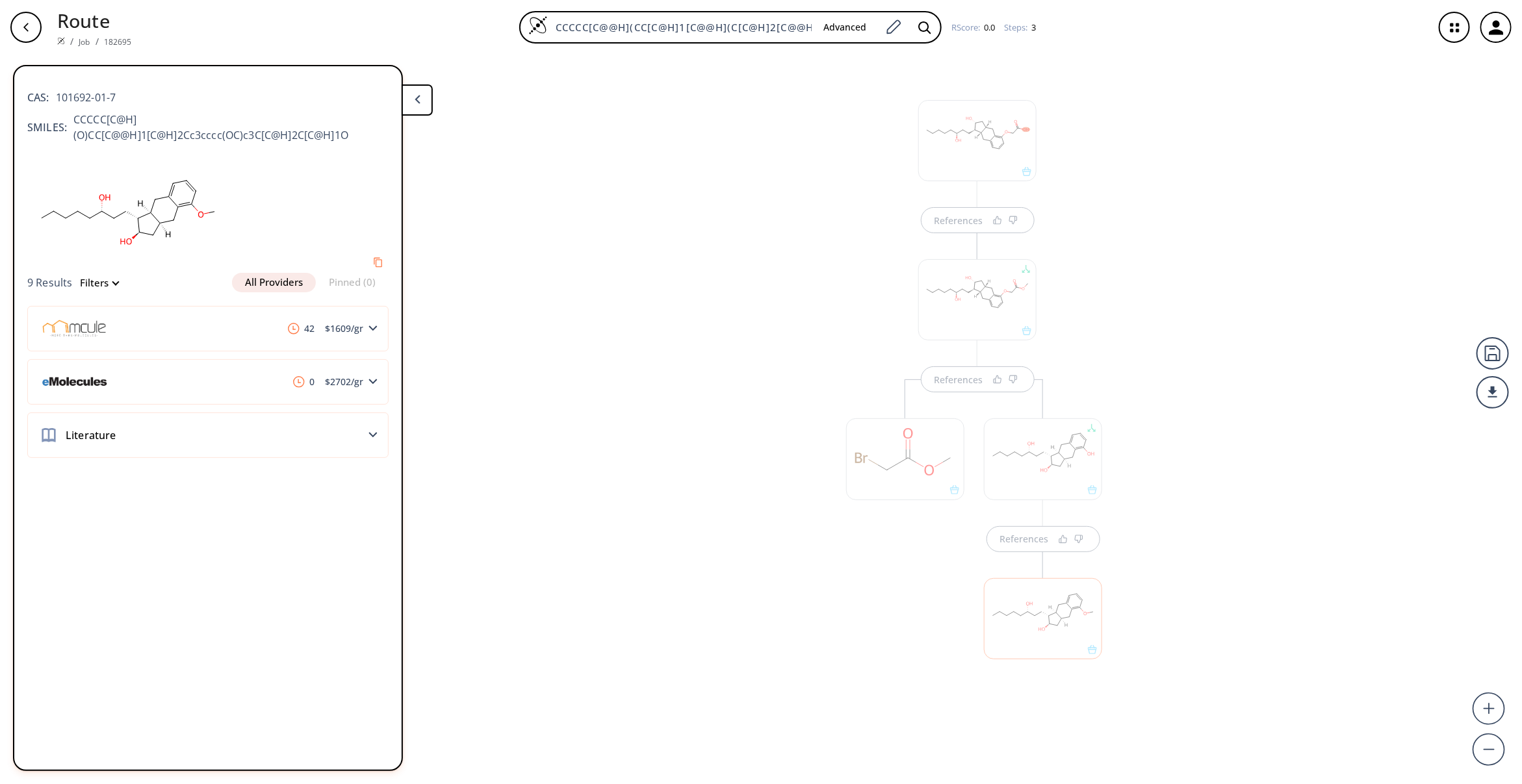
click at [810, 627] on div "References References References" at bounding box center [761, 414] width 1522 height 719
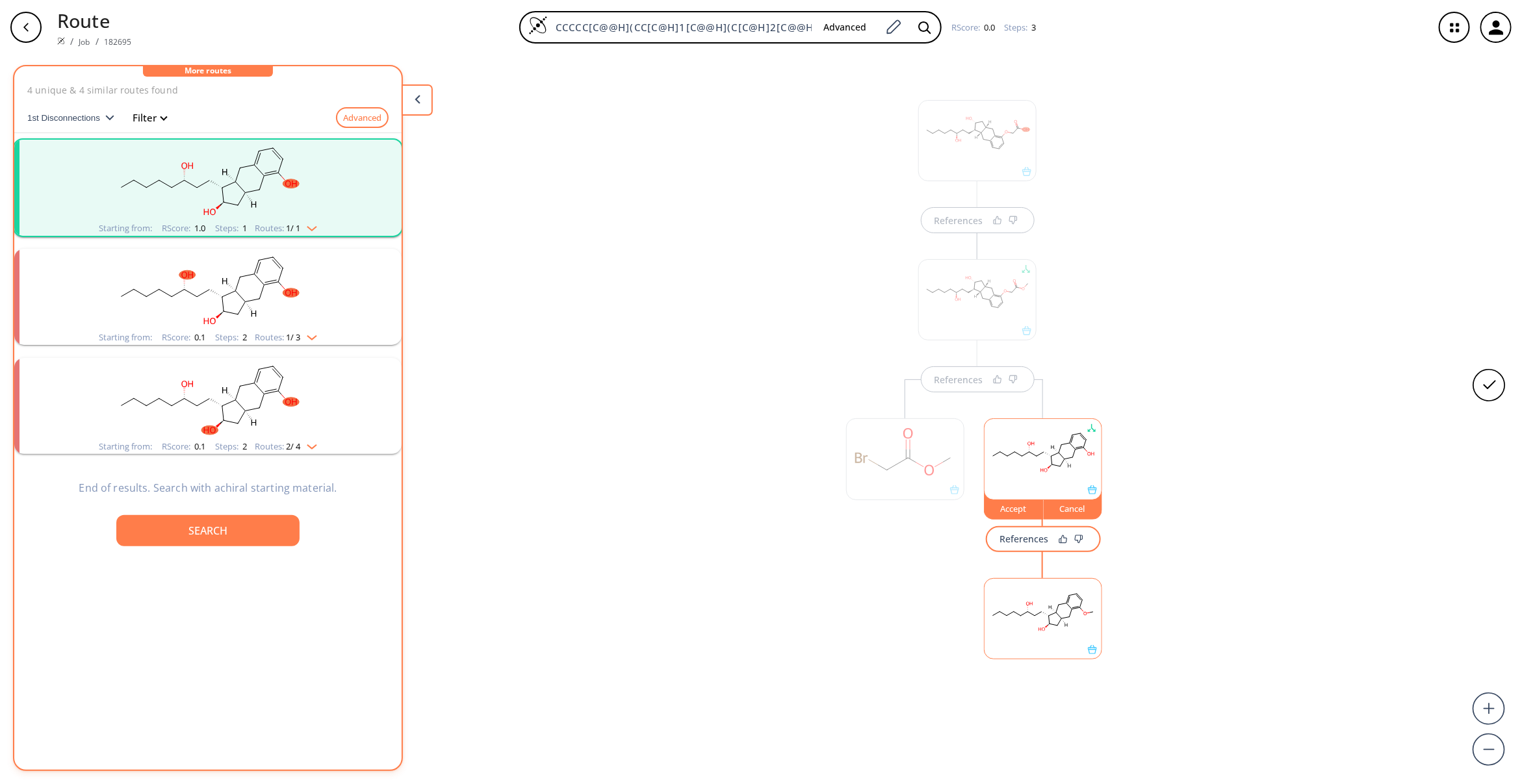
click at [1077, 505] on div "Cancel" at bounding box center [1073, 508] width 58 height 7
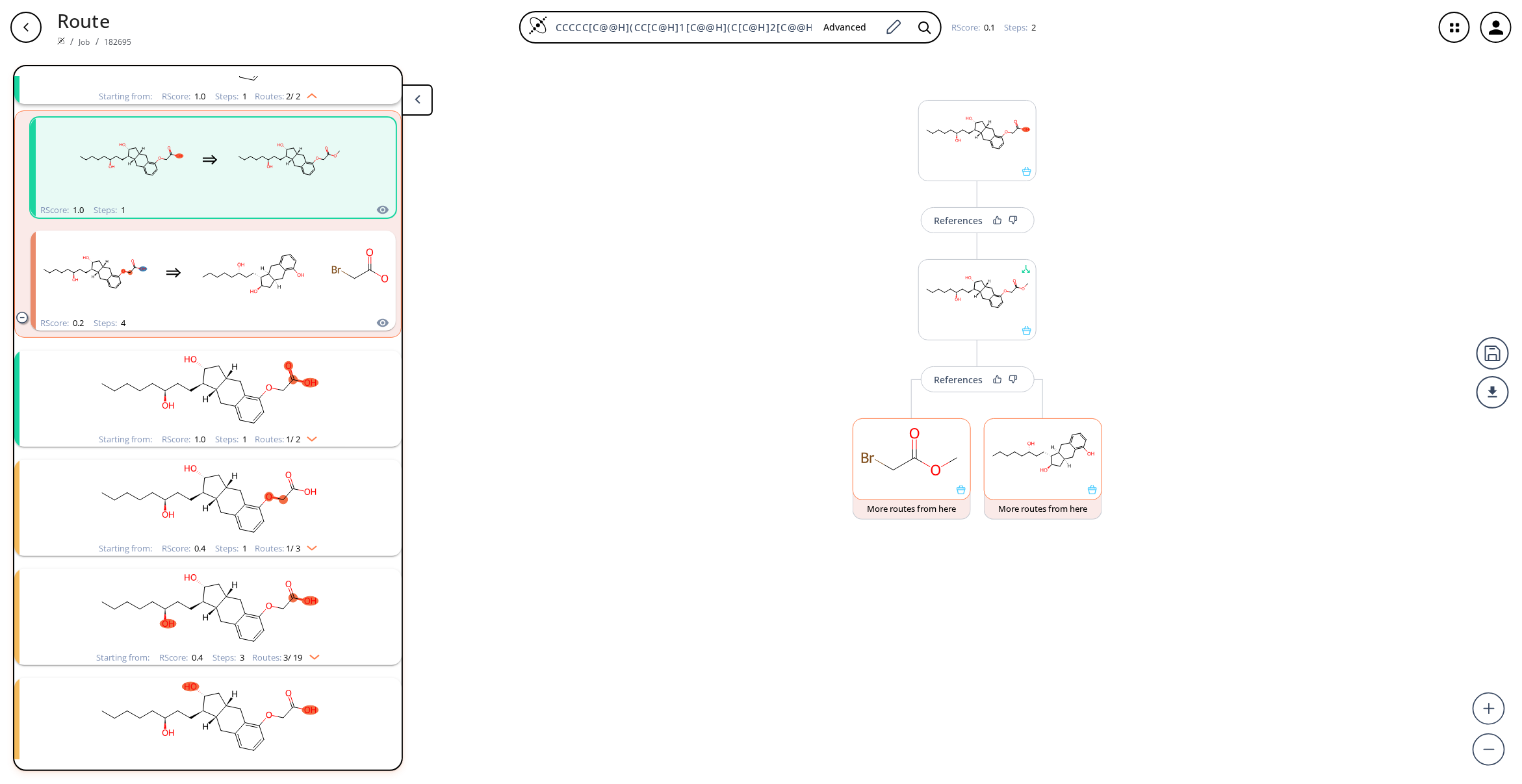
click at [912, 451] on rect at bounding box center [912, 452] width 117 height 67
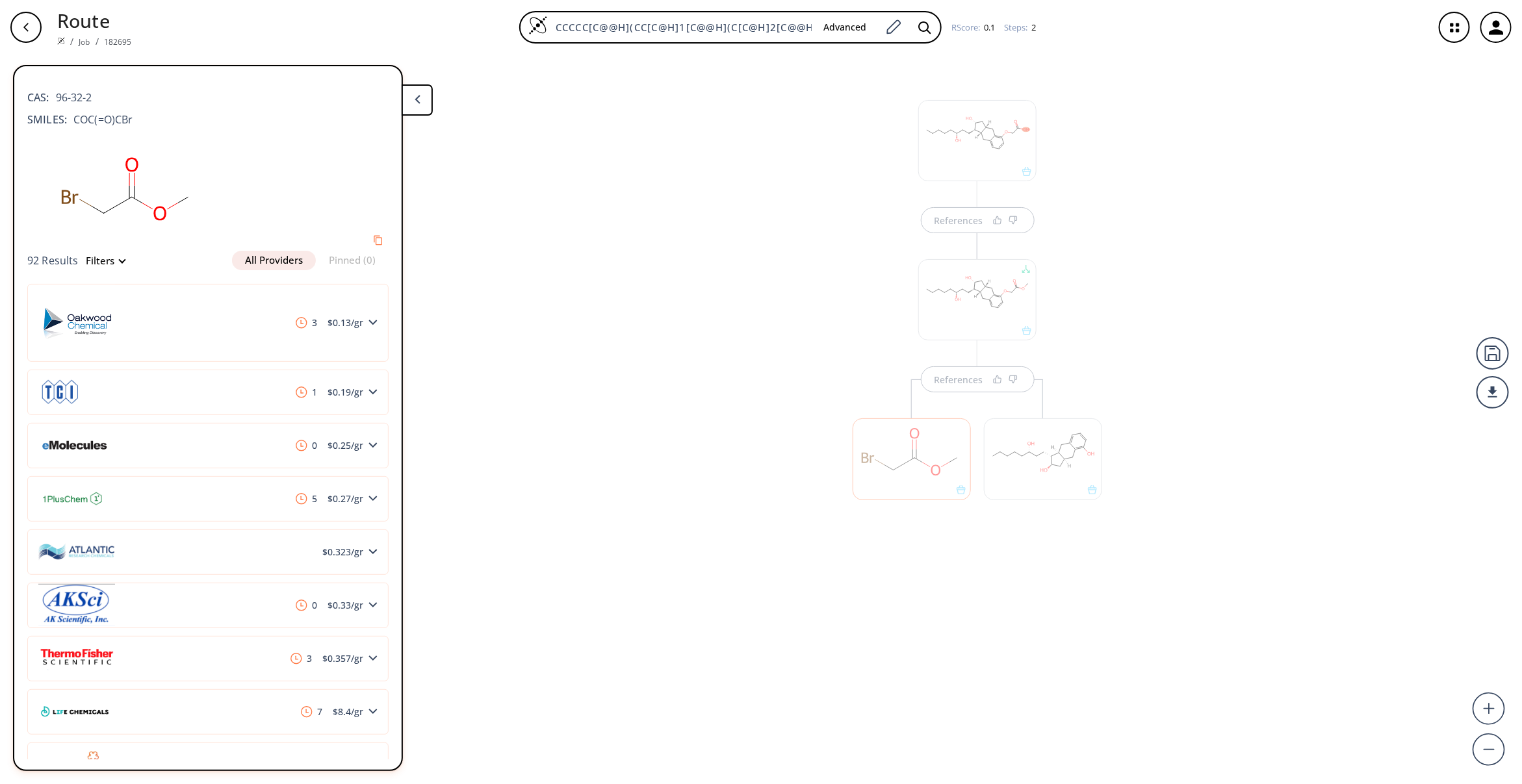
click at [709, 568] on div "References References" at bounding box center [761, 414] width 1522 height 719
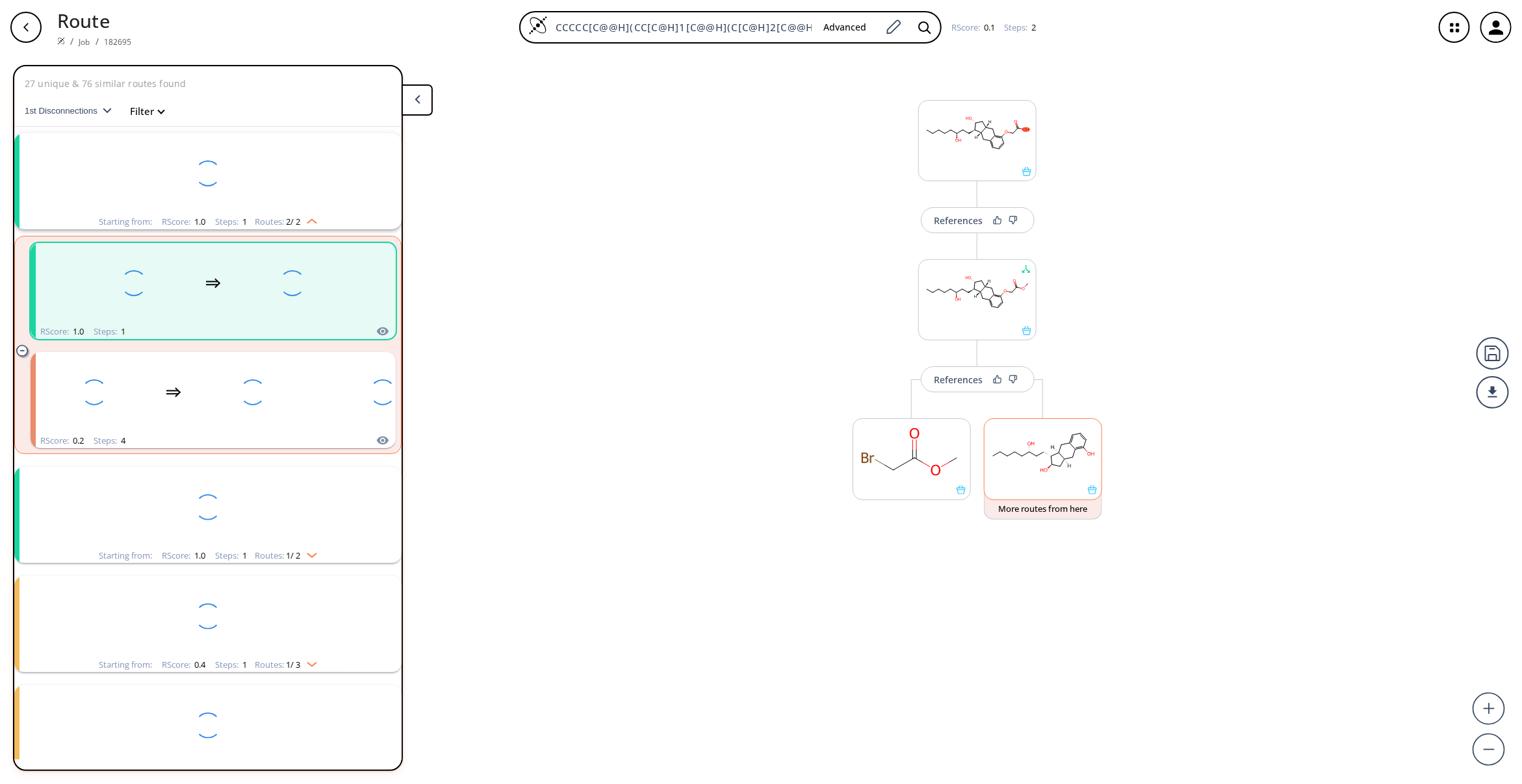
scroll to position [126, 0]
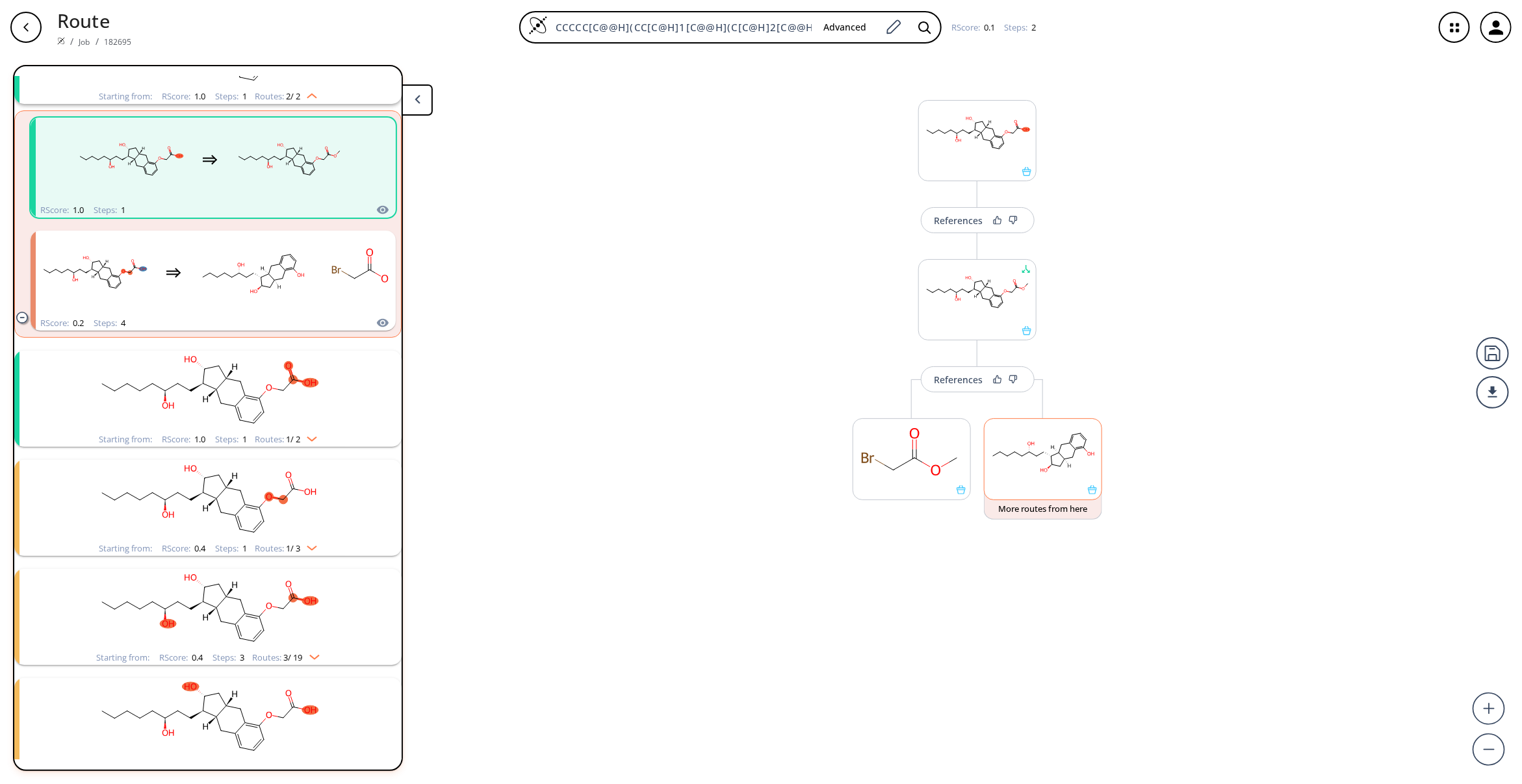
click at [1068, 451] on rect at bounding box center [1043, 452] width 117 height 67
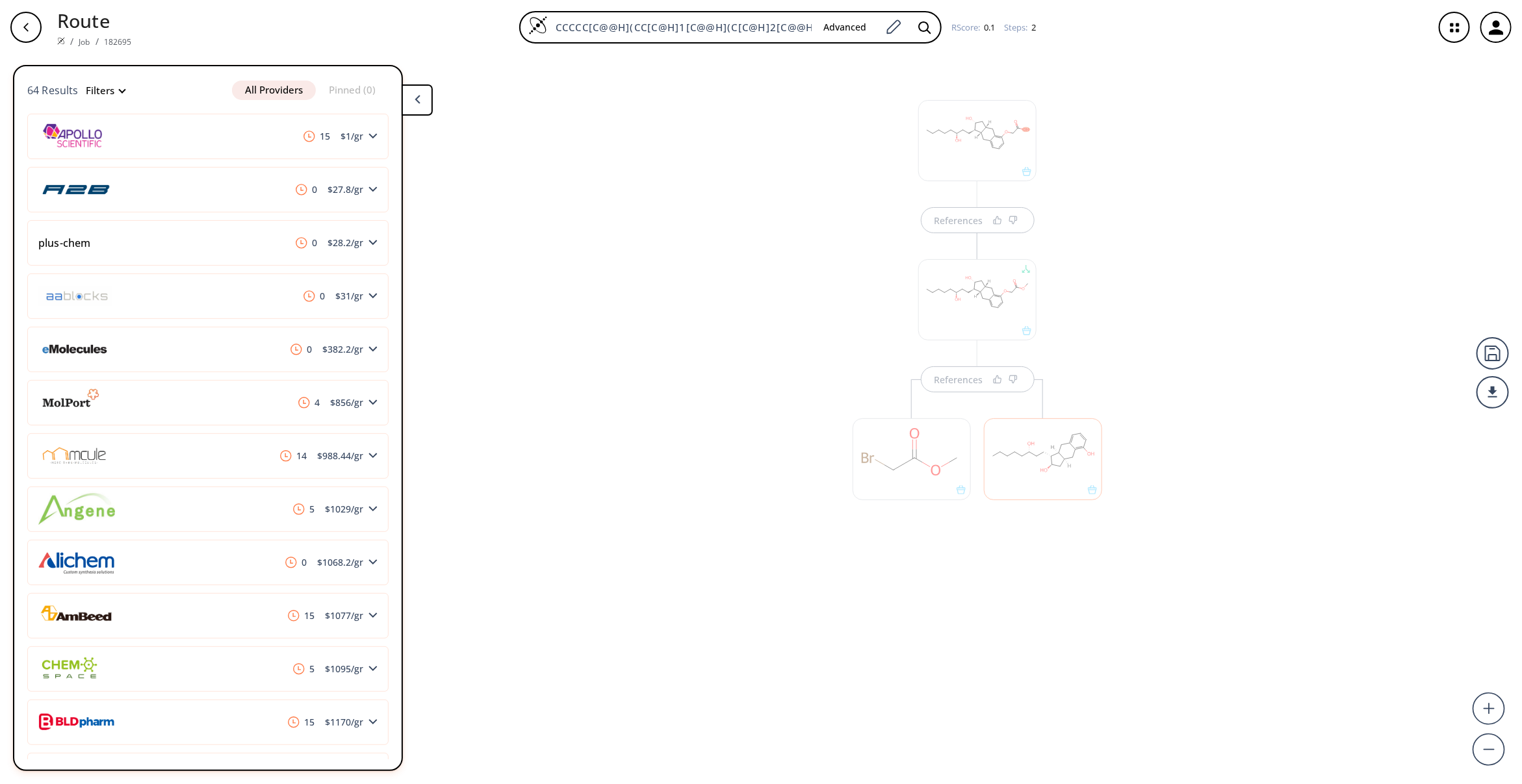
scroll to position [195, 0]
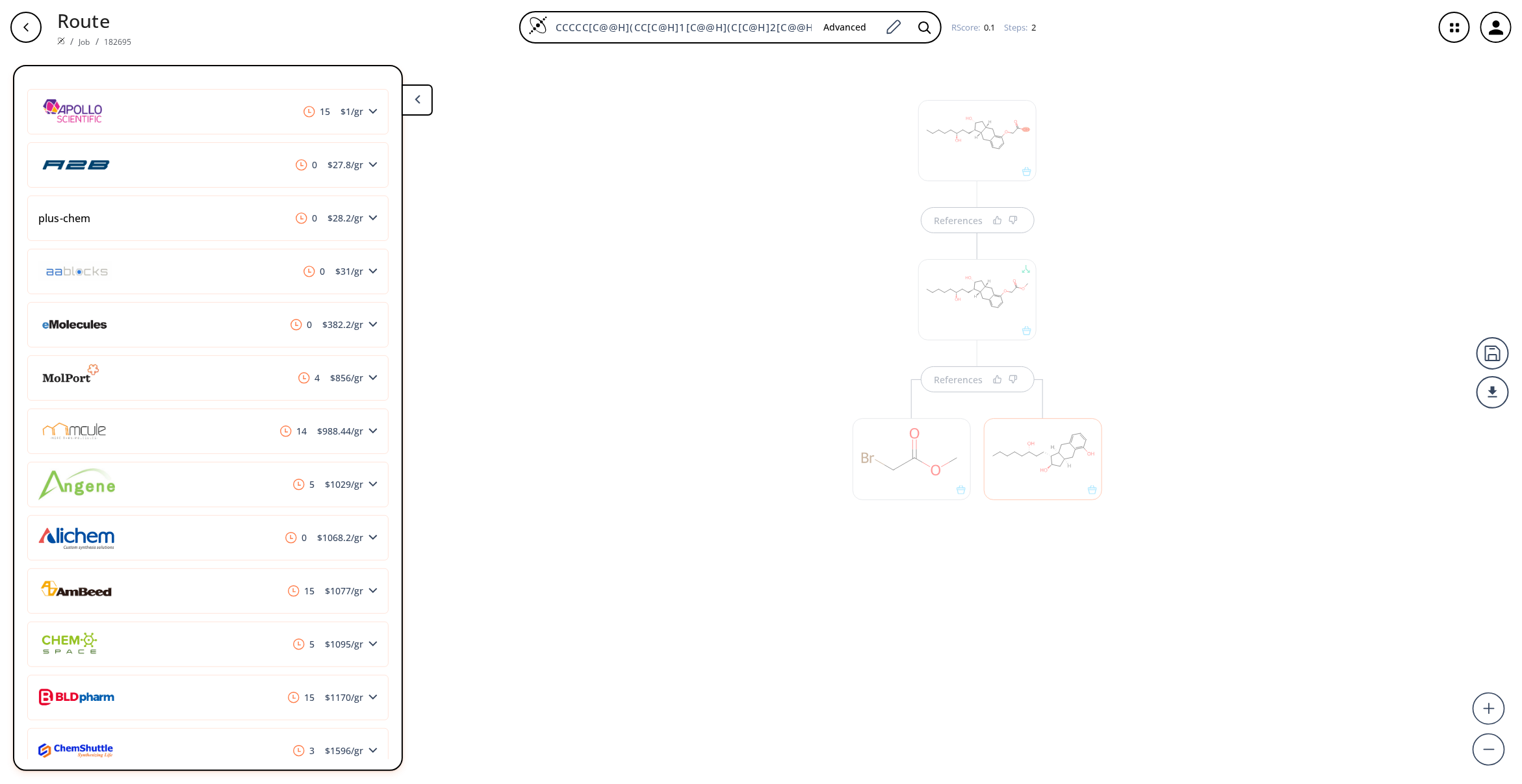
click at [833, 702] on div "References References" at bounding box center [761, 414] width 1522 height 719
